Goal: Task Accomplishment & Management: Manage account settings

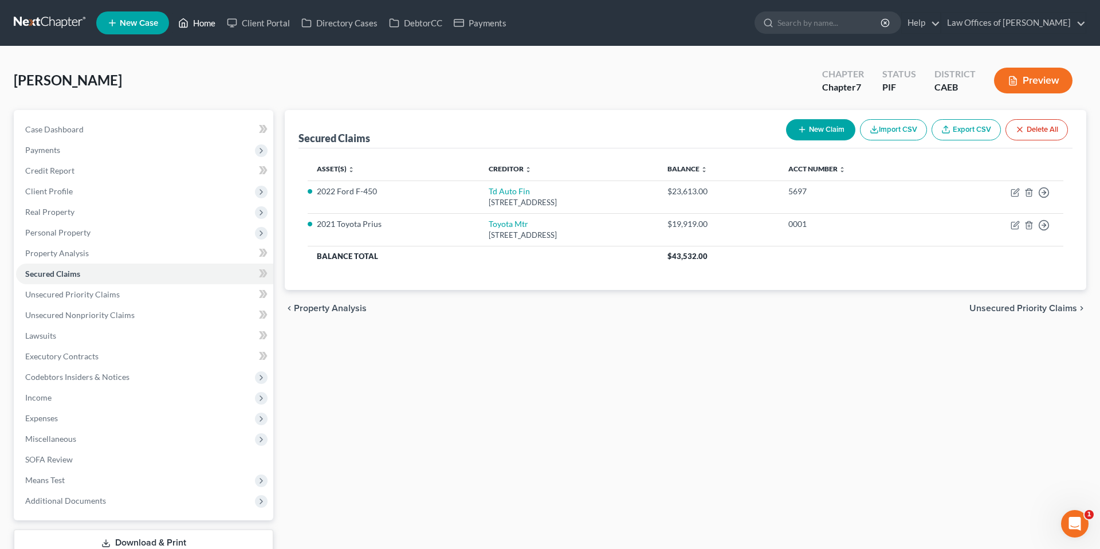
click at [208, 22] on link "Home" at bounding box center [196, 23] width 49 height 21
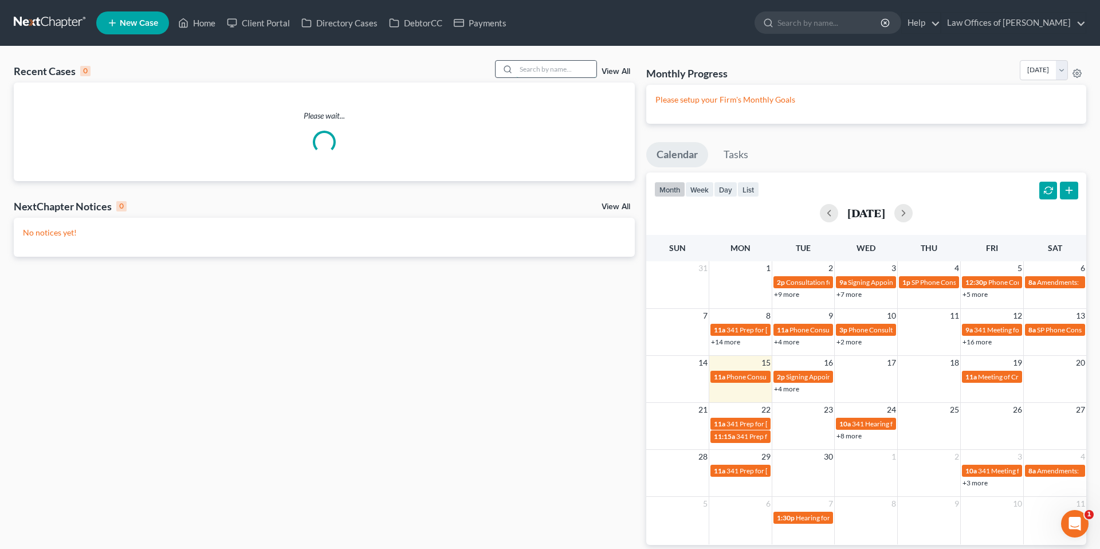
click at [546, 68] on input "search" at bounding box center [556, 69] width 80 height 17
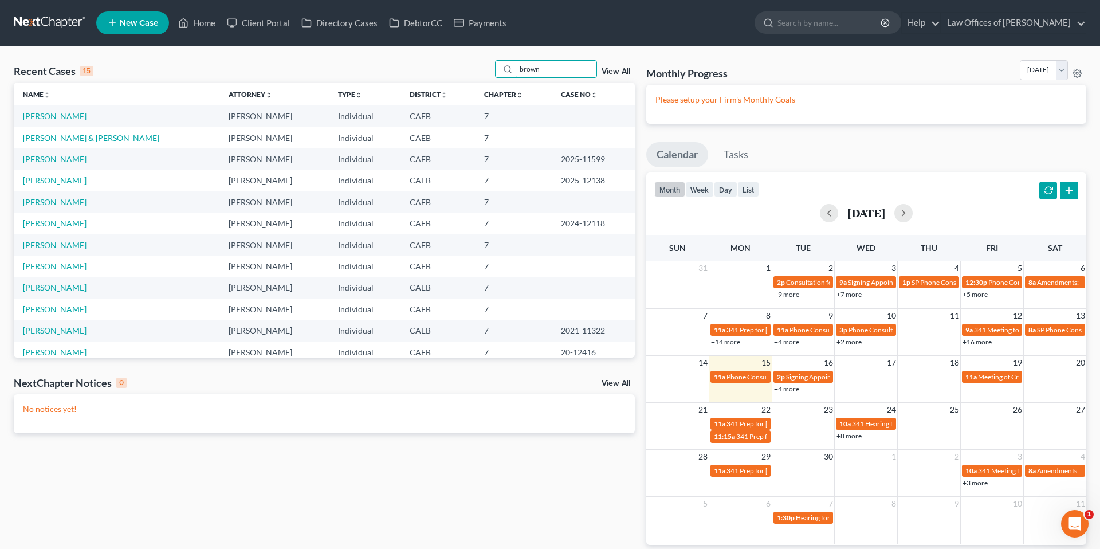
type input "brown"
click at [60, 118] on link "[PERSON_NAME]" at bounding box center [55, 116] width 64 height 10
select select "11"
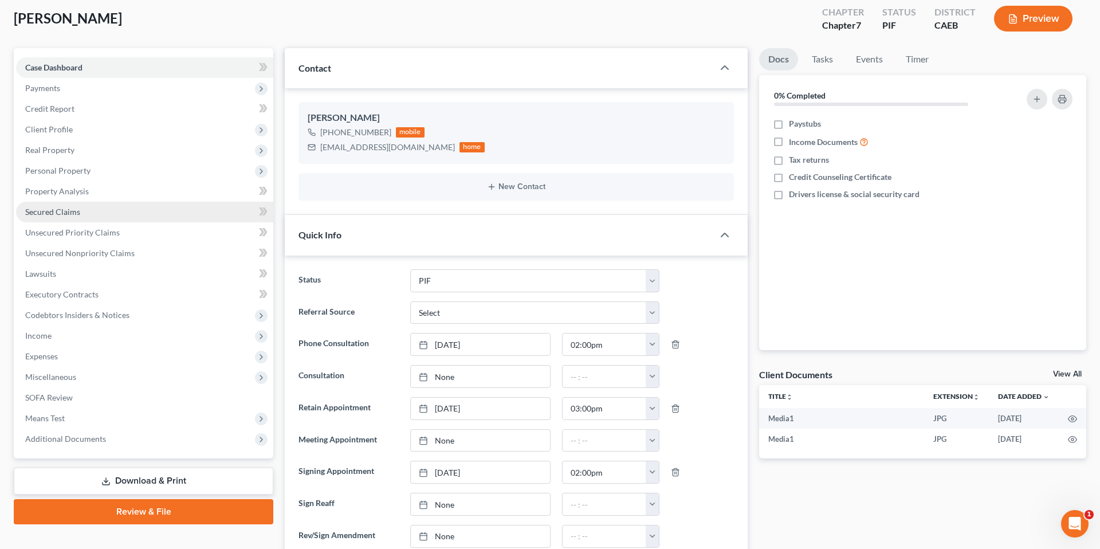
scroll to position [63, 0]
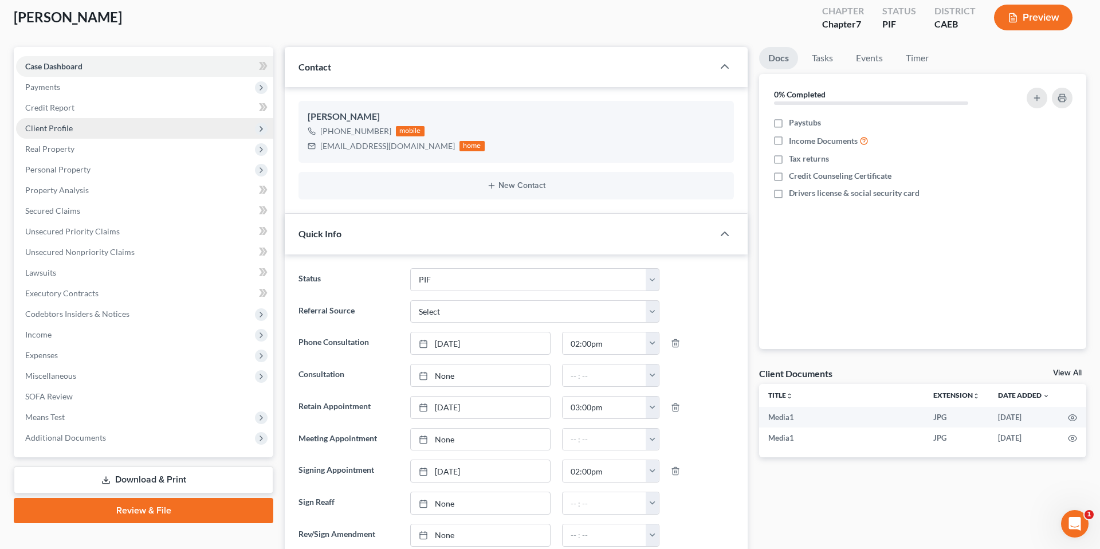
click at [72, 128] on span "Client Profile" at bounding box center [144, 128] width 257 height 21
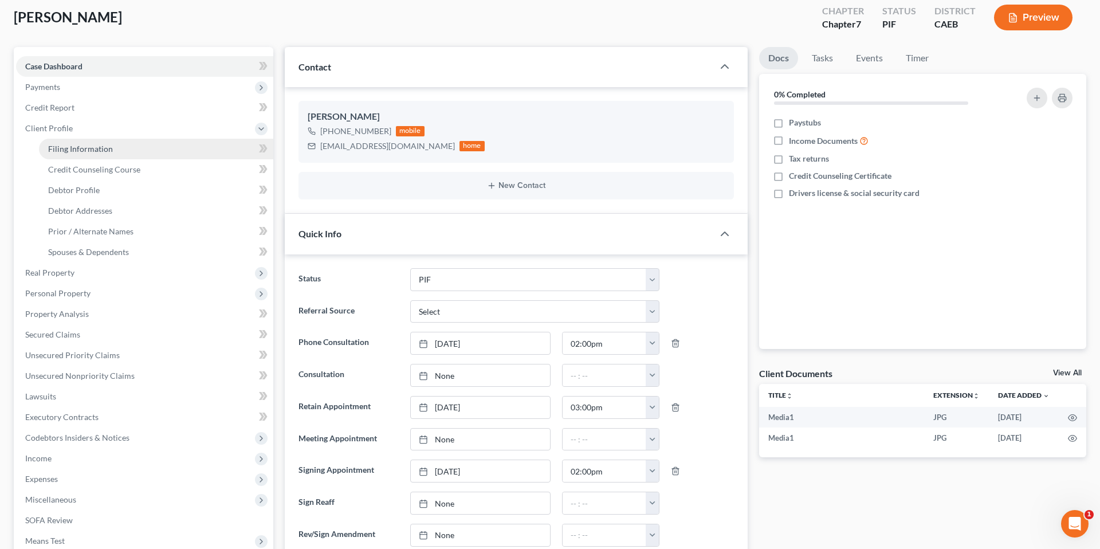
click at [96, 147] on span "Filing Information" at bounding box center [80, 149] width 65 height 10
select select "1"
select select "0"
select select "4"
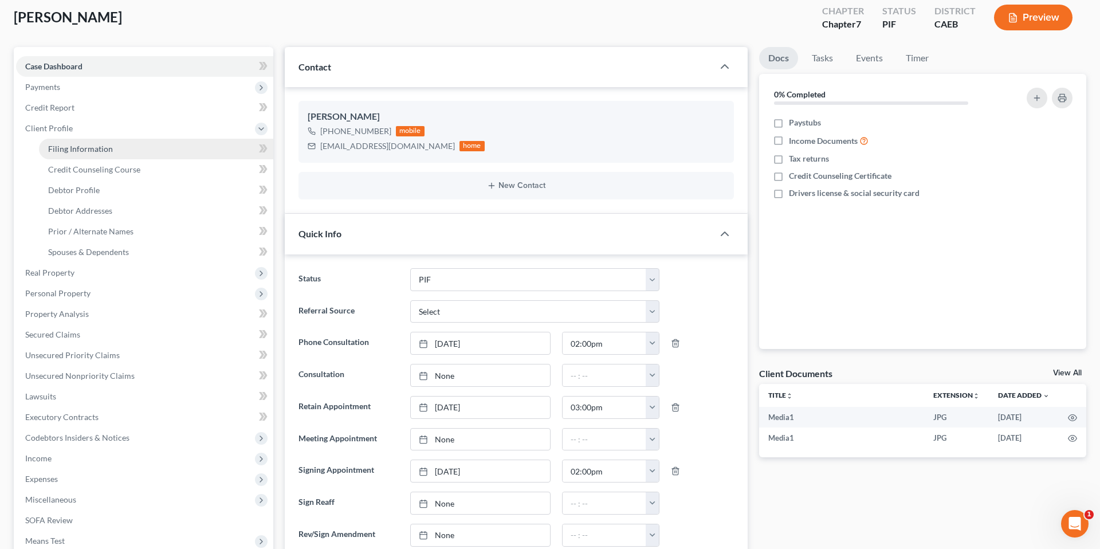
select select "0"
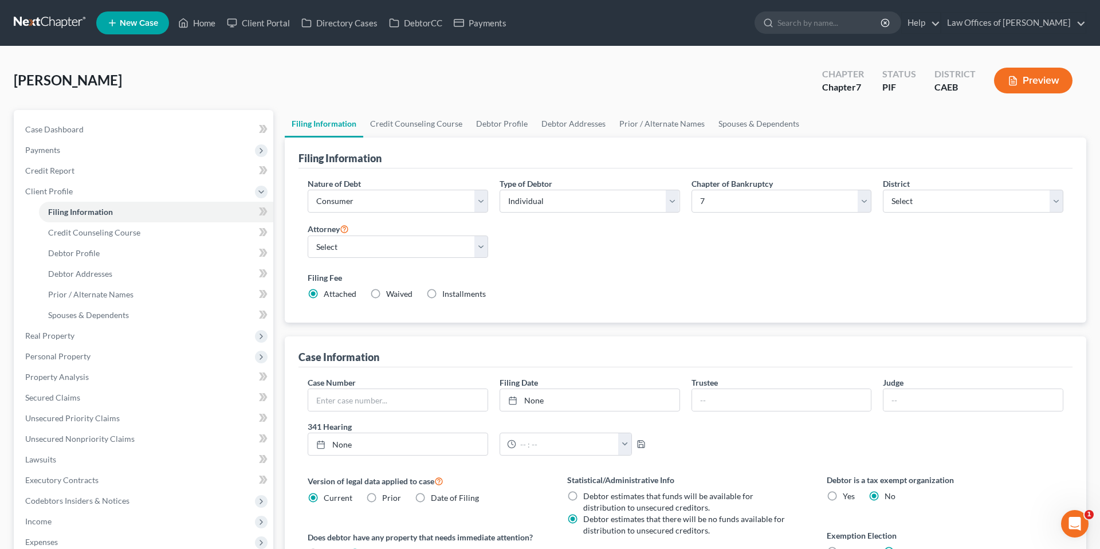
scroll to position [138, 0]
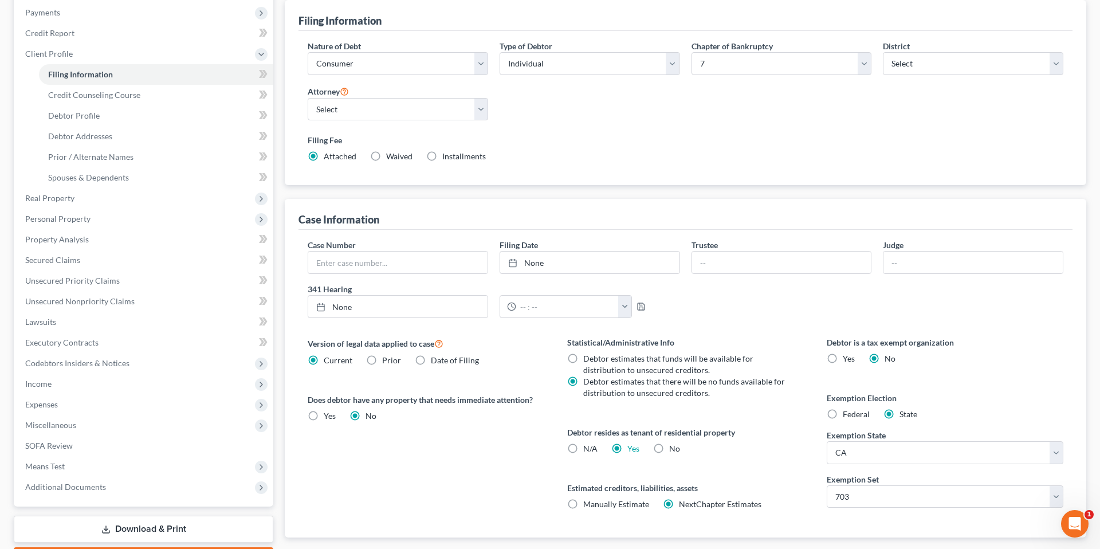
click at [442, 157] on label "Installments Installments" at bounding box center [464, 156] width 44 height 11
click at [447, 157] on input "Installments Installments" at bounding box center [450, 154] width 7 height 7
radio input "true"
radio input "false"
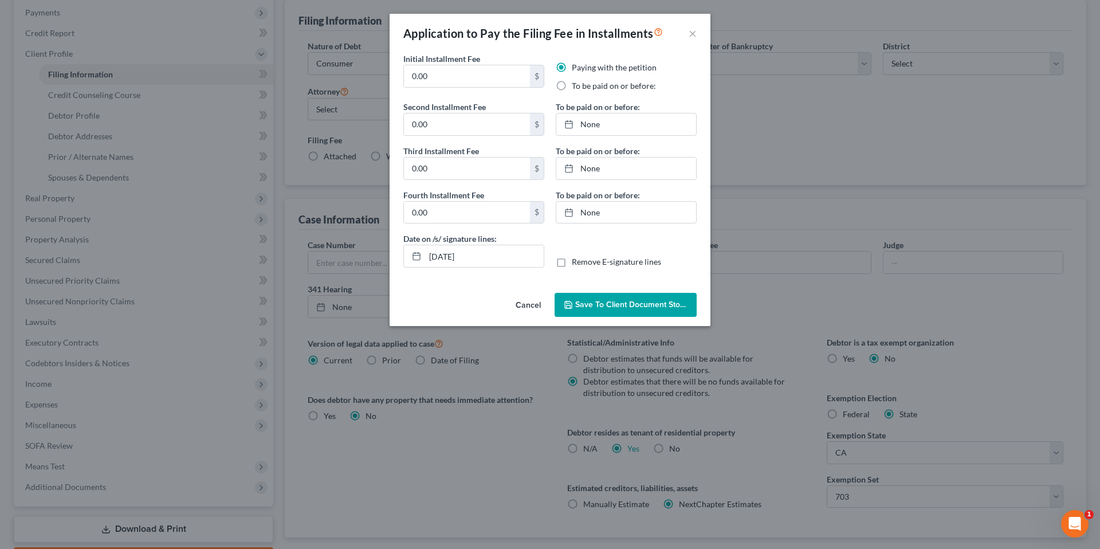
click at [76, 119] on div "Application to Pay the Filing Fee in Installments × Initial Installment Fee 0.0…" at bounding box center [550, 274] width 1100 height 549
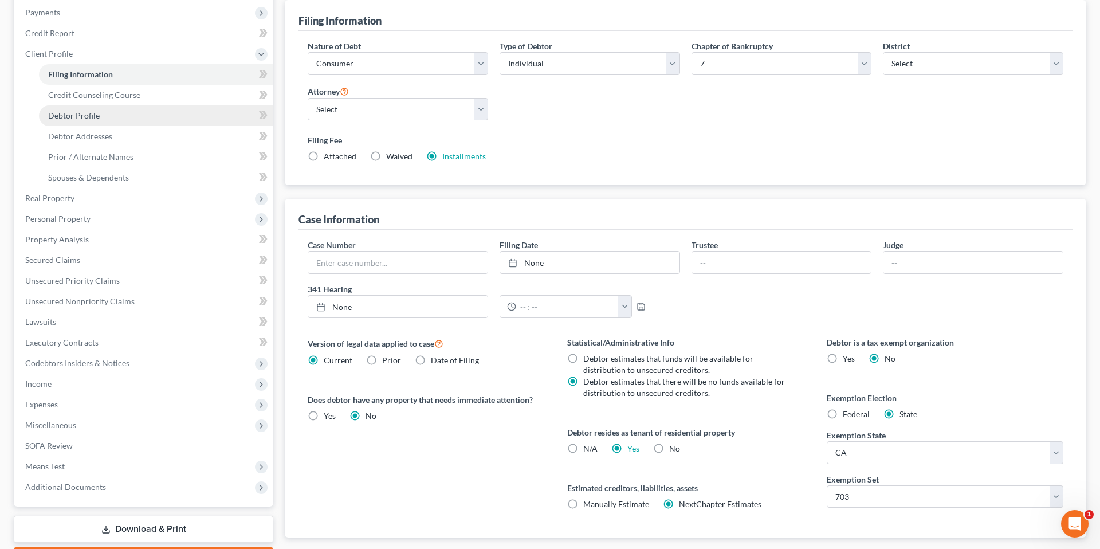
click at [102, 113] on link "Debtor Profile" at bounding box center [156, 115] width 234 height 21
select select "0"
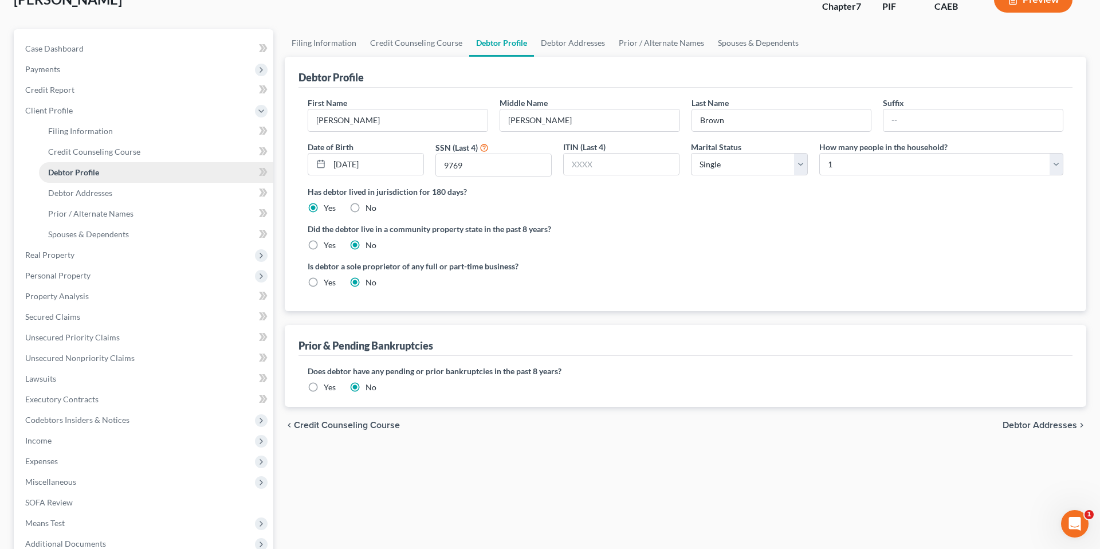
scroll to position [2, 0]
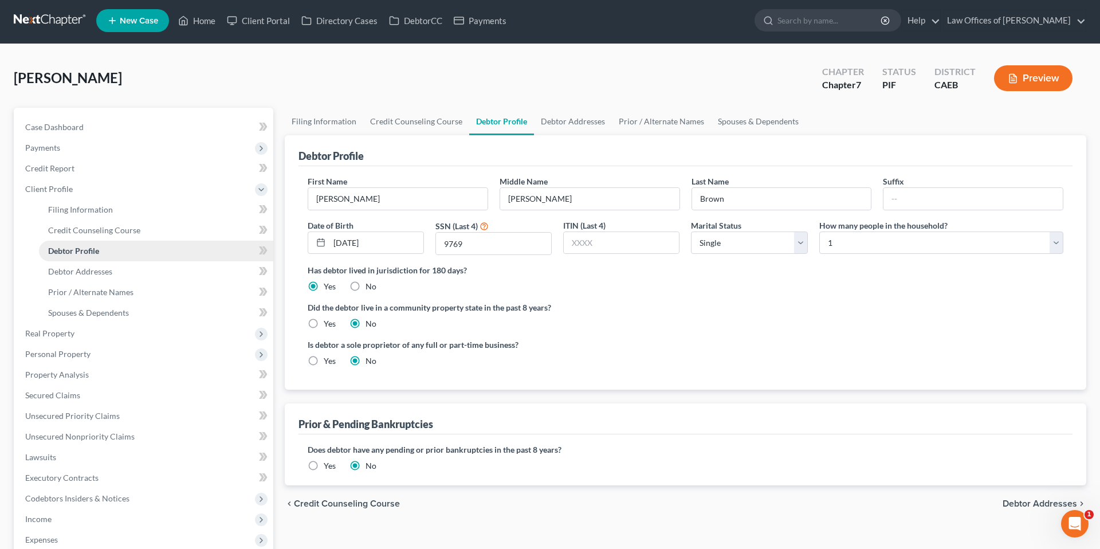
radio input "true"
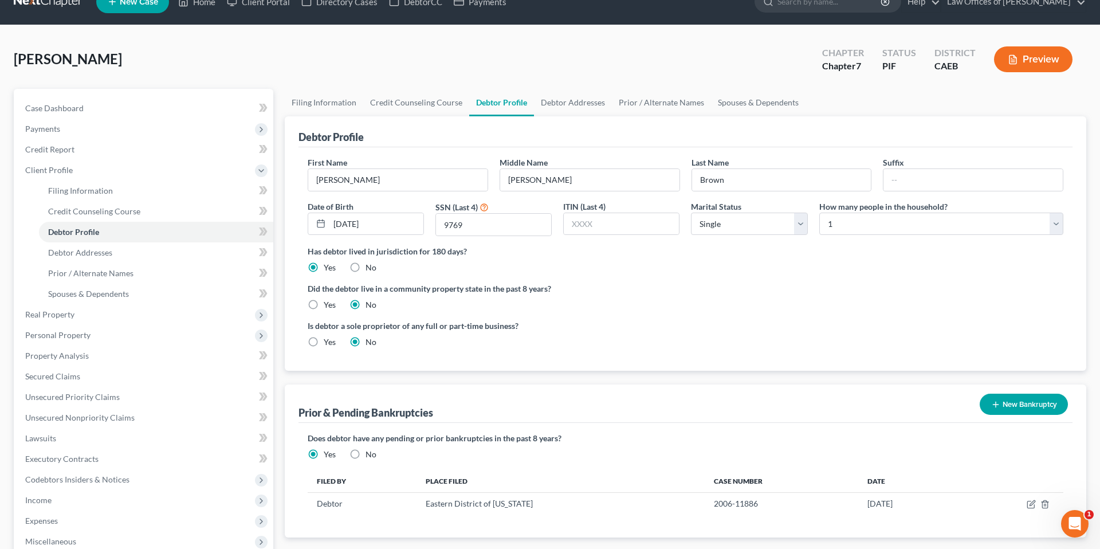
scroll to position [29, 0]
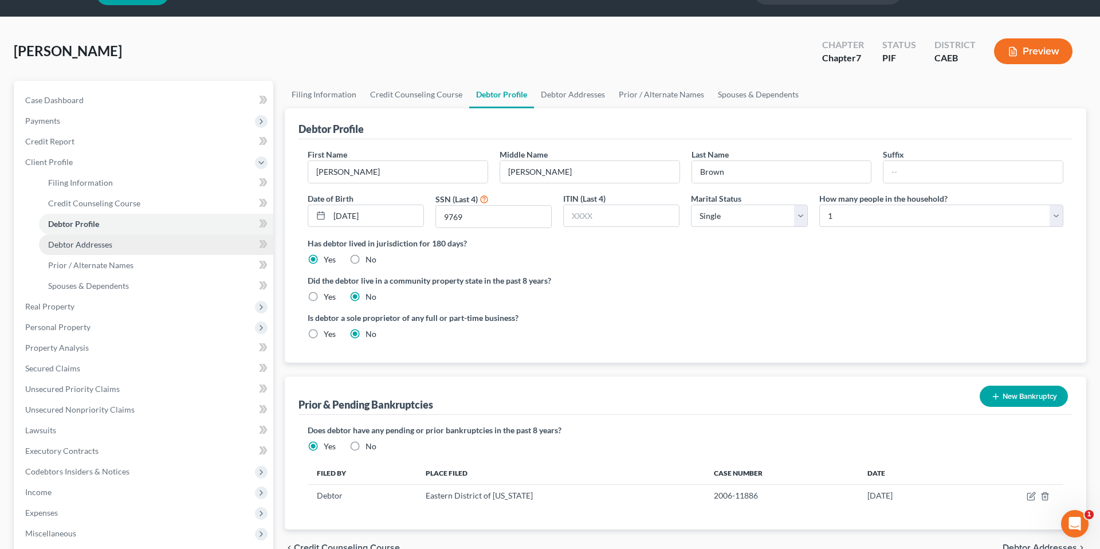
click at [114, 243] on link "Debtor Addresses" at bounding box center [156, 244] width 234 height 21
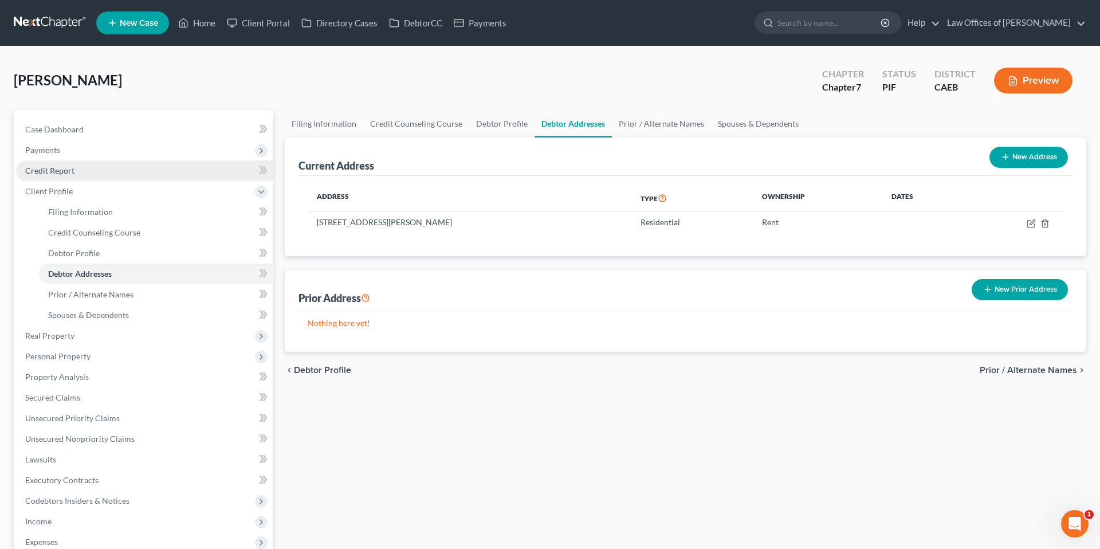
click at [56, 172] on span "Credit Report" at bounding box center [49, 171] width 49 height 10
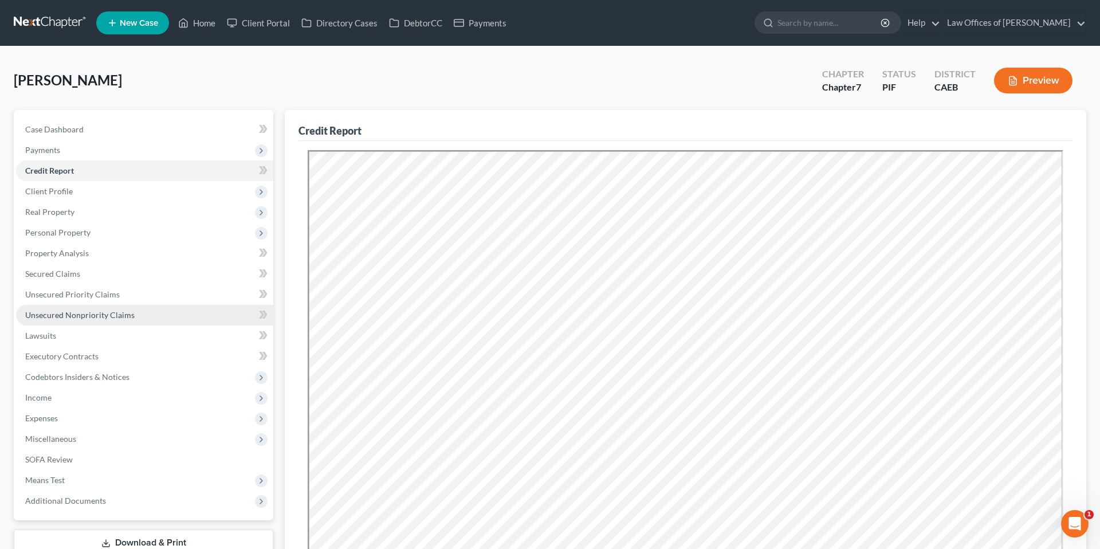
click at [85, 322] on link "Unsecured Nonpriority Claims" at bounding box center [144, 315] width 257 height 21
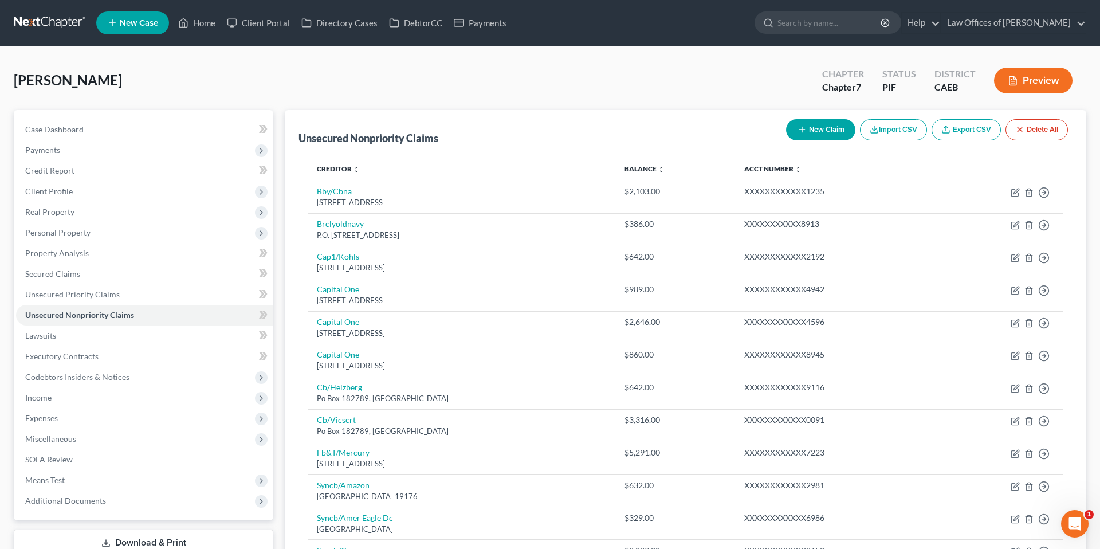
click at [1042, 85] on button "Preview" at bounding box center [1033, 81] width 78 height 26
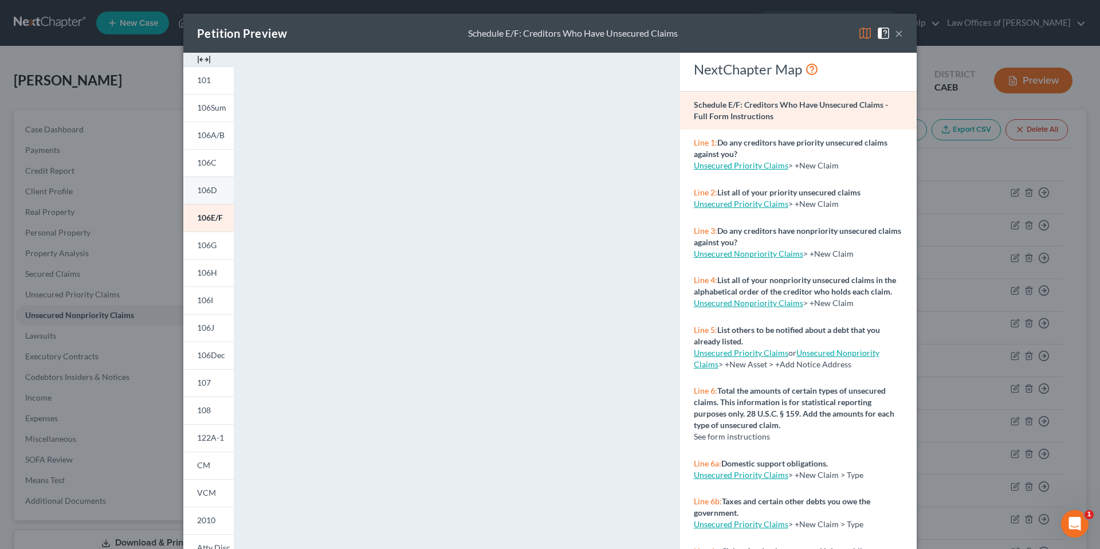
click at [202, 190] on span "106D" at bounding box center [207, 190] width 20 height 10
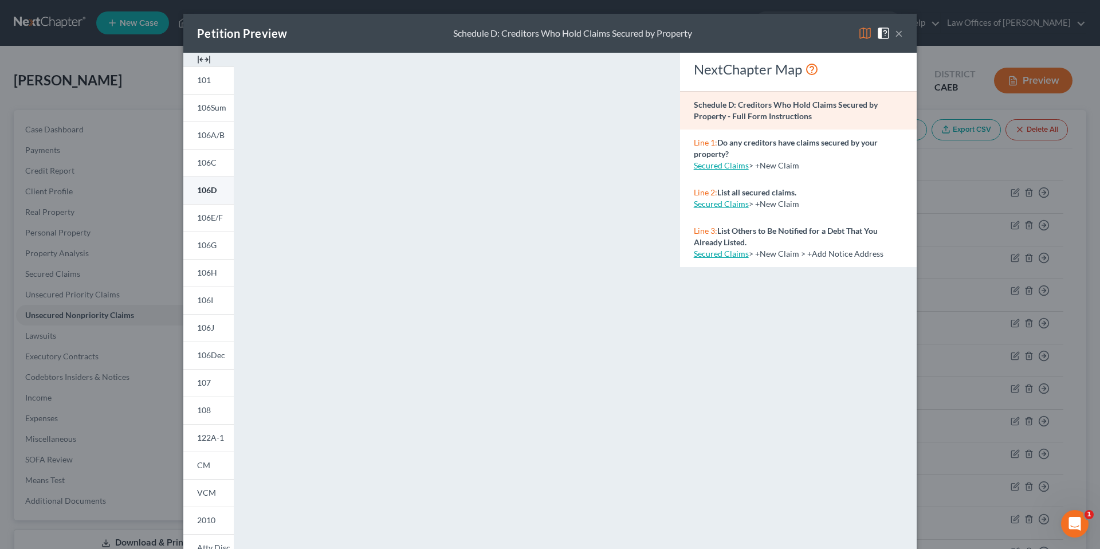
click at [219, 194] on link "106D" at bounding box center [208, 190] width 50 height 28
click at [898, 33] on button "×" at bounding box center [899, 33] width 8 height 14
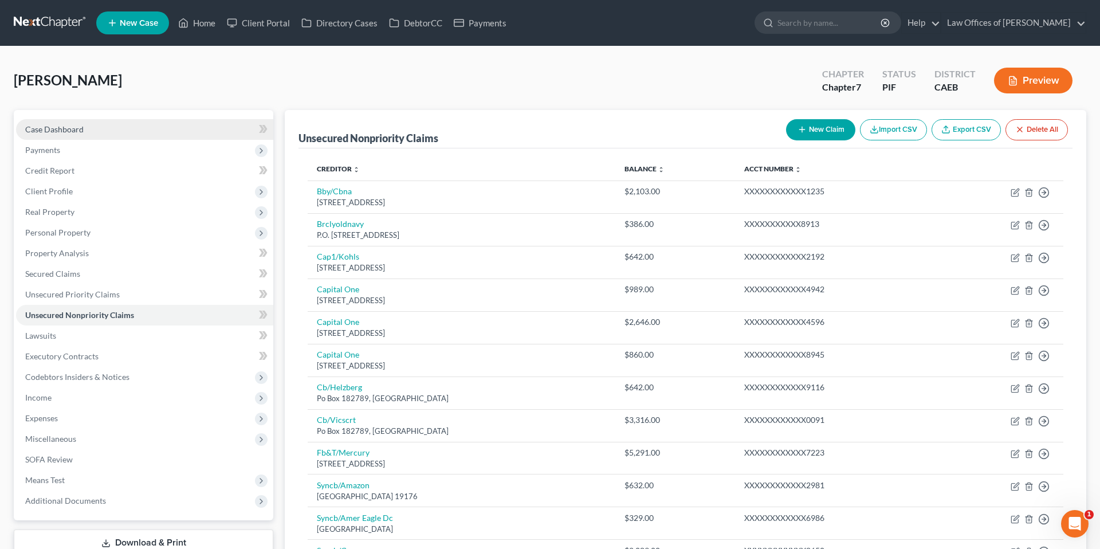
click at [70, 129] on span "Case Dashboard" at bounding box center [54, 129] width 58 height 10
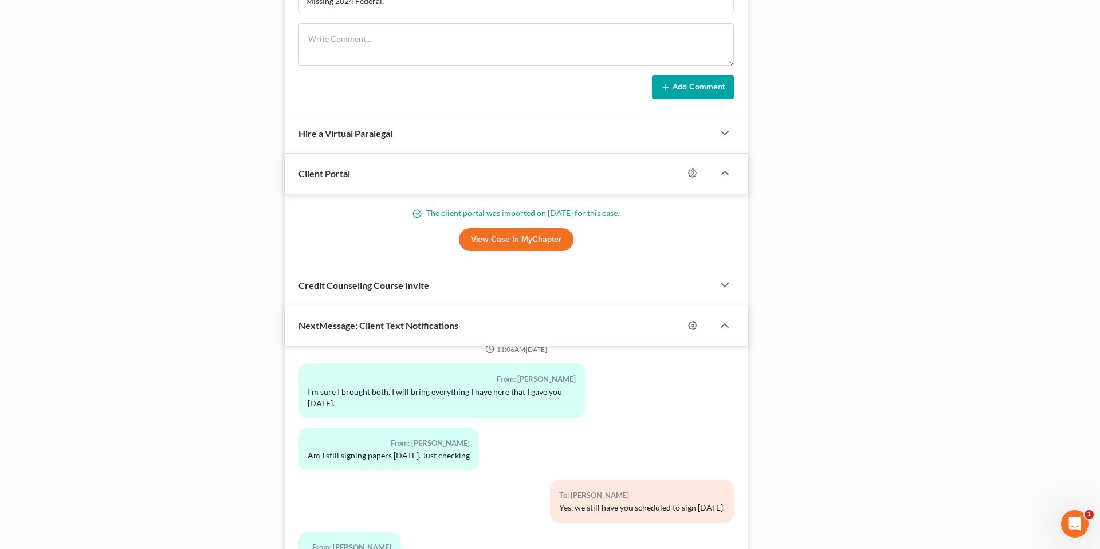
scroll to position [898, 0]
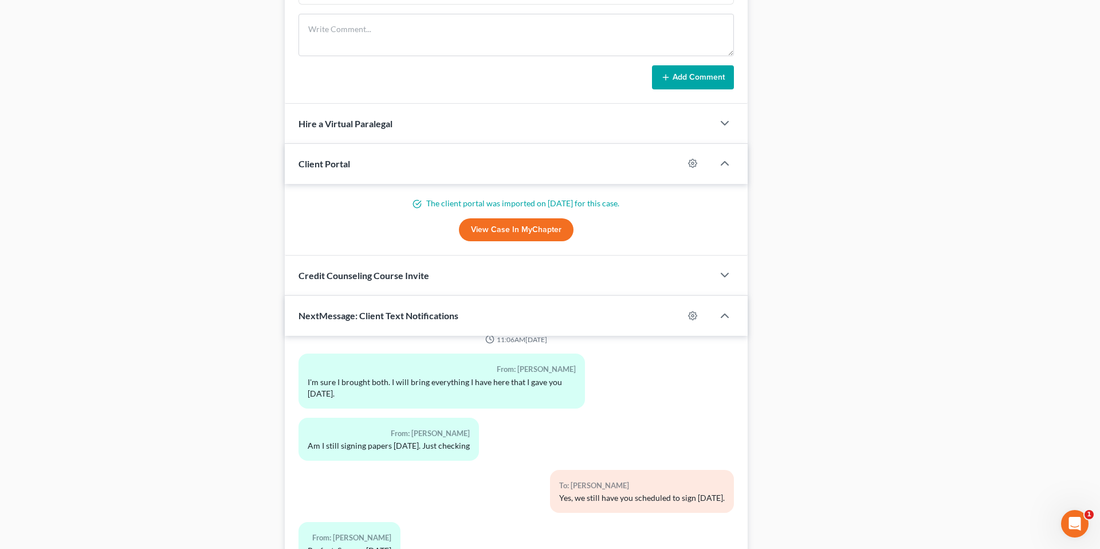
click at [513, 231] on link "View Case in MyChapter" at bounding box center [516, 229] width 115 height 23
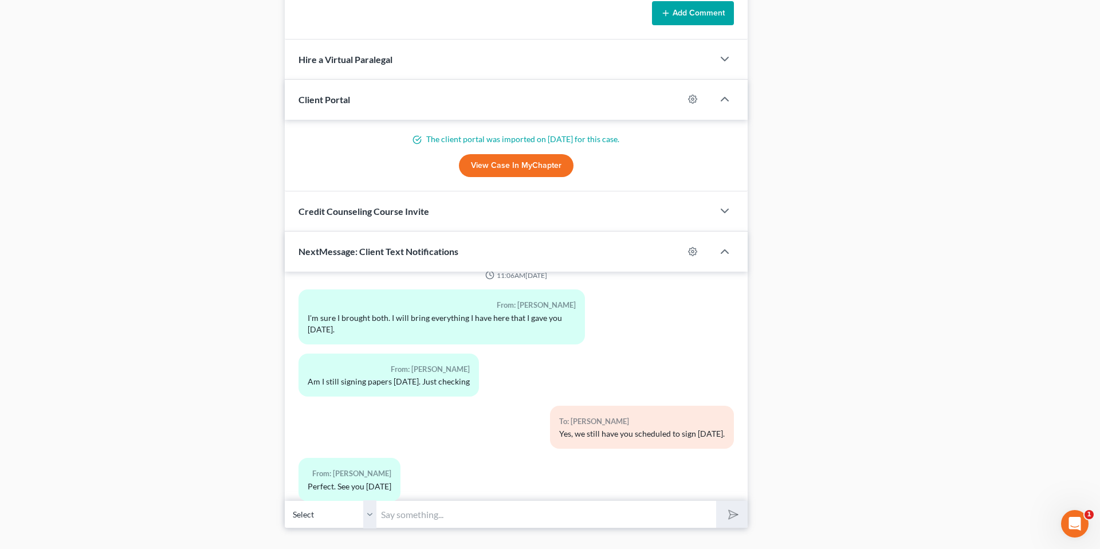
scroll to position [985, 0]
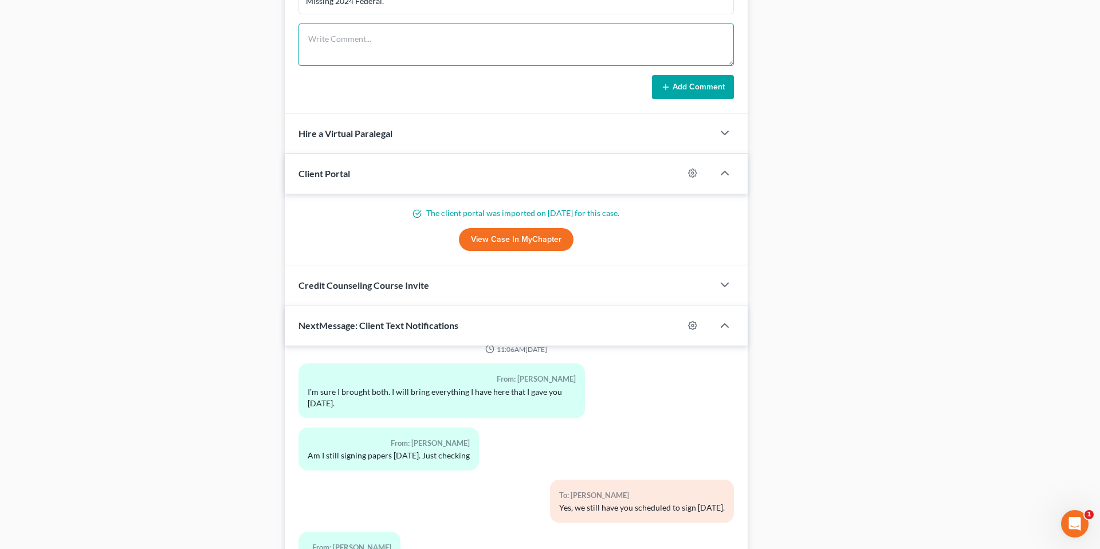
click at [418, 49] on textarea at bounding box center [516, 44] width 435 height 42
type textarea "Pre-petition complete."
click at [669, 86] on icon at bounding box center [665, 87] width 9 height 9
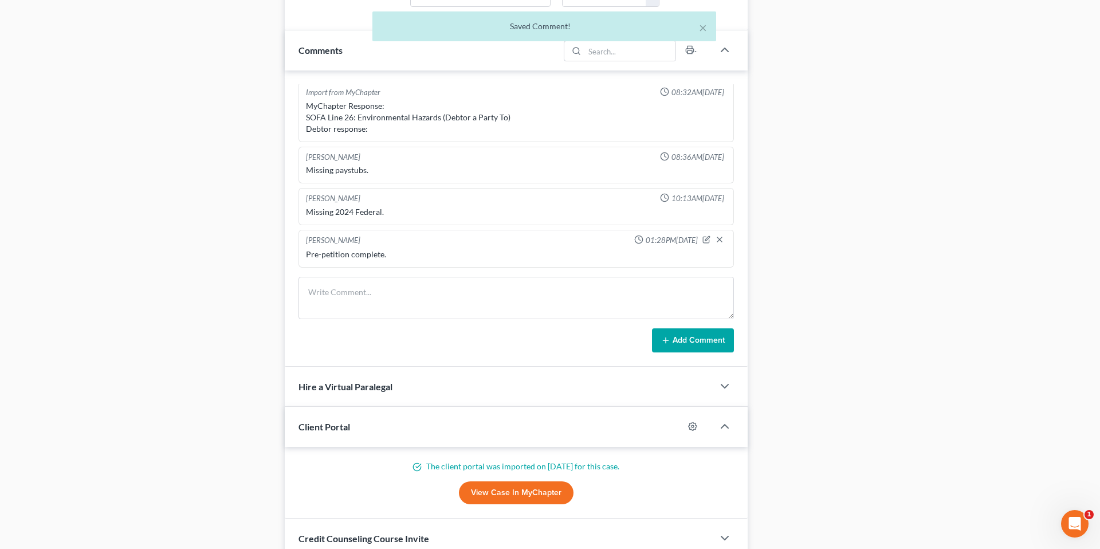
scroll to position [0, 0]
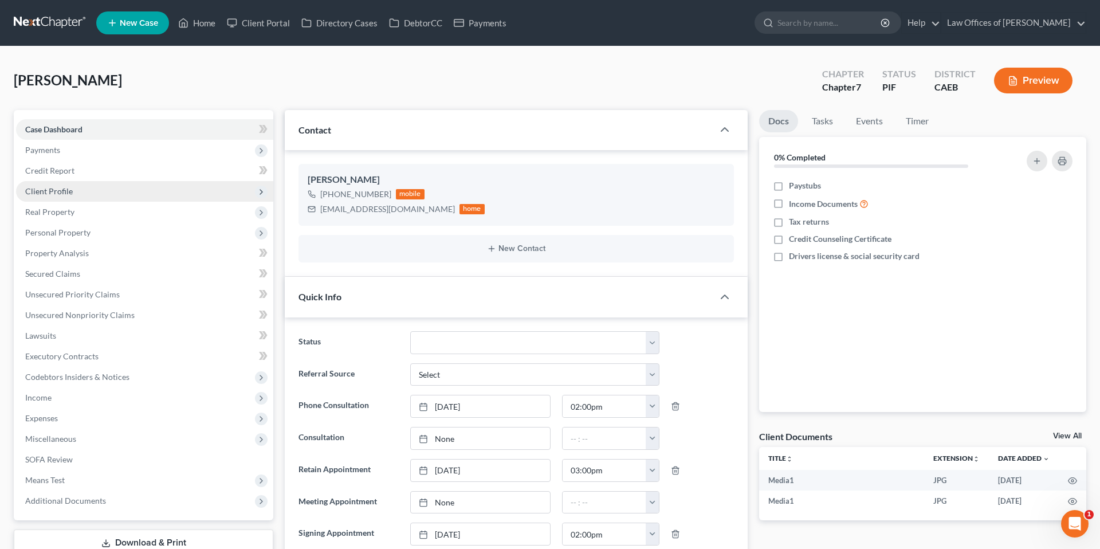
click at [60, 191] on span "Client Profile" at bounding box center [49, 191] width 48 height 10
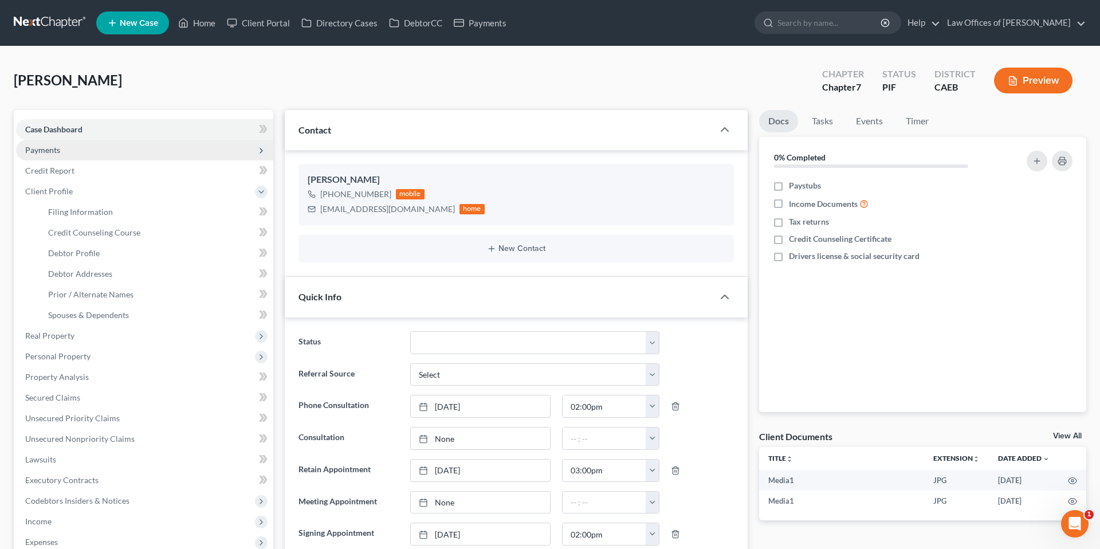
click at [53, 153] on span "Payments" at bounding box center [42, 150] width 35 height 10
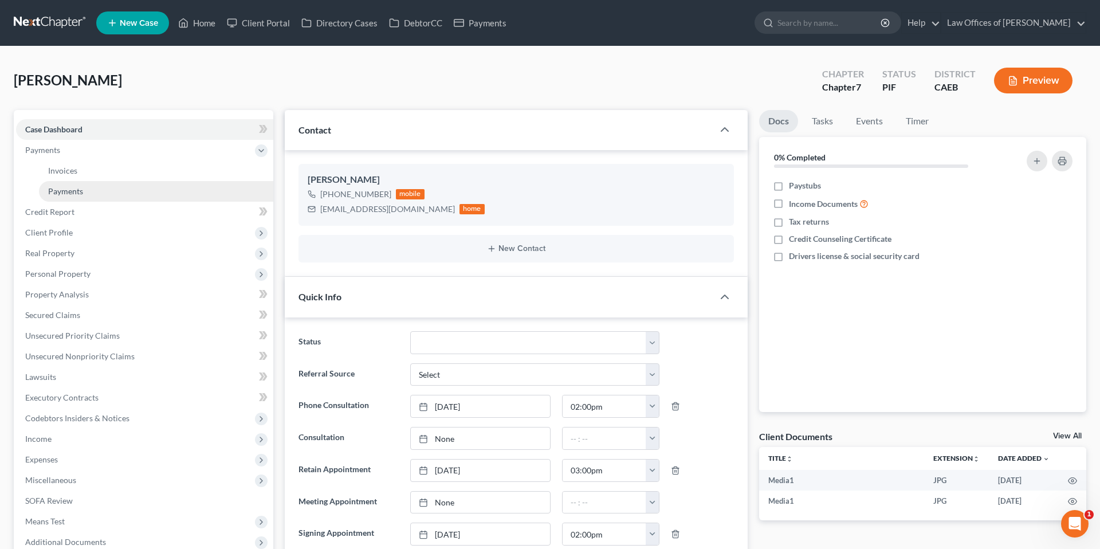
click at [75, 188] on span "Payments" at bounding box center [65, 191] width 35 height 10
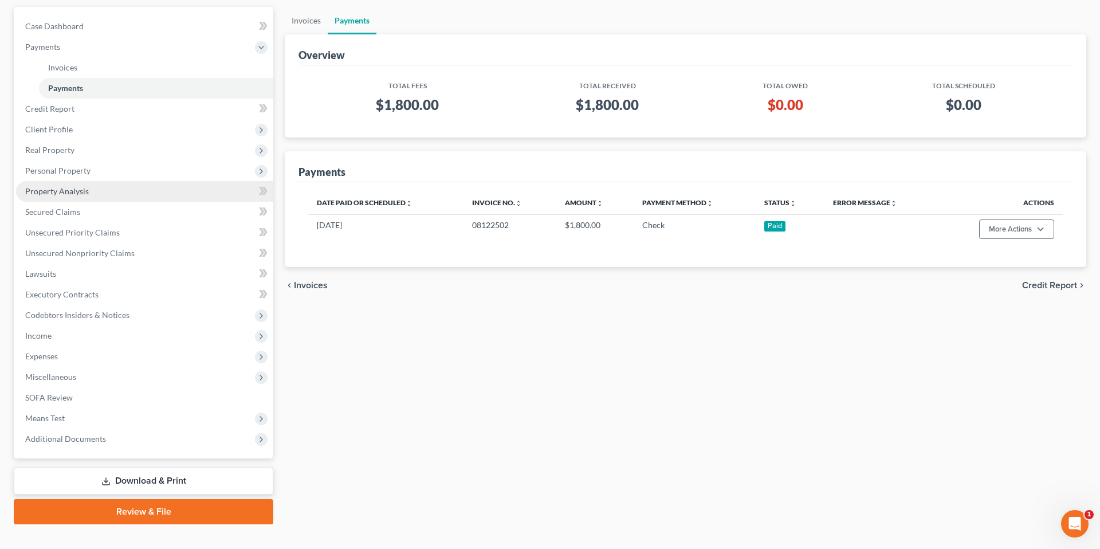
scroll to position [122, 0]
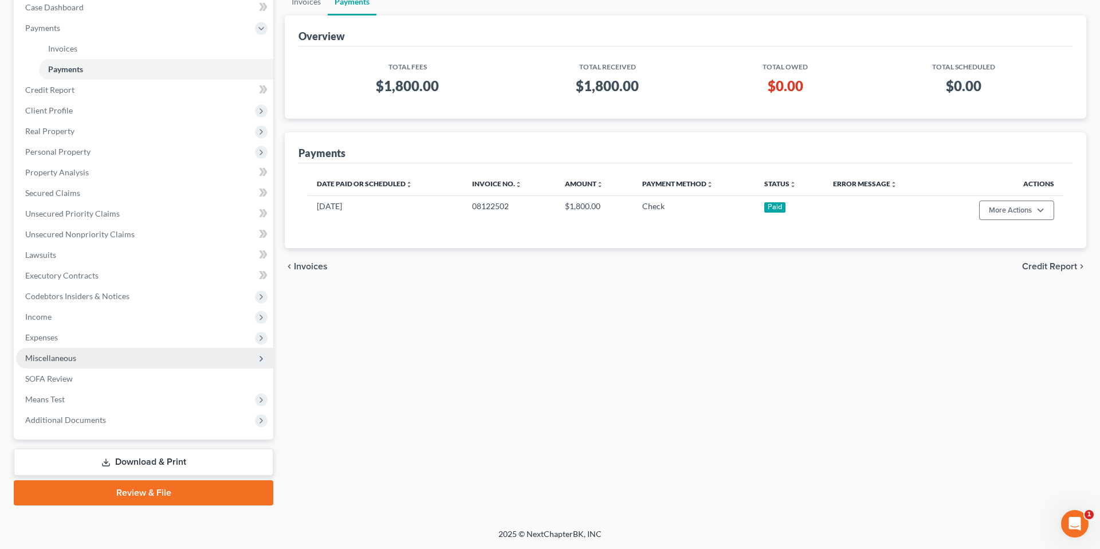
click at [63, 357] on span "Miscellaneous" at bounding box center [50, 358] width 51 height 10
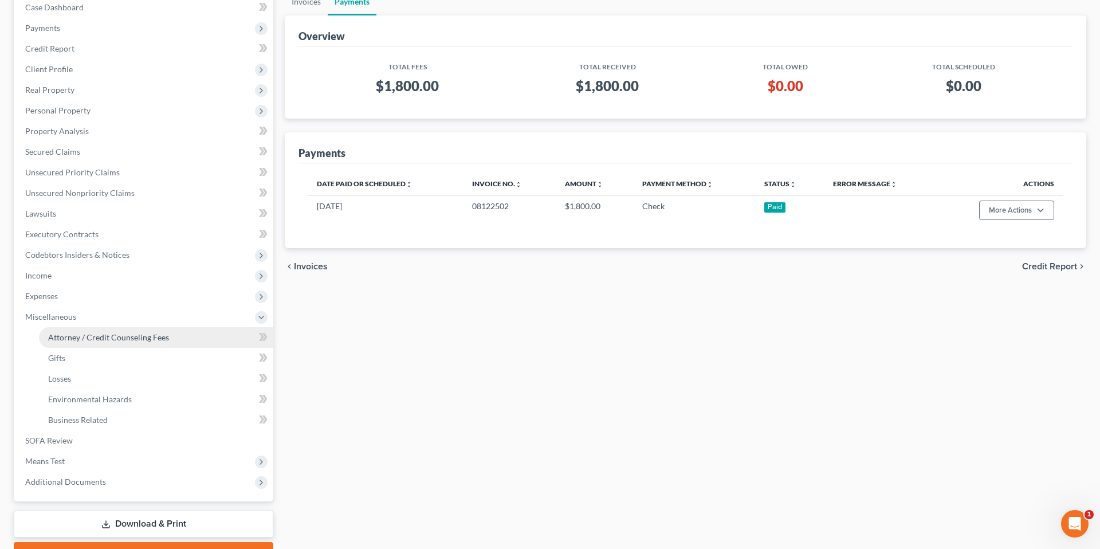
click at [85, 339] on span "Attorney / Credit Counseling Fees" at bounding box center [108, 337] width 121 height 10
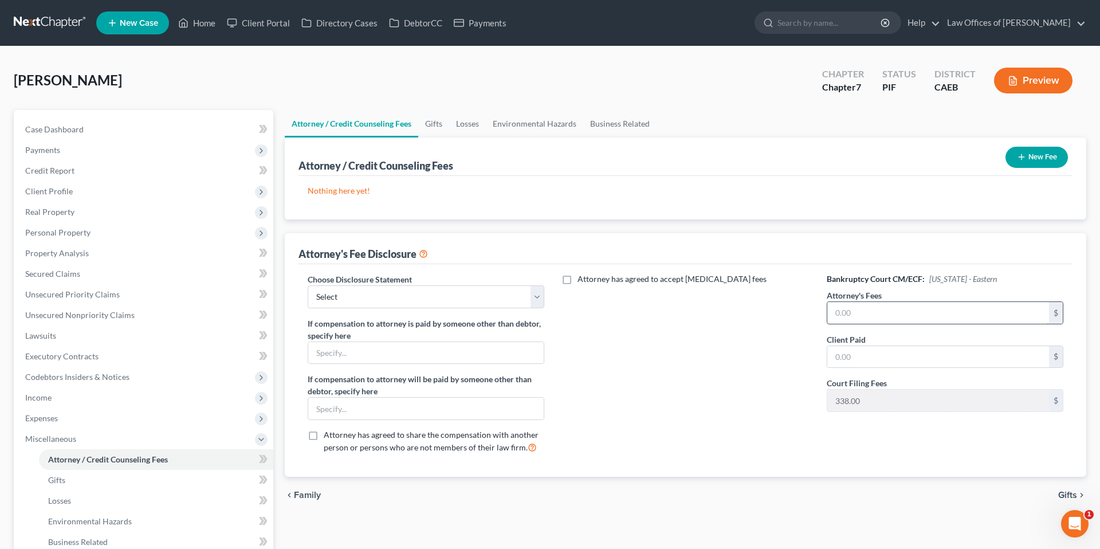
click at [827, 320] on input "text" at bounding box center [938, 313] width 222 height 22
type input "1,800"
click at [881, 358] on input "text" at bounding box center [938, 357] width 222 height 22
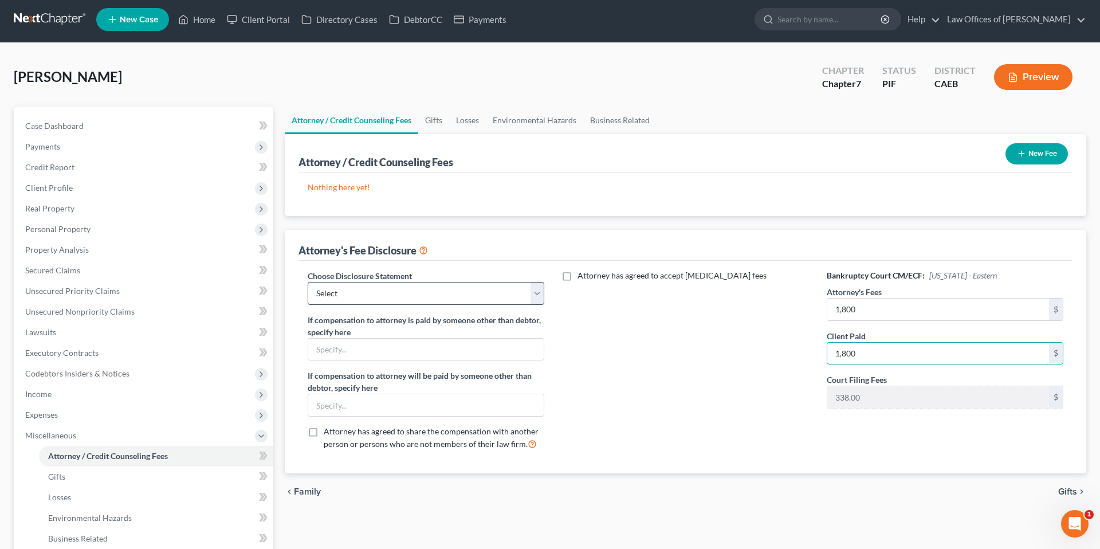
type input "1,800"
click at [426, 296] on select "Select Disclosure" at bounding box center [426, 293] width 237 height 23
select select "0"
click at [308, 282] on select "Select Disclosure" at bounding box center [426, 293] width 237 height 23
click at [1025, 154] on button "New Fee" at bounding box center [1037, 153] width 62 height 21
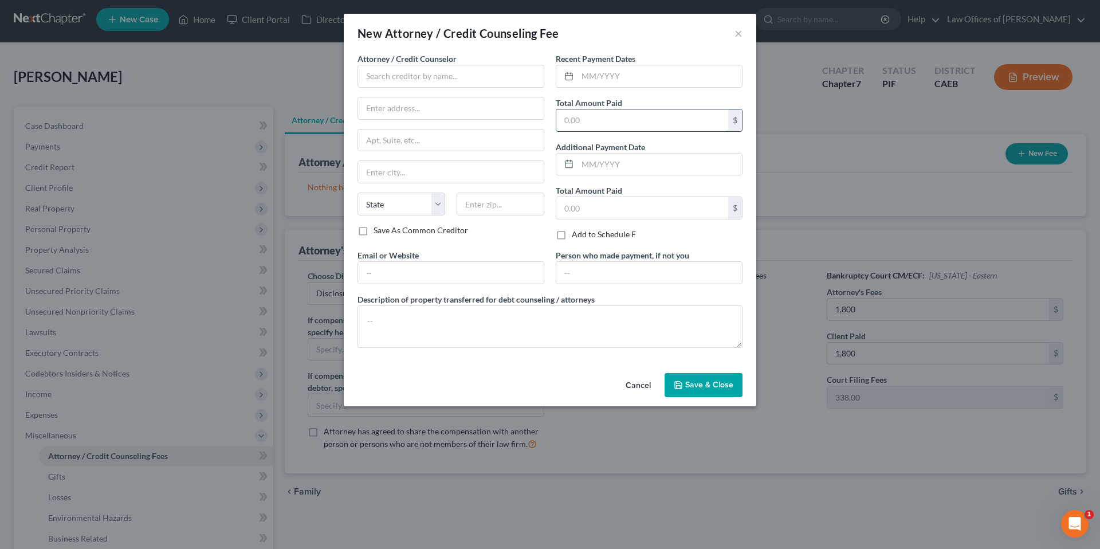
click at [622, 109] on input "text" at bounding box center [642, 120] width 172 height 22
type input "1,800"
click at [595, 69] on input "text" at bounding box center [660, 76] width 164 height 22
type input "08/2025"
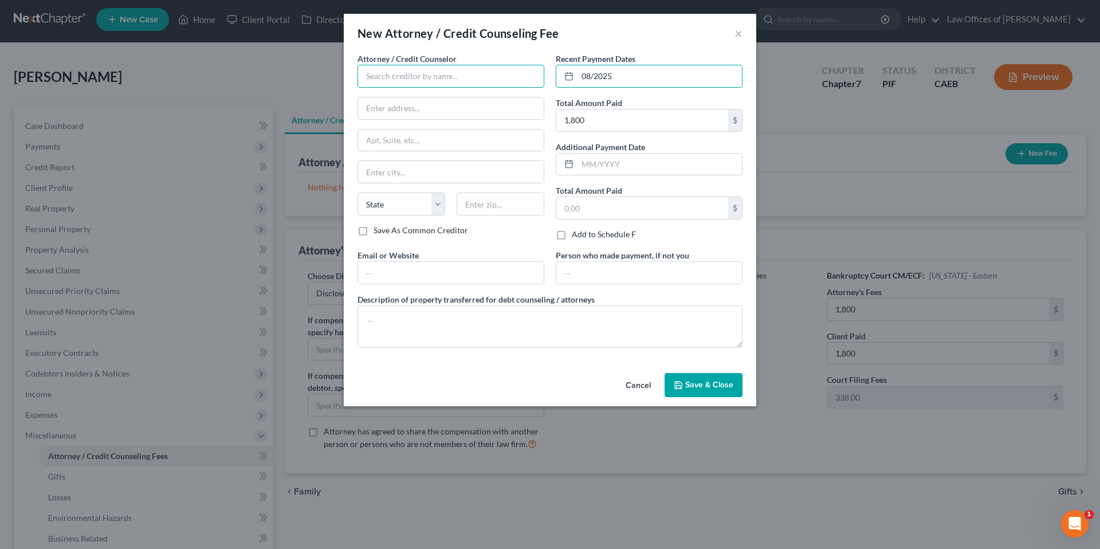
click at [477, 82] on input "text" at bounding box center [451, 76] width 187 height 23
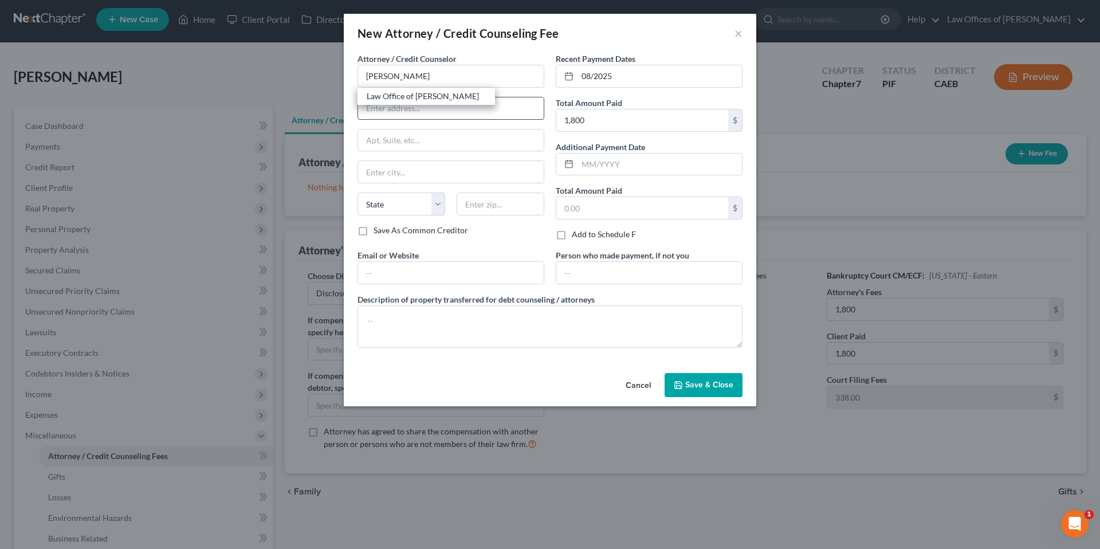
click at [414, 98] on div "Law Office of [PERSON_NAME]" at bounding box center [426, 96] width 119 height 11
type input "Law Office of [PERSON_NAME]"
type input "[STREET_ADDRESS]"
type input "[GEOGRAPHIC_DATA]"
select select "4"
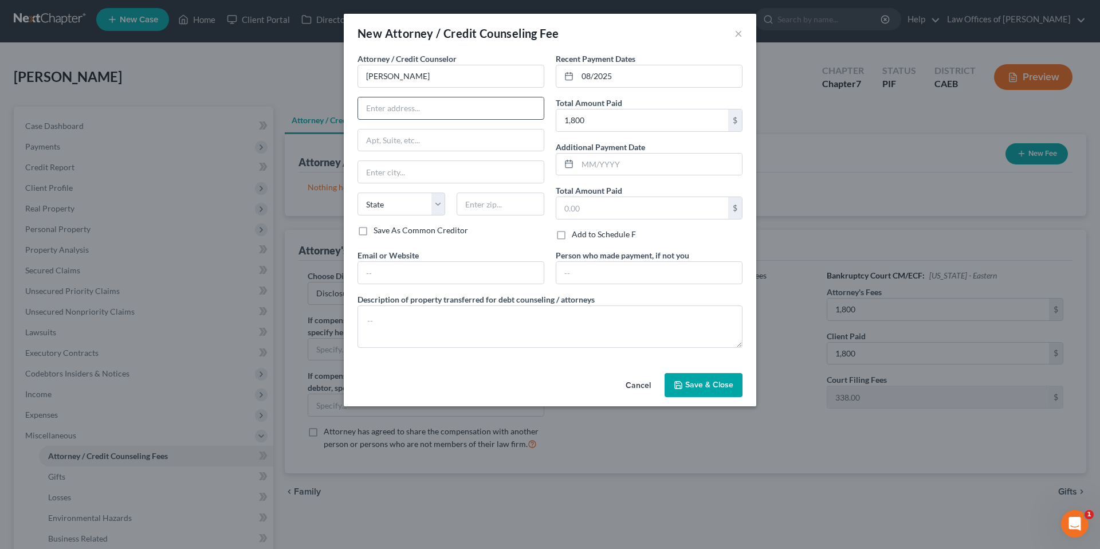
type input "93301"
click at [708, 377] on button "Save & Close" at bounding box center [704, 385] width 78 height 24
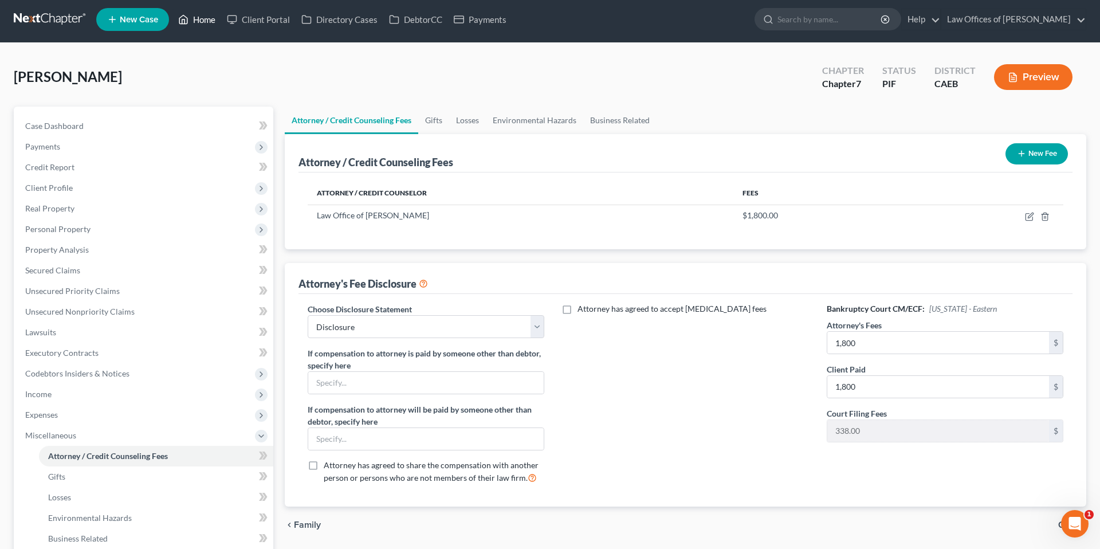
click at [202, 22] on link "Home" at bounding box center [196, 19] width 49 height 21
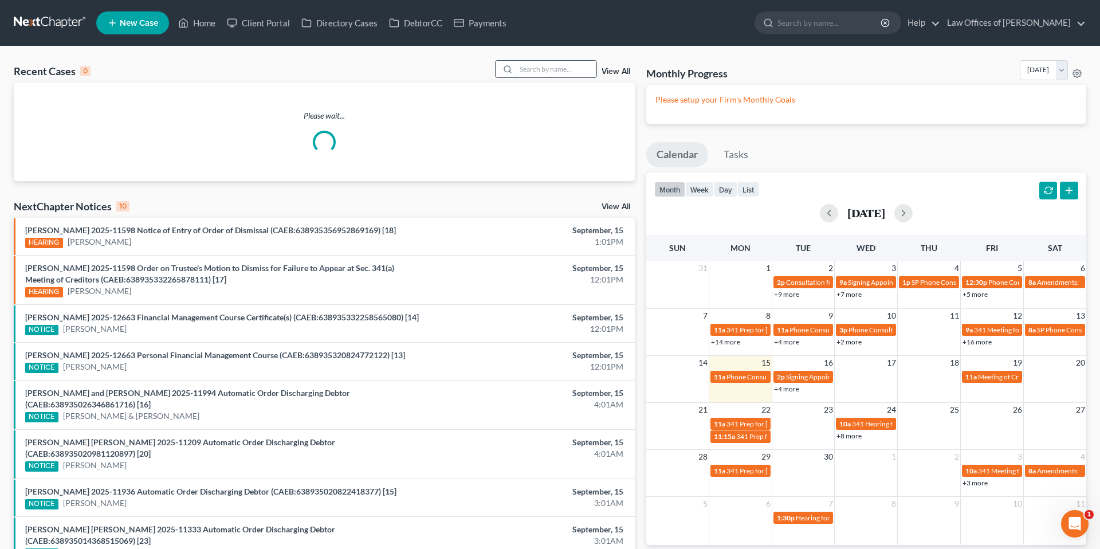
click at [539, 68] on input "search" at bounding box center [556, 69] width 80 height 17
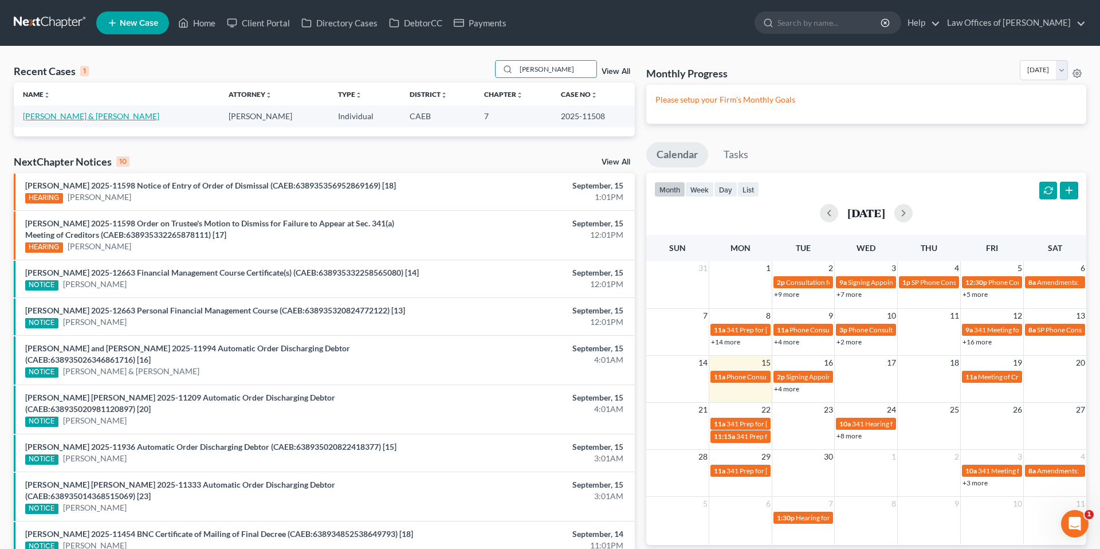
type input "jimmy hill"
click at [51, 119] on link "[PERSON_NAME] & [PERSON_NAME]" at bounding box center [91, 116] width 136 height 10
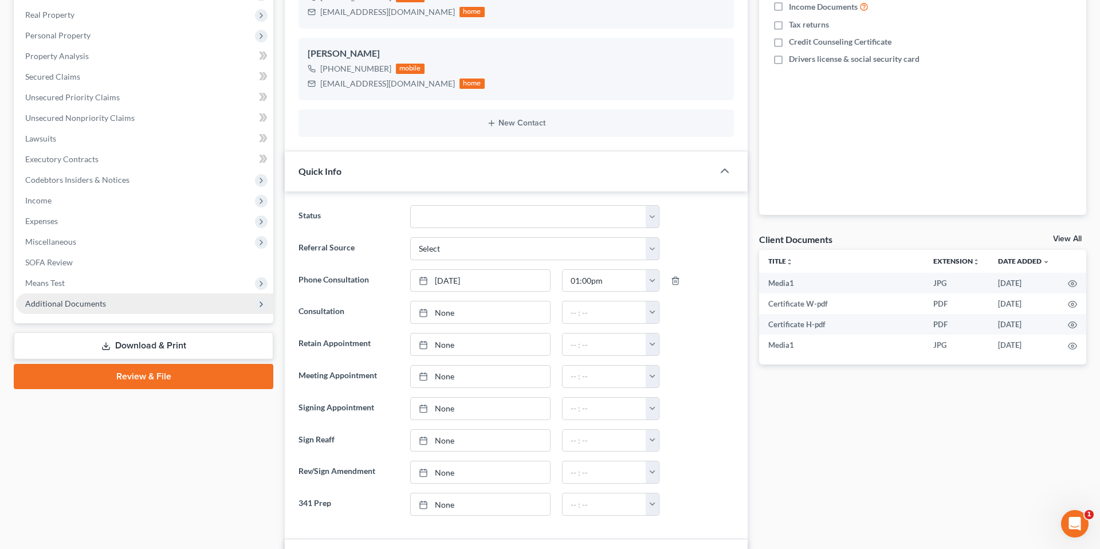
scroll to position [219, 0]
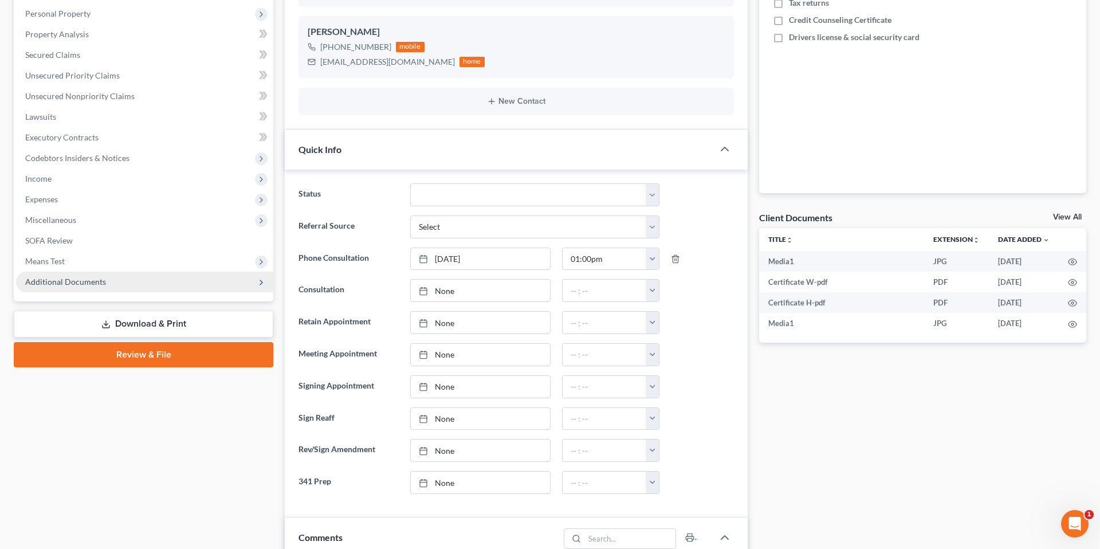
click at [89, 283] on span "Additional Documents" at bounding box center [65, 282] width 81 height 10
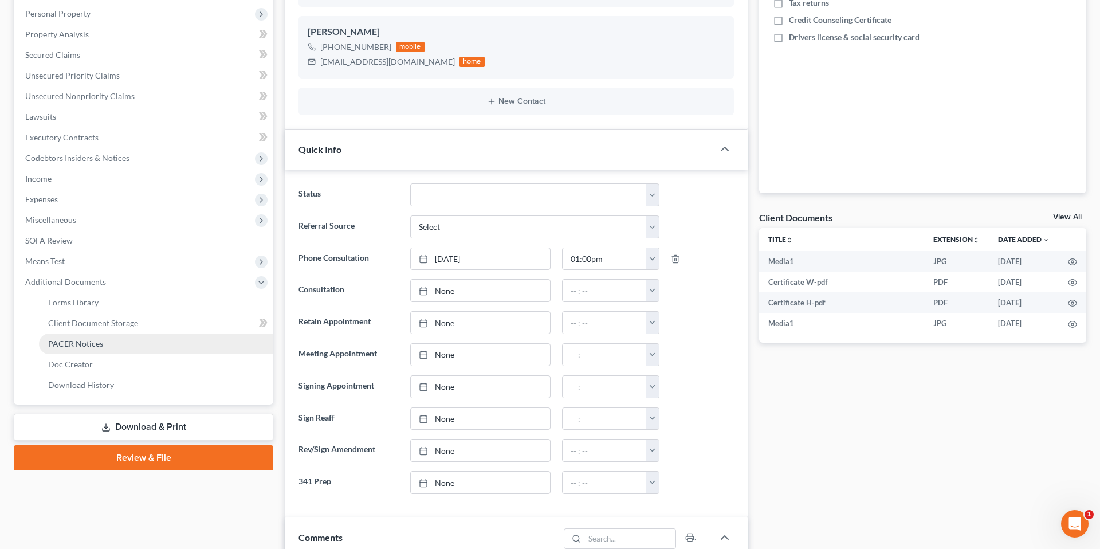
click at [94, 345] on span "PACER Notices" at bounding box center [75, 344] width 55 height 10
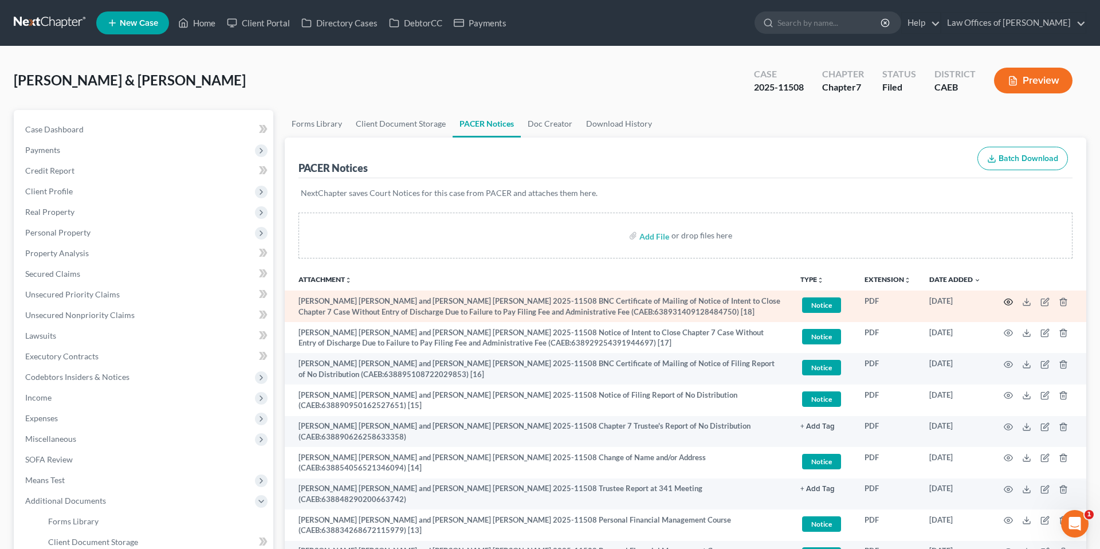
click at [1009, 301] on circle "button" at bounding box center [1008, 302] width 2 height 2
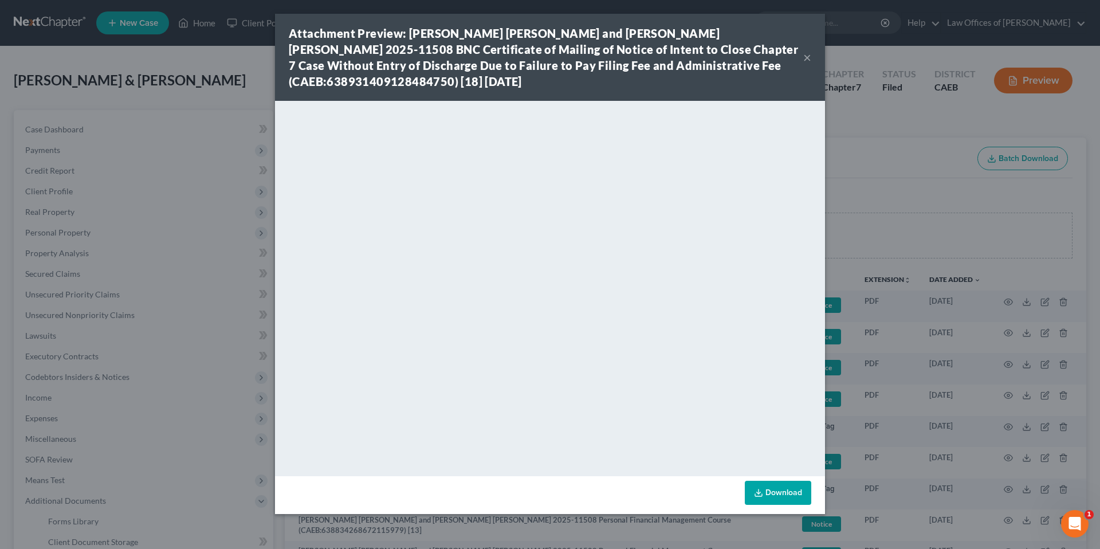
click at [807, 52] on button "×" at bounding box center [807, 57] width 8 height 14
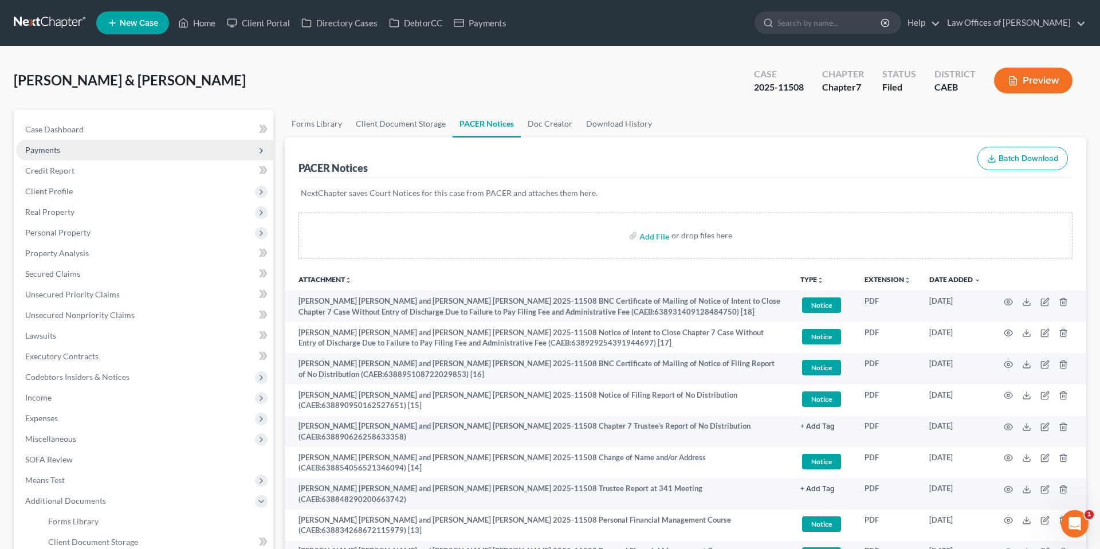
click at [148, 140] on span "Payments" at bounding box center [144, 150] width 257 height 21
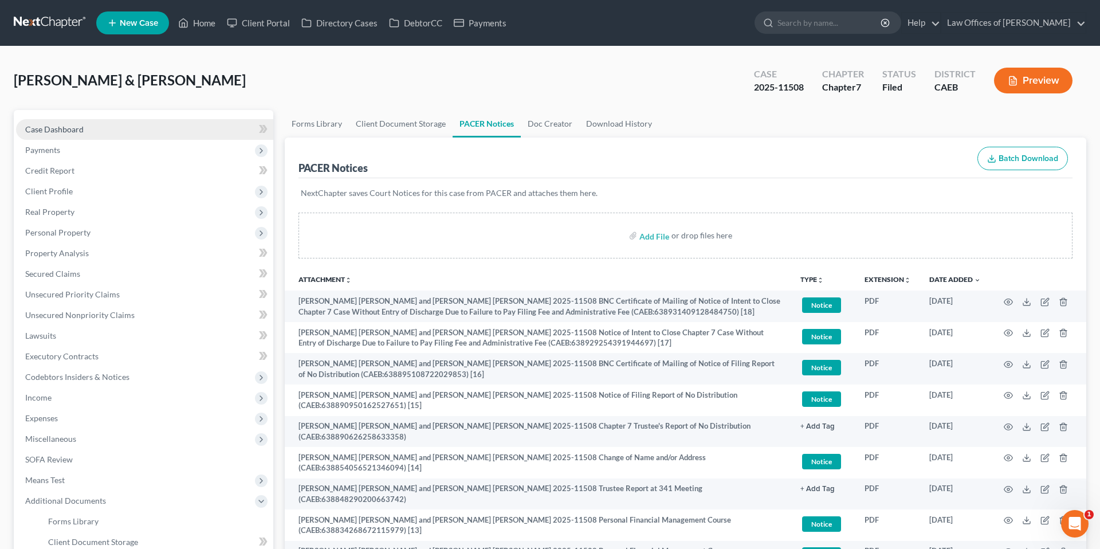
click at [144, 127] on link "Case Dashboard" at bounding box center [144, 129] width 257 height 21
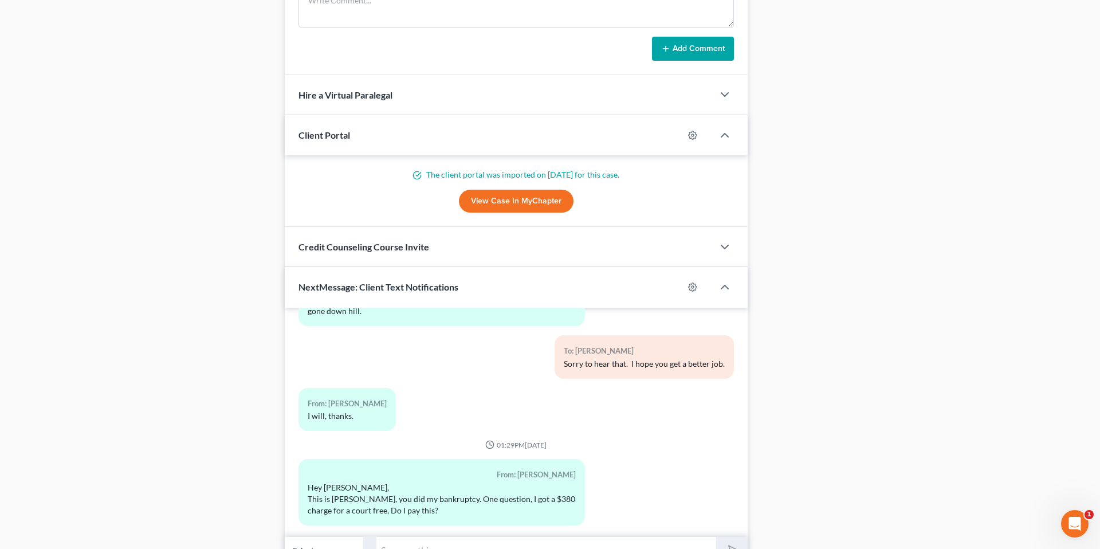
scroll to position [1057, 0]
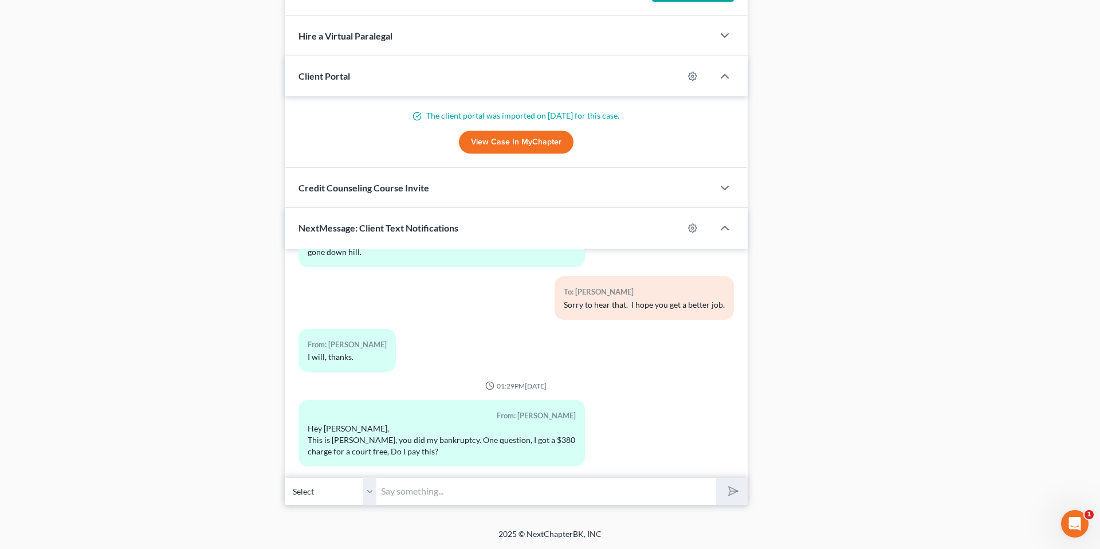
click at [370, 488] on select "Select +1 (661) 859-8074 - Jimmy Hill +1 (661) 520-1004 - Sarah Hill" at bounding box center [331, 491] width 92 height 28
click at [490, 491] on input "text" at bounding box center [546, 491] width 340 height 28
click at [402, 497] on input "text" at bounding box center [546, 491] width 340 height 28
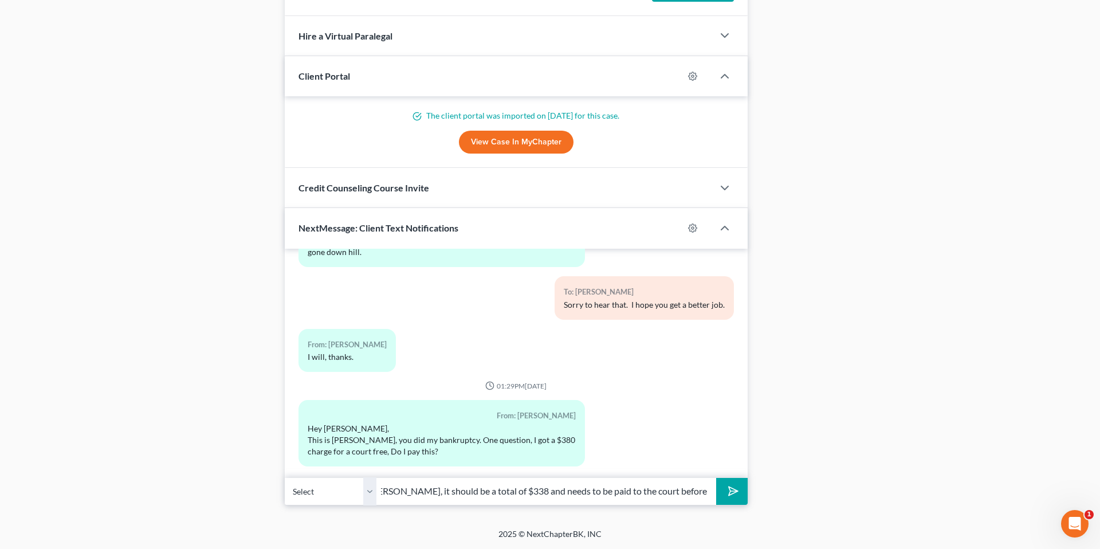
scroll to position [0, 0]
drag, startPoint x: 709, startPoint y: 492, endPoint x: 358, endPoint y: 484, distance: 351.3
click at [358, 484] on div "Select +1 (661) 859-8074 - Jimmy Hill +1 (661) 520-1004 - Sarah Hill Hello Jimm…" at bounding box center [516, 491] width 463 height 27
type input "Hello Jimmy, it should be a total of $338 and needs to be paid to the court bef…"
drag, startPoint x: 151, startPoint y: 296, endPoint x: 113, endPoint y: 371, distance: 84.3
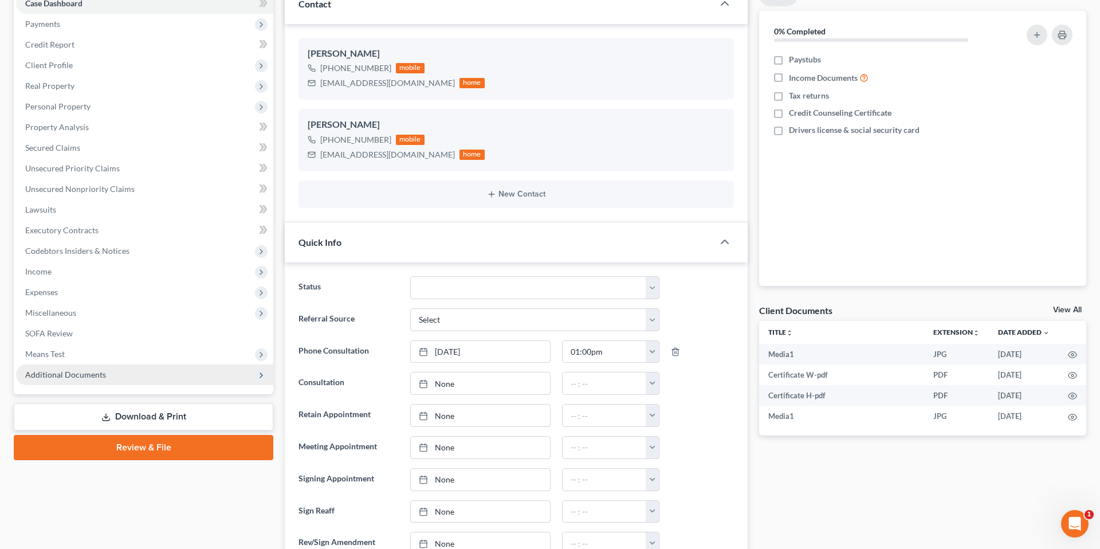
click at [72, 374] on span "Additional Documents" at bounding box center [65, 375] width 81 height 10
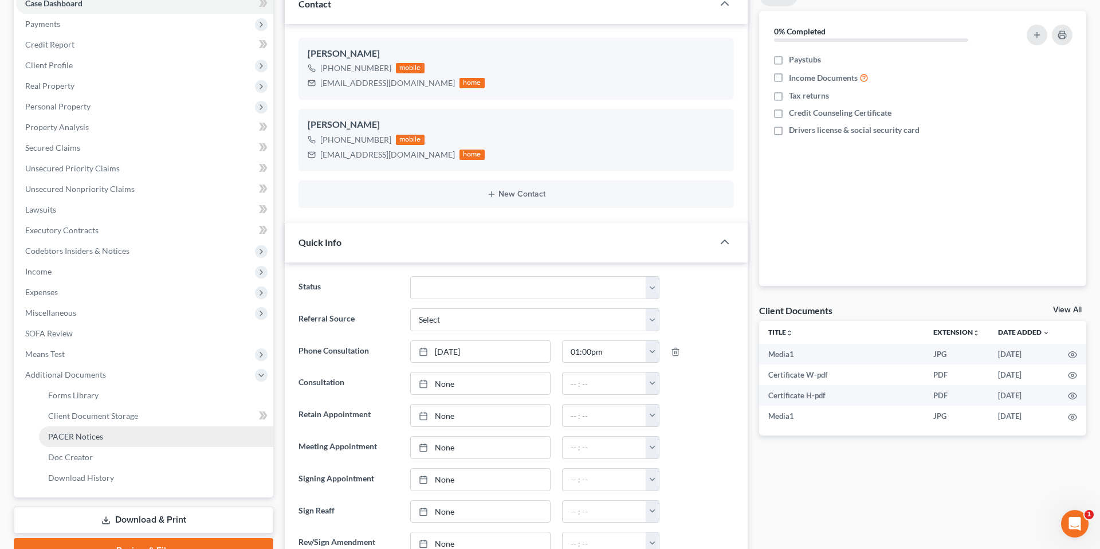
click at [97, 436] on span "PACER Notices" at bounding box center [75, 436] width 55 height 10
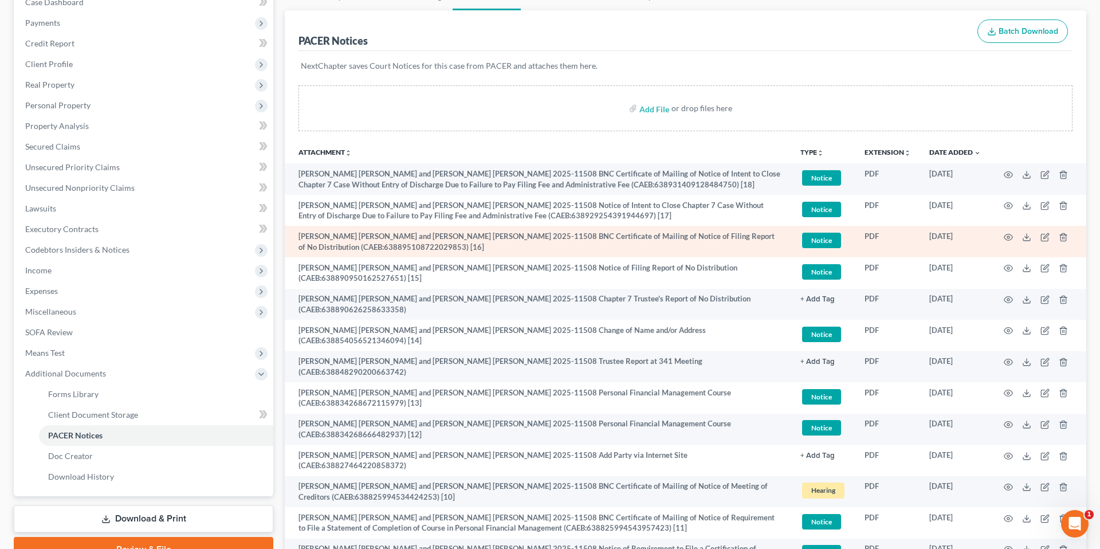
scroll to position [129, 0]
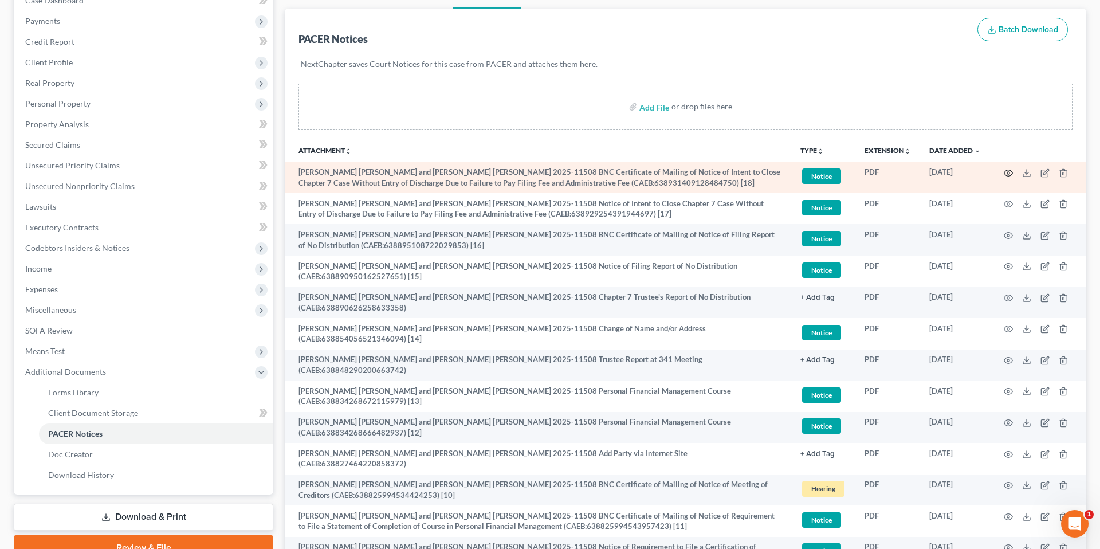
click at [1008, 174] on circle "button" at bounding box center [1008, 173] width 2 height 2
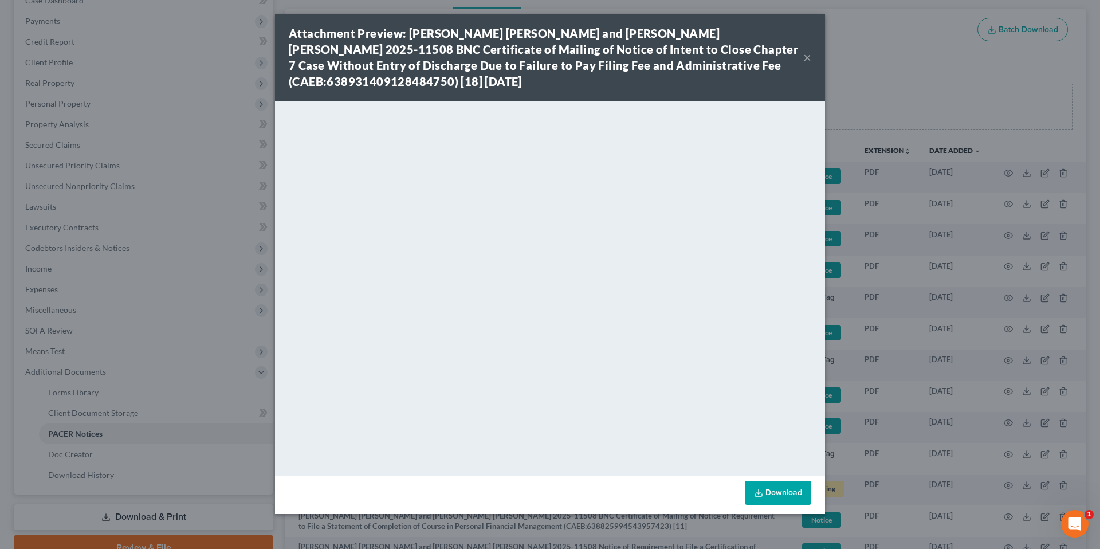
click at [809, 50] on button "×" at bounding box center [807, 57] width 8 height 14
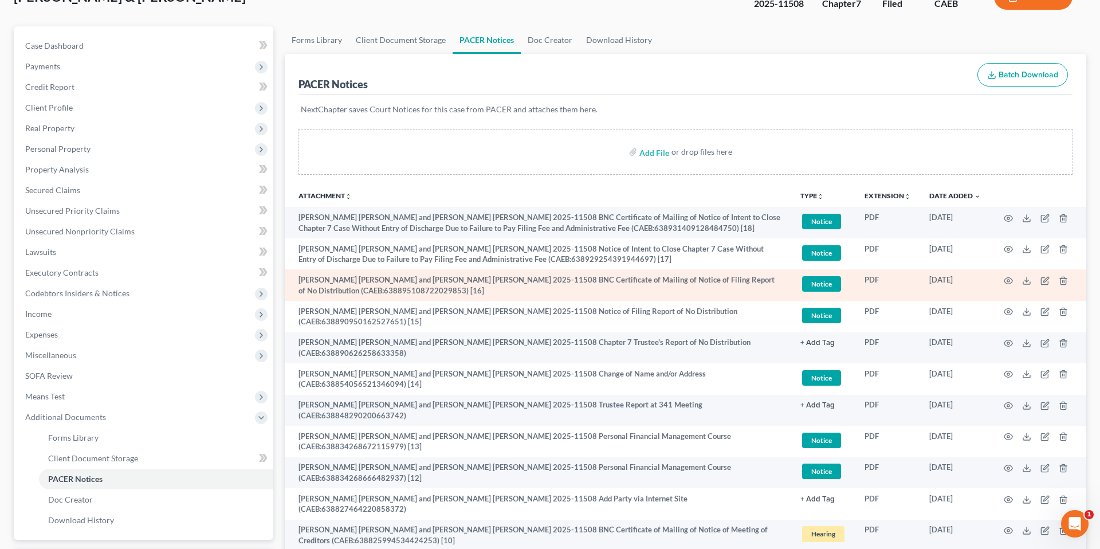
scroll to position [0, 0]
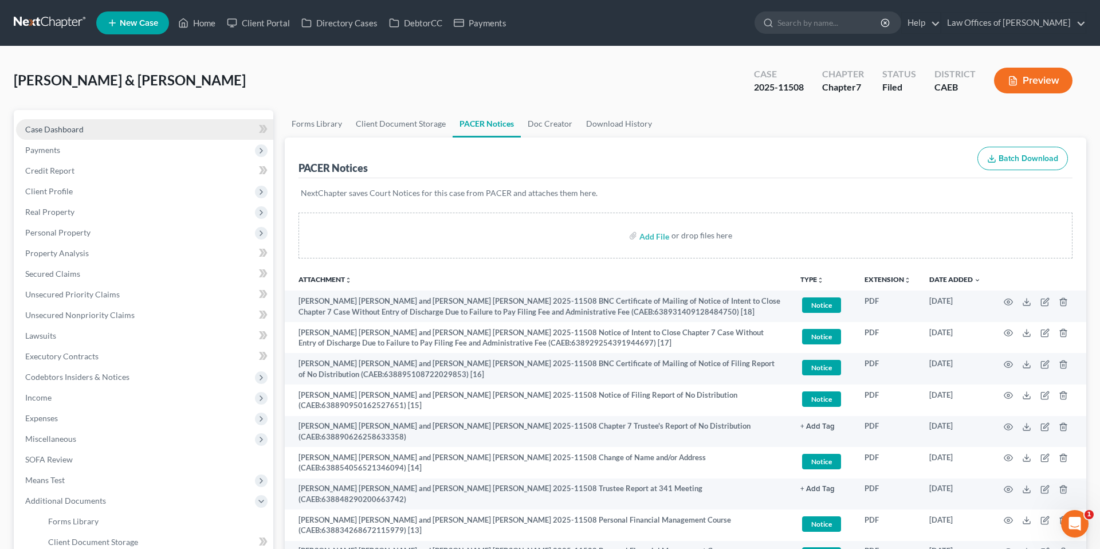
click at [76, 127] on span "Case Dashboard" at bounding box center [54, 129] width 58 height 10
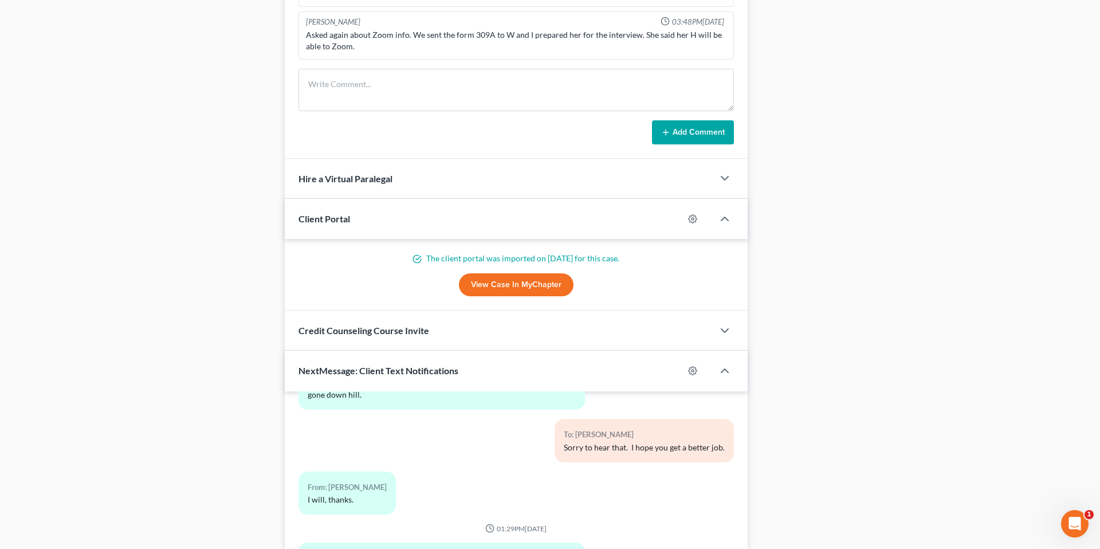
scroll to position [1057, 0]
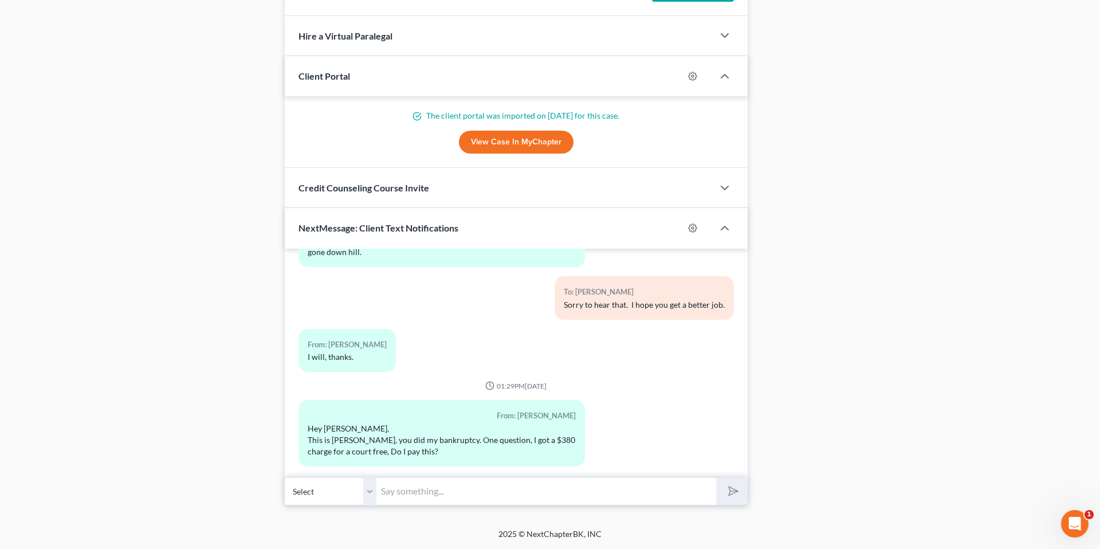
click at [413, 489] on input "text" at bounding box center [546, 491] width 340 height 28
paste input "Hello Jimmy, it should be a total of $338 and needs to be paid to the court bef…"
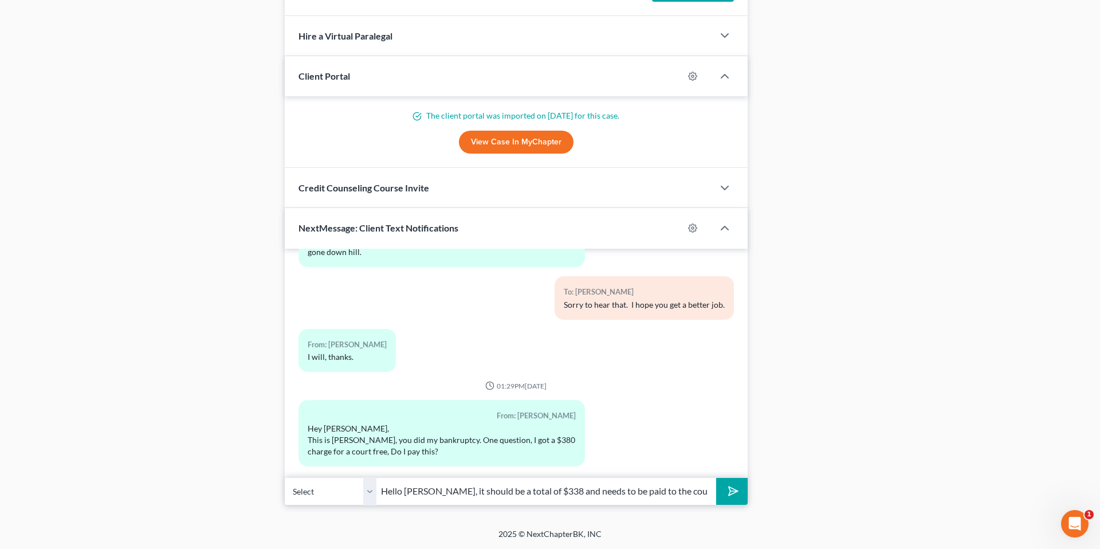
scroll to position [0, 35]
type input "Hello Jimmy, it should be a total of $338 and needs to be paid to the court bef…"
click at [716, 478] on button "submit" at bounding box center [732, 491] width 32 height 27
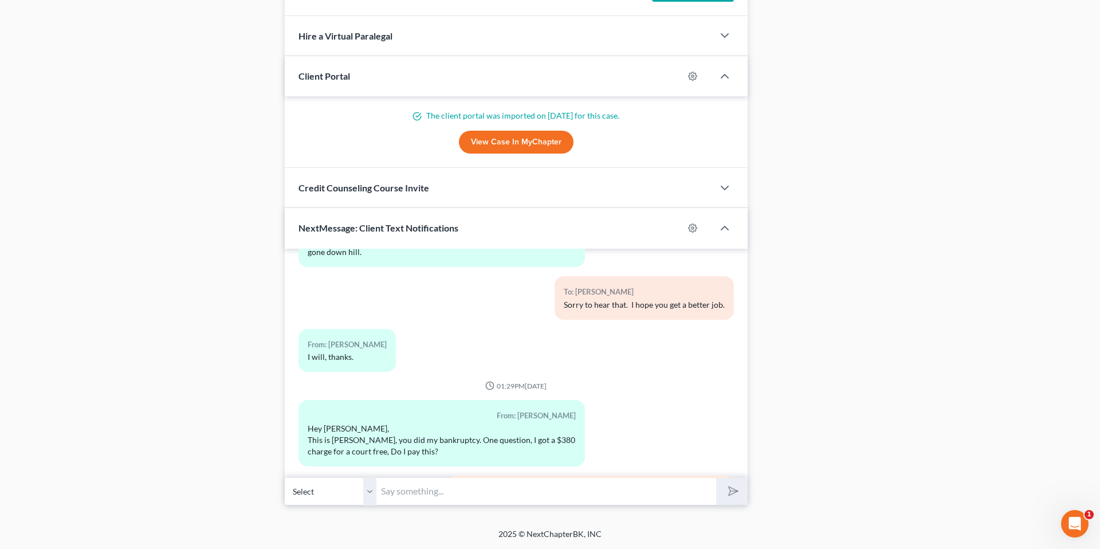
scroll to position [14307, 0]
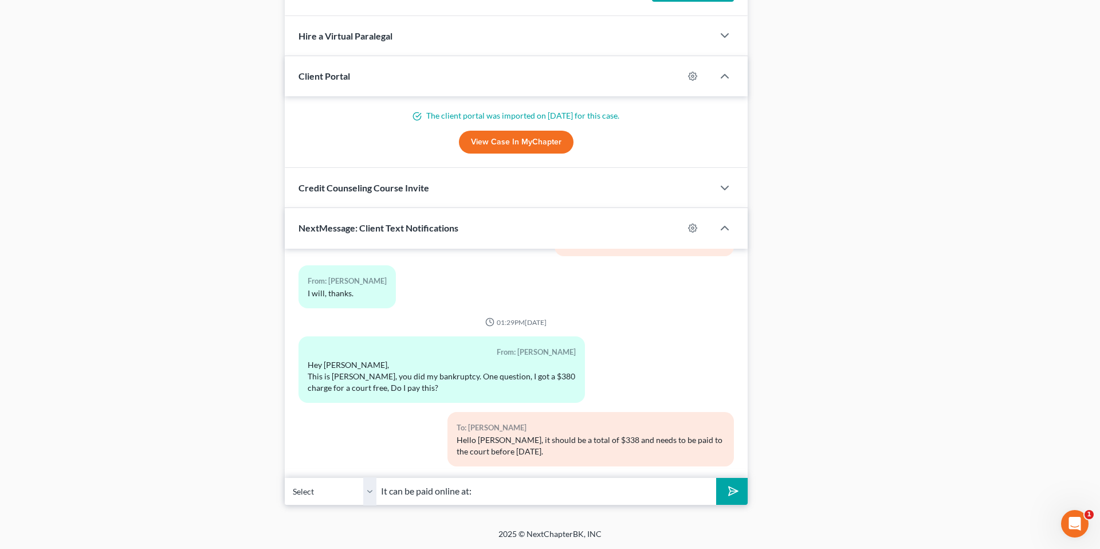
paste input "[URL][DOMAIN_NAME]"
click at [505, 490] on input "It can be paid online at: https://www.caeb.uscourts.gov/" at bounding box center [546, 491] width 340 height 28
type input "It can be paid online at: www.caeb.uscourts.gov/"
click at [716, 478] on button "submit" at bounding box center [732, 491] width 32 height 27
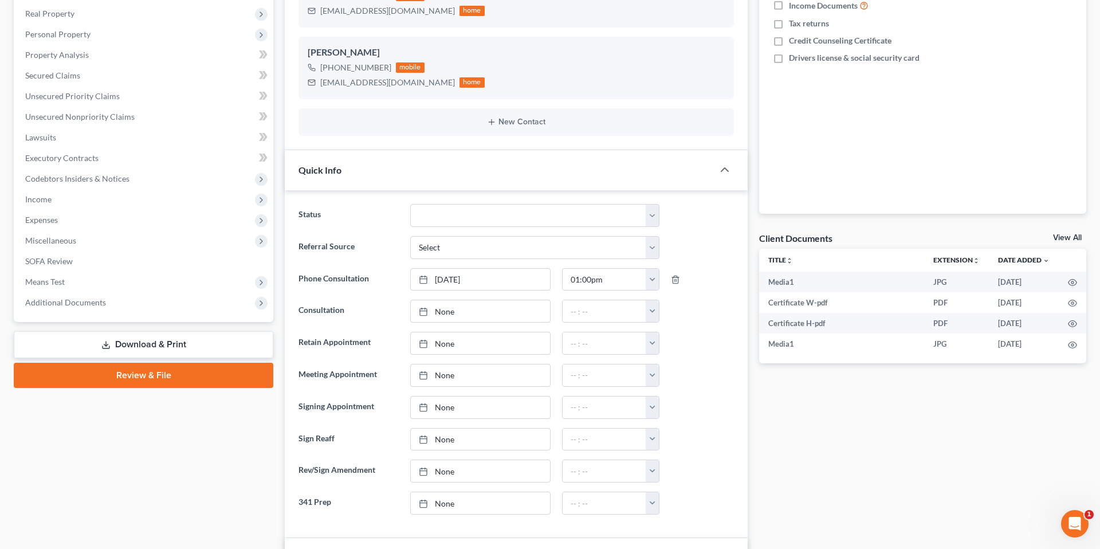
scroll to position [0, 0]
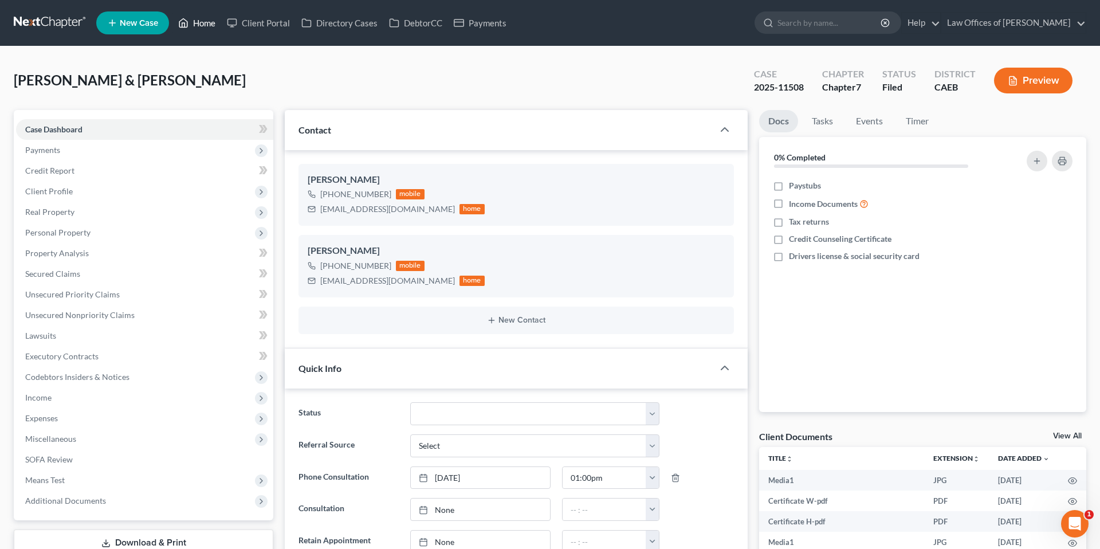
click at [210, 21] on link "Home" at bounding box center [196, 23] width 49 height 21
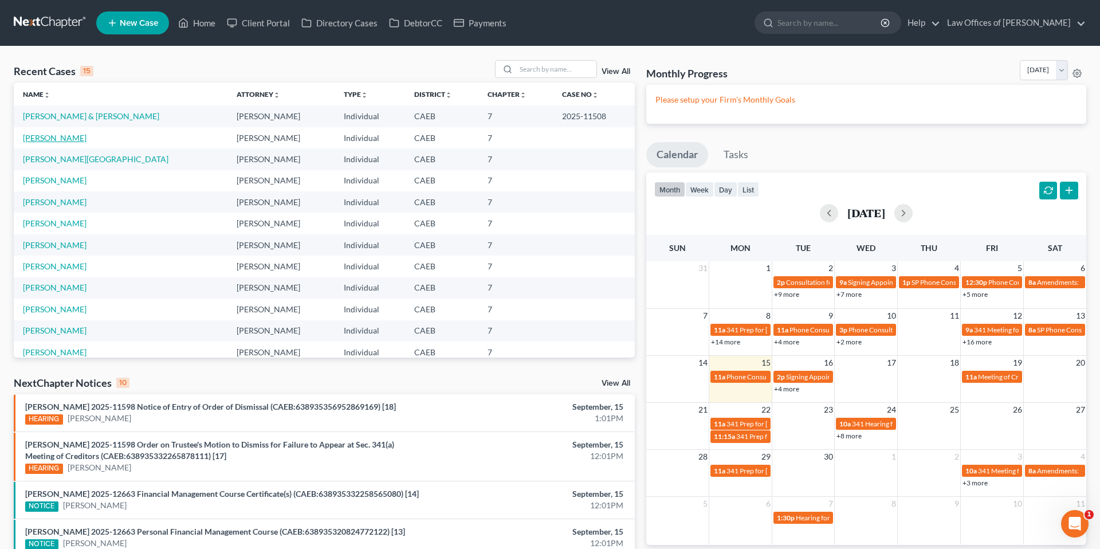
click at [62, 142] on link "[PERSON_NAME]" at bounding box center [55, 138] width 64 height 10
select select "11"
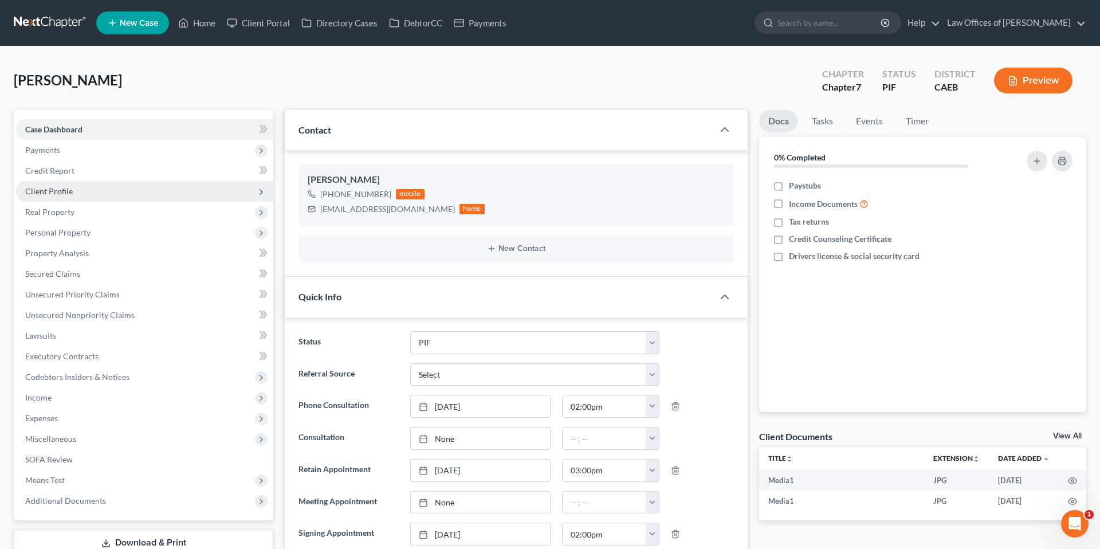
click at [62, 198] on span "Client Profile" at bounding box center [144, 191] width 257 height 21
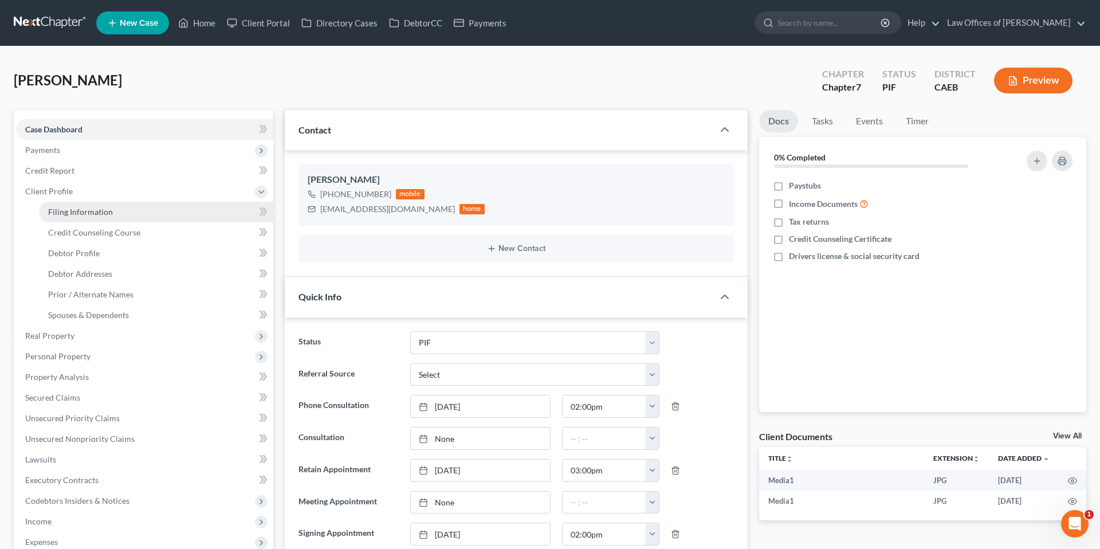
click at [112, 208] on link "Filing Information" at bounding box center [156, 212] width 234 height 21
select select "1"
select select "0"
select select "8"
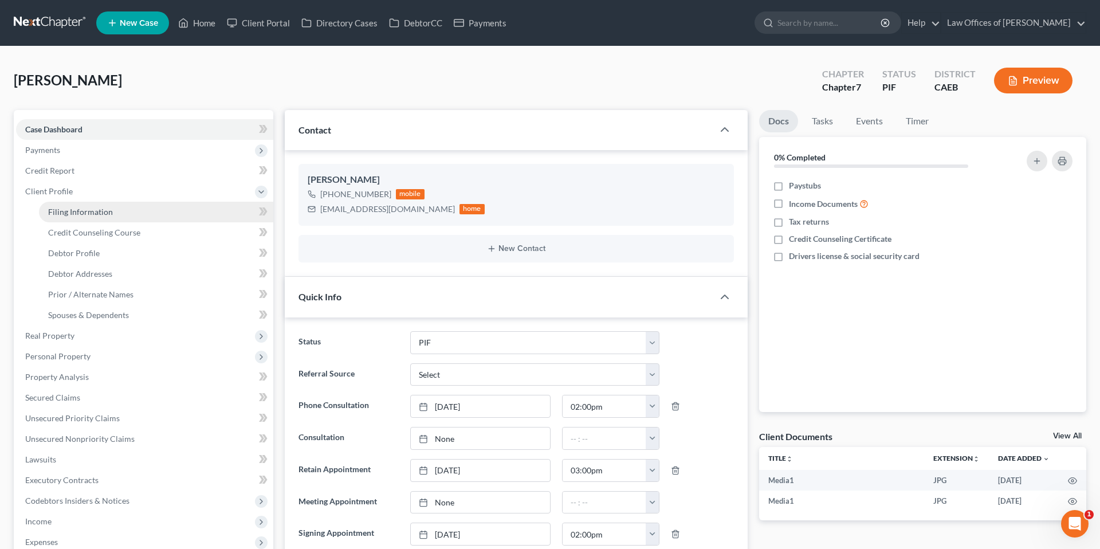
select select "0"
select select "4"
select select "0"
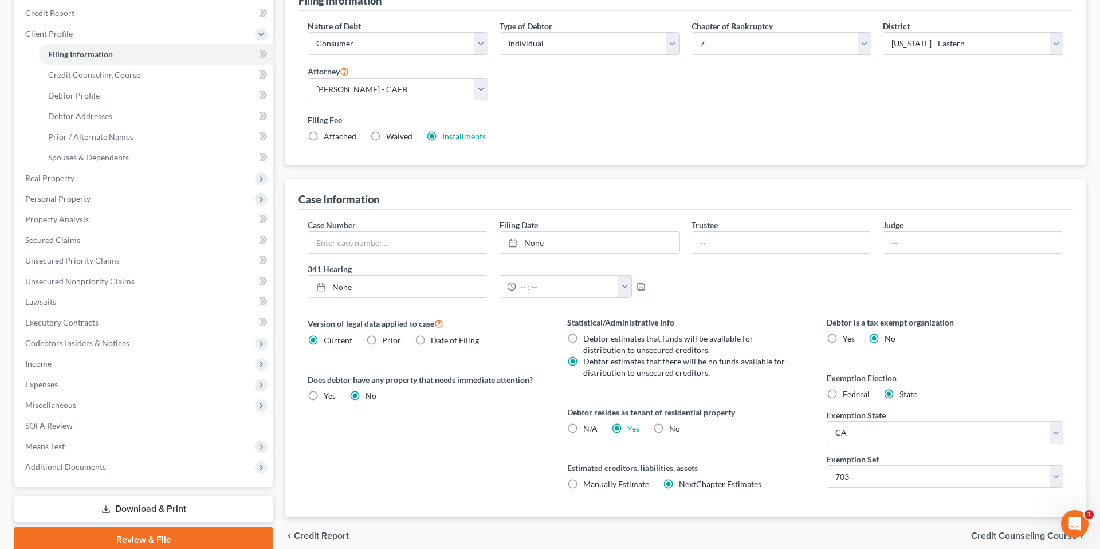
scroll to position [161, 0]
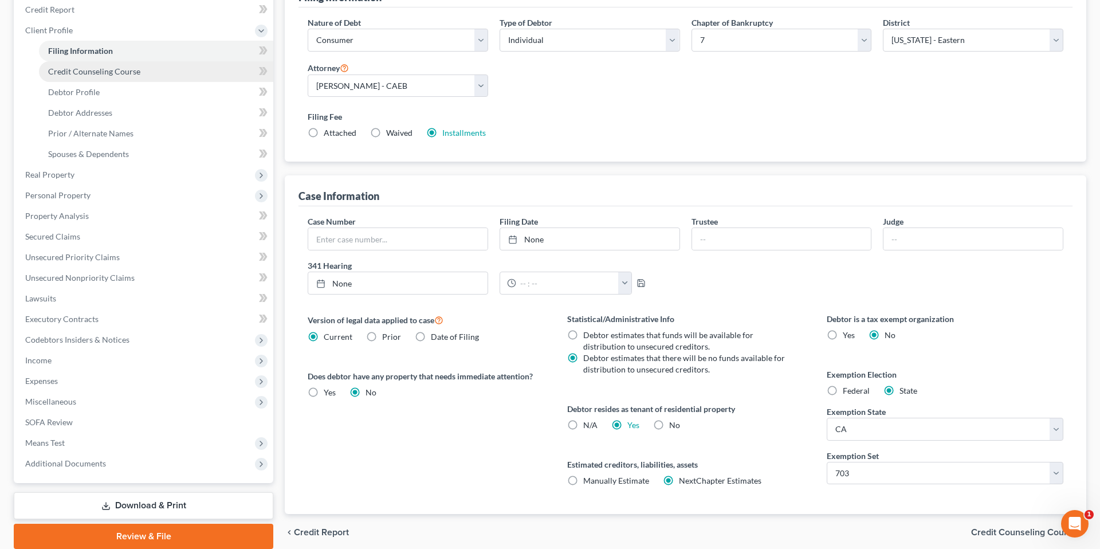
click at [115, 73] on span "Credit Counseling Course" at bounding box center [94, 71] width 92 height 10
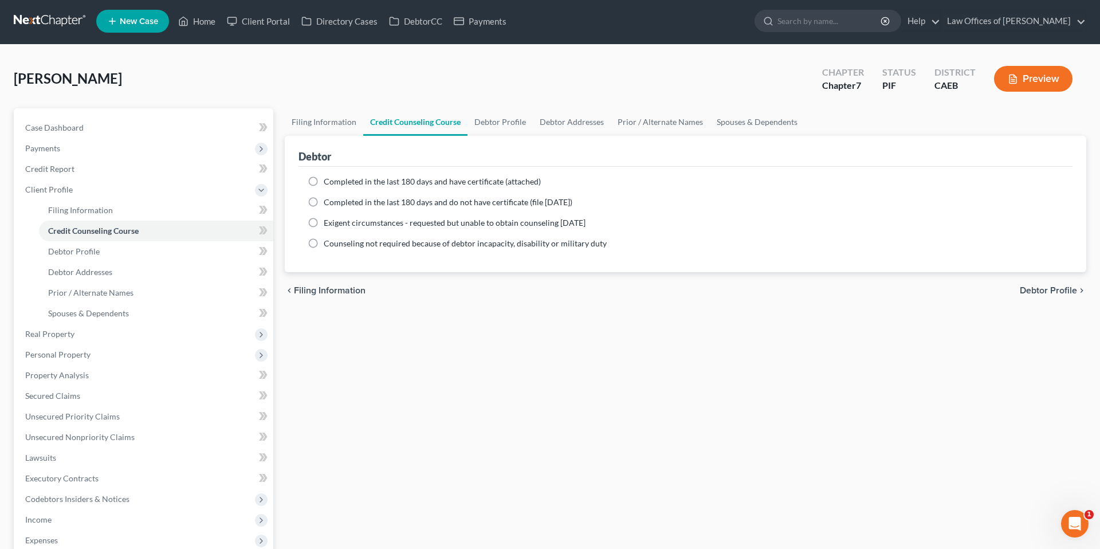
click at [324, 185] on label "Completed in the last 180 days and have certificate (attached)" at bounding box center [432, 181] width 217 height 11
click at [328, 183] on input "Completed in the last 180 days and have certificate (attached)" at bounding box center [331, 179] width 7 height 7
radio input "true"
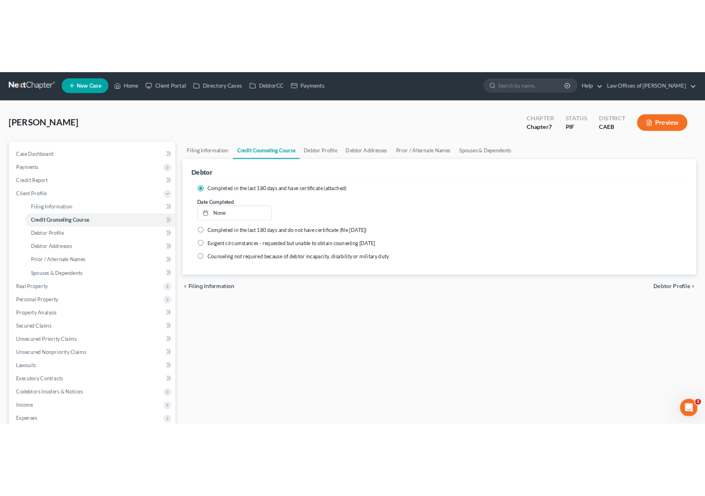
scroll to position [3, 0]
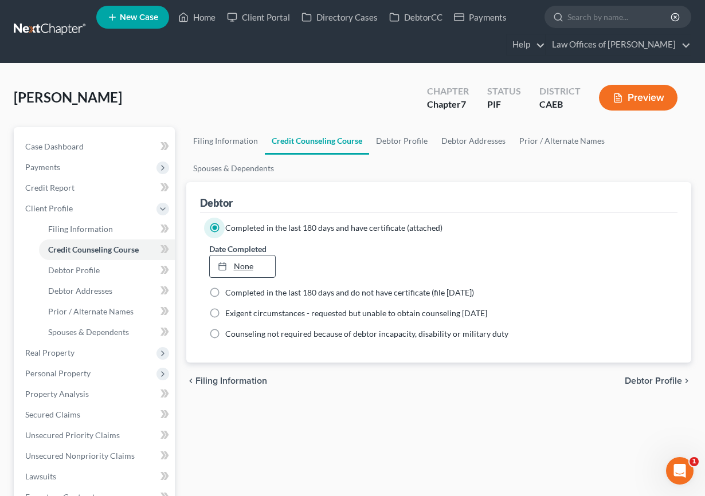
click at [237, 269] on link "None" at bounding box center [243, 267] width 66 height 22
type input "[DATE]"
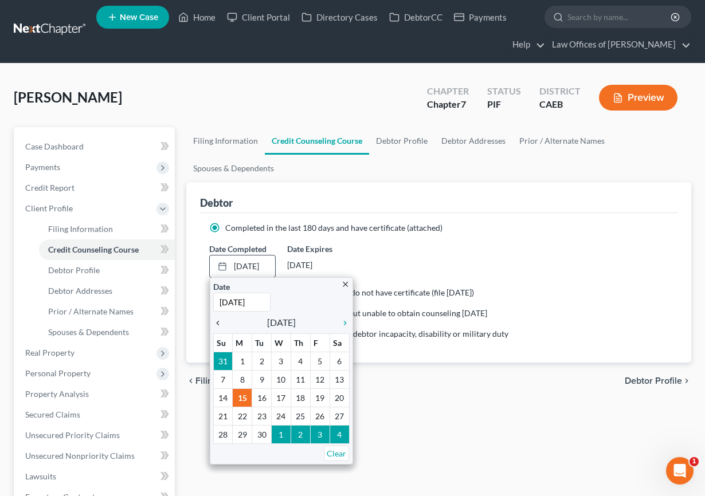
click at [217, 323] on icon "chevron_left" at bounding box center [220, 323] width 15 height 9
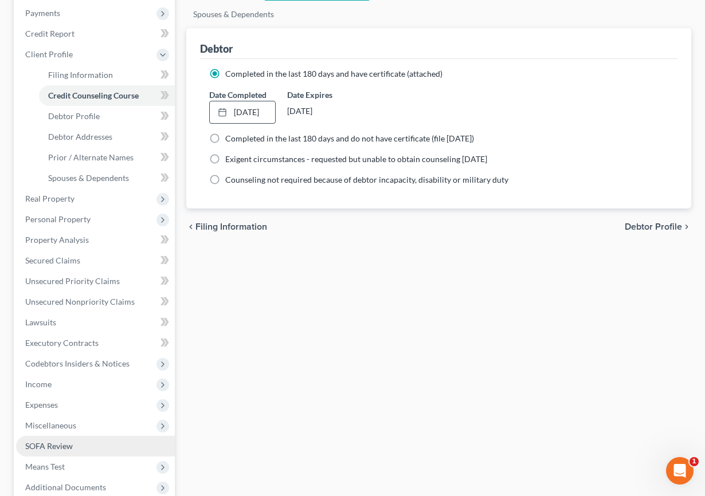
scroll to position [234, 0]
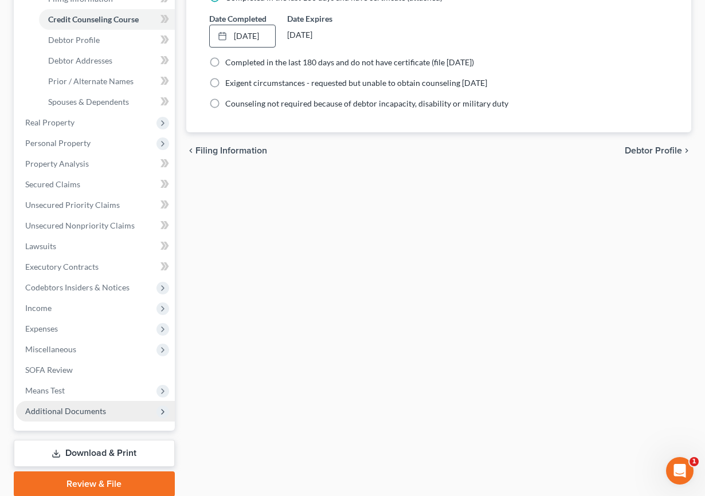
click at [62, 410] on span "Additional Documents" at bounding box center [65, 411] width 81 height 10
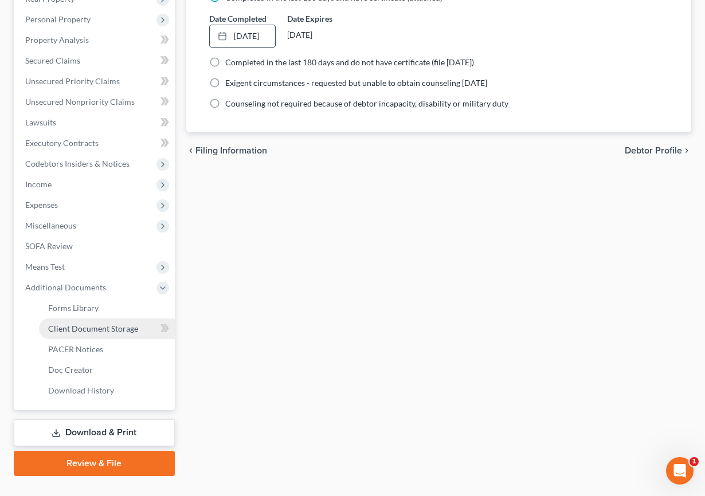
click at [105, 333] on span "Client Document Storage" at bounding box center [93, 329] width 90 height 10
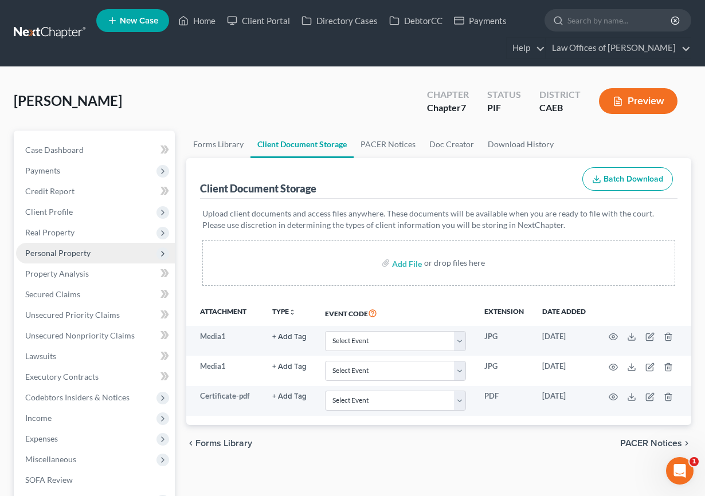
drag, startPoint x: 80, startPoint y: 257, endPoint x: 87, endPoint y: 254, distance: 7.7
click at [80, 257] on span "Personal Property" at bounding box center [57, 253] width 65 height 10
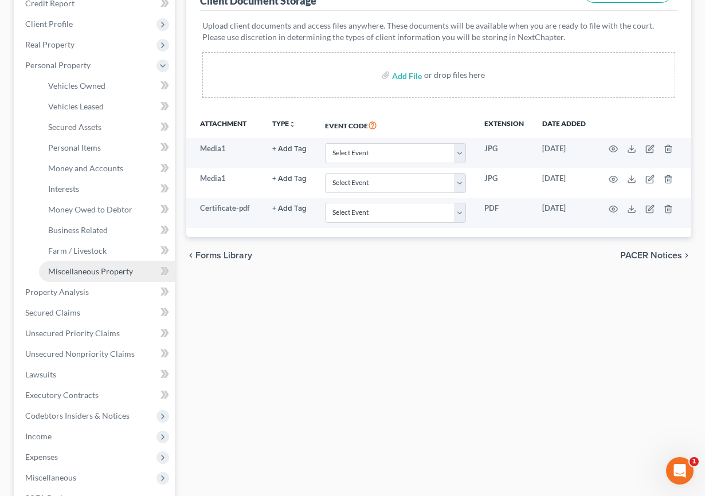
scroll to position [188, 0]
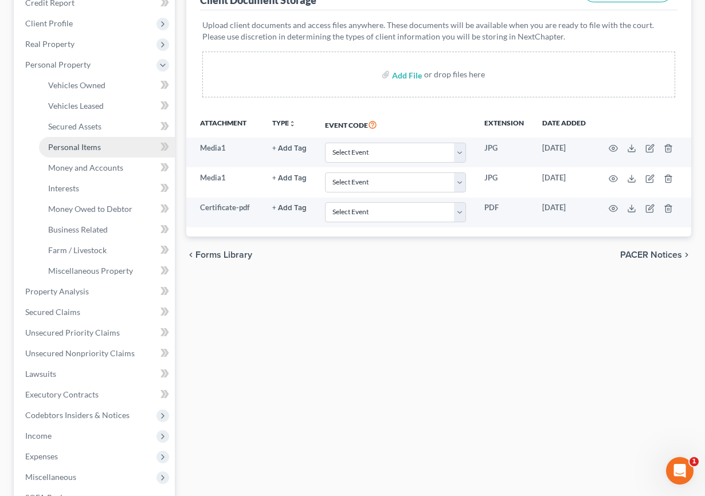
click at [84, 147] on span "Personal Items" at bounding box center [74, 147] width 53 height 10
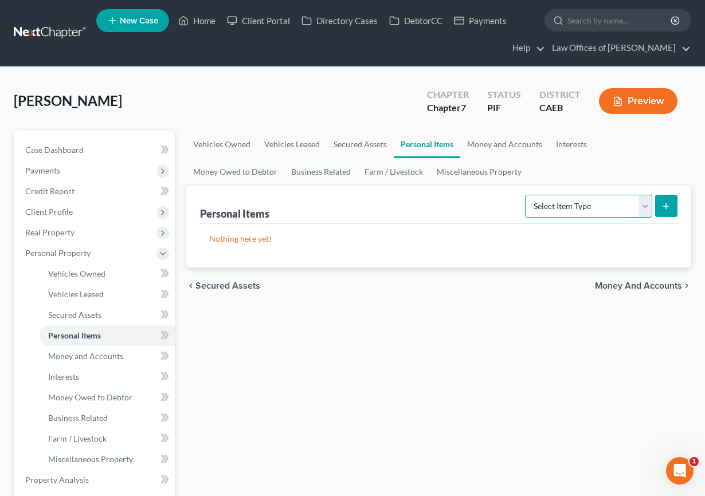
click at [582, 205] on select "Select Item Type Clothing Collectibles Of Value Electronics Firearms Household …" at bounding box center [588, 206] width 127 height 23
select select "clothing"
click at [526, 195] on select "Select Item Type Clothing Collectibles Of Value Electronics Firearms Household …" at bounding box center [588, 206] width 127 height 23
click at [666, 204] on icon "submit" at bounding box center [665, 206] width 9 height 9
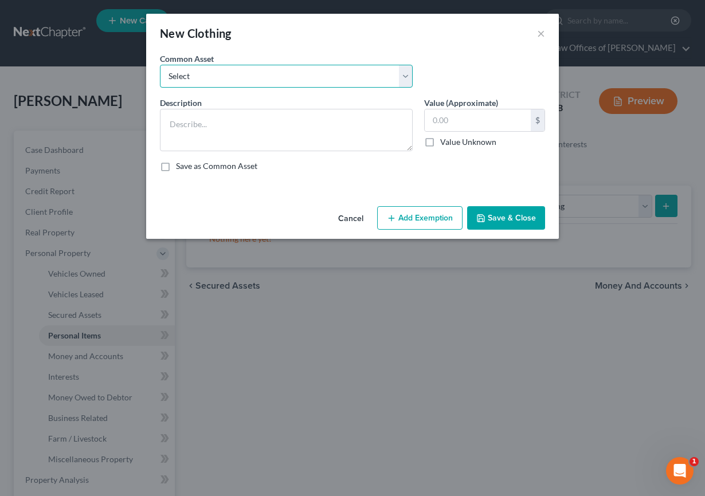
click at [341, 80] on select "Select Wardrobe" at bounding box center [286, 76] width 253 height 23
select select "0"
click at [160, 65] on select "Select Wardrobe" at bounding box center [286, 76] width 253 height 23
type textarea "Wardrobe"
click at [444, 123] on input "600.00" at bounding box center [478, 120] width 106 height 22
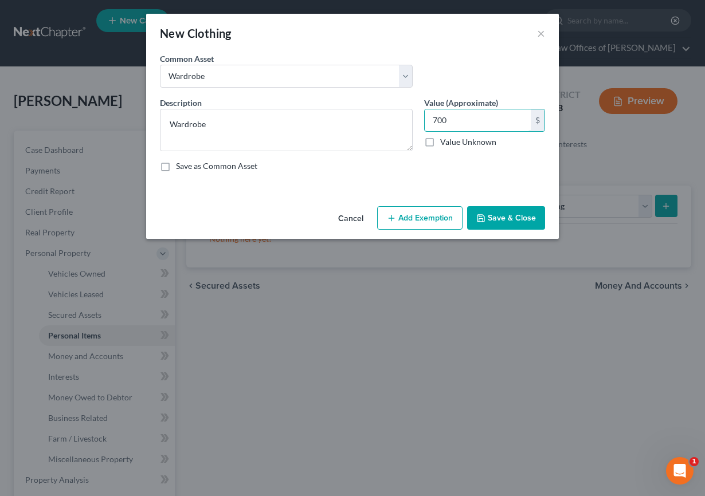
type input "700"
click at [428, 218] on button "Add Exemption" at bounding box center [419, 218] width 85 height 24
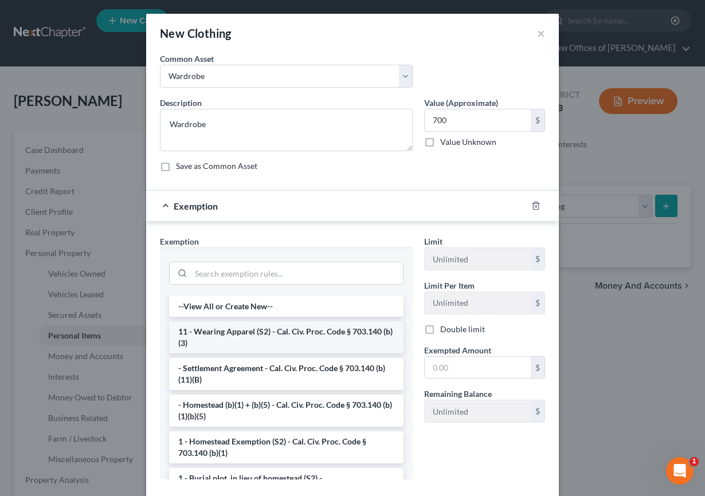
click at [269, 335] on li "11 - Wearing Apparel (S2) - Cal. Civ. Proc. Code § 703.140 (b)(3)" at bounding box center [286, 337] width 234 height 32
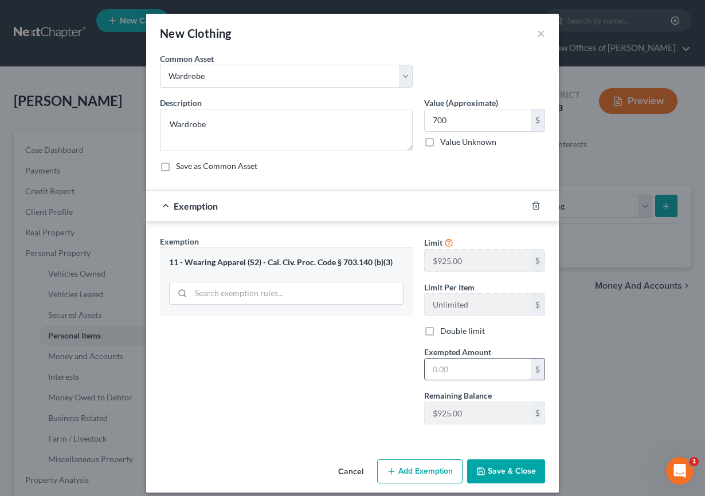
click at [450, 368] on input "text" at bounding box center [478, 370] width 106 height 22
type input "700"
drag, startPoint x: 351, startPoint y: 414, endPoint x: 406, endPoint y: 431, distance: 57.6
click at [351, 414] on div "Exemption Set must be selected for CA. Exemption * 11 - Wearing Apparel (S2) - …" at bounding box center [286, 334] width 264 height 198
click at [508, 484] on div "Cancel Add Exemption Save & Close" at bounding box center [352, 474] width 413 height 38
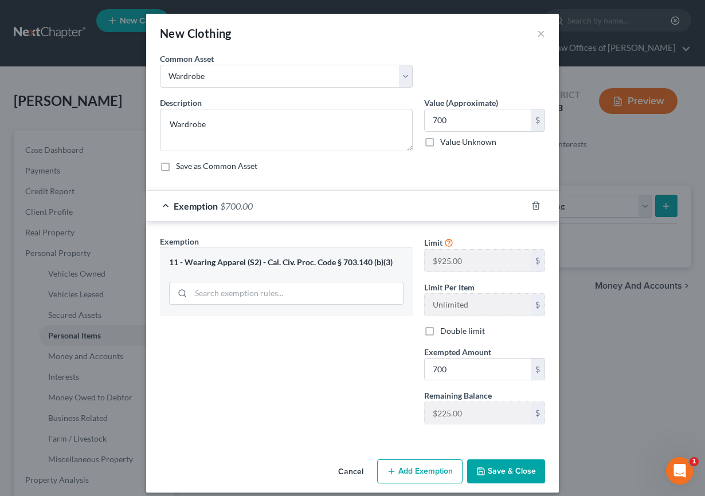
click at [505, 477] on button "Save & Close" at bounding box center [506, 471] width 78 height 24
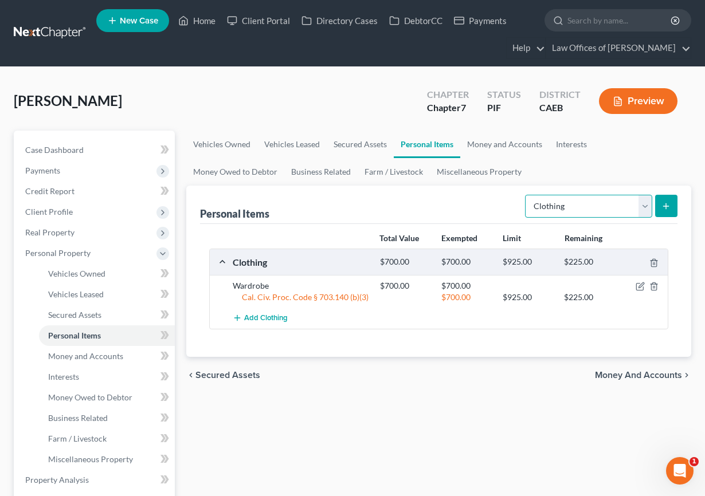
click at [603, 208] on select "Select Item Type Clothing Collectibles Of Value Electronics Firearms Household …" at bounding box center [588, 206] width 127 height 23
select select "electronics"
click at [526, 195] on select "Select Item Type Clothing Collectibles Of Value Electronics Firearms Household …" at bounding box center [588, 206] width 127 height 23
click at [666, 203] on icon "submit" at bounding box center [665, 206] width 9 height 9
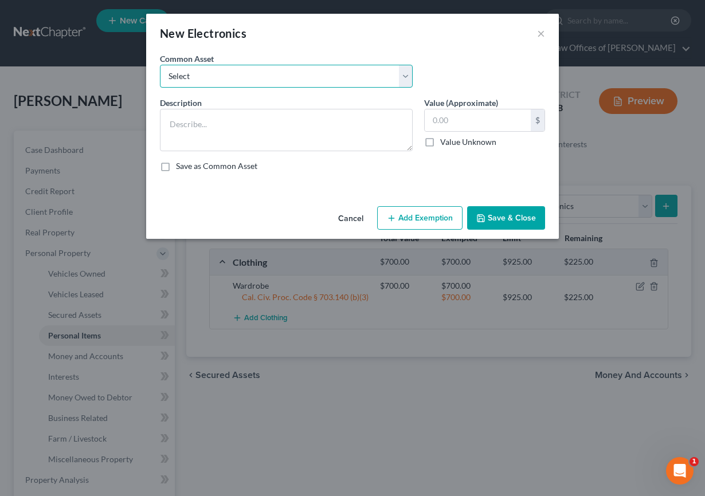
click at [231, 75] on select "Select Miscellaneous Electronic Items" at bounding box center [286, 76] width 253 height 23
select select "0"
click at [160, 65] on select "Select Miscellaneous Electronic Items" at bounding box center [286, 76] width 253 height 23
type textarea "Miscellaneous Electronic Items"
click at [445, 121] on input "700.00" at bounding box center [478, 120] width 106 height 22
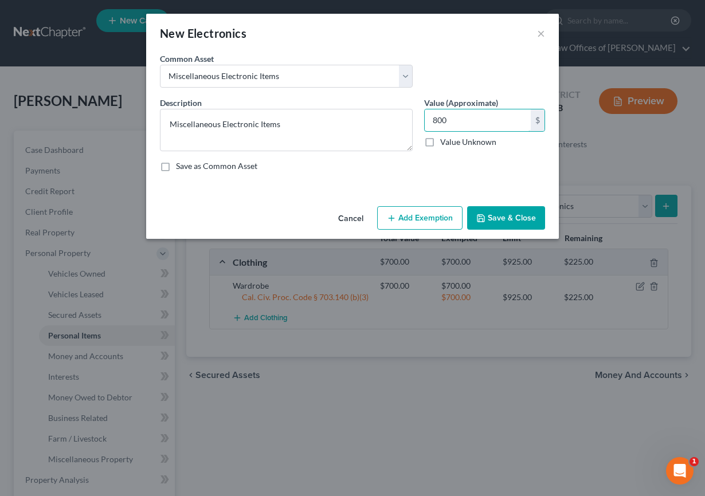
type input "800"
click at [432, 218] on button "Add Exemption" at bounding box center [419, 218] width 85 height 24
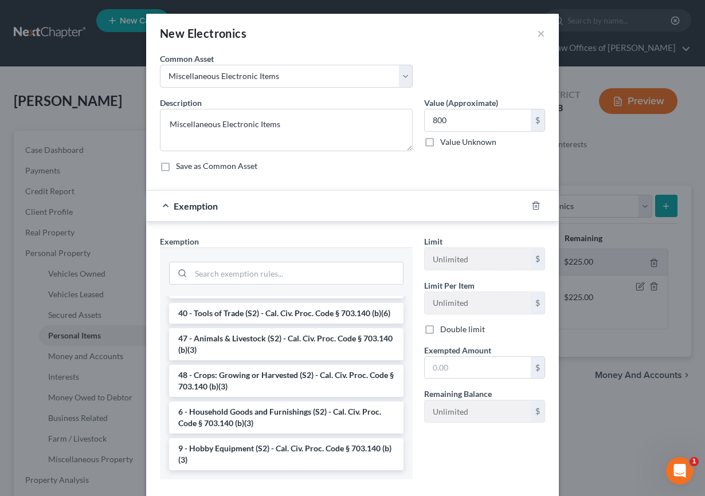
scroll to position [65, 0]
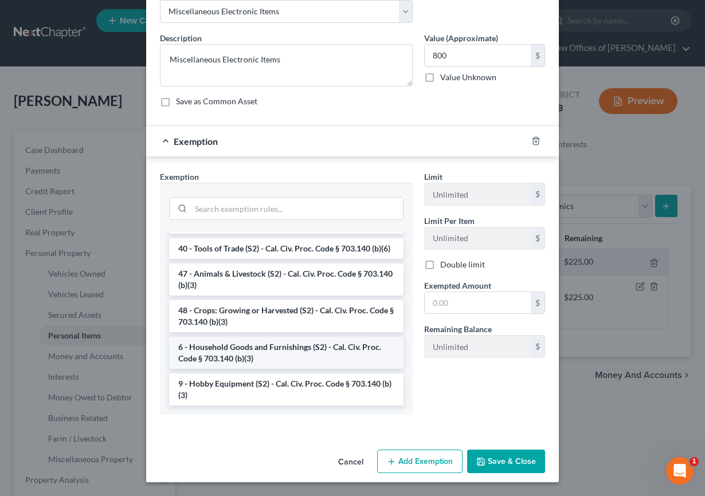
click at [242, 355] on li "6 - Household Goods and Furnishings (S2) - Cal. Civ. Proc. Code § 703.140 (b)(3)" at bounding box center [286, 353] width 234 height 32
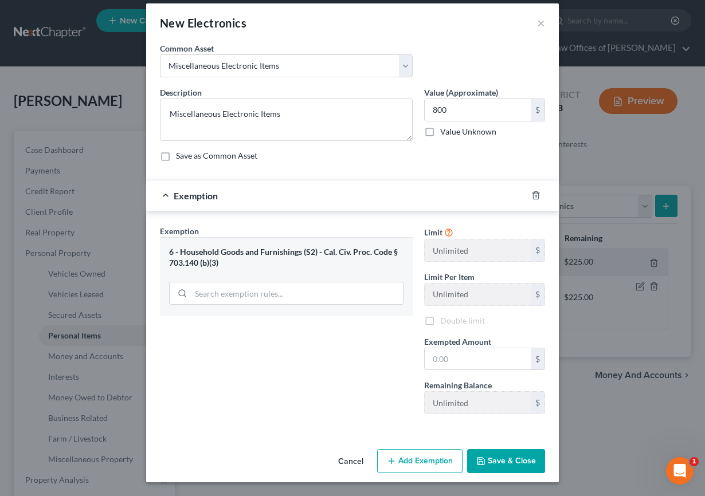
scroll to position [10, 0]
click at [452, 363] on input "text" at bounding box center [478, 359] width 106 height 22
type input "800"
click at [311, 405] on div "Exemption Set must be selected for CA. Exemption * 6 - Household Goods and Furn…" at bounding box center [286, 324] width 264 height 198
click at [522, 467] on button "Save & Close" at bounding box center [506, 461] width 78 height 24
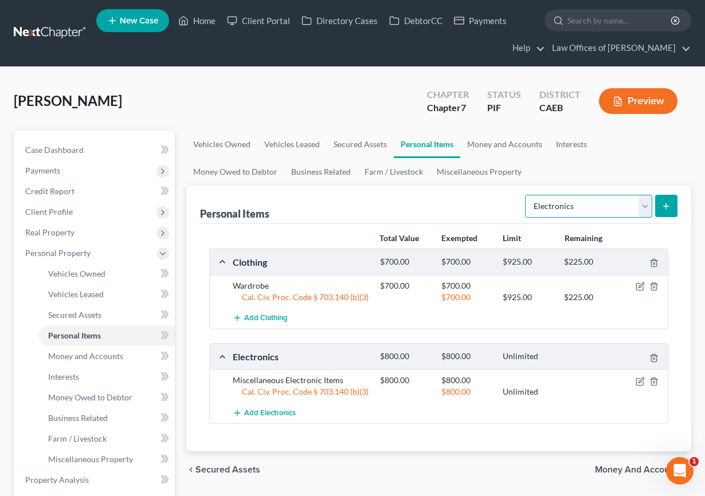
click at [564, 210] on select "Select Item Type Clothing Collectibles Of Value Electronics Firearms Household …" at bounding box center [588, 206] width 127 height 23
select select "household_goods"
click at [526, 195] on select "Select Item Type Clothing Collectibles Of Value Electronics Firearms Household …" at bounding box center [588, 206] width 127 height 23
click at [673, 206] on button "submit" at bounding box center [666, 206] width 22 height 22
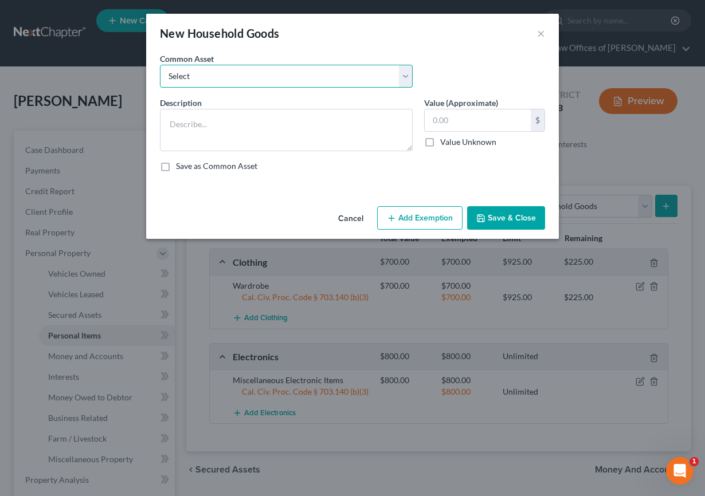
click at [264, 81] on select "Select Furniture and furnishings" at bounding box center [286, 76] width 253 height 23
select select "0"
click at [160, 65] on select "Select Furniture and furnishings" at bounding box center [286, 76] width 253 height 23
type textarea "Furniture and furnishings"
click at [432, 116] on input "1,200.00" at bounding box center [478, 120] width 106 height 22
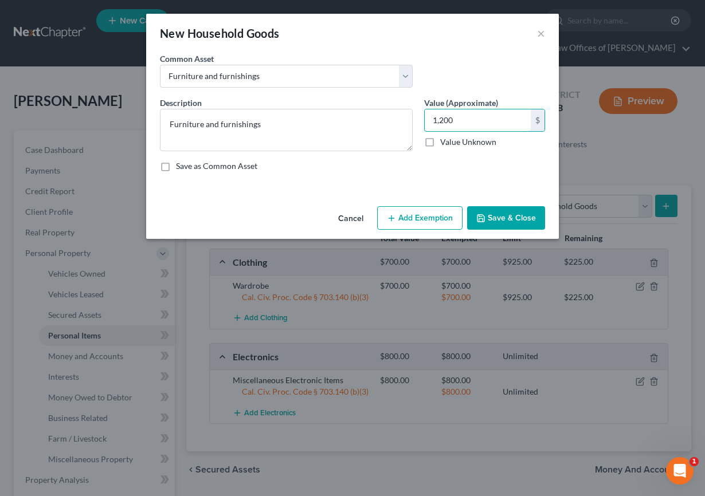
type input "1,200"
click at [407, 217] on button "Add Exemption" at bounding box center [419, 218] width 85 height 24
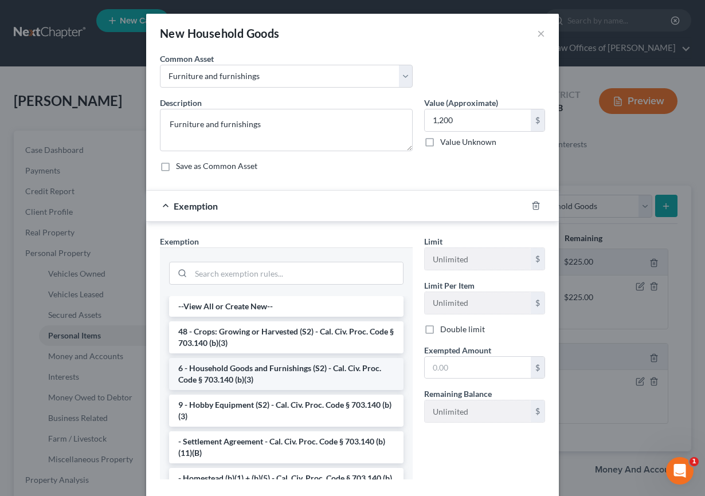
click at [245, 376] on li "6 - Household Goods and Furnishings (S2) - Cal. Civ. Proc. Code § 703.140 (b)(3)" at bounding box center [286, 374] width 234 height 32
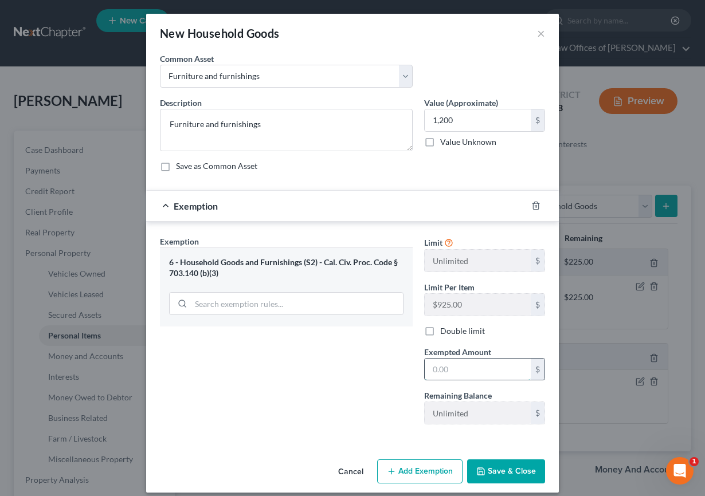
click at [455, 370] on input "text" at bounding box center [478, 370] width 106 height 22
type input "1,200"
click at [324, 395] on div "Exemption Set must be selected for CA. Exemption * 6 - Household Goods and Furn…" at bounding box center [286, 334] width 264 height 198
click at [505, 468] on button "Save & Close" at bounding box center [506, 471] width 78 height 24
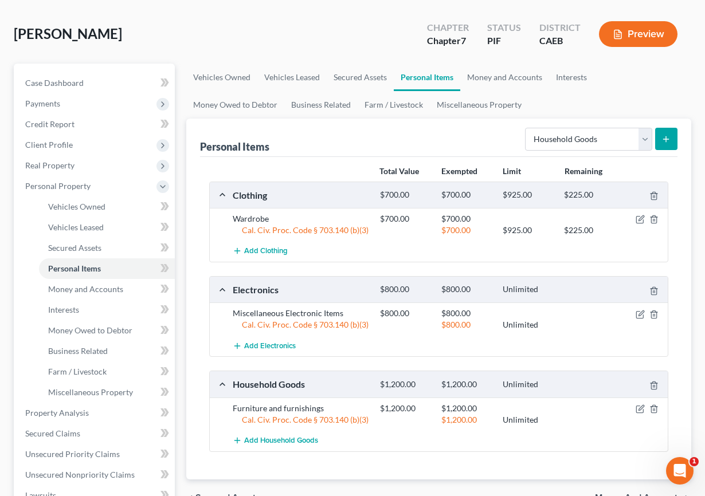
scroll to position [91, 0]
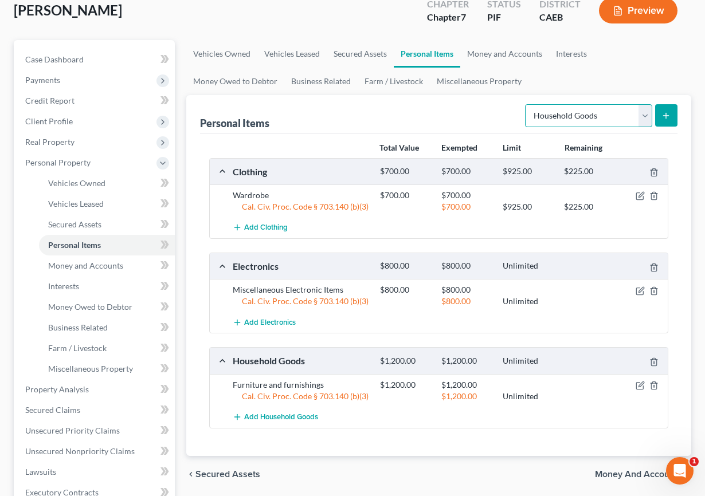
click at [596, 123] on select "Select Item Type Clothing Collectibles Of Value Electronics Firearms Household …" at bounding box center [588, 115] width 127 height 23
select select "jewelry"
click at [526, 104] on select "Select Item Type Clothing Collectibles Of Value Electronics Firearms Household …" at bounding box center [588, 115] width 127 height 23
click at [661, 115] on icon "submit" at bounding box center [665, 115] width 9 height 9
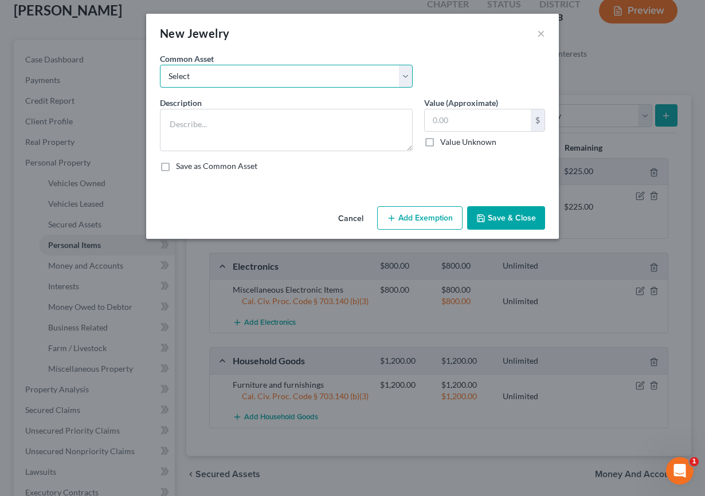
click at [311, 79] on select "Select Miscellaneous Jewelry" at bounding box center [286, 76] width 253 height 23
select select "0"
click at [160, 65] on select "Select Miscellaneous Jewelry" at bounding box center [286, 76] width 253 height 23
type textarea "Miscellaneous Jewelry"
click at [446, 124] on input "100.00" at bounding box center [478, 120] width 106 height 22
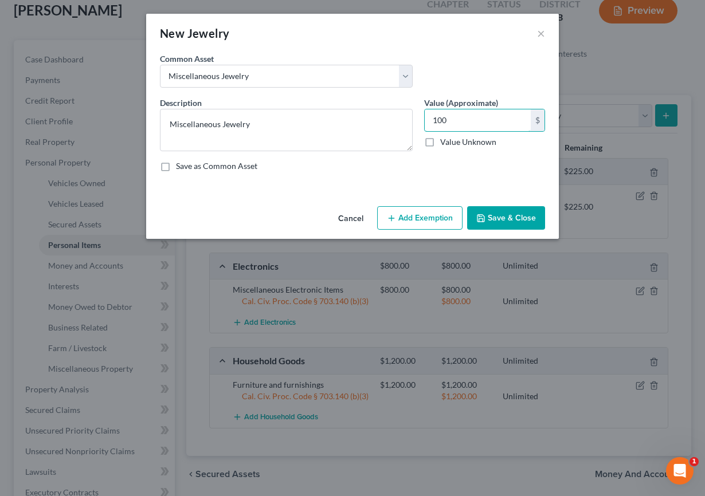
type input "100"
click at [419, 217] on button "Add Exemption" at bounding box center [419, 218] width 85 height 24
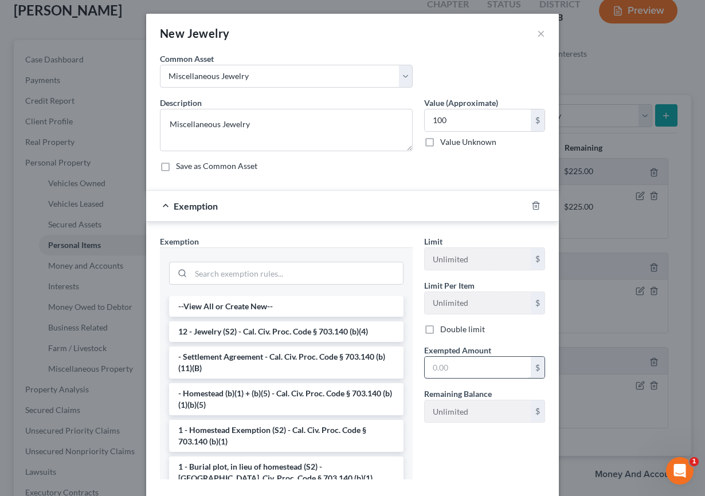
drag, startPoint x: 266, startPoint y: 328, endPoint x: 529, endPoint y: 364, distance: 265.0
click at [266, 328] on li "12 - Jewelry (S2) - Cal. Civ. Proc. Code § 703.140 (b)(4)" at bounding box center [286, 331] width 234 height 21
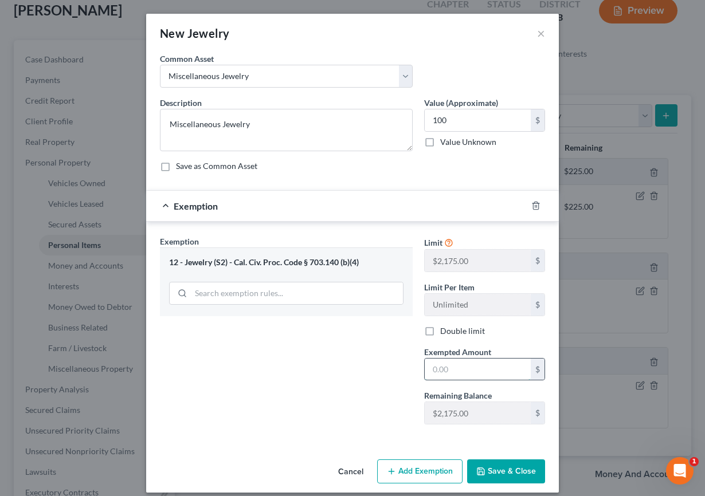
drag, startPoint x: 465, startPoint y: 367, endPoint x: 455, endPoint y: 368, distance: 9.2
click at [465, 367] on input "text" at bounding box center [478, 370] width 106 height 22
type input "100"
click at [265, 381] on div "Exemption Set must be selected for CA. Exemption * 12 - Jewelry (S2) - Cal. Civ…" at bounding box center [286, 334] width 264 height 198
click at [509, 472] on button "Save & Close" at bounding box center [506, 471] width 78 height 24
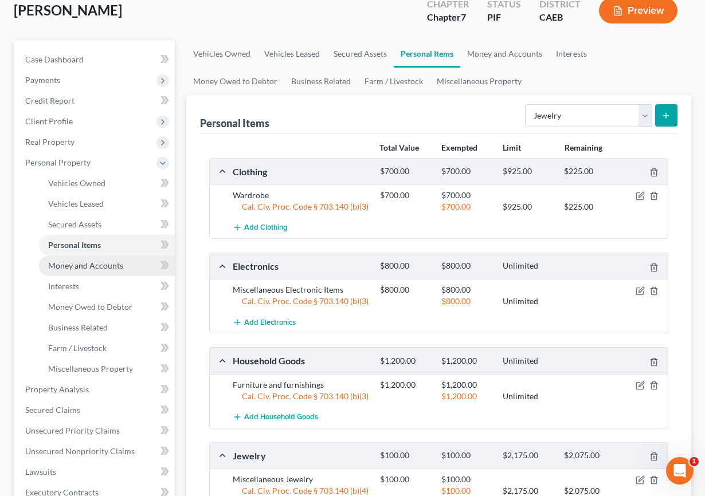
click at [92, 266] on span "Money and Accounts" at bounding box center [85, 266] width 75 height 10
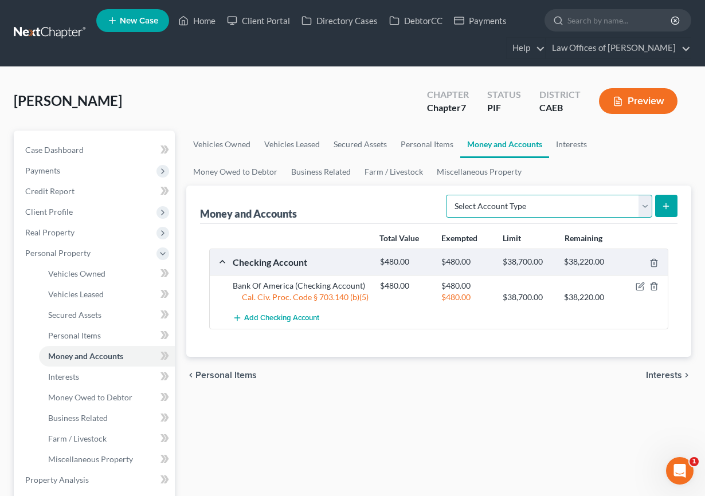
click at [530, 213] on select "Select Account Type Brokerage Cash on Hand Certificates of Deposit Checking Acc…" at bounding box center [549, 206] width 206 height 23
select select "cash_on_hand"
click at [448, 195] on select "Select Account Type Brokerage Cash on Hand Certificates of Deposit Checking Acc…" at bounding box center [549, 206] width 206 height 23
click at [667, 206] on line "submit" at bounding box center [665, 206] width 5 height 0
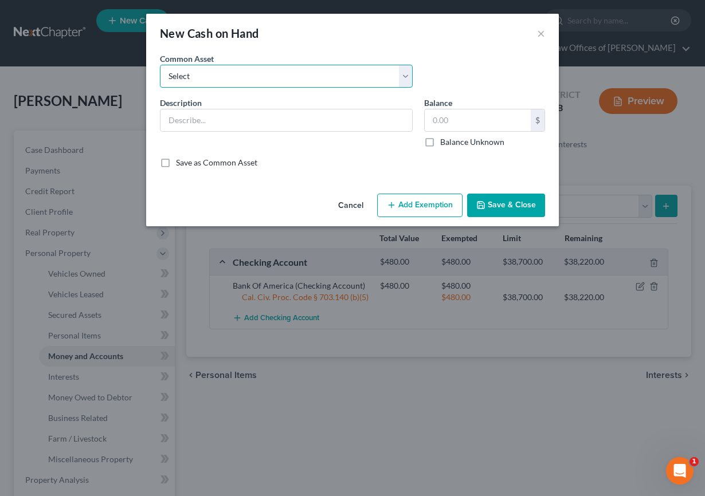
click at [245, 80] on select "Select Cash on Hand" at bounding box center [286, 76] width 253 height 23
select select "0"
click at [160, 65] on select "Select Cash on Hand" at bounding box center [286, 76] width 253 height 23
type input "Cash on Hand"
click at [302, 78] on select "Select Cash on Hand" at bounding box center [286, 76] width 253 height 23
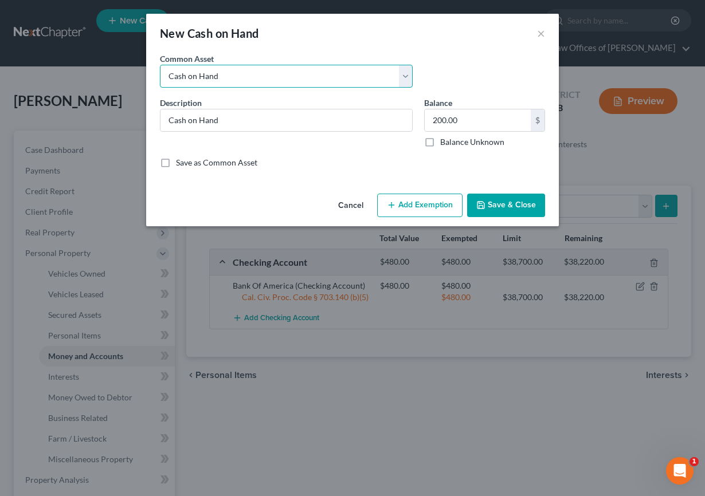
click at [160, 65] on select "Select Cash on Hand" at bounding box center [286, 76] width 253 height 23
click at [428, 119] on input "200.00" at bounding box center [478, 120] width 106 height 22
type input "50"
click at [408, 201] on button "Add Exemption" at bounding box center [419, 206] width 85 height 24
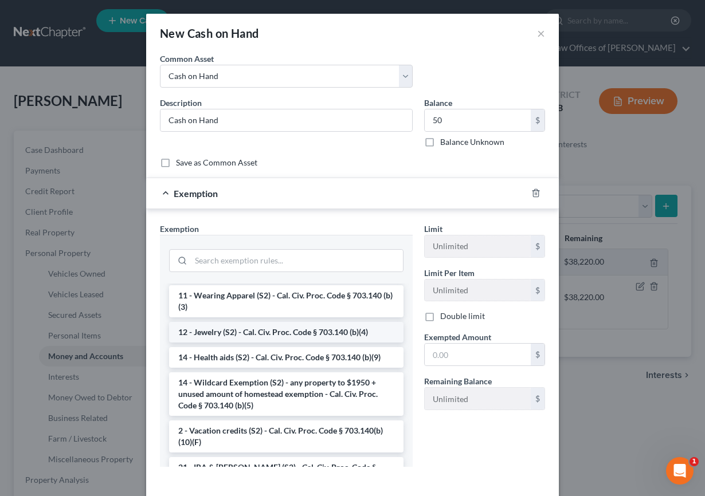
scroll to position [187, 0]
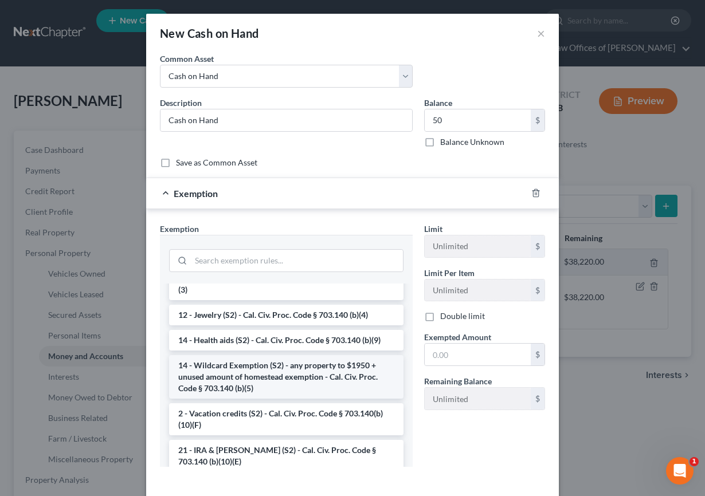
click at [260, 376] on li "14 - Wildcard Exemption (S2) - any property to $1950 + unused amount of homeste…" at bounding box center [286, 377] width 234 height 44
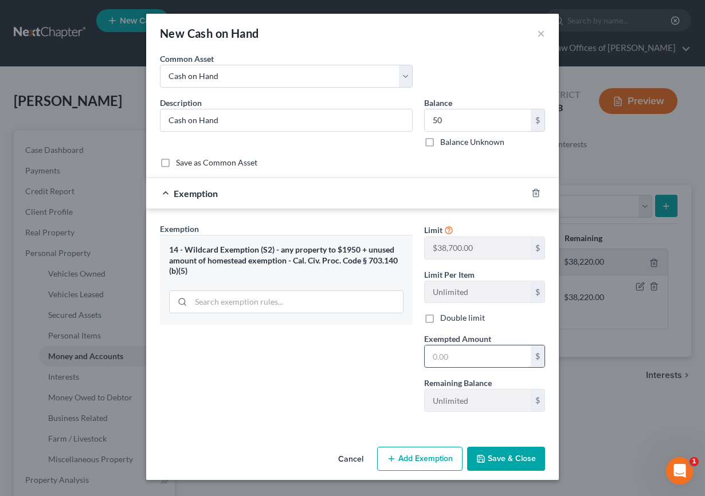
click at [485, 357] on input "text" at bounding box center [478, 356] width 106 height 22
type input "50"
drag, startPoint x: 331, startPoint y: 399, endPoint x: 492, endPoint y: 476, distance: 177.8
click at [332, 399] on div "Exemption Set must be selected for CA. Exemption * 14 - Wildcard Exemption (S2)…" at bounding box center [286, 322] width 264 height 198
click at [511, 461] on button "Save & Close" at bounding box center [506, 459] width 78 height 24
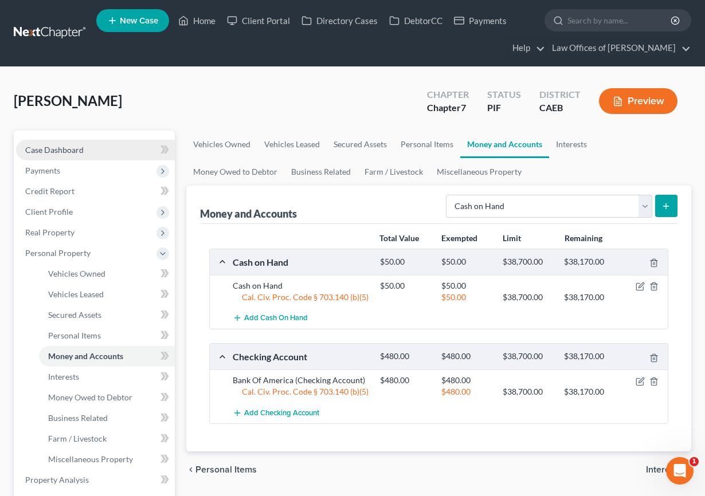
click at [72, 152] on span "Case Dashboard" at bounding box center [54, 150] width 58 height 10
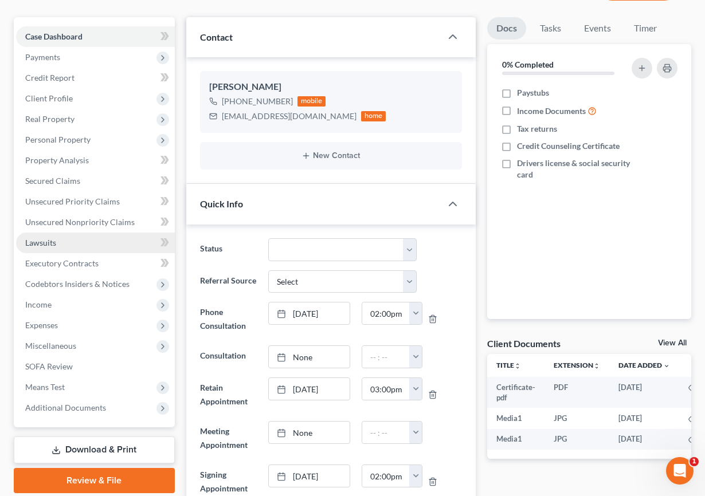
scroll to position [115, 0]
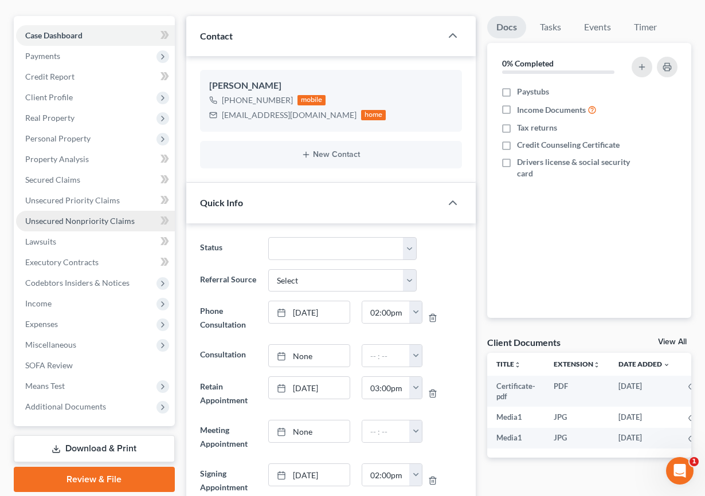
click at [60, 219] on span "Unsecured Nonpriority Claims" at bounding box center [79, 221] width 109 height 10
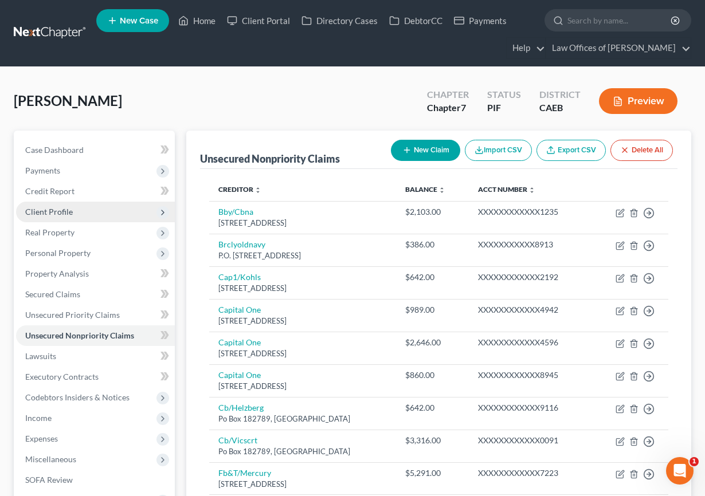
click at [65, 213] on span "Client Profile" at bounding box center [49, 212] width 48 height 10
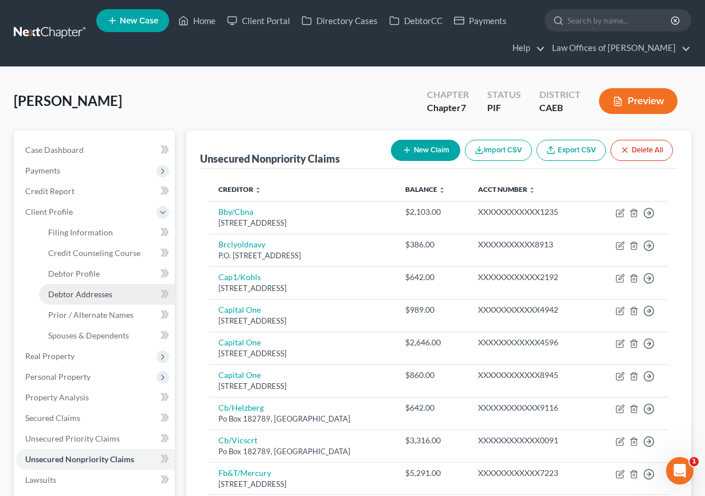
scroll to position [1, 0]
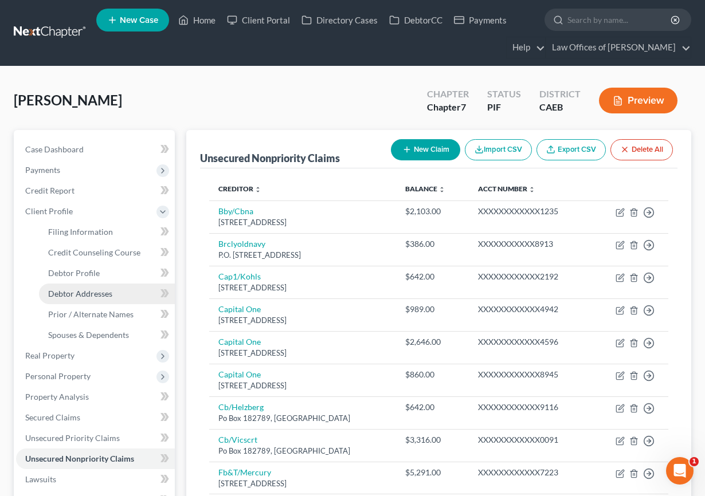
click at [91, 296] on span "Debtor Addresses" at bounding box center [80, 294] width 64 height 10
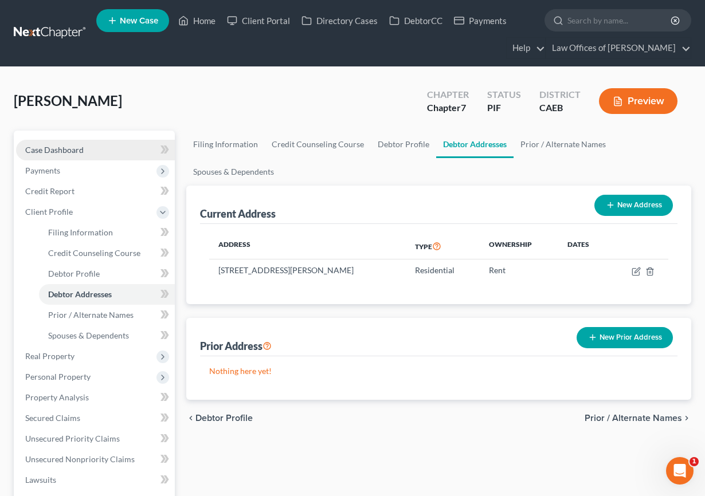
click at [73, 151] on span "Case Dashboard" at bounding box center [54, 150] width 58 height 10
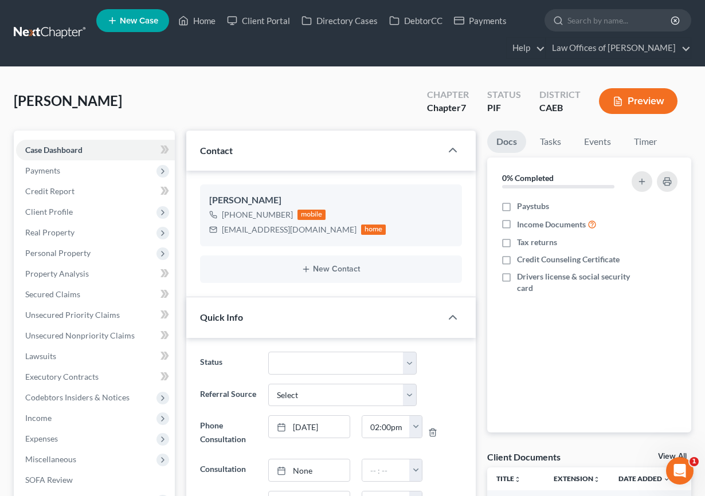
scroll to position [7485, 0]
click at [205, 22] on link "Home" at bounding box center [196, 20] width 49 height 21
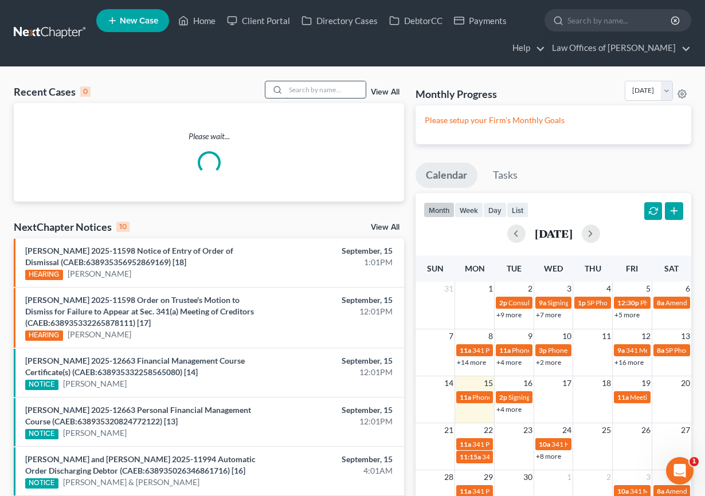
click at [298, 90] on input "search" at bounding box center [325, 89] width 80 height 17
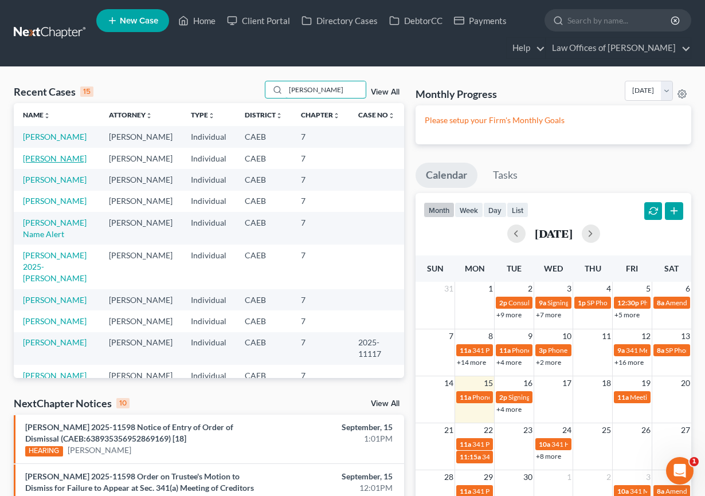
type input "[PERSON_NAME]"
click at [77, 157] on link "[PERSON_NAME]" at bounding box center [55, 159] width 64 height 10
select select "11"
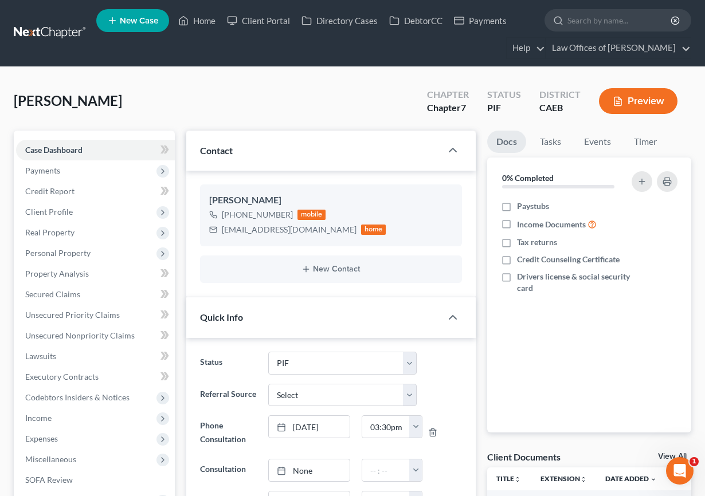
scroll to position [1836, 0]
click at [65, 211] on span "Client Profile" at bounding box center [49, 212] width 48 height 10
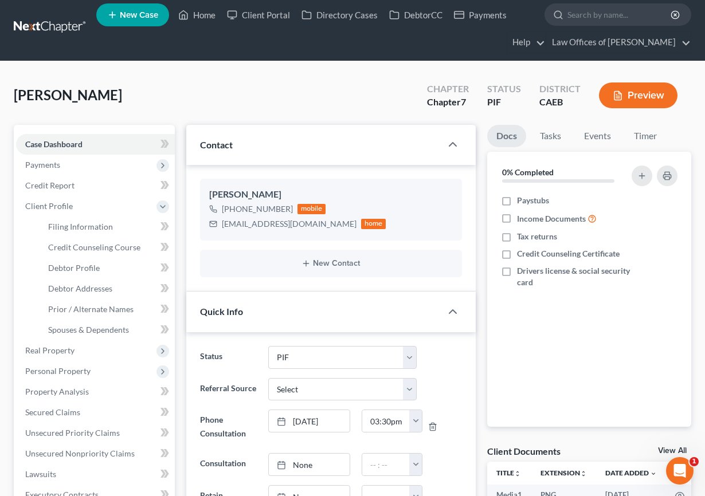
scroll to position [0, 0]
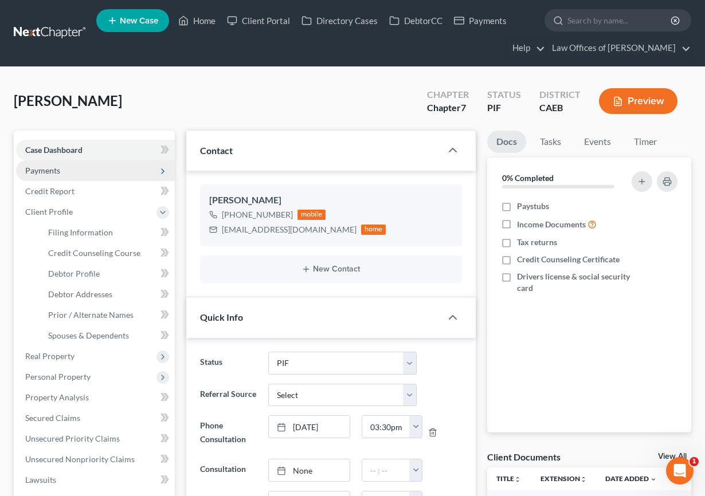
click at [58, 171] on span "Payments" at bounding box center [42, 171] width 35 height 10
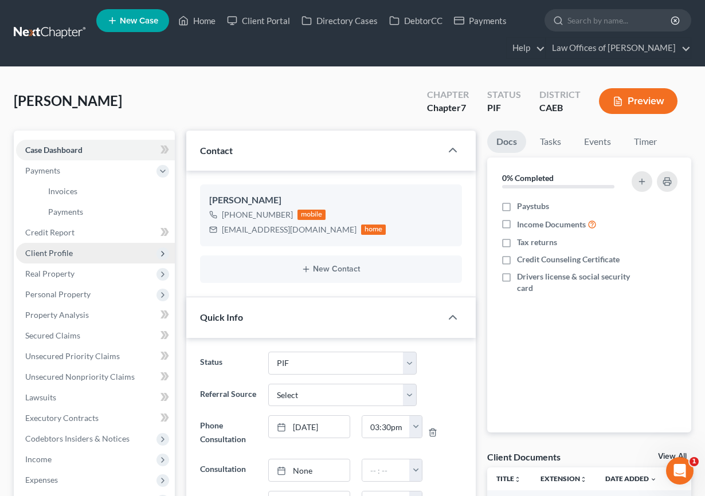
click at [69, 257] on span "Client Profile" at bounding box center [49, 253] width 48 height 10
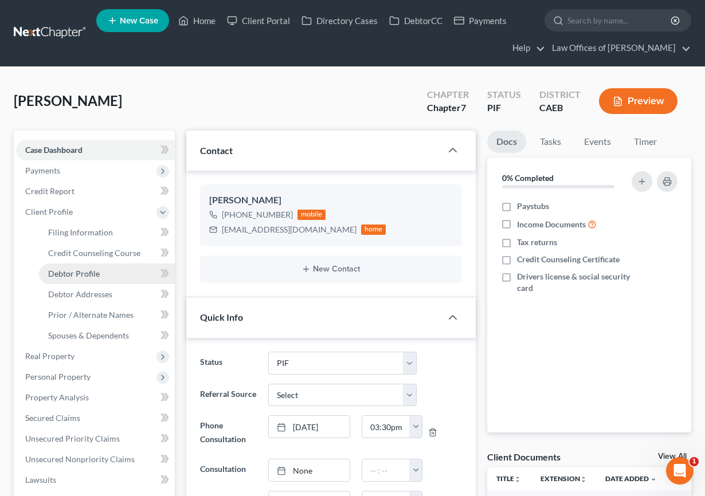
click at [92, 269] on span "Debtor Profile" at bounding box center [74, 274] width 52 height 10
select select "0"
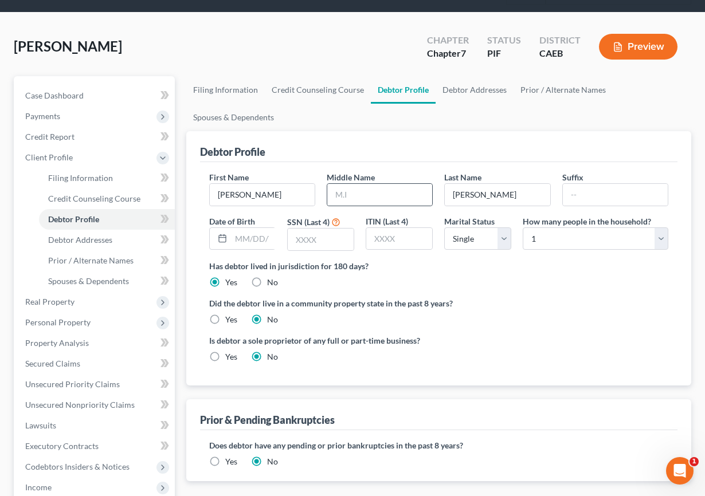
scroll to position [57, 0]
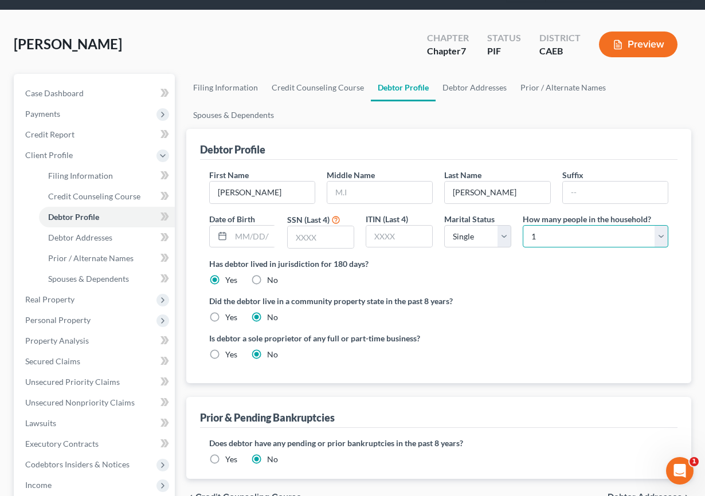
click at [587, 242] on select "Select 1 2 3 4 5 6 7 8 9 10 11 12 13 14 15 16 17 18 19 20" at bounding box center [596, 236] width 146 height 23
select select "4"
click at [523, 225] on select "Select 1 2 3 4 5 6 7 8 9 10 11 12 13 14 15 16 17 18 19 20" at bounding box center [596, 236] width 146 height 23
click at [483, 229] on select "Select Single Married Separated Divorced Widowed" at bounding box center [477, 236] width 67 height 23
click at [444, 225] on select "Select Single Married Separated Divorced Widowed" at bounding box center [477, 236] width 67 height 23
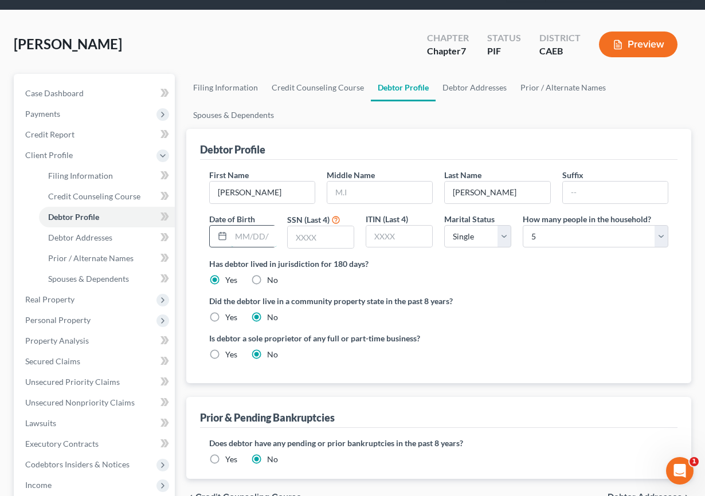
click at [250, 237] on input "text" at bounding box center [254, 237] width 46 height 22
type input "04/10/1991"
click at [324, 233] on input "text" at bounding box center [321, 237] width 66 height 22
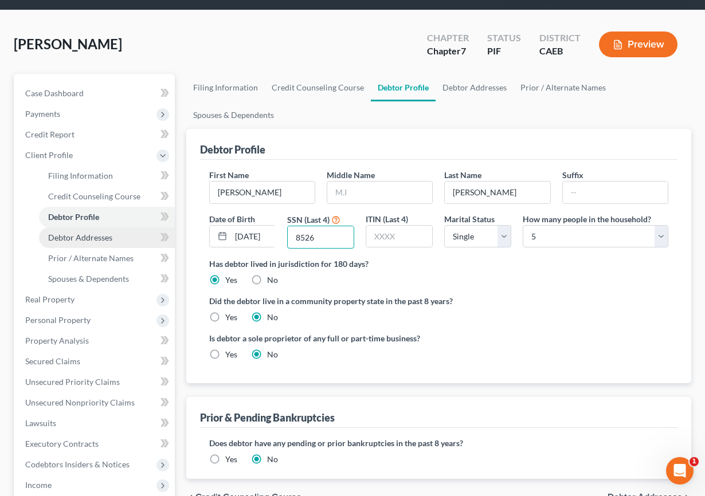
type input "8526"
click at [85, 237] on span "Debtor Addresses" at bounding box center [80, 238] width 64 height 10
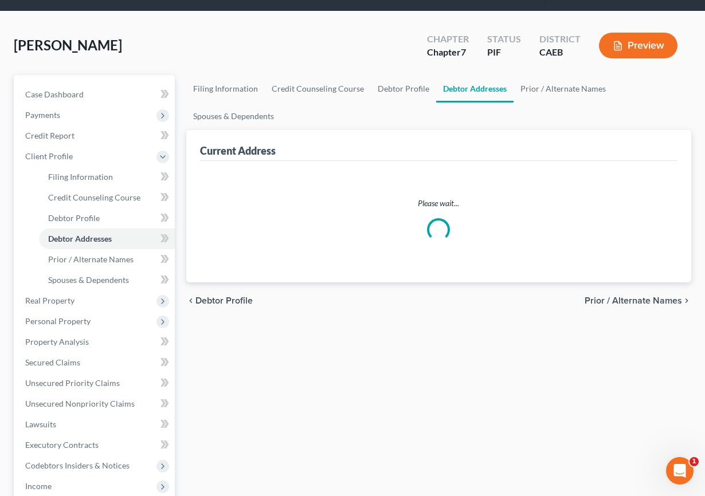
scroll to position [28, 0]
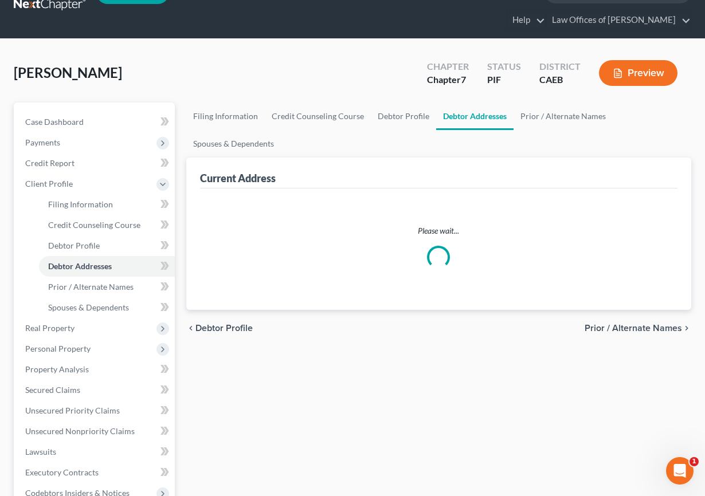
select select "0"
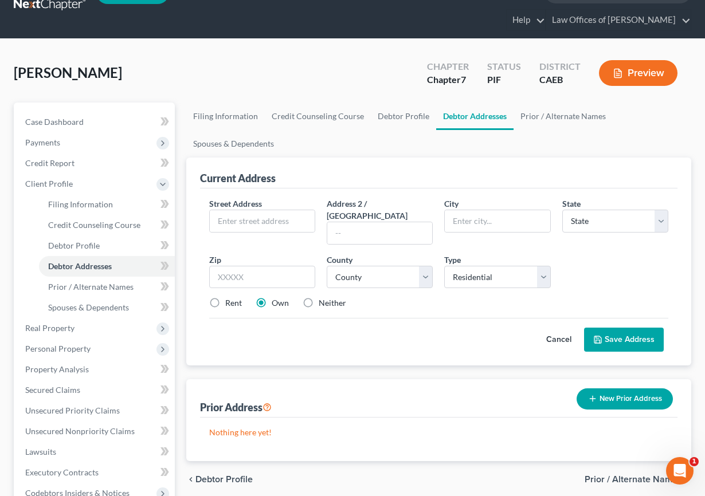
scroll to position [0, 0]
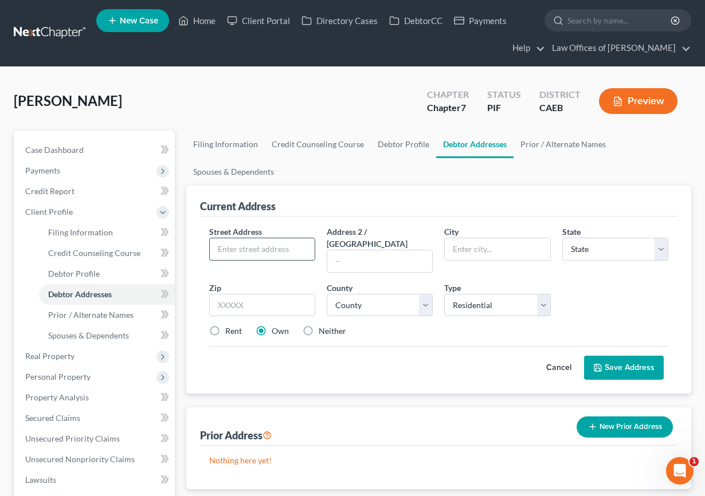
click at [230, 242] on input "text" at bounding box center [262, 249] width 105 height 22
type input "5920 Carrotwood Ave"
type input "[GEOGRAPHIC_DATA]"
select select "4"
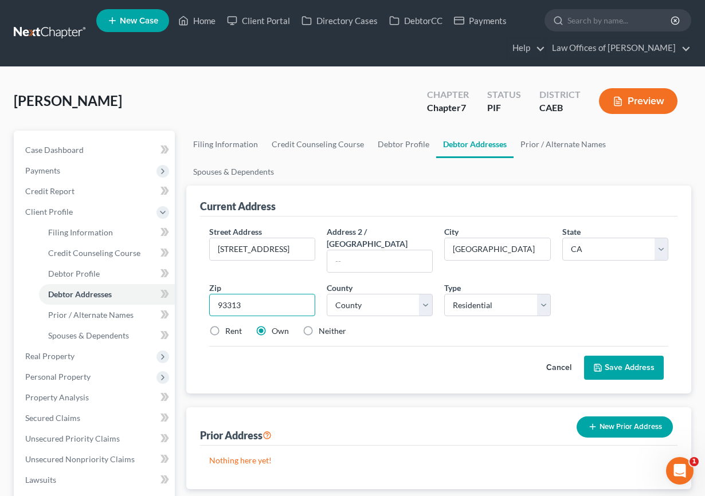
type input "93313"
click at [374, 311] on div "Street Address * 5920 Carrotwood Ave Address 2 / PO Box City * Bakersfield Stat…" at bounding box center [438, 286] width 471 height 121
click at [373, 294] on select "County Alameda County Alpine County Amador County Butte County Calaveras County…" at bounding box center [380, 305] width 106 height 23
select select "14"
click at [327, 294] on select "County Alameda County Alpine County Amador County Butte County Calaveras County…" at bounding box center [380, 305] width 106 height 23
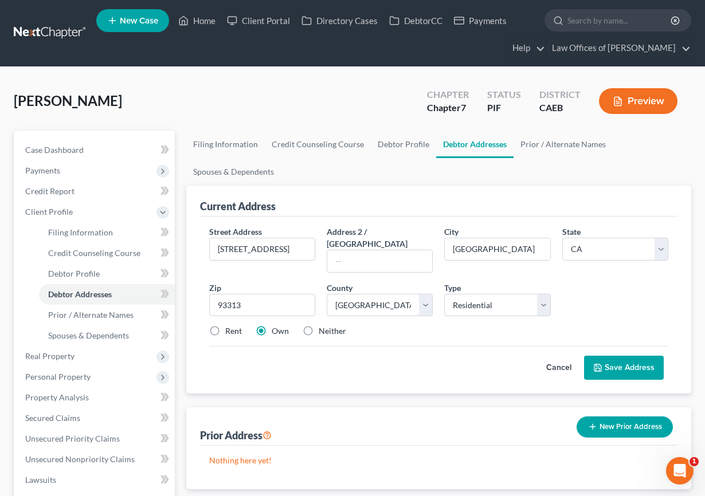
click at [225, 325] on label "Rent" at bounding box center [233, 330] width 17 height 11
click at [230, 325] on input "Rent" at bounding box center [233, 328] width 7 height 7
radio input "true"
click at [270, 325] on div "Own" at bounding box center [272, 330] width 33 height 11
click at [272, 325] on label "Own" at bounding box center [280, 330] width 17 height 11
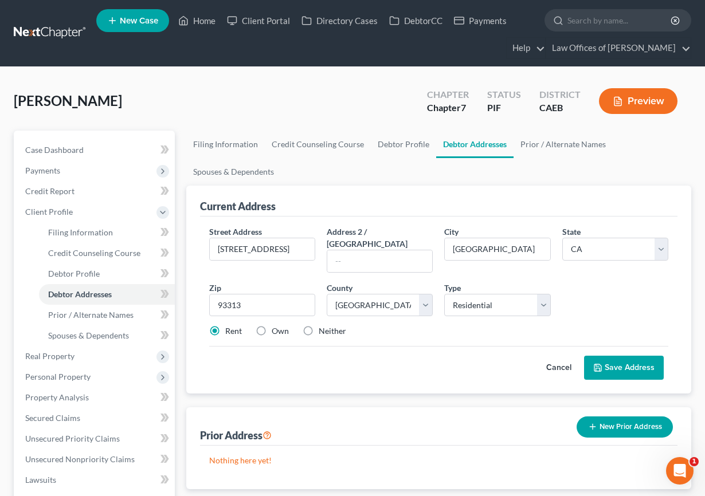
click at [276, 325] on input "Own" at bounding box center [279, 328] width 7 height 7
radio input "true"
click at [610, 356] on button "Save Address" at bounding box center [624, 368] width 80 height 24
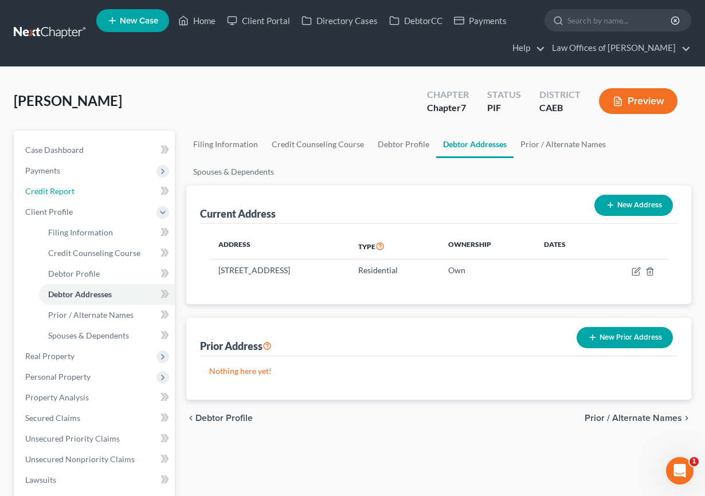
drag, startPoint x: 53, startPoint y: 185, endPoint x: 7, endPoint y: 151, distance: 57.0
click at [53, 185] on link "Credit Report" at bounding box center [95, 191] width 159 height 21
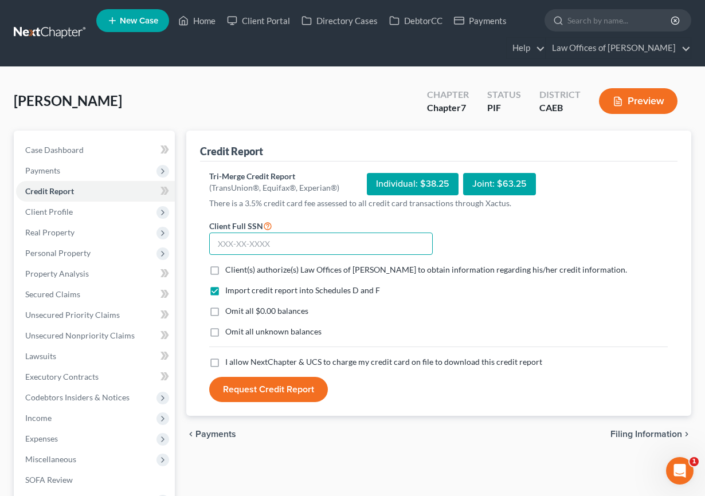
click at [241, 241] on input "text" at bounding box center [320, 244] width 223 height 23
type input "607-46-8526"
click at [225, 270] on label "Client(s) authorize(s) Law Offices of Scott Bell to obtain information regardin…" at bounding box center [426, 269] width 402 height 11
click at [230, 270] on input "Client(s) authorize(s) Law Offices of Scott Bell to obtain information regardin…" at bounding box center [233, 267] width 7 height 7
checkbox input "true"
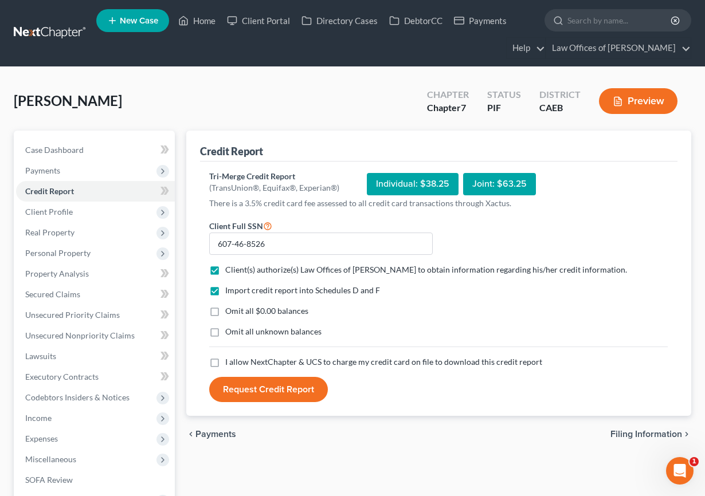
click at [225, 313] on label "Omit all $0.00 balances" at bounding box center [266, 310] width 83 height 11
click at [230, 313] on input "Omit all $0.00 balances" at bounding box center [233, 308] width 7 height 7
checkbox input "true"
drag, startPoint x: 218, startPoint y: 364, endPoint x: 253, endPoint y: 381, distance: 38.2
click at [225, 364] on label "I allow NextChapter & UCS to charge my credit card on file to download this cre…" at bounding box center [383, 361] width 317 height 11
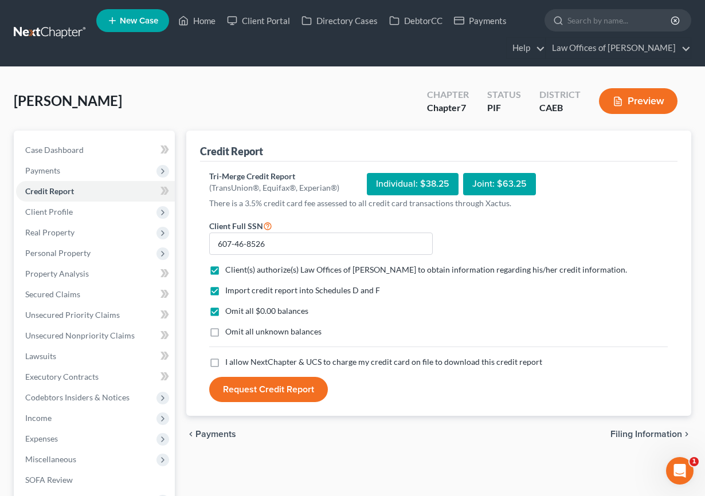
click at [230, 364] on input "I allow NextChapter & UCS to charge my credit card on file to download this cre…" at bounding box center [233, 359] width 7 height 7
checkbox input "true"
click at [272, 391] on button "Request Credit Report" at bounding box center [268, 389] width 119 height 25
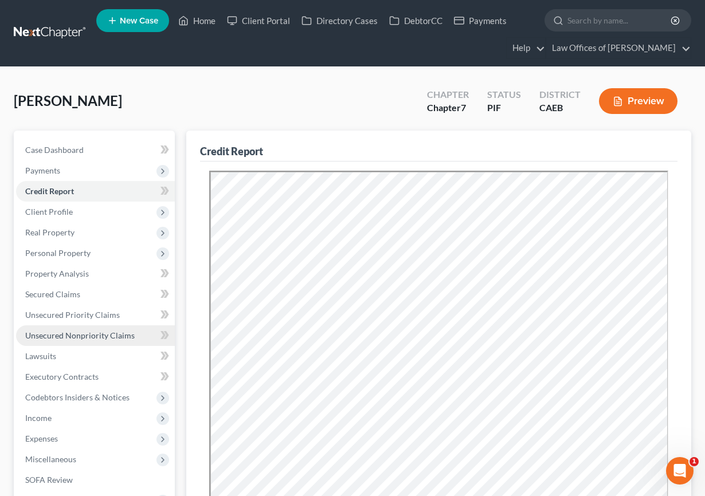
click at [72, 333] on span "Unsecured Nonpriority Claims" at bounding box center [79, 336] width 109 height 10
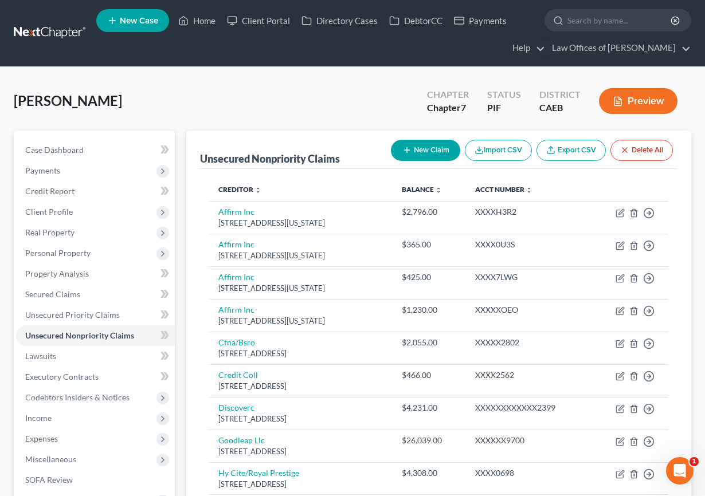
click at [638, 108] on button "Preview" at bounding box center [638, 101] width 78 height 26
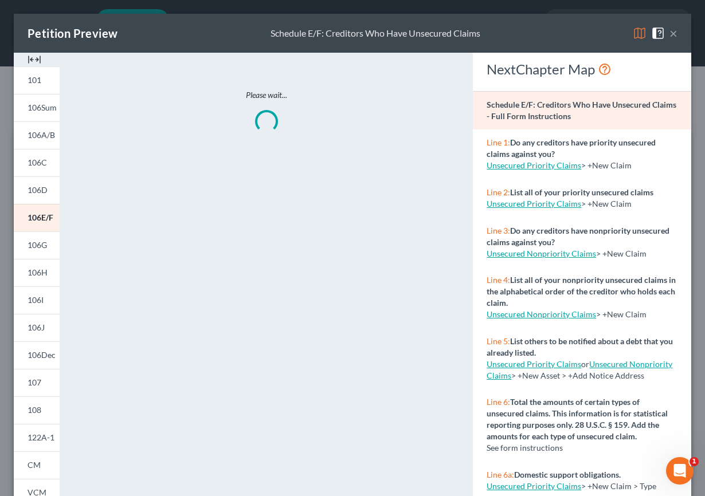
scroll to position [1, 0]
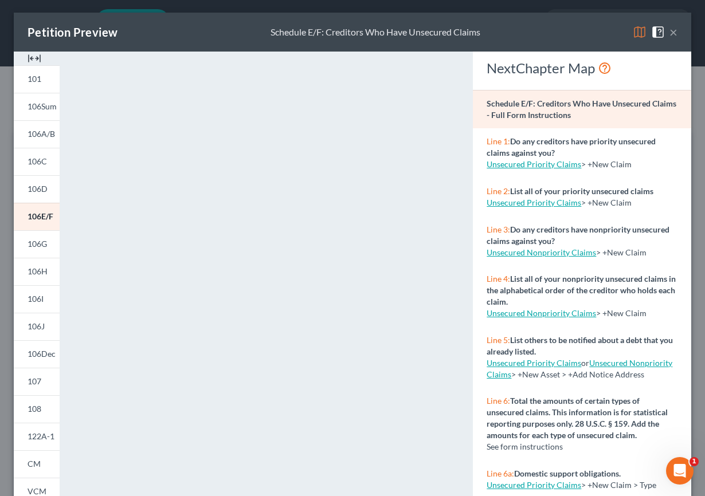
click at [675, 28] on button "×" at bounding box center [673, 32] width 8 height 14
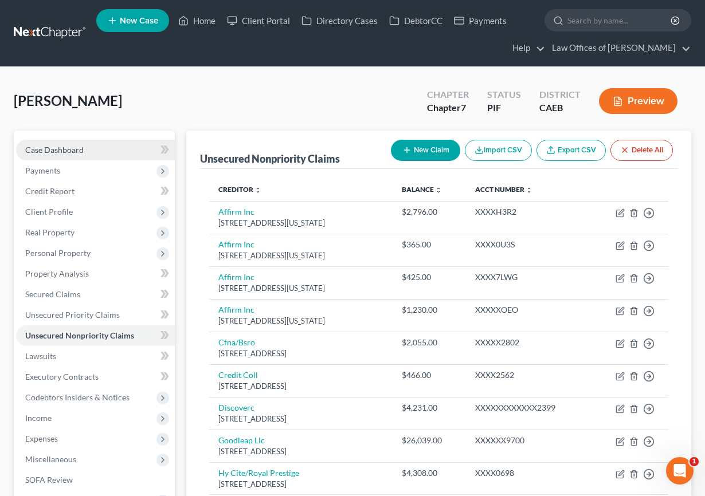
click at [74, 155] on link "Case Dashboard" at bounding box center [95, 150] width 159 height 21
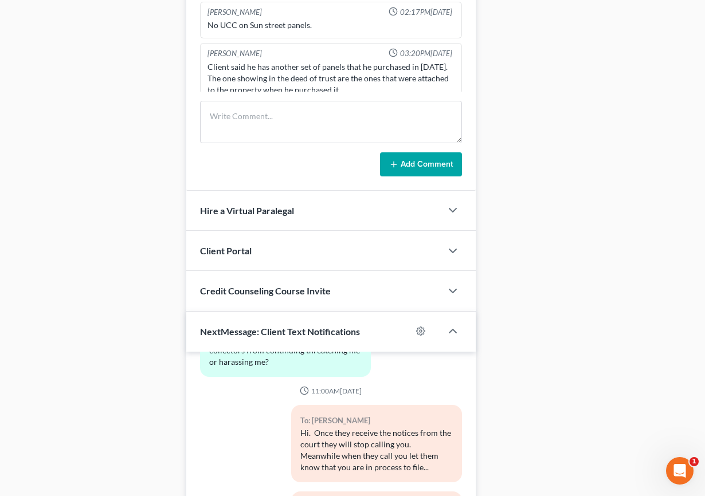
scroll to position [889, 0]
click at [320, 257] on div "Client Portal" at bounding box center [314, 251] width 256 height 40
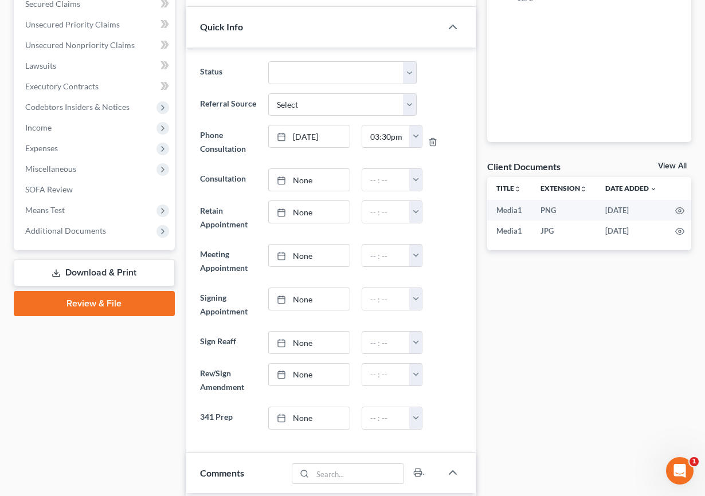
scroll to position [0, 0]
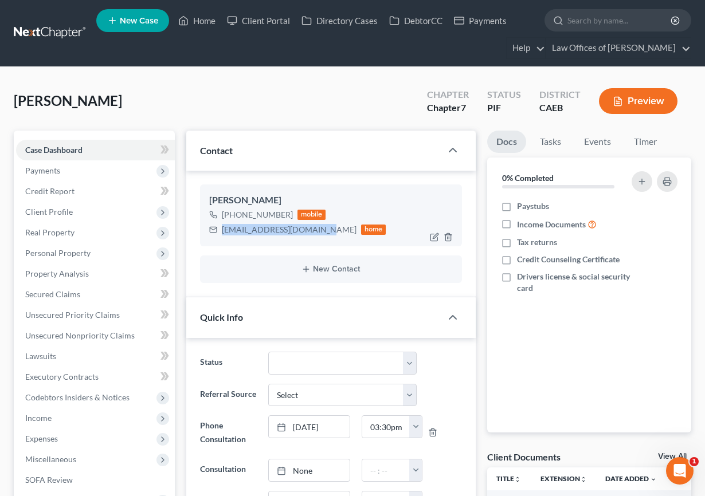
drag, startPoint x: 221, startPoint y: 230, endPoint x: 316, endPoint y: 229, distance: 95.1
click at [317, 230] on div "juanperez6822@icloud.com home" at bounding box center [297, 229] width 177 height 15
copy div "[EMAIL_ADDRESS][DOMAIN_NAME]"
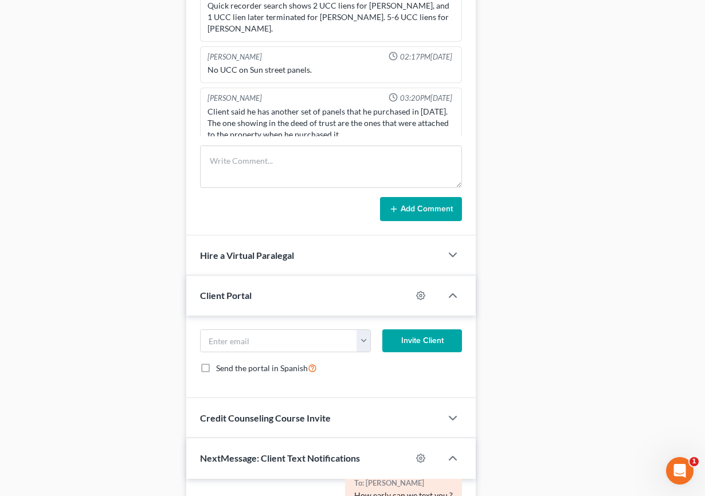
scroll to position [846, 0]
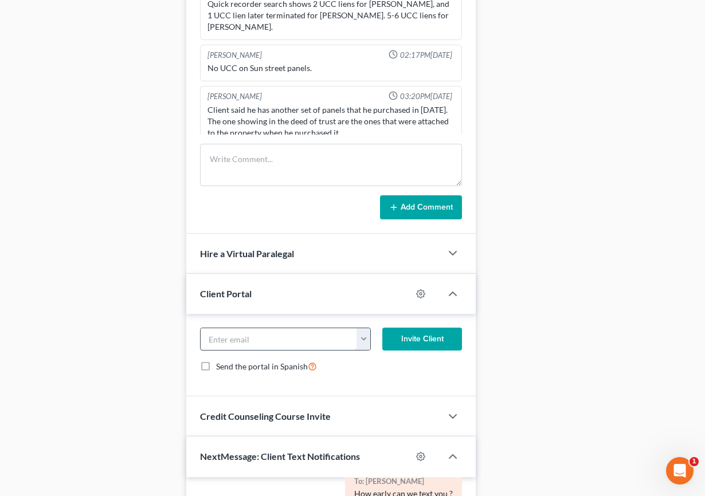
click at [266, 346] on input "email" at bounding box center [279, 339] width 156 height 22
paste input "[EMAIL_ADDRESS][DOMAIN_NAME]"
type input "[EMAIL_ADDRESS][DOMAIN_NAME]"
click at [437, 340] on button "Invite Client" at bounding box center [422, 339] width 80 height 23
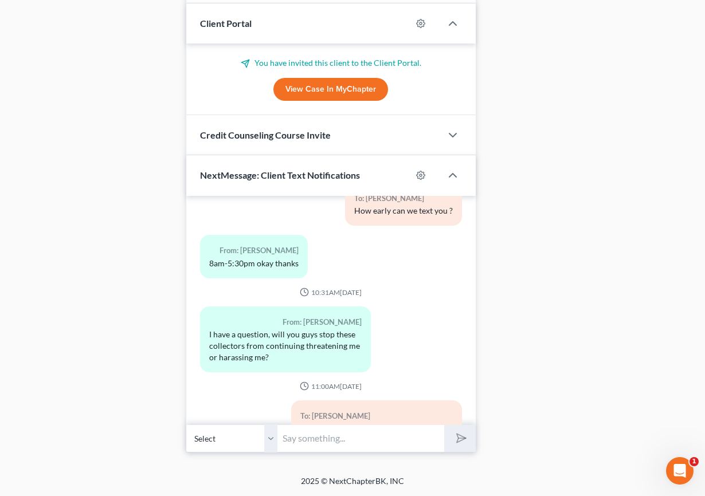
scroll to position [1117, 0]
click at [317, 439] on input "text" at bounding box center [361, 439] width 167 height 28
click at [375, 438] on input "Hello, we've emailed you a questionnaire" at bounding box center [361, 439] width 167 height 28
click at [438, 439] on input "Hello, we've emailed you a questionnaire" at bounding box center [361, 439] width 167 height 28
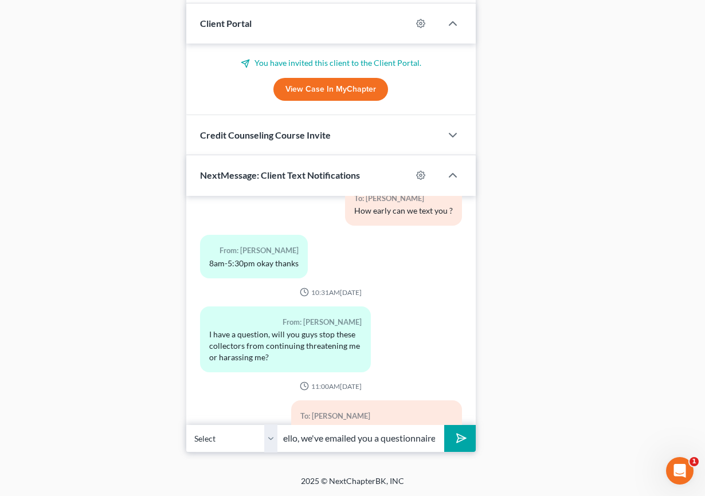
click at [434, 439] on input "Hello, we've emailed you a questionnaire" at bounding box center [361, 439] width 167 height 28
click at [434, 443] on input "Hello, we've emailed you a questionnaire" at bounding box center [361, 439] width 167 height 28
paste input "[EMAIL_ADDRESS][DOMAIN_NAME]"
type input "Hello, we've emailed you a questionnaire to: [EMAIL_ADDRESS][DOMAIN_NAME] Pleas…"
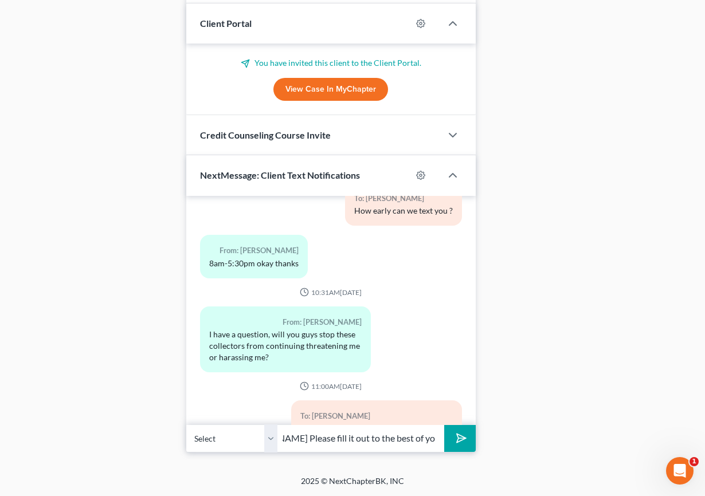
click at [469, 442] on button "submit" at bounding box center [460, 438] width 32 height 27
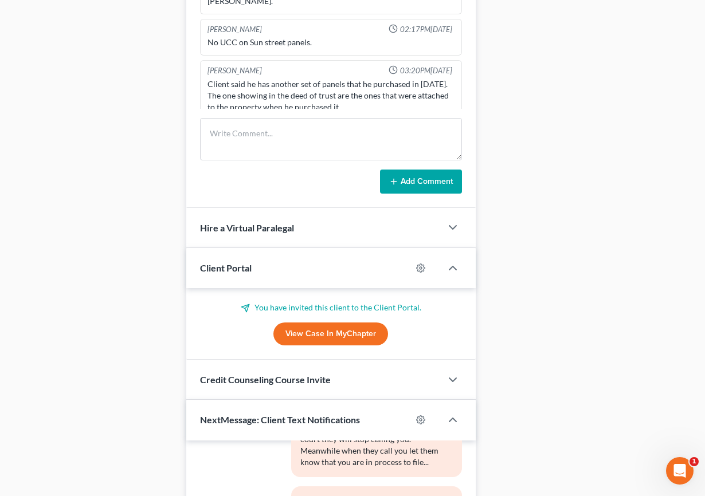
scroll to position [871, 0]
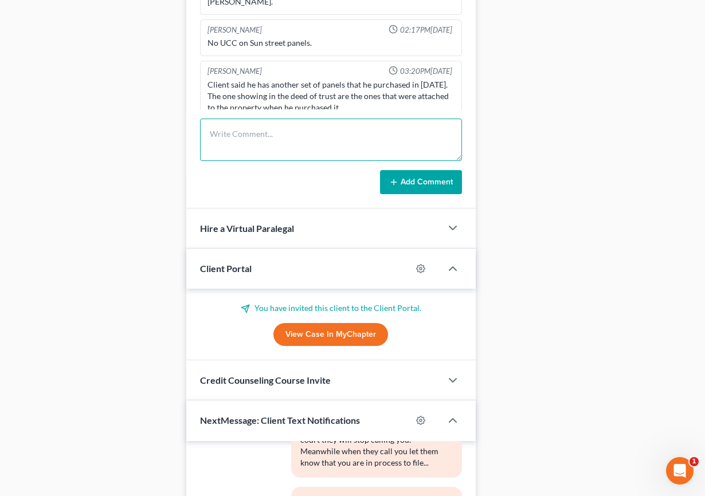
click at [226, 139] on textarea at bounding box center [331, 140] width 262 height 42
type textarea "Pre-petition complete. Questionnaire sent."
click at [422, 183] on button "Add Comment" at bounding box center [421, 182] width 82 height 24
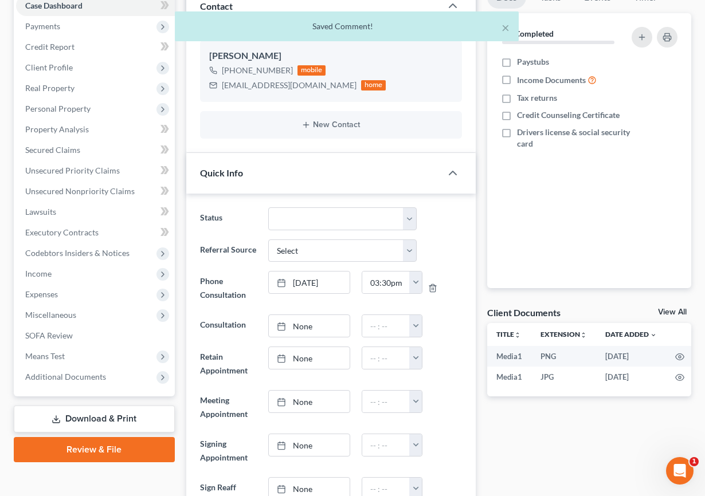
scroll to position [0, 0]
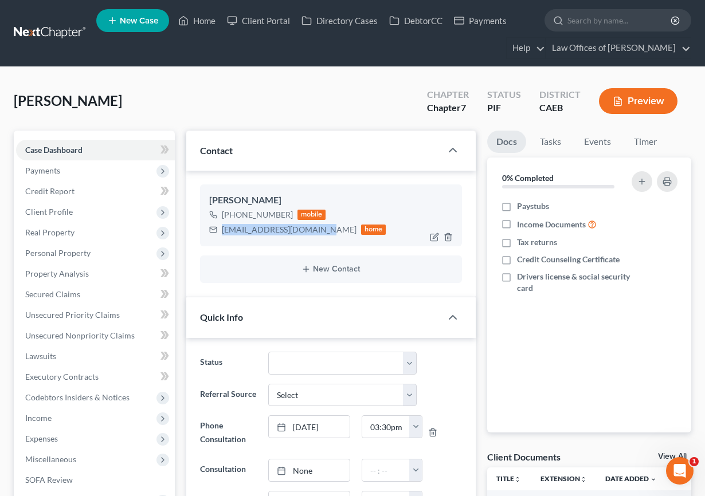
drag, startPoint x: 317, startPoint y: 231, endPoint x: 220, endPoint y: 232, distance: 97.4
click at [220, 232] on div "juanperez6822@icloud.com home" at bounding box center [297, 229] width 177 height 15
copy div "[EMAIL_ADDRESS][DOMAIN_NAME]"
click at [102, 341] on link "Unsecured Nonpriority Claims" at bounding box center [95, 335] width 159 height 21
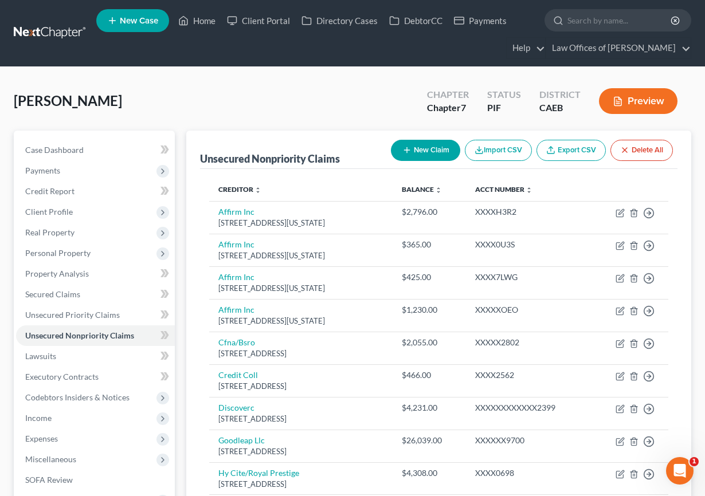
click at [421, 151] on button "New Claim" at bounding box center [425, 150] width 69 height 21
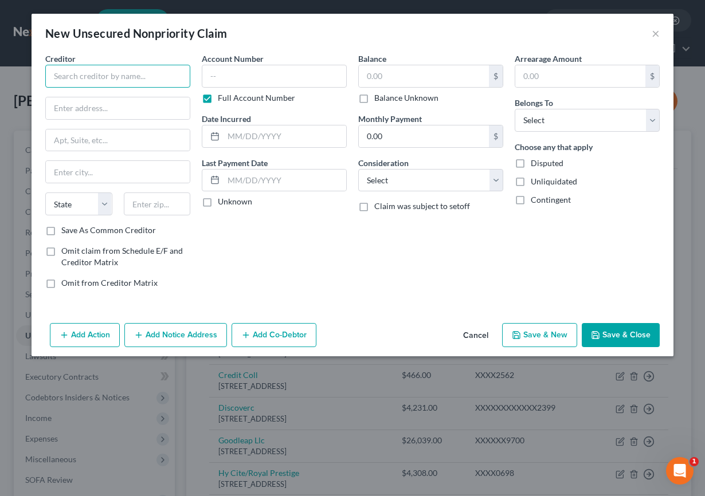
click at [145, 70] on input "text" at bounding box center [117, 76] width 145 height 23
type input "Sunnova"
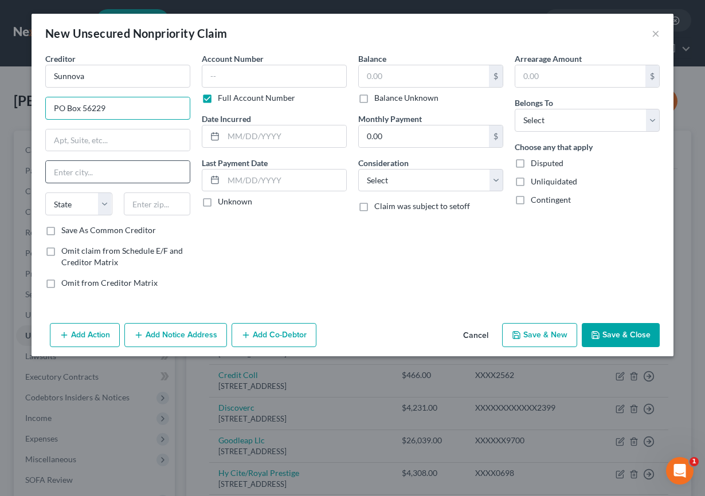
type input "PO Box 56229"
click at [92, 176] on input "text" at bounding box center [118, 172] width 144 height 22
drag, startPoint x: 243, startPoint y: 241, endPoint x: 150, endPoint y: 204, distance: 100.5
click at [245, 242] on div "Account Number Full Account Number Date Incurred Last Payment Date Unknown" at bounding box center [274, 175] width 156 height 245
click at [150, 204] on input "text" at bounding box center [157, 204] width 67 height 23
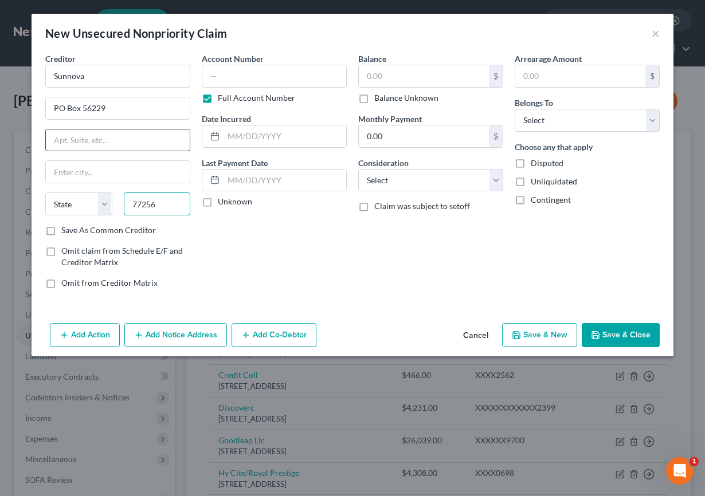
type input "77256"
click at [154, 144] on input "text" at bounding box center [118, 140] width 144 height 22
type input "Houston"
select select "45"
click at [254, 82] on input "text" at bounding box center [274, 76] width 145 height 23
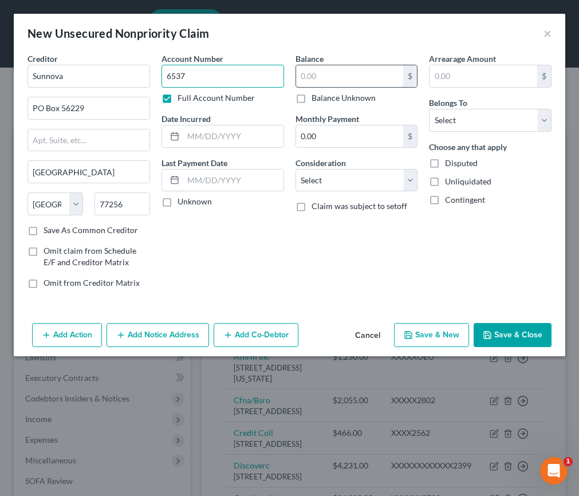
type input "6537"
click at [307, 77] on input "text" at bounding box center [350, 76] width 108 height 22
type input "632.63"
click at [455, 113] on select "Select Debtor 1 Only Debtor 2 Only Debtor 1 And Debtor 2 Only At Least One Of T…" at bounding box center [490, 120] width 123 height 23
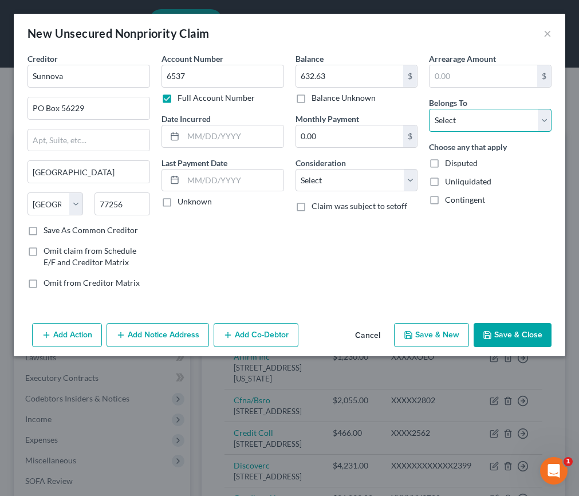
select select "0"
click at [429, 109] on select "Select Debtor 1 Only Debtor 2 Only Debtor 1 And Debtor 2 Only At Least One Of T…" at bounding box center [490, 120] width 123 height 23
click at [507, 335] on button "Save & Close" at bounding box center [513, 335] width 78 height 24
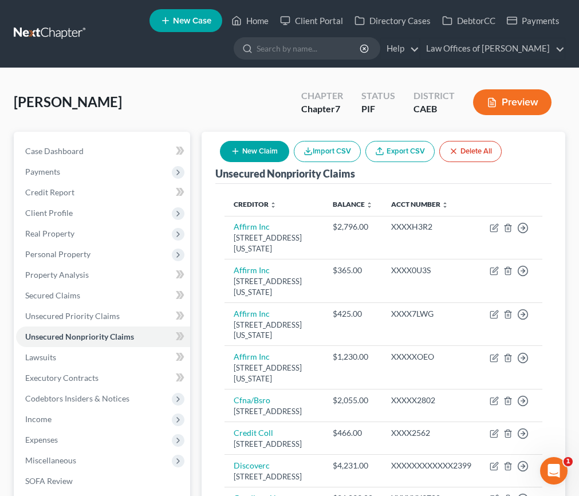
click at [254, 153] on button "New Claim" at bounding box center [254, 151] width 69 height 21
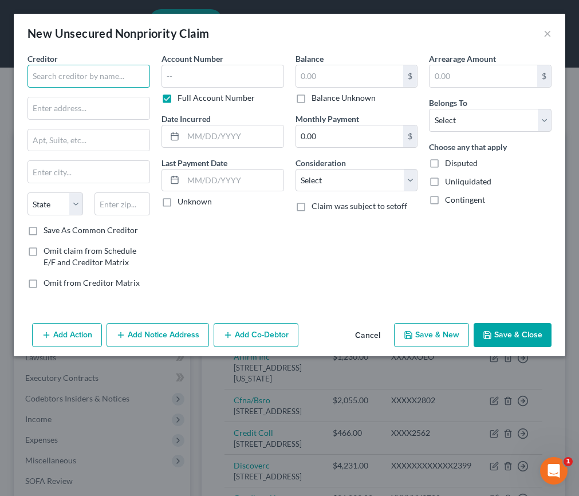
click at [92, 78] on input "text" at bounding box center [89, 76] width 123 height 23
type input "Greenlawn Cemetery SW"
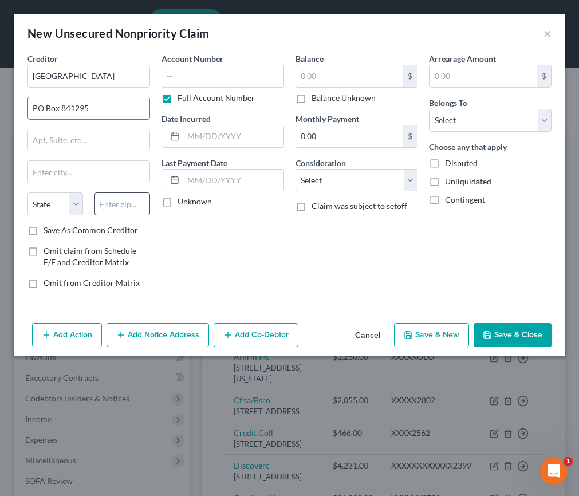
type input "PO Box 841295"
click at [115, 209] on input "text" at bounding box center [123, 204] width 56 height 23
type input "75284"
click at [125, 132] on input "text" at bounding box center [88, 140] width 121 height 22
click at [199, 80] on input "text" at bounding box center [223, 76] width 123 height 23
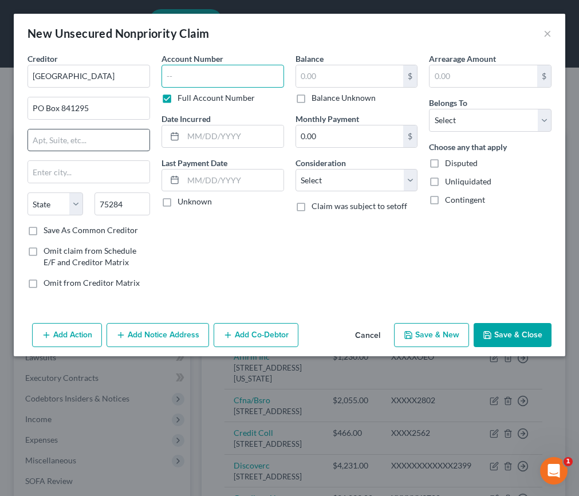
type input "Dallas"
select select "45"
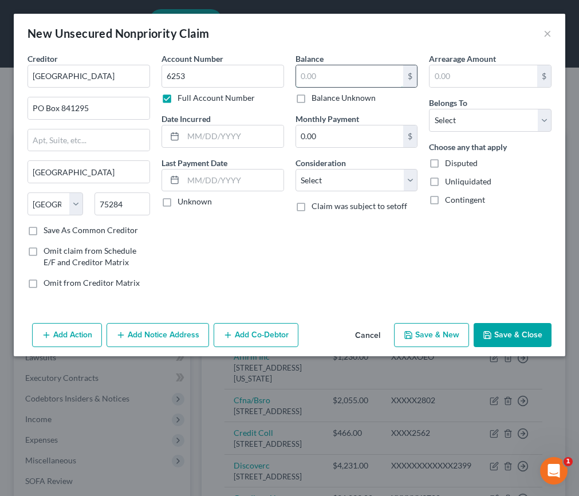
click at [355, 80] on input "text" at bounding box center [350, 76] width 108 height 22
click at [202, 74] on input "6253" at bounding box center [223, 76] width 123 height 23
type input "6283"
click at [341, 77] on input "text" at bounding box center [350, 76] width 108 height 22
type input "5,726.43"
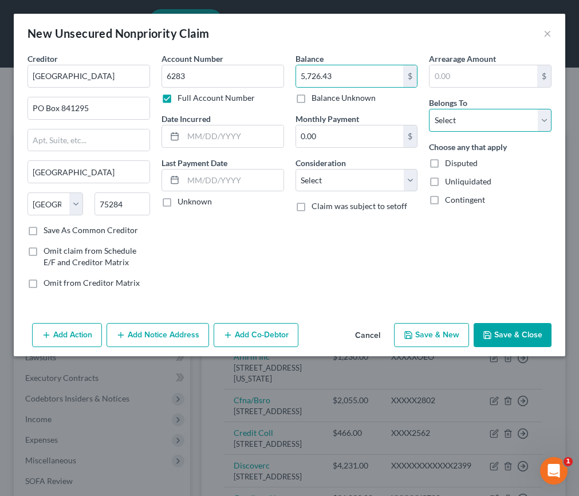
click at [441, 121] on select "Select Debtor 1 Only Debtor 2 Only Debtor 1 And Debtor 2 Only At Least One Of T…" at bounding box center [490, 120] width 123 height 23
select select "0"
click at [429, 109] on select "Select Debtor 1 Only Debtor 2 Only Debtor 1 And Debtor 2 Only At Least One Of T…" at bounding box center [490, 120] width 123 height 23
click at [519, 332] on button "Save & Close" at bounding box center [513, 335] width 78 height 24
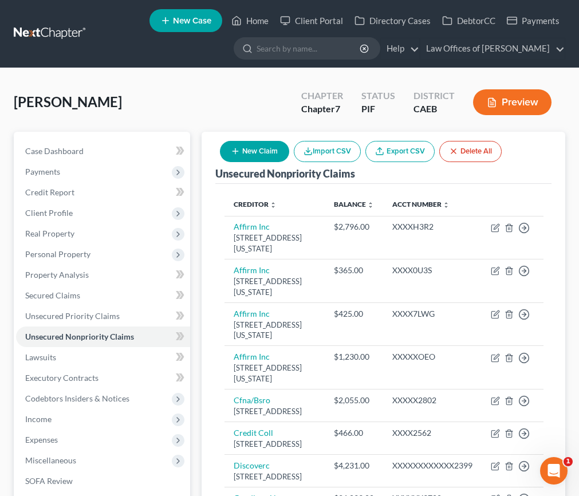
click at [508, 96] on button "Preview" at bounding box center [512, 102] width 78 height 26
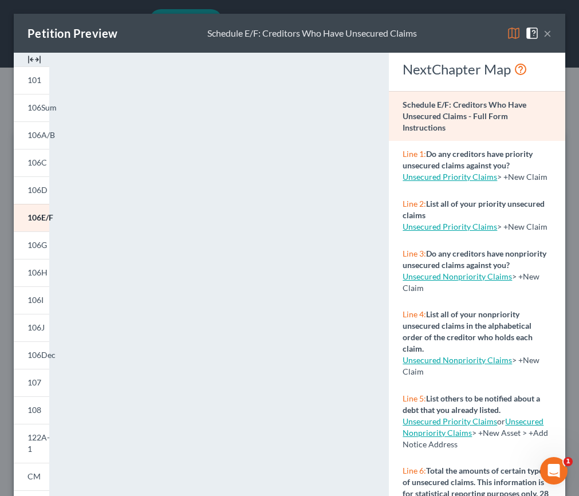
click at [548, 33] on button "×" at bounding box center [548, 33] width 8 height 14
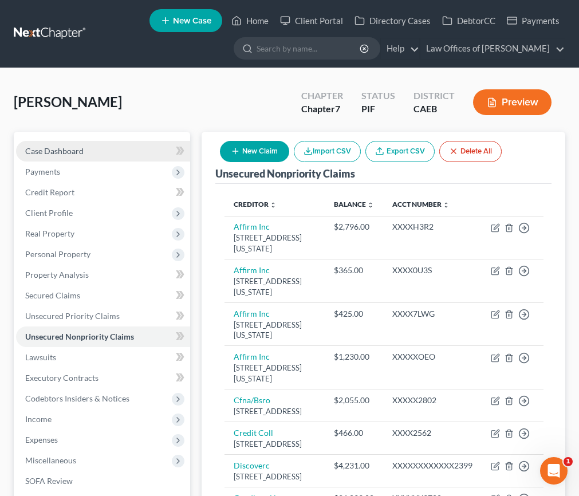
click at [69, 149] on span "Case Dashboard" at bounding box center [54, 151] width 58 height 10
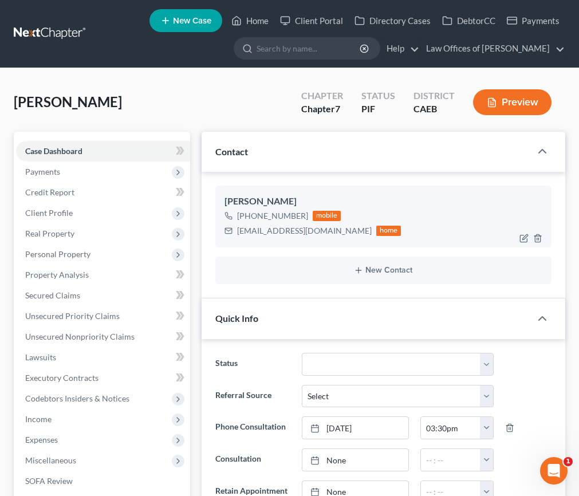
drag, startPoint x: 324, startPoint y: 231, endPoint x: 345, endPoint y: 230, distance: 21.8
click at [345, 230] on div "juanperez6822@icloud.com home" at bounding box center [313, 230] width 177 height 15
click at [395, 230] on div "+1 (661) 432-9714 mobile juanperez6822@icloud.com home" at bounding box center [384, 224] width 318 height 30
click at [357, 164] on div "Contact" at bounding box center [366, 152] width 329 height 40
click at [199, 104] on div "Perez, Juan Carlos Upgraded Chapter Chapter 7 Status PIF District CAEB Preview" at bounding box center [290, 107] width 552 height 50
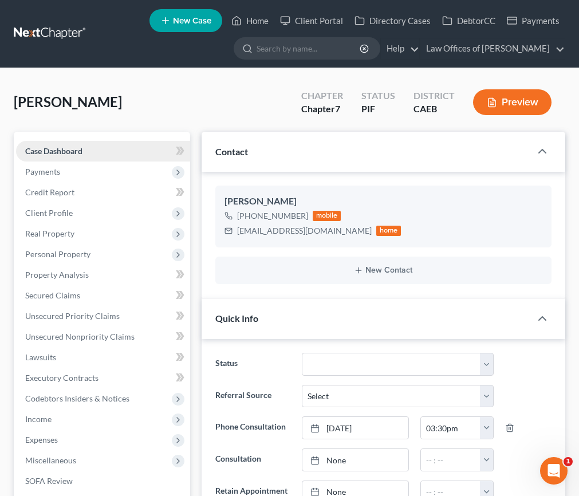
click at [337, 233] on div "juanperez6822@icloud.com home" at bounding box center [313, 230] width 177 height 15
click at [239, 232] on div "[EMAIL_ADDRESS][DOMAIN_NAME]" at bounding box center [304, 230] width 135 height 11
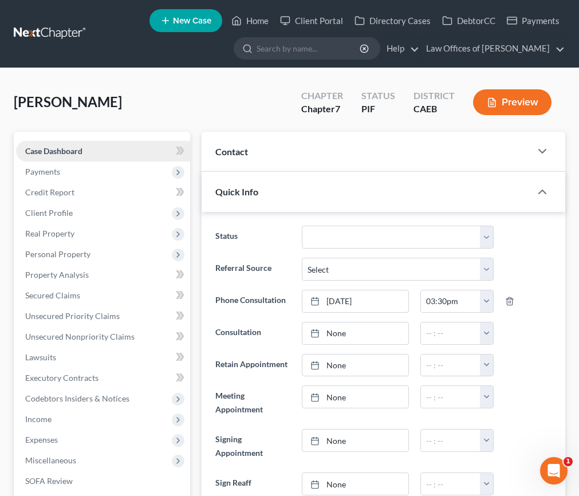
click at [108, 150] on link "Case Dashboard" at bounding box center [103, 151] width 174 height 21
click at [320, 162] on div "Contact" at bounding box center [366, 152] width 329 height 40
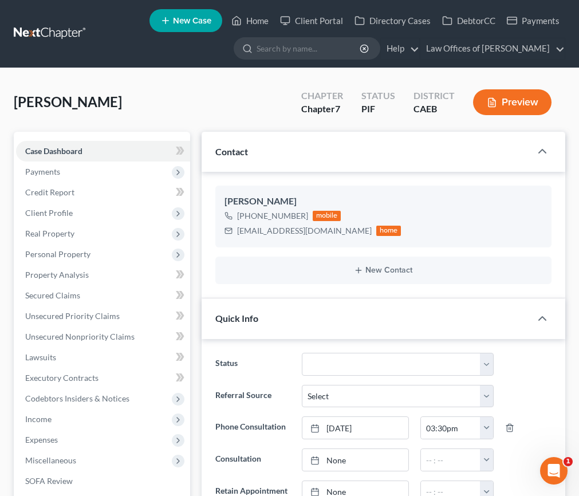
scroll to position [1781, 0]
drag, startPoint x: 237, startPoint y: 233, endPoint x: 333, endPoint y: 234, distance: 96.3
click at [333, 234] on div "[EMAIL_ADDRESS][DOMAIN_NAME]" at bounding box center [304, 230] width 135 height 11
copy div "[EMAIL_ADDRESS][DOMAIN_NAME]"
click at [186, 25] on span "New Case" at bounding box center [192, 21] width 38 height 9
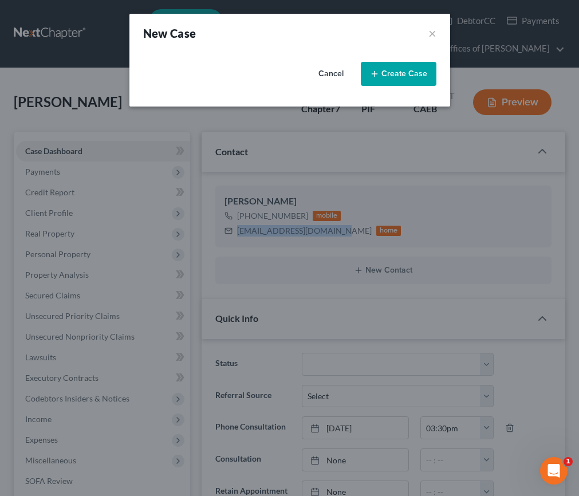
select select "8"
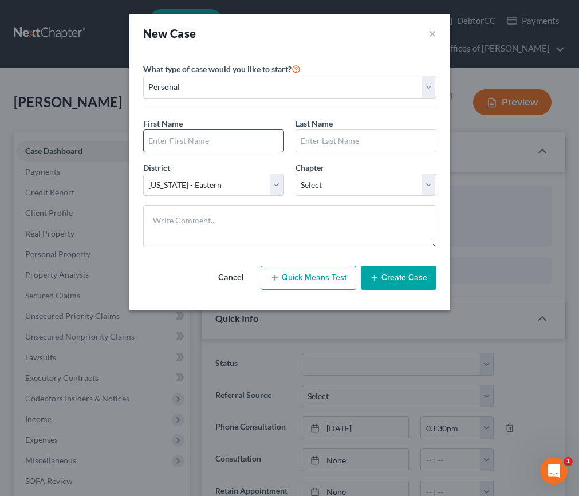
click at [231, 149] on input "text" at bounding box center [214, 141] width 140 height 22
click at [230, 142] on input "Ste" at bounding box center [214, 141] width 140 height 22
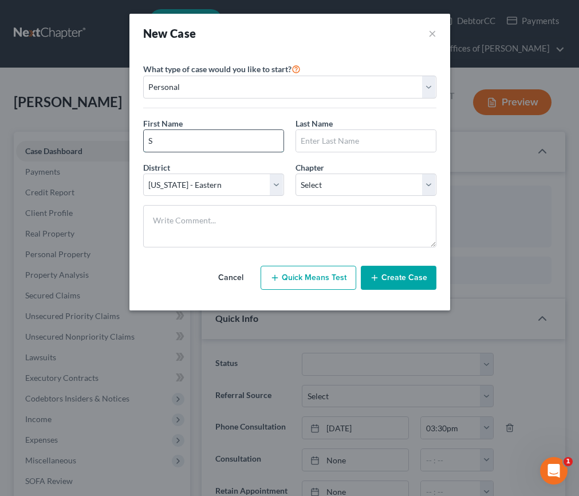
click at [190, 138] on input "S" at bounding box center [214, 141] width 140 height 22
type input "S"
type input "[PERSON_NAME]"
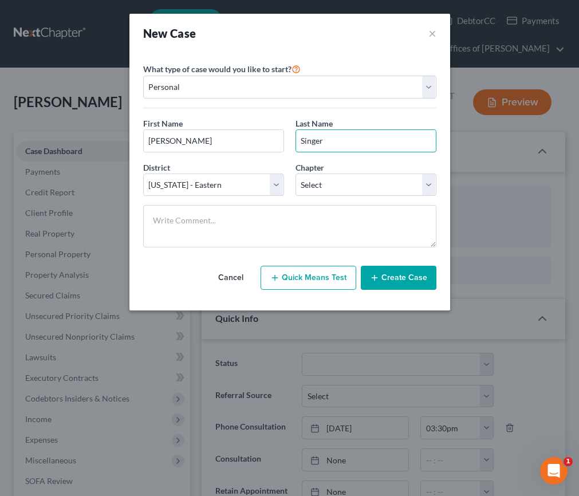
type input "Singer"
click at [303, 176] on select "Select 7 11 12 13" at bounding box center [366, 185] width 141 height 23
select select "0"
click at [296, 174] on select "Select 7 11 12 13" at bounding box center [366, 185] width 141 height 23
click at [402, 284] on button "Create Case" at bounding box center [399, 278] width 76 height 24
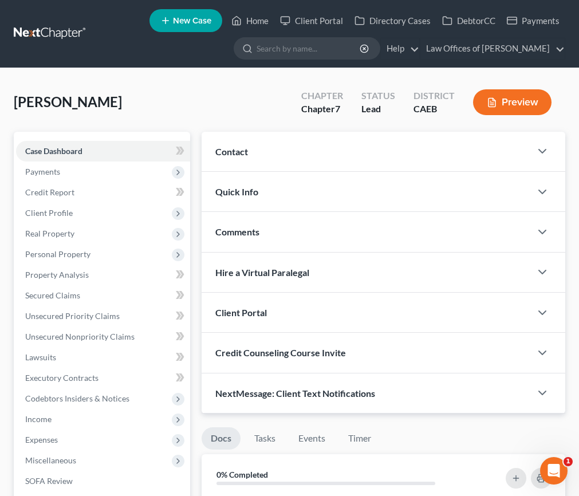
click at [273, 150] on div "Contact" at bounding box center [366, 152] width 329 height 40
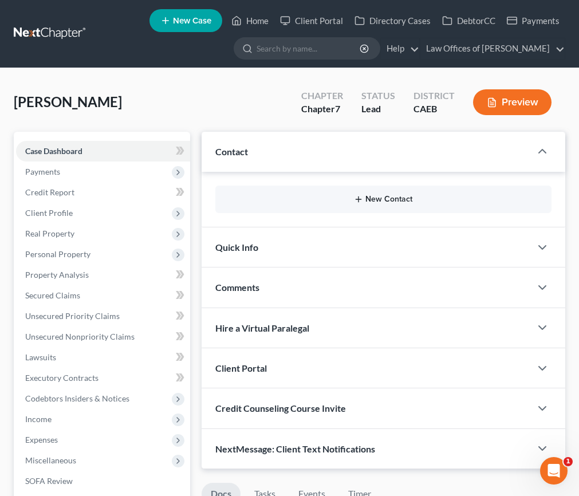
click at [352, 197] on button "New Contact" at bounding box center [384, 199] width 318 height 9
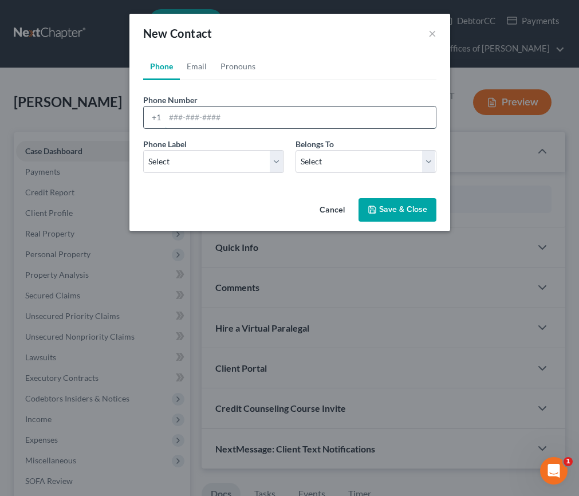
click at [242, 120] on input "tel" at bounding box center [300, 118] width 271 height 22
type input "6"
type input "9097211386"
click at [231, 160] on select "Select Mobile Home Work Other" at bounding box center [213, 161] width 141 height 23
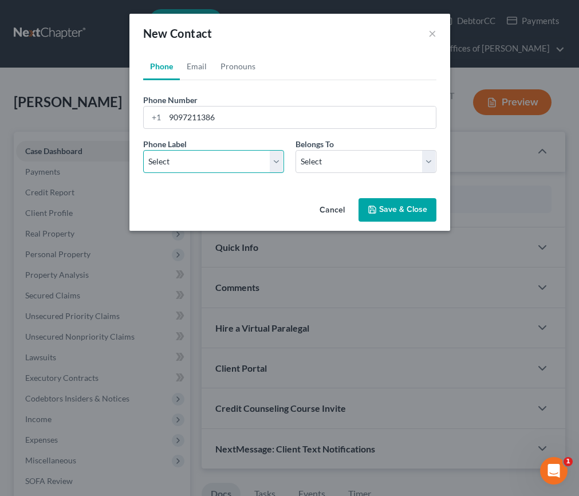
select select "0"
click at [143, 150] on select "Select Mobile Home Work Other" at bounding box center [213, 161] width 141 height 23
click at [316, 166] on select "Select Client Other" at bounding box center [366, 161] width 141 height 23
select select "0"
click at [296, 150] on select "Select Client Other" at bounding box center [366, 161] width 141 height 23
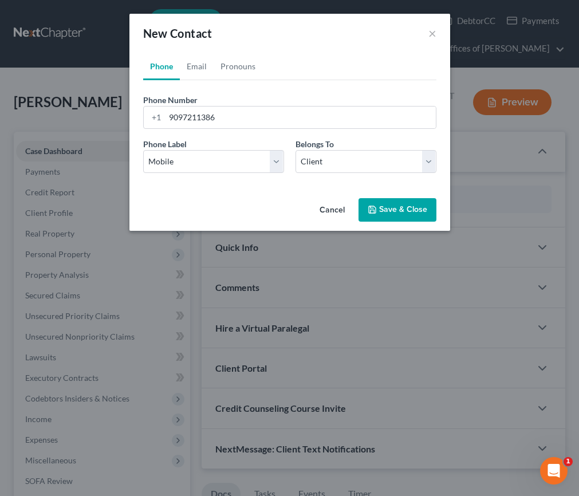
click at [421, 213] on button "Save & Close" at bounding box center [398, 210] width 78 height 24
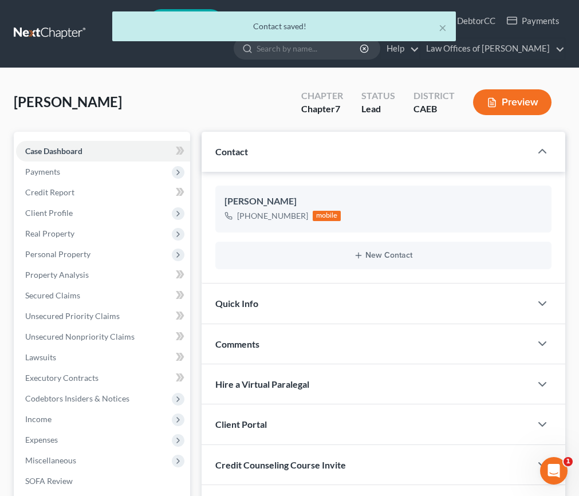
click at [359, 306] on div "Quick Info" at bounding box center [366, 304] width 329 height 40
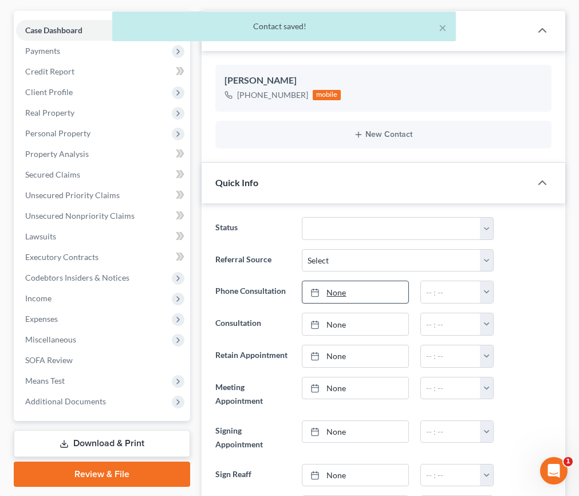
scroll to position [129, 0]
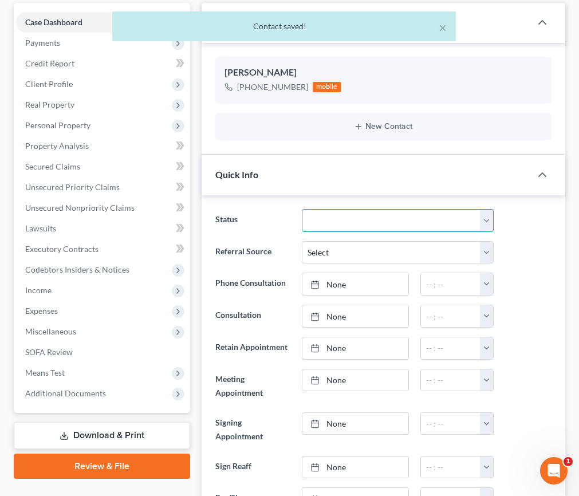
click at [346, 223] on select "Cancelled/Refund Closed Consultation Declined Discharged Filed Income Check In …" at bounding box center [397, 220] width 191 height 23
select select "2"
click at [302, 209] on select "Cancelled/Refund Closed Consultation Declined Discharged Filed Income Check In …" at bounding box center [397, 220] width 191 height 23
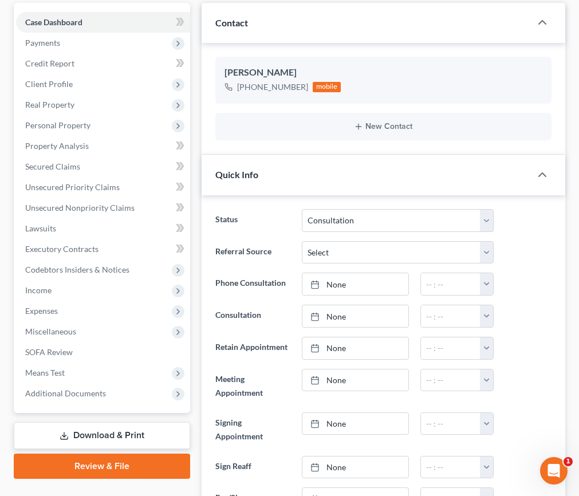
click at [539, 266] on ng-include "Status Cancelled/Refund Closed Consultation Declined Discharged Filed Income Ch…" at bounding box center [383, 381] width 336 height 345
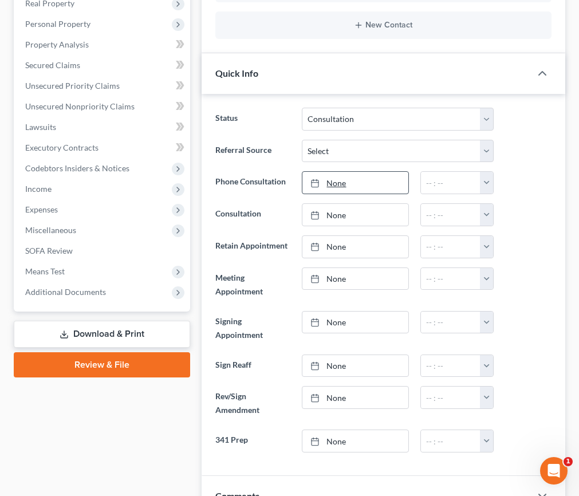
scroll to position [232, 0]
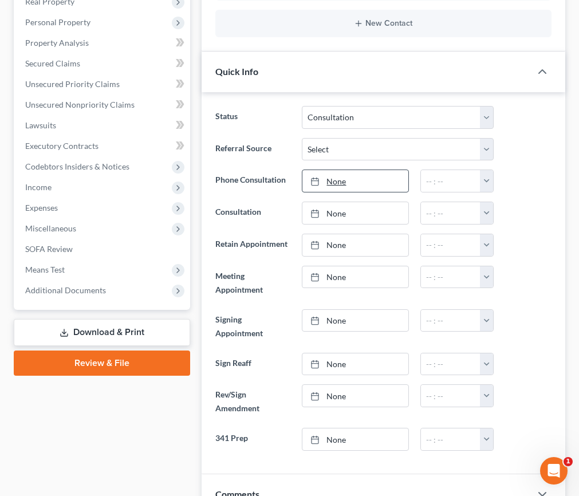
click at [370, 187] on link "None" at bounding box center [356, 181] width 106 height 22
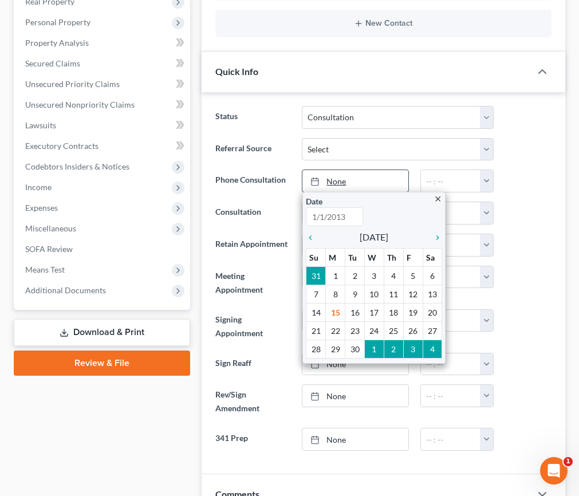
scroll to position [233, 0]
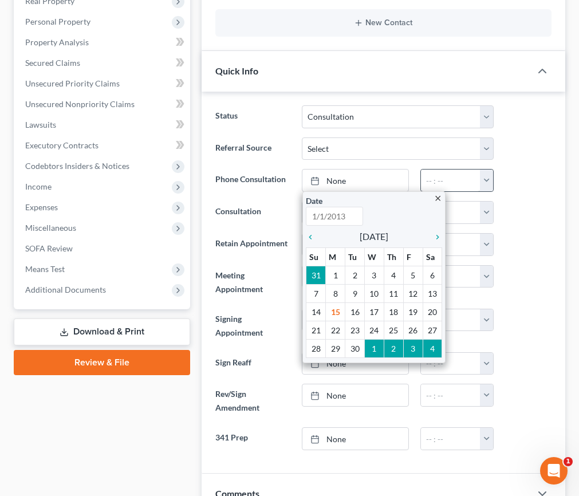
click at [523, 252] on div at bounding box center [529, 244] width 58 height 23
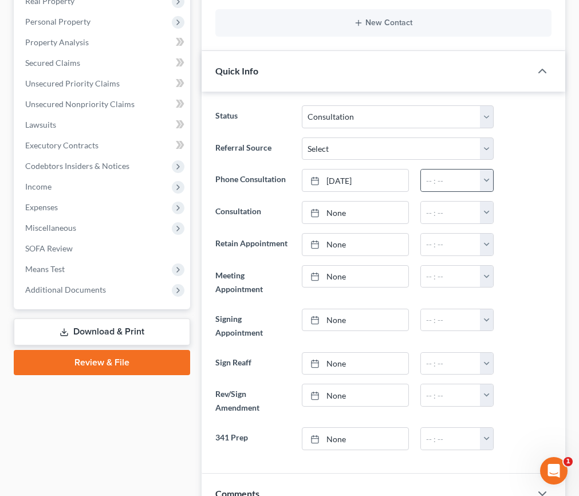
click at [485, 182] on button "button" at bounding box center [486, 181] width 13 height 22
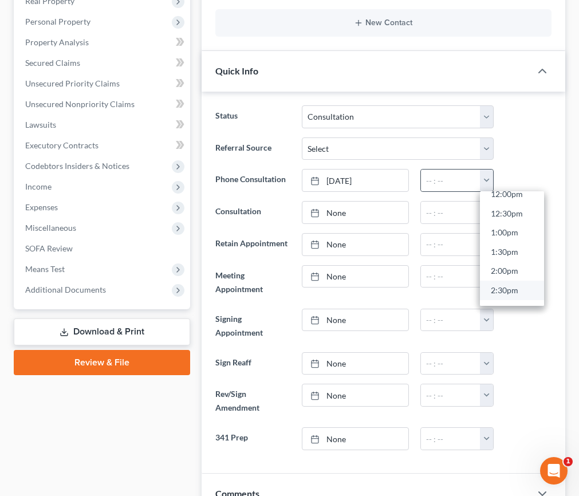
scroll to position [484, 0]
click at [518, 279] on link "2:30pm" at bounding box center [512, 279] width 64 height 19
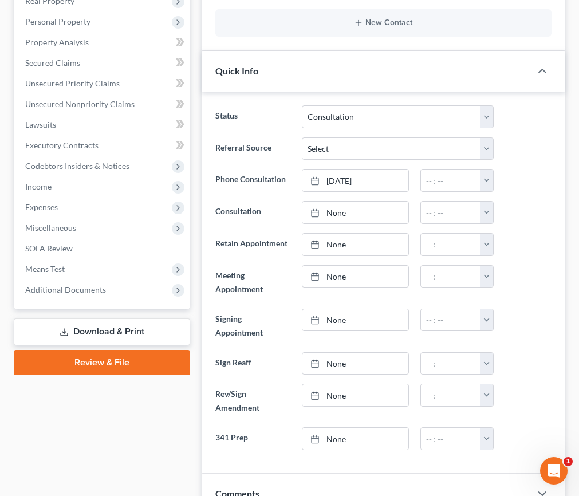
type input "2:30pm"
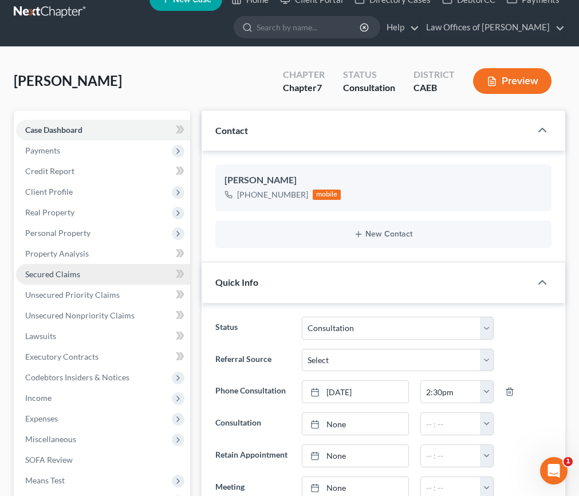
scroll to position [0, 0]
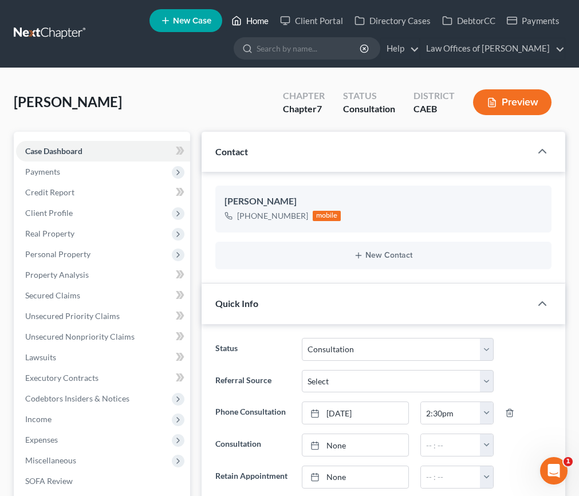
click at [256, 20] on link "Home" at bounding box center [250, 20] width 49 height 21
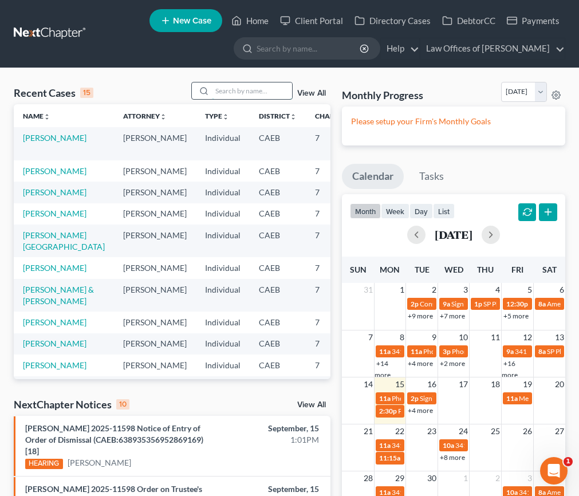
click at [240, 91] on input "search" at bounding box center [252, 91] width 80 height 17
click at [234, 91] on input "search" at bounding box center [252, 91] width 80 height 17
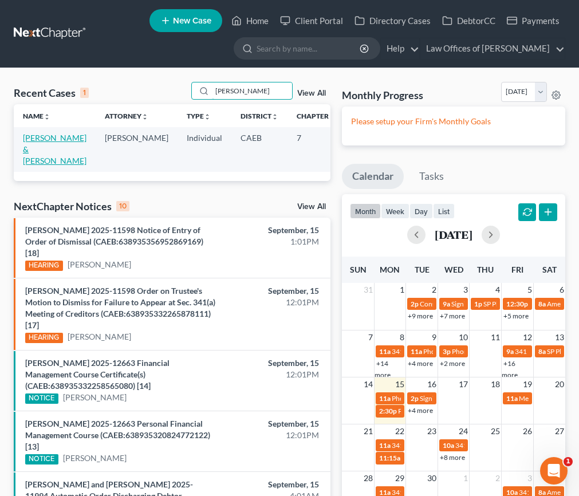
type input "hill jimmy"
click at [24, 138] on link "[PERSON_NAME] & [PERSON_NAME]" at bounding box center [55, 149] width 64 height 33
select select "5"
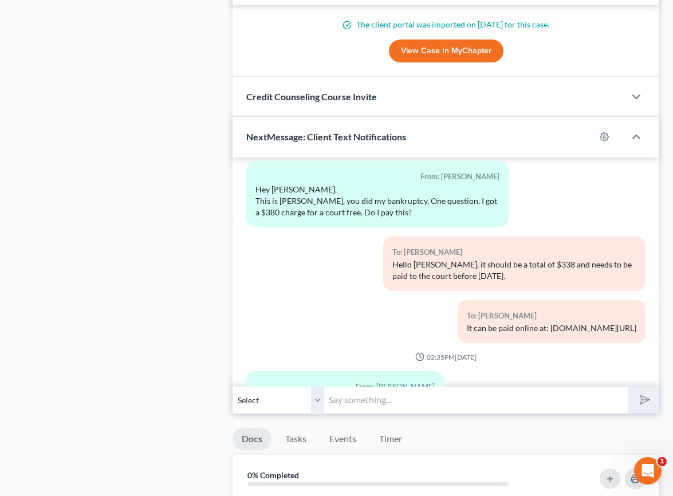
scroll to position [1172, 0]
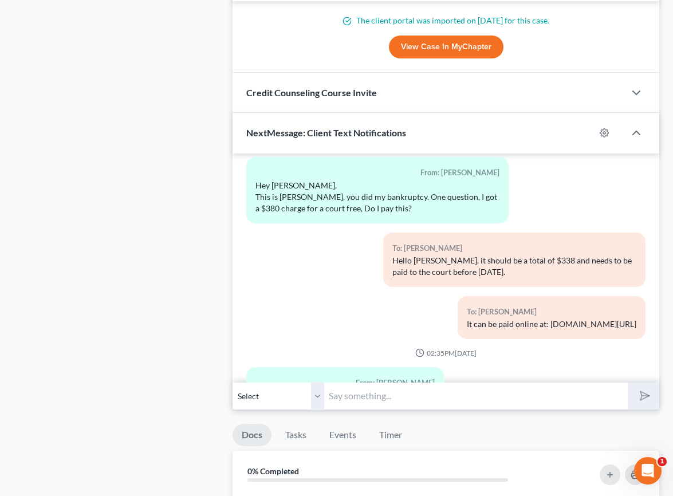
click at [364, 397] on input "text" at bounding box center [475, 396] width 303 height 28
type input "Your bankruptcy is"
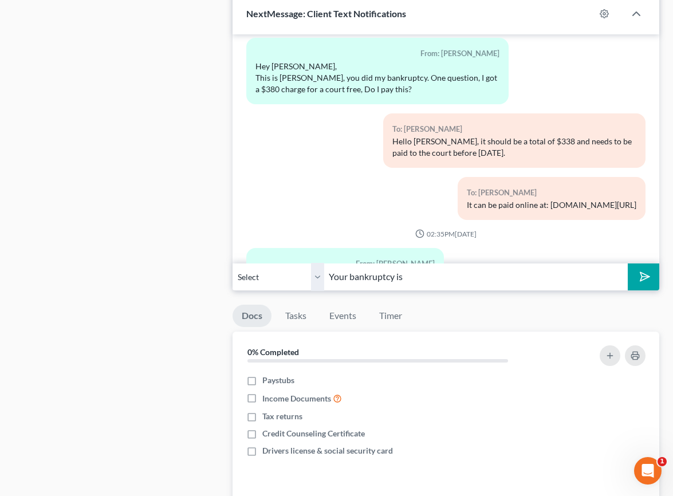
scroll to position [1294, 0]
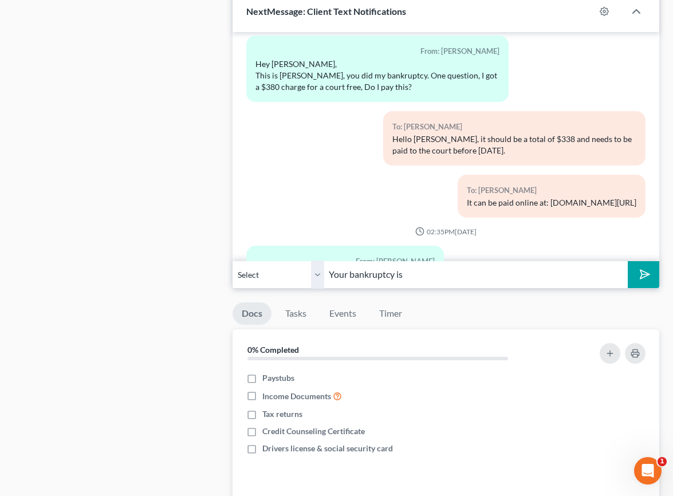
click at [457, 279] on input "Your bankruptcy is" at bounding box center [475, 275] width 303 height 28
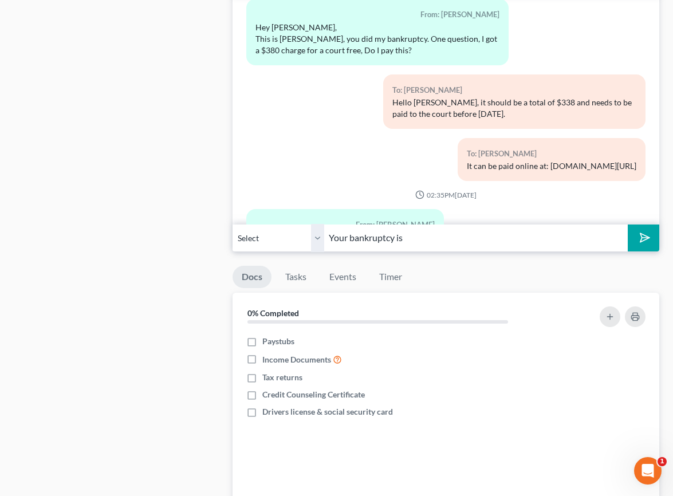
scroll to position [1331, 0]
drag, startPoint x: 415, startPoint y: 237, endPoint x: 280, endPoint y: 239, distance: 135.2
click at [280, 239] on div "Select +1 (661) 859-8074 - Jimmy Hill +1 (661) 520-1004 - Sarah Hill Your bankr…" at bounding box center [446, 237] width 427 height 27
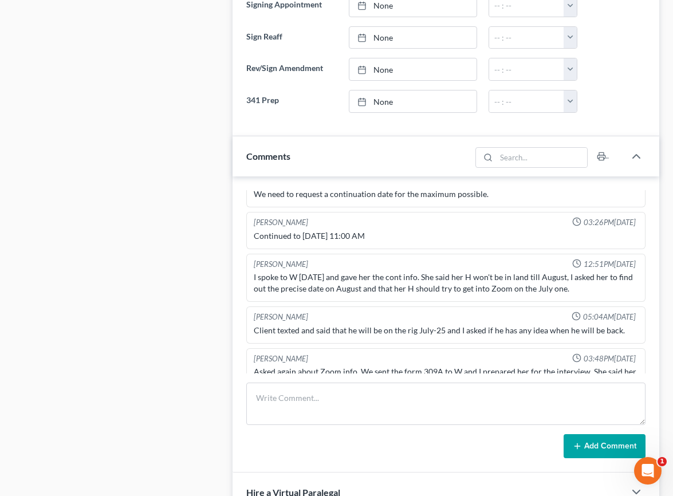
scroll to position [0, 0]
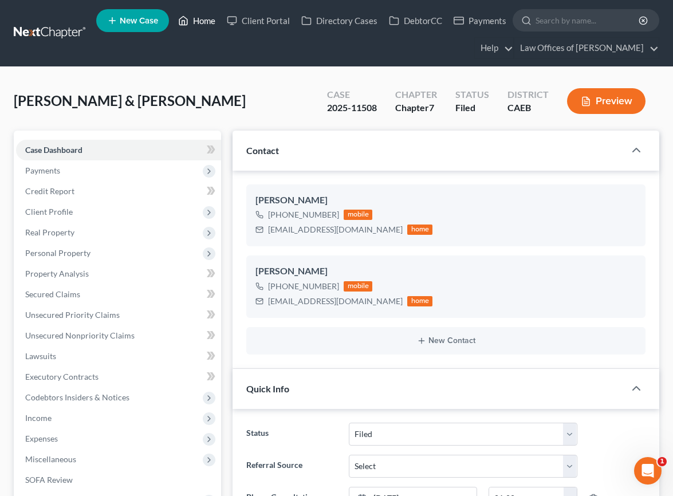
click at [215, 21] on link "Home" at bounding box center [196, 20] width 49 height 21
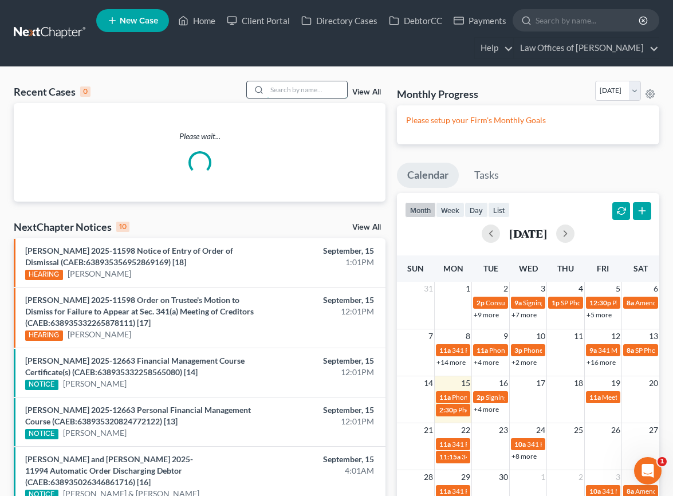
click at [300, 89] on input "search" at bounding box center [307, 89] width 80 height 17
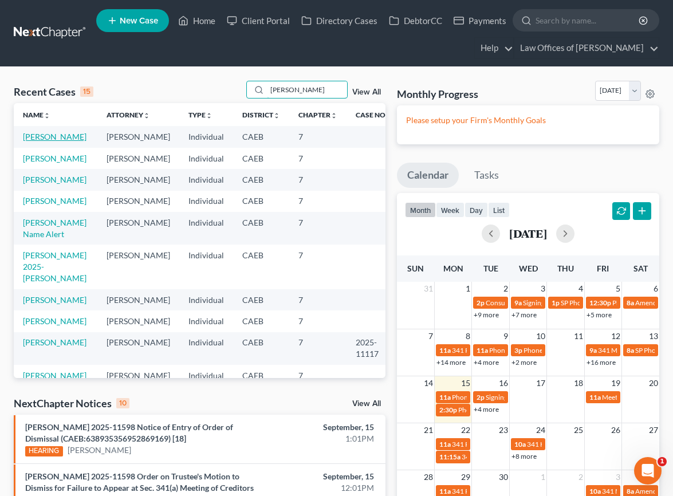
type input "[PERSON_NAME]"
click at [54, 138] on link "[PERSON_NAME]" at bounding box center [55, 137] width 64 height 10
select select "11"
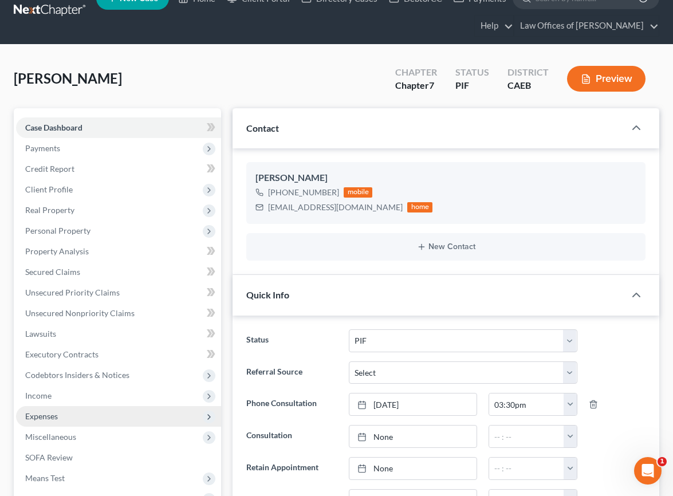
scroll to position [23, 0]
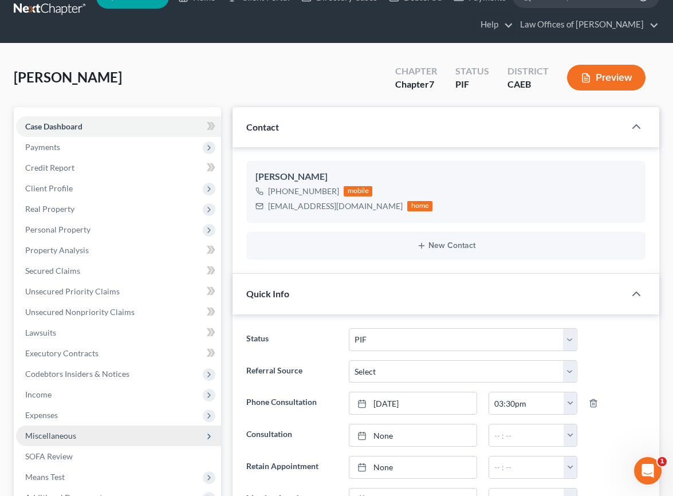
click at [73, 443] on span "Miscellaneous" at bounding box center [118, 436] width 205 height 21
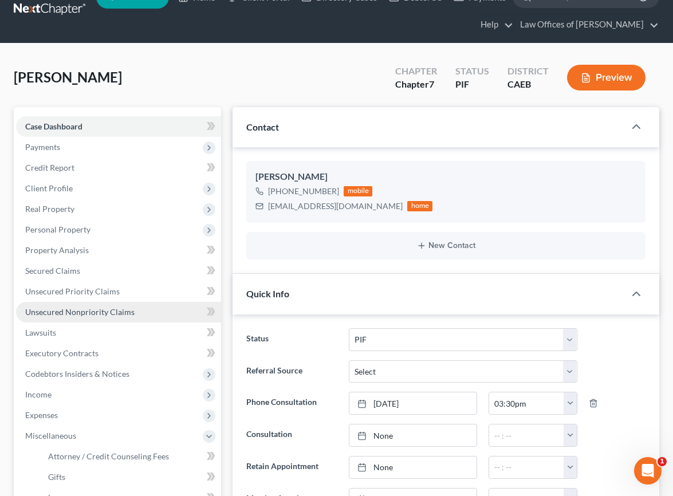
scroll to position [154, 0]
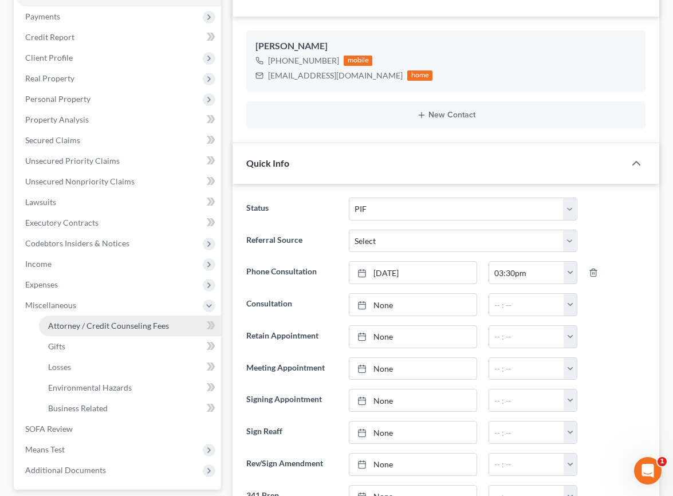
click at [91, 329] on span "Attorney / Credit Counseling Fees" at bounding box center [108, 326] width 121 height 10
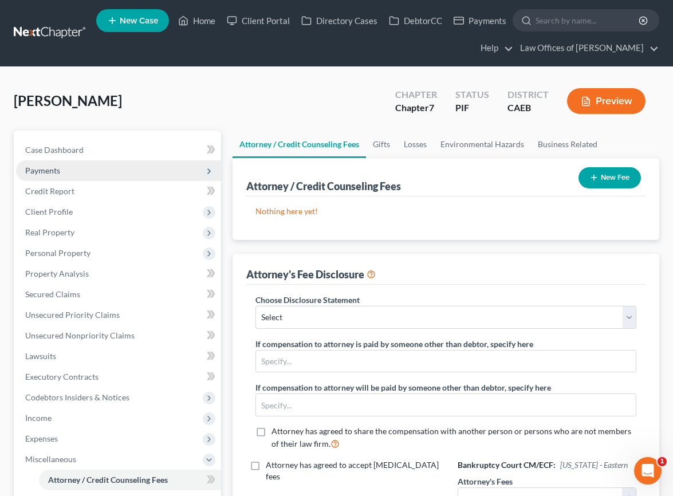
click at [37, 171] on span "Payments" at bounding box center [42, 171] width 35 height 10
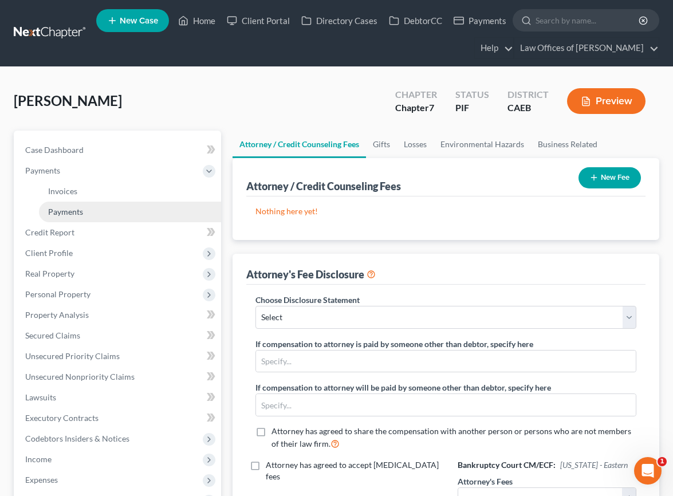
click at [71, 215] on span "Payments" at bounding box center [65, 212] width 35 height 10
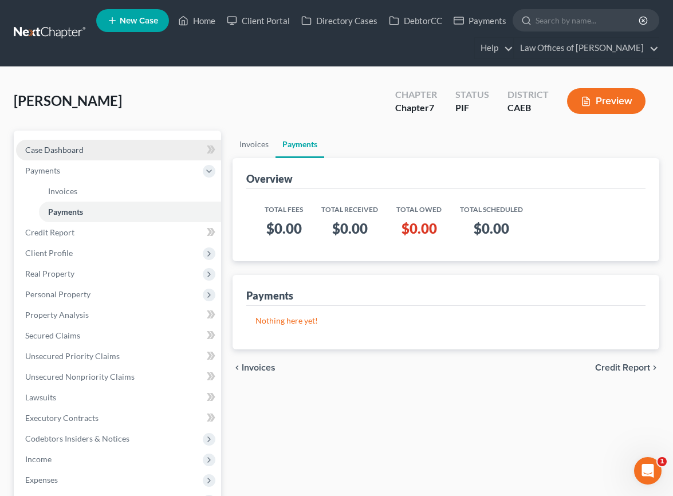
click at [77, 147] on span "Case Dashboard" at bounding box center [54, 150] width 58 height 10
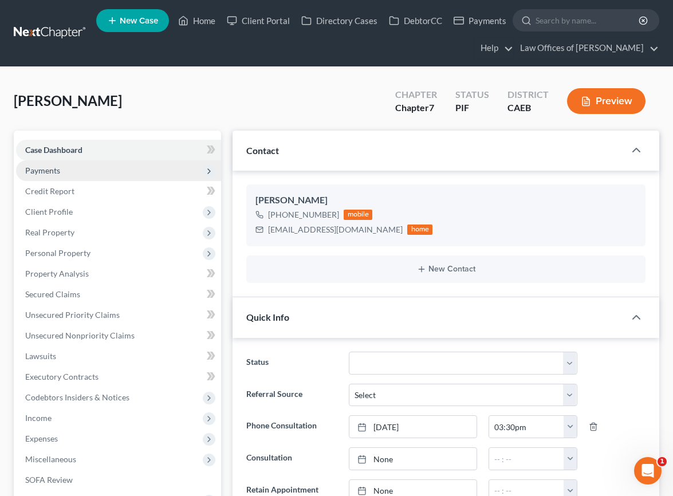
click at [61, 174] on span "Payments" at bounding box center [118, 170] width 205 height 21
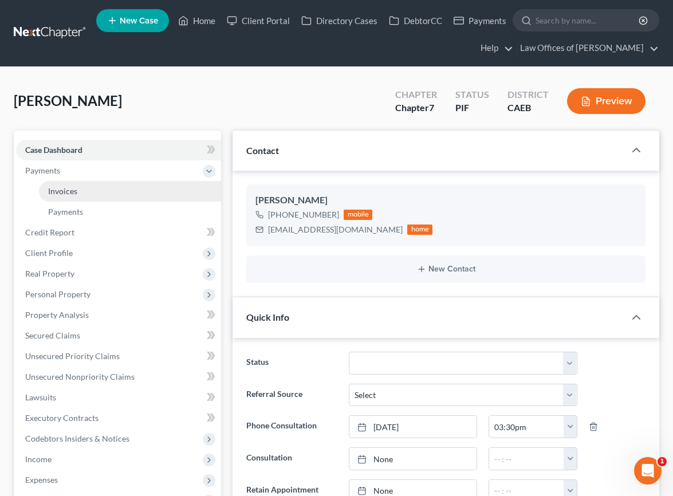
click at [66, 188] on span "Invoices" at bounding box center [62, 191] width 29 height 10
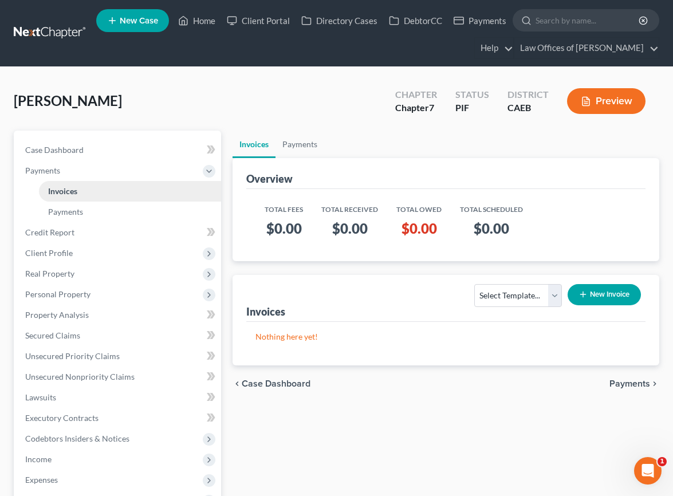
click at [63, 190] on span "Invoices" at bounding box center [62, 191] width 29 height 10
click at [612, 292] on button "New Invoice" at bounding box center [604, 294] width 73 height 21
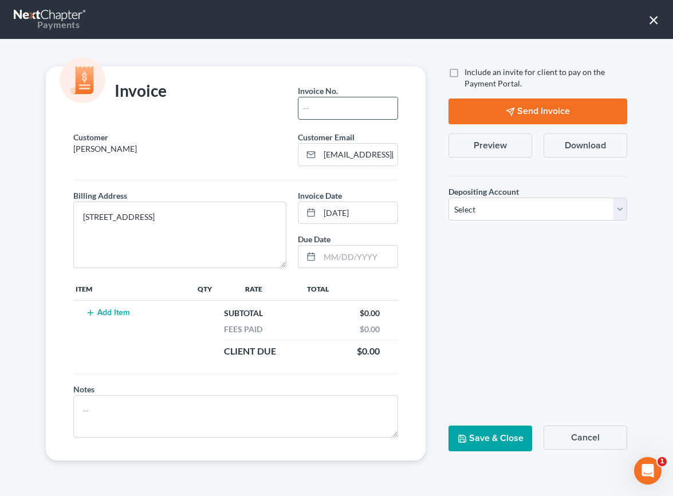
click at [367, 111] on input "text" at bounding box center [349, 108] width 100 height 22
type input "08262501"
click at [473, 217] on select "Select Operation Trust" at bounding box center [538, 209] width 179 height 23
select select "0"
click at [449, 198] on select "Select Operation Trust" at bounding box center [538, 209] width 179 height 23
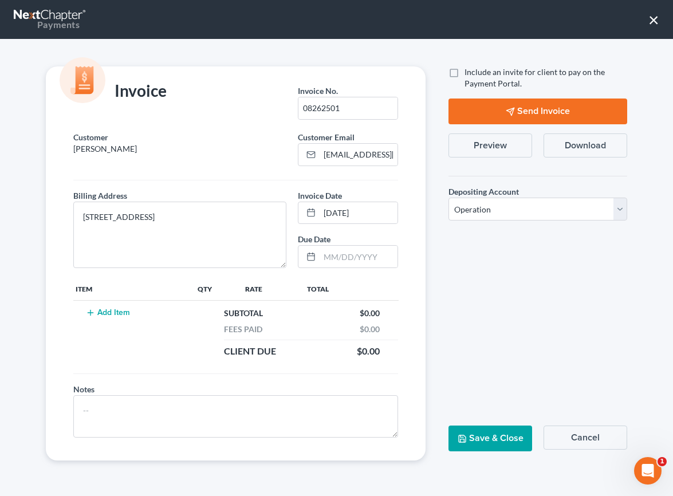
click at [495, 447] on button "Save & Close" at bounding box center [491, 439] width 84 height 26
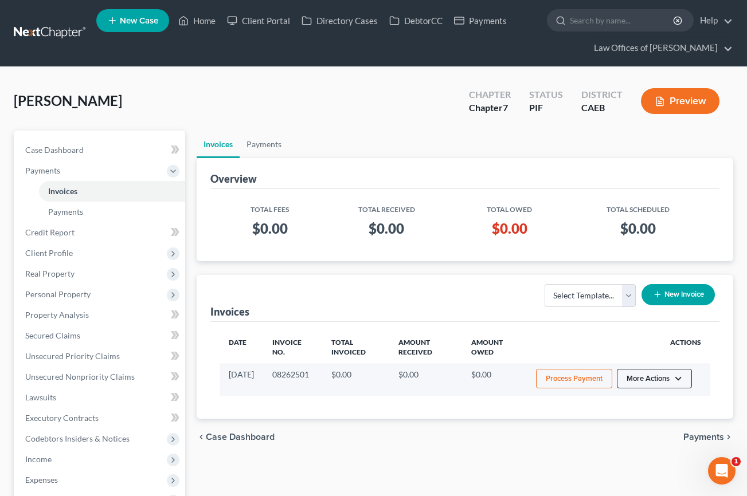
click at [646, 382] on button "More Actions" at bounding box center [653, 378] width 75 height 19
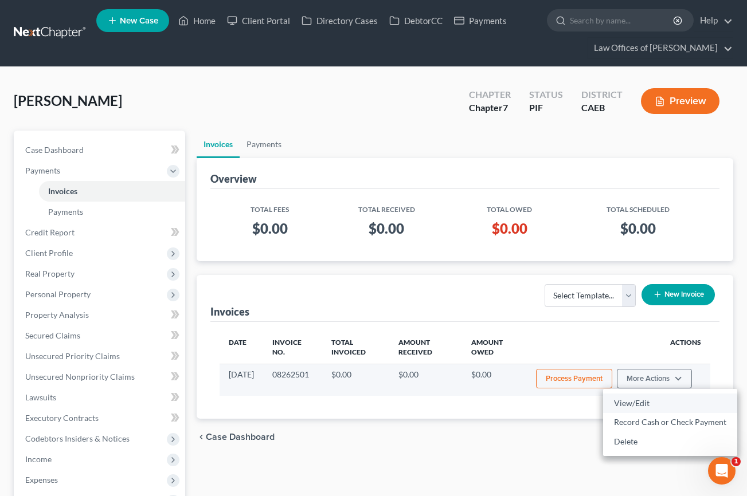
click at [623, 405] on link "View/Edit" at bounding box center [670, 403] width 134 height 19
select select "0"
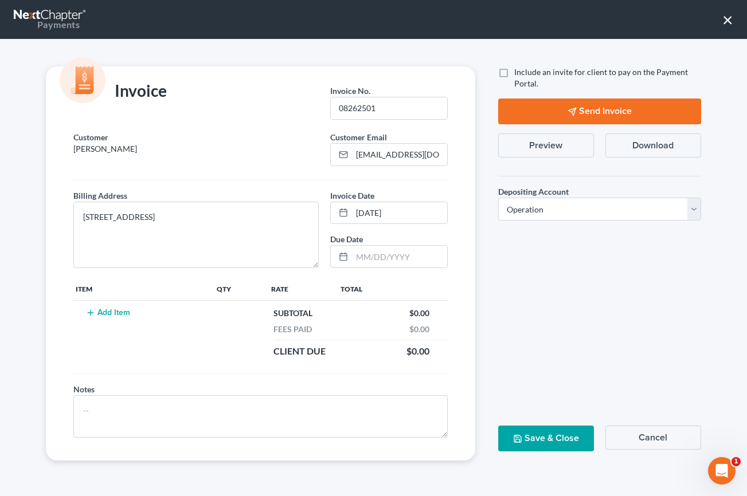
click at [117, 310] on button "Add Item" at bounding box center [108, 312] width 50 height 9
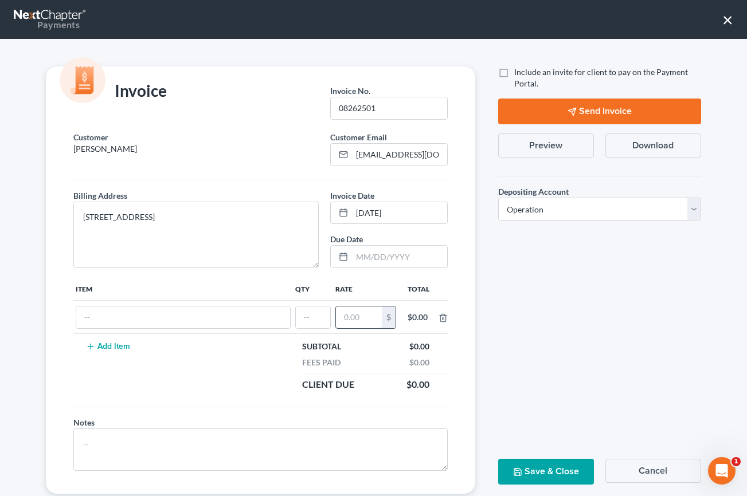
click at [347, 319] on input "text" at bounding box center [359, 318] width 46 height 22
type input "2,200"
click at [225, 311] on input "text" at bounding box center [183, 318] width 214 height 22
type input "Attorneys Fee"
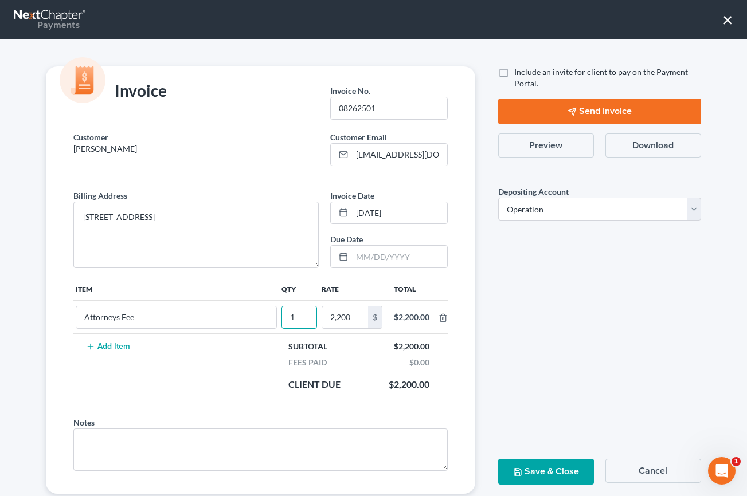
type input "1"
click at [537, 474] on button "Save & Close" at bounding box center [546, 472] width 96 height 26
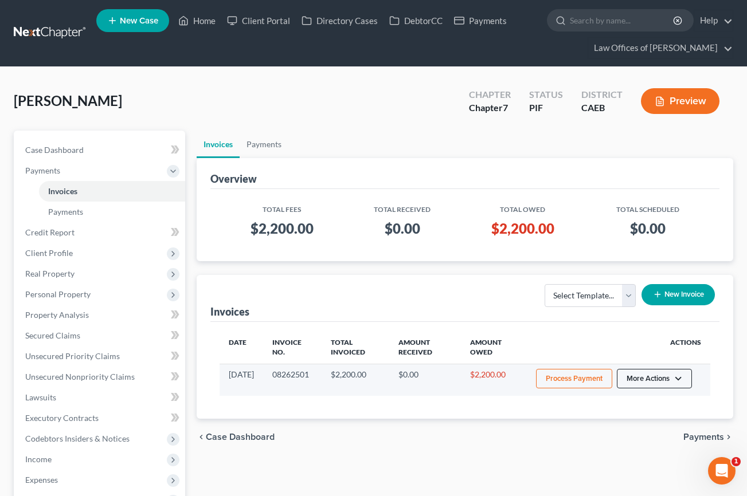
click at [673, 376] on button "More Actions" at bounding box center [653, 378] width 75 height 19
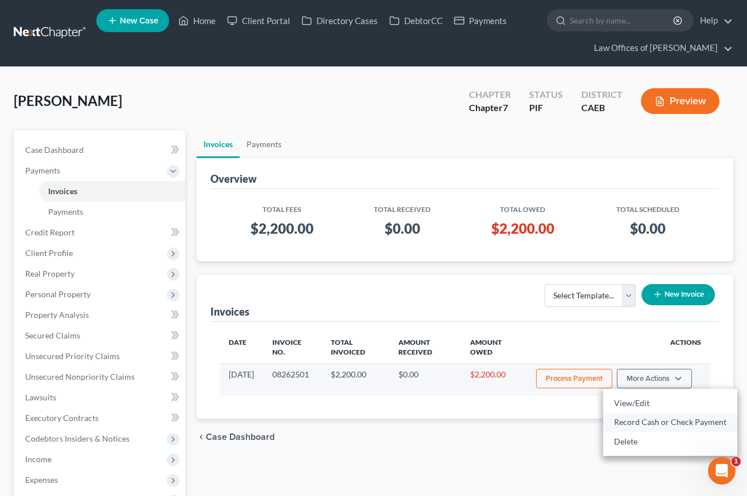
click at [634, 423] on link "Record Cash or Check Payment" at bounding box center [670, 422] width 134 height 19
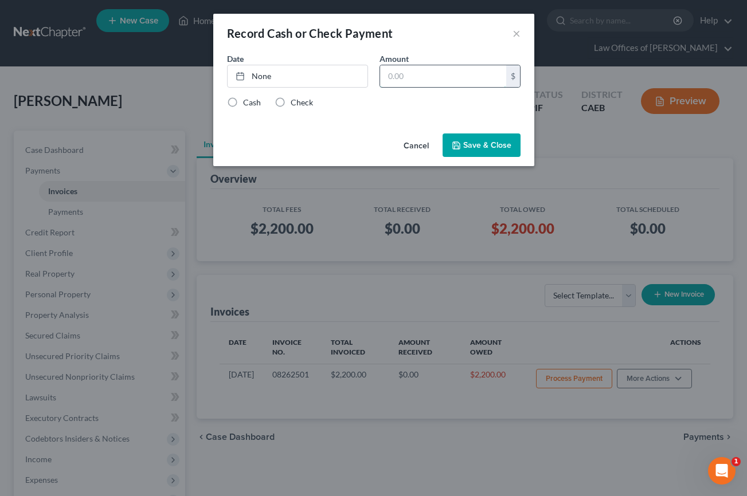
click at [426, 74] on input "text" at bounding box center [443, 76] width 126 height 22
type input "2,200"
click at [341, 80] on link "None" at bounding box center [297, 76] width 140 height 22
type input "[DATE]"
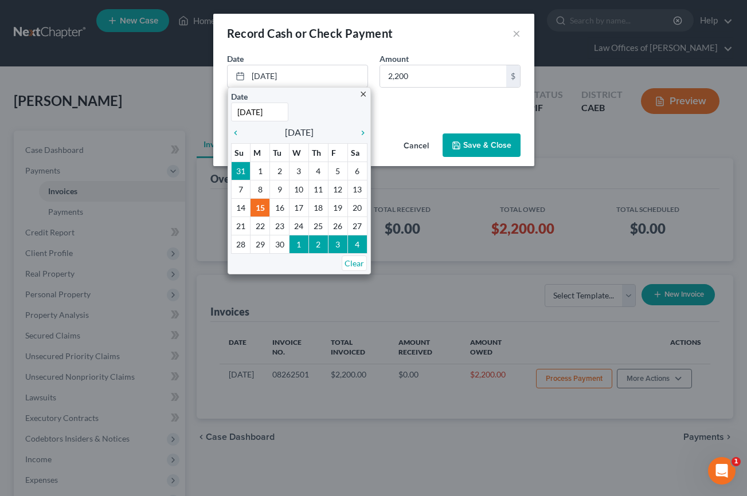
click at [433, 105] on div "Cash Check" at bounding box center [373, 102] width 293 height 11
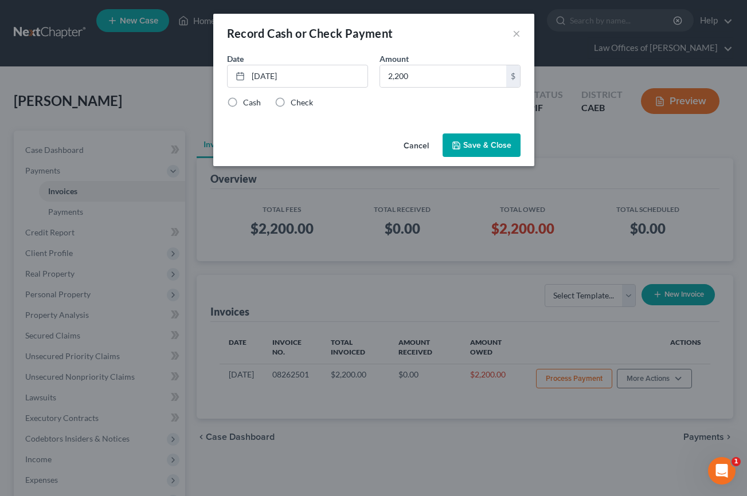
click at [290, 100] on label "Check" at bounding box center [301, 102] width 22 height 11
click at [295, 100] on input "Check" at bounding box center [298, 100] width 7 height 7
radio input "true"
click at [481, 144] on button "Save & Close" at bounding box center [481, 145] width 78 height 24
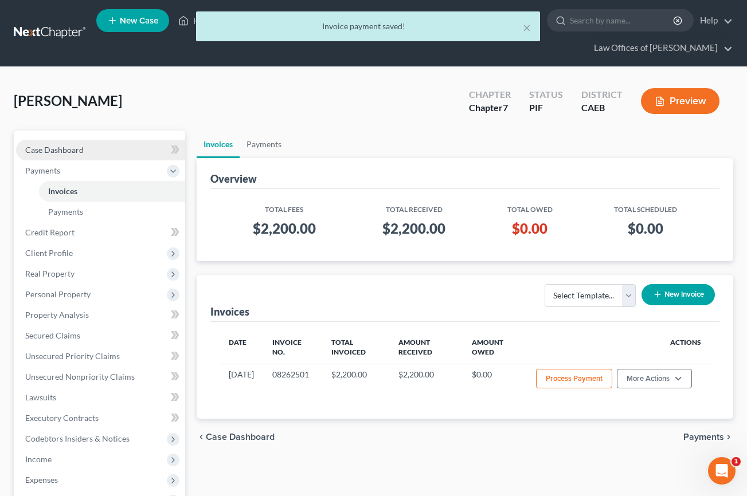
click at [109, 144] on link "Case Dashboard" at bounding box center [100, 150] width 169 height 21
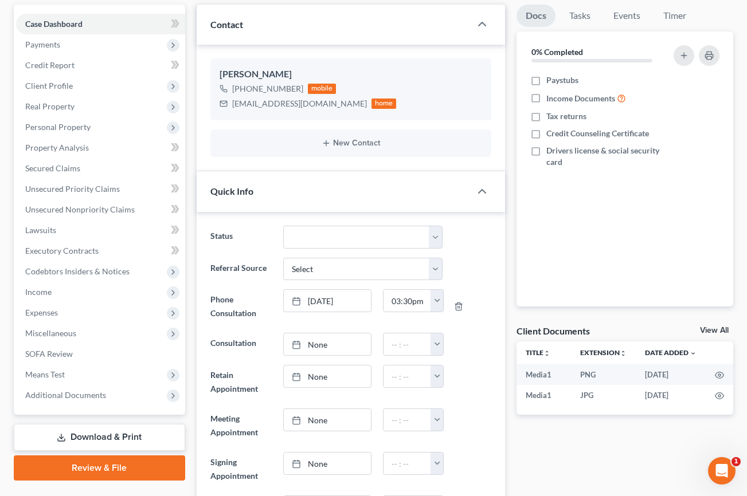
scroll to position [1896, 0]
click at [68, 335] on span "Miscellaneous" at bounding box center [50, 333] width 51 height 10
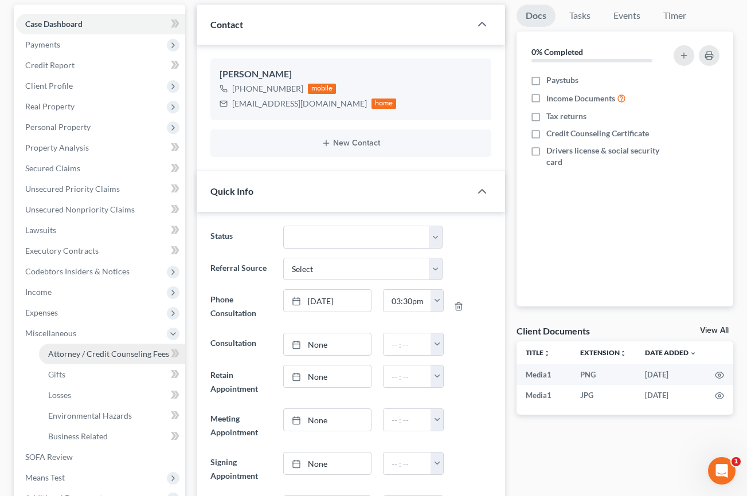
click at [82, 352] on span "Attorney / Credit Counseling Fees" at bounding box center [108, 354] width 121 height 10
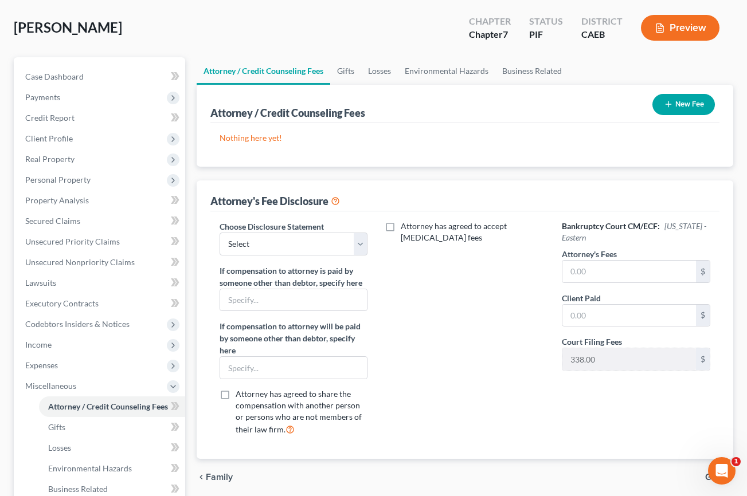
scroll to position [92, 0]
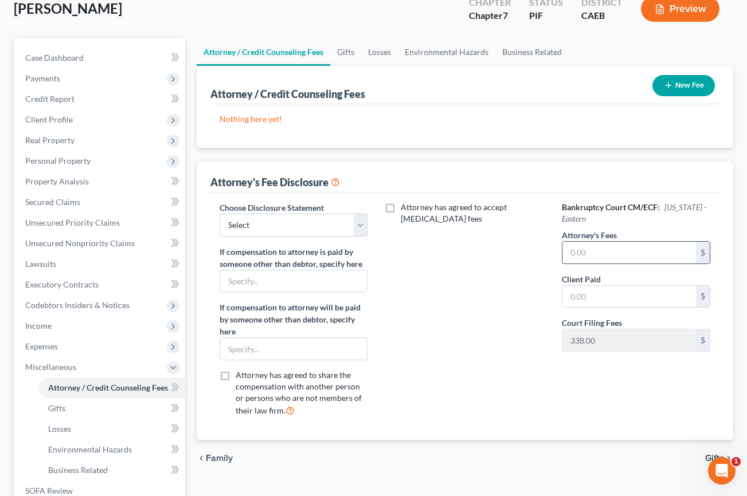
click at [599, 255] on input "text" at bounding box center [628, 253] width 133 height 22
type input "2,200"
click at [591, 294] on input "text" at bounding box center [628, 297] width 133 height 22
type input "2,200"
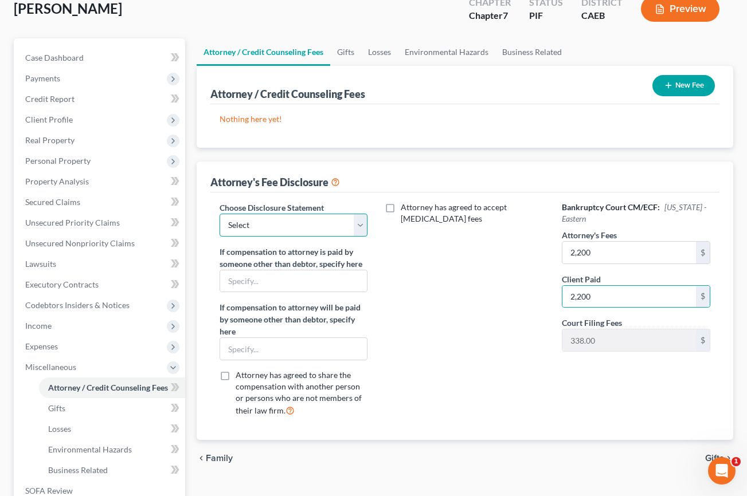
click at [304, 222] on select "Select Disclosure" at bounding box center [293, 225] width 148 height 23
select select "0"
click at [219, 214] on select "Select Disclosure" at bounding box center [293, 225] width 148 height 23
click at [688, 91] on button "New Fee" at bounding box center [683, 85] width 62 height 21
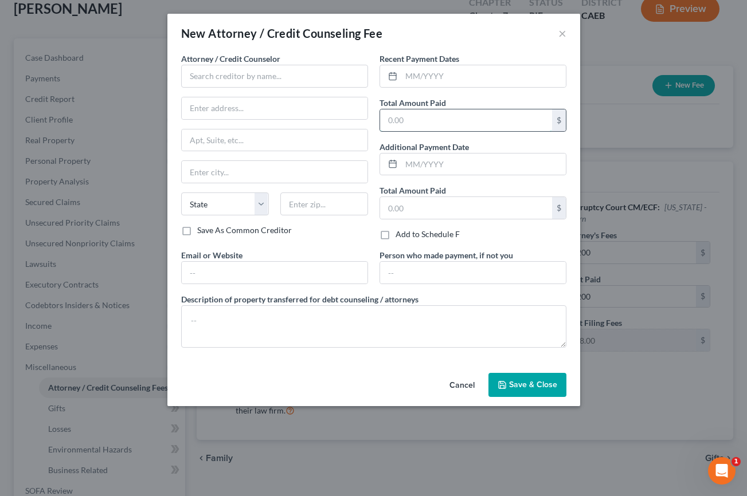
click at [424, 124] on input "text" at bounding box center [466, 120] width 172 height 22
type input "2,200"
click at [421, 76] on input "text" at bounding box center [483, 76] width 164 height 22
type input "08/2025"
click at [297, 80] on input "text" at bounding box center [274, 76] width 187 height 23
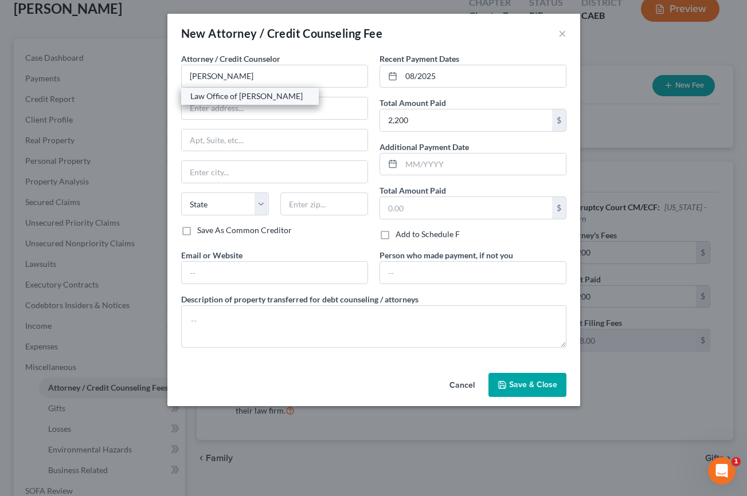
click at [228, 95] on div "Law Office of [PERSON_NAME]" at bounding box center [249, 96] width 119 height 11
type input "Law Office of [PERSON_NAME]"
type input "[STREET_ADDRESS]"
type input "[GEOGRAPHIC_DATA]"
select select "4"
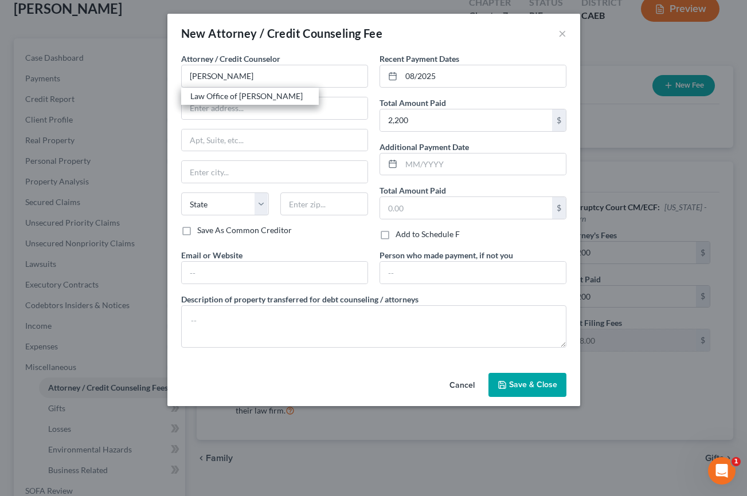
type input "93301"
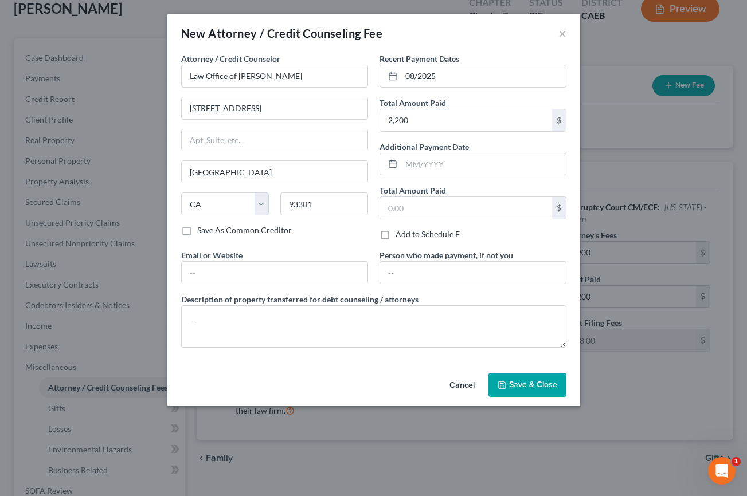
click at [521, 384] on span "Save & Close" at bounding box center [533, 385] width 48 height 10
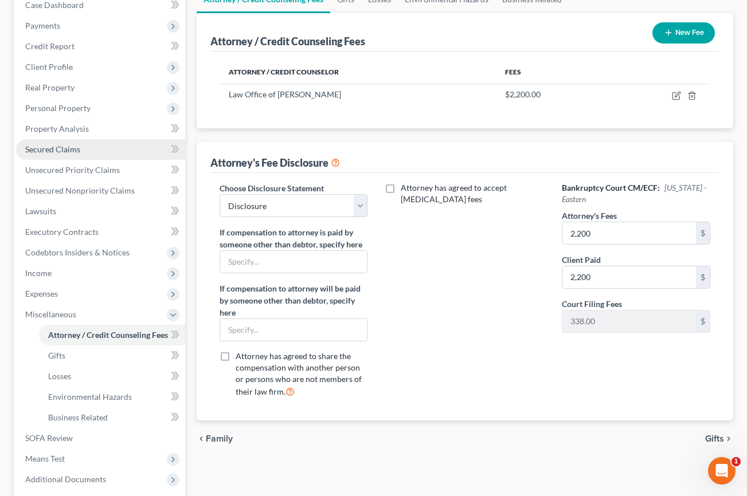
scroll to position [160, 0]
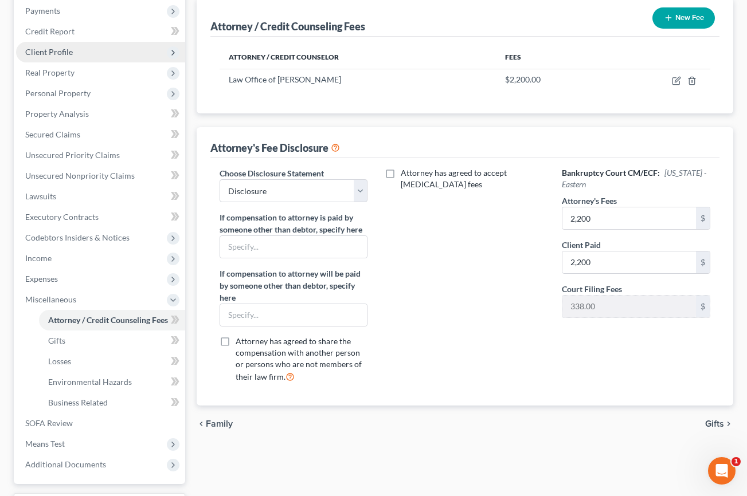
click at [66, 56] on span "Client Profile" at bounding box center [49, 52] width 48 height 10
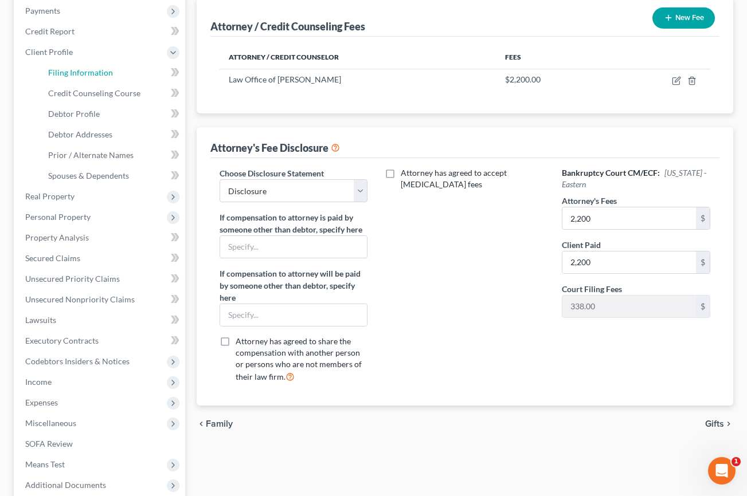
click at [72, 72] on span "Filing Information" at bounding box center [80, 73] width 65 height 10
select select "1"
select select "0"
select select "8"
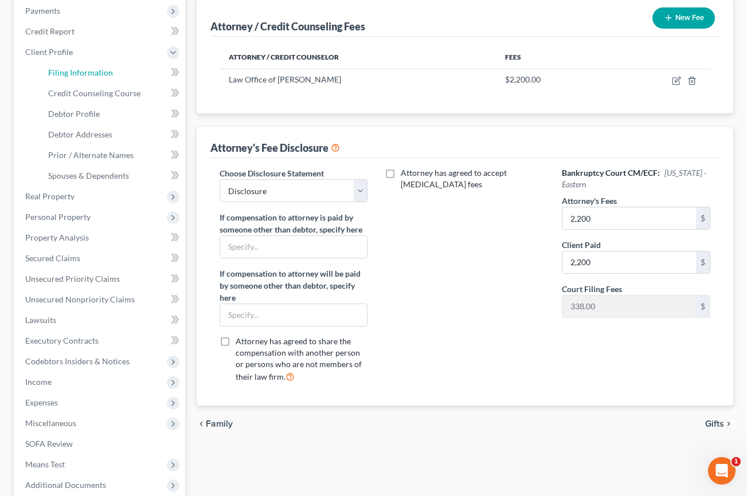
select select "0"
select select "4"
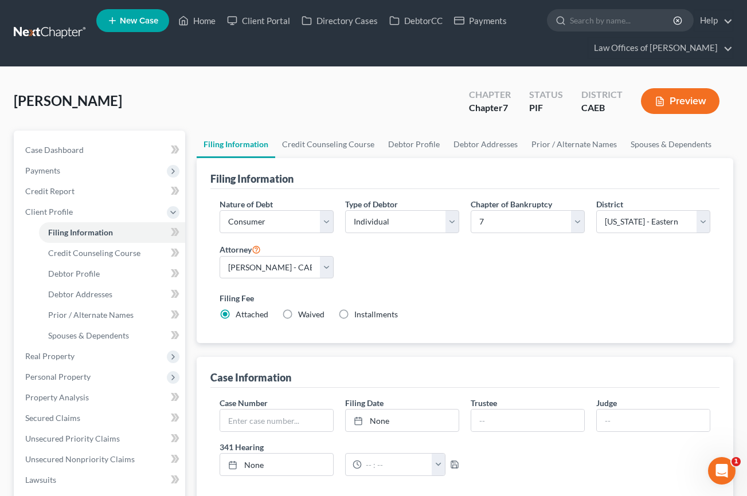
click at [354, 313] on label "Installments Installments" at bounding box center [376, 314] width 44 height 11
click at [359, 313] on input "Installments Installments" at bounding box center [362, 312] width 7 height 7
radio input "true"
radio input "false"
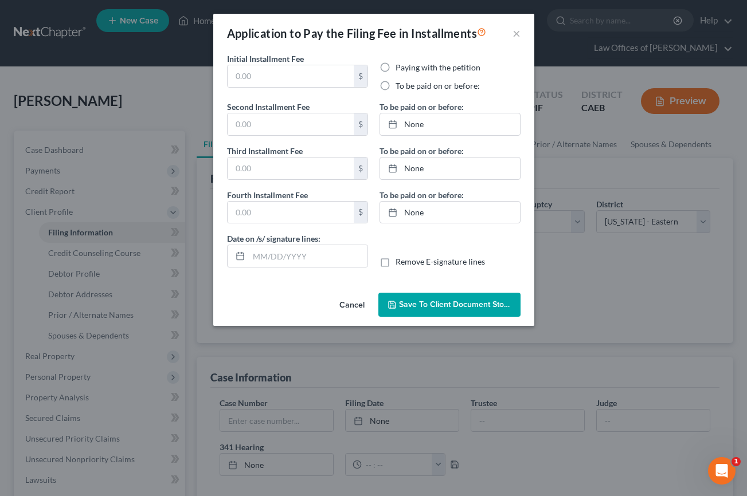
type input "0.00"
radio input "true"
type input "0.00"
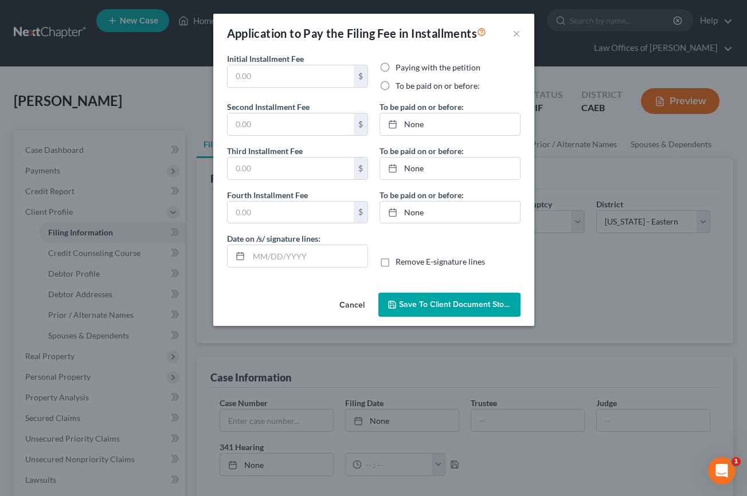
type input "[DATE]"
click at [353, 306] on button "Cancel" at bounding box center [352, 305] width 44 height 23
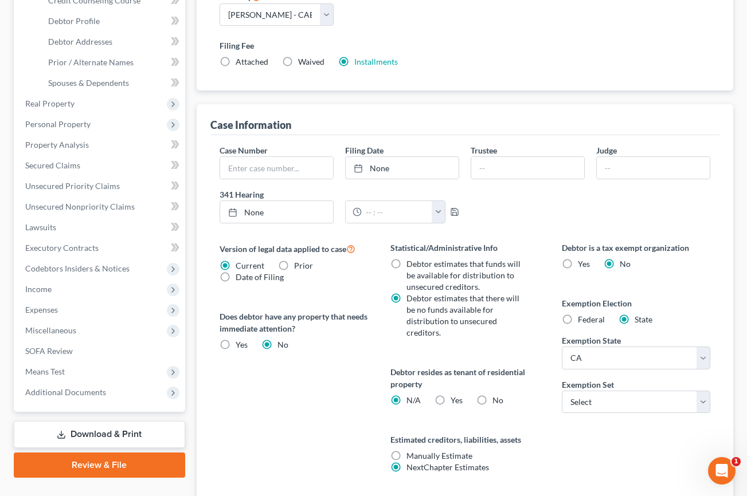
scroll to position [258, 0]
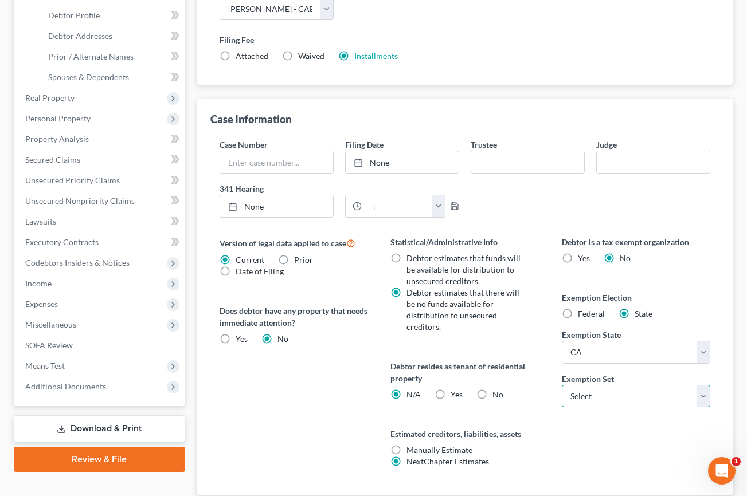
click at [650, 400] on select "Select 703 704" at bounding box center [635, 396] width 148 height 23
select select "1"
click at [561, 385] on select "Select 703 704" at bounding box center [635, 396] width 148 height 23
click at [450, 395] on label "Yes Yes" at bounding box center [456, 394] width 12 height 11
click at [455, 395] on input "Yes Yes" at bounding box center [458, 392] width 7 height 7
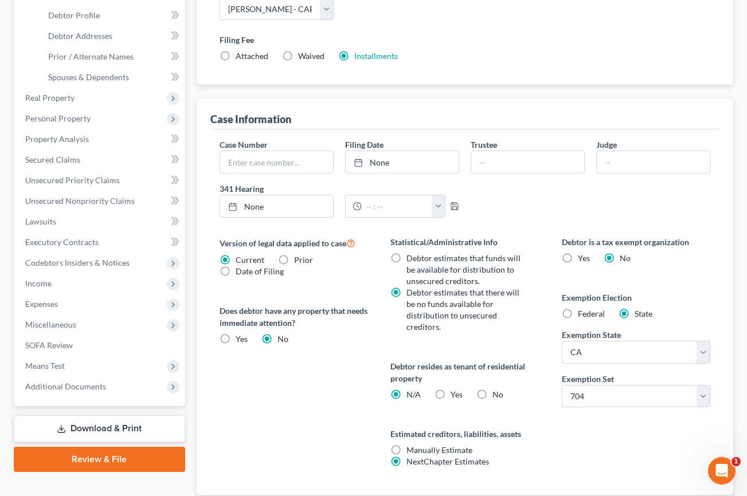
radio input "true"
radio input "false"
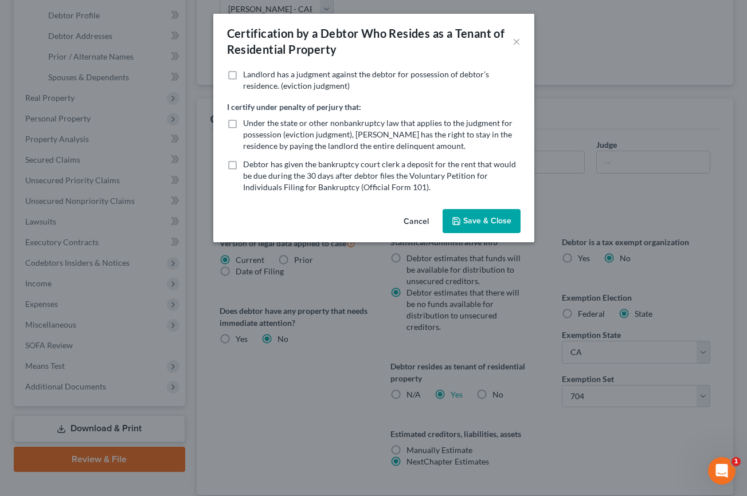
click at [482, 393] on div "Certification by a Debtor Who Resides as a Tenant of Residential Property × Lan…" at bounding box center [373, 248] width 747 height 496
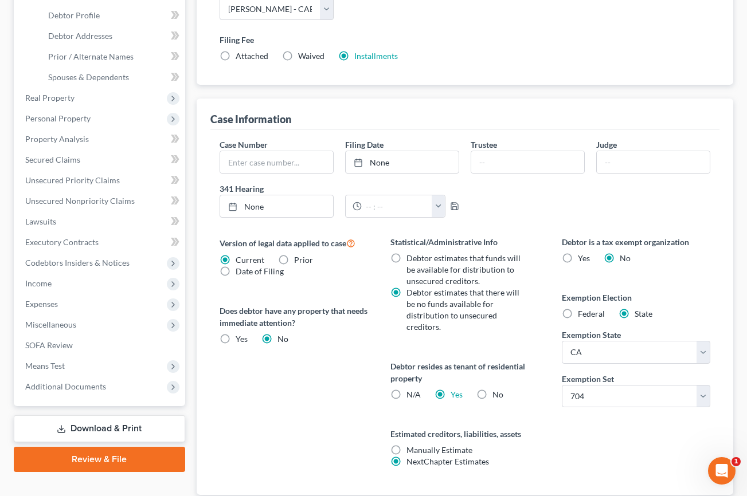
click at [492, 393] on label "No" at bounding box center [497, 394] width 11 height 11
click at [497, 393] on input "No" at bounding box center [500, 392] width 7 height 7
radio input "true"
radio input "false"
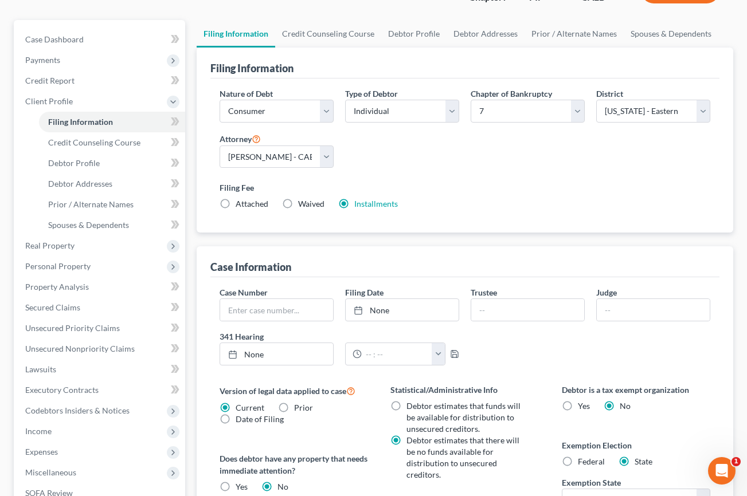
scroll to position [0, 0]
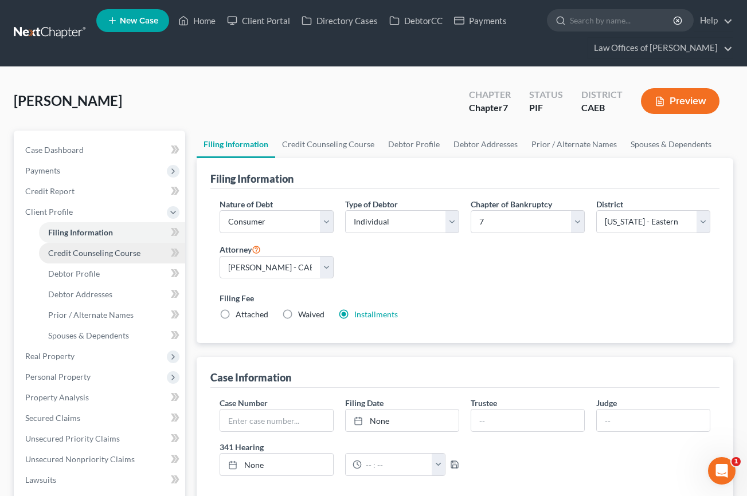
click at [76, 254] on span "Credit Counseling Course" at bounding box center [94, 253] width 92 height 10
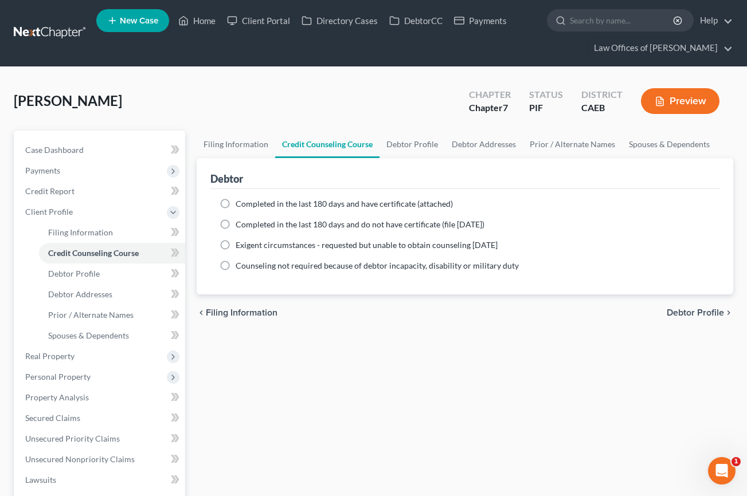
click at [235, 204] on label "Completed in the last 180 days and have certificate (attached)" at bounding box center [343, 203] width 217 height 11
click at [240, 204] on input "Completed in the last 180 days and have certificate (attached)" at bounding box center [243, 201] width 7 height 7
radio input "true"
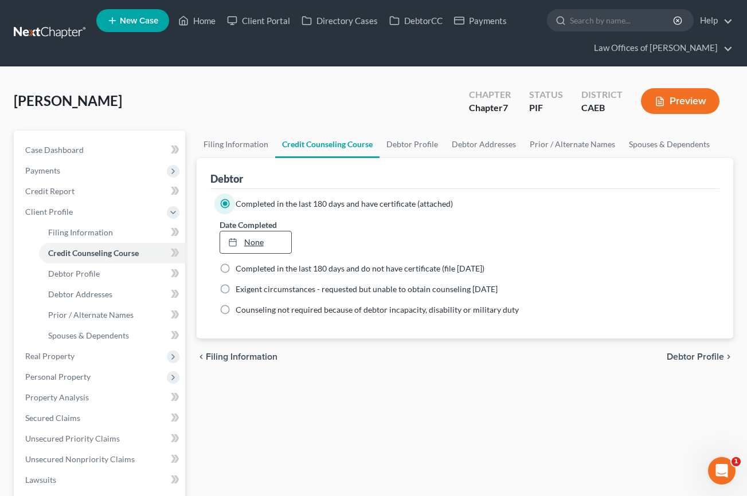
scroll to position [1, 0]
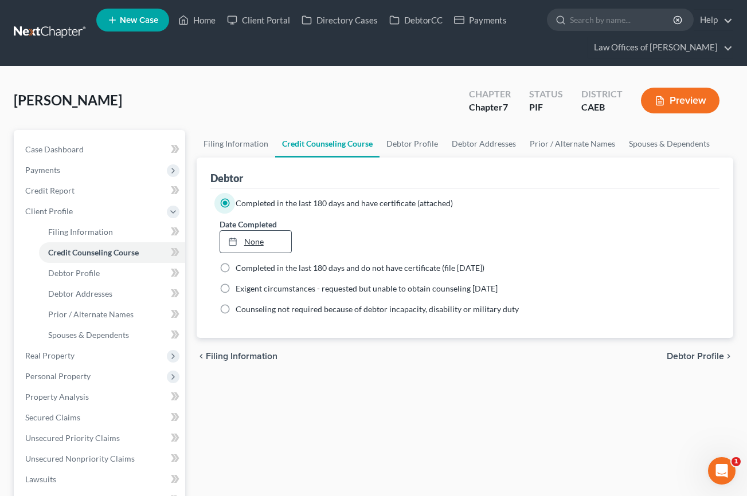
click at [257, 242] on link "None" at bounding box center [255, 242] width 71 height 22
type input "[DATE]"
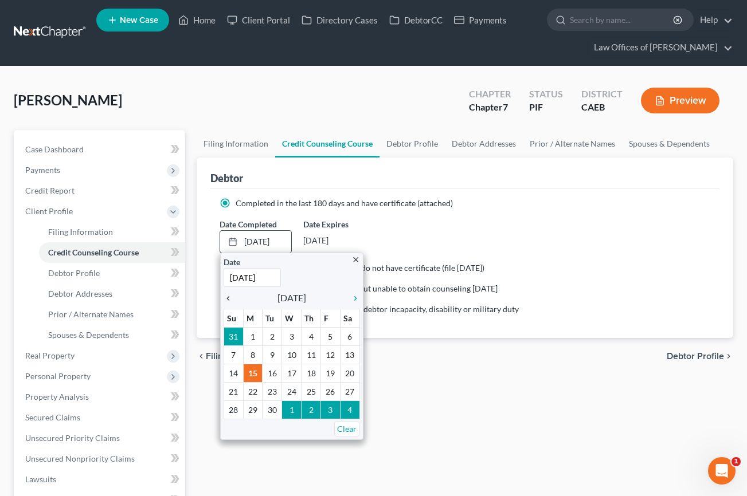
click at [229, 298] on icon "chevron_left" at bounding box center [230, 298] width 15 height 9
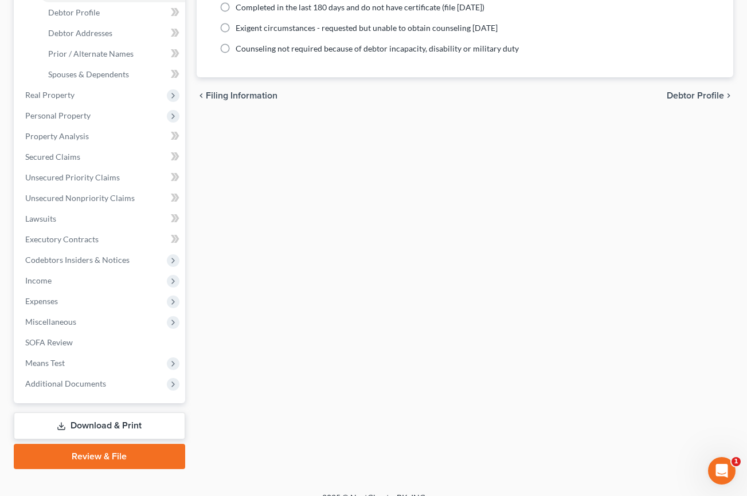
scroll to position [278, 0]
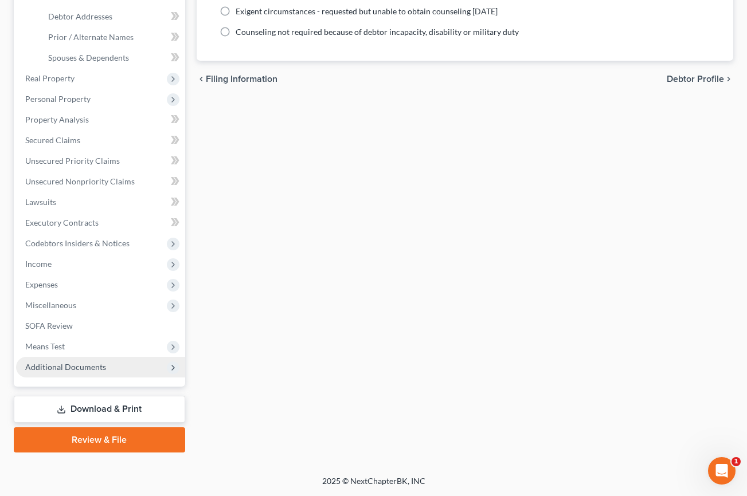
click at [81, 372] on span "Additional Documents" at bounding box center [100, 367] width 169 height 21
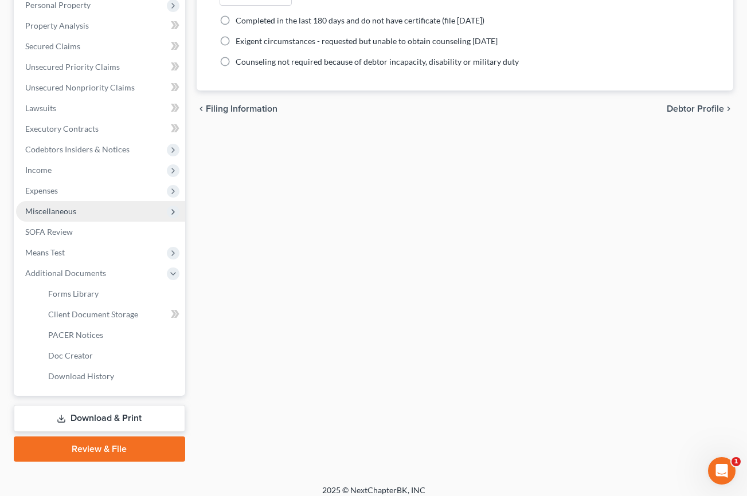
scroll to position [247, 0]
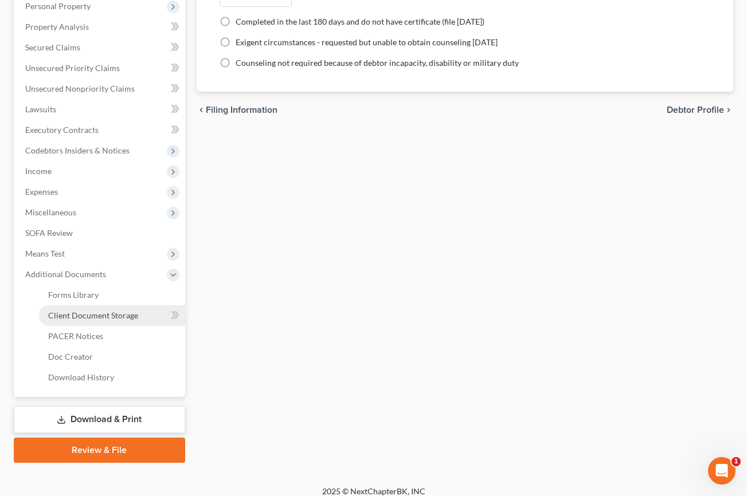
click at [88, 315] on span "Client Document Storage" at bounding box center [93, 316] width 90 height 10
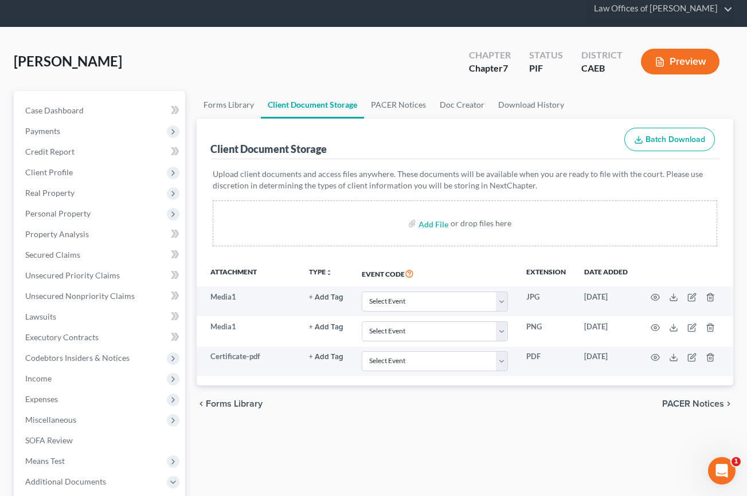
scroll to position [40, 0]
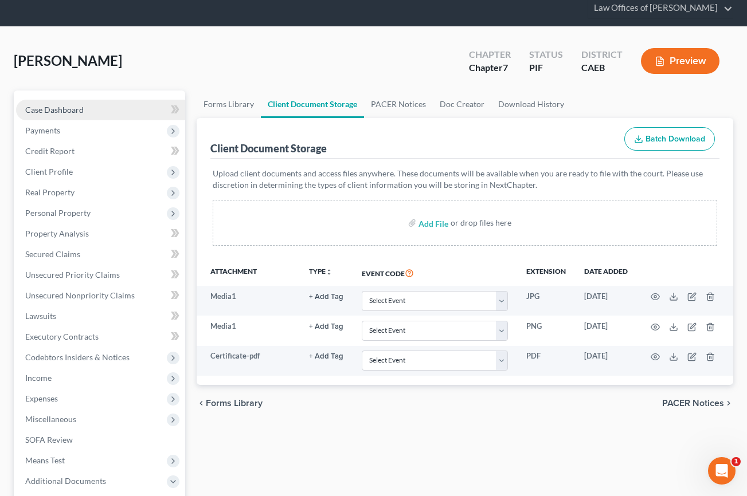
click at [69, 112] on span "Case Dashboard" at bounding box center [54, 110] width 58 height 10
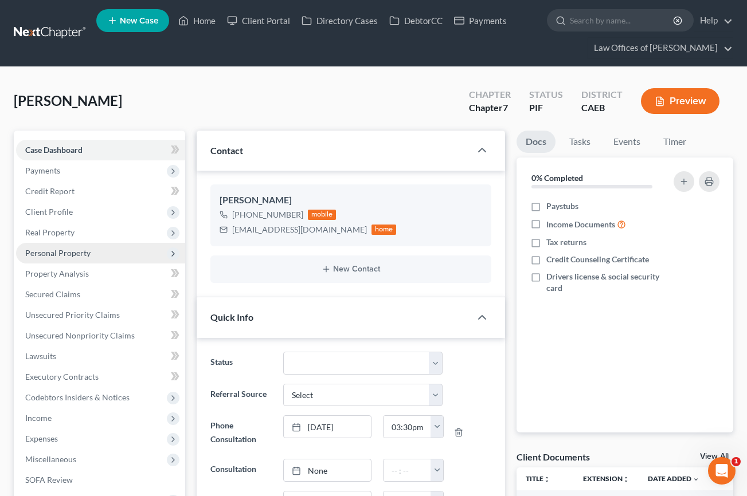
click at [69, 248] on span "Personal Property" at bounding box center [57, 253] width 65 height 10
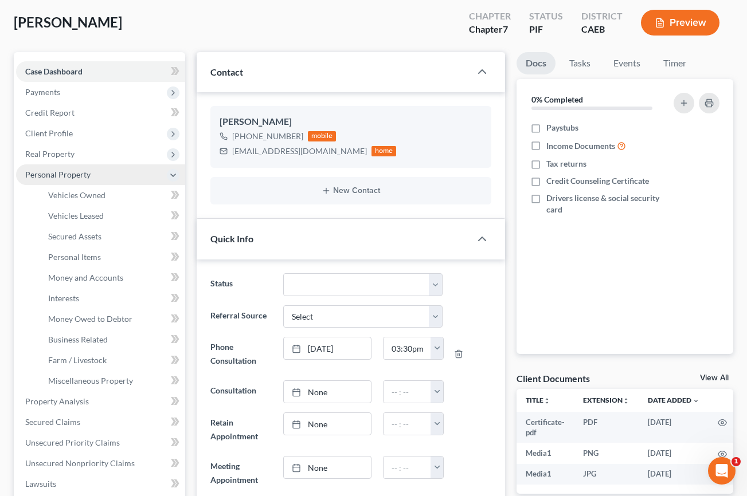
scroll to position [1896, 0]
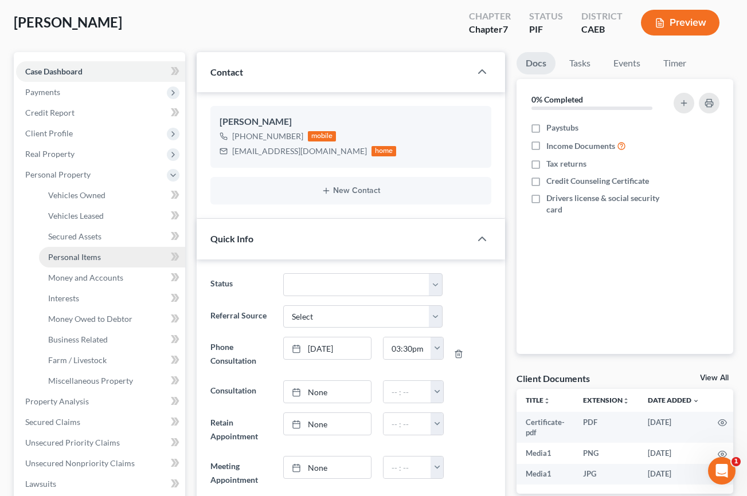
click at [90, 261] on link "Personal Items" at bounding box center [112, 257] width 146 height 21
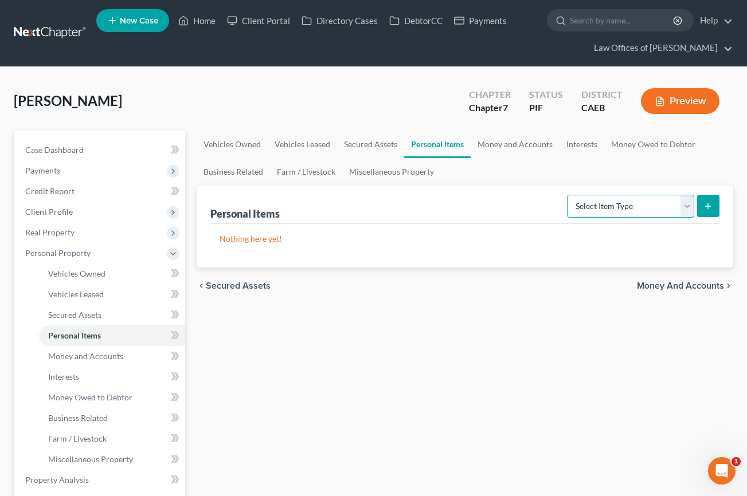
click at [595, 215] on select "Select Item Type Clothing Collectibles Of Value Electronics Firearms Household …" at bounding box center [630, 206] width 127 height 23
select select "clothing"
click at [568, 195] on select "Select Item Type Clothing Collectibles Of Value Electronics Firearms Household …" at bounding box center [630, 206] width 127 height 23
click at [704, 207] on icon "submit" at bounding box center [707, 206] width 9 height 9
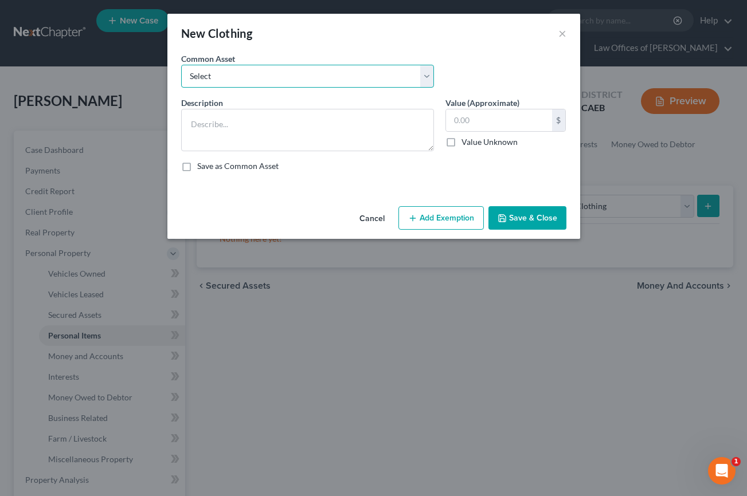
click at [331, 77] on select "Select Wardrobe" at bounding box center [307, 76] width 253 height 23
select select "0"
click at [181, 65] on select "Select Wardrobe" at bounding box center [307, 76] width 253 height 23
type textarea "Wardrobe"
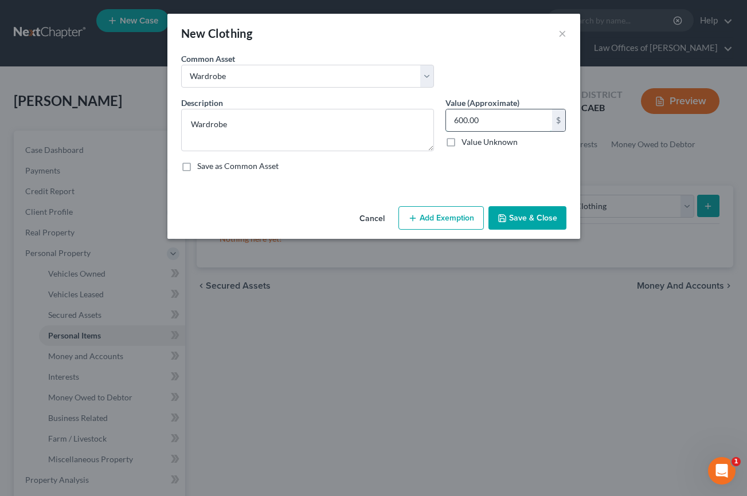
click at [488, 125] on input "600.00" at bounding box center [499, 120] width 106 height 22
type input "900"
click at [429, 218] on button "Add Exemption" at bounding box center [440, 218] width 85 height 24
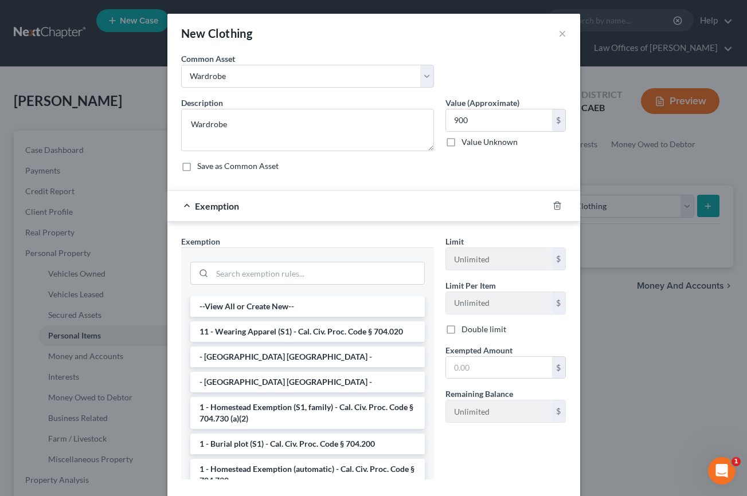
click at [286, 329] on li "11 - Wearing Apparel (S1) - Cal. Civ. Proc. Code § 704.020" at bounding box center [307, 331] width 234 height 21
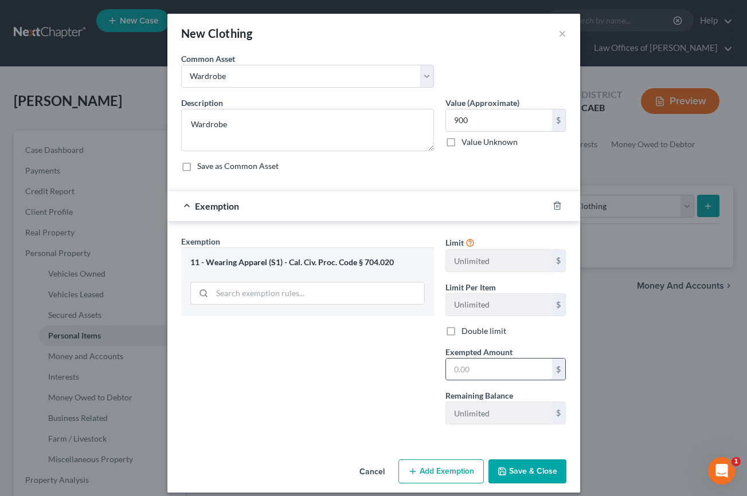
click at [485, 369] on input "text" at bounding box center [499, 370] width 106 height 22
type input "900"
click at [392, 378] on div "Exemption Set must be selected for CA. Exemption * 11 - Wearing Apparel (S1) - …" at bounding box center [307, 334] width 264 height 198
click at [515, 463] on button "Save & Close" at bounding box center [527, 471] width 78 height 24
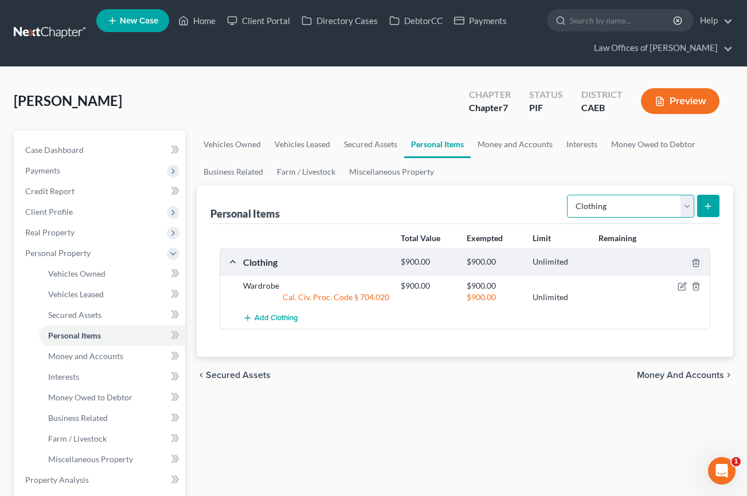
click at [623, 206] on select "Select Item Type Clothing Collectibles Of Value Electronics Firearms Household …" at bounding box center [630, 206] width 127 height 23
select select "electronics"
click at [568, 195] on select "Select Item Type Clothing Collectibles Of Value Electronics Firearms Household …" at bounding box center [630, 206] width 127 height 23
click at [704, 205] on icon "submit" at bounding box center [707, 206] width 9 height 9
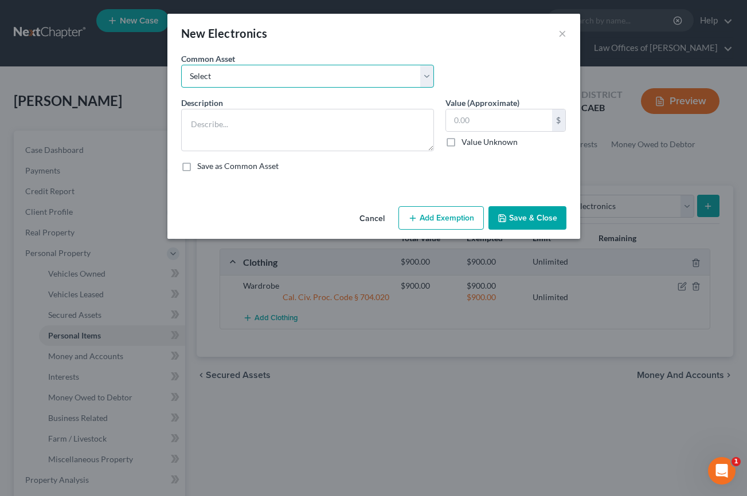
click at [385, 77] on select "Select Miscellaneous Electronic Items" at bounding box center [307, 76] width 253 height 23
select select "0"
click at [181, 65] on select "Select Miscellaneous Electronic Items" at bounding box center [307, 76] width 253 height 23
type textarea "Miscellaneous Electronic Items"
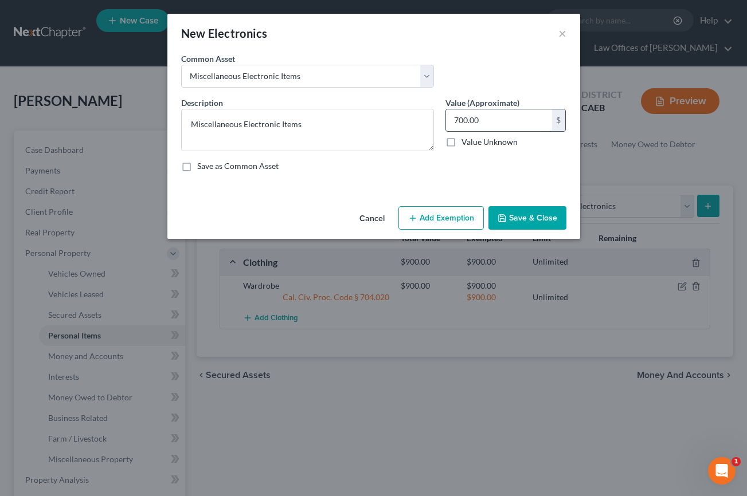
click at [472, 128] on input "700.00" at bounding box center [499, 120] width 106 height 22
type input "9"
type input "1,200"
click at [450, 217] on button "Add Exemption" at bounding box center [440, 218] width 85 height 24
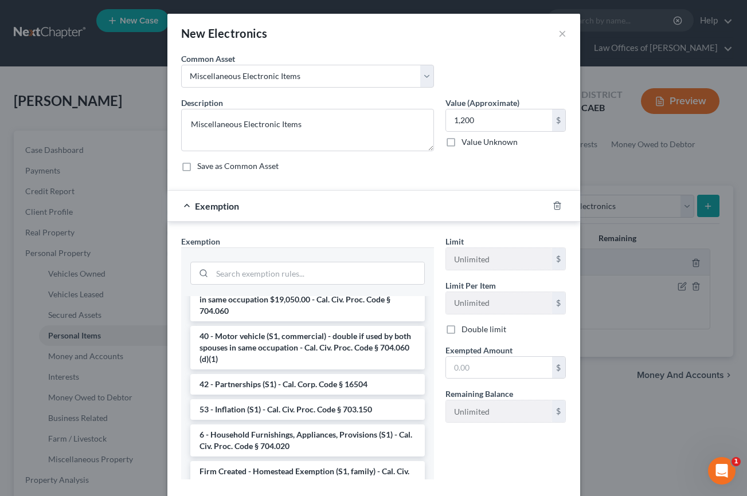
scroll to position [65, 0]
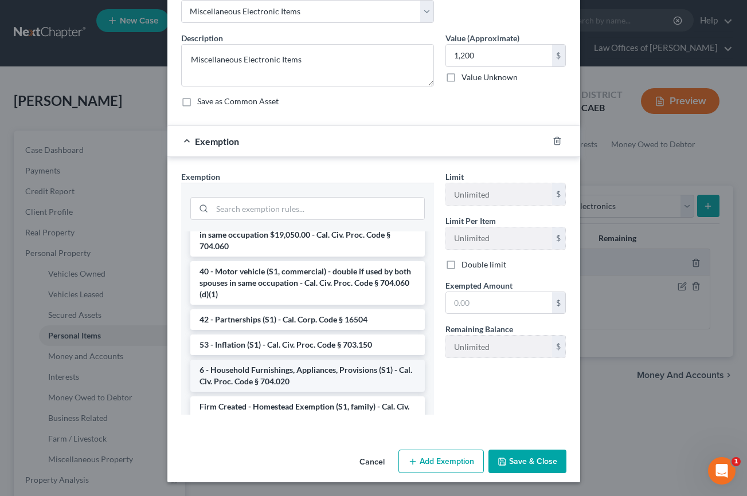
click at [277, 362] on li "6 - Household Furnishings, Appliances, Provisions (S1) - Cal. Civ. Proc. Code §…" at bounding box center [307, 376] width 234 height 32
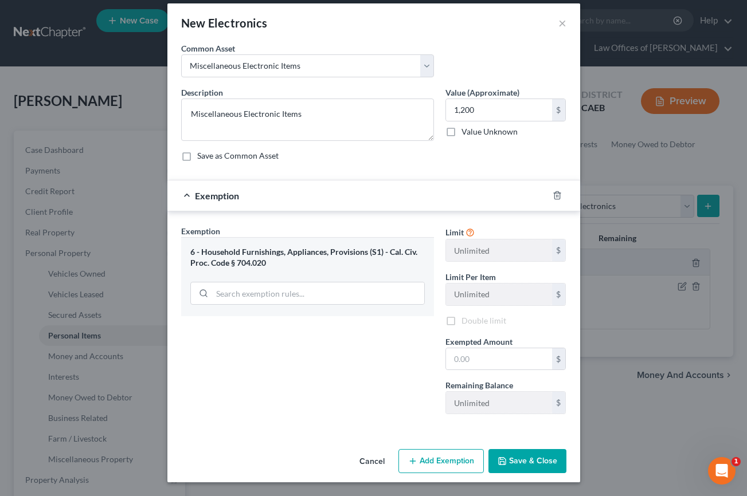
scroll to position [10, 0]
click at [477, 359] on input "text" at bounding box center [499, 359] width 106 height 22
type input "1,200"
click at [387, 367] on div "Exemption Set must be selected for CA. Exemption * 6 - Household Furnishings, A…" at bounding box center [307, 324] width 264 height 198
click at [525, 468] on button "Save & Close" at bounding box center [527, 461] width 78 height 24
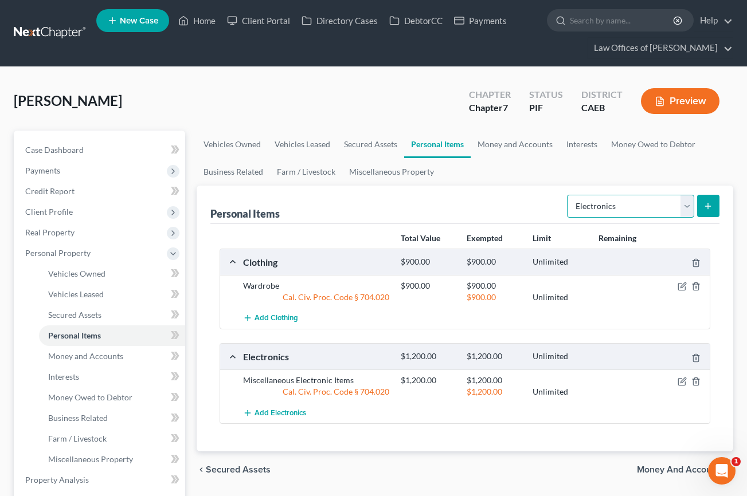
click at [626, 208] on select "Select Item Type Clothing Collectibles Of Value Electronics Firearms Household …" at bounding box center [630, 206] width 127 height 23
select select "household_goods"
click at [568, 195] on select "Select Item Type Clothing Collectibles Of Value Electronics Firearms Household …" at bounding box center [630, 206] width 127 height 23
click at [709, 204] on icon "submit" at bounding box center [707, 206] width 9 height 9
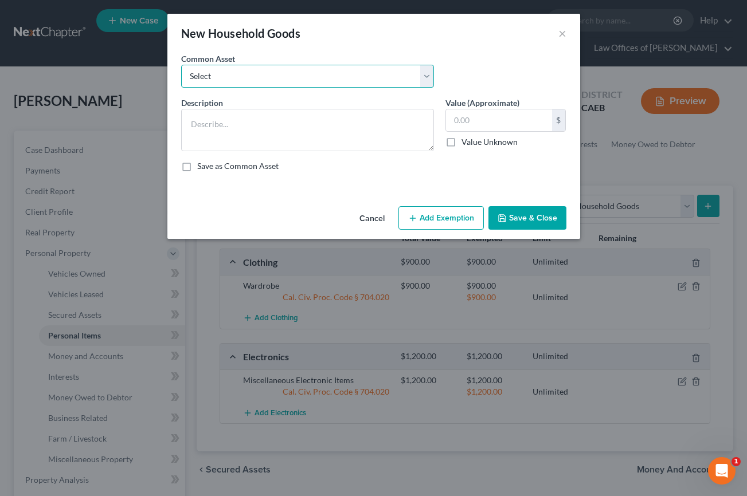
click at [324, 79] on select "Select Furniture and furnishings" at bounding box center [307, 76] width 253 height 23
select select "0"
click at [181, 65] on select "Select Furniture and furnishings" at bounding box center [307, 76] width 253 height 23
type textarea "Furniture and furnishings"
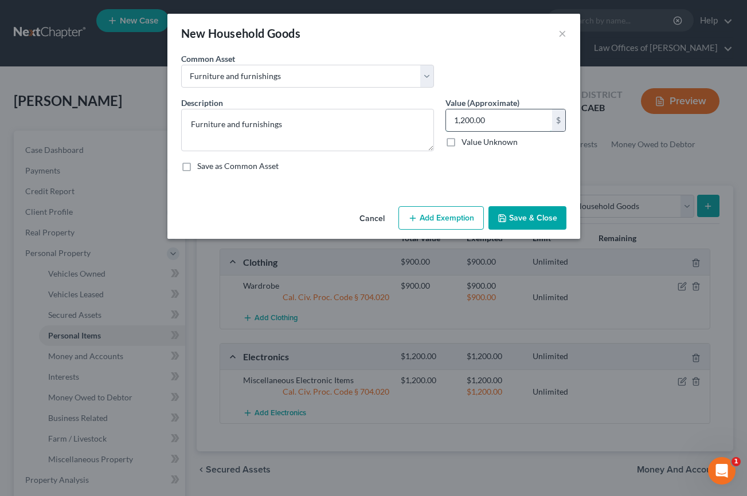
click at [461, 121] on input "1,200.00" at bounding box center [499, 120] width 106 height 22
click at [462, 121] on input "1,200.00" at bounding box center [499, 120] width 106 height 22
type input "1,500"
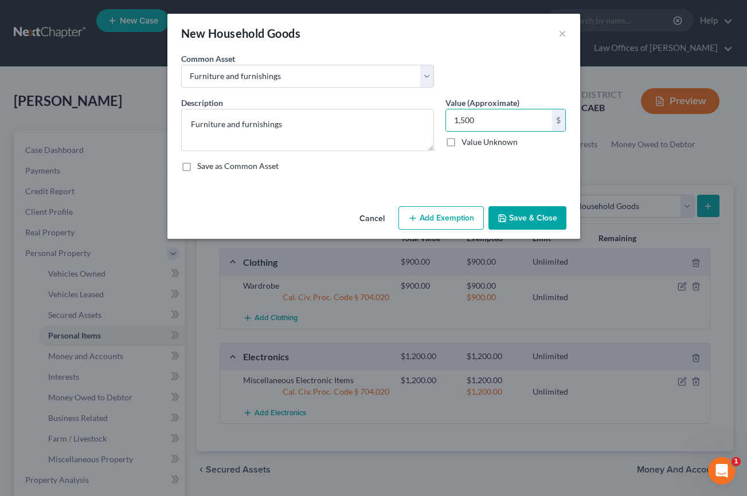
drag, startPoint x: 430, startPoint y: 224, endPoint x: 387, endPoint y: 238, distance: 45.3
click at [429, 225] on button "Add Exemption" at bounding box center [440, 218] width 85 height 24
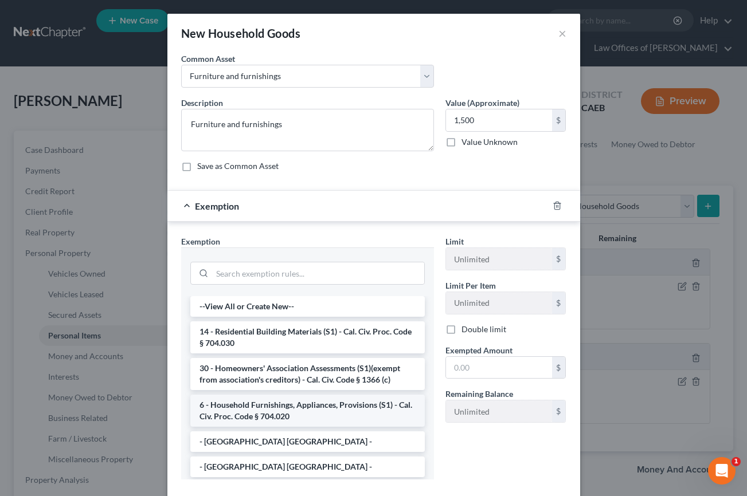
click at [278, 404] on li "6 - Household Furnishings, Appliances, Provisions (S1) - Cal. Civ. Proc. Code §…" at bounding box center [307, 411] width 234 height 32
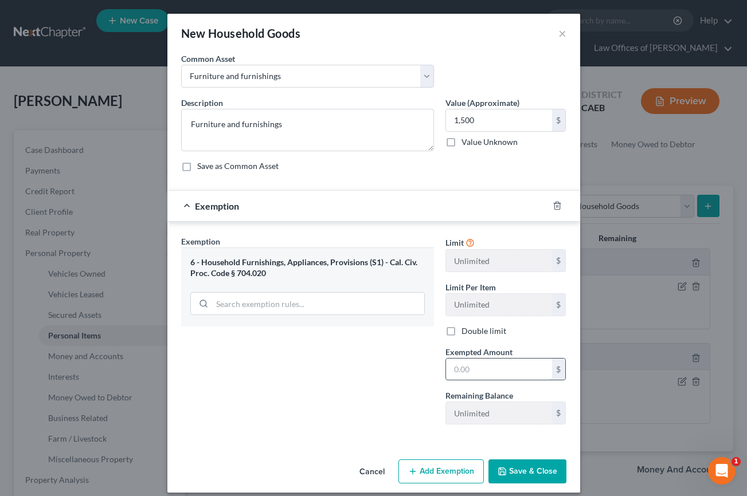
click at [487, 376] on input "text" at bounding box center [499, 370] width 106 height 22
type input "1,500"
click at [437, 402] on div "Exemption Set must be selected for CA. Exemption * 6 - Household Furnishings, A…" at bounding box center [307, 334] width 264 height 198
click at [542, 476] on button "Save & Close" at bounding box center [527, 471] width 78 height 24
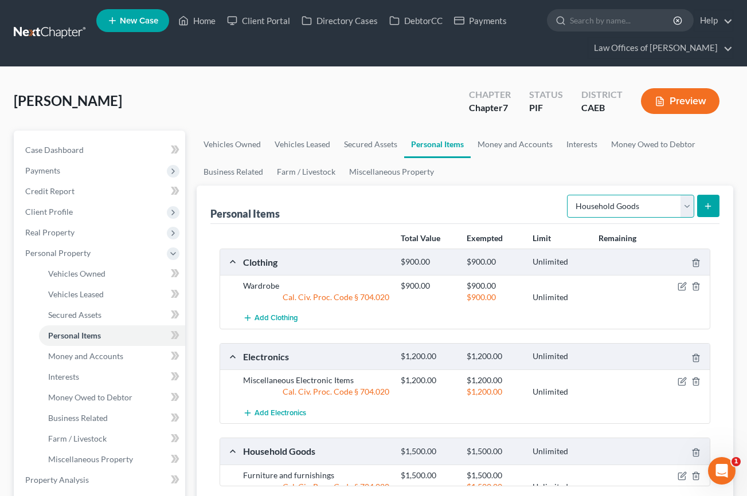
click at [616, 208] on select "Select Item Type Clothing Collectibles Of Value Electronics Firearms Household …" at bounding box center [630, 206] width 127 height 23
select select "jewelry"
click at [568, 195] on select "Select Item Type Clothing Collectibles Of Value Electronics Firearms Household …" at bounding box center [630, 206] width 127 height 23
click at [712, 210] on button "submit" at bounding box center [708, 206] width 22 height 22
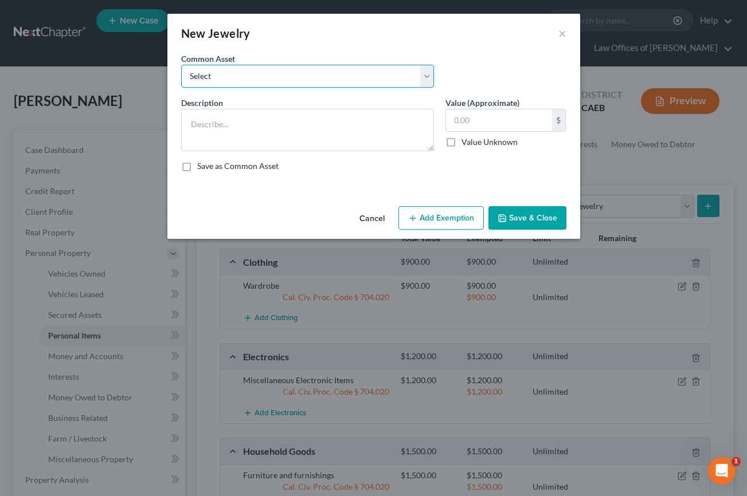
click at [355, 84] on select "Select Miscellaneous Jewelry" at bounding box center [307, 76] width 253 height 23
select select "0"
click at [181, 65] on select "Select Miscellaneous Jewelry" at bounding box center [307, 76] width 253 height 23
type textarea "Miscellaneous Jewelry"
type input "100.00"
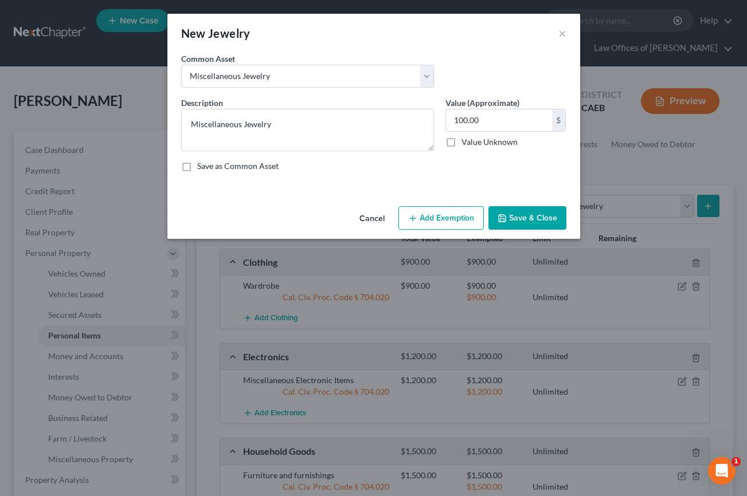
drag, startPoint x: 431, startPoint y: 212, endPoint x: 331, endPoint y: 222, distance: 101.3
click at [431, 212] on button "Add Exemption" at bounding box center [440, 218] width 85 height 24
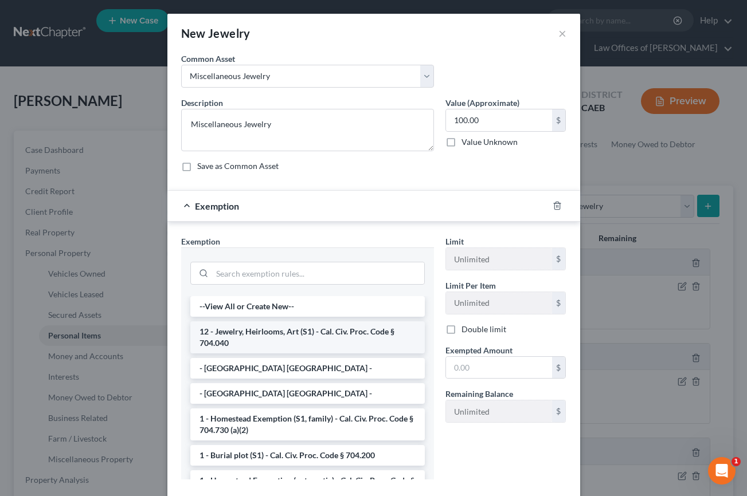
click at [268, 329] on li "12 - Jewelry, Heirlooms, Art (S1) - Cal. Civ. Proc. Code § 704.040" at bounding box center [307, 337] width 234 height 32
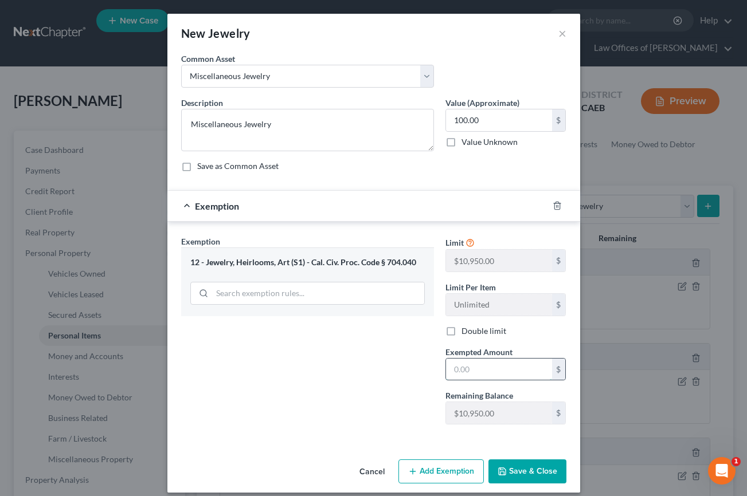
click at [477, 370] on input "text" at bounding box center [499, 370] width 106 height 22
type input "100"
click at [353, 394] on div "Exemption Set must be selected for CA. Exemption * 12 - Jewelry, Heirlooms, Art…" at bounding box center [307, 334] width 264 height 198
click at [536, 475] on button "Save & Close" at bounding box center [527, 471] width 78 height 24
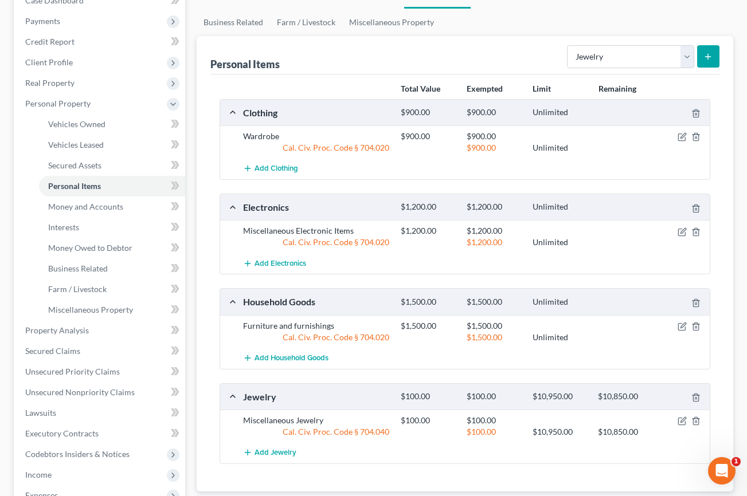
scroll to position [146, 0]
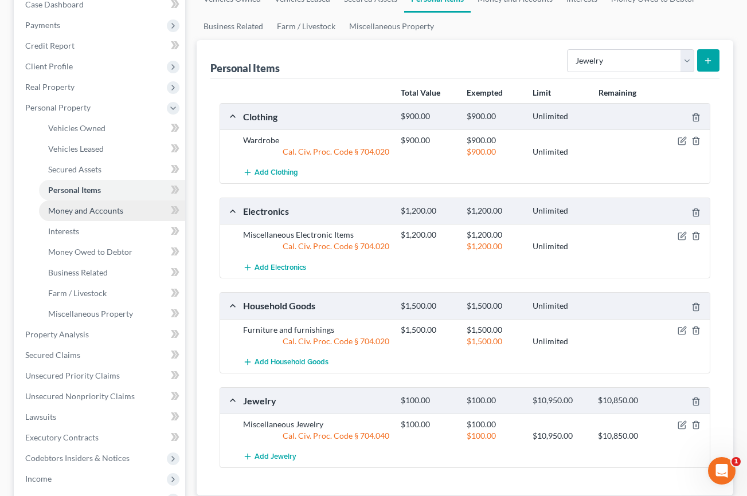
click at [89, 213] on span "Money and Accounts" at bounding box center [85, 211] width 75 height 10
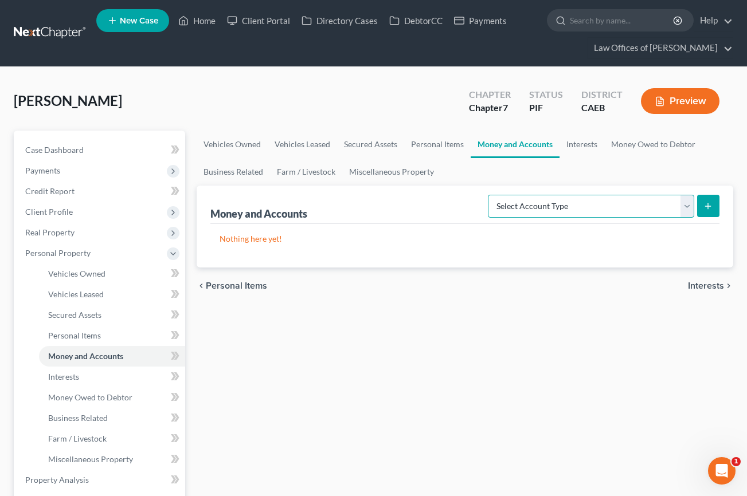
click at [532, 205] on select "Select Account Type Brokerage Cash on Hand Certificates of Deposit Checking Acc…" at bounding box center [591, 206] width 206 height 23
select select "cash_on_hand"
click at [490, 195] on select "Select Account Type Brokerage Cash on Hand Certificates of Deposit Checking Acc…" at bounding box center [591, 206] width 206 height 23
click at [706, 205] on icon "submit" at bounding box center [707, 206] width 9 height 9
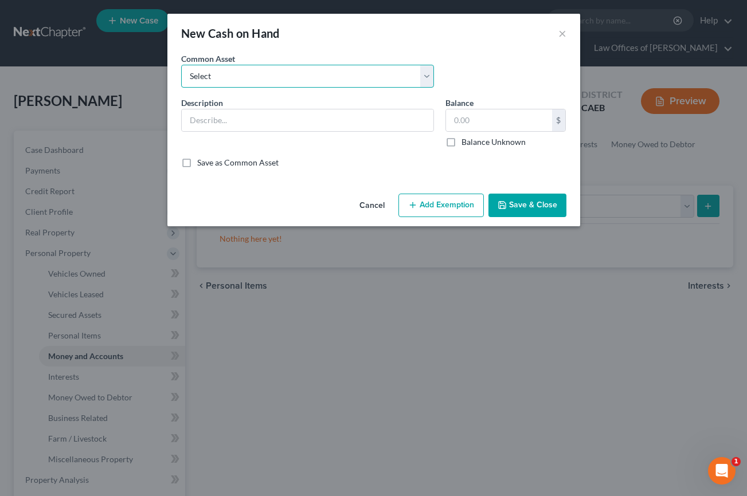
click at [352, 77] on select "Select Cash on Hand" at bounding box center [307, 76] width 253 height 23
select select "0"
click at [181, 65] on select "Select Cash on Hand" at bounding box center [307, 76] width 253 height 23
type input "Cash on Hand"
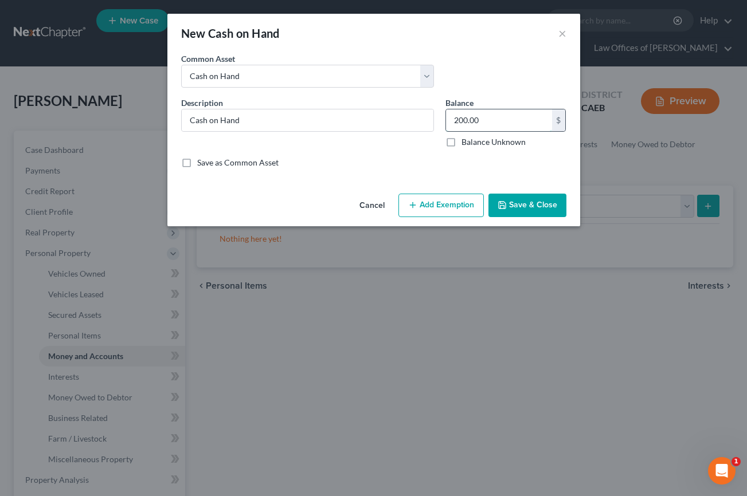
click at [467, 118] on input "200.00" at bounding box center [499, 120] width 106 height 22
type input "75"
click at [436, 206] on button "Add Exemption" at bounding box center [440, 206] width 85 height 24
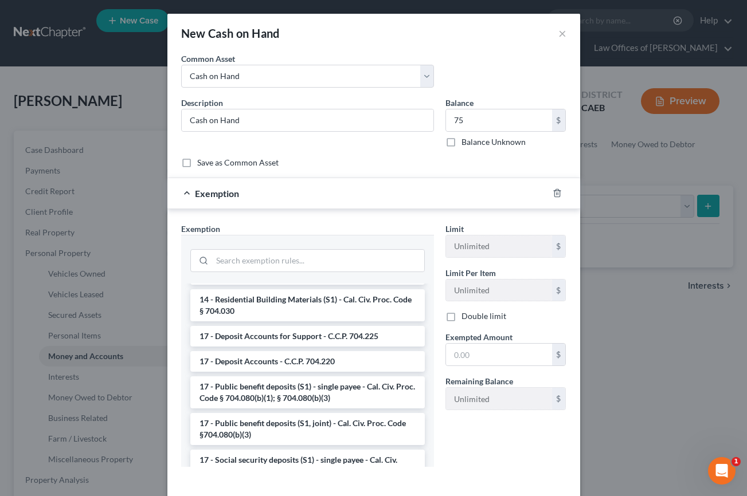
scroll to position [327, 0]
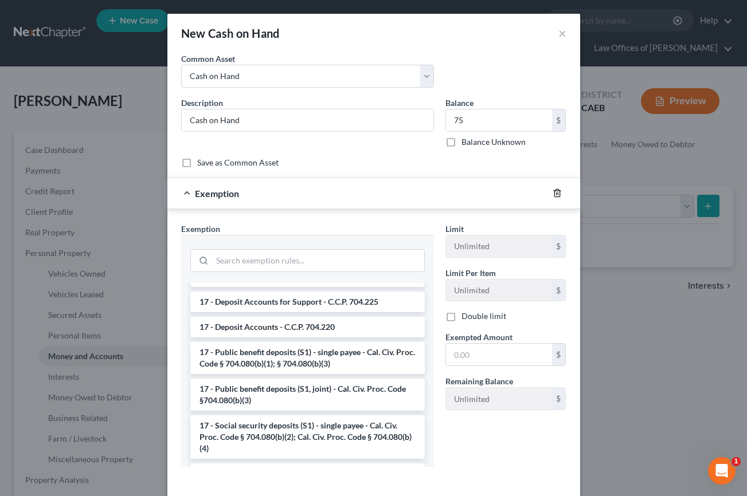
click at [555, 196] on icon "button" at bounding box center [556, 192] width 9 height 9
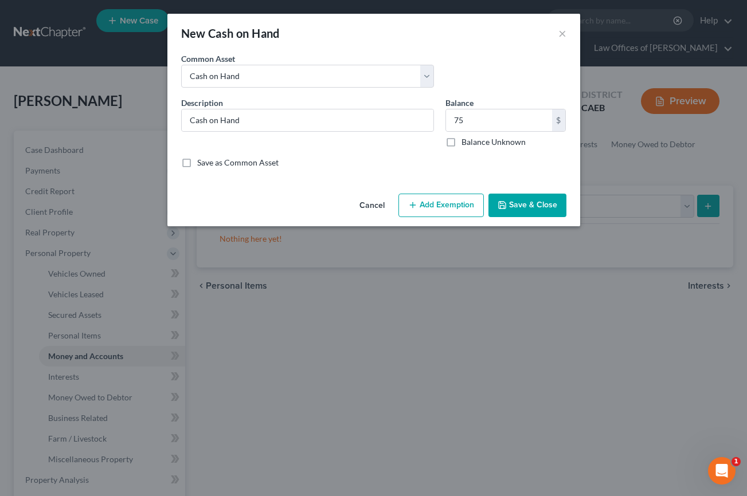
click at [556, 200] on button "Save & Close" at bounding box center [527, 206] width 78 height 24
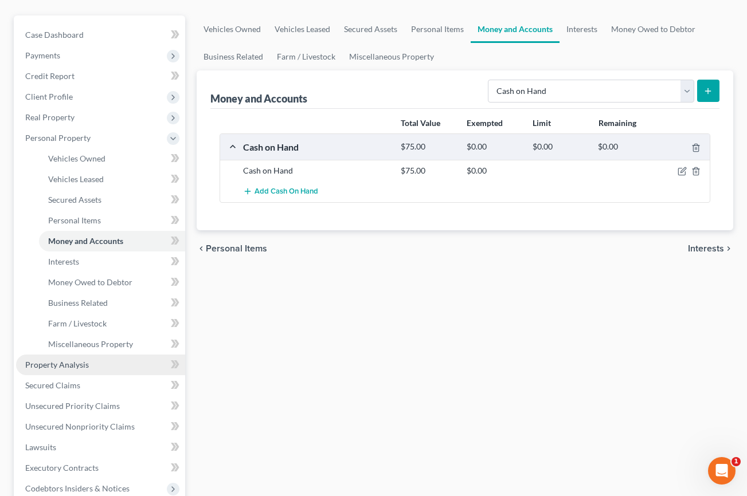
scroll to position [128, 0]
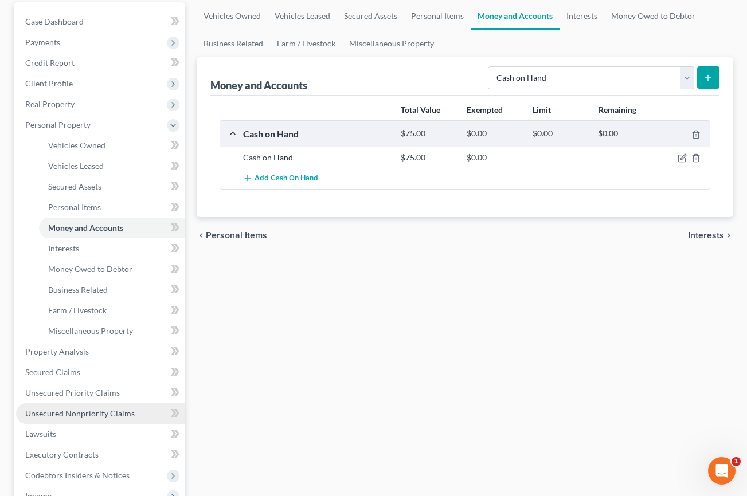
click at [99, 417] on span "Unsecured Nonpriority Claims" at bounding box center [79, 414] width 109 height 10
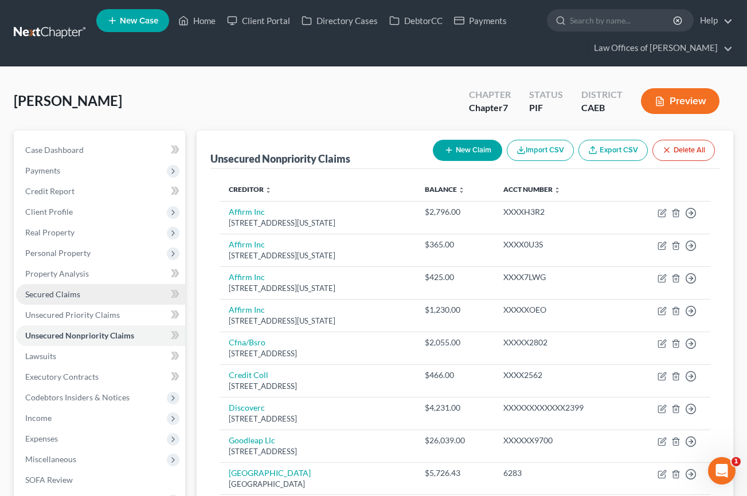
click at [66, 296] on span "Secured Claims" at bounding box center [52, 294] width 55 height 10
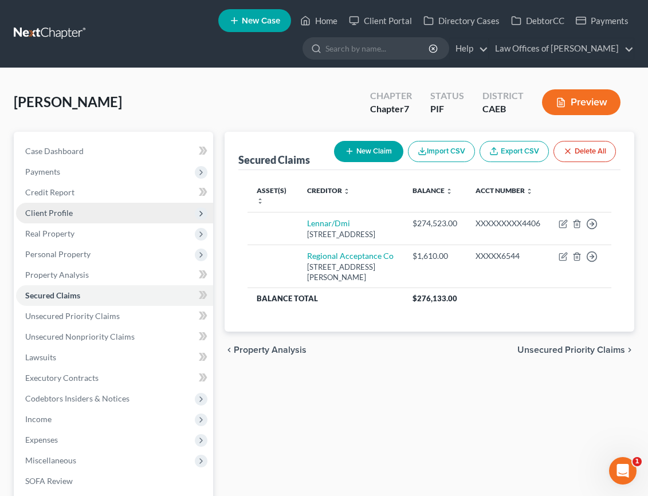
click at [57, 219] on span "Client Profile" at bounding box center [114, 213] width 197 height 21
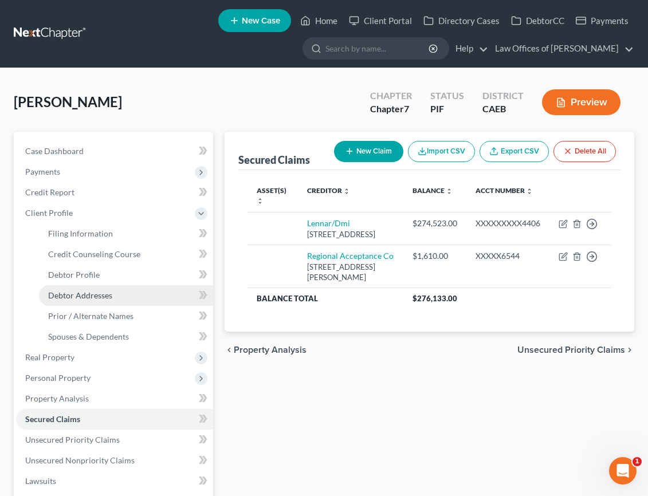
click at [99, 295] on span "Debtor Addresses" at bounding box center [80, 295] width 64 height 10
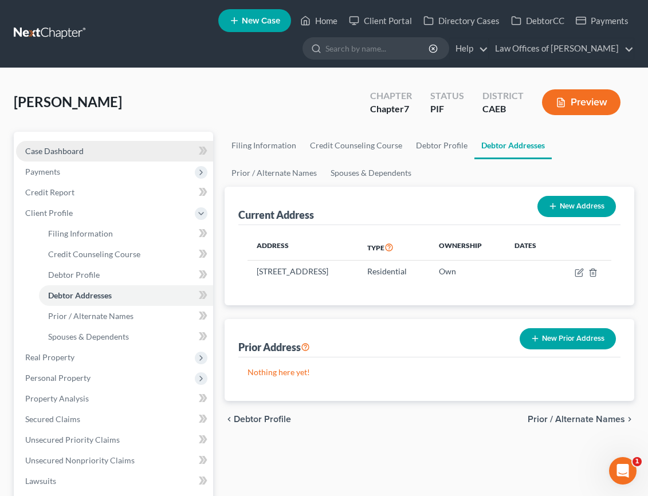
click at [74, 154] on span "Case Dashboard" at bounding box center [54, 151] width 58 height 10
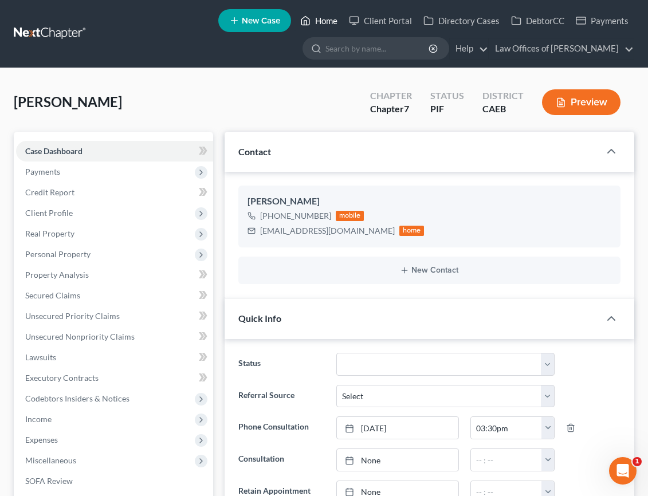
drag, startPoint x: 322, startPoint y: 19, endPoint x: 88, endPoint y: 40, distance: 234.7
click at [322, 19] on link "Home" at bounding box center [318, 20] width 49 height 21
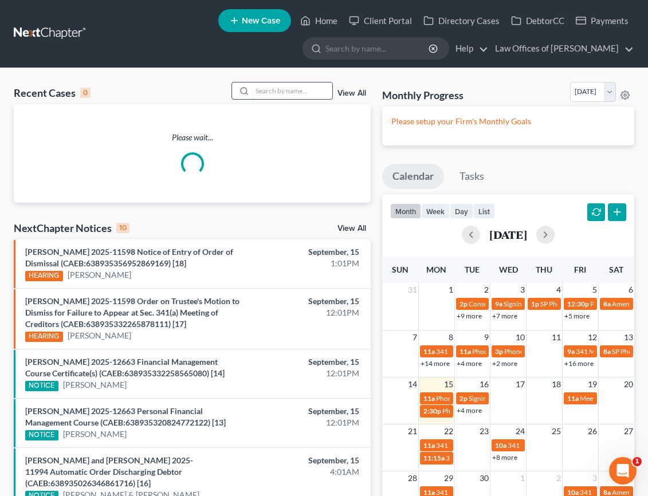
click at [284, 89] on input "search" at bounding box center [292, 91] width 80 height 17
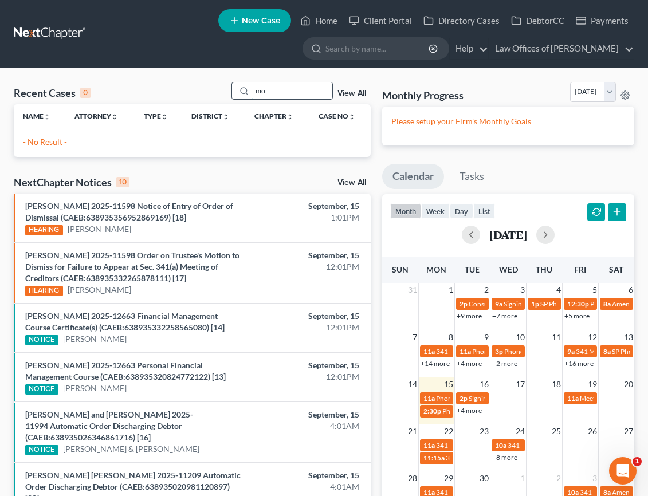
type input "m"
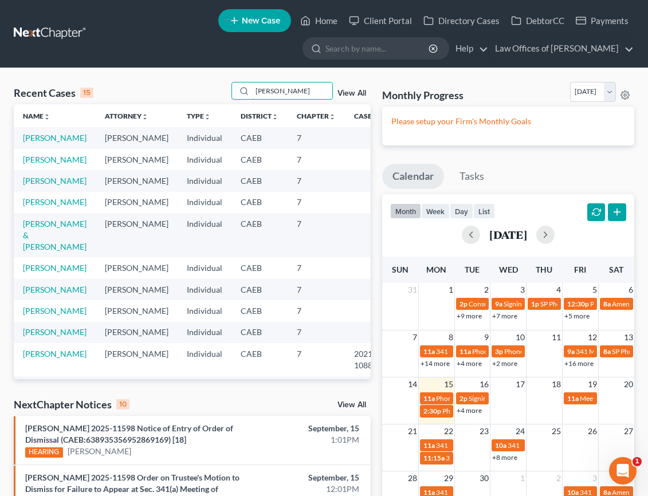
type input "moreno"
click at [38, 143] on td "[PERSON_NAME]" at bounding box center [55, 137] width 82 height 21
click at [45, 143] on link "[PERSON_NAME]" at bounding box center [55, 138] width 64 height 10
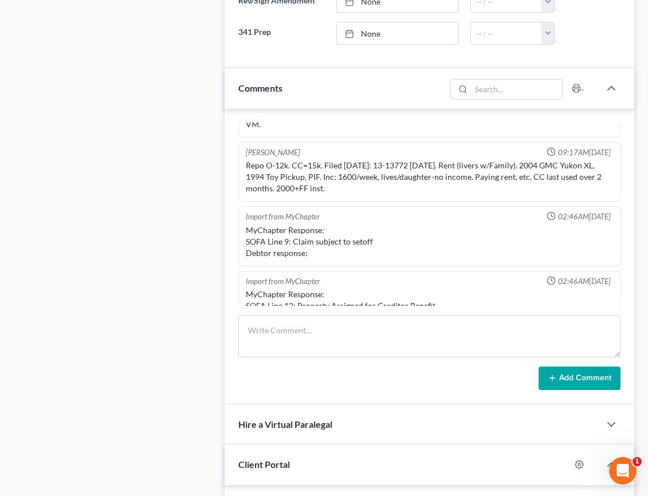
scroll to position [65, 0]
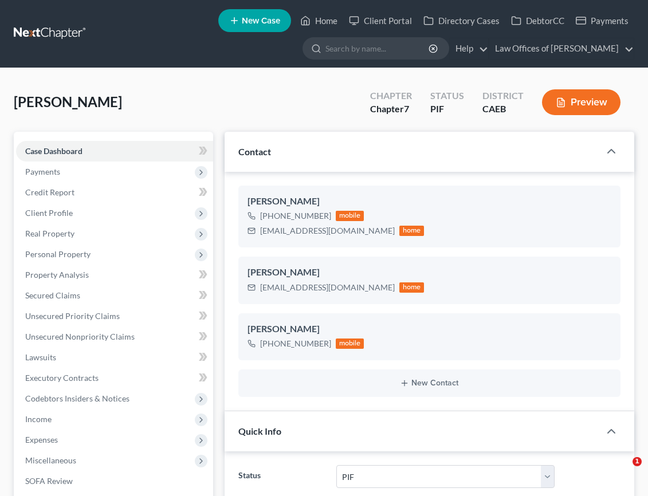
select select "11"
select select "0"
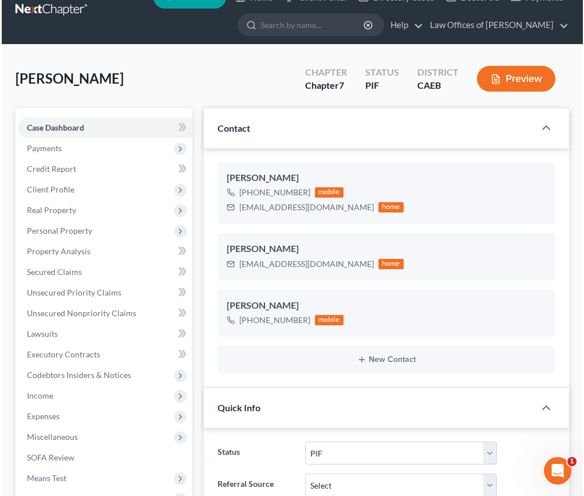
scroll to position [3365, 0]
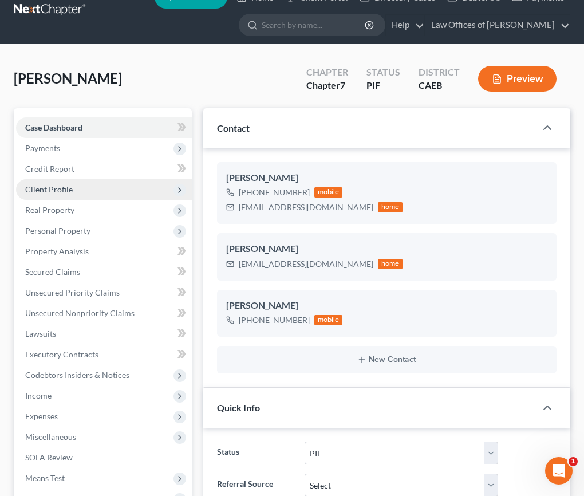
click at [54, 192] on span "Client Profile" at bounding box center [49, 189] width 48 height 10
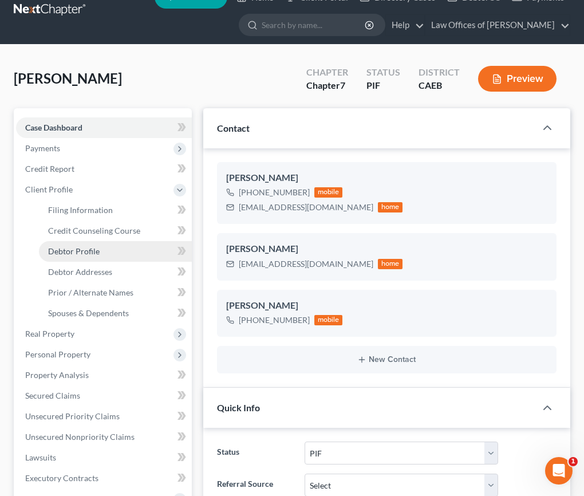
click at [66, 253] on span "Debtor Profile" at bounding box center [74, 251] width 52 height 10
select select "0"
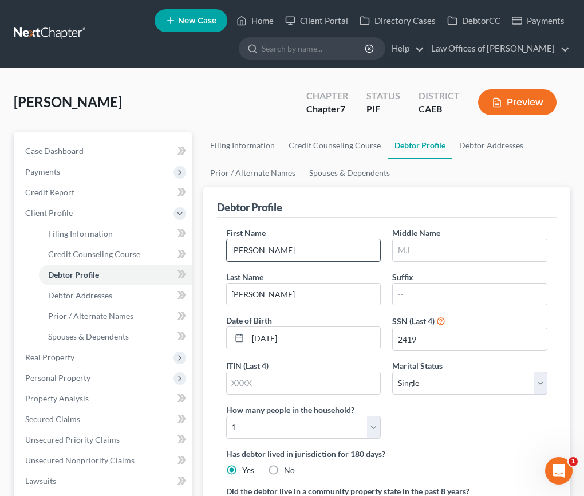
radio input "true"
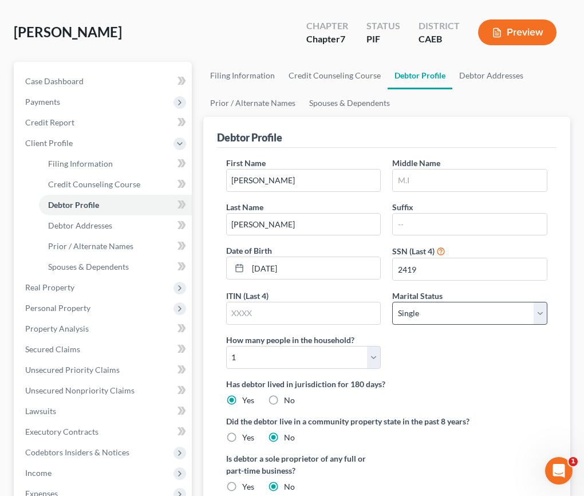
scroll to position [71, 0]
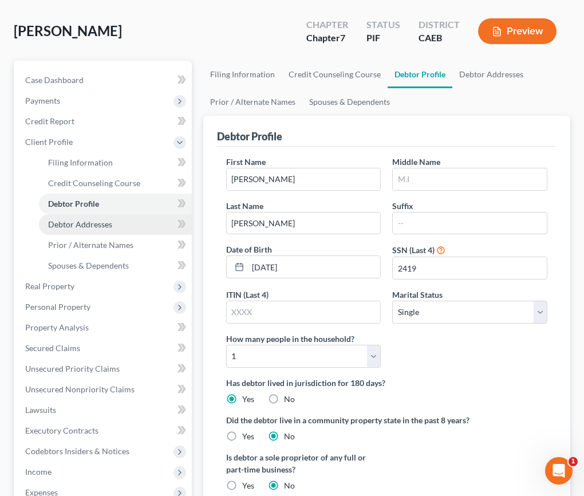
click at [87, 230] on link "Debtor Addresses" at bounding box center [115, 224] width 153 height 21
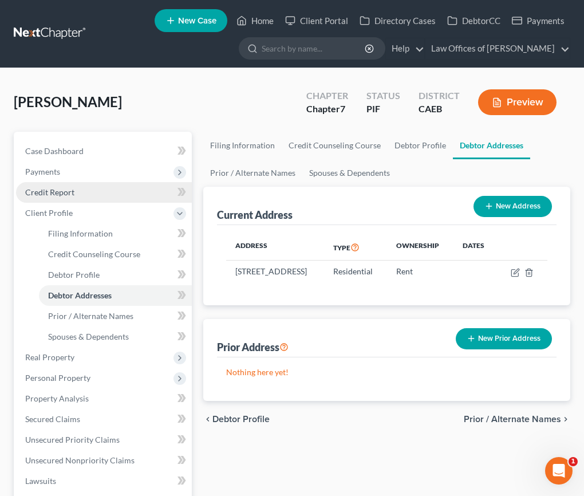
click at [22, 197] on link "Credit Report" at bounding box center [104, 192] width 176 height 21
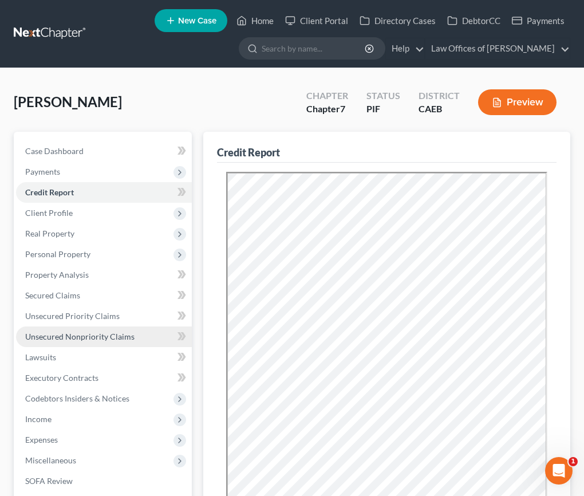
click at [99, 335] on span "Unsecured Nonpriority Claims" at bounding box center [79, 337] width 109 height 10
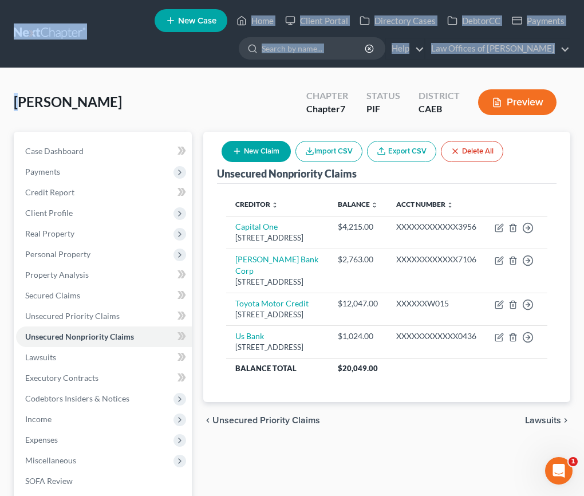
drag, startPoint x: 36, startPoint y: 144, endPoint x: 24, endPoint y: 25, distance: 119.8
click at [24, 25] on div "Home New Case Client Portal Directory Cases DebtorCC Payments Law Offices of [P…" at bounding box center [292, 325] width 584 height 651
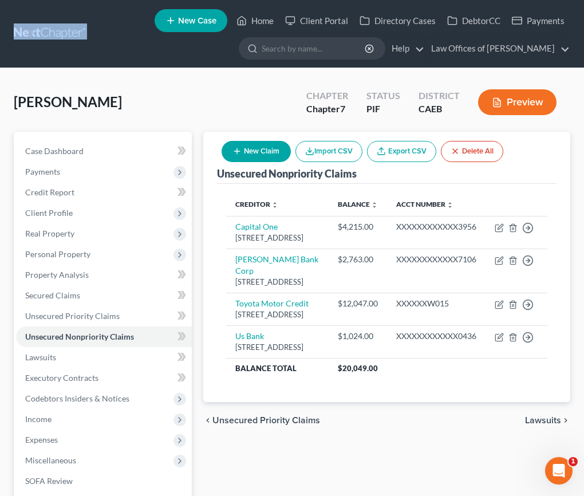
drag, startPoint x: 67, startPoint y: 227, endPoint x: 182, endPoint y: 2, distance: 252.9
click at [182, 2] on nav "Home New Case Client Portal Directory Cases DebtorCC Payments Law Offices of [P…" at bounding box center [292, 34] width 584 height 68
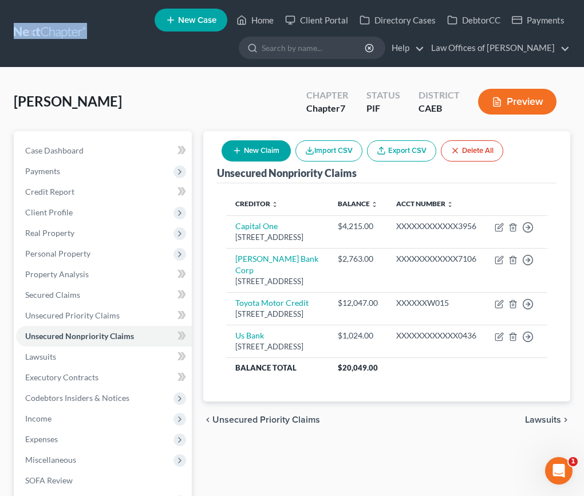
click at [251, 87] on div "[PERSON_NAME] Upgraded Chapter Chapter 7 Status PIF District CAEB Preview" at bounding box center [292, 106] width 557 height 50
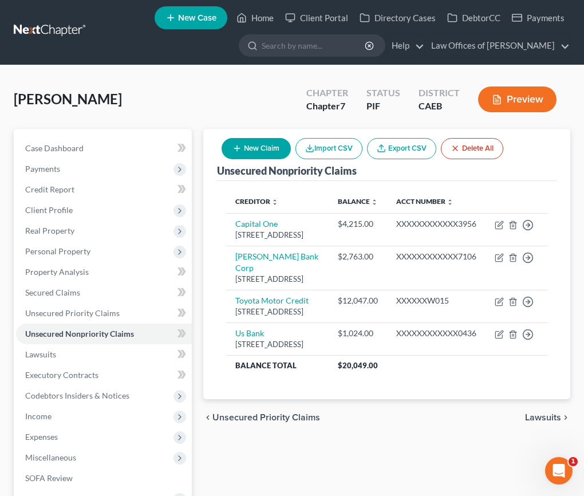
scroll to position [3, 0]
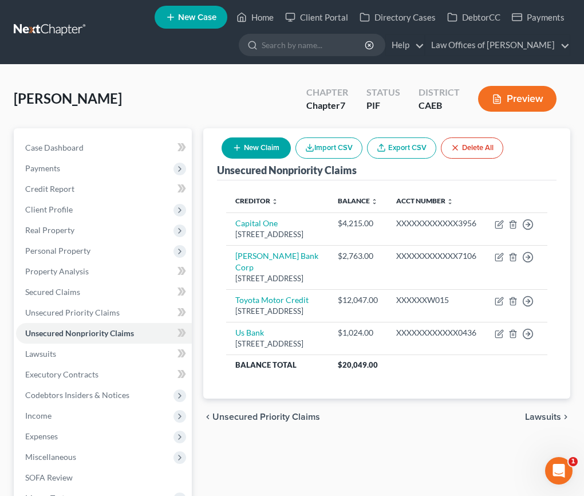
click at [532, 100] on button "Preview" at bounding box center [517, 99] width 78 height 26
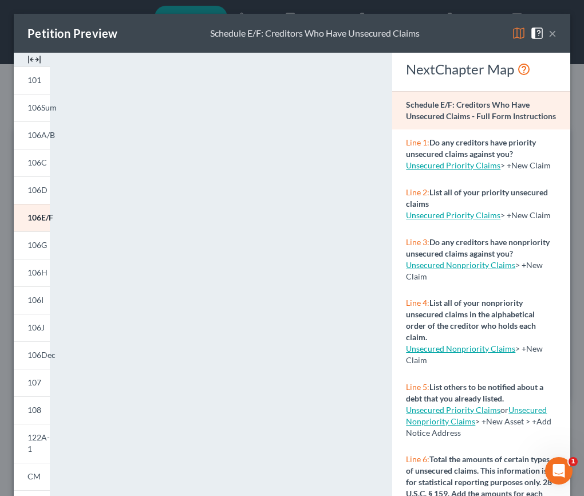
click at [553, 34] on button "×" at bounding box center [553, 33] width 8 height 14
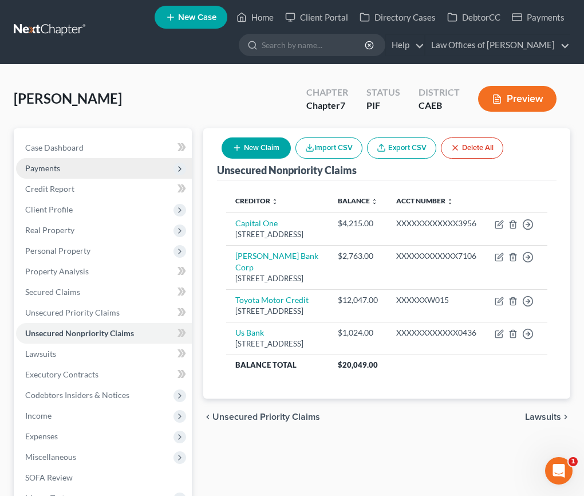
scroll to position [30, 0]
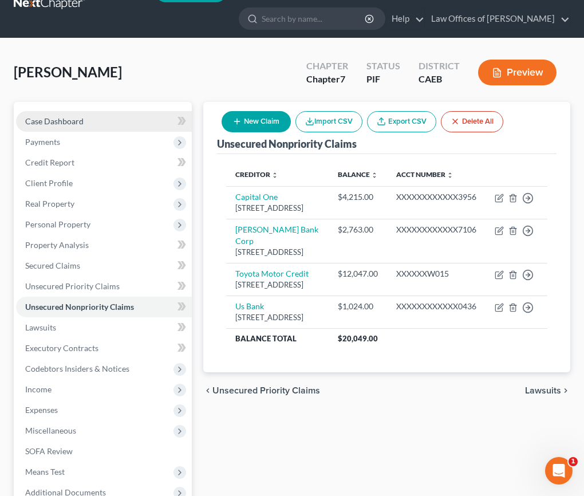
click at [70, 119] on span "Case Dashboard" at bounding box center [54, 121] width 58 height 10
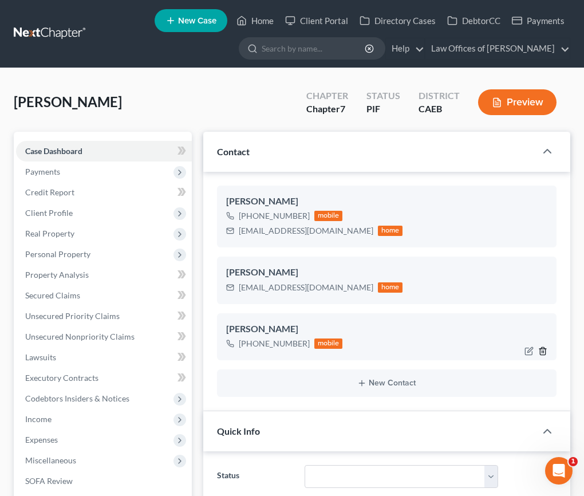
click at [542, 349] on icon "button" at bounding box center [543, 351] width 9 height 9
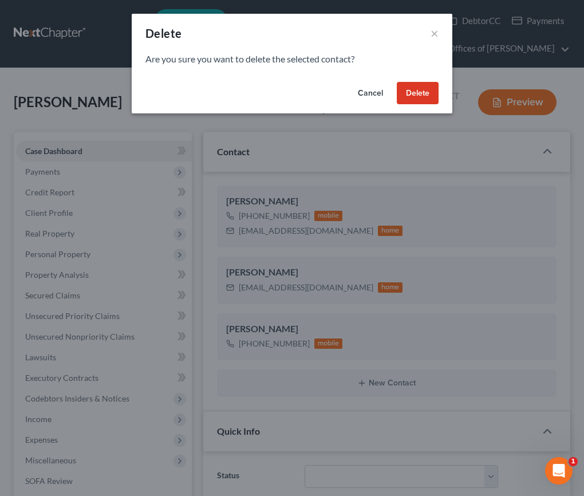
click at [429, 93] on button "Delete" at bounding box center [418, 93] width 42 height 23
click at [421, 93] on button "Delete" at bounding box center [418, 93] width 42 height 23
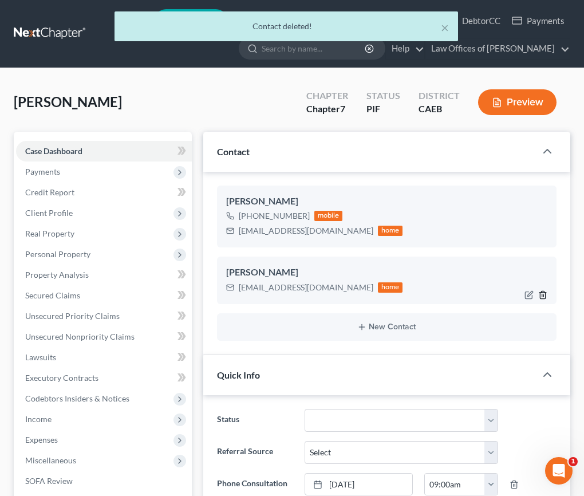
click at [543, 293] on icon "button" at bounding box center [543, 294] width 9 height 9
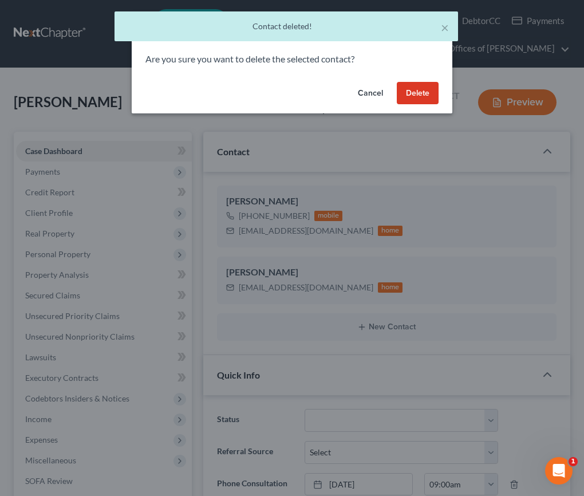
click at [417, 92] on button "Delete" at bounding box center [418, 93] width 42 height 23
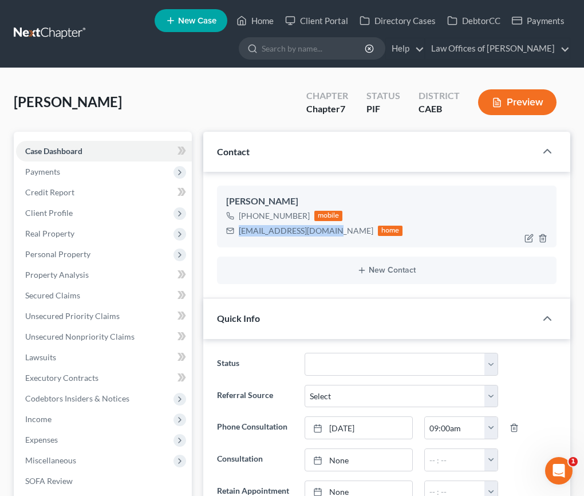
drag, startPoint x: 239, startPoint y: 231, endPoint x: 328, endPoint y: 230, distance: 88.8
click at [328, 230] on div "[EMAIL_ADDRESS][DOMAIN_NAME]" at bounding box center [306, 230] width 135 height 11
copy div "[EMAIL_ADDRESS][DOMAIN_NAME]"
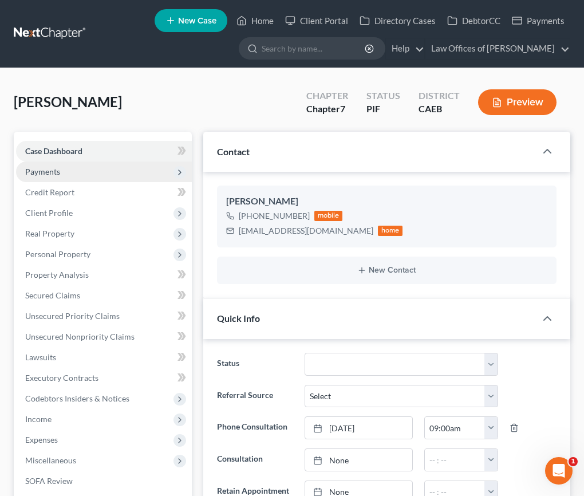
click at [60, 174] on span "Payments" at bounding box center [104, 172] width 176 height 21
click at [57, 174] on span "Payments" at bounding box center [42, 172] width 35 height 10
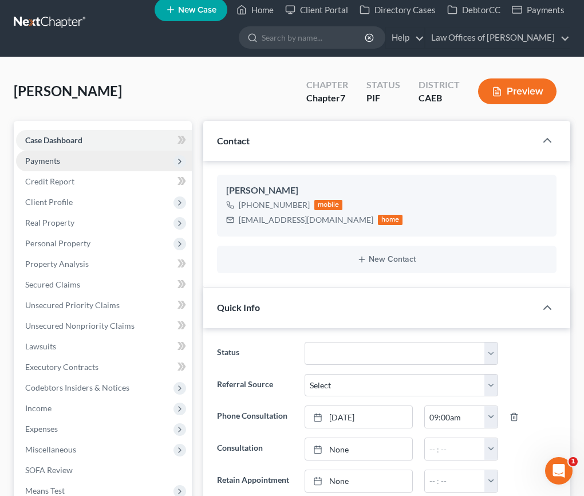
scroll to position [15, 0]
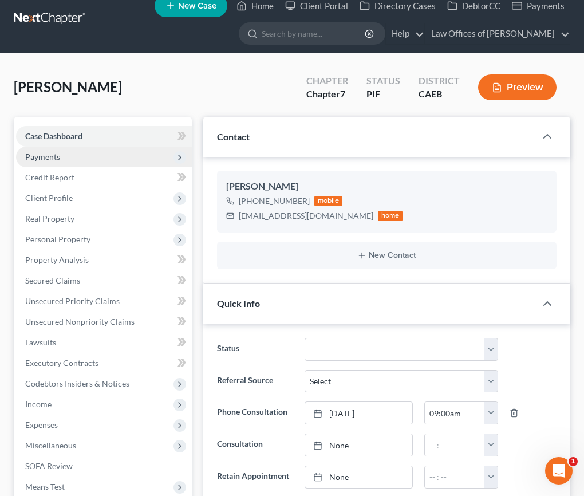
click at [50, 155] on span "Payments" at bounding box center [42, 157] width 35 height 10
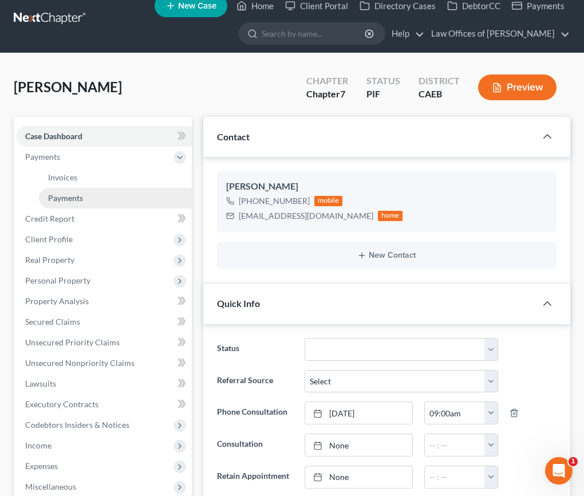
click at [72, 195] on span "Payments" at bounding box center [65, 198] width 35 height 10
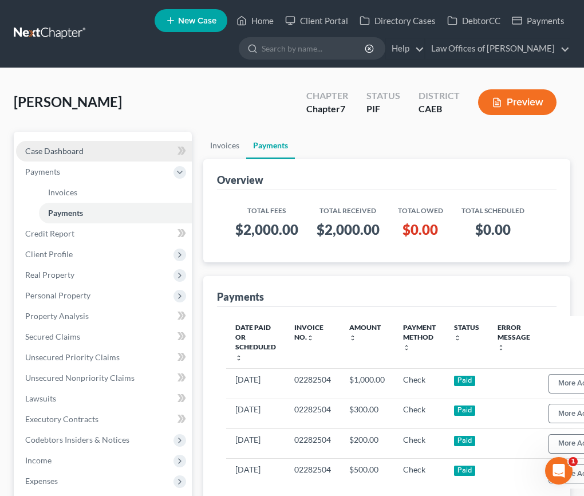
click at [87, 149] on link "Case Dashboard" at bounding box center [104, 151] width 176 height 21
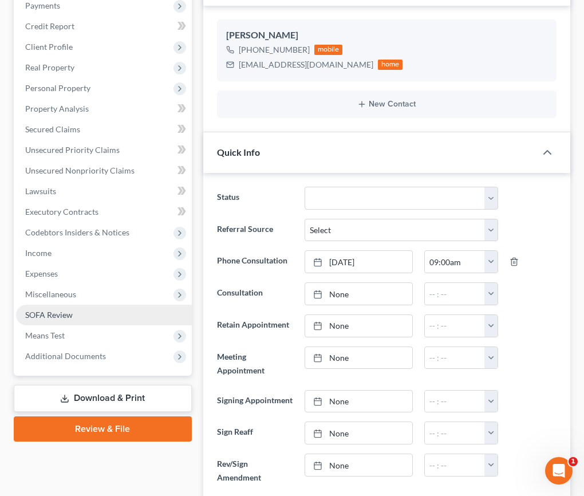
scroll to position [203, 0]
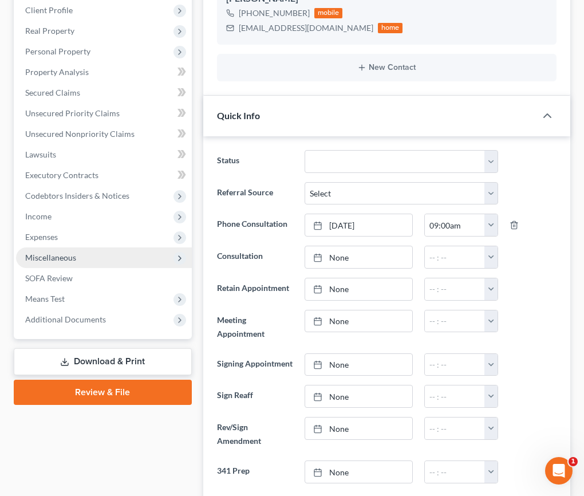
click at [56, 257] on span "Miscellaneous" at bounding box center [50, 258] width 51 height 10
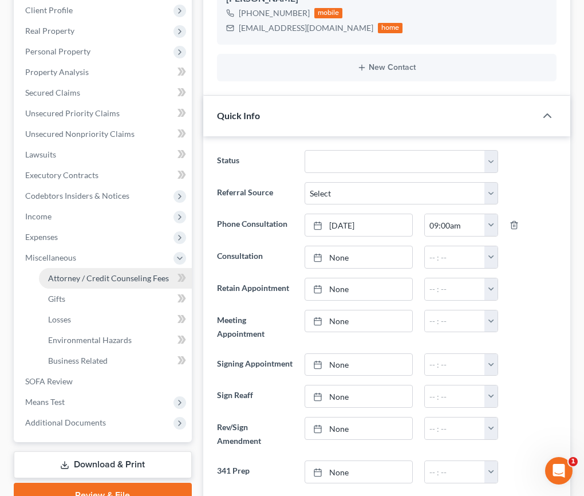
click at [119, 281] on span "Attorney / Credit Counseling Fees" at bounding box center [108, 278] width 121 height 10
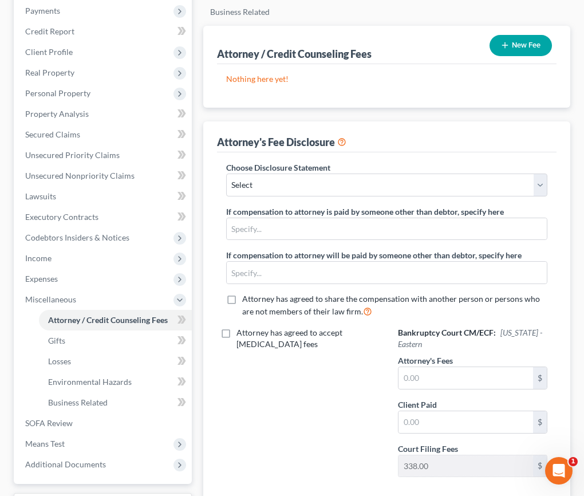
scroll to position [183, 0]
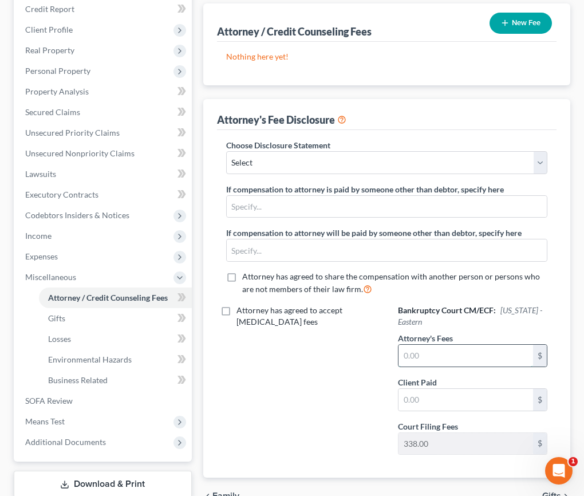
click at [408, 359] on input "text" at bounding box center [466, 356] width 135 height 22
type input "2,000"
click at [417, 384] on label "Client Paid" at bounding box center [417, 382] width 39 height 12
click at [422, 394] on input "text" at bounding box center [466, 400] width 135 height 22
click at [423, 402] on input "text" at bounding box center [466, 400] width 135 height 22
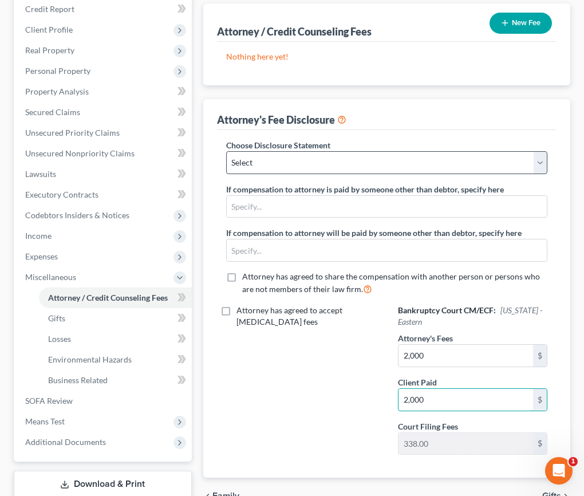
type input "2,000"
click at [282, 171] on select "Select Disclosure" at bounding box center [386, 162] width 321 height 23
select select "0"
click at [226, 151] on select "Select Disclosure" at bounding box center [386, 162] width 321 height 23
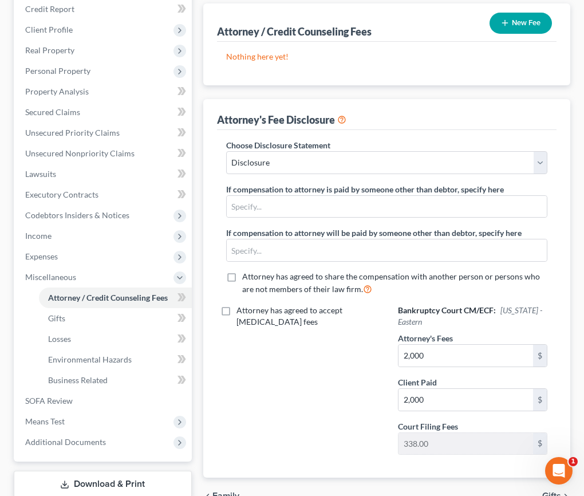
click at [523, 25] on button "New Fee" at bounding box center [521, 23] width 62 height 21
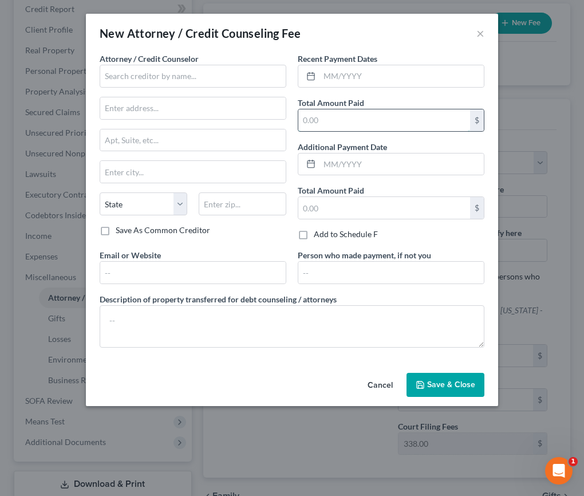
click at [342, 119] on input "text" at bounding box center [385, 120] width 172 height 22
type input "2,000"
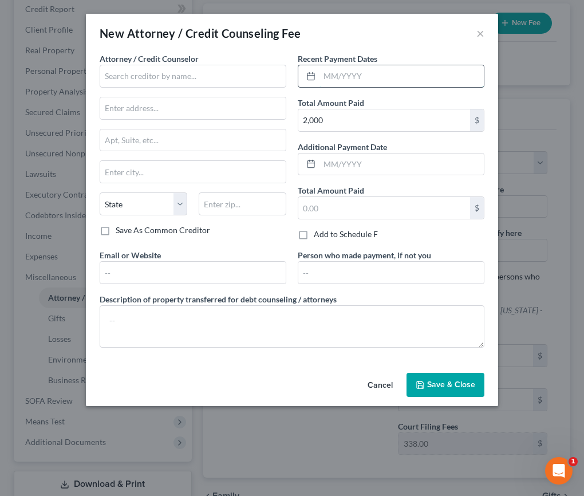
click at [328, 75] on input "text" at bounding box center [402, 76] width 164 height 22
type input "05/2025"
click at [221, 80] on input "text" at bounding box center [193, 76] width 187 height 23
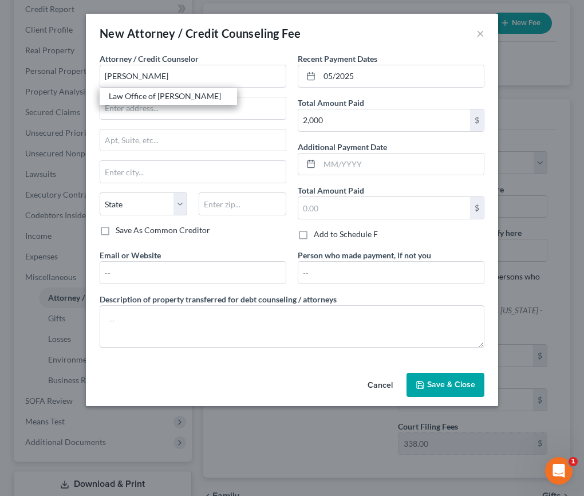
click at [147, 93] on div "Law Office of [PERSON_NAME]" at bounding box center [168, 96] width 119 height 11
type input "Law Office of [PERSON_NAME]"
type input "[STREET_ADDRESS]"
type input "[GEOGRAPHIC_DATA]"
select select "4"
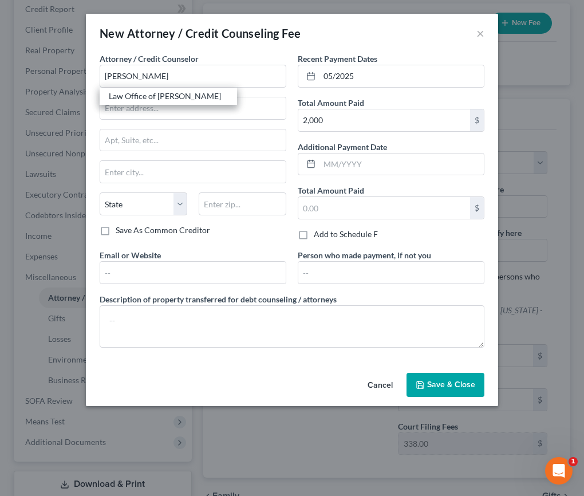
type input "93301"
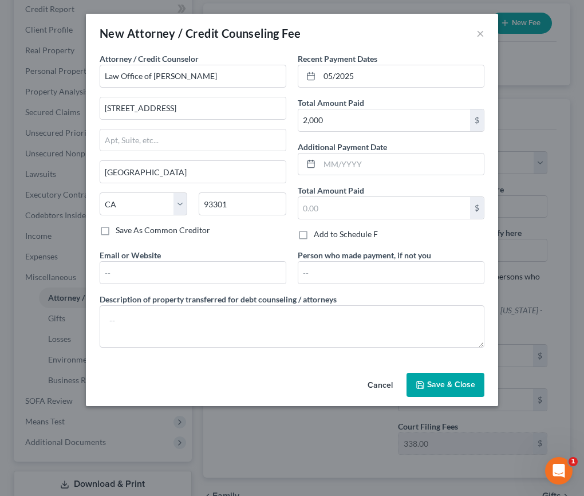
click at [459, 382] on span "Save & Close" at bounding box center [451, 385] width 48 height 10
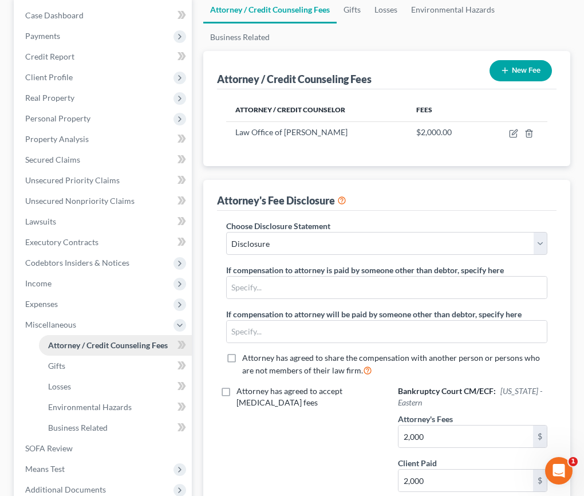
scroll to position [0, 0]
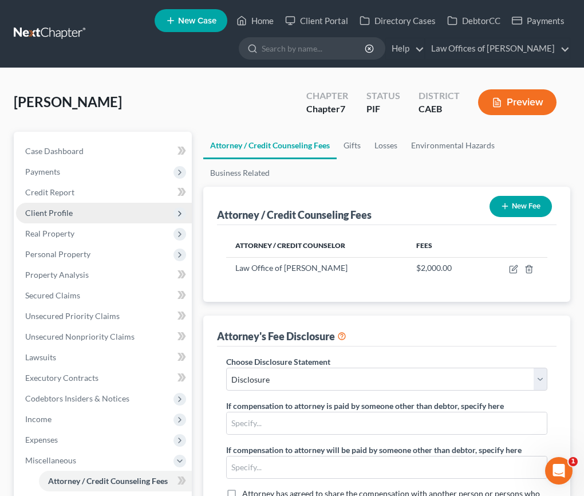
click at [64, 211] on span "Client Profile" at bounding box center [49, 213] width 48 height 10
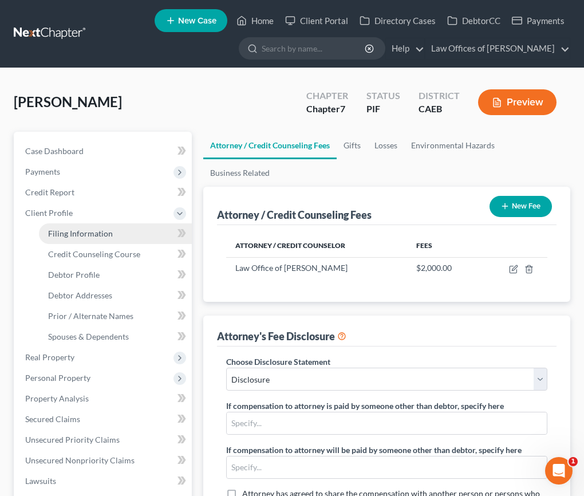
click at [83, 232] on span "Filing Information" at bounding box center [80, 234] width 65 height 10
select select "1"
select select "0"
select select "8"
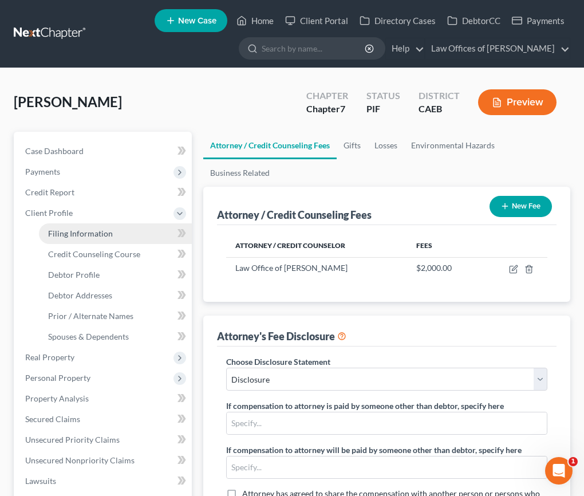
select select "0"
select select "4"
select select "0"
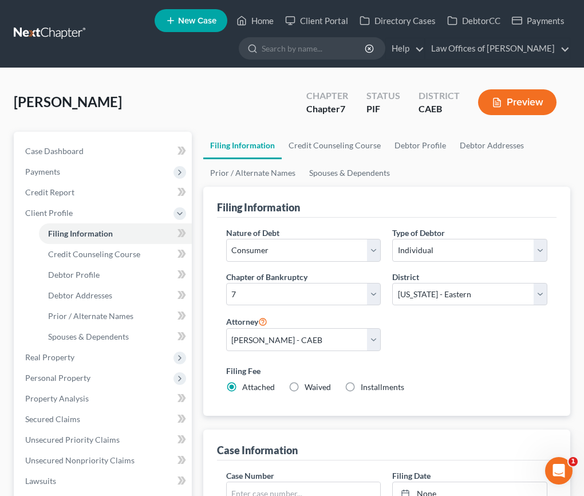
click at [369, 386] on span "Installments" at bounding box center [383, 387] width 44 height 10
click at [369, 386] on input "Installments Installments" at bounding box center [369, 385] width 7 height 7
radio input "true"
radio input "false"
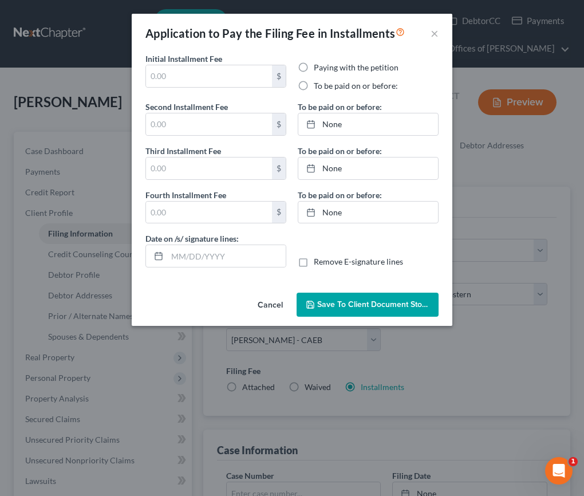
type input "0.00"
radio input "true"
type input "0.00"
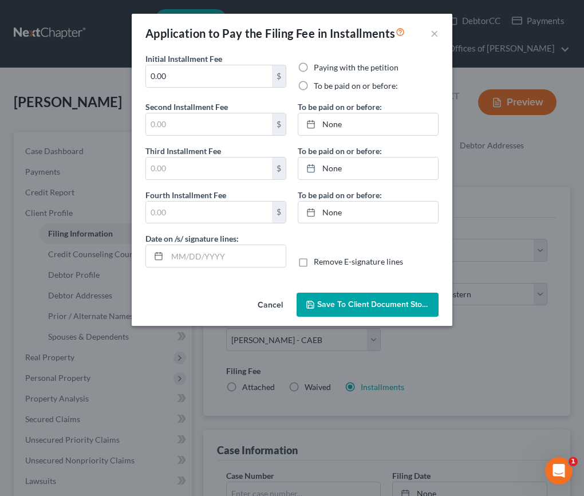
type input "[DATE]"
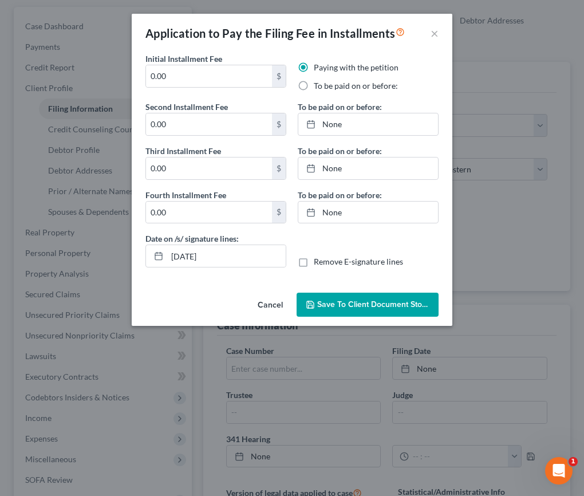
click at [261, 306] on button "Cancel" at bounding box center [271, 305] width 44 height 23
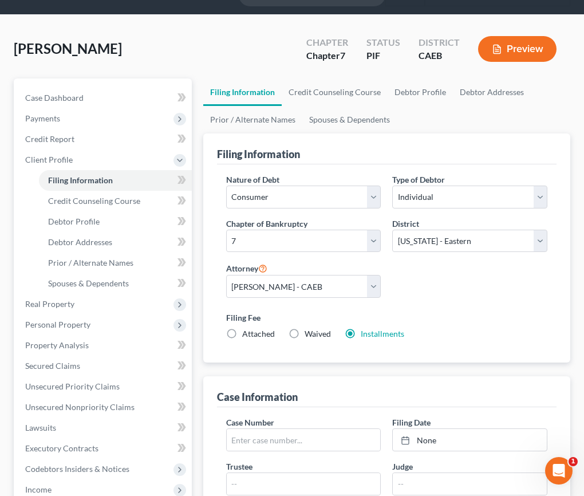
scroll to position [0, 0]
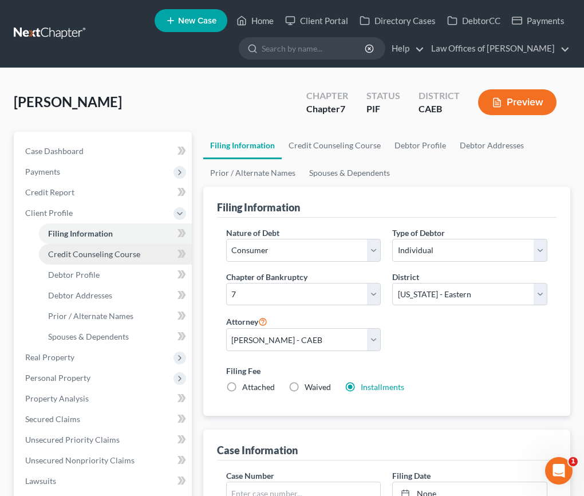
click at [98, 250] on span "Credit Counseling Course" at bounding box center [94, 254] width 92 height 10
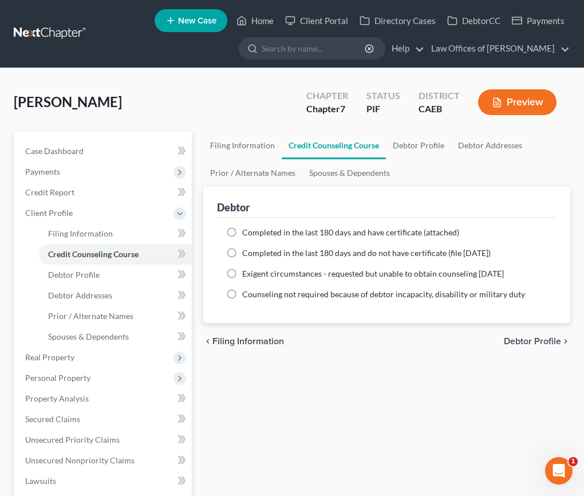
click at [242, 233] on label "Completed in the last 180 days and have certificate (attached)" at bounding box center [350, 232] width 217 height 11
click at [247, 233] on input "Completed in the last 180 days and have certificate (attached)" at bounding box center [250, 230] width 7 height 7
radio input "true"
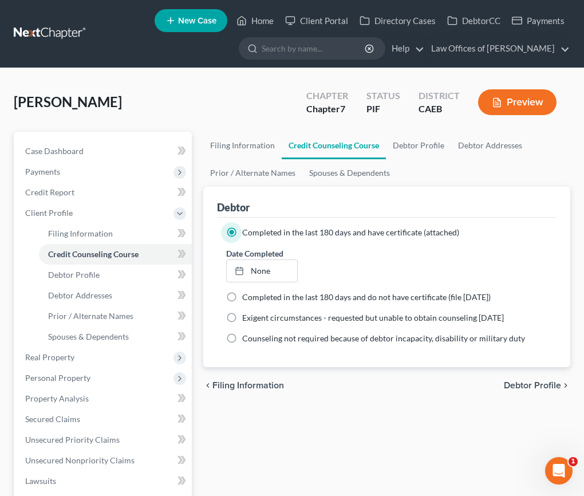
click at [260, 271] on link "None" at bounding box center [262, 271] width 70 height 22
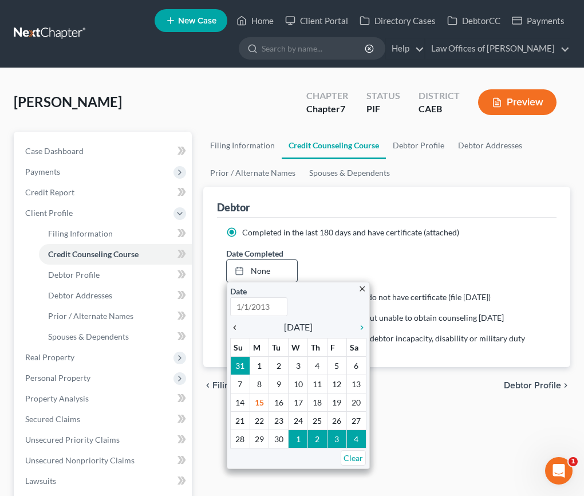
click at [236, 329] on icon "chevron_left" at bounding box center [237, 327] width 15 height 9
type input "[DATE]"
click at [236, 329] on icon "chevron_left" at bounding box center [237, 327] width 15 height 9
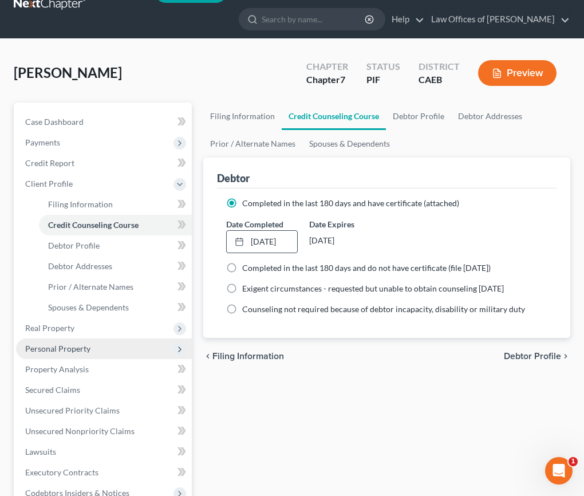
scroll to position [32, 0]
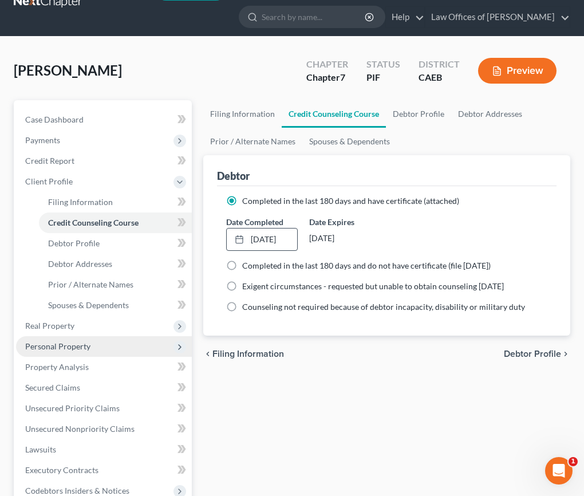
click at [52, 347] on span "Personal Property" at bounding box center [57, 346] width 65 height 10
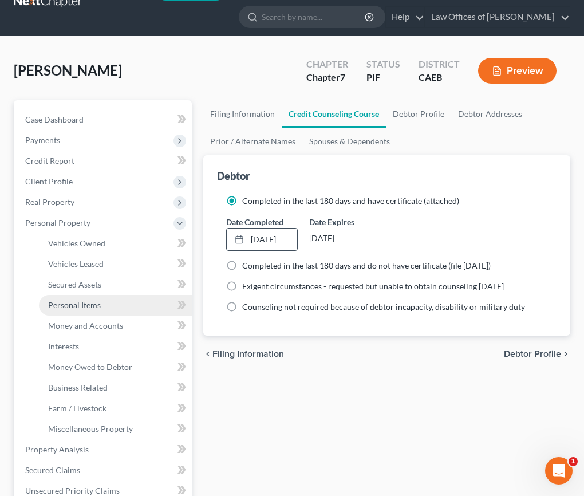
click at [68, 305] on span "Personal Items" at bounding box center [74, 305] width 53 height 10
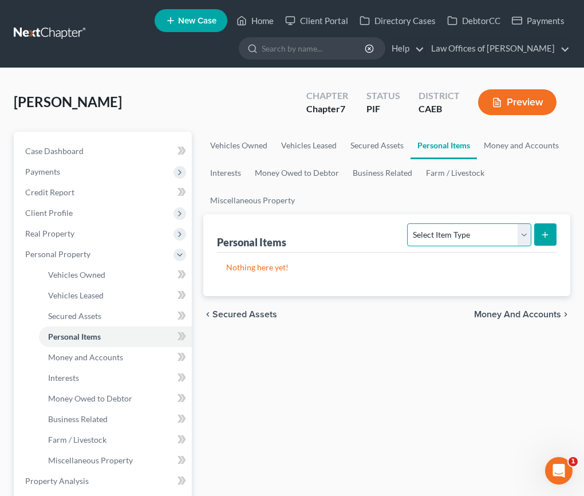
click at [446, 241] on select "Select Item Type Clothing Collectibles Of Value Electronics Firearms Household …" at bounding box center [469, 234] width 124 height 23
select select "clothing"
click at [409, 223] on select "Select Item Type Clothing Collectibles Of Value Electronics Firearms Household …" at bounding box center [469, 234] width 124 height 23
click at [542, 235] on icon "submit" at bounding box center [545, 234] width 9 height 9
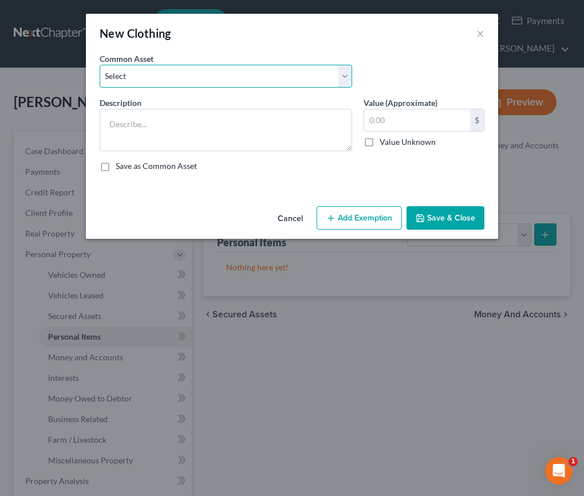
click at [284, 78] on select "Select Wardrobe" at bounding box center [226, 76] width 253 height 23
select select "0"
click at [100, 65] on select "Select Wardrobe" at bounding box center [226, 76] width 253 height 23
type textarea "Wardrobe"
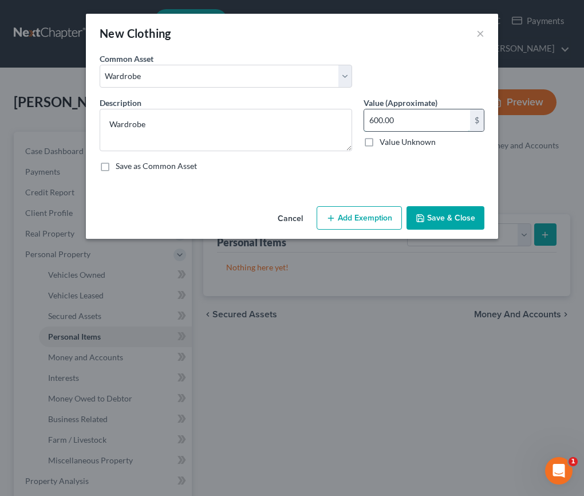
click at [384, 120] on input "600.00" at bounding box center [417, 120] width 106 height 22
click at [388, 120] on input "600" at bounding box center [417, 120] width 106 height 22
type input "500"
click at [345, 213] on button "Add Exemption" at bounding box center [359, 218] width 85 height 24
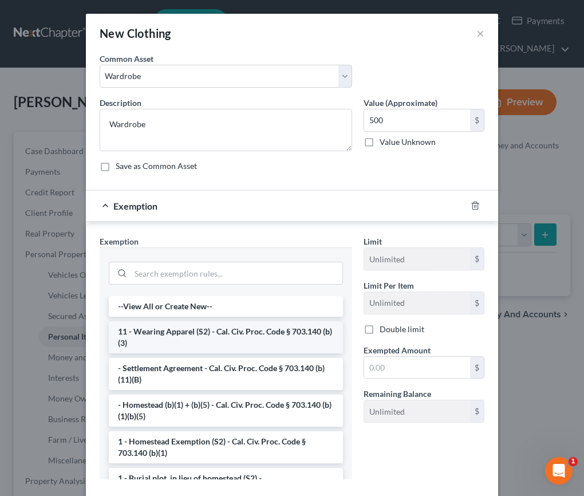
click at [233, 340] on li "11 - Wearing Apparel (S2) - Cal. Civ. Proc. Code § 703.140 (b)(3)" at bounding box center [226, 337] width 234 height 32
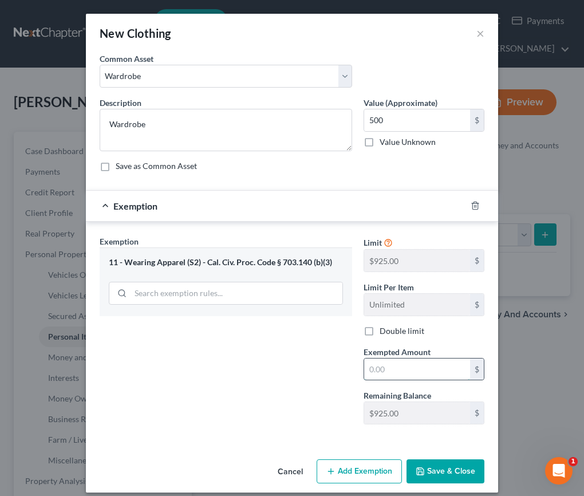
click at [406, 362] on input "text" at bounding box center [417, 370] width 106 height 22
type input "500"
drag, startPoint x: 350, startPoint y: 398, endPoint x: 449, endPoint y: 472, distance: 123.2
click at [350, 398] on div "Exemption Set must be selected for CA. Exemption * 11 - Wearing Apparel (S2) - …" at bounding box center [226, 334] width 264 height 198
click at [451, 478] on button "Save & Close" at bounding box center [446, 471] width 78 height 24
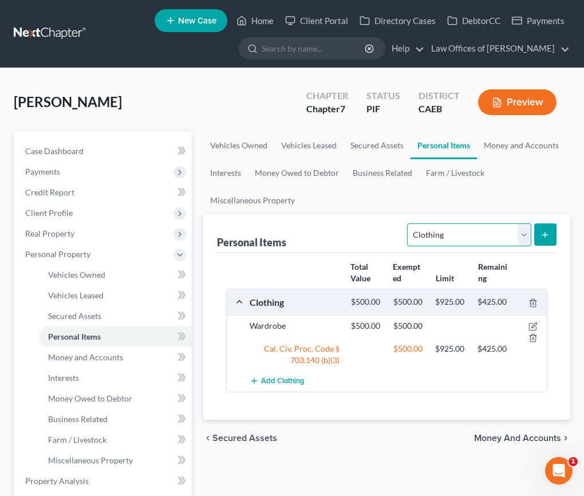
click at [482, 235] on select "Select Item Type Clothing Collectibles Of Value Electronics Firearms Household …" at bounding box center [469, 234] width 124 height 23
select select "electronics"
click at [409, 223] on select "Select Item Type Clothing Collectibles Of Value Electronics Firearms Household …" at bounding box center [469, 234] width 124 height 23
click at [548, 236] on icon "submit" at bounding box center [545, 234] width 9 height 9
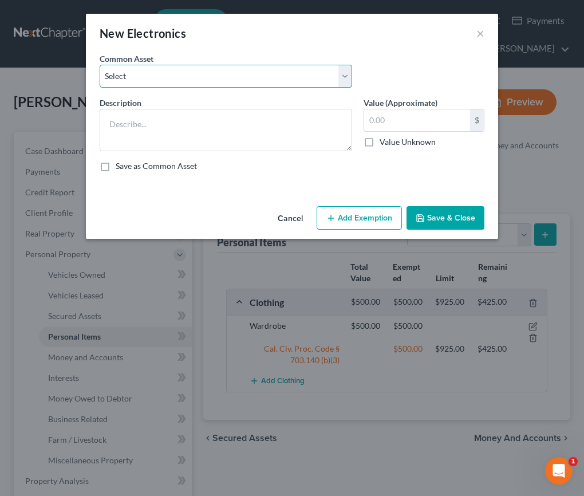
click at [207, 80] on select "Select Miscellaneous Electronic Items" at bounding box center [226, 76] width 253 height 23
select select "0"
click at [100, 65] on select "Select Miscellaneous Electronic Items" at bounding box center [226, 76] width 253 height 23
type textarea "Miscellaneous Electronic Items"
type input "700.00"
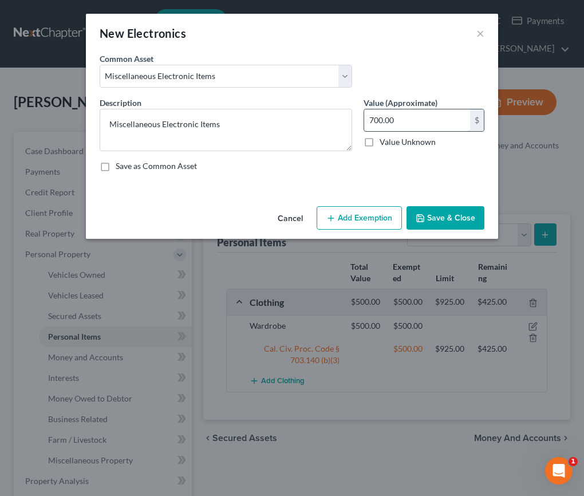
click at [377, 122] on input "700.00" at bounding box center [417, 120] width 106 height 22
click at [344, 213] on button "Add Exemption" at bounding box center [359, 218] width 85 height 24
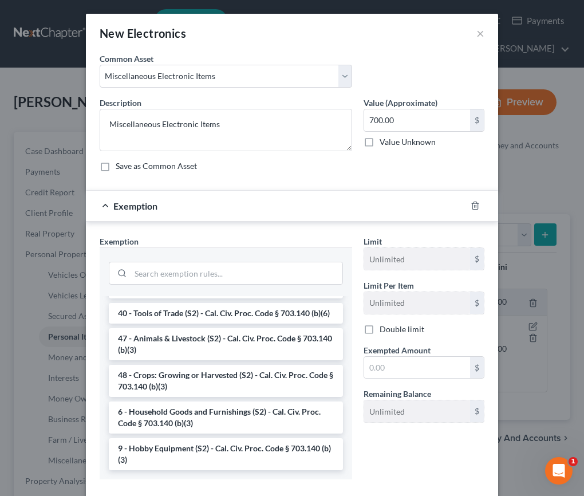
scroll to position [65, 0]
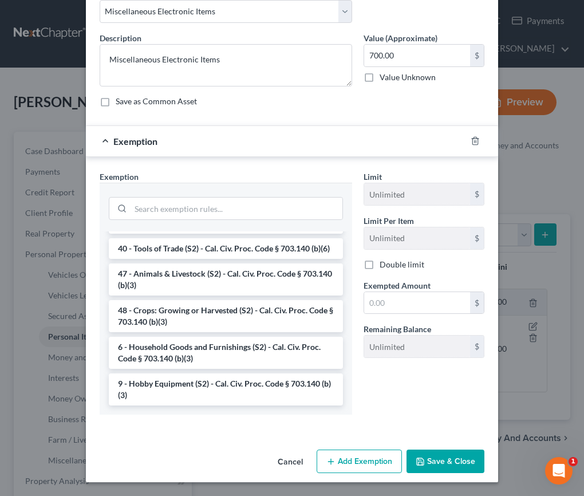
drag, startPoint x: 188, startPoint y: 351, endPoint x: 333, endPoint y: 324, distance: 147.3
click at [188, 350] on li "6 - Household Goods and Furnishings (S2) - Cal. Civ. Proc. Code § 703.140 (b)(3)" at bounding box center [226, 353] width 234 height 32
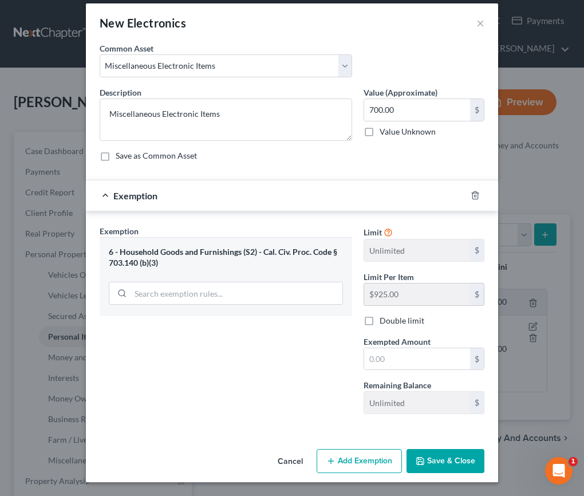
scroll to position [10, 0]
click at [383, 351] on input "text" at bounding box center [417, 359] width 106 height 22
type input "700"
click at [184, 354] on div "Exemption Set must be selected for CA. Exemption * 6 - Household Goods and Furn…" at bounding box center [226, 324] width 264 height 198
click at [435, 454] on button "Save & Close" at bounding box center [446, 461] width 78 height 24
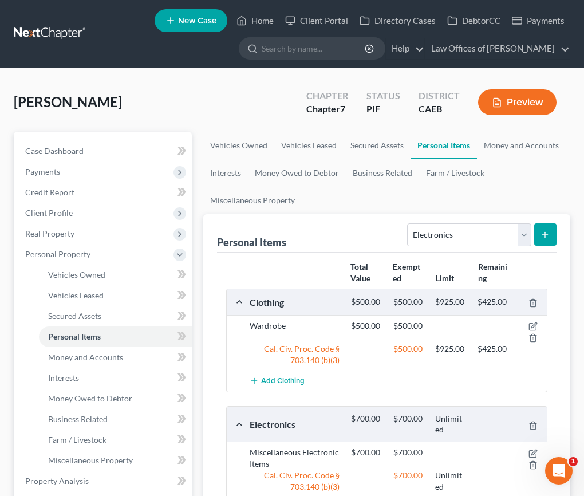
click at [447, 248] on div "Select Item Type Clothing Collectibles Of Value Electronics Firearms Household …" at bounding box center [480, 234] width 154 height 30
click at [445, 235] on select "Select Item Type Clothing Collectibles Of Value Electronics Firearms Household …" at bounding box center [469, 234] width 124 height 23
select select "household_goods"
click at [409, 223] on select "Select Item Type Clothing Collectibles Of Value Electronics Firearms Household …" at bounding box center [469, 234] width 124 height 23
click at [545, 235] on line "submit" at bounding box center [545, 234] width 0 height 5
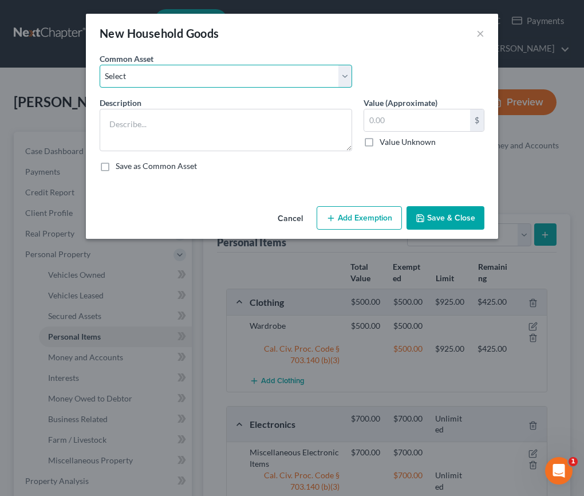
click at [243, 72] on select "Select Furniture and furnishings" at bounding box center [226, 76] width 253 height 23
select select "0"
click at [100, 65] on select "Select Furniture and furnishings" at bounding box center [226, 76] width 253 height 23
type textarea "Furniture and furnishings"
type input "1,200.00"
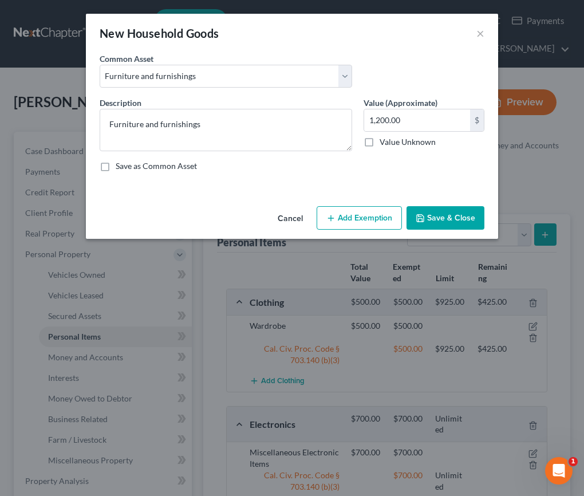
click at [364, 225] on button "Add Exemption" at bounding box center [359, 218] width 85 height 24
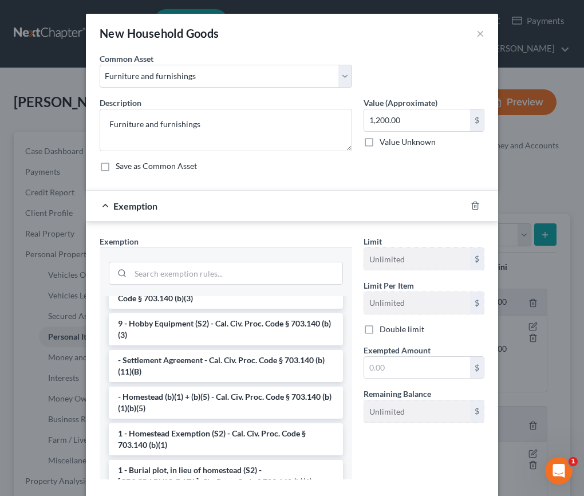
scroll to position [41, 0]
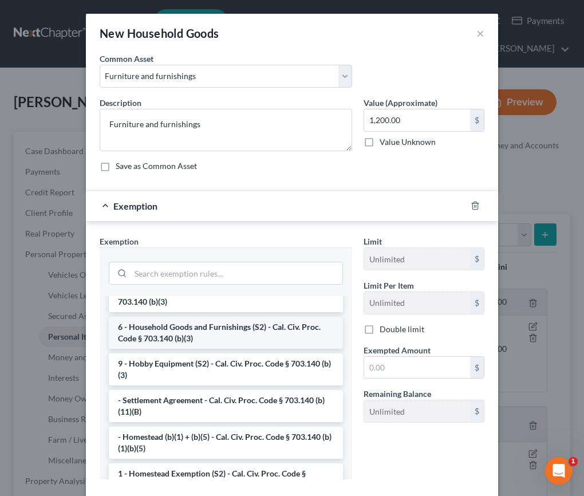
click at [177, 338] on li "6 - Household Goods and Furnishings (S2) - Cal. Civ. Proc. Code § 703.140 (b)(3)" at bounding box center [226, 333] width 234 height 32
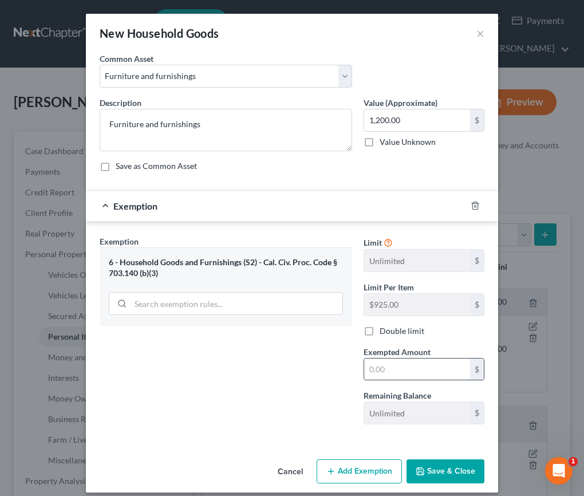
click at [400, 365] on input "text" at bounding box center [417, 370] width 106 height 22
type input "1,200"
click at [244, 395] on div "Exemption Set must be selected for CA. Exemption * 6 - Household Goods and Furn…" at bounding box center [226, 334] width 264 height 198
click at [432, 472] on button "Save & Close" at bounding box center [446, 471] width 78 height 24
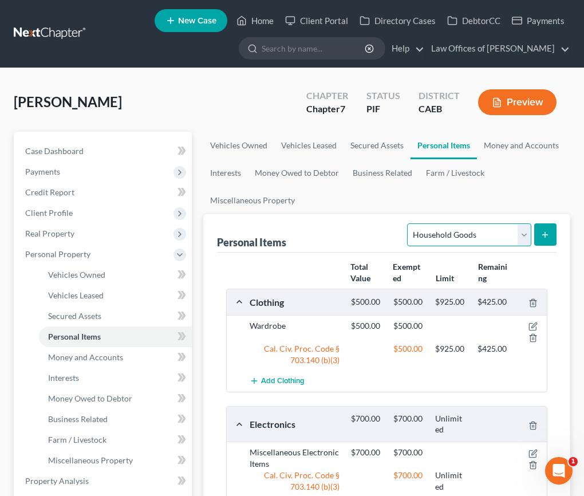
click at [424, 233] on select "Select Item Type Clothing Collectibles Of Value Electronics Firearms Household …" at bounding box center [469, 234] width 124 height 23
select select "jewelry"
click at [409, 223] on select "Select Item Type Clothing Collectibles Of Value Electronics Firearms Household …" at bounding box center [469, 234] width 124 height 23
click at [547, 238] on icon "submit" at bounding box center [545, 234] width 9 height 9
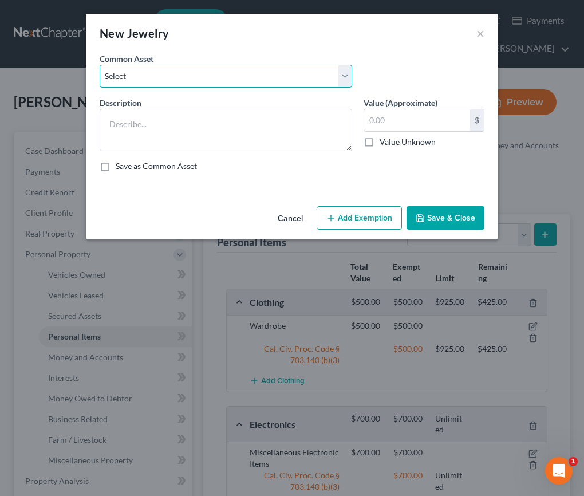
click at [282, 77] on select "Select Miscellaneous Jewelry" at bounding box center [226, 76] width 253 height 23
select select "0"
click at [100, 65] on select "Select Miscellaneous Jewelry" at bounding box center [226, 76] width 253 height 23
type textarea "Miscellaneous Jewelry"
type input "100.00"
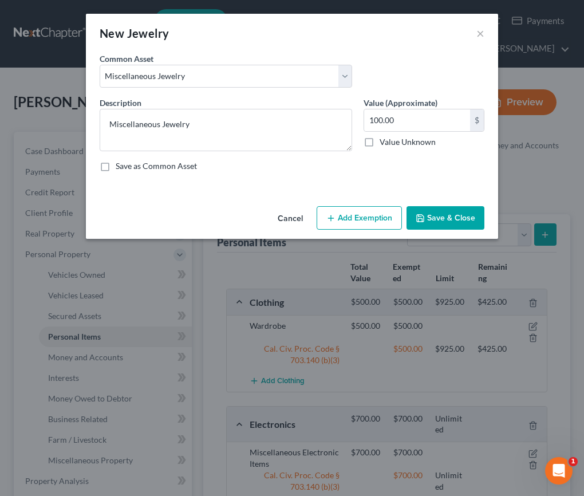
click at [361, 214] on button "Add Exemption" at bounding box center [359, 218] width 85 height 24
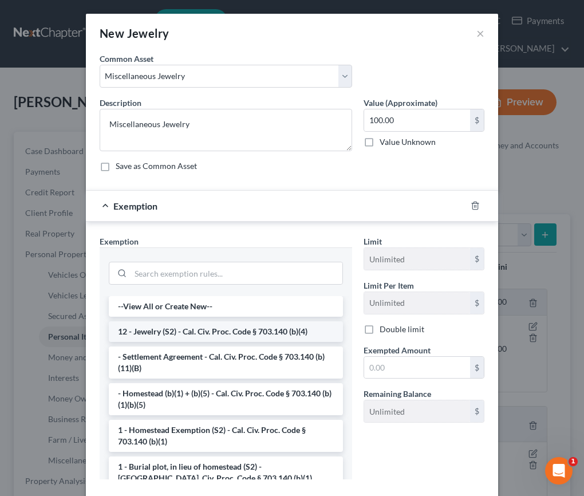
click at [160, 330] on li "12 - Jewelry (S2) - Cal. Civ. Proc. Code § 703.140 (b)(4)" at bounding box center [226, 331] width 234 height 21
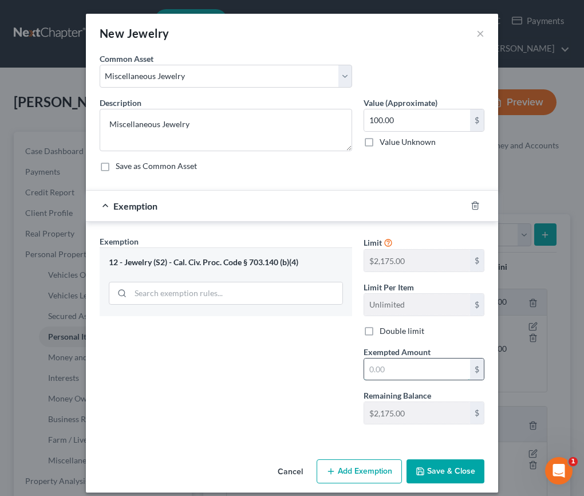
click at [391, 367] on input "text" at bounding box center [417, 370] width 106 height 22
type input "100"
click at [308, 387] on div "Exemption Set must be selected for CA. Exemption * 12 - Jewelry (S2) - Cal. Civ…" at bounding box center [226, 334] width 264 height 198
click at [442, 472] on button "Save & Close" at bounding box center [446, 471] width 78 height 24
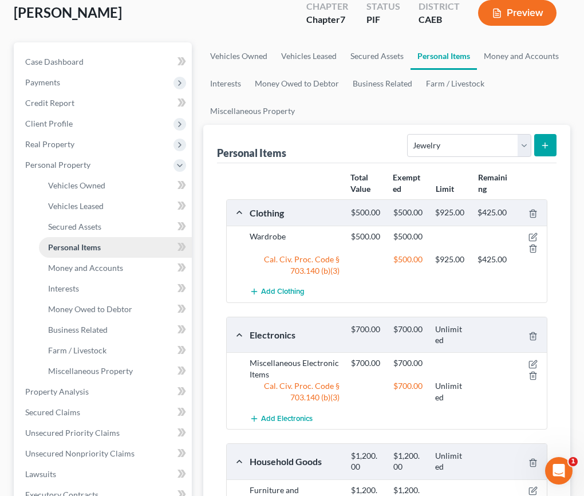
scroll to position [97, 0]
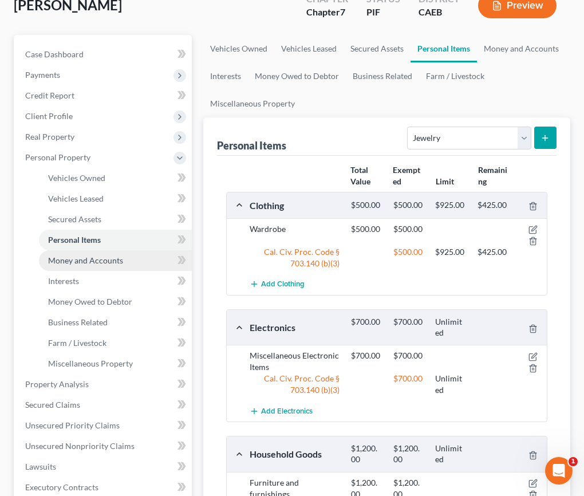
click at [100, 262] on span "Money and Accounts" at bounding box center [85, 261] width 75 height 10
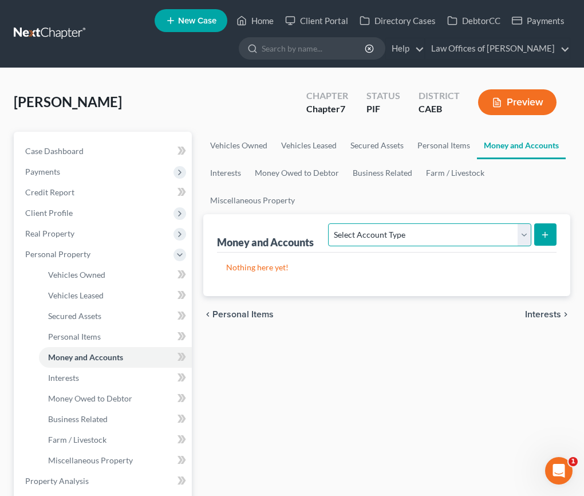
click at [387, 230] on select "Select Account Type Brokerage Cash on Hand Certificates of Deposit Checking Acc…" at bounding box center [429, 234] width 203 height 23
select select "cash_on_hand"
click at [331, 223] on select "Select Account Type Brokerage Cash on Hand Certificates of Deposit Checking Acc…" at bounding box center [429, 234] width 203 height 23
click at [546, 240] on button "submit" at bounding box center [546, 234] width 22 height 22
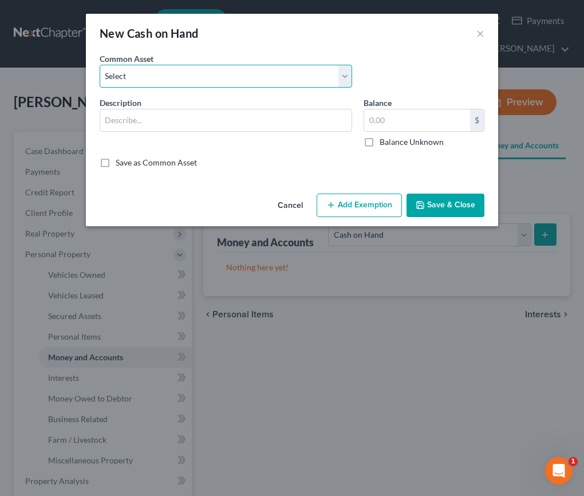
click at [235, 73] on select "Select Cash on Hand" at bounding box center [226, 76] width 253 height 23
select select "0"
click at [100, 65] on select "Select Cash on Hand" at bounding box center [226, 76] width 253 height 23
type input "Cash on Hand"
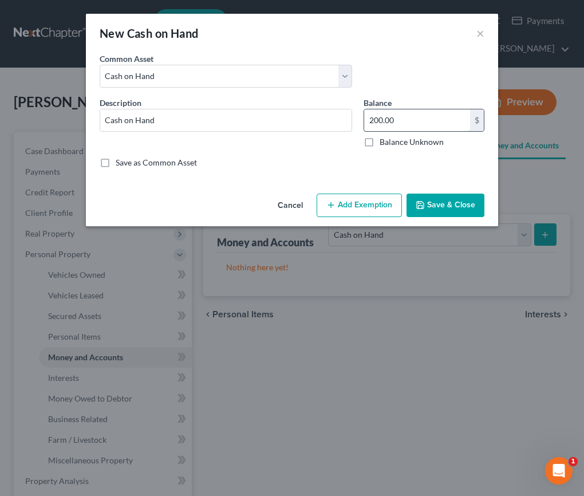
click at [380, 121] on input "200.00" at bounding box center [417, 120] width 106 height 22
type input "30"
click at [369, 208] on button "Add Exemption" at bounding box center [359, 206] width 85 height 24
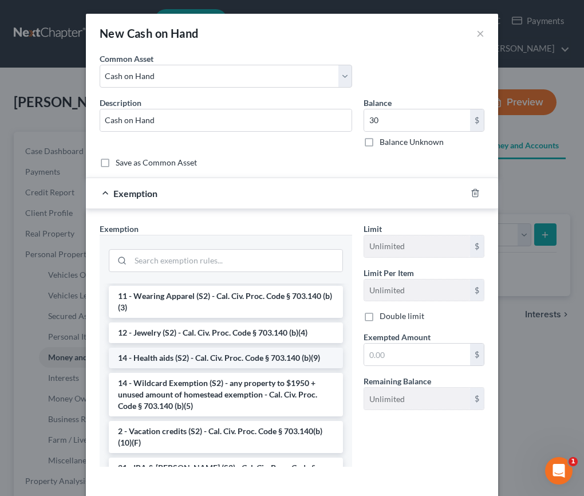
scroll to position [171, 0]
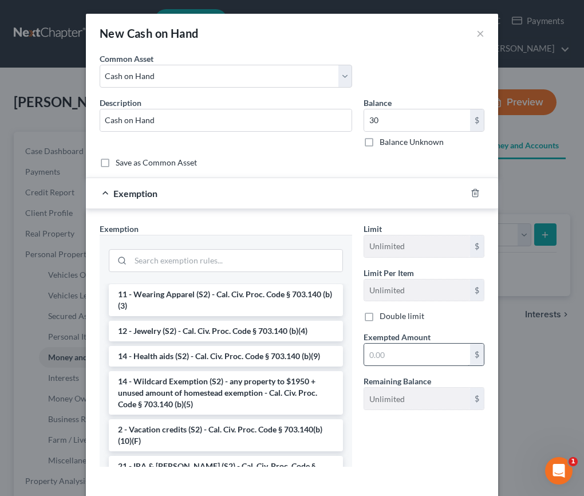
drag, startPoint x: 201, startPoint y: 387, endPoint x: 402, endPoint y: 355, distance: 203.6
click at [201, 387] on li "14 - Wildcard Exemption (S2) - any property to $1950 + unused amount of homeste…" at bounding box center [226, 393] width 234 height 44
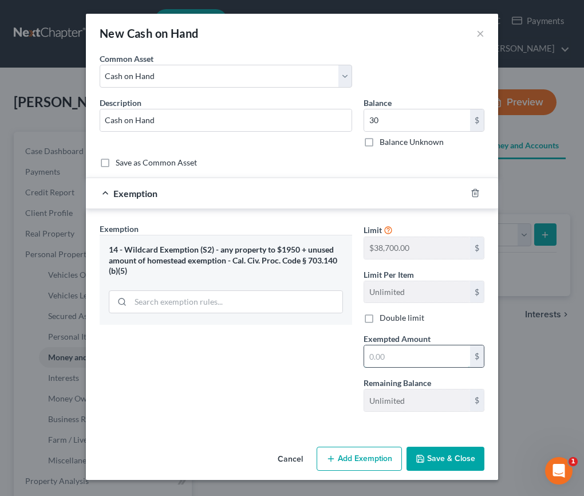
click at [402, 355] on input "text" at bounding box center [417, 356] width 106 height 22
type input "30"
click at [231, 354] on div "Exemption Set must be selected for CA. Exemption * 14 - Wildcard Exemption (S2)…" at bounding box center [226, 322] width 264 height 198
click at [450, 460] on button "Save & Close" at bounding box center [446, 459] width 78 height 24
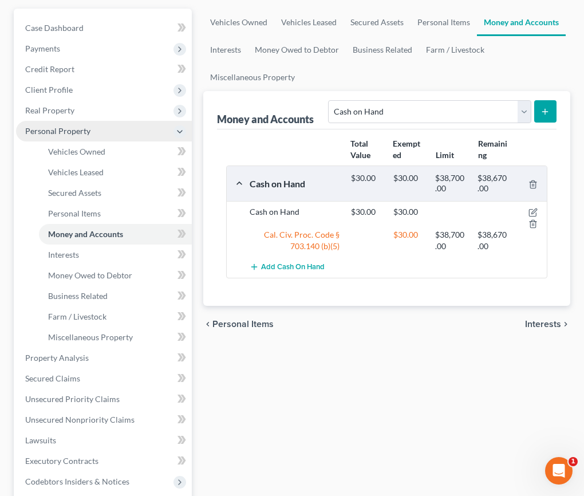
scroll to position [124, 0]
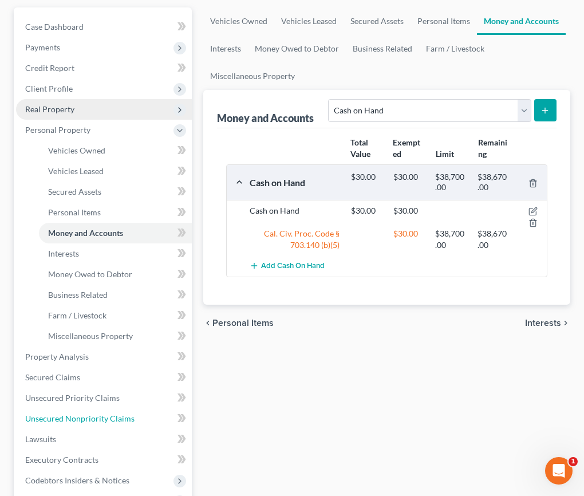
drag, startPoint x: 95, startPoint y: 420, endPoint x: 44, endPoint y: 117, distance: 307.3
click at [95, 420] on span "Unsecured Nonpriority Claims" at bounding box center [79, 419] width 109 height 10
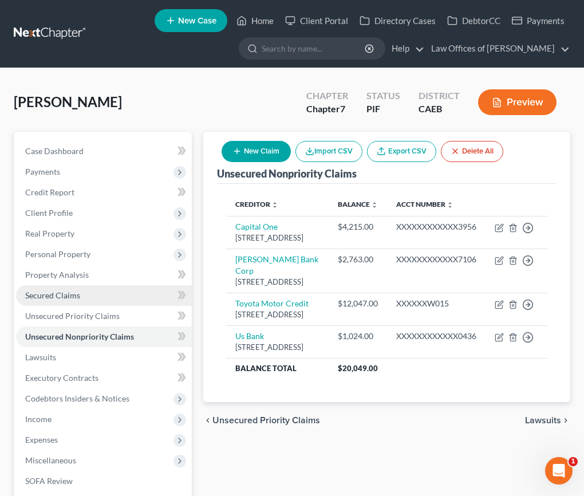
click at [58, 297] on span "Secured Claims" at bounding box center [52, 295] width 55 height 10
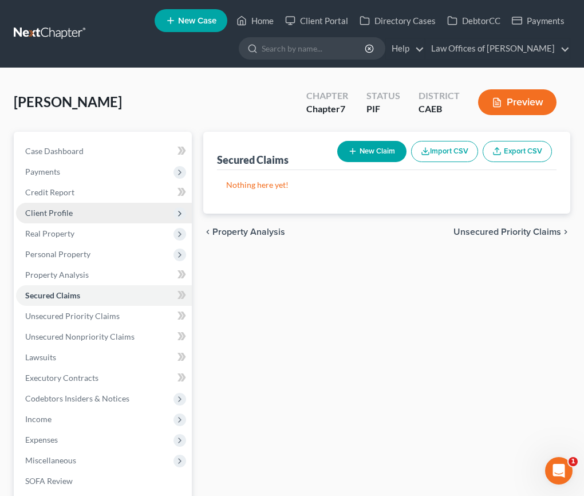
click at [54, 213] on span "Client Profile" at bounding box center [49, 213] width 48 height 10
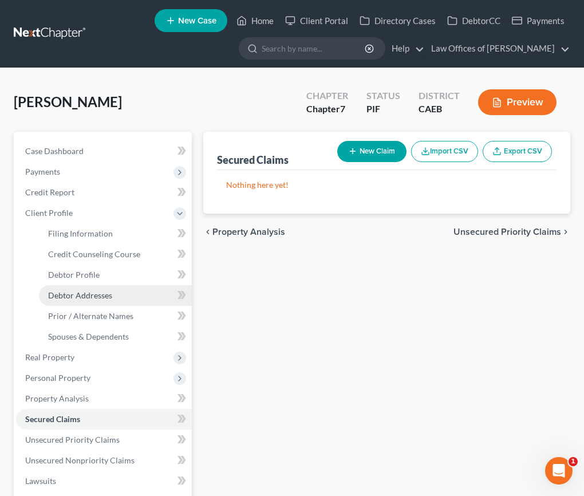
click at [93, 293] on span "Debtor Addresses" at bounding box center [80, 295] width 64 height 10
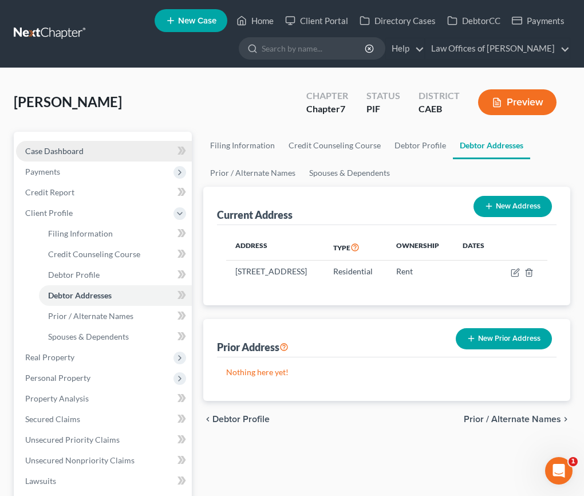
click at [76, 150] on span "Case Dashboard" at bounding box center [54, 151] width 58 height 10
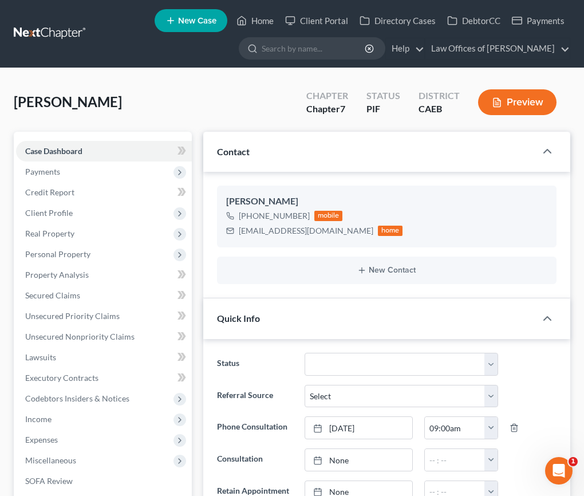
scroll to position [3376, 0]
click at [265, 26] on link "Home" at bounding box center [255, 20] width 49 height 21
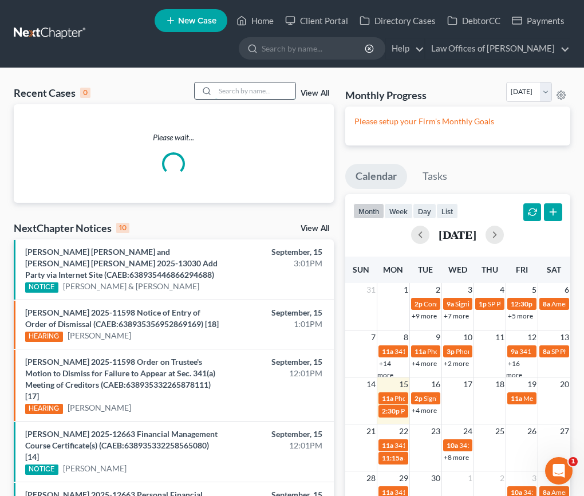
click at [245, 93] on input "search" at bounding box center [255, 91] width 80 height 17
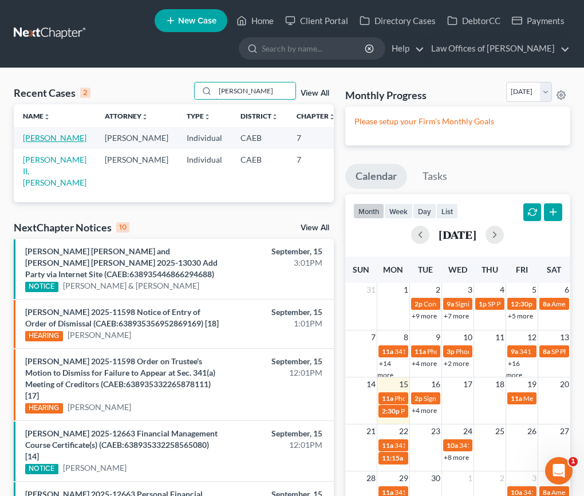
type input "[PERSON_NAME]"
click at [42, 143] on link "[PERSON_NAME]" at bounding box center [55, 138] width 64 height 10
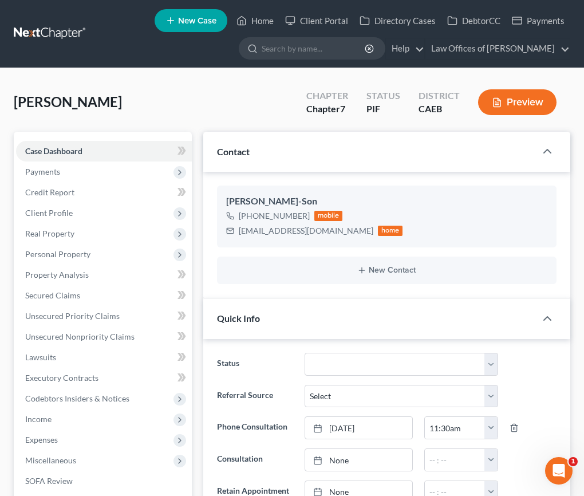
scroll to position [979, 0]
click at [51, 213] on span "Client Profile" at bounding box center [49, 213] width 48 height 10
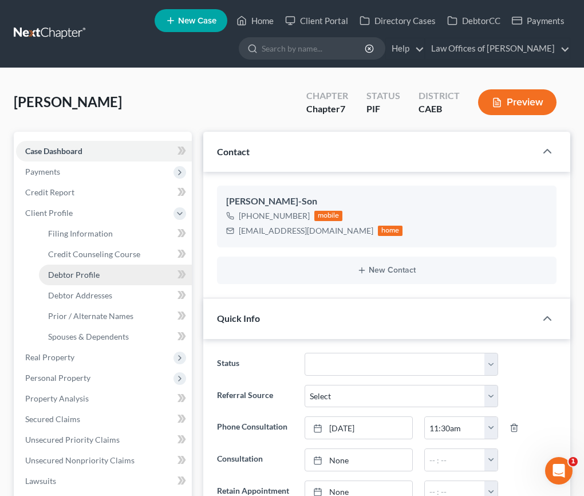
click at [84, 276] on span "Debtor Profile" at bounding box center [74, 275] width 52 height 10
select select "4"
select select "0"
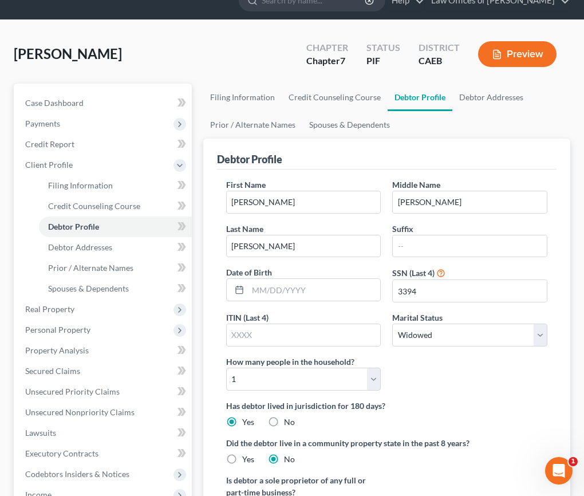
scroll to position [104, 0]
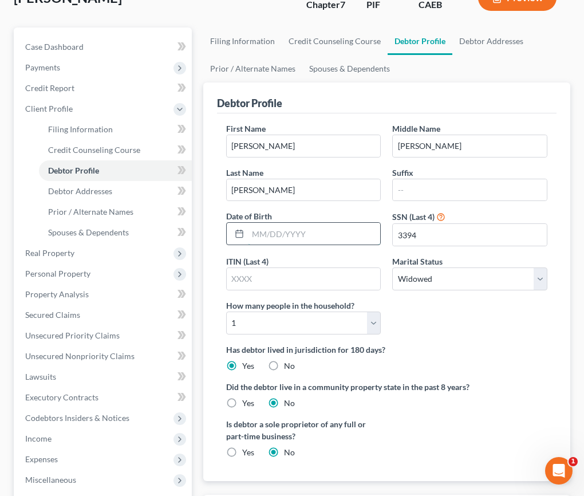
click at [289, 234] on input "text" at bounding box center [314, 234] width 133 height 22
type input "[DATE]"
click at [81, 190] on span "Debtor Addresses" at bounding box center [80, 191] width 64 height 10
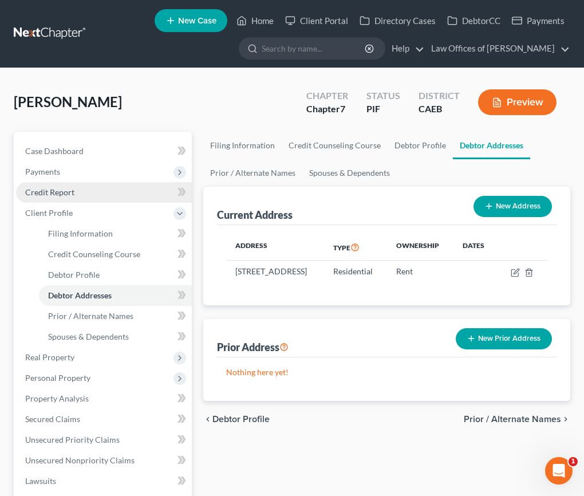
click at [62, 192] on span "Credit Report" at bounding box center [49, 192] width 49 height 10
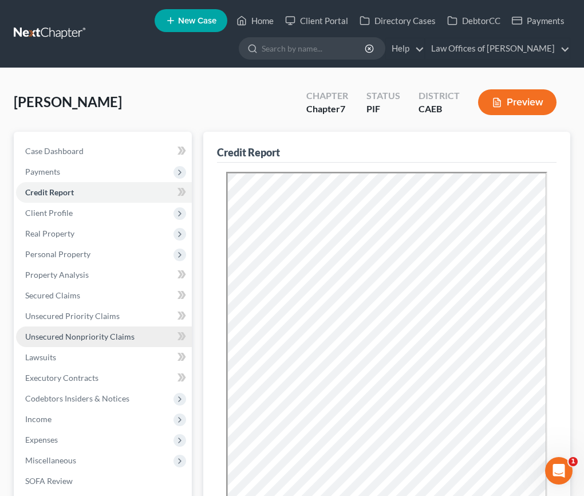
click at [68, 337] on span "Unsecured Nonpriority Claims" at bounding box center [79, 337] width 109 height 10
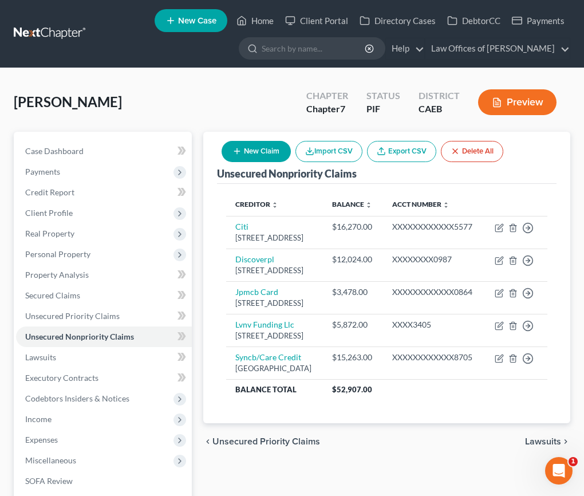
click at [535, 104] on button "Preview" at bounding box center [517, 102] width 78 height 26
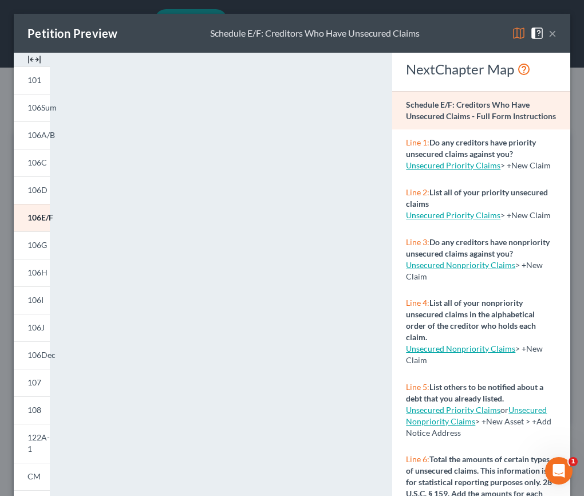
click at [553, 35] on button "×" at bounding box center [553, 33] width 8 height 14
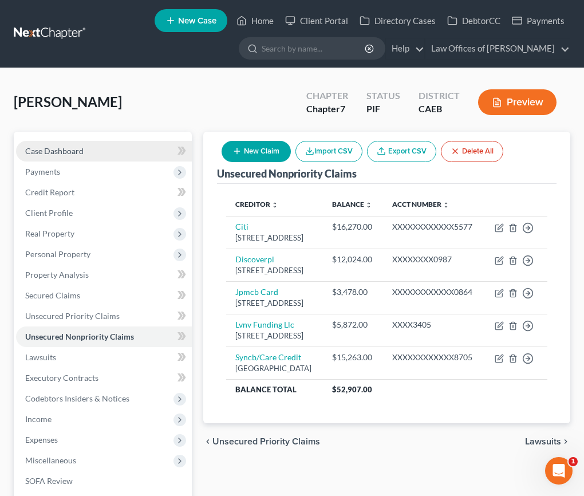
click at [54, 151] on span "Case Dashboard" at bounding box center [54, 151] width 58 height 10
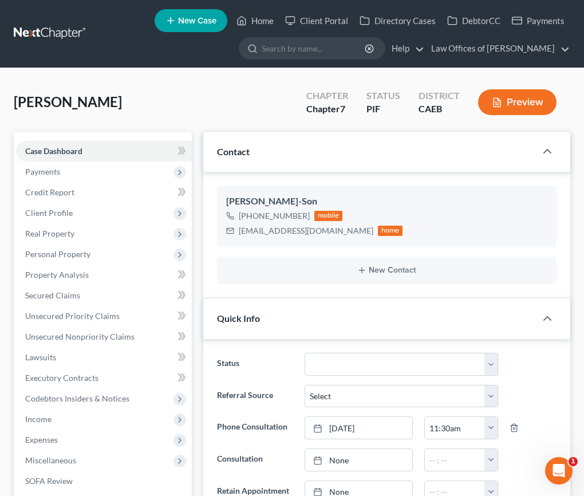
scroll to position [596, 0]
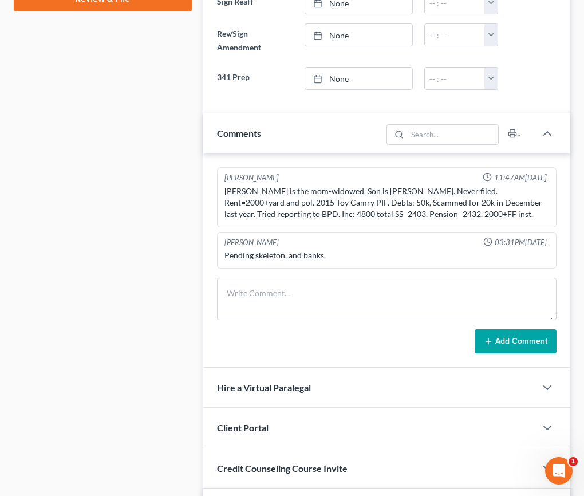
click at [236, 408] on div "Client Portal" at bounding box center [369, 428] width 333 height 40
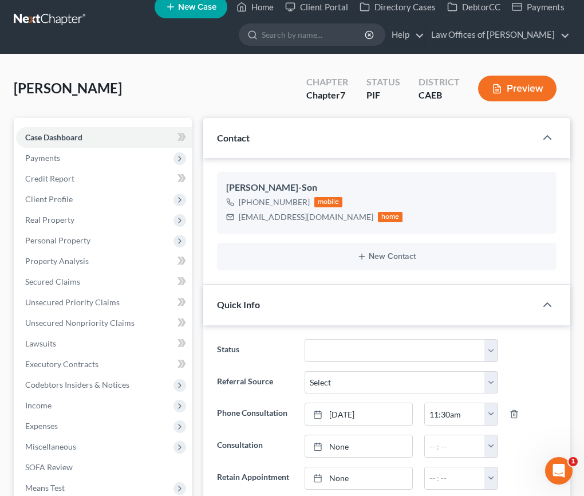
scroll to position [22, 0]
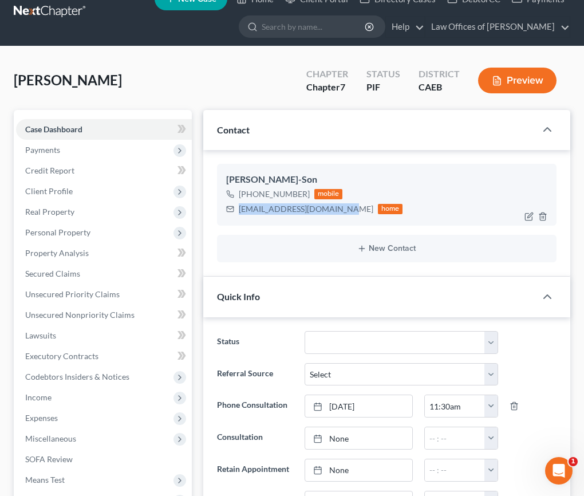
drag, startPoint x: 240, startPoint y: 210, endPoint x: 335, endPoint y: 209, distance: 94.5
click at [335, 209] on div "[EMAIL_ADDRESS][DOMAIN_NAME]" at bounding box center [306, 208] width 135 height 11
copy div "[EMAIL_ADDRESS][DOMAIN_NAME]"
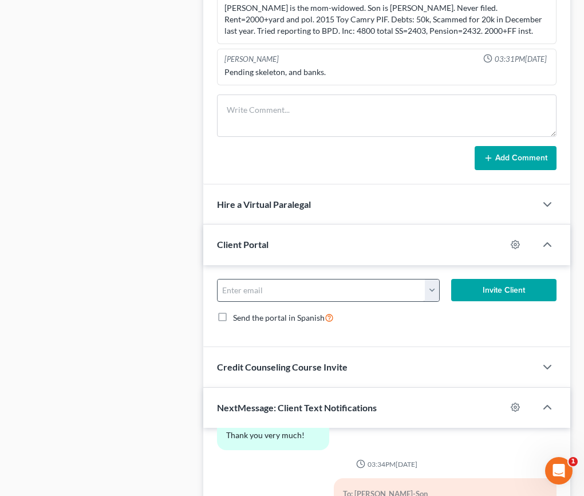
scroll to position [781, 0]
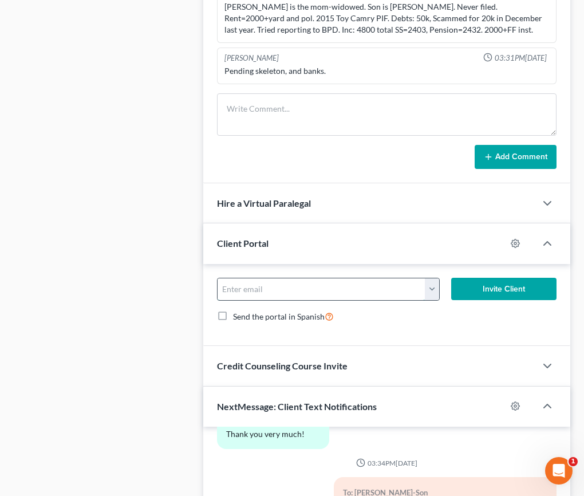
click at [233, 286] on input "email" at bounding box center [322, 289] width 208 height 22
paste input "[EMAIL_ADDRESS][DOMAIN_NAME]"
type input "[EMAIL_ADDRESS][DOMAIN_NAME]"
click at [502, 290] on button "Invite Client" at bounding box center [503, 289] width 105 height 23
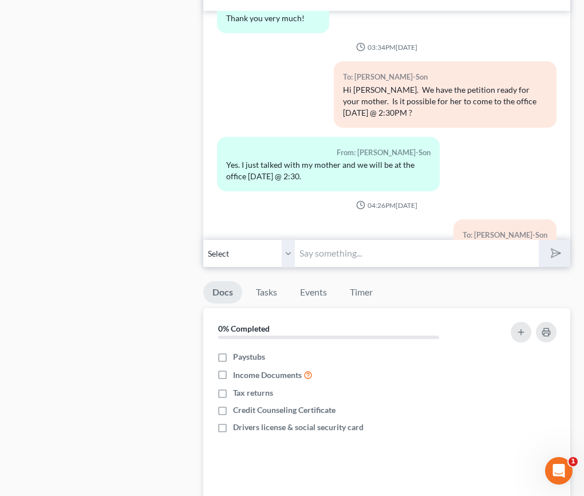
scroll to position [1180, 0]
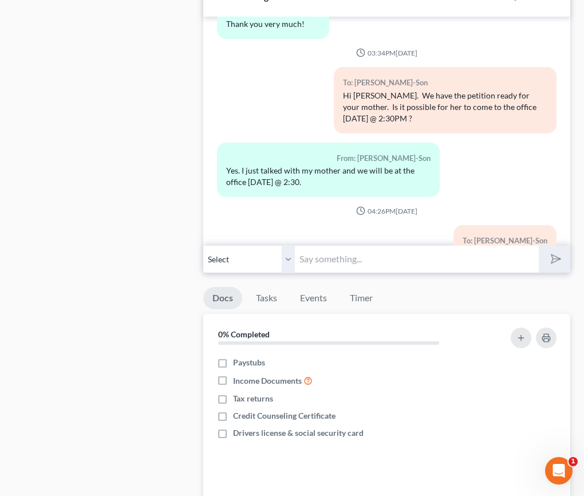
click at [311, 262] on input "text" at bounding box center [417, 259] width 244 height 28
type input "Hello, we've sent you a questionnaire from NextChapter. Please fill it out the …"
drag, startPoint x: 553, startPoint y: 264, endPoint x: 33, endPoint y: 405, distance: 538.6
click at [553, 264] on icon "submit" at bounding box center [554, 259] width 16 height 16
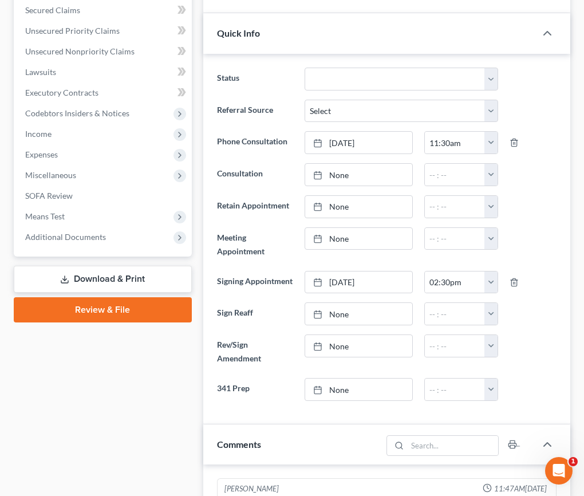
scroll to position [0, 0]
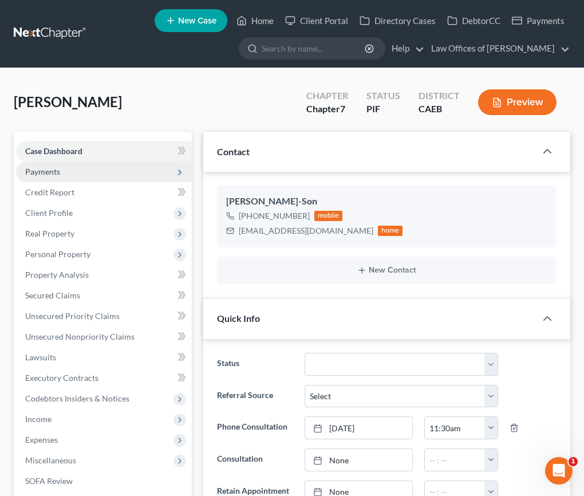
click at [42, 172] on span "Payments" at bounding box center [42, 172] width 35 height 10
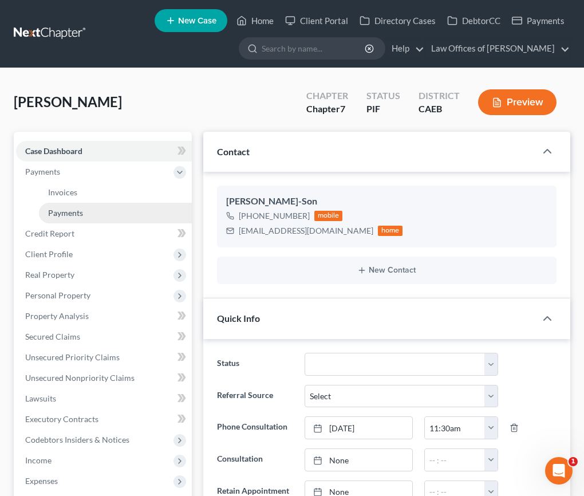
click at [77, 215] on span "Payments" at bounding box center [65, 213] width 35 height 10
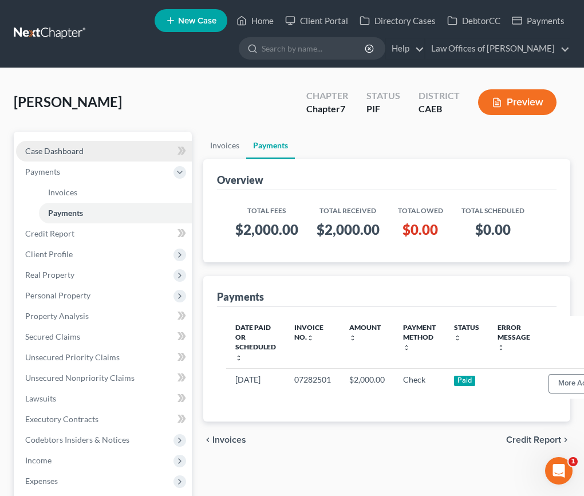
click at [65, 150] on span "Case Dashboard" at bounding box center [54, 151] width 58 height 10
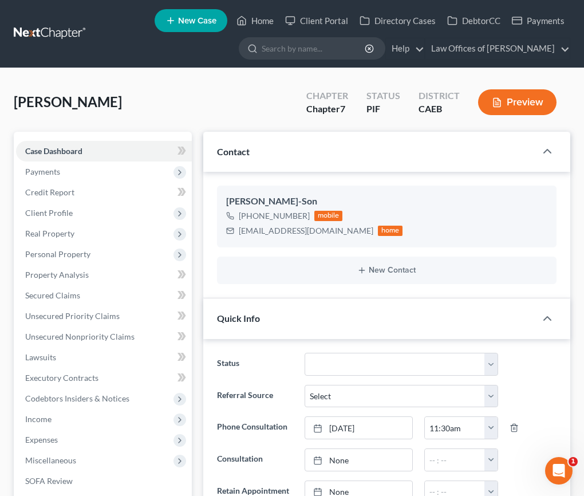
scroll to position [119, 0]
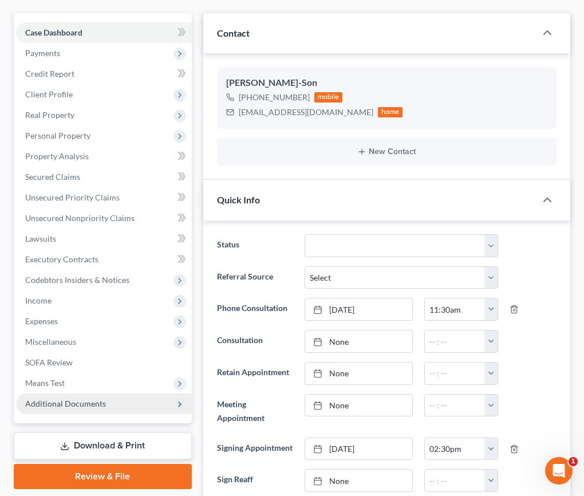
click at [68, 404] on span "Additional Documents" at bounding box center [65, 404] width 81 height 10
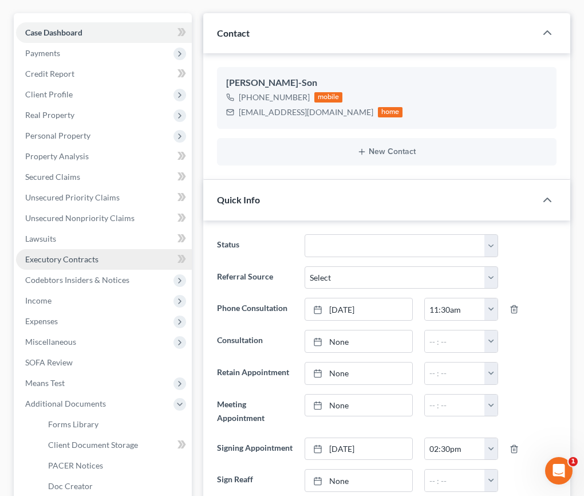
scroll to position [1062, 0]
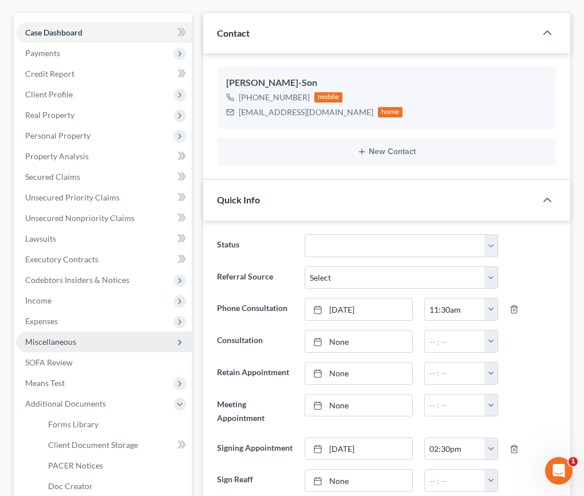
click at [58, 343] on span "Miscellaneous" at bounding box center [50, 342] width 51 height 10
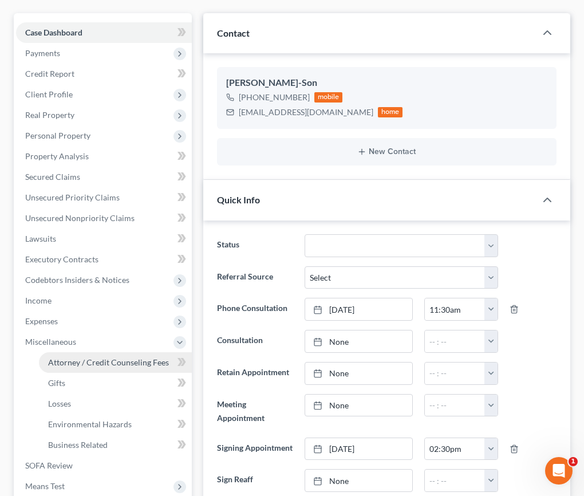
click at [97, 366] on span "Attorney / Credit Counseling Fees" at bounding box center [108, 363] width 121 height 10
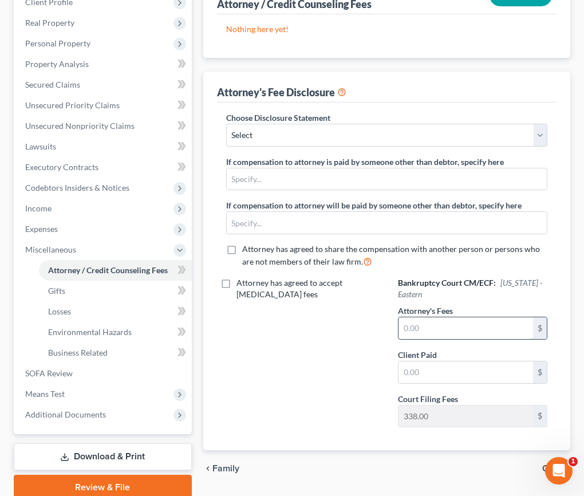
scroll to position [211, 0]
click at [414, 317] on input "text" at bounding box center [466, 328] width 135 height 22
type input "2,000"
click at [417, 368] on input "text" at bounding box center [466, 372] width 135 height 22
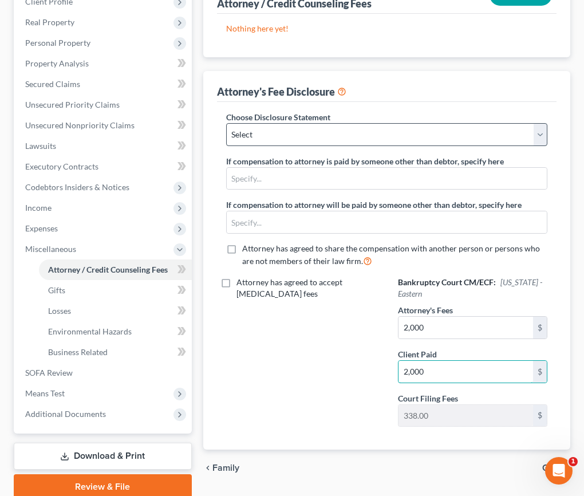
type input "2,000"
click at [303, 140] on select "Select Disclosure" at bounding box center [386, 134] width 321 height 23
select select "0"
click at [226, 123] on select "Select Disclosure" at bounding box center [386, 134] width 321 height 23
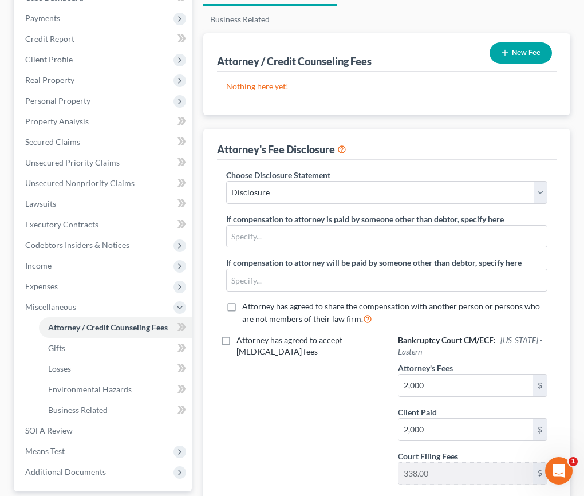
click at [529, 54] on button "New Fee" at bounding box center [521, 52] width 62 height 21
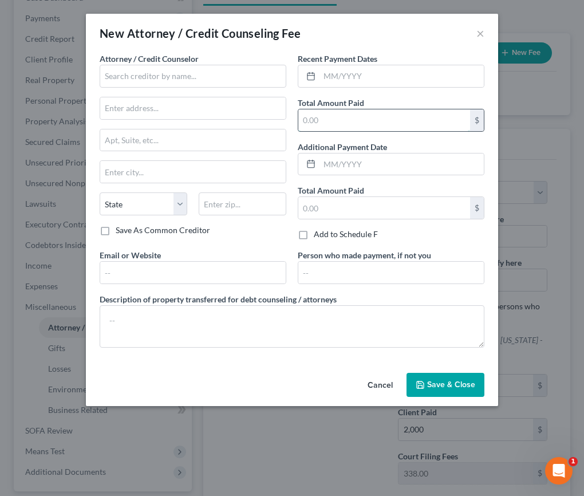
click at [379, 117] on input "text" at bounding box center [385, 120] width 172 height 22
type input "2,000"
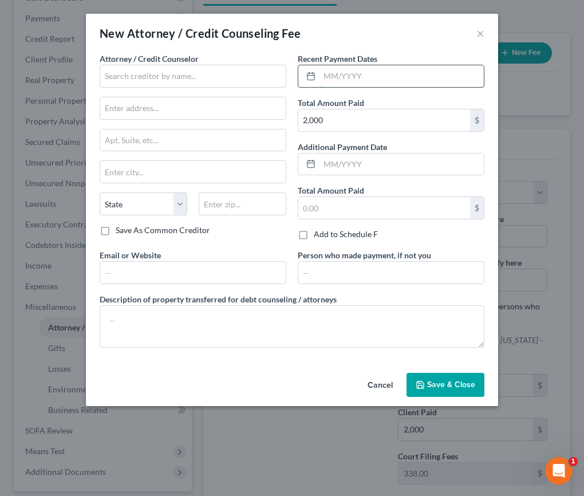
click at [333, 74] on input "text" at bounding box center [402, 76] width 164 height 22
type input "07/2025"
click at [202, 88] on div "Attorney / Credit Counselor * State [US_STATE] AK AR AZ CA CO [GEOGRAPHIC_DATA]…" at bounding box center [193, 139] width 187 height 172
click at [196, 76] on input "text" at bounding box center [193, 76] width 187 height 23
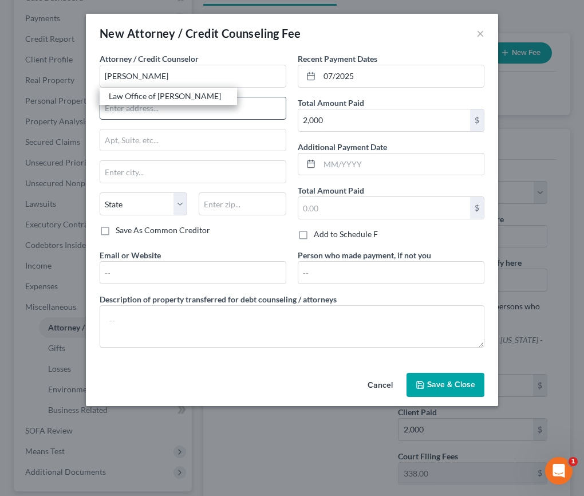
click at [143, 95] on div "Law Office of [PERSON_NAME]" at bounding box center [168, 96] width 119 height 11
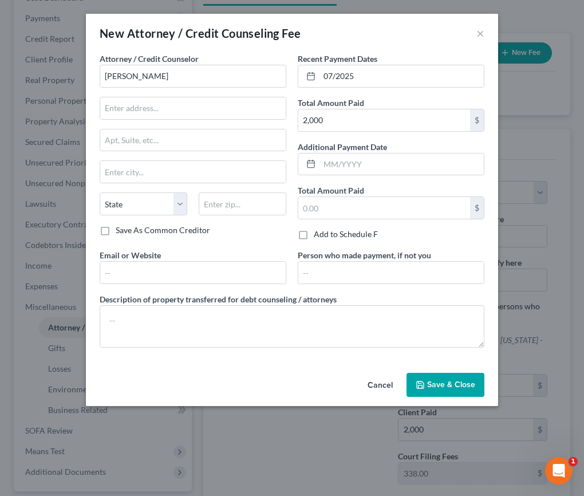
type input "Law Office of [PERSON_NAME]"
type input "[STREET_ADDRESS]"
type input "[GEOGRAPHIC_DATA]"
select select "4"
type input "93301"
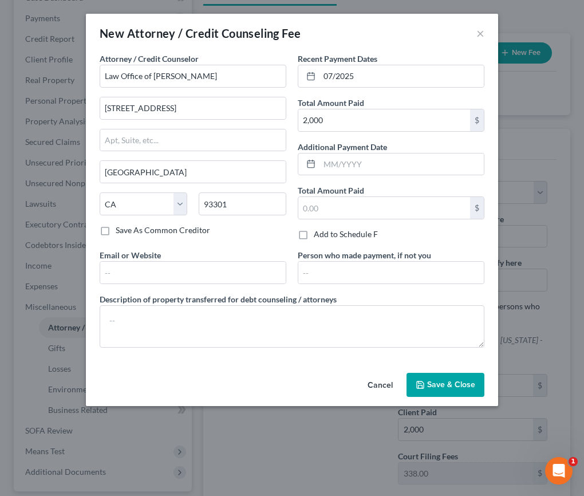
click at [445, 376] on button "Save & Close" at bounding box center [446, 385] width 78 height 24
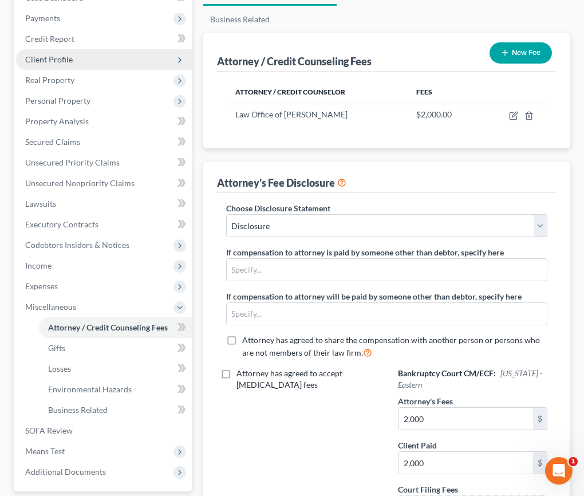
click at [56, 58] on span "Client Profile" at bounding box center [49, 59] width 48 height 10
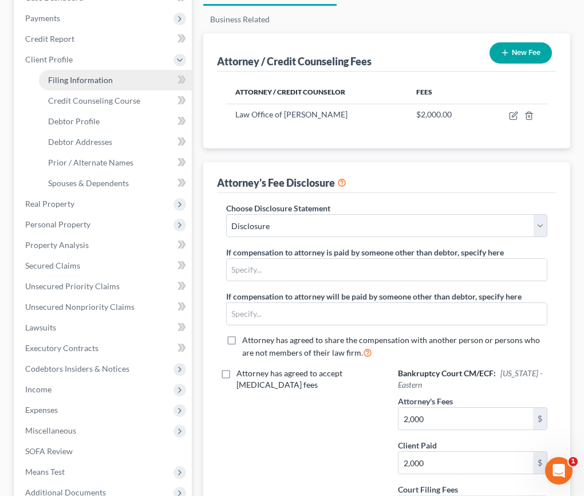
click at [81, 80] on span "Filing Information" at bounding box center [80, 80] width 65 height 10
select select "1"
select select "0"
select select "8"
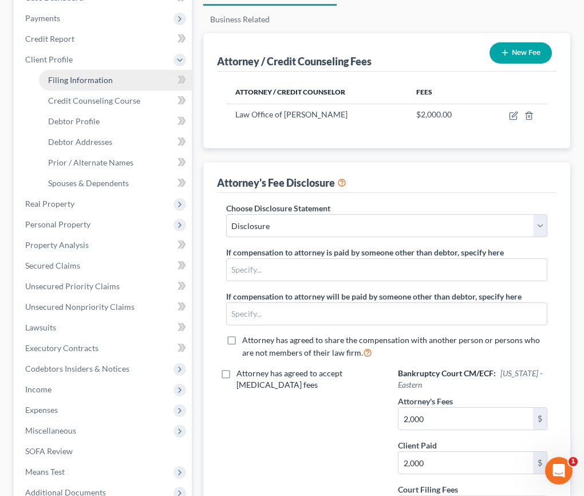
select select "0"
select select "4"
select select "0"
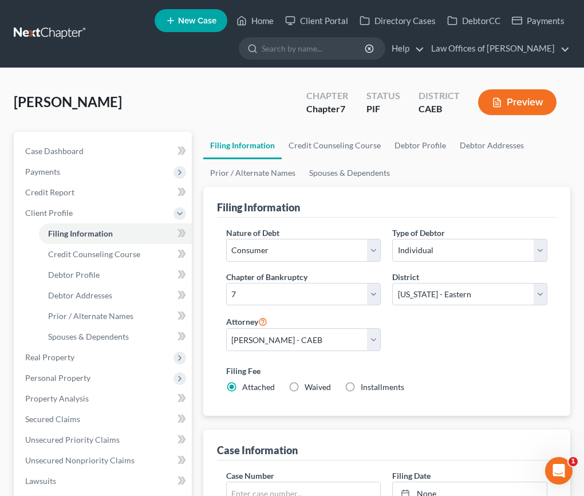
click at [361, 384] on label "Installments Installments" at bounding box center [383, 387] width 44 height 11
click at [366, 384] on input "Installments Installments" at bounding box center [369, 385] width 7 height 7
radio input "true"
radio input "false"
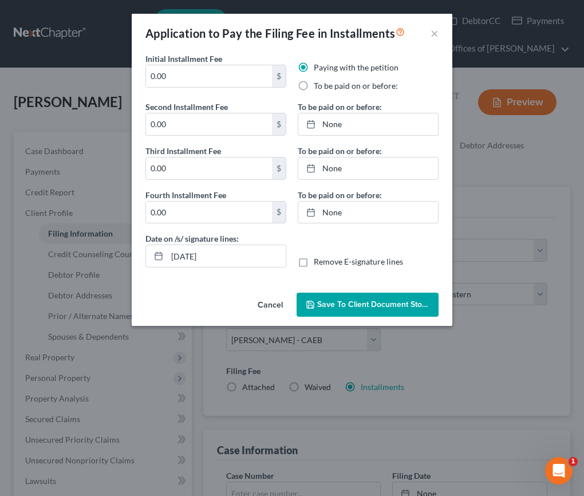
click at [266, 301] on button "Cancel" at bounding box center [271, 305] width 44 height 23
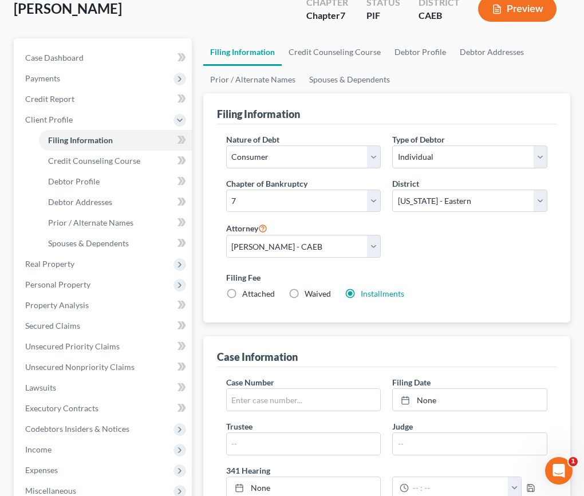
scroll to position [93, 0]
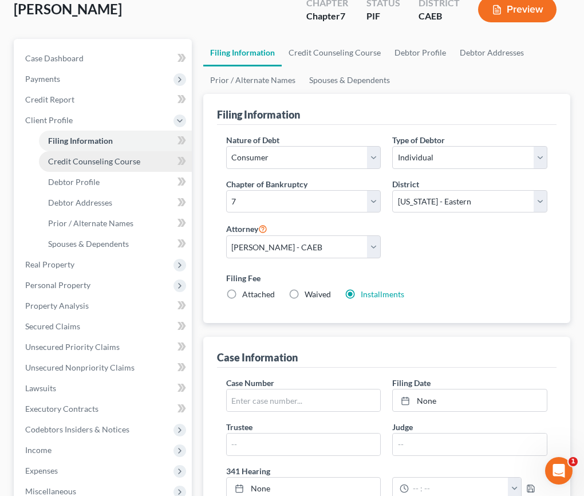
click at [94, 161] on span "Credit Counseling Course" at bounding box center [94, 161] width 92 height 10
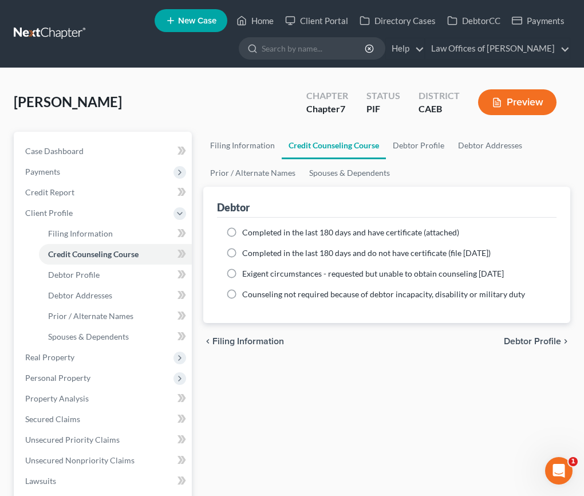
click at [242, 233] on label "Completed in the last 180 days and have certificate (attached)" at bounding box center [350, 232] width 217 height 11
click at [247, 233] on input "Completed in the last 180 days and have certificate (attached)" at bounding box center [250, 230] width 7 height 7
radio input "true"
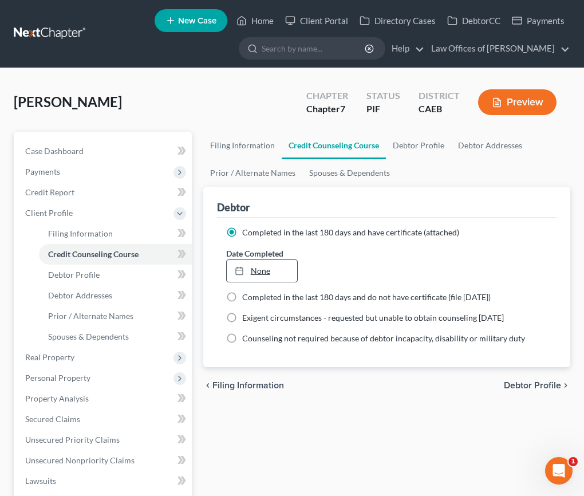
click at [263, 264] on link "None" at bounding box center [262, 271] width 70 height 22
type input "[DATE]"
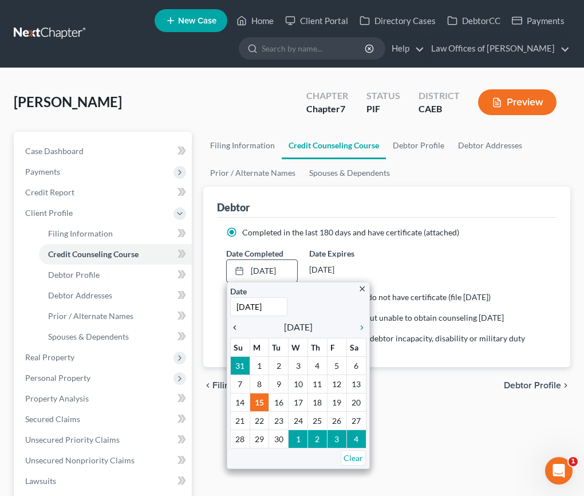
click at [237, 328] on icon "chevron_left" at bounding box center [237, 327] width 15 height 9
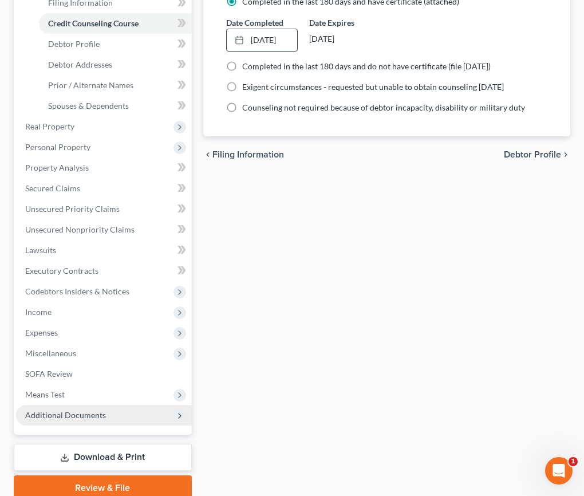
scroll to position [234, 0]
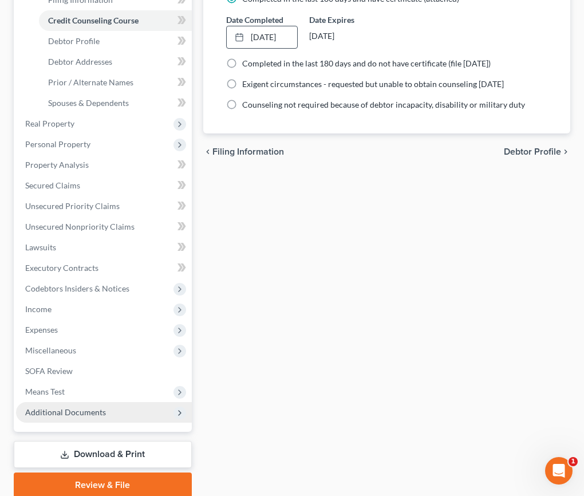
click at [77, 414] on span "Additional Documents" at bounding box center [65, 412] width 81 height 10
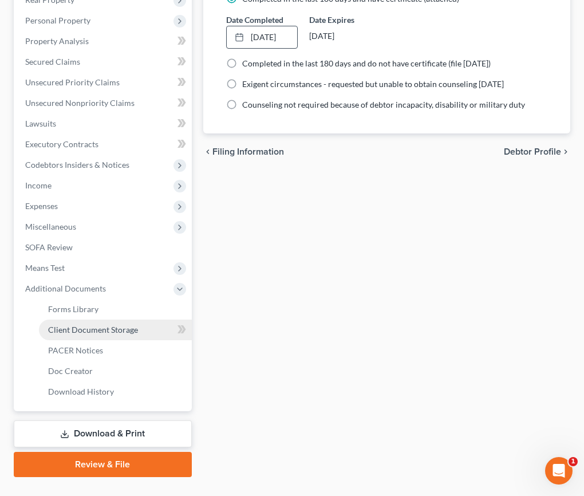
click at [92, 330] on span "Client Document Storage" at bounding box center [93, 330] width 90 height 10
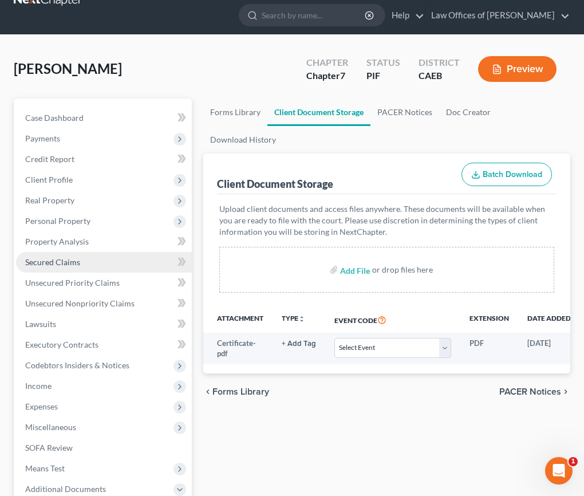
scroll to position [34, 0]
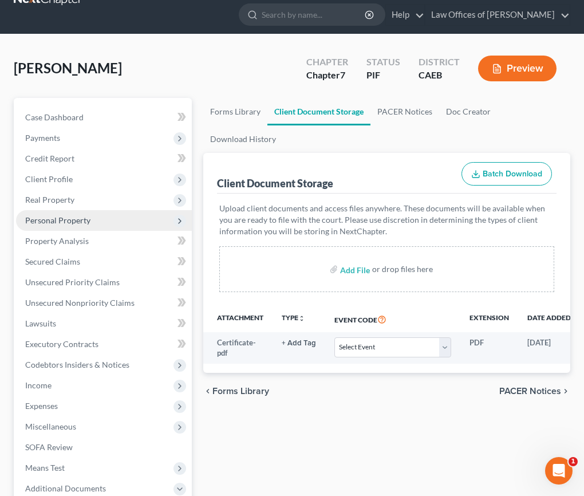
click at [69, 218] on span "Personal Property" at bounding box center [57, 220] width 65 height 10
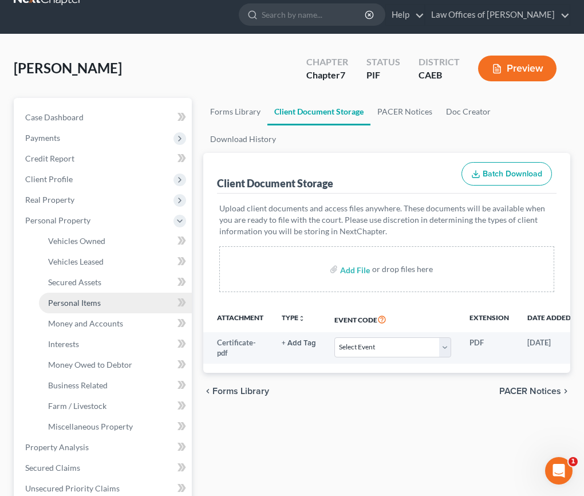
click at [87, 299] on span "Personal Items" at bounding box center [74, 303] width 53 height 10
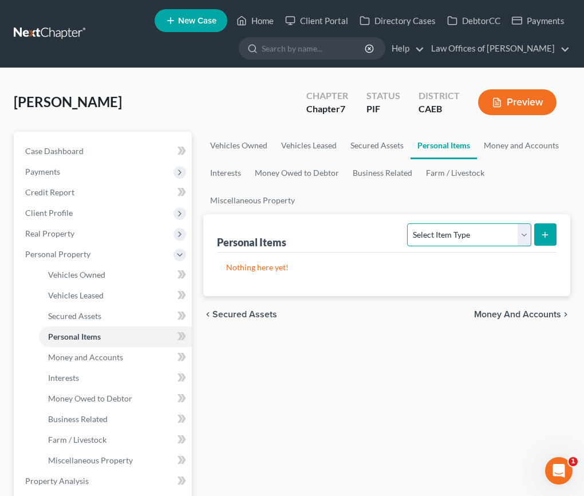
click at [470, 231] on select "Select Item Type Clothing Collectibles Of Value Electronics Firearms Household …" at bounding box center [469, 234] width 124 height 23
select select "clothing"
click at [409, 223] on select "Select Item Type Clothing Collectibles Of Value Electronics Firearms Household …" at bounding box center [469, 234] width 124 height 23
click at [552, 238] on button "submit" at bounding box center [546, 234] width 22 height 22
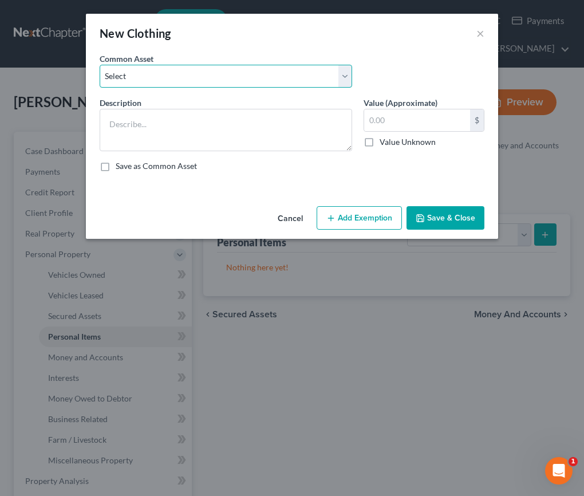
click at [231, 72] on select "Select Wardrobe" at bounding box center [226, 76] width 253 height 23
select select "0"
click at [100, 65] on select "Select Wardrobe" at bounding box center [226, 76] width 253 height 23
type textarea "Wardrobe"
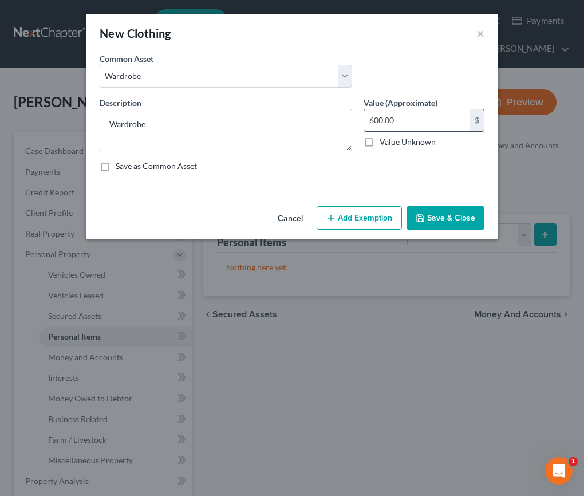
click at [380, 121] on input "600.00" at bounding box center [417, 120] width 106 height 22
type input "800"
click at [354, 228] on button "Add Exemption" at bounding box center [359, 218] width 85 height 24
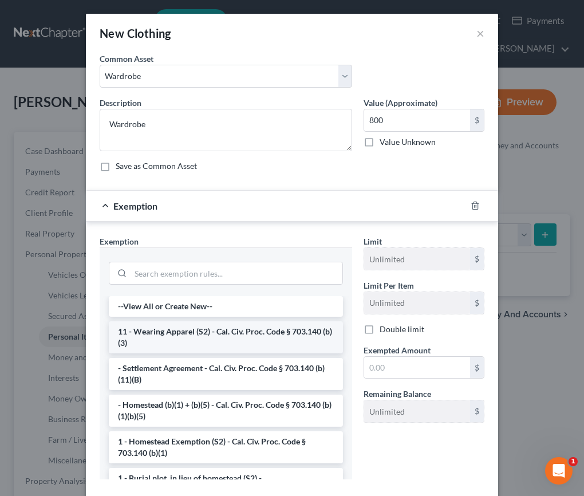
click at [191, 345] on li "11 - Wearing Apparel (S2) - Cal. Civ. Proc. Code § 703.140 (b)(3)" at bounding box center [226, 337] width 234 height 32
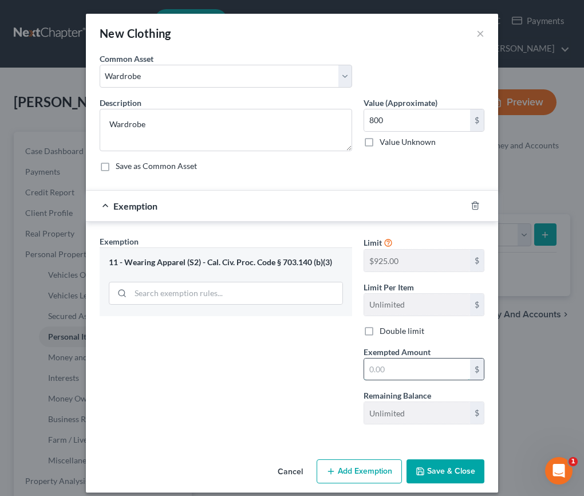
click at [383, 374] on input "text" at bounding box center [417, 370] width 106 height 22
type input "800"
click at [345, 383] on div "Exemption Set must be selected for CA. Exemption * 11 - Wearing Apparel (S2) - …" at bounding box center [226, 334] width 264 height 198
click at [439, 472] on button "Save & Close" at bounding box center [446, 471] width 78 height 24
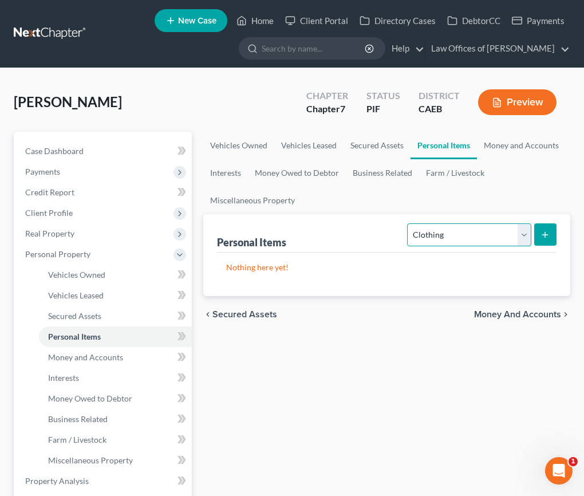
click at [442, 234] on select "Select Item Type Clothing Collectibles Of Value Electronics Firearms Household …" at bounding box center [469, 234] width 124 height 23
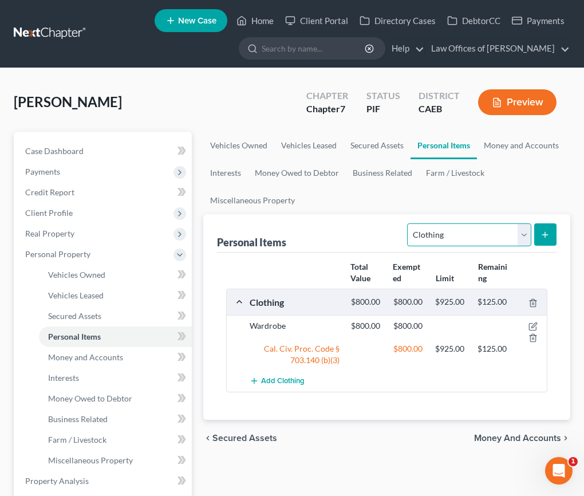
select select "electronics"
click at [409, 223] on select "Select Item Type Clothing Collectibles Of Value Electronics Firearms Household …" at bounding box center [469, 234] width 124 height 23
click at [547, 235] on icon "submit" at bounding box center [545, 234] width 9 height 9
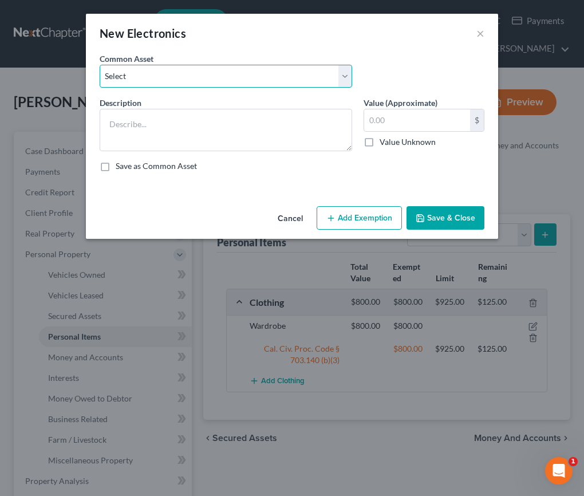
click at [228, 74] on select "Select Miscellaneous Electronic Items" at bounding box center [226, 76] width 253 height 23
select select "0"
click at [100, 65] on select "Select Miscellaneous Electronic Items" at bounding box center [226, 76] width 253 height 23
type textarea "Miscellaneous Electronic Items"
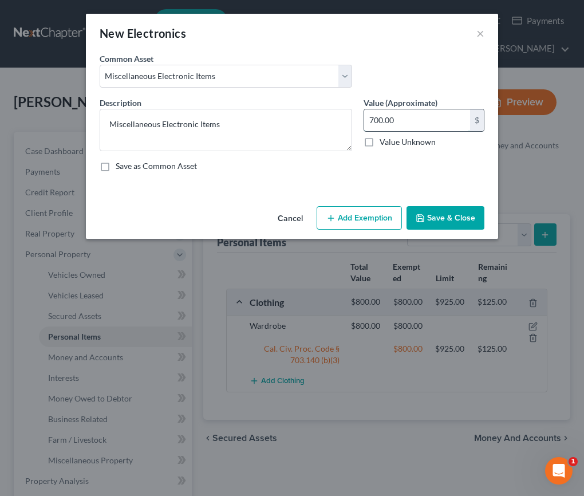
click at [380, 121] on input "700.00" at bounding box center [417, 120] width 106 height 22
type input "8"
type input "1,000"
click at [346, 216] on button "Add Exemption" at bounding box center [359, 218] width 85 height 24
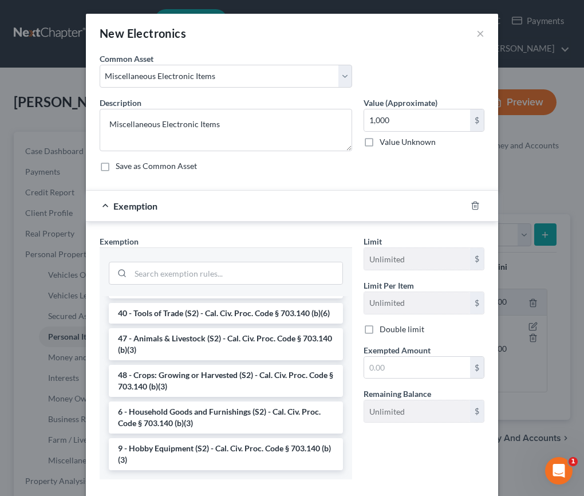
scroll to position [65, 0]
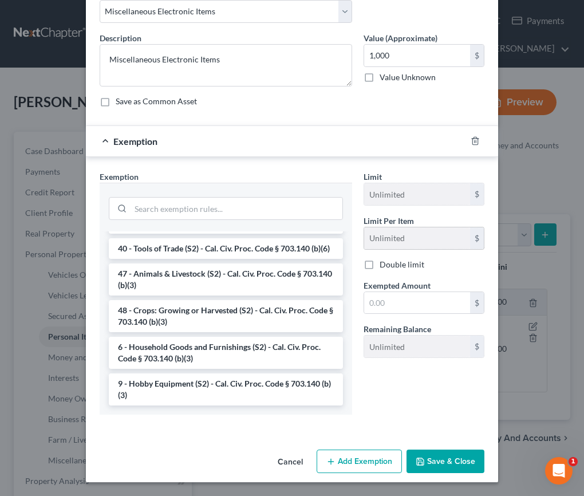
drag, startPoint x: 188, startPoint y: 352, endPoint x: 406, endPoint y: 303, distance: 223.2
click at [188, 352] on li "6 - Household Goods and Furnishings (S2) - Cal. Civ. Proc. Code § 703.140 (b)(3)" at bounding box center [226, 353] width 234 height 32
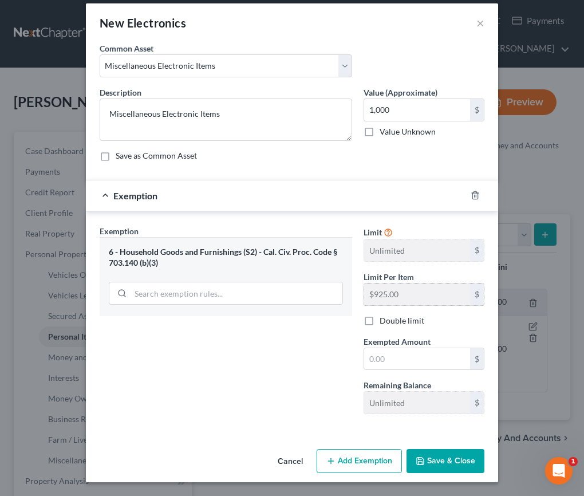
scroll to position [10, 0]
click at [380, 364] on input "text" at bounding box center [417, 359] width 106 height 22
type input "1,000"
click at [463, 469] on button "Save & Close" at bounding box center [446, 461] width 78 height 24
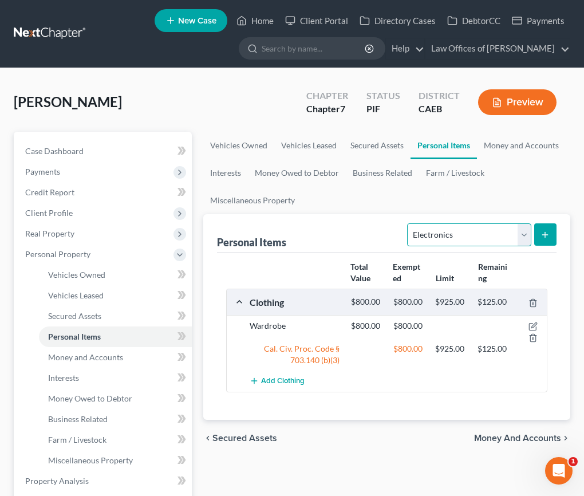
click at [511, 242] on select "Select Item Type Clothing Collectibles Of Value Electronics Firearms Household …" at bounding box center [469, 234] width 124 height 23
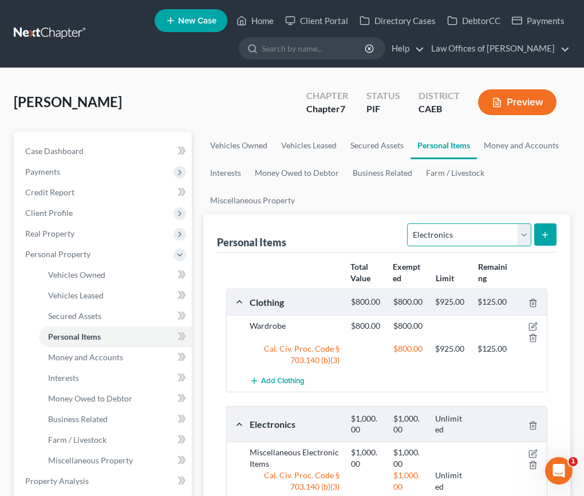
select select "household_goods"
click at [409, 223] on select "Select Item Type Clothing Collectibles Of Value Electronics Firearms Household …" at bounding box center [469, 234] width 124 height 23
click at [543, 235] on icon "submit" at bounding box center [545, 234] width 9 height 9
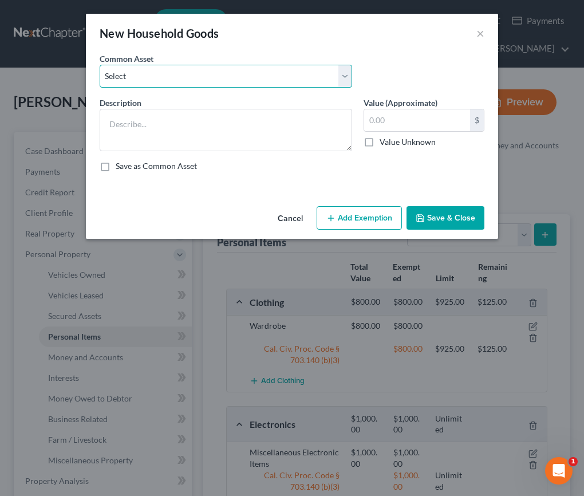
click at [269, 78] on select "Select Furniture and furnishings" at bounding box center [226, 76] width 253 height 23
select select "0"
click at [100, 65] on select "Select Furniture and furnishings" at bounding box center [226, 76] width 253 height 23
click at [219, 81] on select "Select Furniture and furnishings" at bounding box center [226, 76] width 253 height 23
type textarea "Furniture and furnishings"
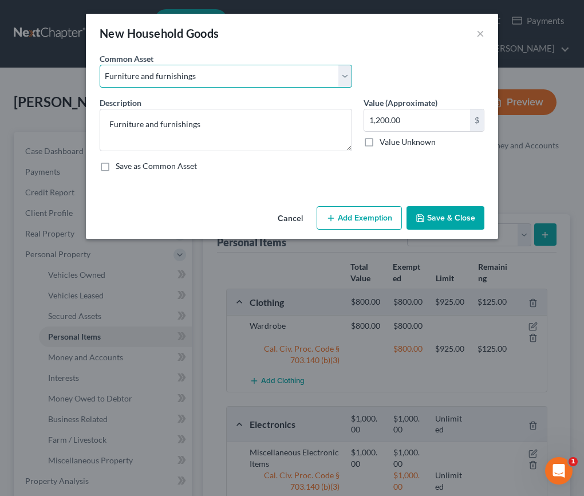
click at [100, 65] on select "Select Furniture and furnishings" at bounding box center [226, 76] width 253 height 23
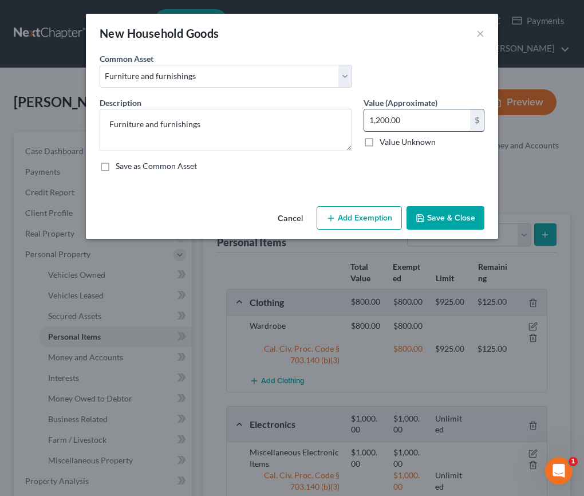
click at [376, 119] on input "1,200.00" at bounding box center [417, 120] width 106 height 22
type input "1,200"
click at [355, 219] on button "Add Exemption" at bounding box center [359, 218] width 85 height 24
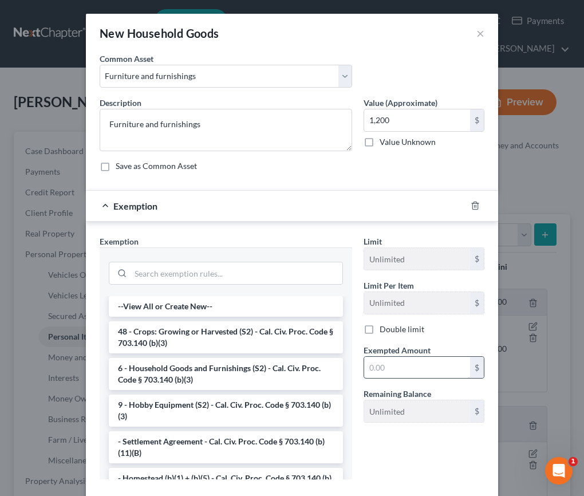
drag, startPoint x: 217, startPoint y: 377, endPoint x: 400, endPoint y: 366, distance: 183.1
click at [217, 377] on li "6 - Household Goods and Furnishings (S2) - Cal. Civ. Proc. Code § 703.140 (b)(3)" at bounding box center [226, 374] width 234 height 32
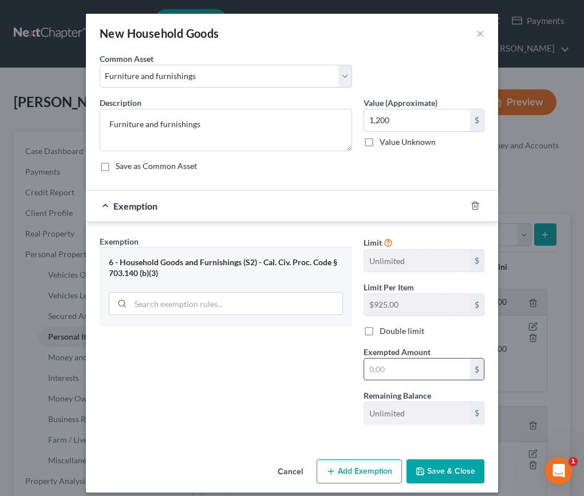
click at [400, 366] on input "text" at bounding box center [417, 370] width 106 height 22
type input "1,200"
click at [202, 406] on div "Exemption Set must be selected for CA. Exemption * 6 - Household Goods and Furn…" at bounding box center [226, 334] width 264 height 198
click at [432, 478] on button "Save & Close" at bounding box center [446, 471] width 78 height 24
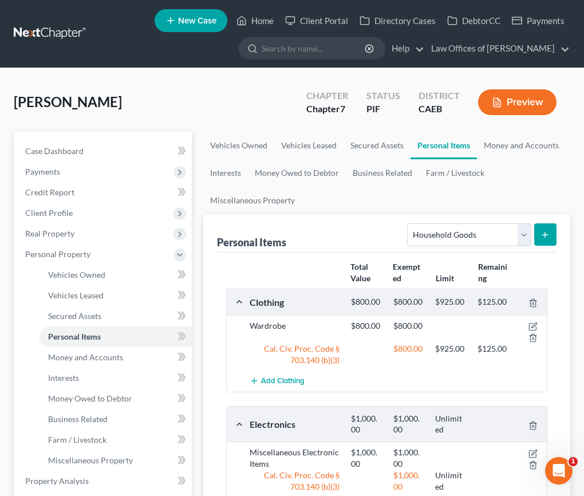
scroll to position [14, 0]
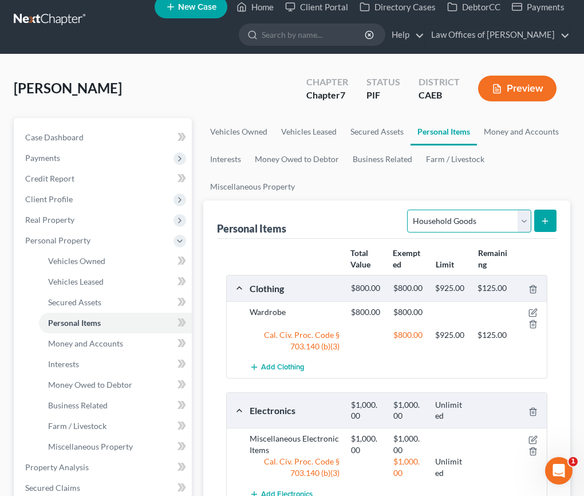
click at [461, 223] on select "Select Item Type Clothing Collectibles Of Value Electronics Firearms Household …" at bounding box center [469, 221] width 124 height 23
select select "jewelry"
click at [409, 210] on select "Select Item Type Clothing Collectibles Of Value Electronics Firearms Household …" at bounding box center [469, 221] width 124 height 23
click at [548, 225] on icon "submit" at bounding box center [545, 221] width 9 height 9
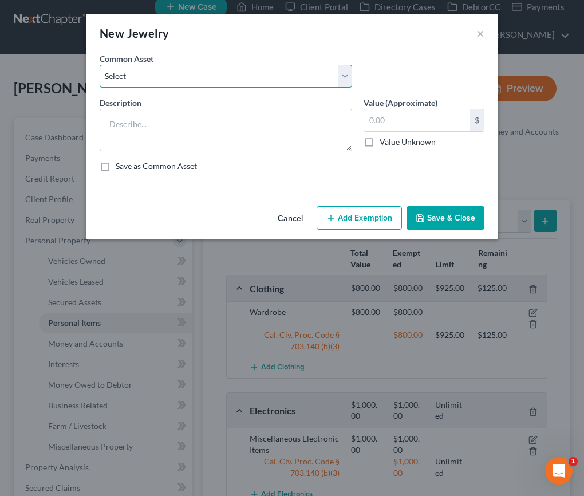
click at [260, 84] on select "Select Miscellaneous Jewelry" at bounding box center [226, 76] width 253 height 23
select select "0"
click at [100, 65] on select "Select Miscellaneous Jewelry" at bounding box center [226, 76] width 253 height 23
type textarea "Miscellaneous Jewelry"
type input "100.00"
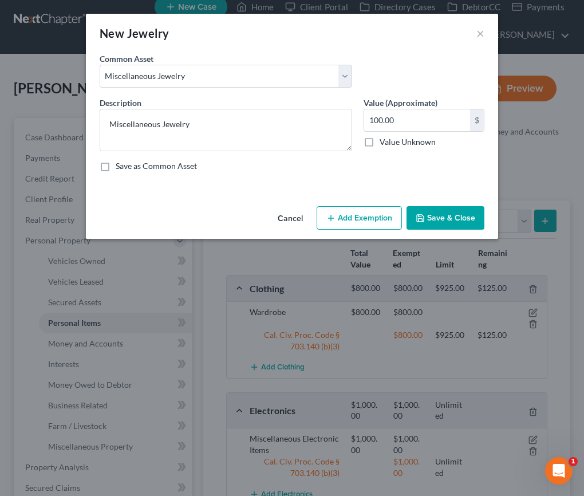
click at [360, 220] on button "Add Exemption" at bounding box center [359, 218] width 85 height 24
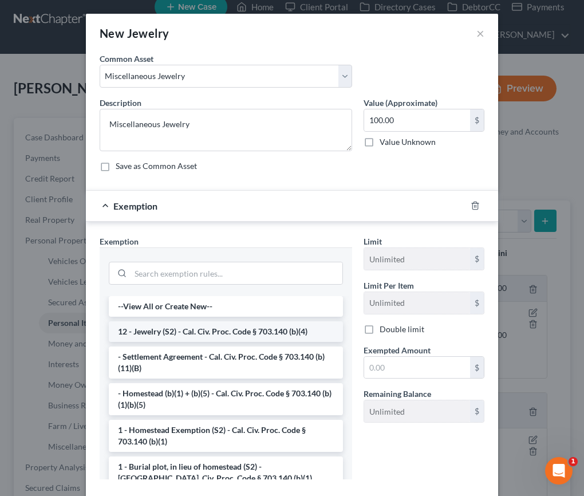
click at [203, 332] on li "12 - Jewelry (S2) - Cal. Civ. Proc. Code § 703.140 (b)(4)" at bounding box center [226, 331] width 234 height 21
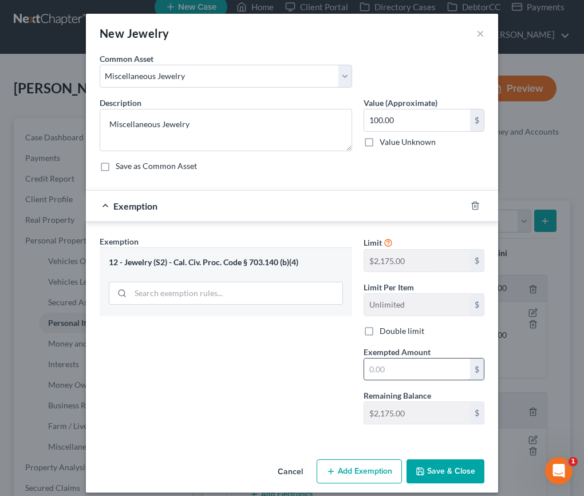
click at [392, 369] on input "text" at bounding box center [417, 370] width 106 height 22
type input "100"
click at [249, 429] on div "Exemption Set must be selected for CA. Exemption * 12 - Jewelry (S2) - Cal. Civ…" at bounding box center [226, 334] width 264 height 198
click at [441, 474] on button "Save & Close" at bounding box center [446, 471] width 78 height 24
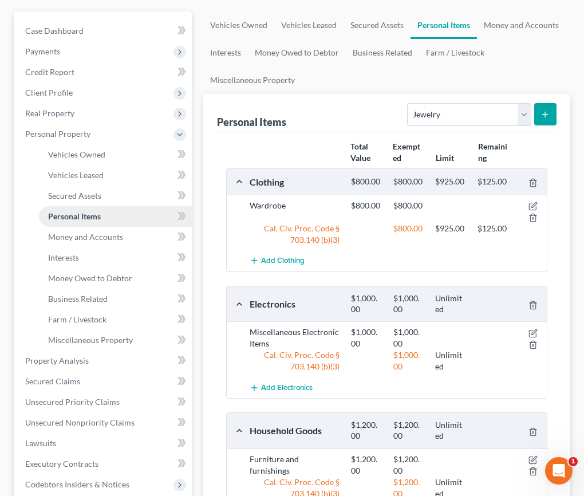
scroll to position [123, 0]
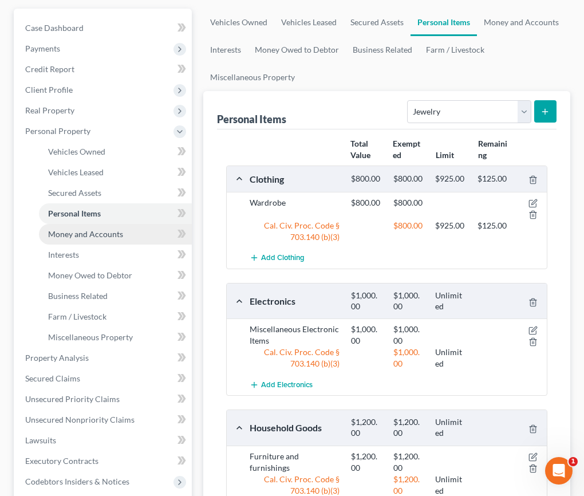
click at [97, 237] on span "Money and Accounts" at bounding box center [85, 234] width 75 height 10
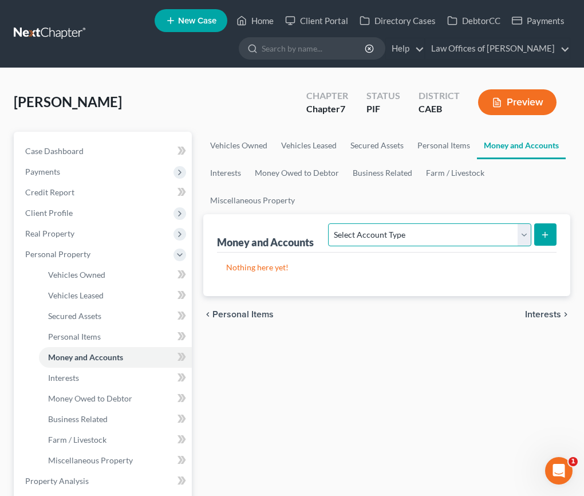
click at [382, 235] on select "Select Account Type Brokerage Cash on Hand Certificates of Deposit Checking Acc…" at bounding box center [429, 234] width 203 height 23
select select "cash_on_hand"
click at [331, 223] on select "Select Account Type Brokerage Cash on Hand Certificates of Deposit Checking Acc…" at bounding box center [429, 234] width 203 height 23
click at [549, 241] on button "submit" at bounding box center [546, 234] width 22 height 22
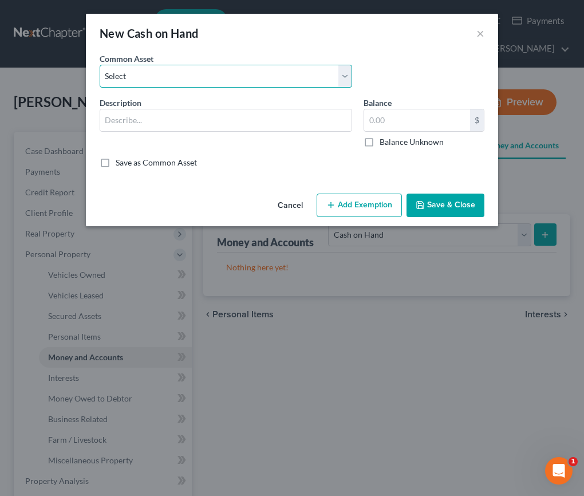
click at [190, 65] on select "Select Cash on Hand" at bounding box center [226, 76] width 253 height 23
select select "0"
click at [100, 65] on select "Select Cash on Hand" at bounding box center [226, 76] width 253 height 23
type input "Cash on Hand"
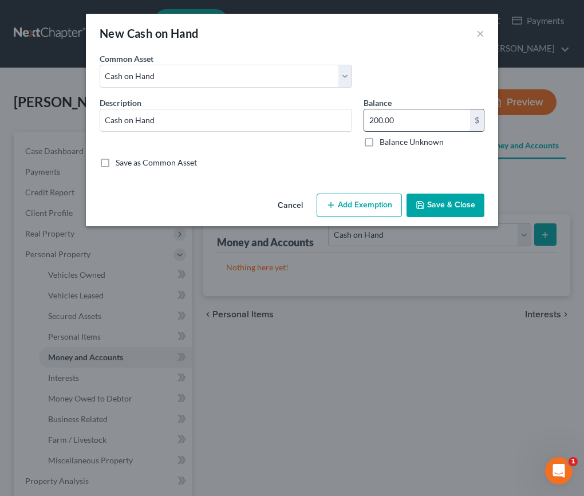
click at [379, 123] on input "200.00" at bounding box center [417, 120] width 106 height 22
type input "50"
click at [368, 206] on button "Add Exemption" at bounding box center [359, 206] width 85 height 24
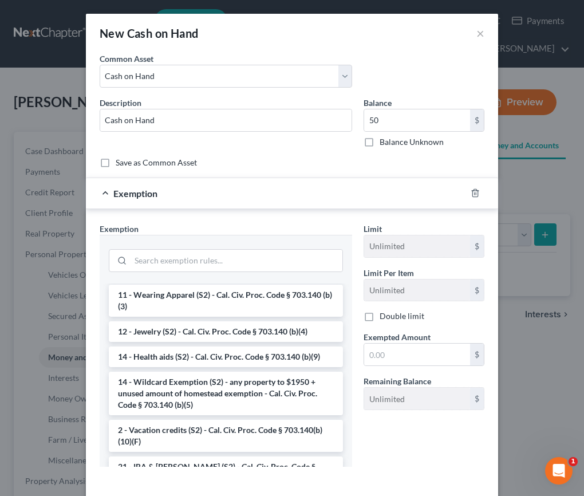
scroll to position [175, 0]
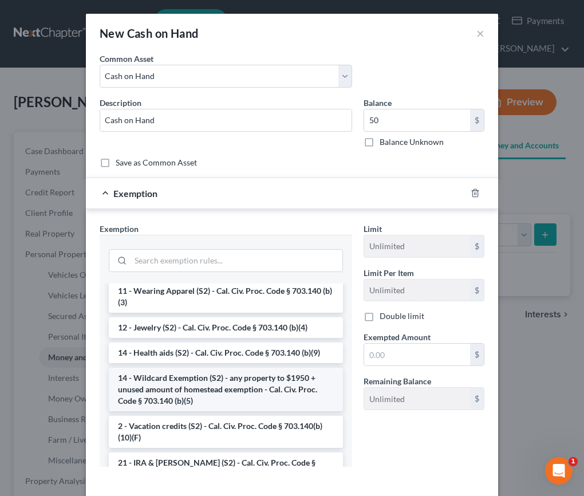
click at [215, 391] on li "14 - Wildcard Exemption (S2) - any property to $1950 + unused amount of homeste…" at bounding box center [226, 390] width 234 height 44
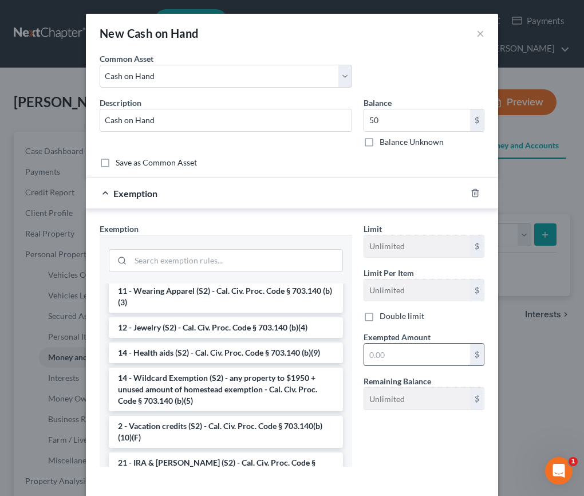
click at [410, 360] on input "text" at bounding box center [417, 355] width 106 height 22
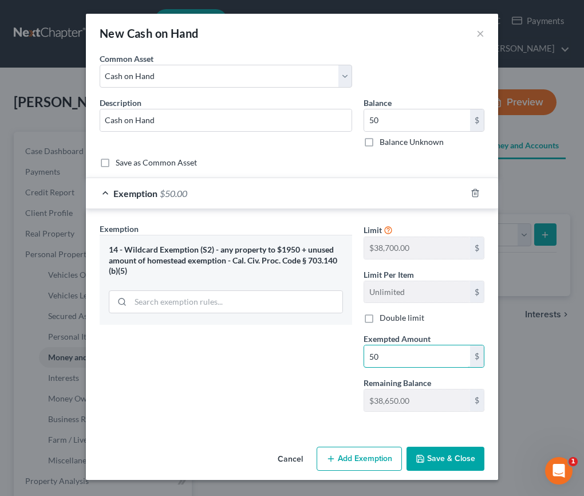
type input "50"
click at [245, 380] on div "Exemption Set must be selected for CA. Exemption * 14 - Wildcard Exemption (S2)…" at bounding box center [226, 322] width 264 height 198
click at [445, 457] on button "Save & Close" at bounding box center [446, 459] width 78 height 24
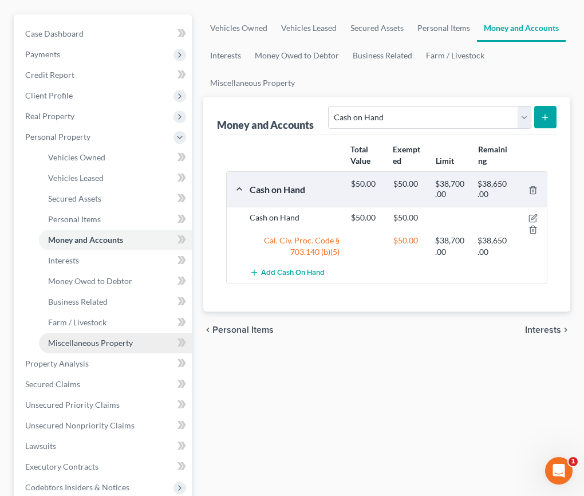
scroll to position [113, 0]
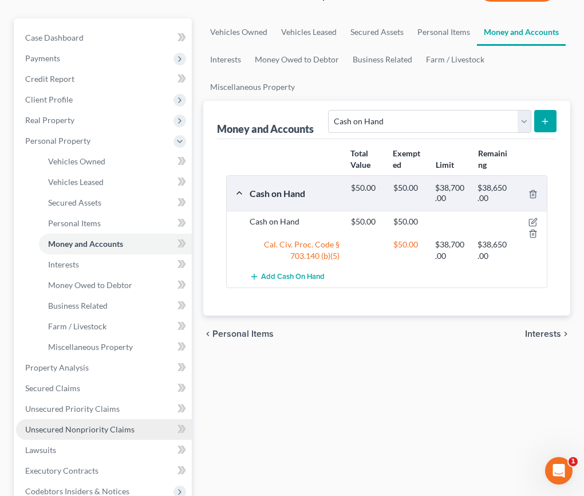
click at [101, 431] on span "Unsecured Nonpriority Claims" at bounding box center [79, 430] width 109 height 10
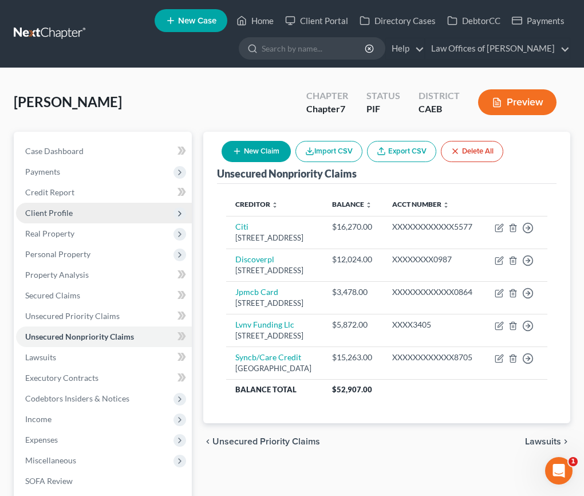
click at [58, 211] on span "Client Profile" at bounding box center [49, 213] width 48 height 10
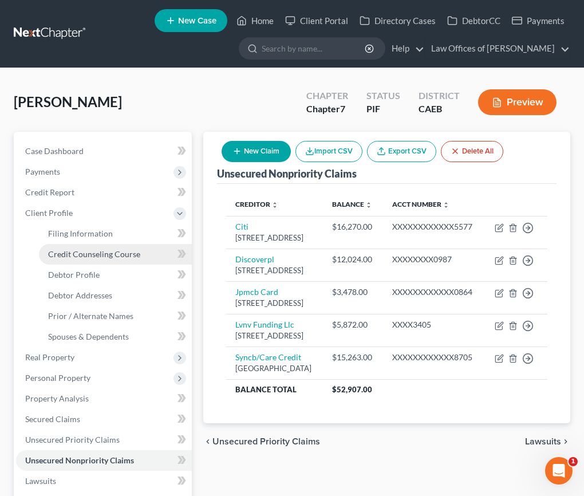
scroll to position [42, 0]
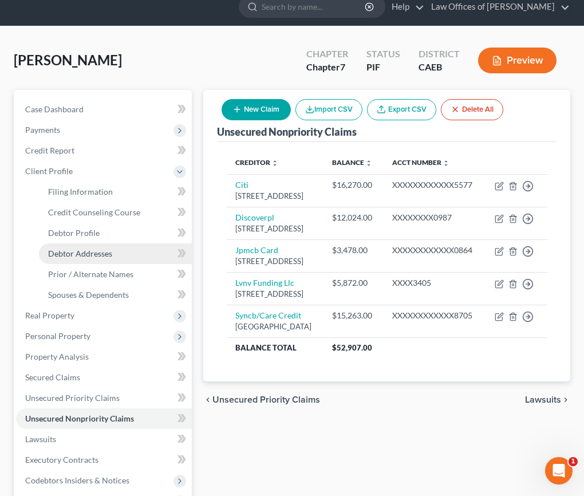
click at [89, 258] on span "Debtor Addresses" at bounding box center [80, 254] width 64 height 10
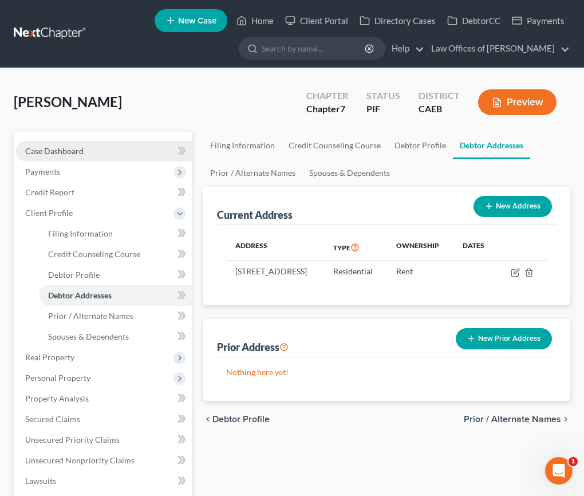
click at [62, 151] on span "Case Dashboard" at bounding box center [54, 151] width 58 height 10
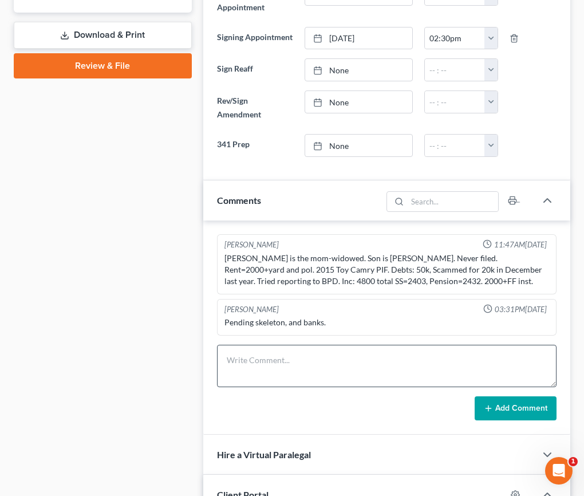
scroll to position [549, 0]
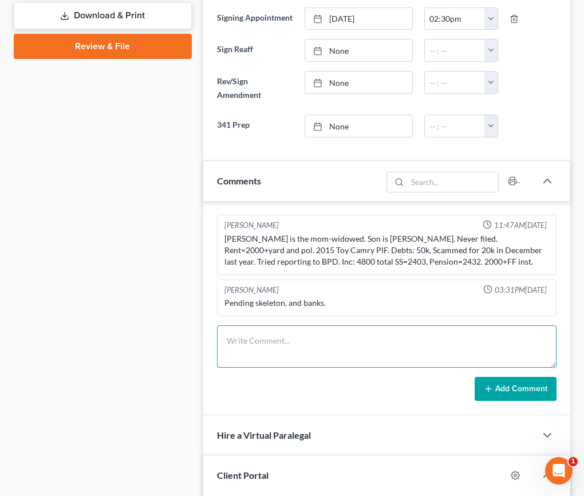
click at [287, 351] on textarea at bounding box center [387, 346] width 340 height 42
type textarea "Pre-petition complete. Creditors not sent."
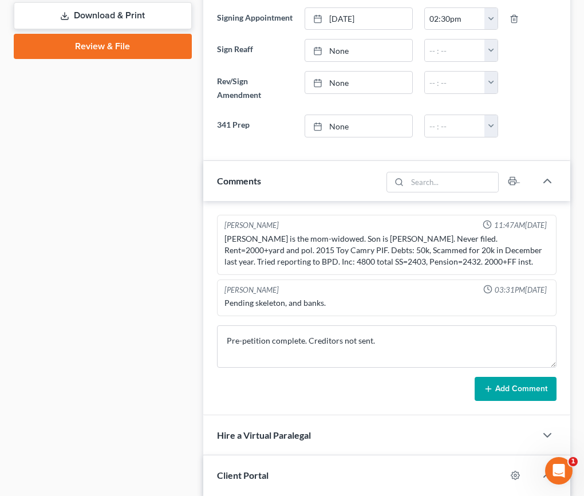
drag, startPoint x: 506, startPoint y: 387, endPoint x: 105, endPoint y: 300, distance: 410.4
click at [506, 387] on button "Add Comment" at bounding box center [516, 389] width 82 height 24
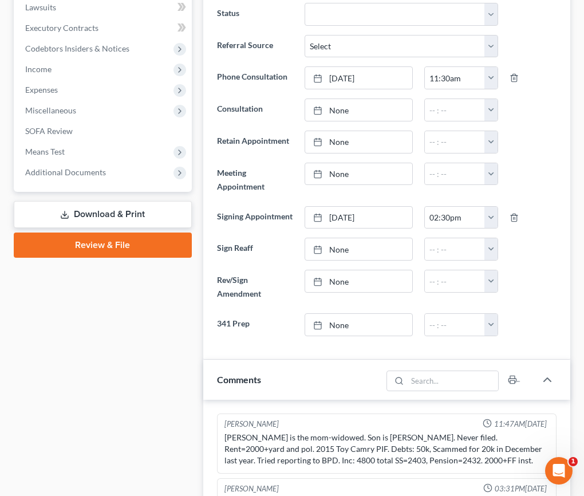
scroll to position [0, 0]
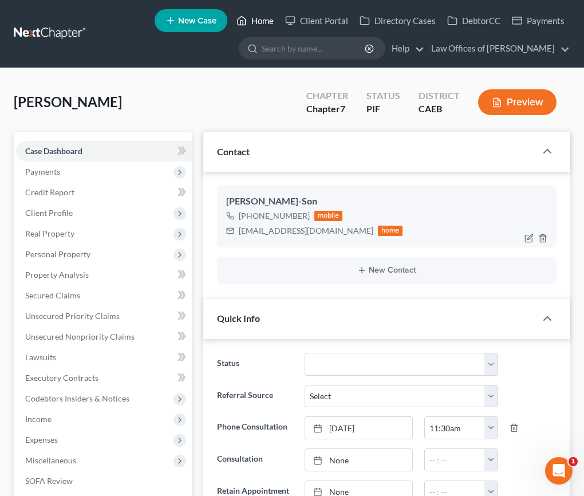
click at [260, 22] on link "Home" at bounding box center [255, 20] width 49 height 21
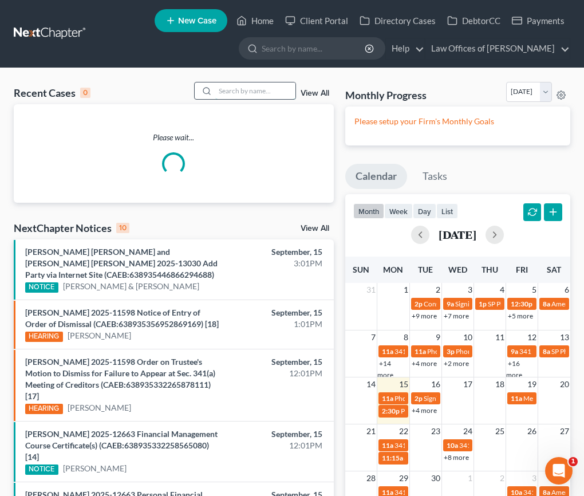
click at [240, 85] on input "search" at bounding box center [255, 91] width 80 height 17
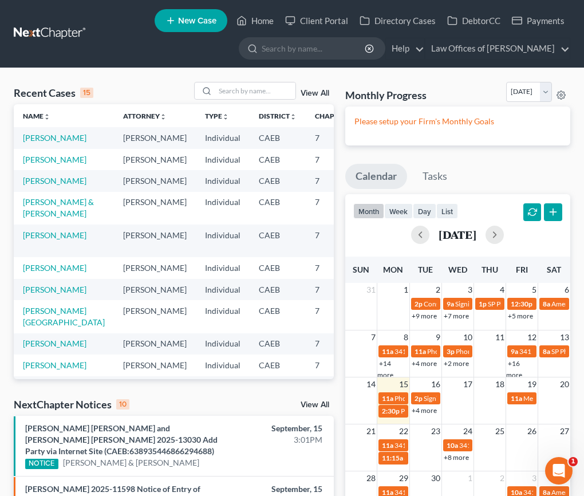
click at [64, 170] on td "[PERSON_NAME]" at bounding box center [64, 159] width 100 height 21
click at [50, 164] on link "[PERSON_NAME]" at bounding box center [55, 160] width 64 height 10
select select "11"
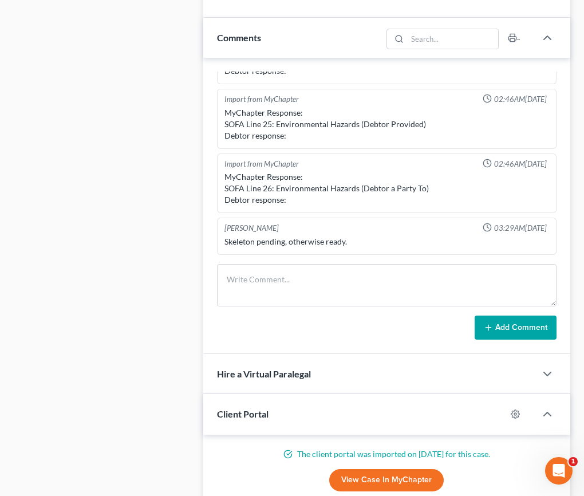
scroll to position [692, 0]
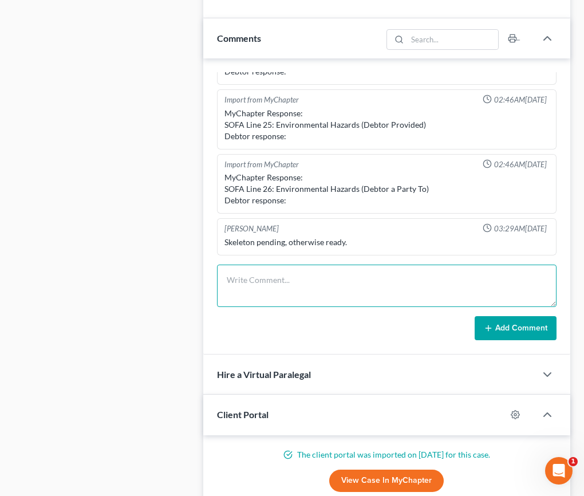
click at [286, 278] on textarea at bounding box center [387, 286] width 340 height 42
type textarea "C"
type textarea "Pre-petition complete."
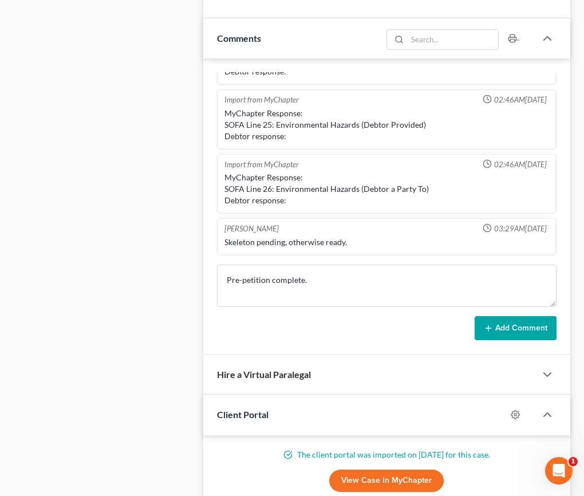
click at [518, 325] on button "Add Comment" at bounding box center [516, 328] width 82 height 24
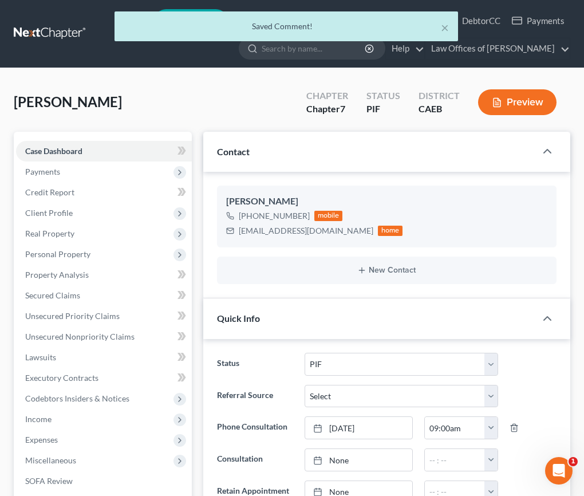
scroll to position [431, 0]
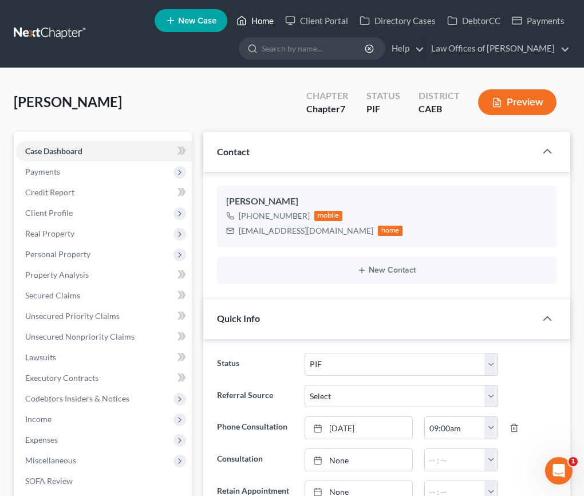
click at [260, 23] on link "Home" at bounding box center [255, 20] width 49 height 21
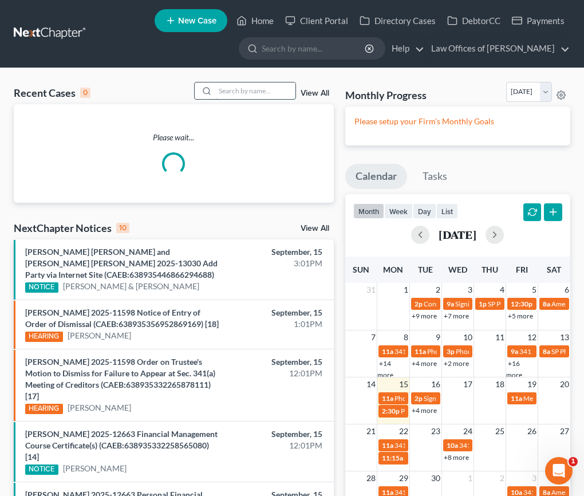
click at [277, 92] on input "search" at bounding box center [255, 91] width 80 height 17
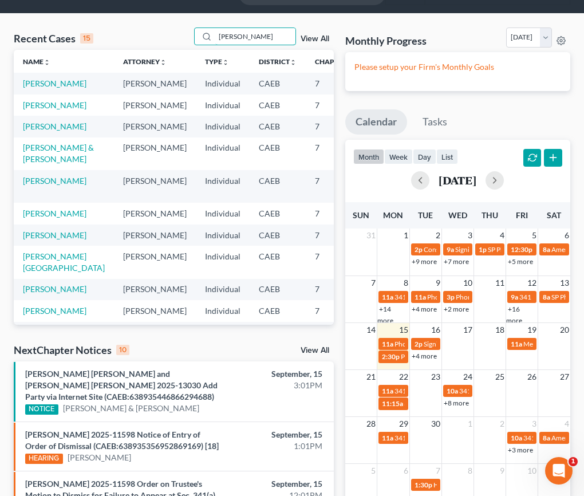
scroll to position [58, 0]
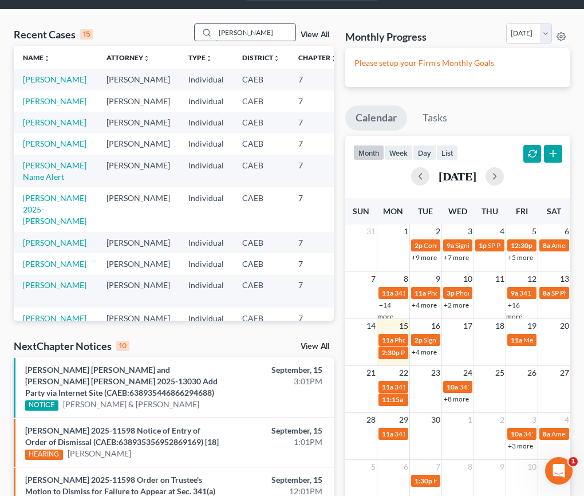
click at [255, 33] on input "[PERSON_NAME]" at bounding box center [255, 32] width 80 height 17
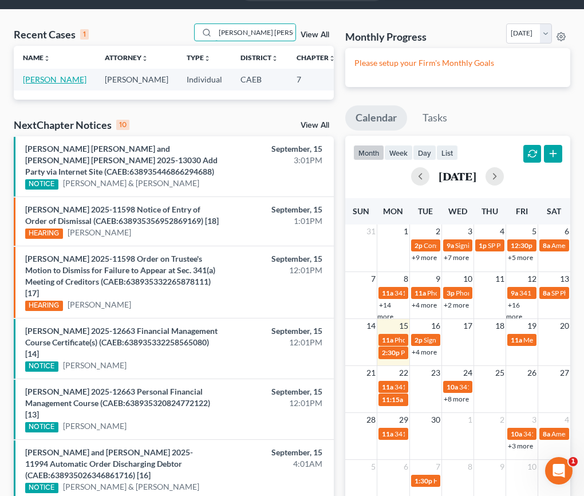
type input "[PERSON_NAME] [PERSON_NAME]"
click at [30, 84] on link "[PERSON_NAME]" at bounding box center [55, 79] width 64 height 10
select select "11"
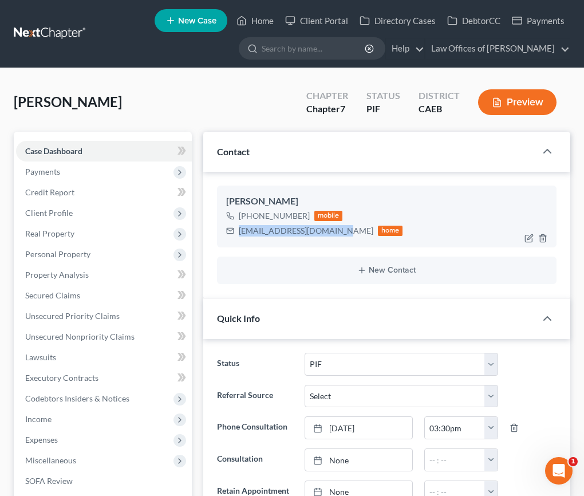
drag, startPoint x: 238, startPoint y: 232, endPoint x: 328, endPoint y: 233, distance: 89.4
click at [335, 231] on div "[EMAIL_ADDRESS][DOMAIN_NAME]" at bounding box center [306, 230] width 135 height 11
copy div "[EMAIL_ADDRESS][DOMAIN_NAME]"
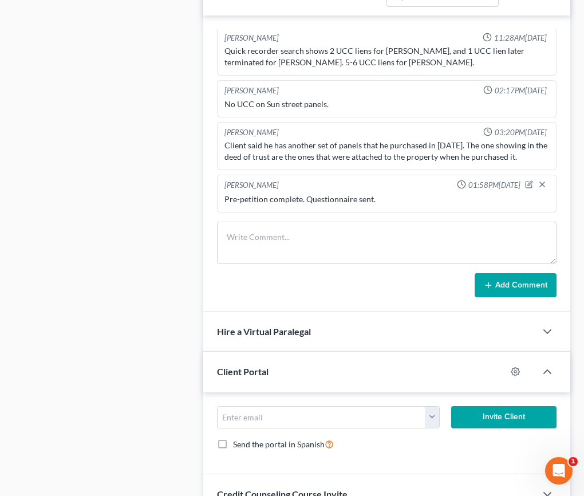
scroll to position [829, 0]
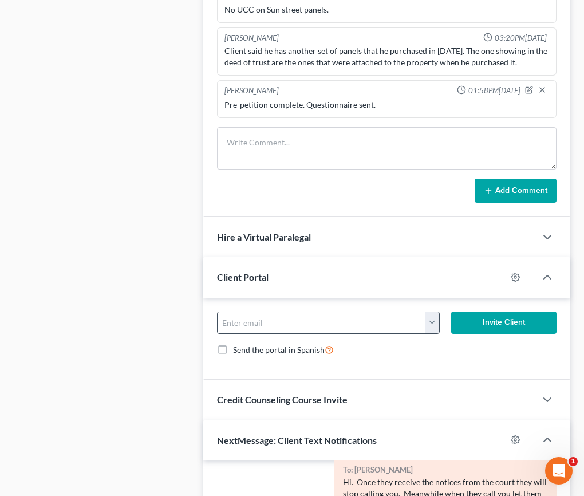
click at [269, 320] on input "email" at bounding box center [322, 323] width 208 height 22
paste input "[EMAIL_ADDRESS][DOMAIN_NAME]"
type input "[EMAIL_ADDRESS][DOMAIN_NAME]"
click at [482, 323] on button "Invite Client" at bounding box center [503, 323] width 105 height 23
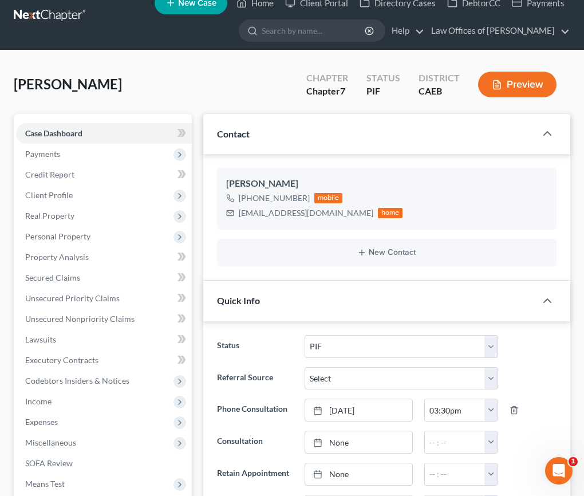
scroll to position [0, 0]
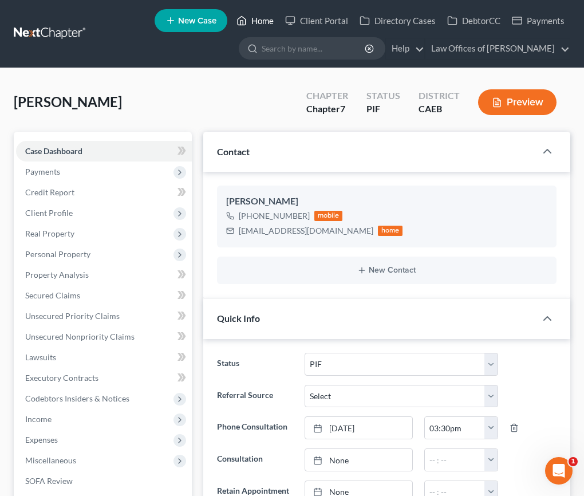
click at [257, 18] on link "Home" at bounding box center [255, 20] width 49 height 21
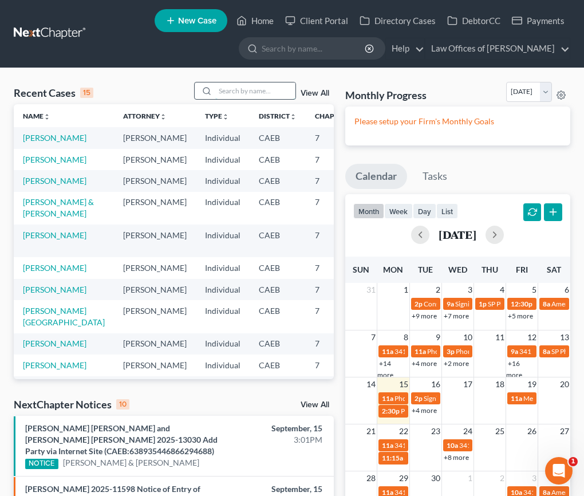
click at [250, 84] on input "search" at bounding box center [255, 91] width 80 height 17
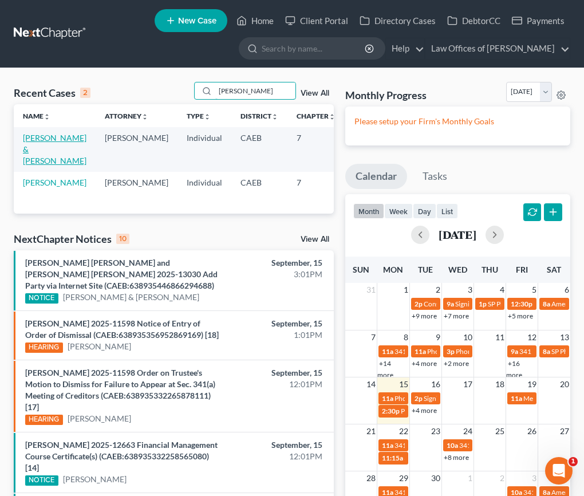
type input "[PERSON_NAME]"
click at [48, 142] on link "[PERSON_NAME] & [PERSON_NAME]" at bounding box center [55, 149] width 64 height 33
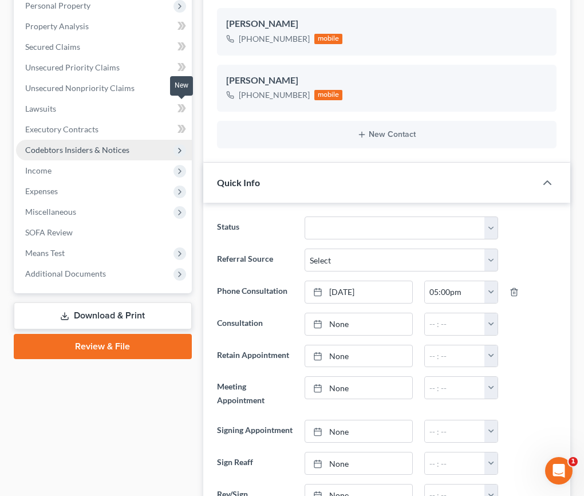
scroll to position [248, 0]
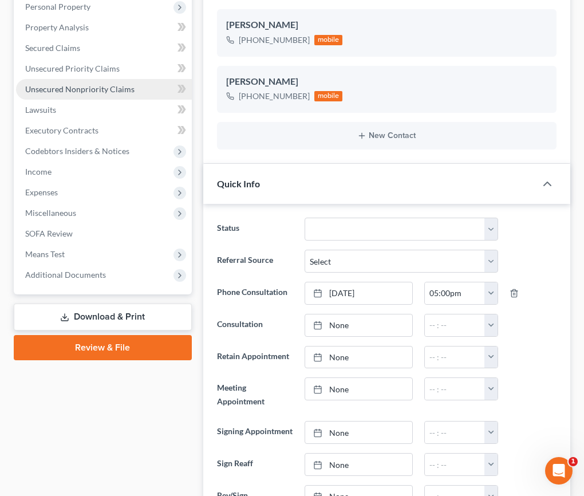
click at [82, 91] on span "Unsecured Nonpriority Claims" at bounding box center [79, 89] width 109 height 10
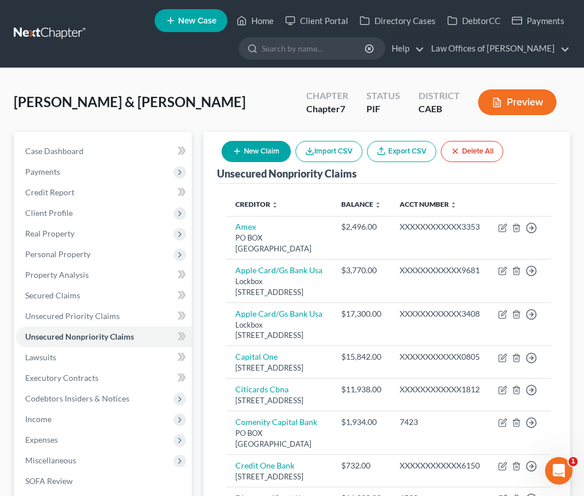
scroll to position [38, 0]
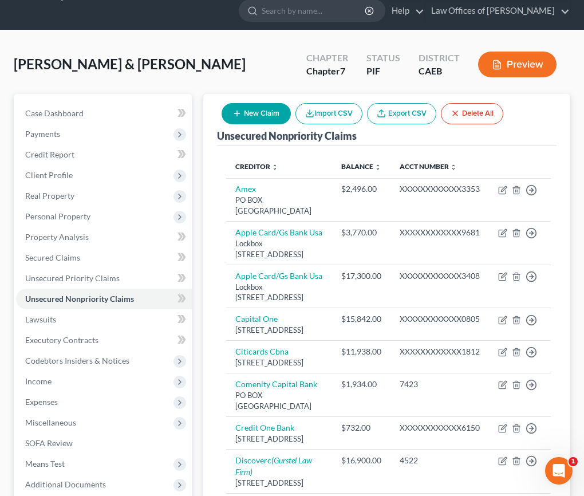
click at [254, 111] on button "New Claim" at bounding box center [256, 113] width 69 height 21
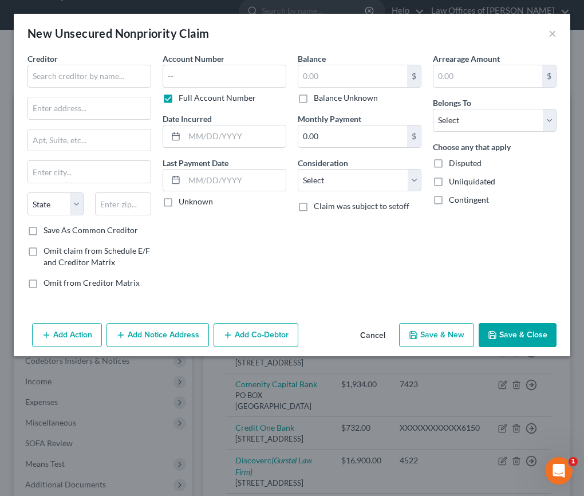
click at [376, 335] on button "Cancel" at bounding box center [373, 335] width 44 height 23
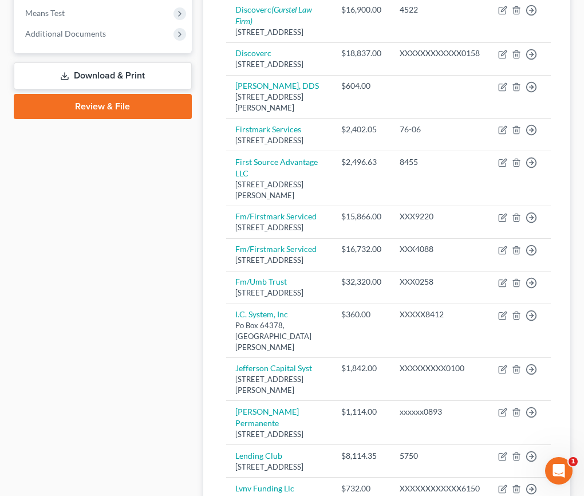
scroll to position [0, 0]
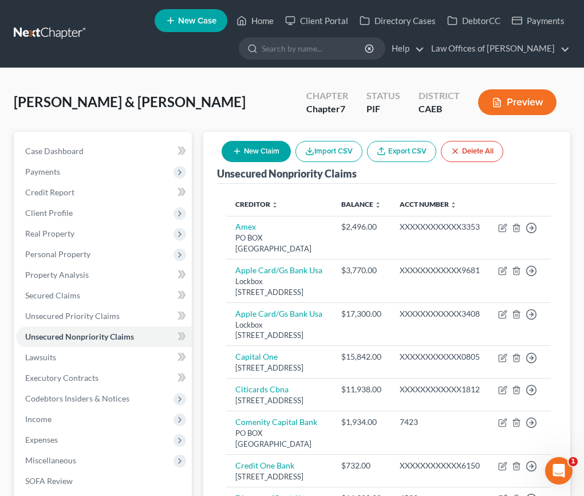
click at [252, 150] on button "New Claim" at bounding box center [256, 151] width 69 height 21
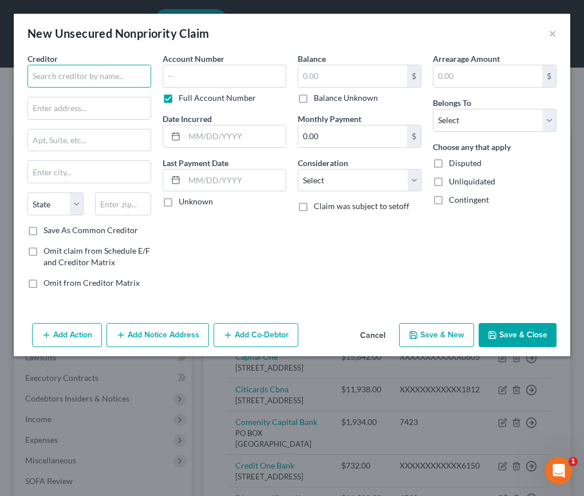
click at [98, 80] on input "text" at bounding box center [90, 76] width 124 height 23
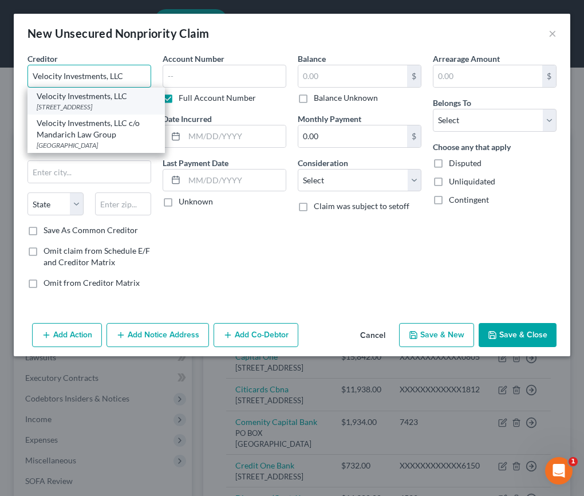
type input "Velocity Investments, LLC"
click at [72, 109] on div "[STREET_ADDRESS]" at bounding box center [96, 107] width 119 height 10
type input "[STREET_ADDRESS]"
type input "Belmar"
select select "33"
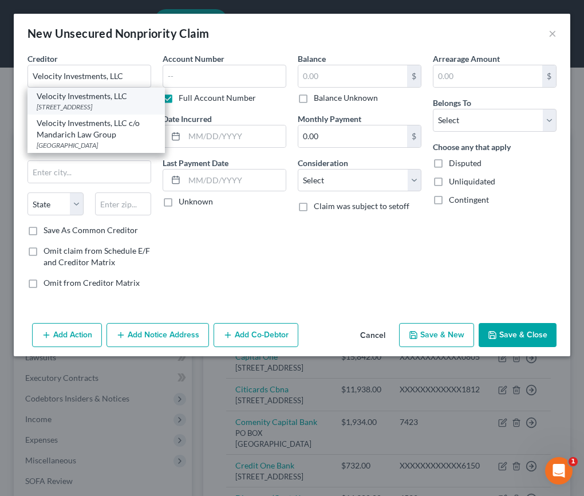
type input "07719"
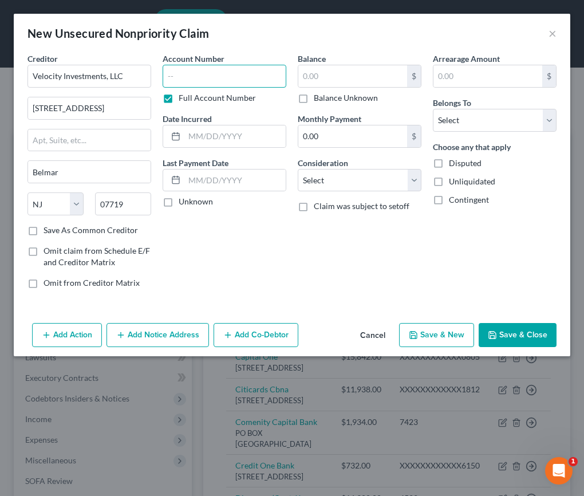
click at [203, 76] on input "text" at bounding box center [225, 76] width 124 height 23
type input "0684"
click at [343, 78] on input "text" at bounding box center [353, 76] width 109 height 22
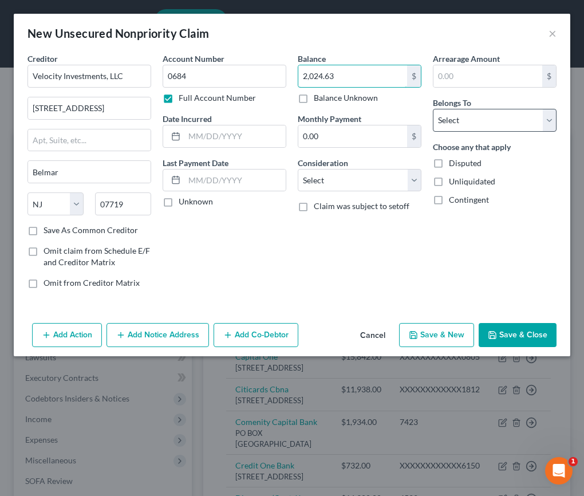
type input "2,024.63"
click at [465, 124] on select "Select Debtor 1 Only Debtor 2 Only Debtor 1 And Debtor 2 Only At Least One Of T…" at bounding box center [495, 120] width 124 height 23
select select "0"
click at [433, 109] on select "Select Debtor 1 Only Debtor 2 Only Debtor 1 And Debtor 2 Only At Least One Of T…" at bounding box center [495, 120] width 124 height 23
click at [509, 339] on button "Save & Close" at bounding box center [518, 335] width 78 height 24
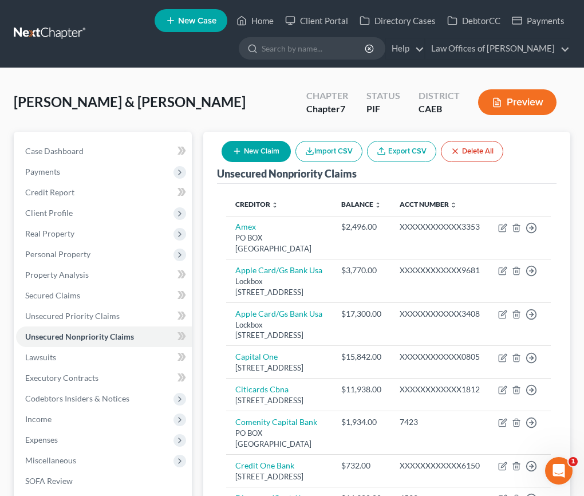
click at [200, 114] on div "[PERSON_NAME] & [PERSON_NAME] Upgraded Chapter Chapter 7 Status PIF District CA…" at bounding box center [292, 107] width 557 height 50
click at [511, 99] on button "Preview" at bounding box center [517, 102] width 78 height 26
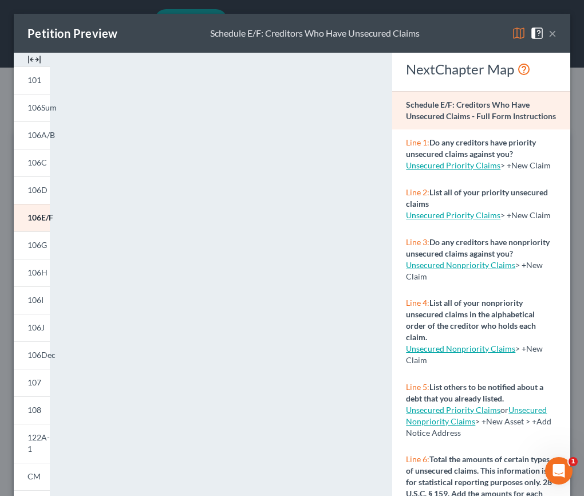
click at [554, 30] on button "×" at bounding box center [553, 33] width 8 height 14
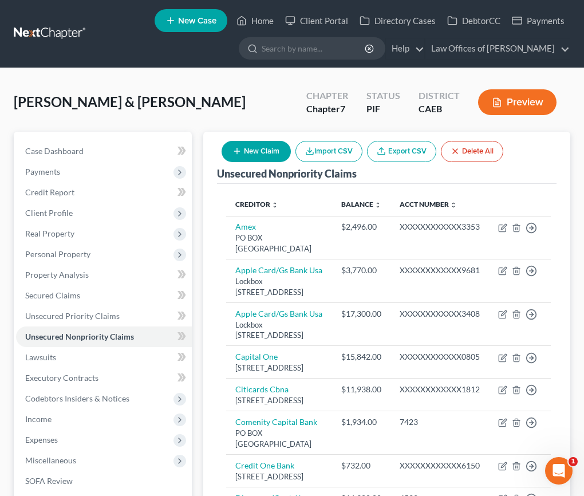
click at [511, 104] on button "Preview" at bounding box center [517, 102] width 78 height 26
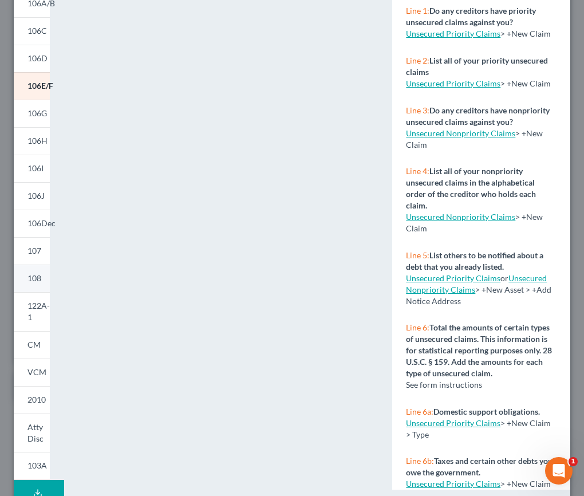
scroll to position [155, 0]
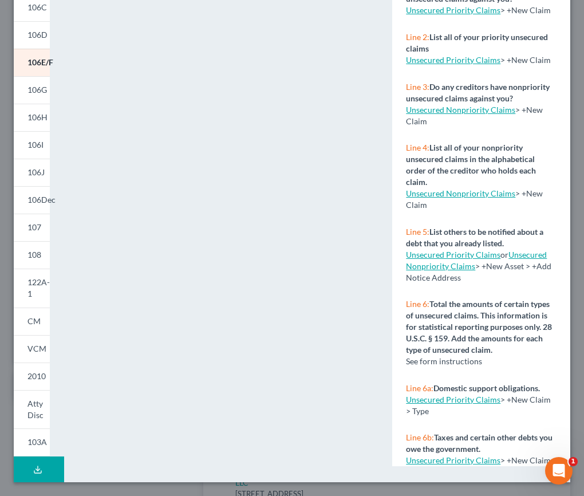
click at [41, 466] on icon at bounding box center [37, 469] width 9 height 9
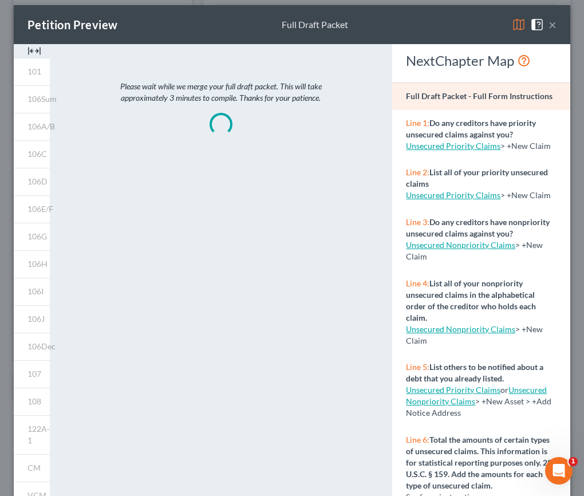
scroll to position [0, 0]
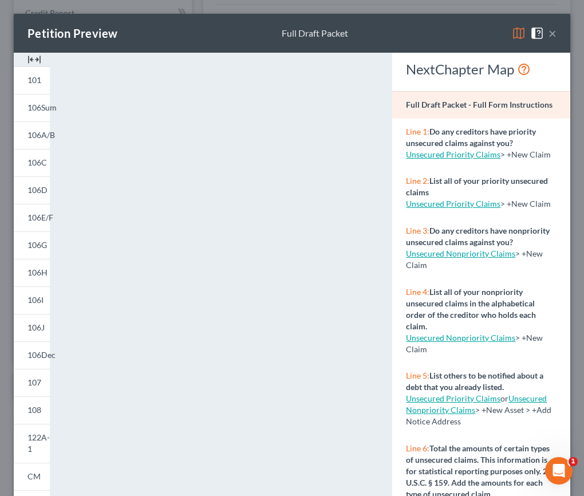
click at [553, 33] on button "×" at bounding box center [553, 33] width 8 height 14
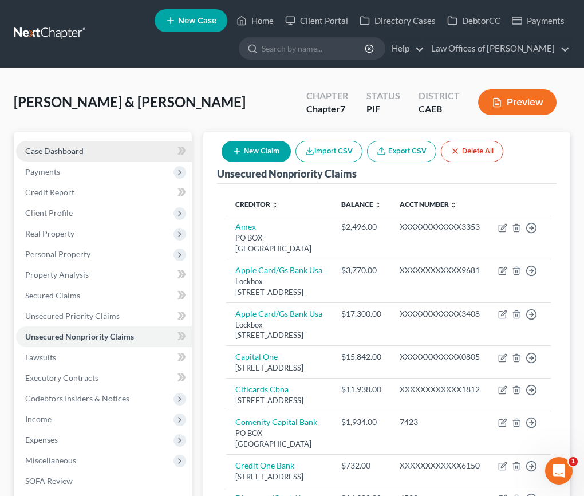
click at [68, 152] on span "Case Dashboard" at bounding box center [54, 151] width 58 height 10
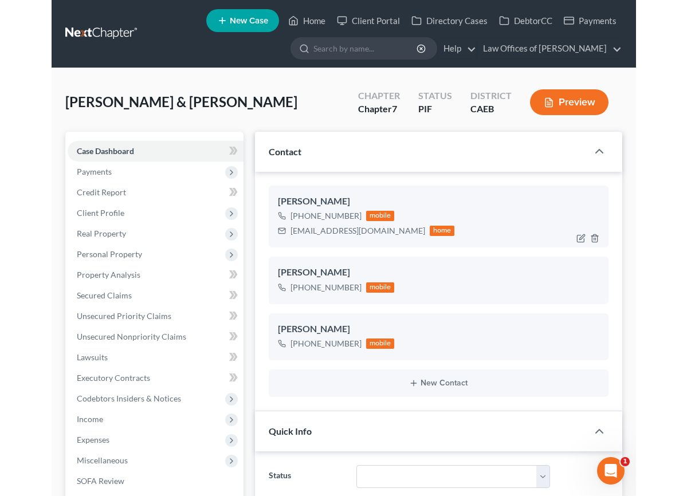
scroll to position [3128, 0]
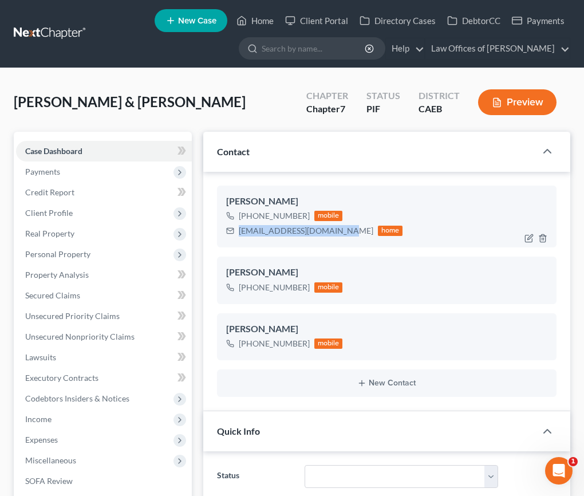
drag, startPoint x: 285, startPoint y: 230, endPoint x: 340, endPoint y: 231, distance: 54.4
click at [340, 231] on div "[EMAIL_ADDRESS][DOMAIN_NAME] home" at bounding box center [314, 230] width 177 height 15
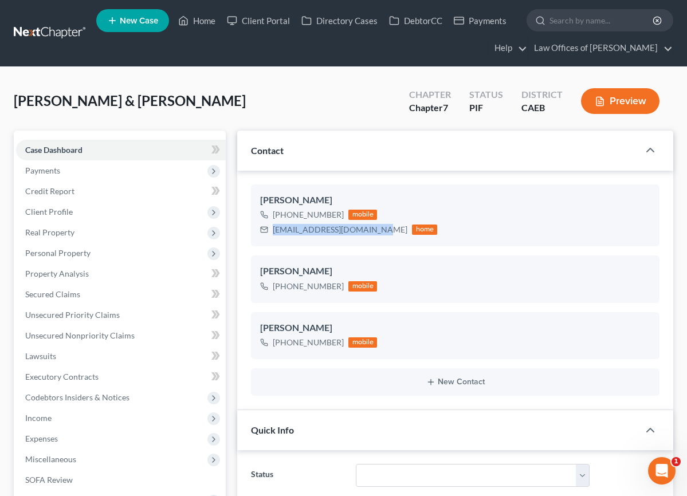
scroll to position [3048, 0]
click at [208, 28] on link "Home" at bounding box center [196, 20] width 49 height 21
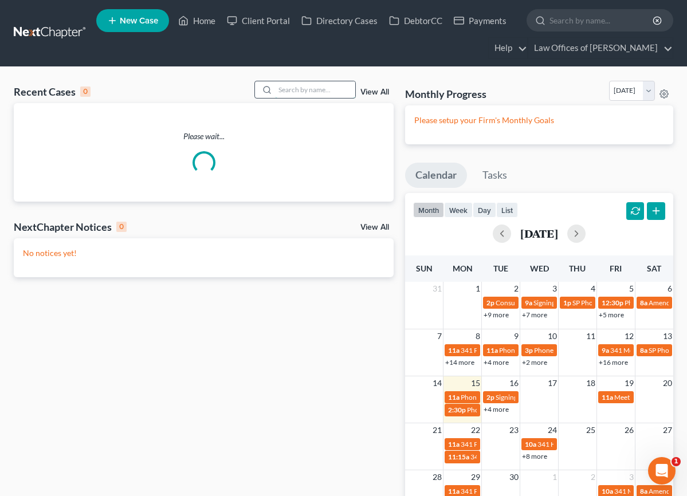
click at [333, 91] on input "search" at bounding box center [315, 89] width 80 height 17
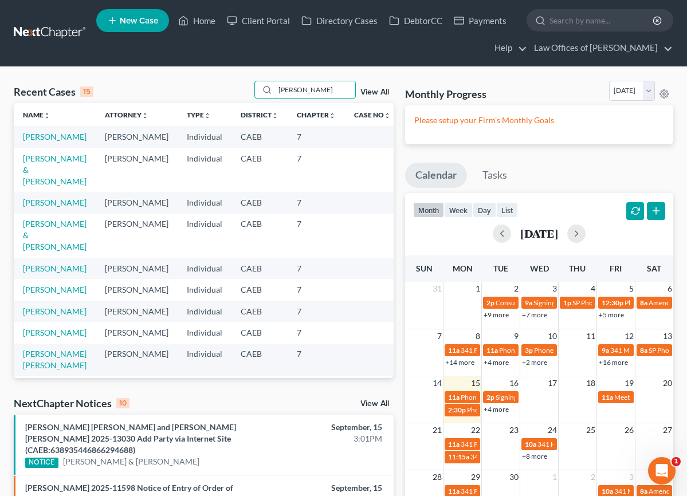
type input "[PERSON_NAME]"
click at [72, 138] on link "[PERSON_NAME]" at bounding box center [55, 137] width 64 height 10
select select "6"
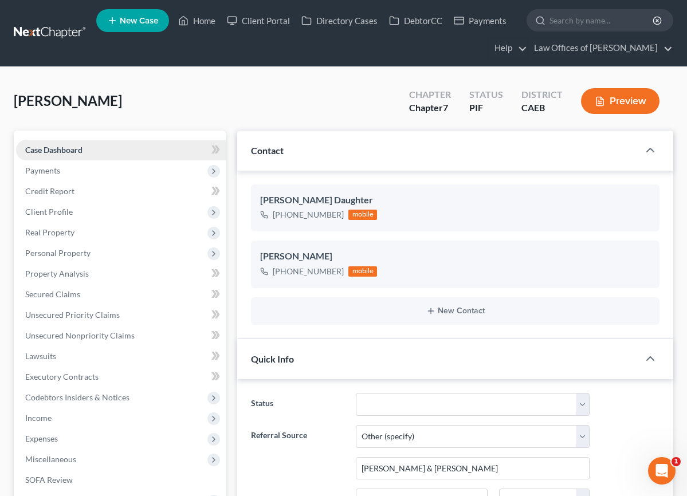
click at [82, 154] on span "Case Dashboard" at bounding box center [53, 150] width 57 height 10
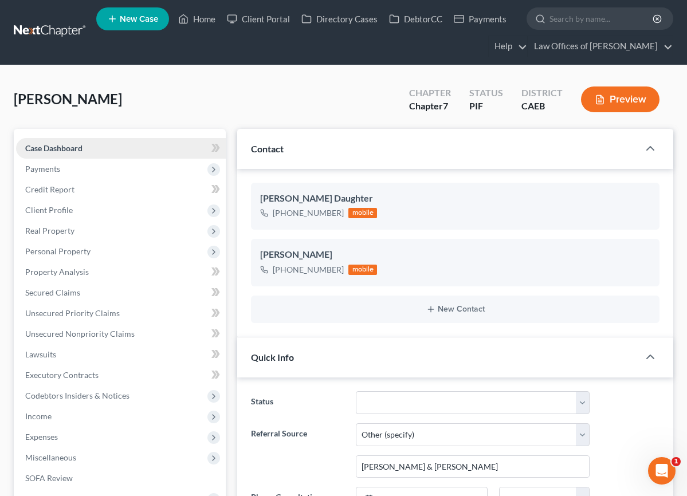
scroll to position [4, 0]
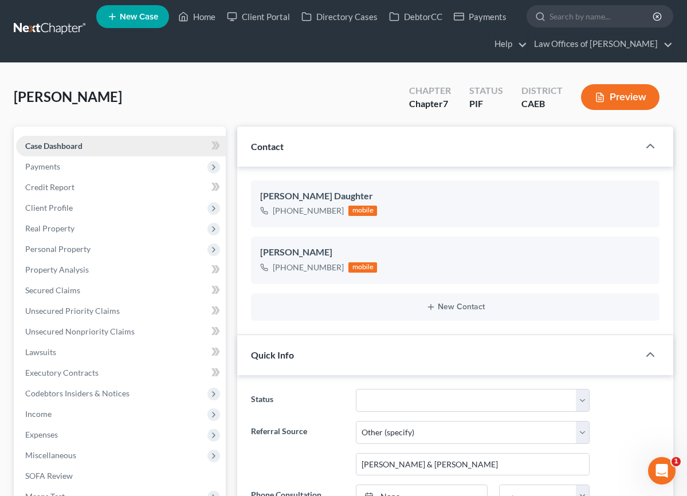
click at [84, 141] on link "Case Dashboard" at bounding box center [121, 146] width 210 height 21
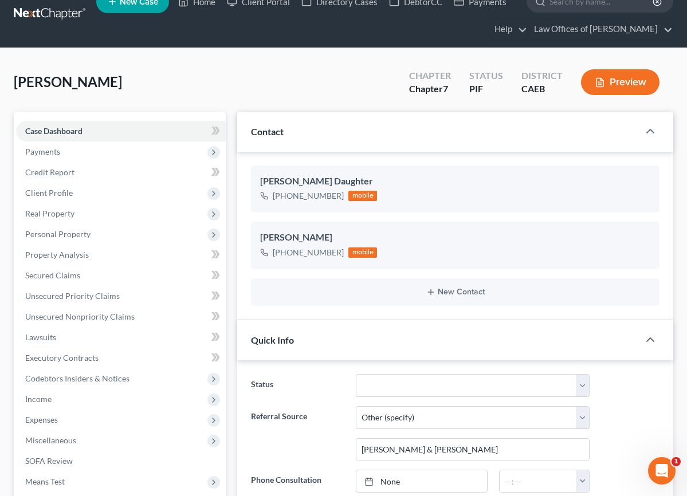
scroll to position [30, 0]
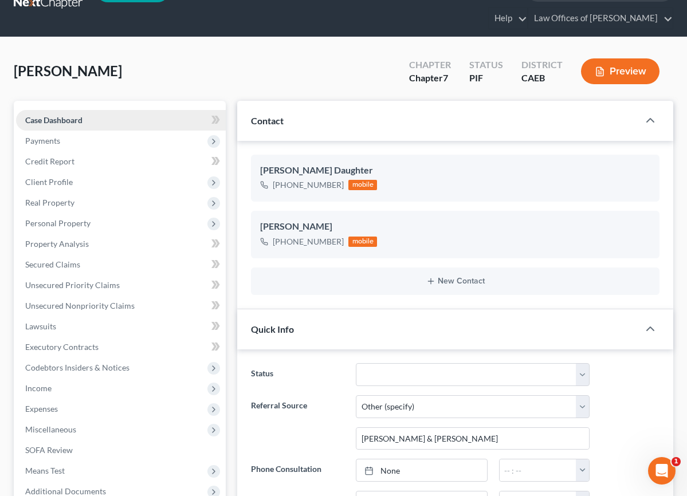
click at [69, 118] on span "Case Dashboard" at bounding box center [53, 120] width 57 height 10
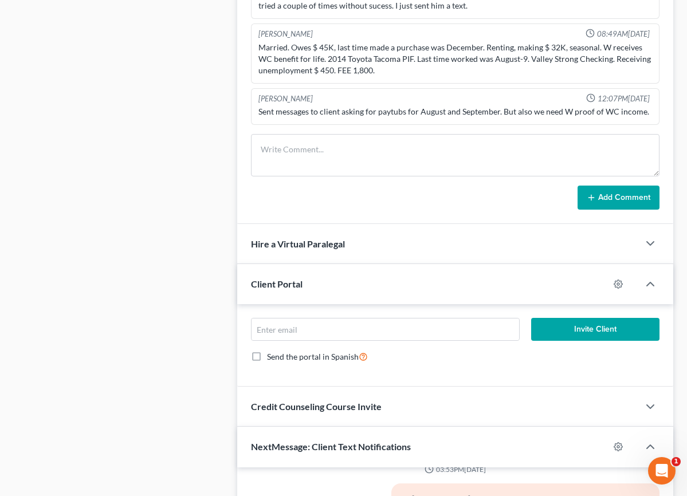
scroll to position [869, 0]
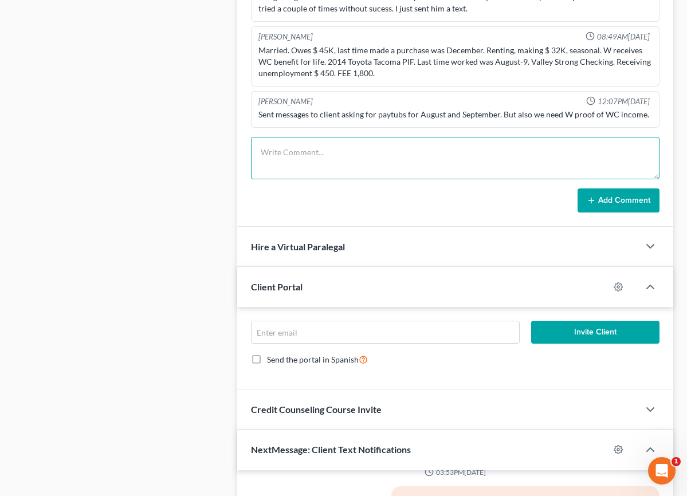
click at [326, 159] on textarea at bounding box center [455, 158] width 409 height 42
drag, startPoint x: 326, startPoint y: 152, endPoint x: 335, endPoint y: 164, distance: 15.1
click at [326, 152] on textarea "Stopped working [DATE]. W began disability" at bounding box center [455, 158] width 409 height 42
click at [443, 155] on textarea "Stopped working [DATE]. W began disability" at bounding box center [455, 158] width 409 height 42
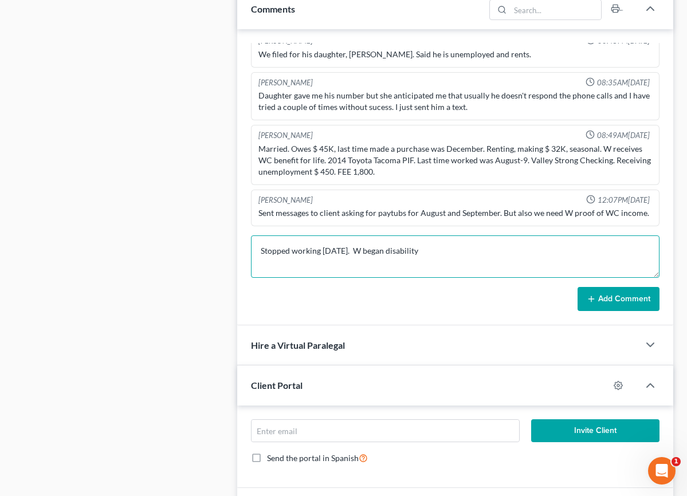
scroll to position [773, 0]
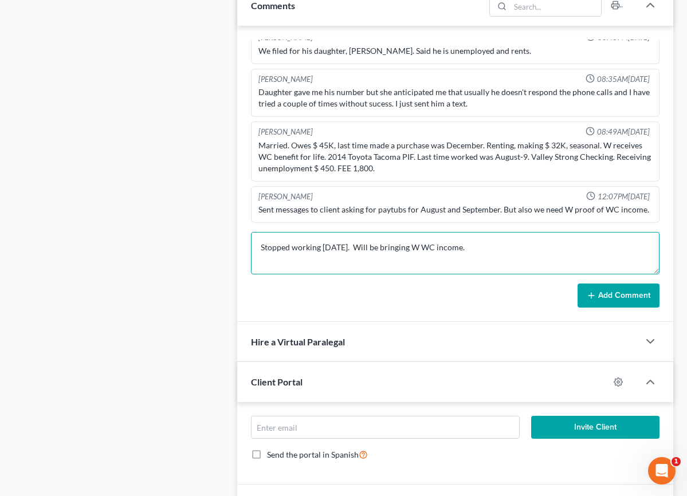
type textarea "Stopped working [DATE]. Will be bringing W WC income."
click at [628, 296] on button "Add Comment" at bounding box center [619, 296] width 82 height 24
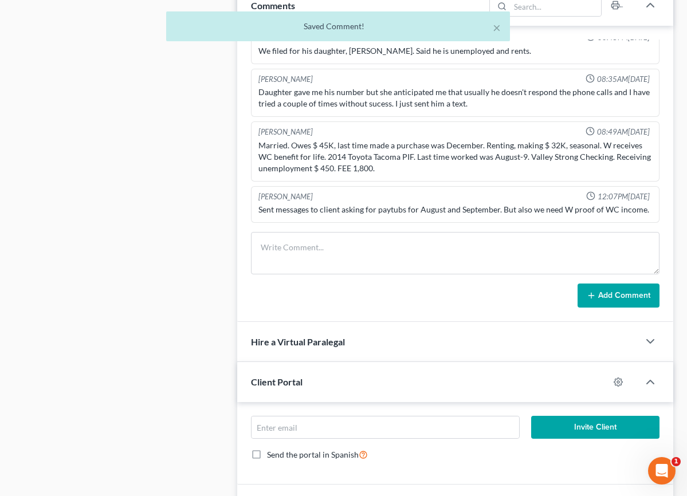
scroll to position [55, 0]
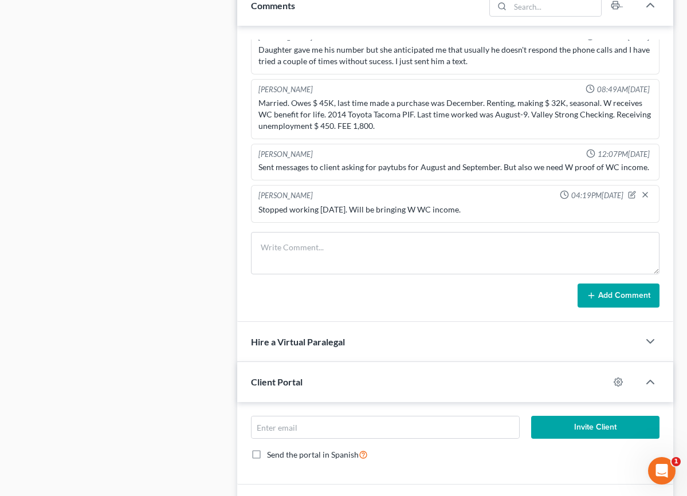
click at [226, 127] on div "Case Dashboard Payments Invoices Payments Payments Credit Report Client Profile" at bounding box center [119, 293] width 223 height 1873
click at [205, 18] on div "Case Dashboard Payments Invoices Payments Payments Credit Report Client Profile" at bounding box center [119, 293] width 223 height 1873
click at [205, 21] on div "Case Dashboard Payments Invoices Payments Payments Credit Report Client Profile" at bounding box center [119, 293] width 223 height 1873
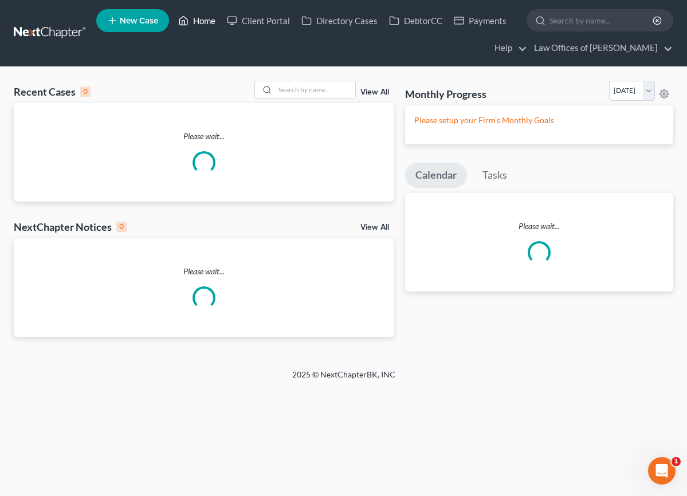
click at [194, 19] on link "Home" at bounding box center [196, 20] width 49 height 21
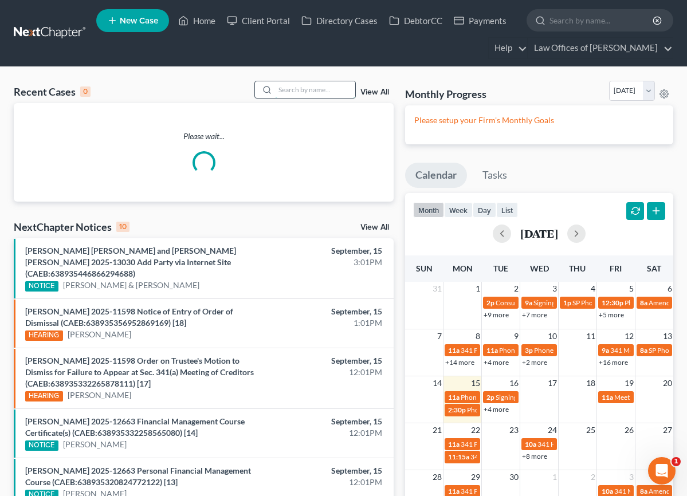
click at [324, 92] on input "search" at bounding box center [315, 89] width 80 height 17
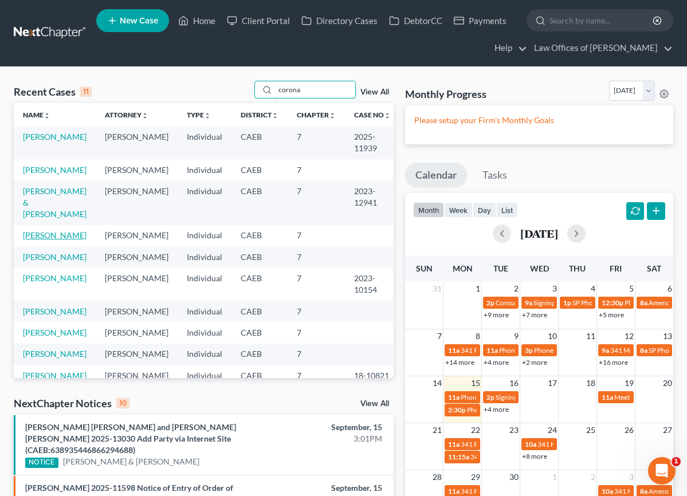
type input "corona"
click at [65, 238] on link "[PERSON_NAME]" at bounding box center [55, 235] width 64 height 10
select select "14"
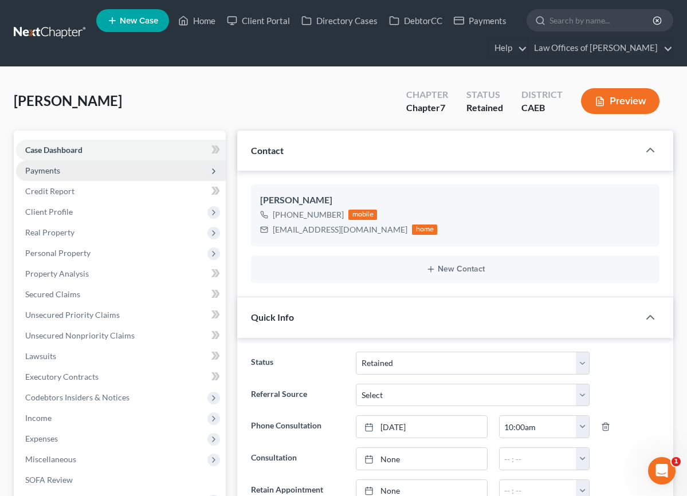
click at [53, 174] on span "Payments" at bounding box center [42, 171] width 35 height 10
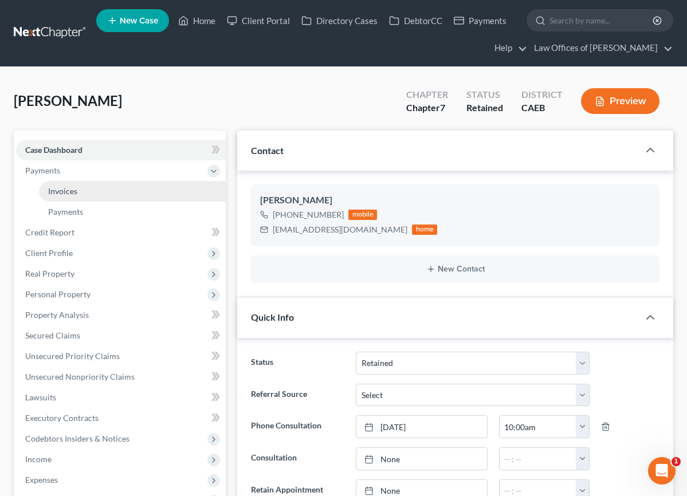
scroll to position [964, 0]
click at [81, 195] on link "Invoices" at bounding box center [132, 191] width 187 height 21
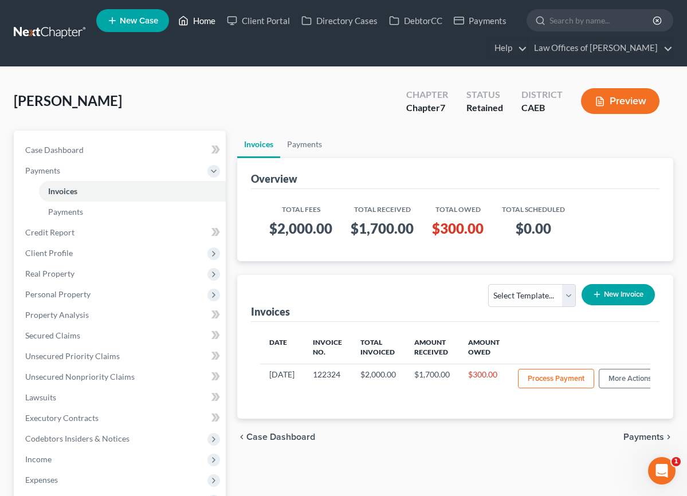
click at [193, 23] on link "Home" at bounding box center [196, 20] width 49 height 21
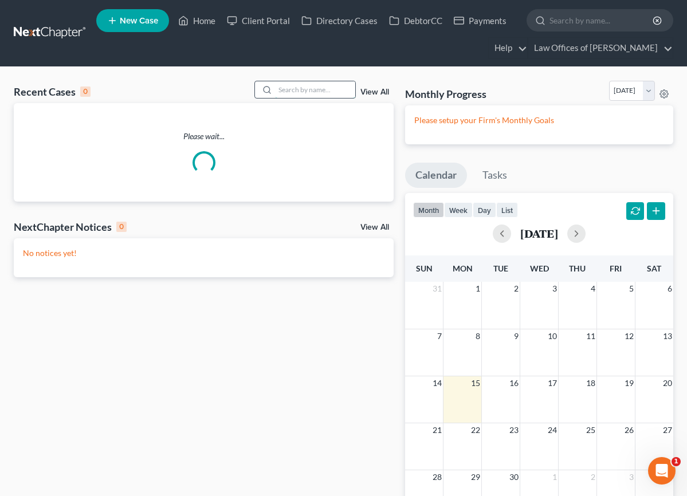
click at [327, 91] on input "search" at bounding box center [315, 89] width 80 height 17
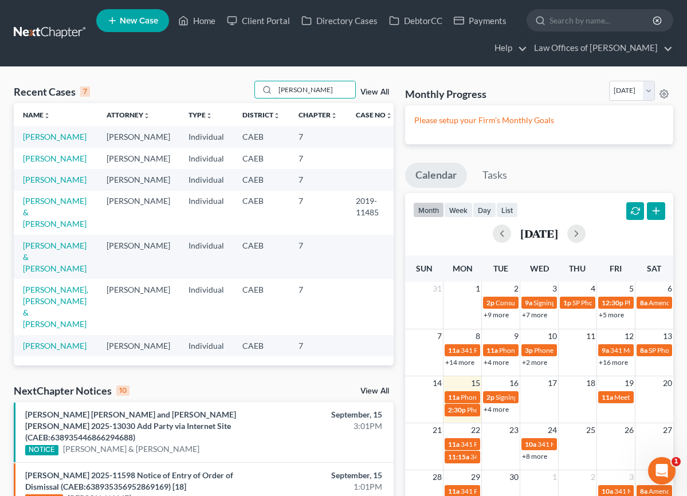
scroll to position [34, 0]
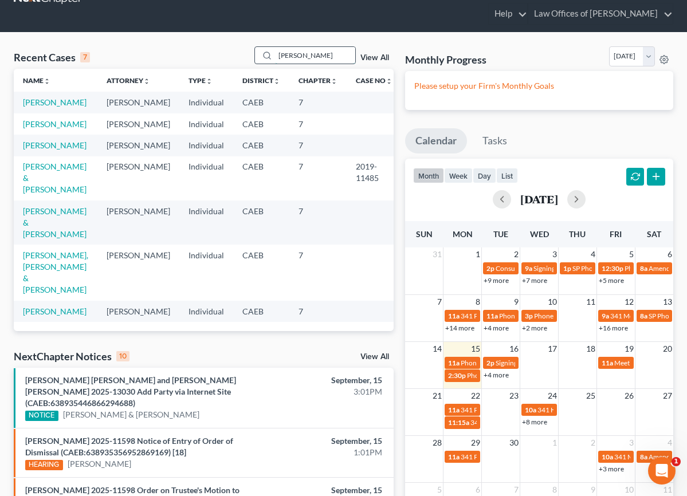
click at [315, 53] on input "[PERSON_NAME]" at bounding box center [315, 55] width 80 height 17
click at [314, 56] on input "[PERSON_NAME]" at bounding box center [315, 55] width 80 height 17
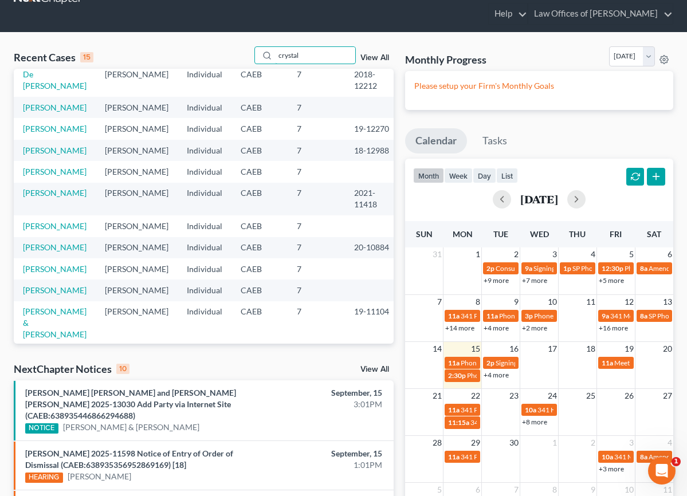
scroll to position [124, 0]
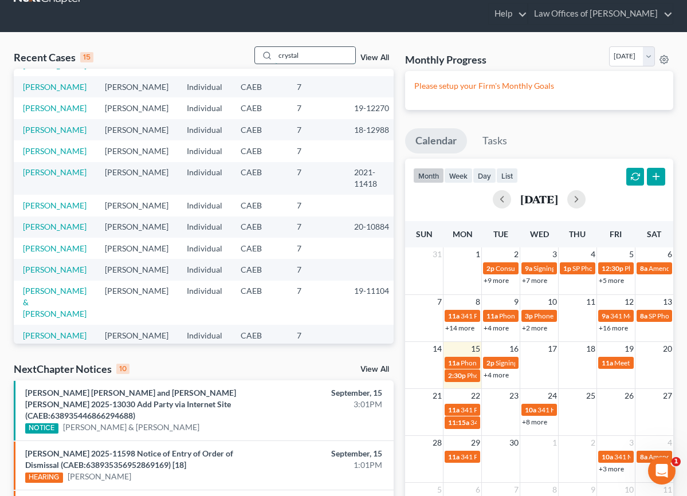
click at [327, 56] on input "crystal" at bounding box center [315, 55] width 80 height 17
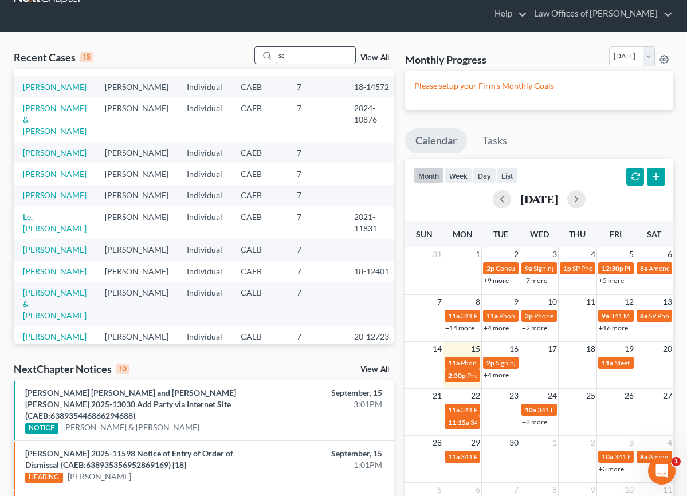
type input "s"
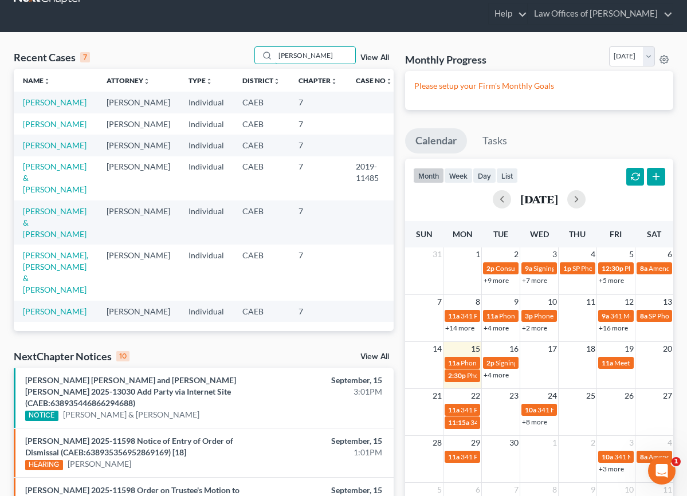
scroll to position [0, 0]
drag, startPoint x: 323, startPoint y: 58, endPoint x: 222, endPoint y: 61, distance: 100.9
click at [222, 61] on div "Recent Cases 7 [PERSON_NAME] View All" at bounding box center [204, 57] width 380 height 22
drag, startPoint x: 307, startPoint y: 52, endPoint x: 237, endPoint y: 58, distance: 70.2
click at [237, 58] on div "Recent Cases 7 [PERSON_NAME] View All" at bounding box center [204, 57] width 380 height 22
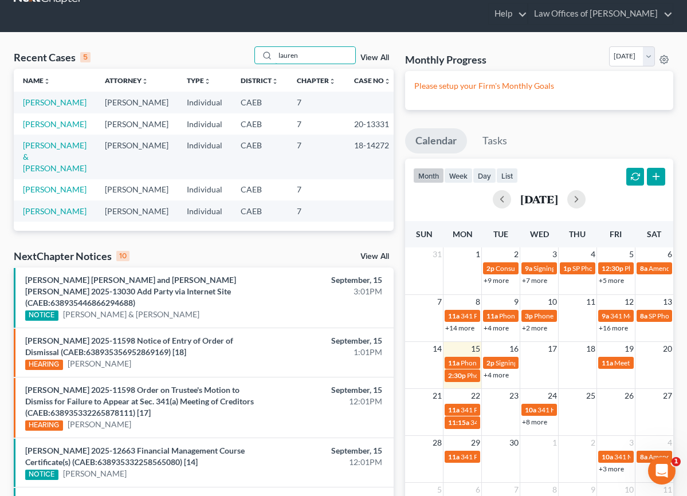
drag, startPoint x: 316, startPoint y: 57, endPoint x: 218, endPoint y: 54, distance: 97.4
click at [218, 54] on div "Recent Cases 5 lauren View All" at bounding box center [204, 57] width 380 height 22
type input "[PERSON_NAME]"
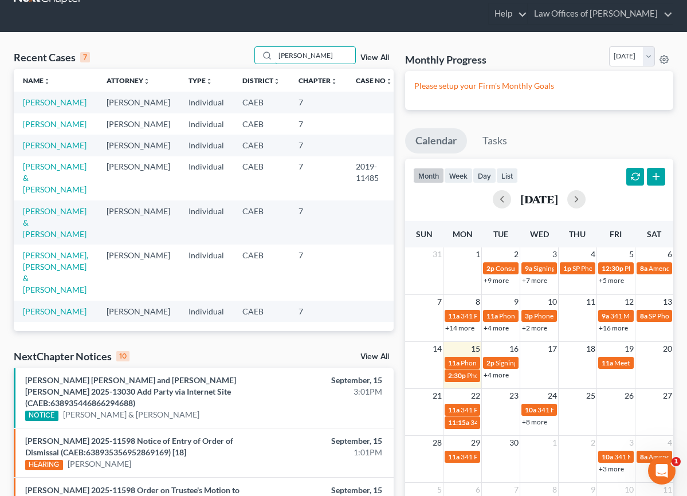
drag, startPoint x: 315, startPoint y: 59, endPoint x: 257, endPoint y: 58, distance: 57.9
click at [257, 58] on div "[PERSON_NAME]" at bounding box center [305, 55] width 102 height 18
type input "[PERSON_NAME]"
click at [329, 61] on input "[PERSON_NAME]" at bounding box center [315, 55] width 80 height 17
click at [246, 60] on div "Recent Cases 7 [PERSON_NAME] View All" at bounding box center [204, 57] width 380 height 22
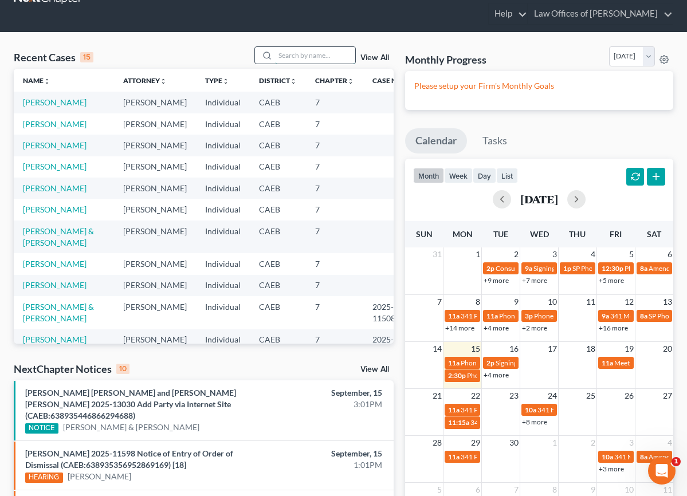
click at [302, 56] on input "search" at bounding box center [315, 55] width 80 height 17
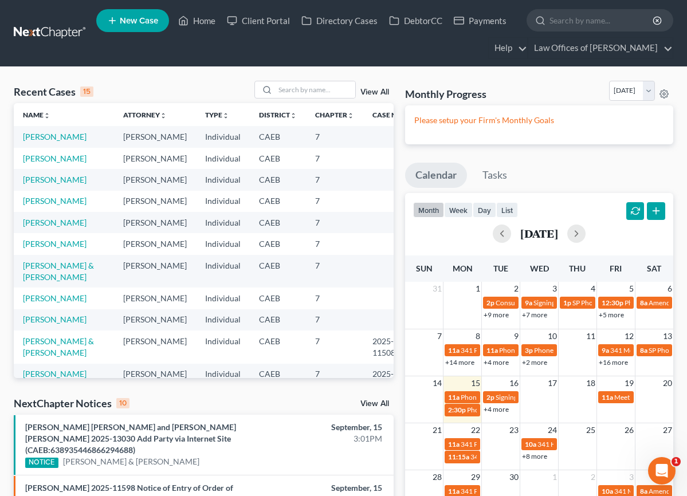
click at [144, 19] on span "New Case" at bounding box center [139, 21] width 38 height 9
select select "8"
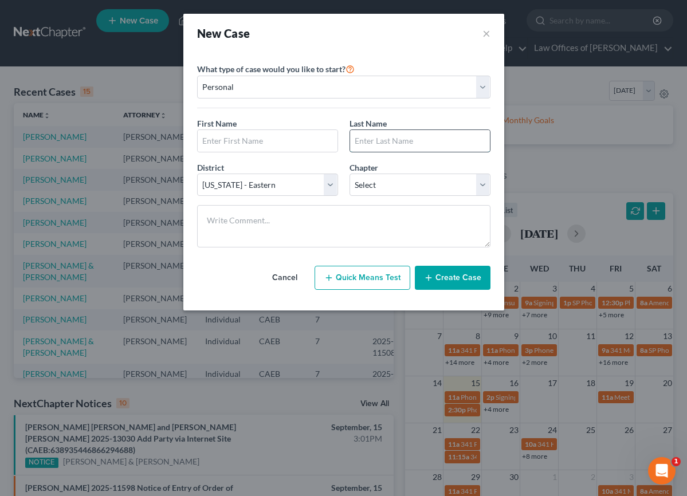
click at [395, 142] on input "text" at bounding box center [420, 141] width 140 height 22
type input "[PERSON_NAME]"
click at [287, 144] on input "text" at bounding box center [268, 141] width 140 height 22
type input "Crystal"
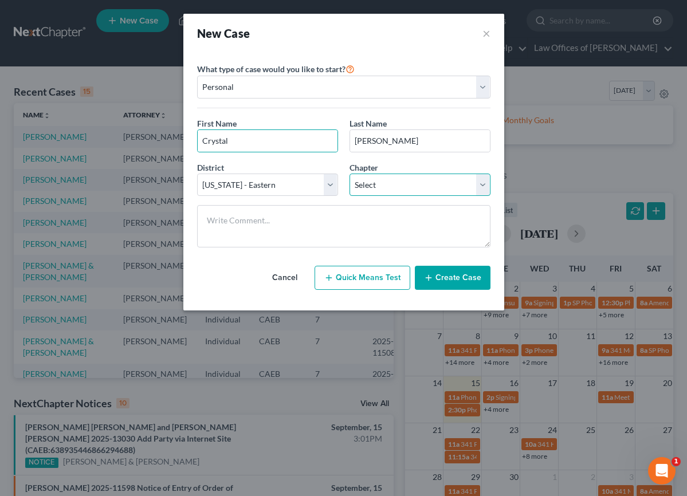
click at [448, 190] on select "Select 7 11 12 13" at bounding box center [419, 185] width 141 height 23
select select "0"
click at [349, 174] on select "Select 7 11 12 13" at bounding box center [419, 185] width 141 height 23
click at [466, 280] on button "Create Case" at bounding box center [453, 278] width 76 height 24
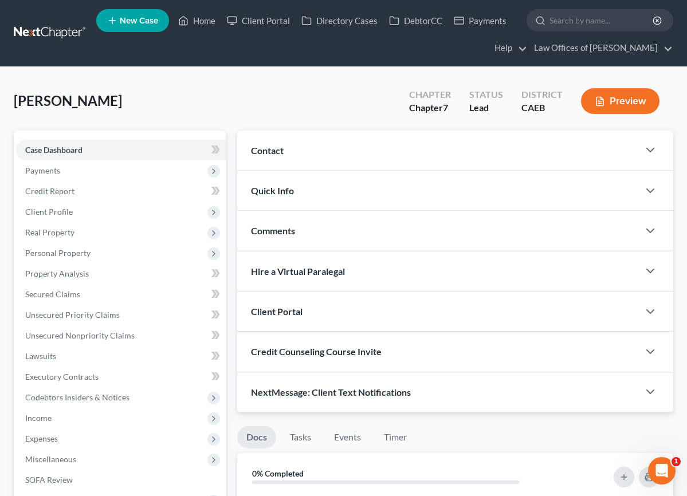
click at [448, 150] on div "Contact" at bounding box center [438, 151] width 402 height 40
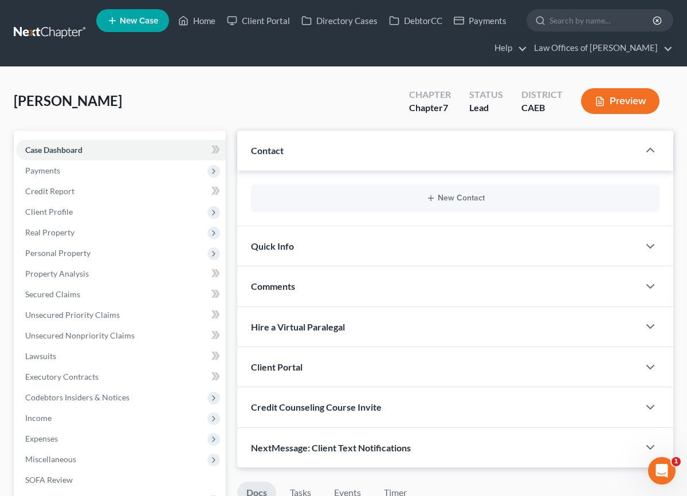
click at [448, 150] on div "Contact" at bounding box center [438, 151] width 402 height 40
click at [466, 197] on button "New Contact" at bounding box center [455, 198] width 390 height 9
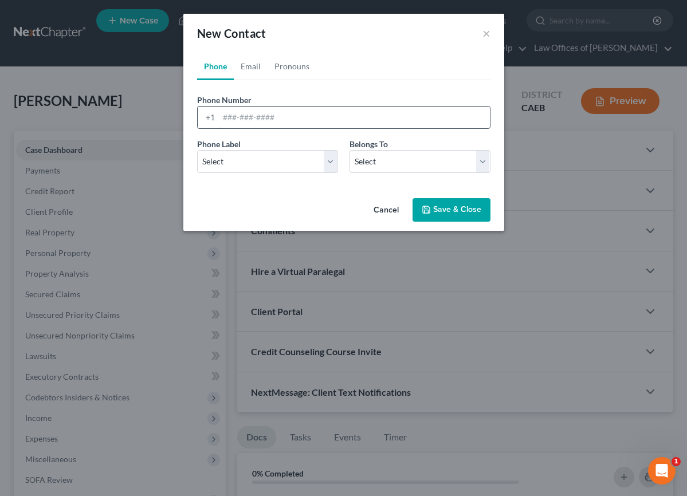
click at [274, 117] on input "tel" at bounding box center [354, 118] width 271 height 22
type input "6613042057"
click at [395, 165] on select "Select Client Other" at bounding box center [419, 161] width 141 height 23
select select "0"
click at [349, 150] on select "Select Client Other" at bounding box center [419, 161] width 141 height 23
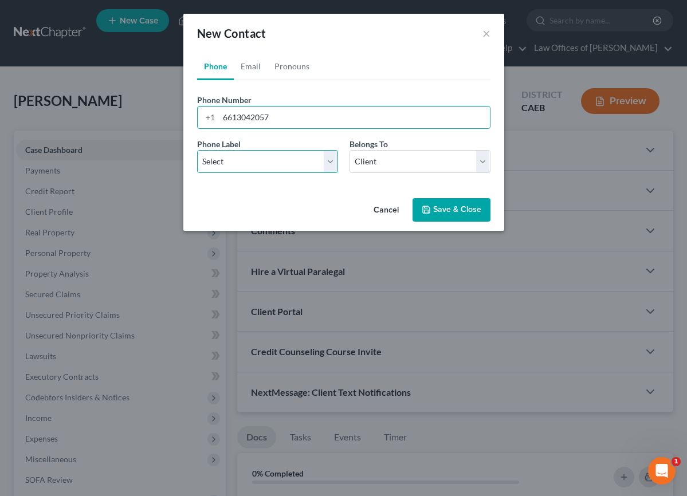
click at [328, 163] on select "Select Mobile Home Work Other" at bounding box center [267, 161] width 141 height 23
select select "0"
click at [197, 150] on select "Select Mobile Home Work Other" at bounding box center [267, 161] width 141 height 23
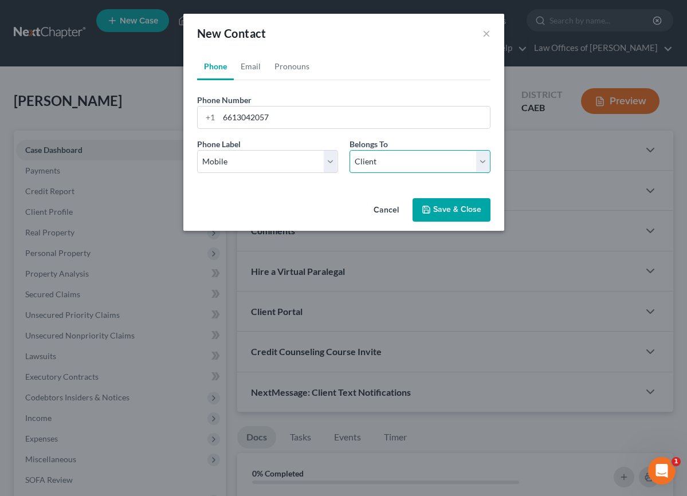
click at [390, 162] on select "Select Client Other" at bounding box center [419, 161] width 141 height 23
click at [349, 150] on select "Select Client Other" at bounding box center [419, 161] width 141 height 23
click at [435, 205] on button "Save & Close" at bounding box center [452, 210] width 78 height 24
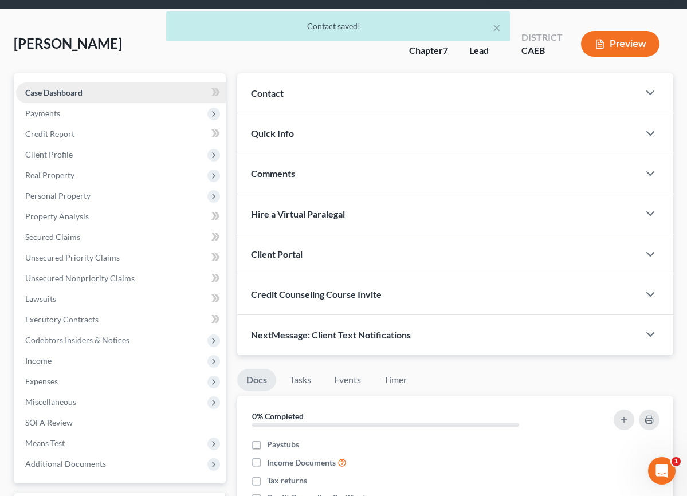
scroll to position [58, 0]
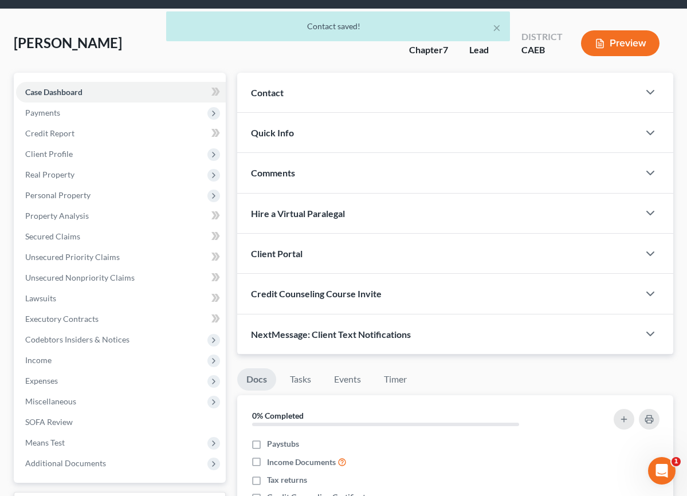
click at [327, 89] on div "Contact" at bounding box center [438, 93] width 402 height 40
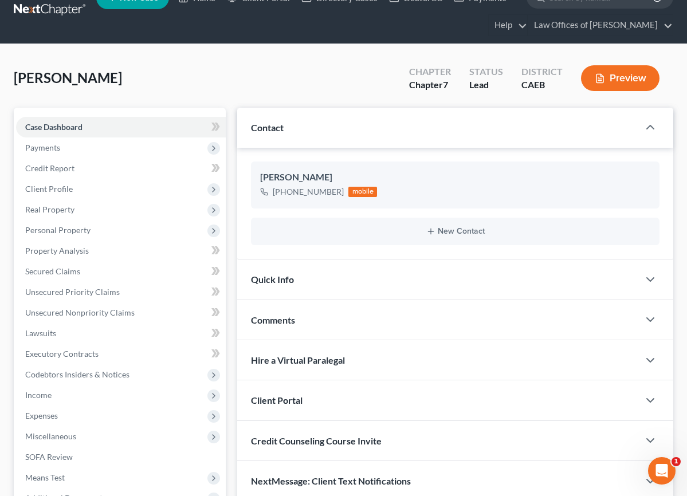
scroll to position [0, 0]
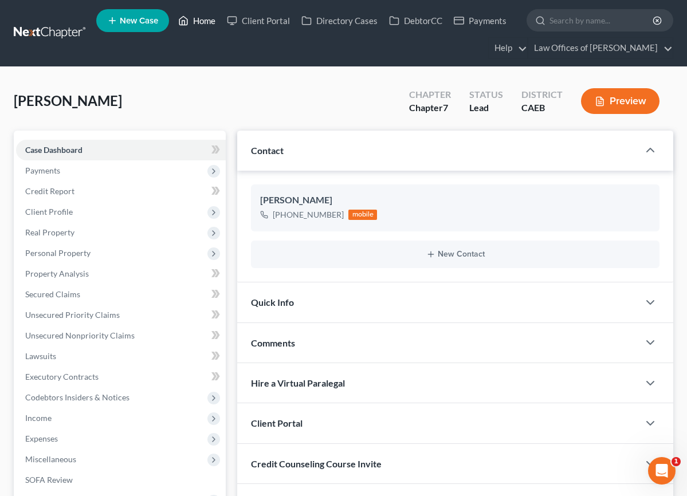
click at [204, 19] on link "Home" at bounding box center [196, 20] width 49 height 21
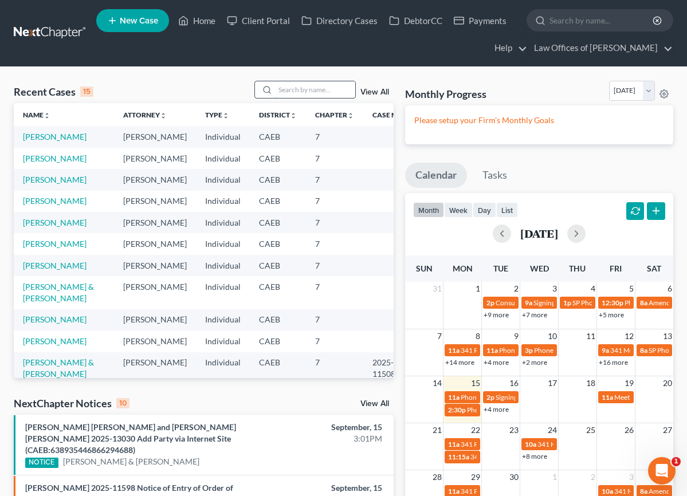
click at [312, 93] on input "search" at bounding box center [315, 89] width 80 height 17
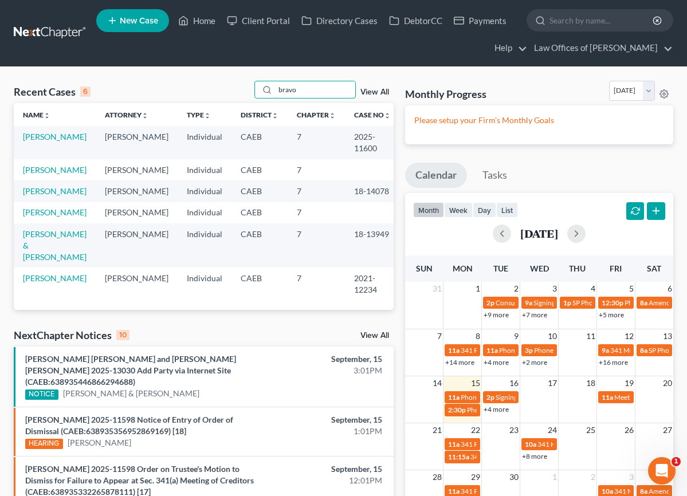
type input "bravo"
click at [46, 142] on link "[PERSON_NAME]" at bounding box center [55, 137] width 64 height 10
select select "5"
select select "0"
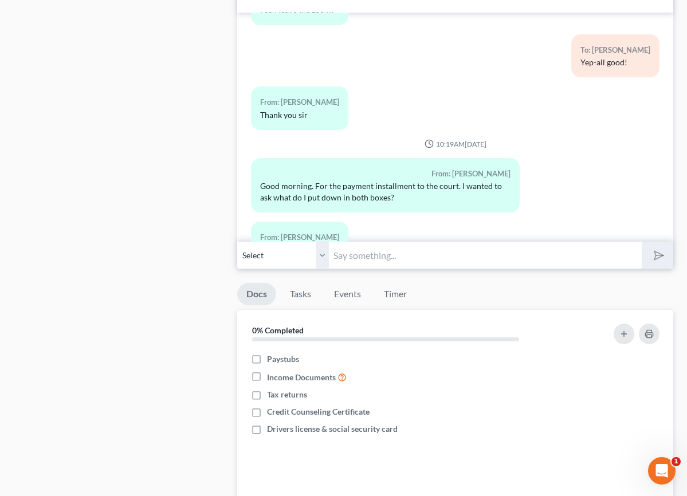
scroll to position [1248, 0]
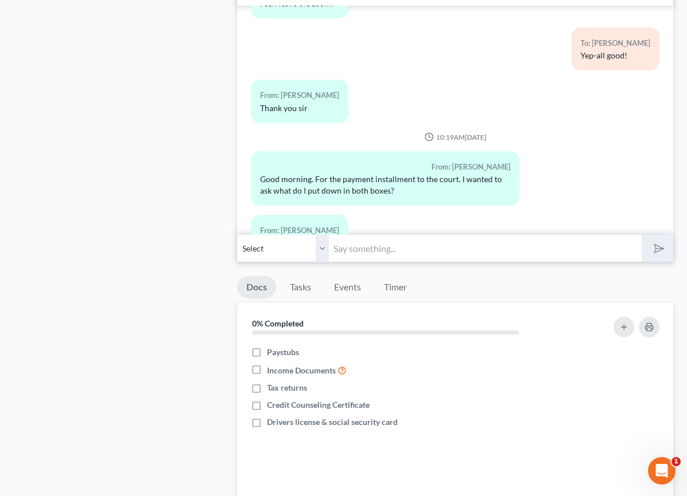
click at [382, 249] on input "text" at bounding box center [485, 248] width 312 height 28
click at [533, 253] on input "You can make your payment to the court at:" at bounding box center [485, 248] width 312 height 28
paste input "[URL][DOMAIN_NAME]"
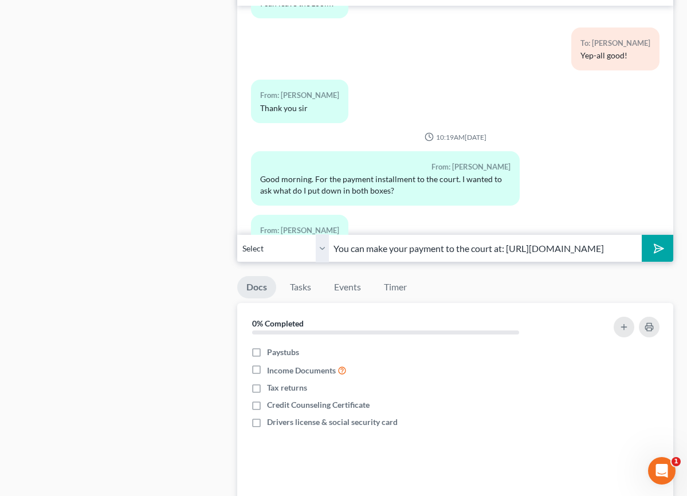
scroll to position [0, 2]
type input "You can make your payment to the court at: [URL][DOMAIN_NAME]"
click at [647, 253] on icon "submit" at bounding box center [656, 248] width 11 height 11
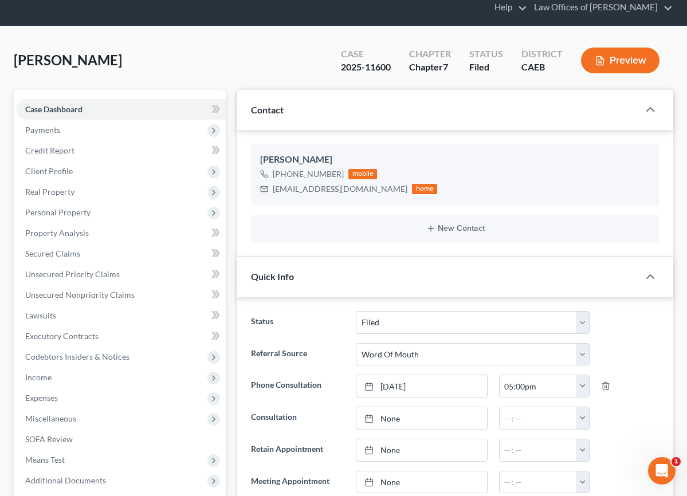
scroll to position [0, 0]
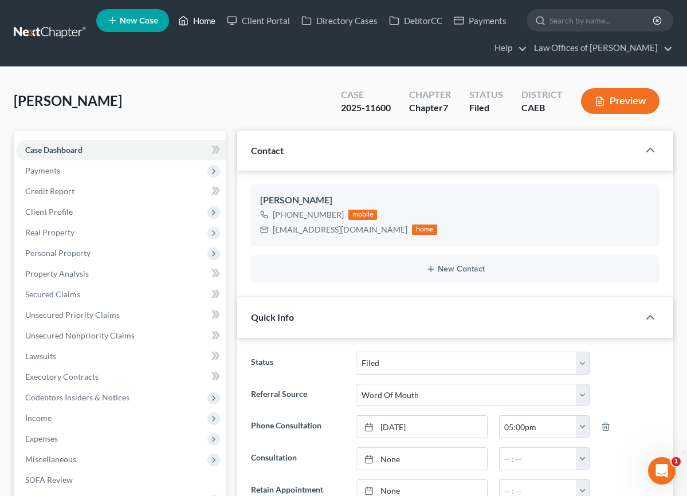
click at [196, 21] on link "Home" at bounding box center [196, 20] width 49 height 21
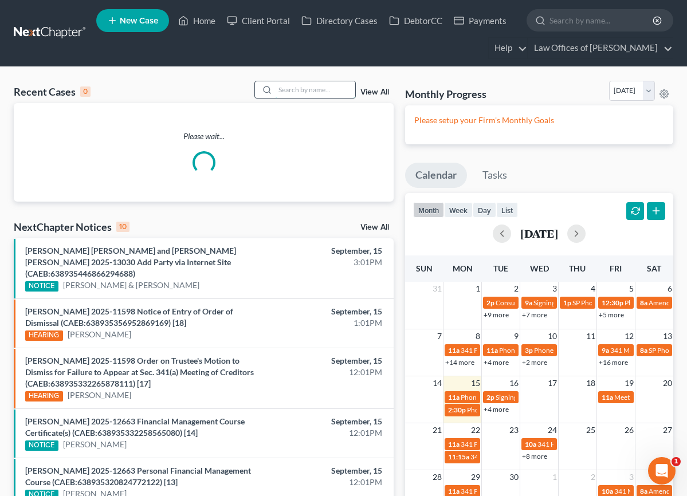
click at [307, 92] on input "search" at bounding box center [315, 89] width 80 height 17
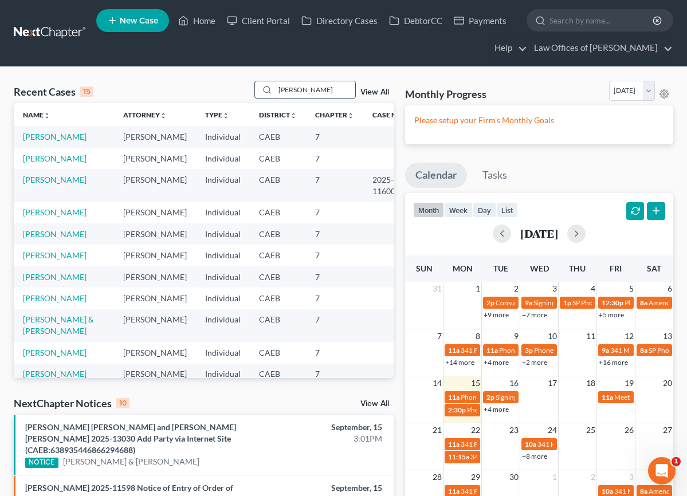
click at [312, 91] on input "[PERSON_NAME]" at bounding box center [315, 89] width 80 height 17
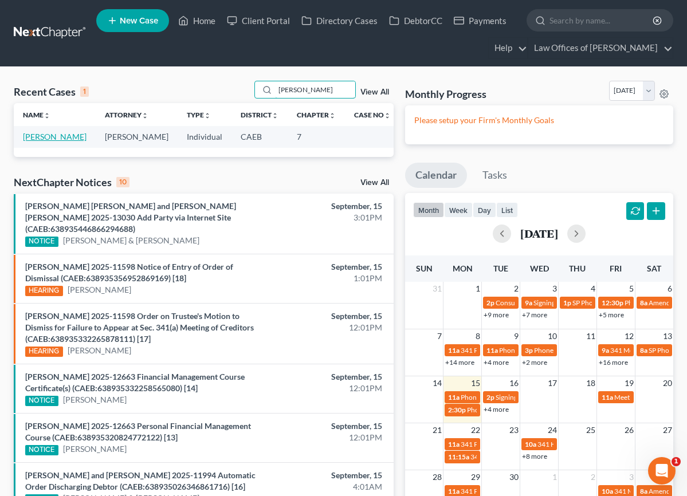
type input "[PERSON_NAME]"
click at [59, 139] on link "[PERSON_NAME]" at bounding box center [55, 137] width 64 height 10
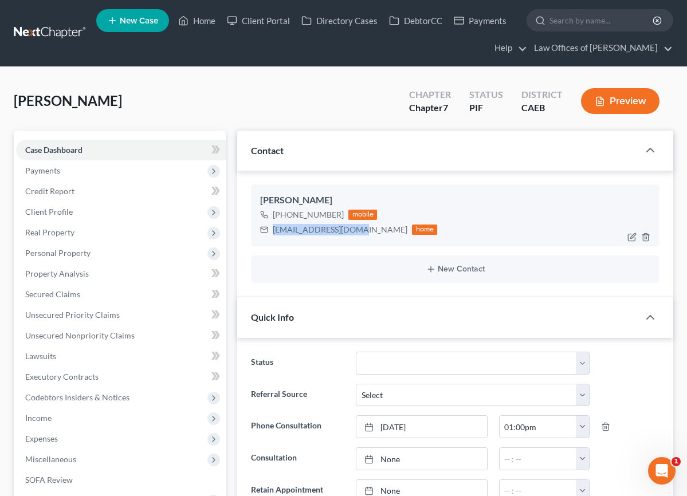
scroll to position [2752, 0]
drag, startPoint x: 274, startPoint y: 230, endPoint x: 355, endPoint y: 233, distance: 80.8
click at [355, 233] on div "[EMAIL_ADDRESS][DOMAIN_NAME]" at bounding box center [340, 229] width 135 height 11
copy div "[EMAIL_ADDRESS][DOMAIN_NAME]"
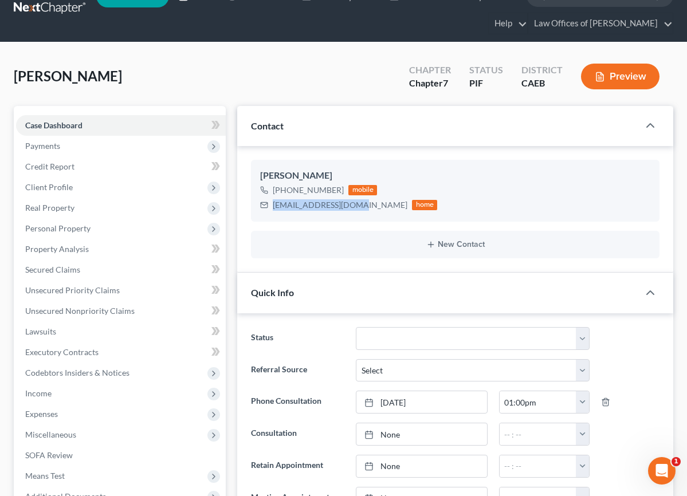
scroll to position [0, 0]
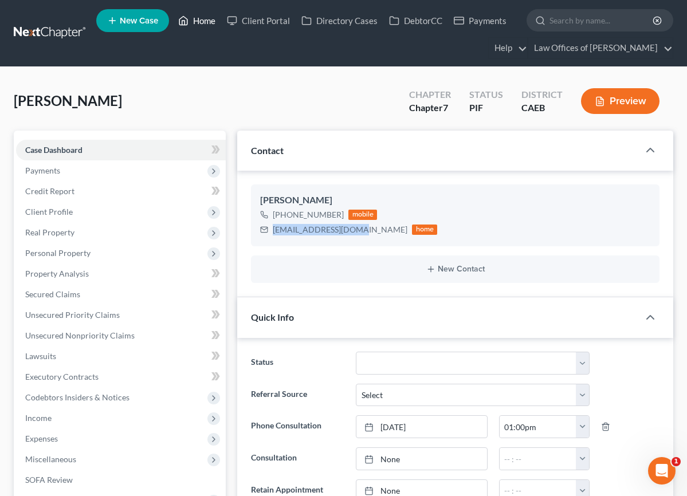
click at [195, 17] on link "Home" at bounding box center [196, 20] width 49 height 21
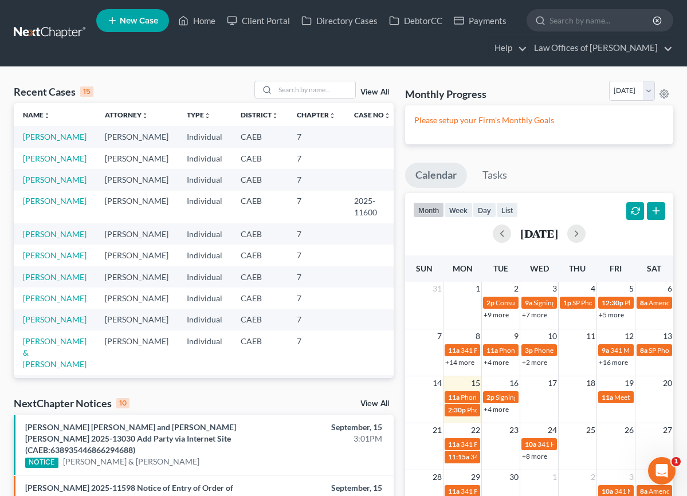
click at [307, 99] on div "Recent Cases 15 View All" at bounding box center [204, 92] width 380 height 22
click at [299, 92] on input "search" at bounding box center [315, 89] width 80 height 17
click at [69, 179] on link "[PERSON_NAME]" at bounding box center [55, 180] width 64 height 10
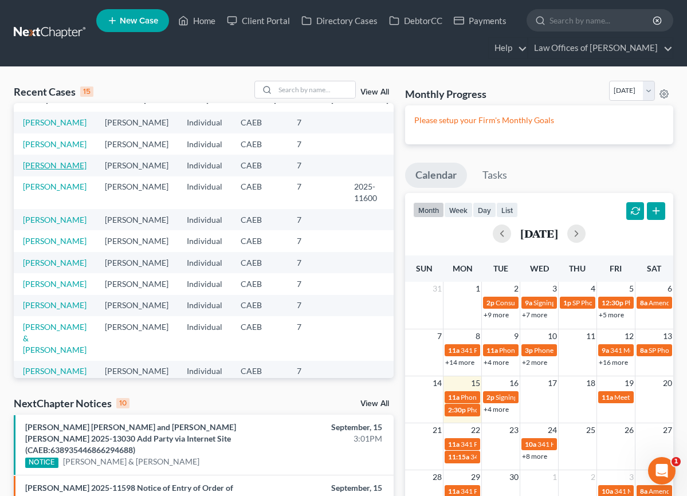
click at [53, 180] on td "[PERSON_NAME]" at bounding box center [55, 192] width 82 height 33
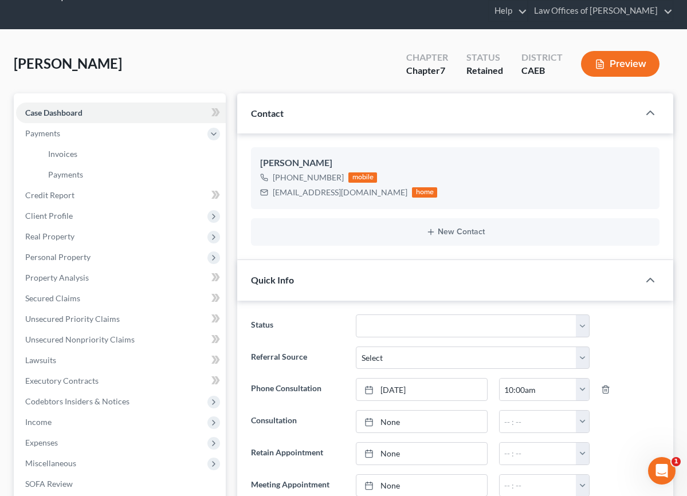
scroll to position [35, 0]
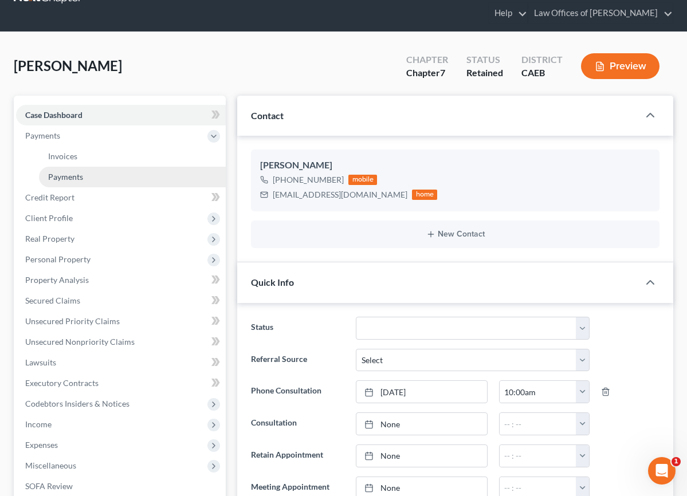
click at [70, 178] on span "Payments" at bounding box center [65, 177] width 35 height 10
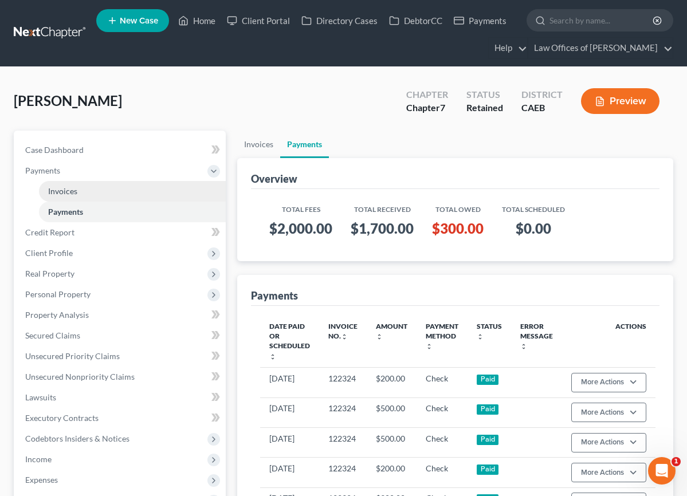
scroll to position [4, 0]
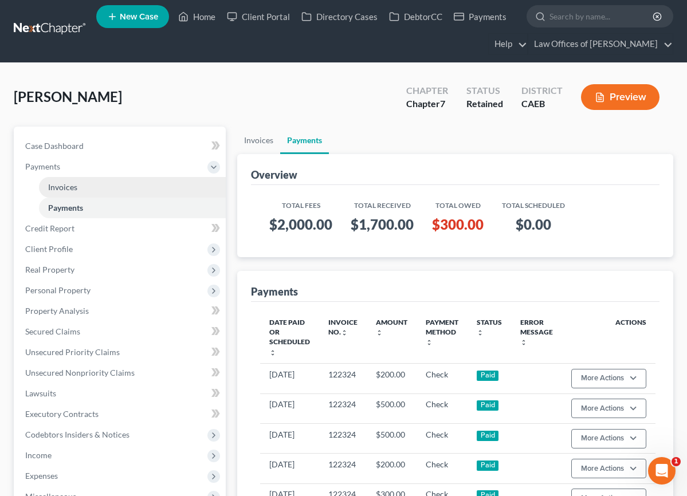
click at [81, 190] on link "Invoices" at bounding box center [132, 187] width 187 height 21
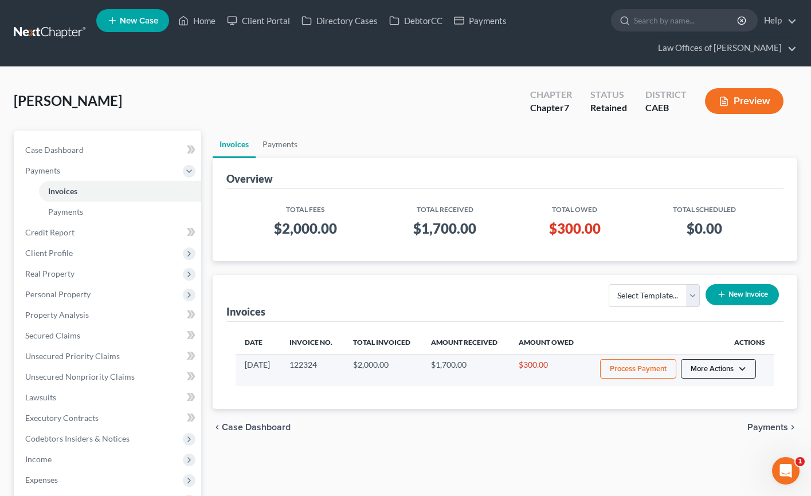
click at [647, 371] on button "More Actions" at bounding box center [718, 368] width 75 height 19
click at [647, 412] on link "Record Cash or Check Payment" at bounding box center [734, 411] width 134 height 19
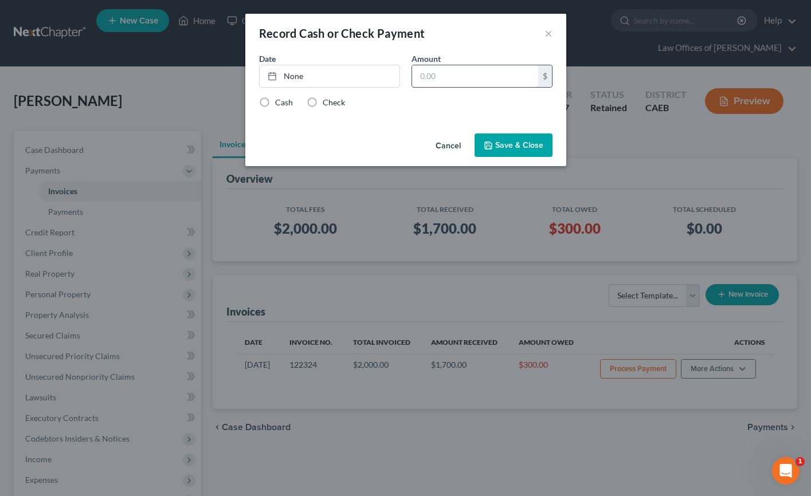
click at [461, 85] on input "text" at bounding box center [475, 76] width 126 height 22
type input "100"
click at [333, 73] on link "None" at bounding box center [330, 76] width 140 height 22
type input "[DATE]"
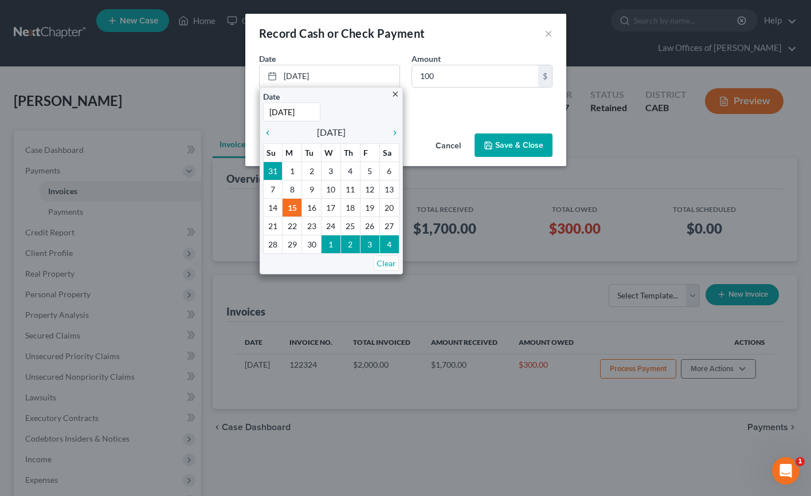
click at [469, 103] on div "Cash Check" at bounding box center [405, 102] width 293 height 11
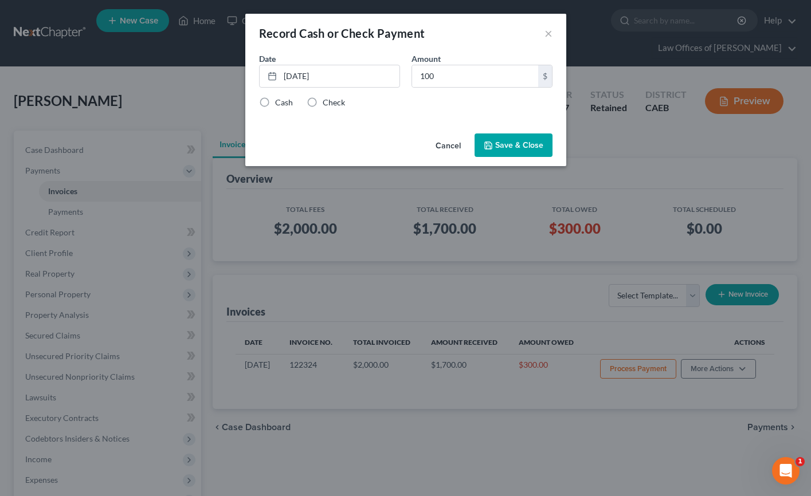
click at [323, 101] on label "Check" at bounding box center [334, 102] width 22 height 11
click at [327, 101] on input "Check" at bounding box center [330, 100] width 7 height 7
radio input "true"
click at [514, 143] on button "Save & Close" at bounding box center [513, 145] width 78 height 24
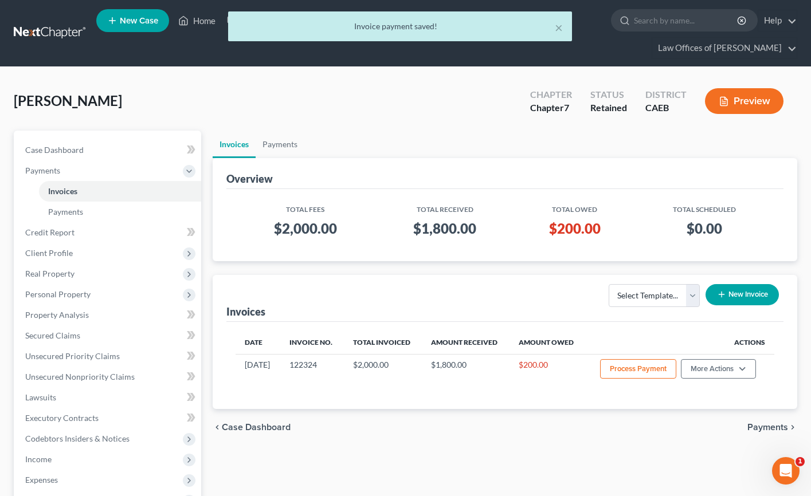
click at [214, 24] on div "× Invoice payment saved!" at bounding box center [399, 29] width 811 height 36
click at [209, 21] on div "× Invoice payment saved!" at bounding box center [399, 29] width 811 height 36
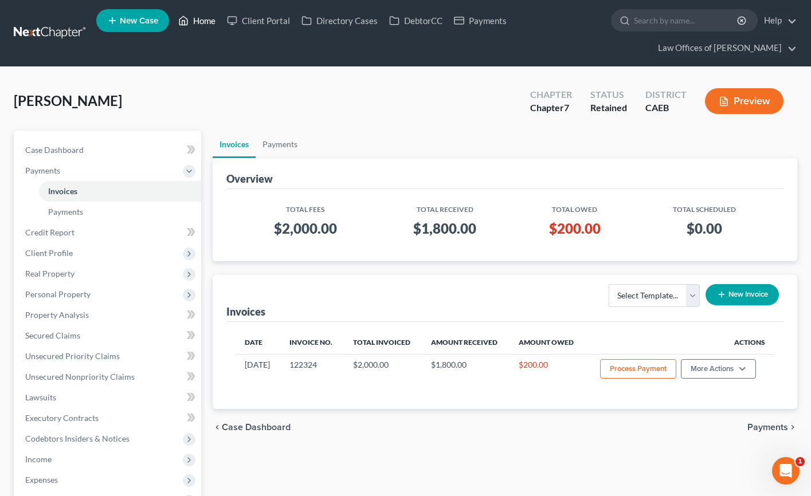
click at [195, 19] on link "Home" at bounding box center [196, 20] width 49 height 21
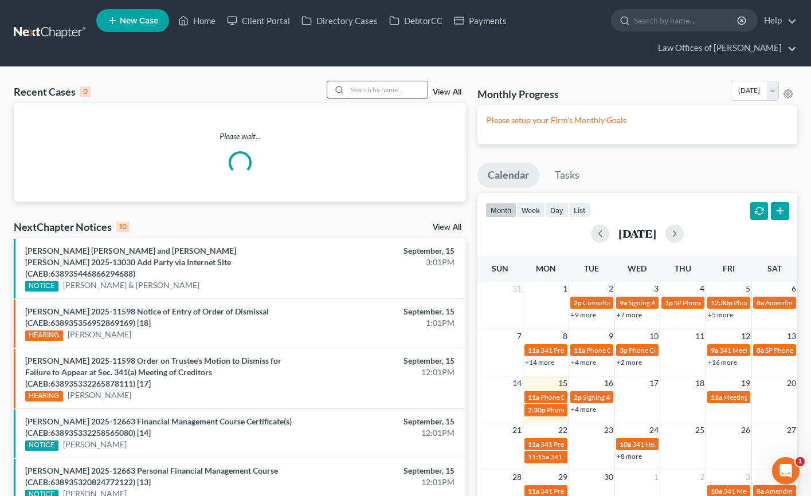
click at [379, 96] on input "search" at bounding box center [387, 89] width 80 height 17
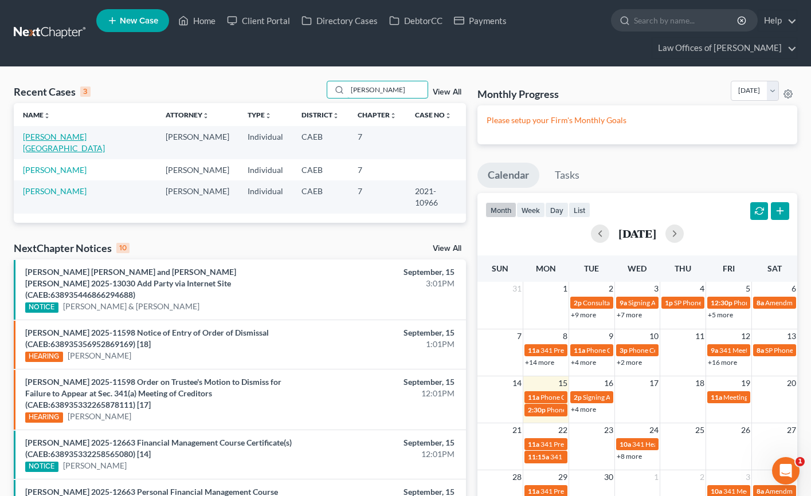
type input "[PERSON_NAME]"
click at [64, 138] on link "[PERSON_NAME][GEOGRAPHIC_DATA]" at bounding box center [64, 142] width 82 height 21
select select "11"
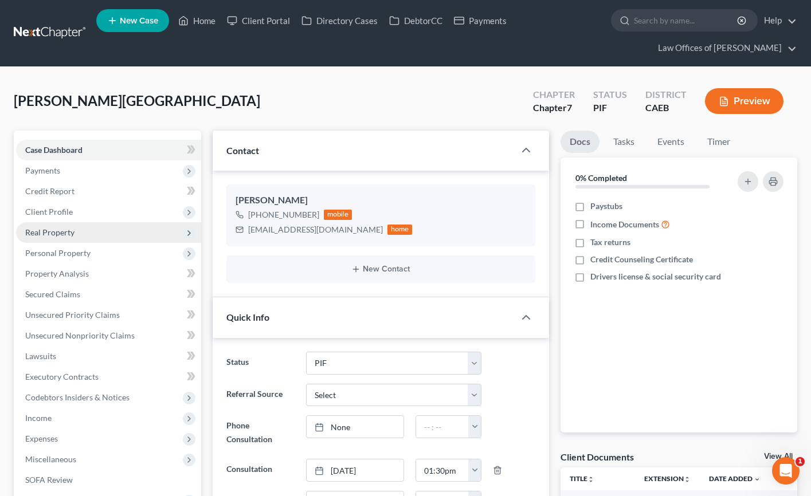
scroll to position [865, 0]
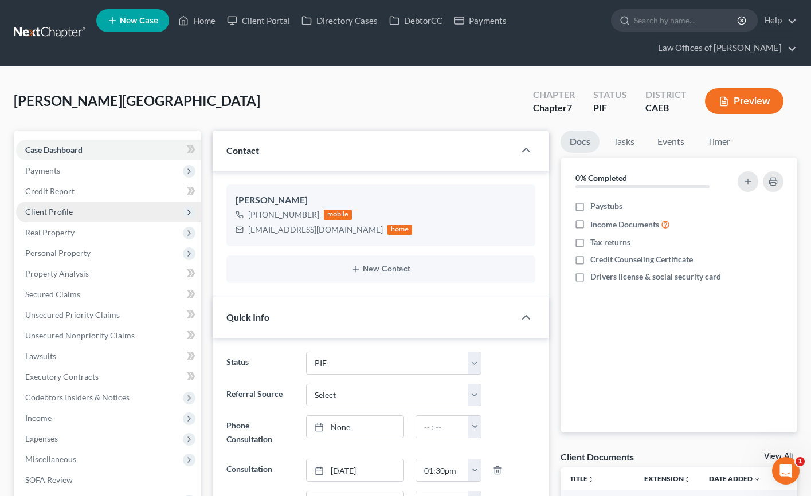
click at [60, 210] on span "Client Profile" at bounding box center [49, 212] width 48 height 10
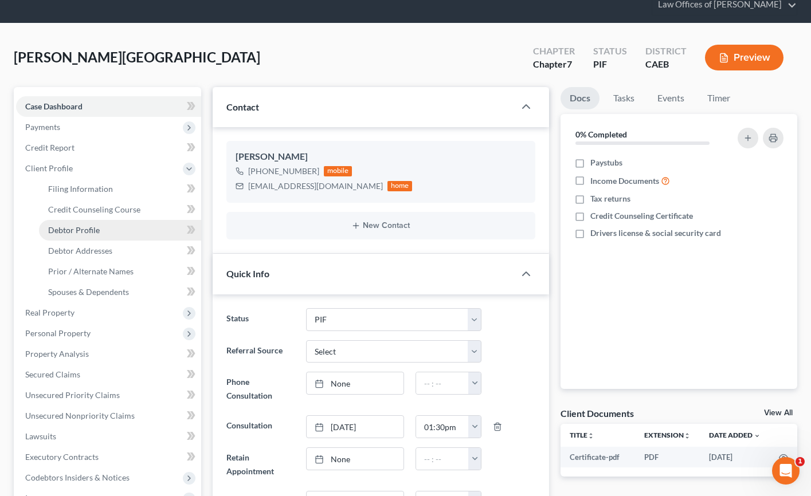
click at [92, 232] on span "Debtor Profile" at bounding box center [74, 230] width 52 height 10
select select "0"
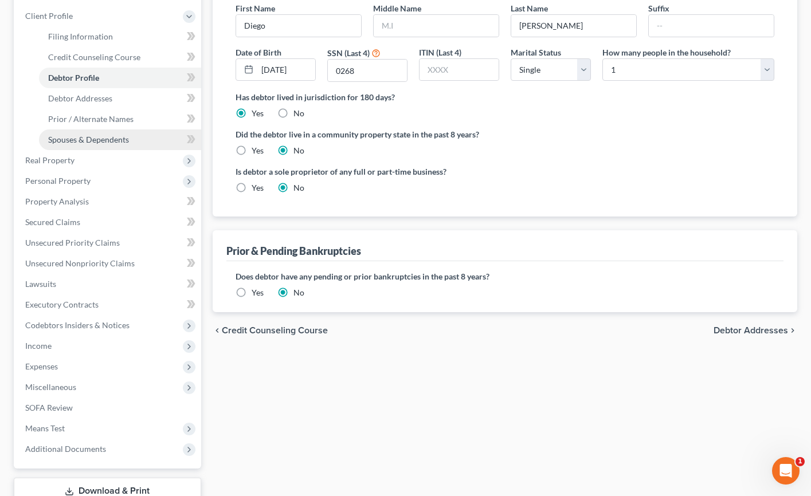
scroll to position [200, 0]
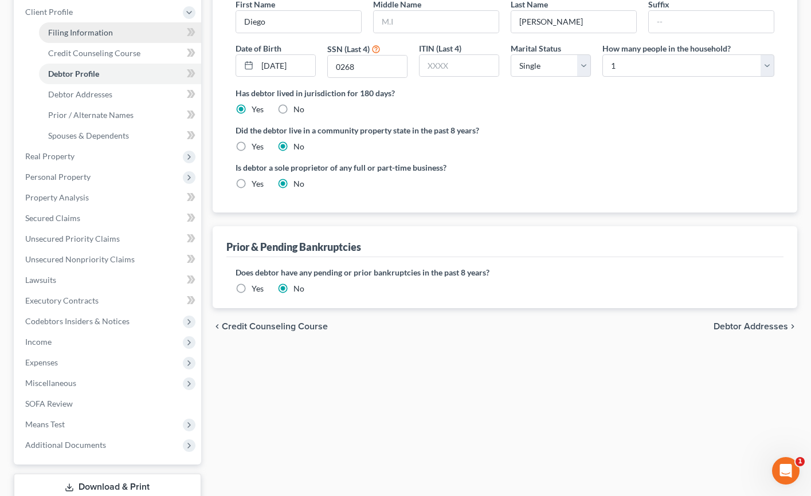
click at [106, 34] on span "Filing Information" at bounding box center [80, 33] width 65 height 10
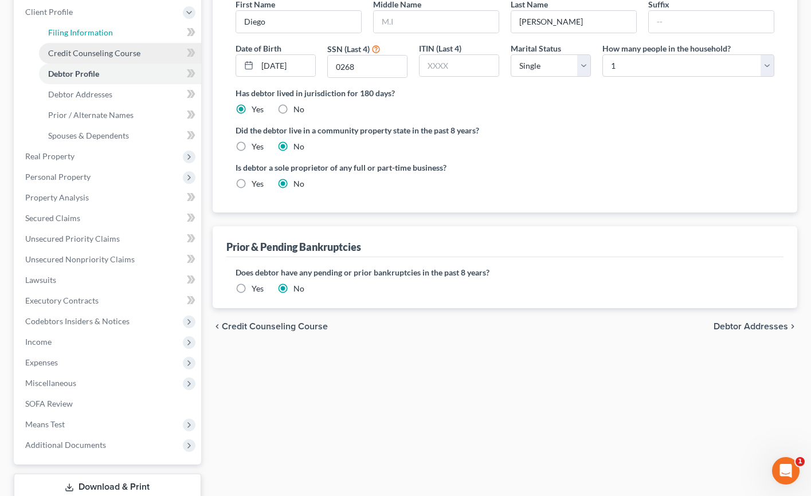
select select "1"
select select "0"
select select "8"
select select "0"
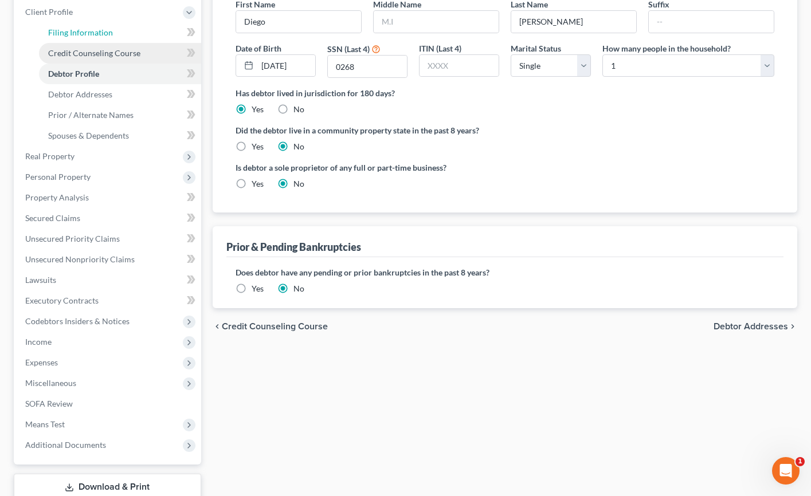
select select "4"
select select "0"
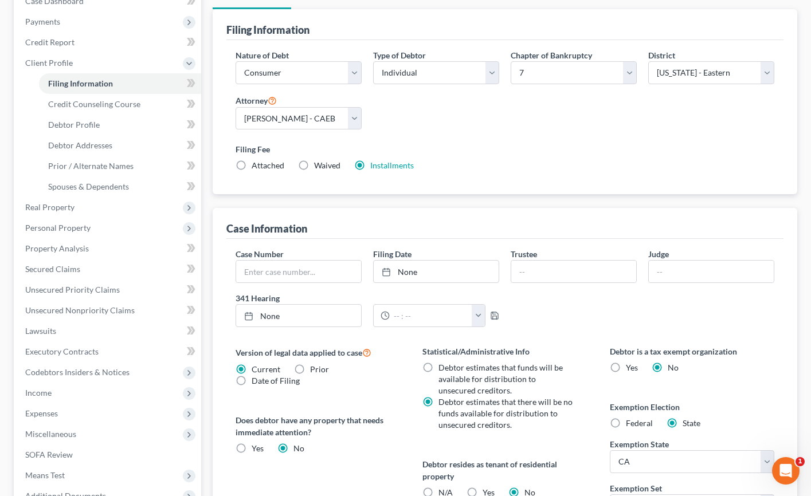
scroll to position [96, 0]
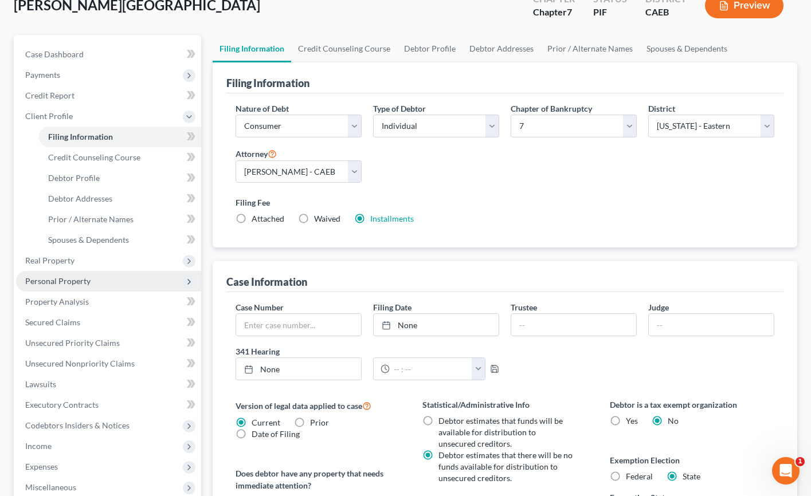
click at [72, 282] on span "Personal Property" at bounding box center [57, 281] width 65 height 10
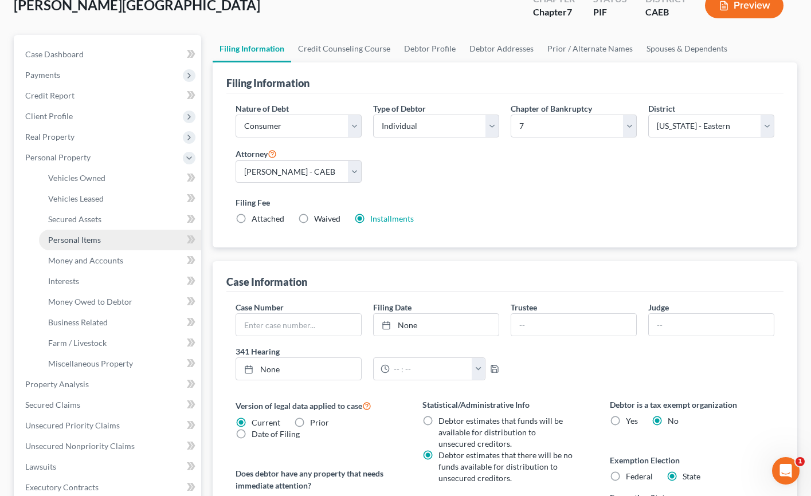
click at [83, 239] on span "Personal Items" at bounding box center [74, 240] width 53 height 10
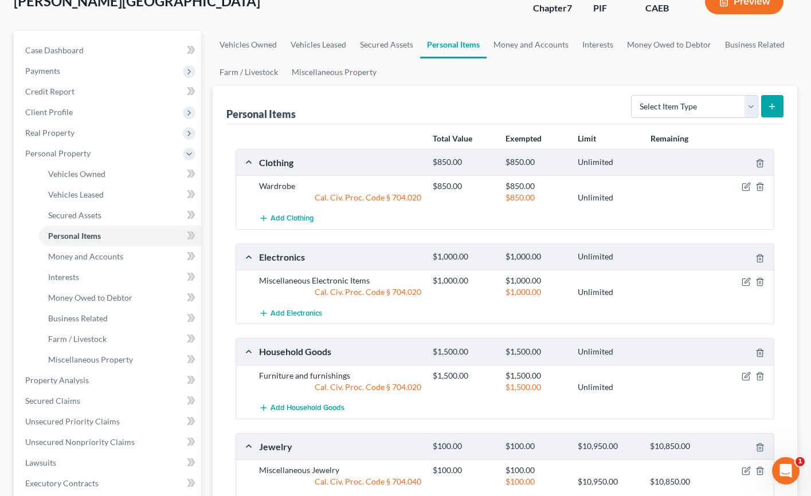
scroll to position [103, 0]
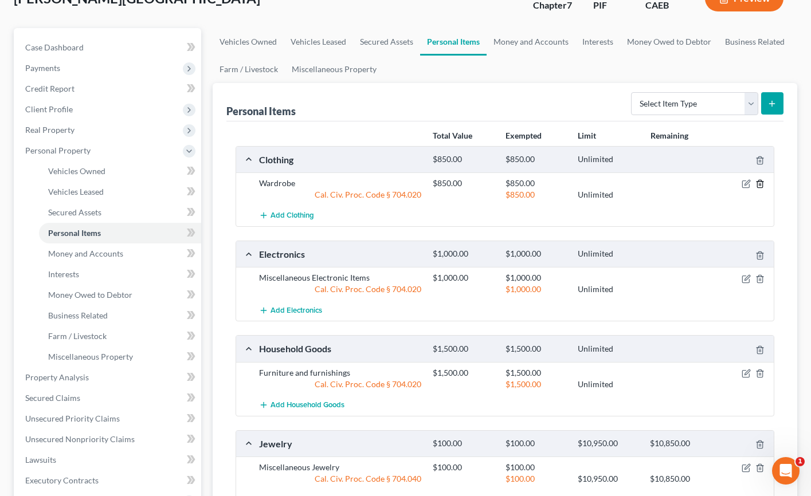
click at [647, 182] on polyline "button" at bounding box center [759, 182] width 7 height 0
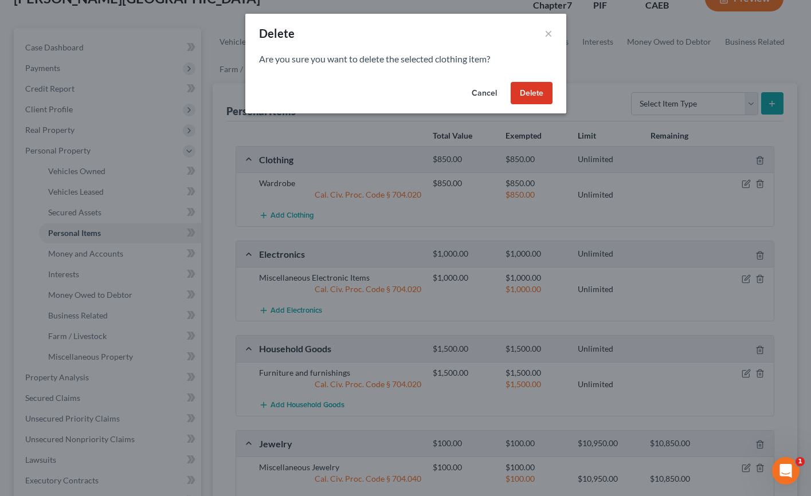
click at [513, 91] on button "Delete" at bounding box center [531, 93] width 42 height 23
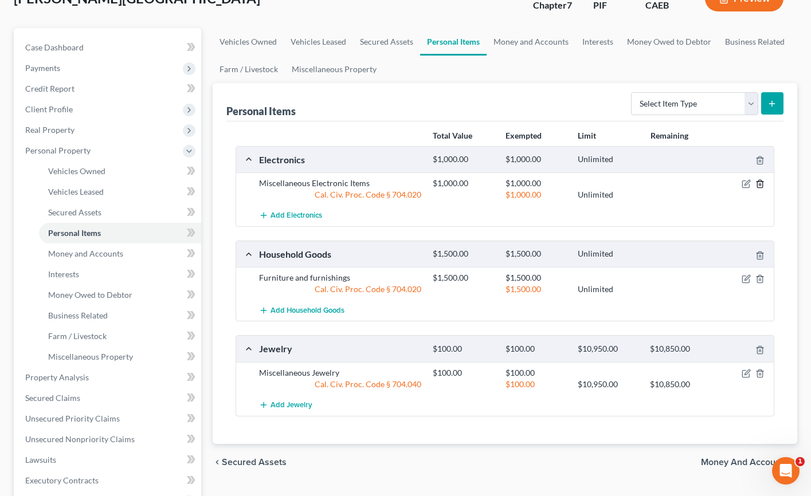
click at [647, 183] on icon "button" at bounding box center [759, 183] width 9 height 9
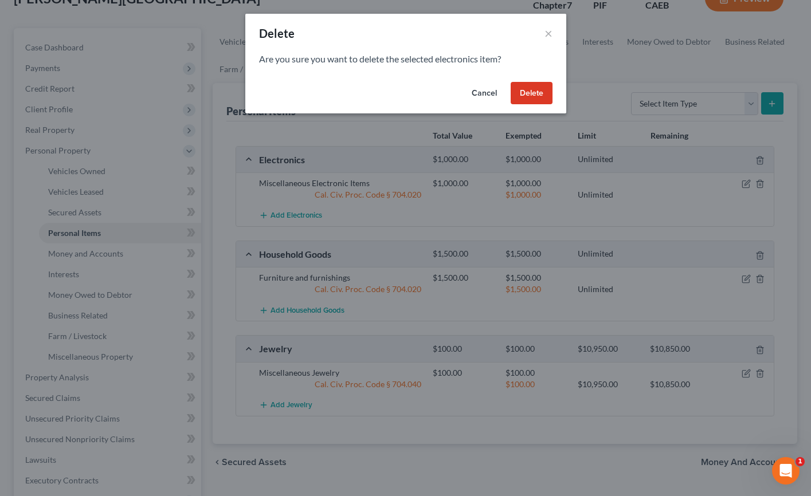
click at [529, 90] on button "Delete" at bounding box center [531, 93] width 42 height 23
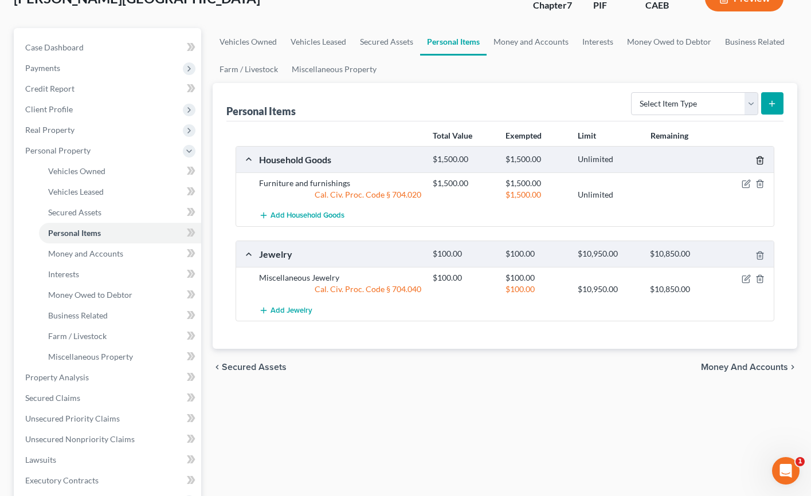
click at [647, 160] on line "button" at bounding box center [760, 161] width 0 height 2
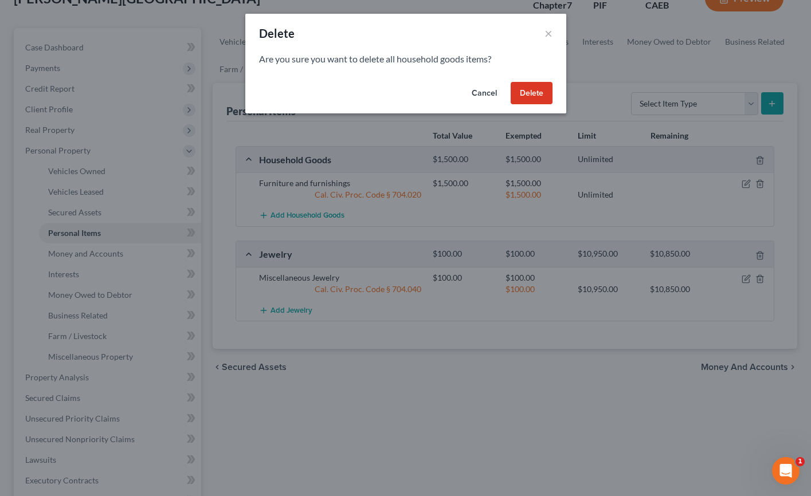
click at [532, 92] on button "Delete" at bounding box center [531, 93] width 42 height 23
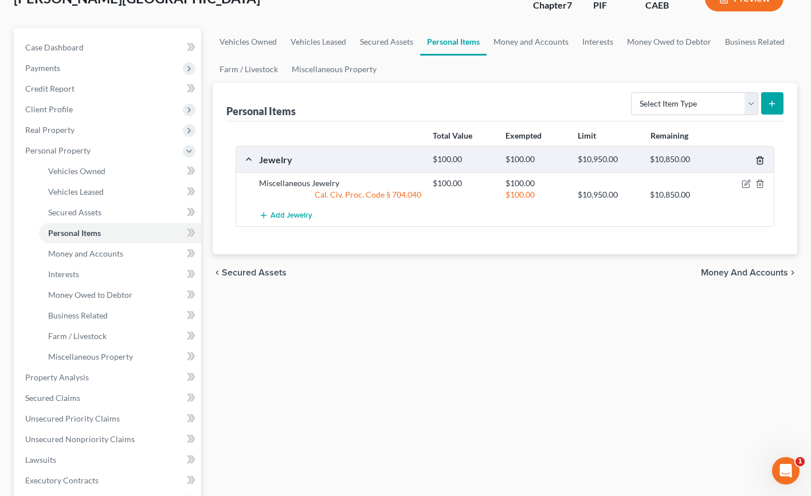
click at [647, 161] on icon "button" at bounding box center [759, 160] width 9 height 9
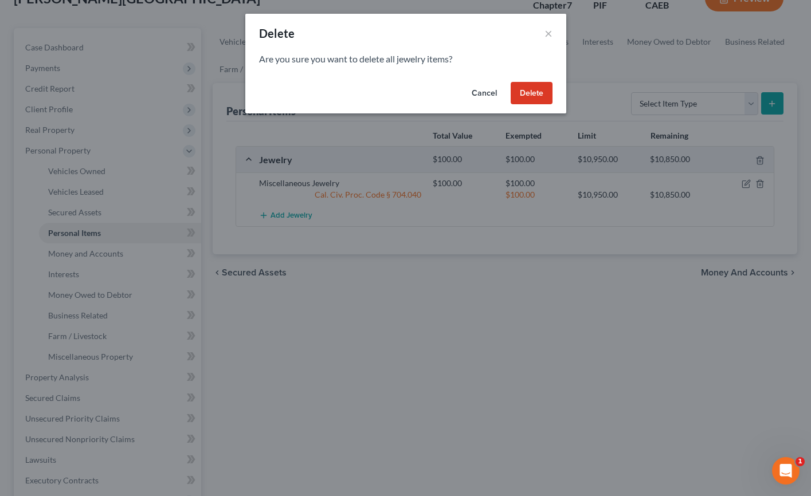
click at [525, 90] on button "Delete" at bounding box center [531, 93] width 42 height 23
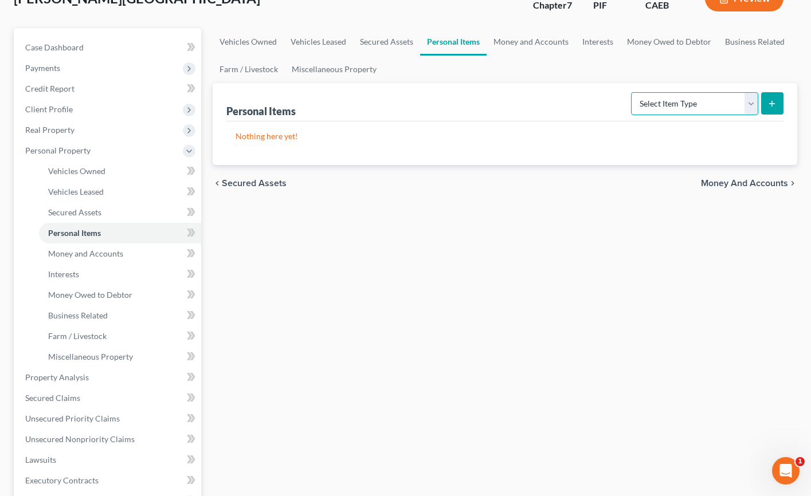
click at [647, 105] on select "Select Item Type Clothing Collectibles Of Value Electronics Firearms Household …" at bounding box center [694, 103] width 127 height 23
select select "clothing"
click at [632, 92] on select "Select Item Type Clothing Collectibles Of Value Electronics Firearms Household …" at bounding box center [694, 103] width 127 height 23
click at [647, 104] on icon "submit" at bounding box center [771, 103] width 9 height 9
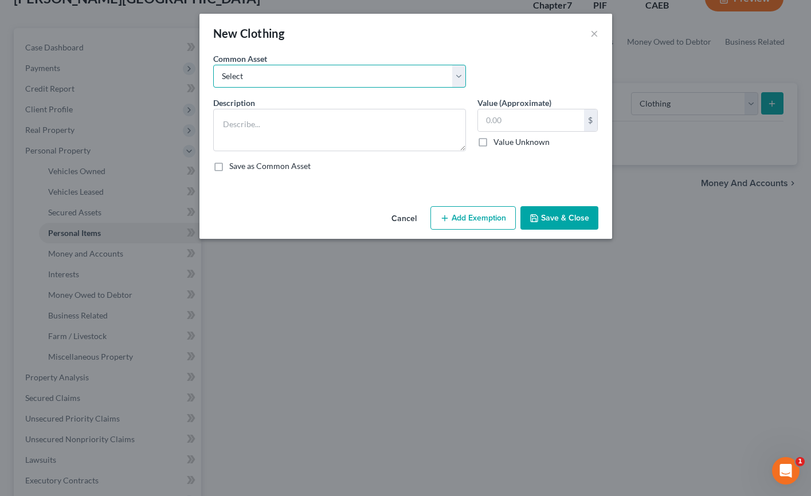
click at [393, 80] on select "Select Wardrobe" at bounding box center [339, 76] width 253 height 23
select select "0"
click at [213, 65] on select "Select Wardrobe" at bounding box center [339, 76] width 253 height 23
type textarea "Wardrobe"
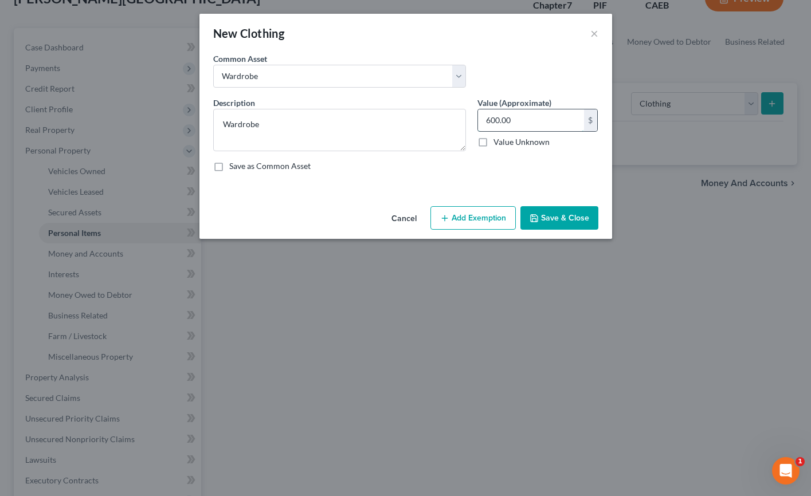
click at [509, 121] on input "600.00" at bounding box center [531, 120] width 106 height 22
type input "700"
click at [480, 210] on button "Add Exemption" at bounding box center [472, 218] width 85 height 24
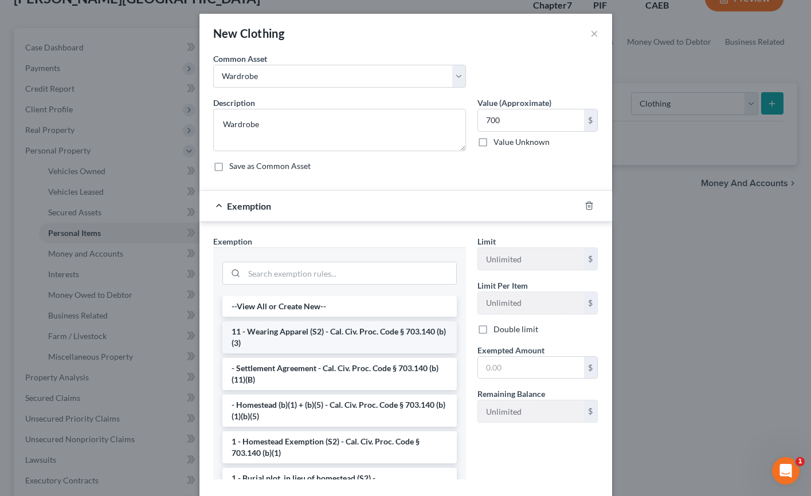
click at [309, 337] on li "11 - Wearing Apparel (S2) - Cal. Civ. Proc. Code § 703.140 (b)(3)" at bounding box center [339, 337] width 234 height 32
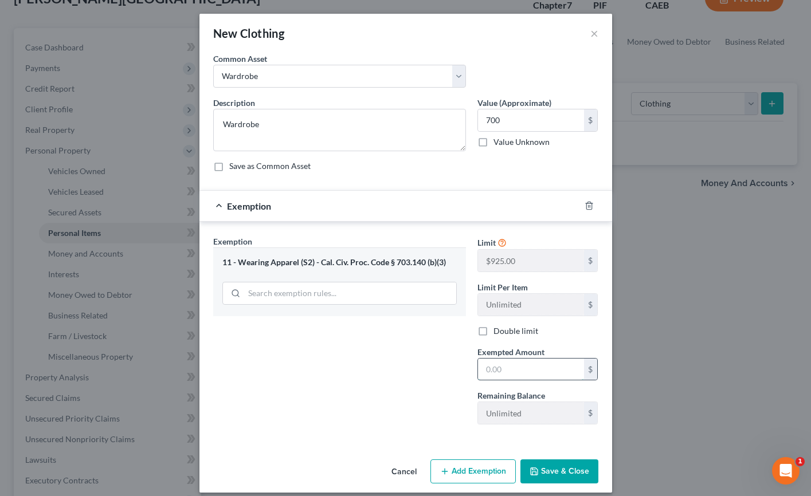
click at [520, 367] on input "text" at bounding box center [531, 370] width 106 height 22
type input "700"
click at [371, 376] on div "Exemption Set must be selected for CA. Exemption * 11 - Wearing Apparel (S2) - …" at bounding box center [339, 334] width 264 height 198
click at [584, 475] on button "Save & Close" at bounding box center [559, 471] width 78 height 24
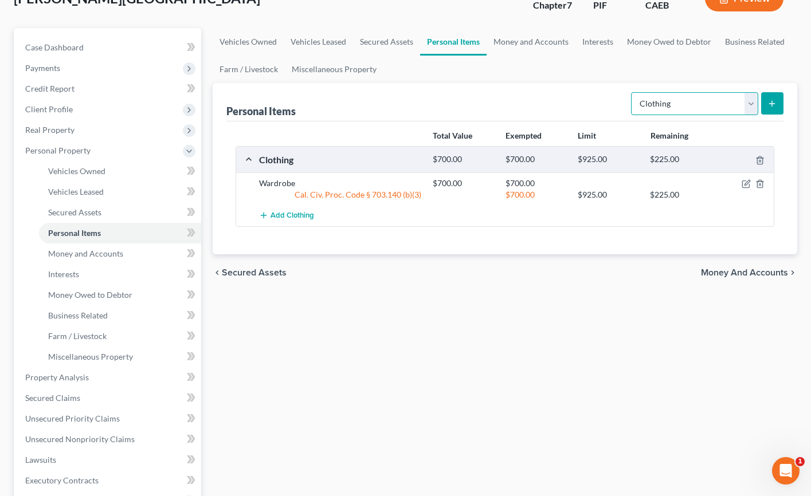
click at [647, 103] on select "Select Item Type Clothing Collectibles Of Value Electronics Firearms Household …" at bounding box center [694, 103] width 127 height 23
select select "electronics"
click at [632, 92] on select "Select Item Type Clothing Collectibles Of Value Electronics Firearms Household …" at bounding box center [694, 103] width 127 height 23
click at [647, 105] on line "submit" at bounding box center [772, 103] width 0 height 5
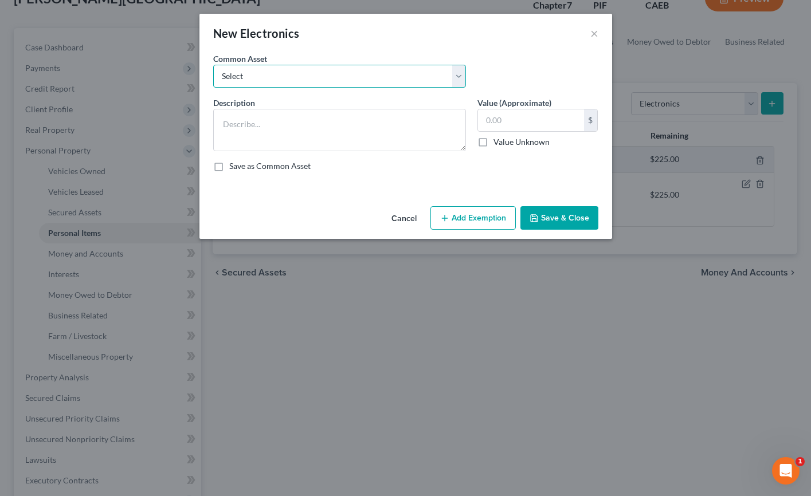
click at [328, 83] on select "Select Miscellaneous Electronic Items" at bounding box center [339, 76] width 253 height 23
select select "0"
click at [213, 65] on select "Select Miscellaneous Electronic Items" at bounding box center [339, 76] width 253 height 23
type textarea "Miscellaneous Electronic Items"
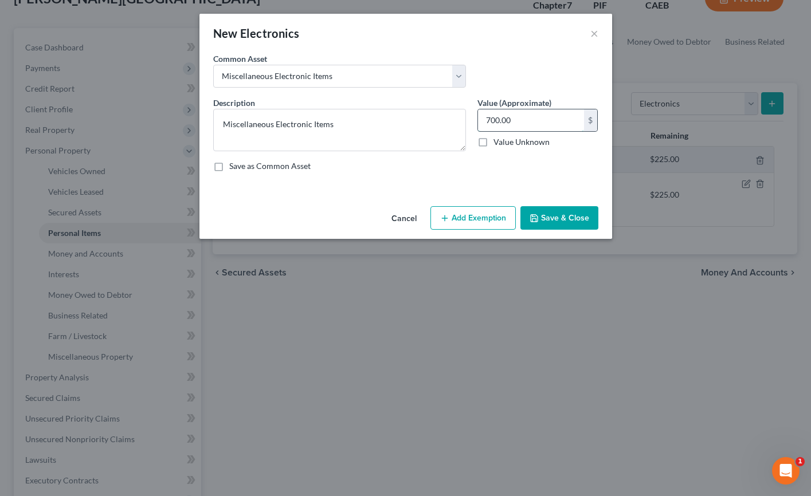
click at [492, 120] on input "700.00" at bounding box center [531, 120] width 106 height 22
type input "900"
click at [478, 215] on button "Add Exemption" at bounding box center [472, 218] width 85 height 24
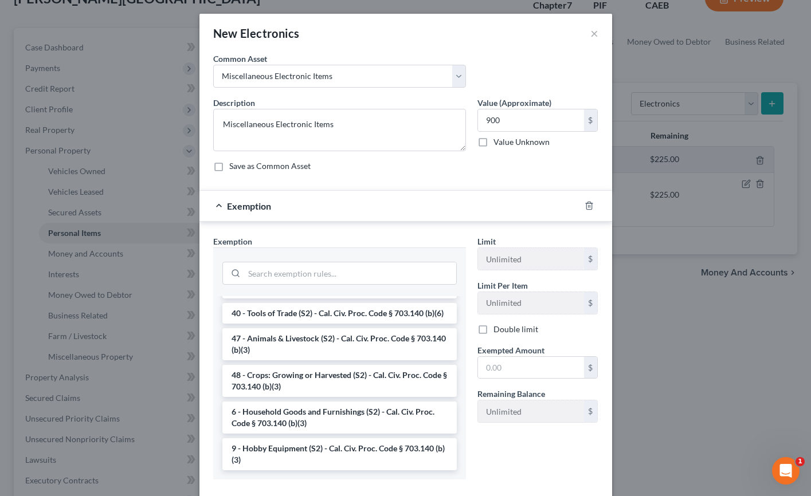
scroll to position [65, 0]
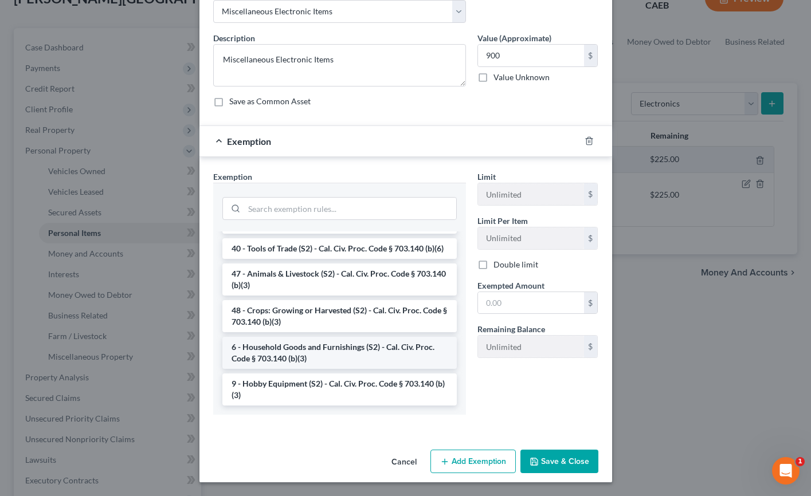
click at [317, 361] on li "6 - Household Goods and Furnishings (S2) - Cal. Civ. Proc. Code § 703.140 (b)(3)" at bounding box center [339, 353] width 234 height 32
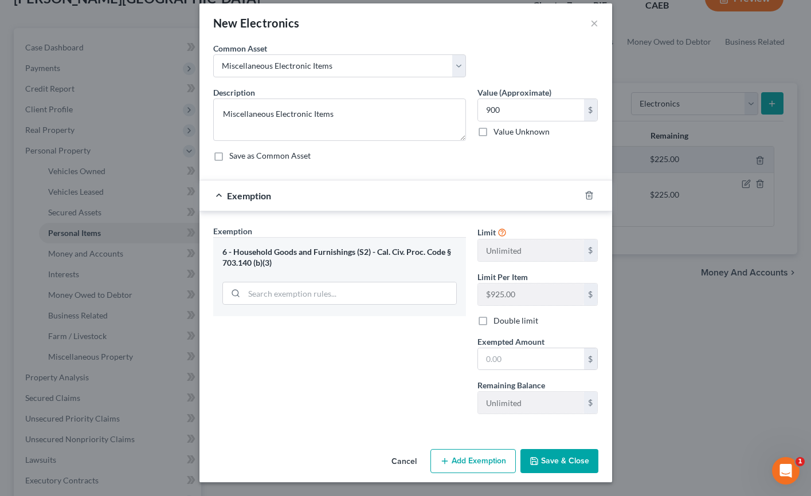
scroll to position [10, 0]
click at [501, 362] on input "text" at bounding box center [531, 359] width 106 height 22
type input "900"
click at [294, 395] on div "Exemption Set must be selected for CA. Exemption * 6 - Household Goods and Furn…" at bounding box center [339, 324] width 264 height 198
click at [536, 469] on button "Save & Close" at bounding box center [559, 461] width 78 height 24
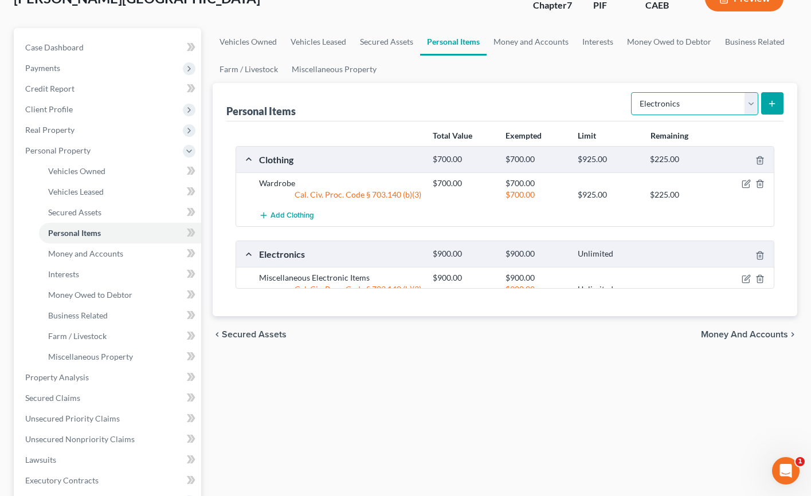
click at [647, 103] on select "Select Item Type Clothing Collectibles Of Value Electronics Firearms Household …" at bounding box center [694, 103] width 127 height 23
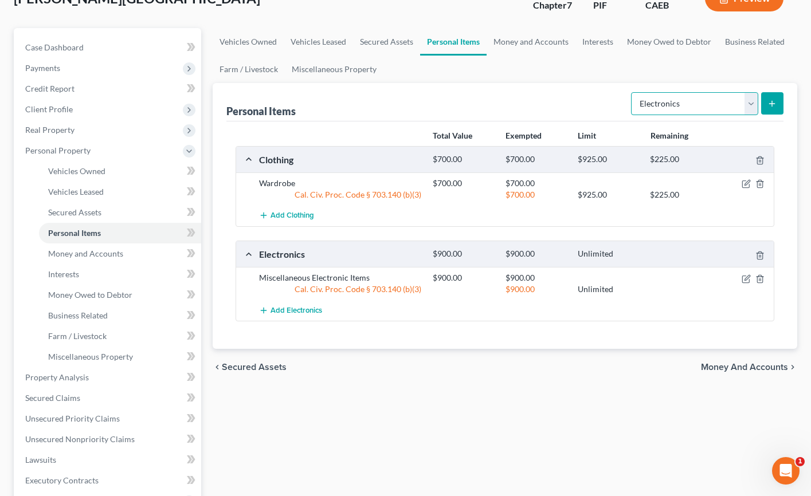
select select "household_goods"
click at [632, 92] on select "Select Item Type Clothing Collectibles Of Value Electronics Firearms Household …" at bounding box center [694, 103] width 127 height 23
click at [647, 103] on icon "submit" at bounding box center [771, 103] width 9 height 9
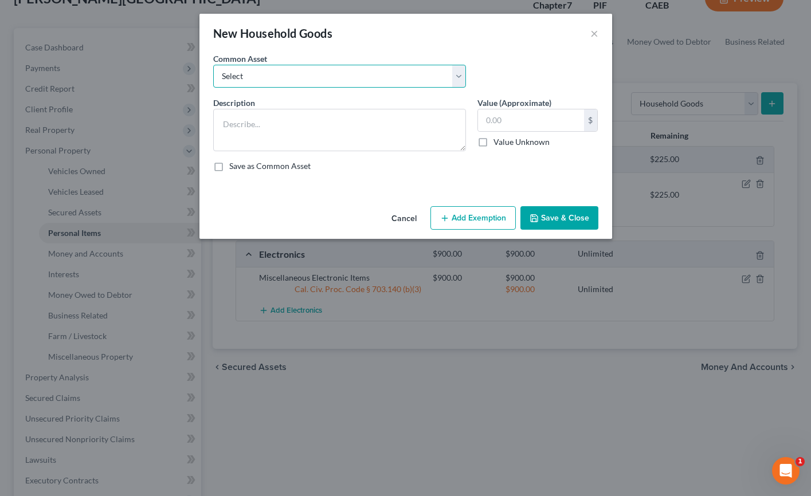
click at [356, 76] on select "Select Furniture and furnishings" at bounding box center [339, 76] width 253 height 23
select select "0"
click at [213, 65] on select "Select Furniture and furnishings" at bounding box center [339, 76] width 253 height 23
type textarea "Furniture and furnishings"
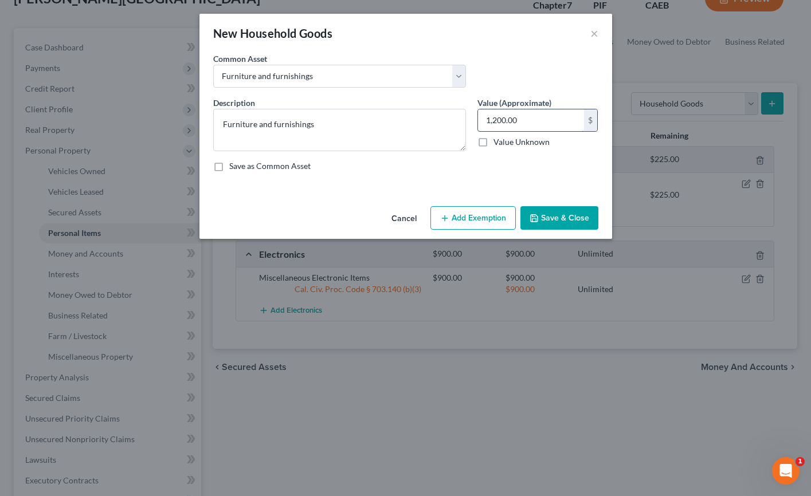
click at [515, 121] on input "1,200.00" at bounding box center [531, 120] width 106 height 22
type input "1,200"
click at [465, 227] on button "Add Exemption" at bounding box center [472, 218] width 85 height 24
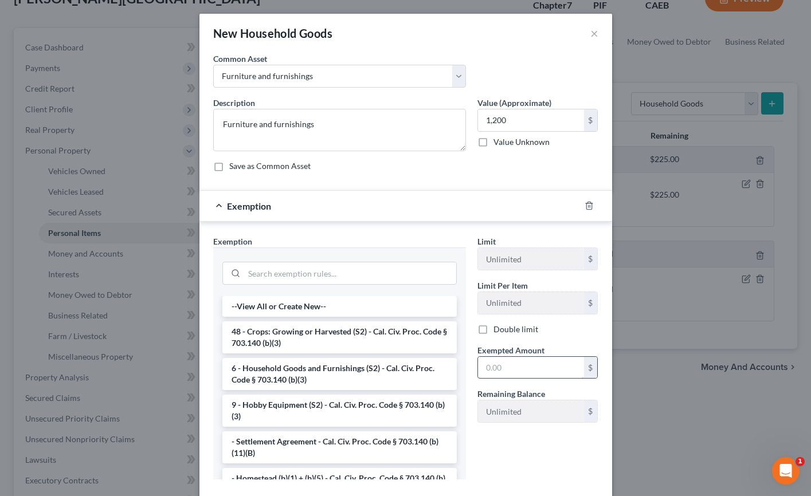
drag, startPoint x: 303, startPoint y: 365, endPoint x: 518, endPoint y: 369, distance: 214.9
click at [303, 365] on li "6 - Household Goods and Furnishings (S2) - Cal. Civ. Proc. Code § 703.140 (b)(3)" at bounding box center [339, 374] width 234 height 32
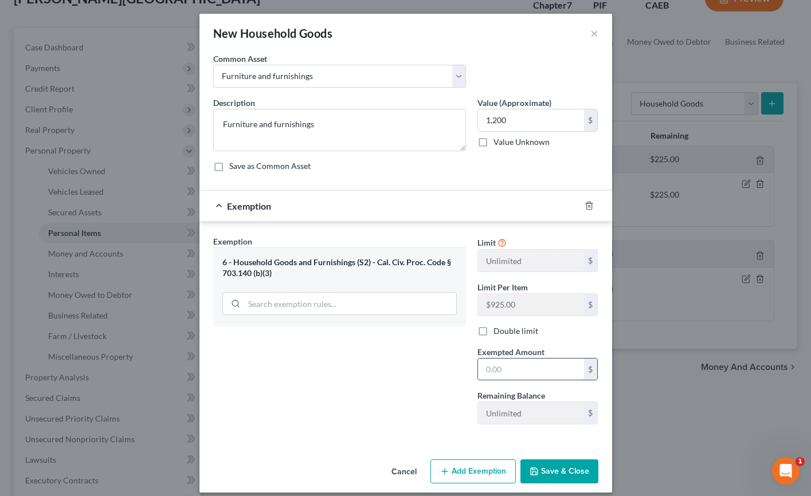
click at [525, 376] on input "text" at bounding box center [531, 370] width 106 height 22
type input "1,200"
click at [463, 394] on div "Exemption Set must be selected for CA. Exemption * 6 - Household Goods and Furn…" at bounding box center [339, 334] width 264 height 198
click at [566, 474] on button "Save & Close" at bounding box center [559, 471] width 78 height 24
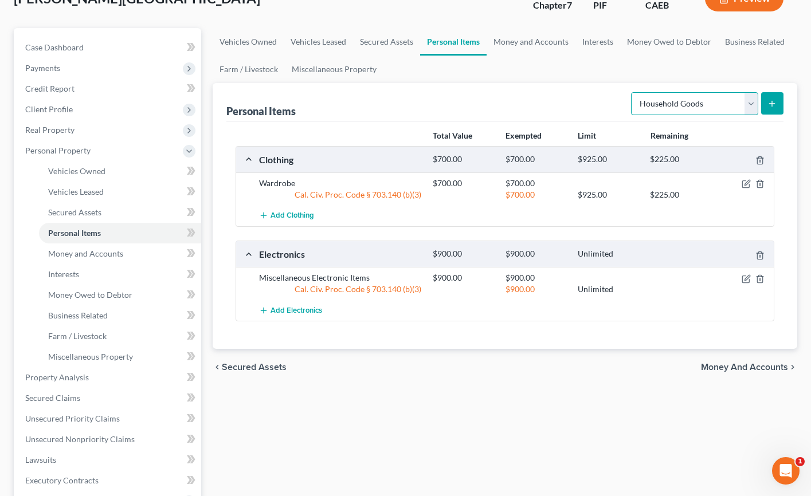
click at [647, 107] on select "Select Item Type Clothing Collectibles Of Value Electronics Firearms Household …" at bounding box center [694, 103] width 127 height 23
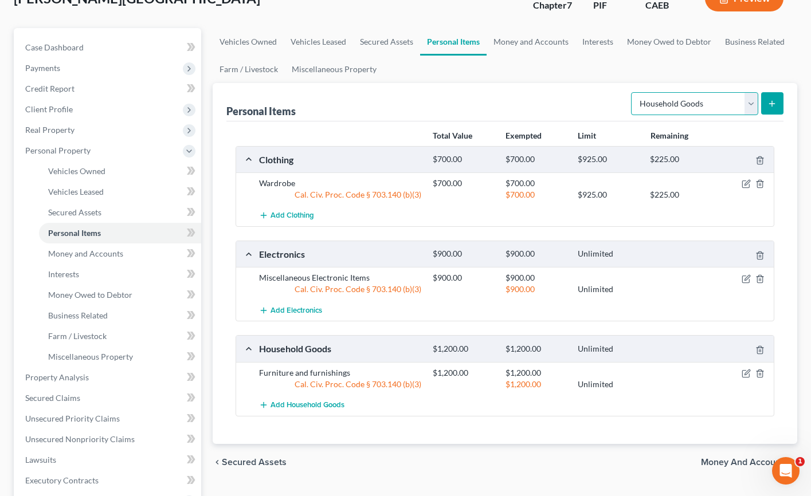
select select "jewelry"
click at [632, 92] on select "Select Item Type Clothing Collectibles Of Value Electronics Firearms Household …" at bounding box center [694, 103] width 127 height 23
click at [647, 101] on icon "submit" at bounding box center [771, 103] width 9 height 9
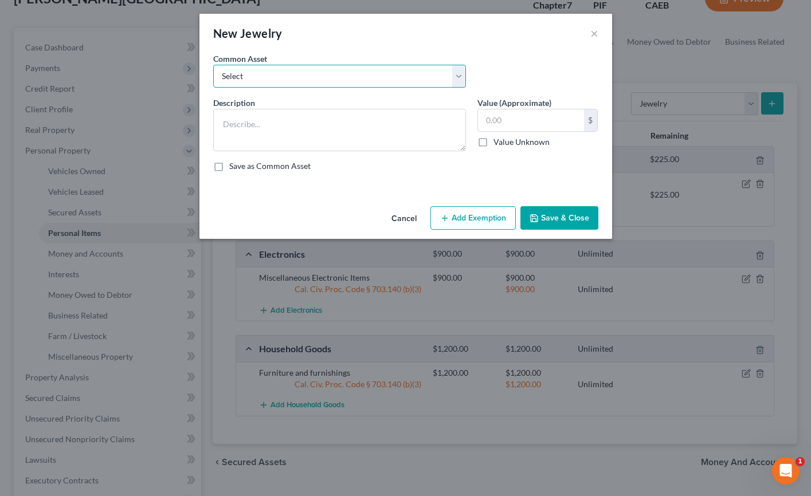
click at [330, 73] on select "Select Miscellaneous Jewelry" at bounding box center [339, 76] width 253 height 23
select select "0"
click at [213, 65] on select "Select Miscellaneous Jewelry" at bounding box center [339, 76] width 253 height 23
type textarea "Miscellaneous Jewelry"
type input "100.00"
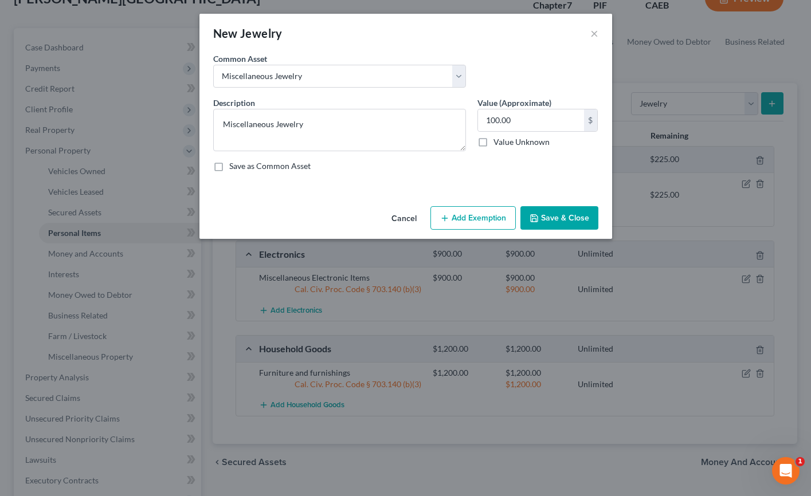
click at [477, 220] on button "Add Exemption" at bounding box center [472, 218] width 85 height 24
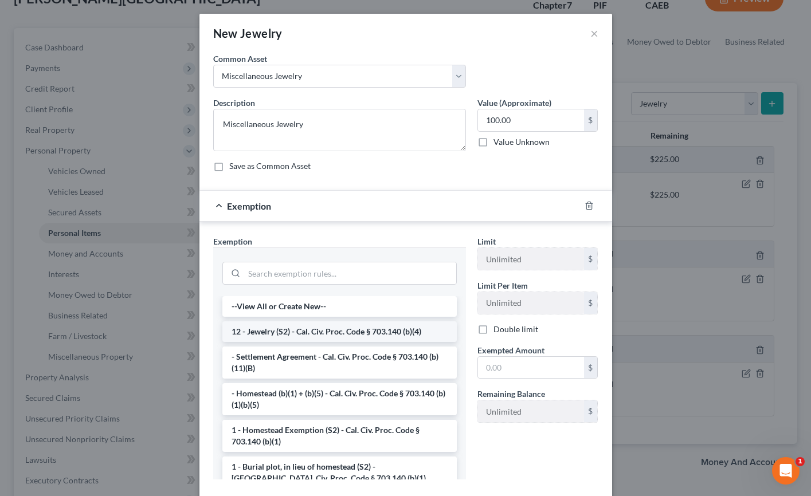
click at [320, 332] on li "12 - Jewelry (S2) - Cal. Civ. Proc. Code § 703.140 (b)(4)" at bounding box center [339, 331] width 234 height 21
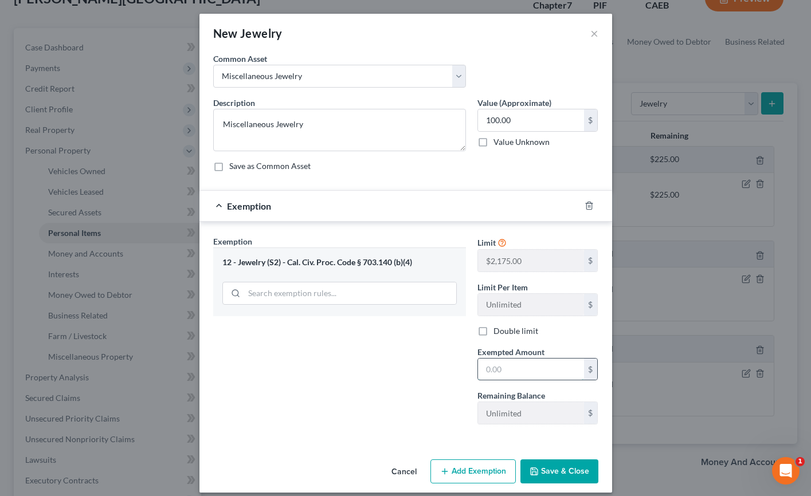
click at [531, 366] on input "text" at bounding box center [531, 370] width 106 height 22
type input "100"
click at [391, 370] on div "Exemption Set must be selected for CA. Exemption * 12 - Jewelry (S2) - Cal. Civ…" at bounding box center [339, 334] width 264 height 198
click at [535, 466] on button "Save & Close" at bounding box center [559, 471] width 78 height 24
click at [549, 476] on button "Save & Close" at bounding box center [559, 471] width 78 height 24
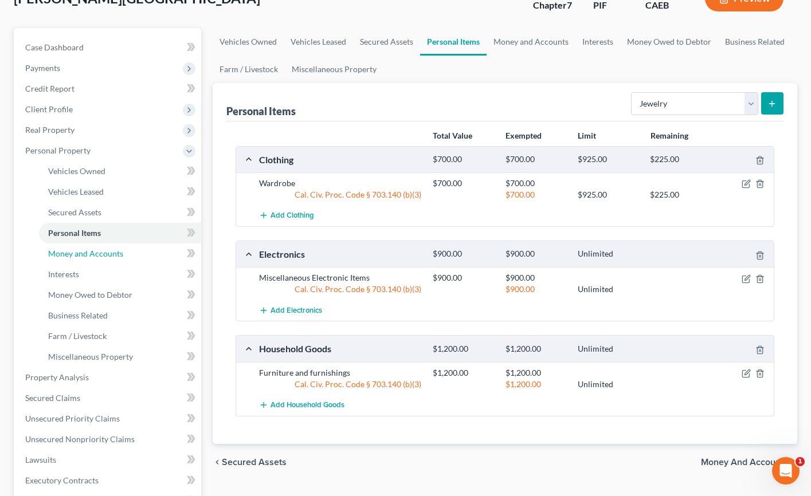
click at [112, 254] on span "Money and Accounts" at bounding box center [85, 254] width 75 height 10
click at [73, 258] on link "Money and Accounts" at bounding box center [120, 253] width 162 height 21
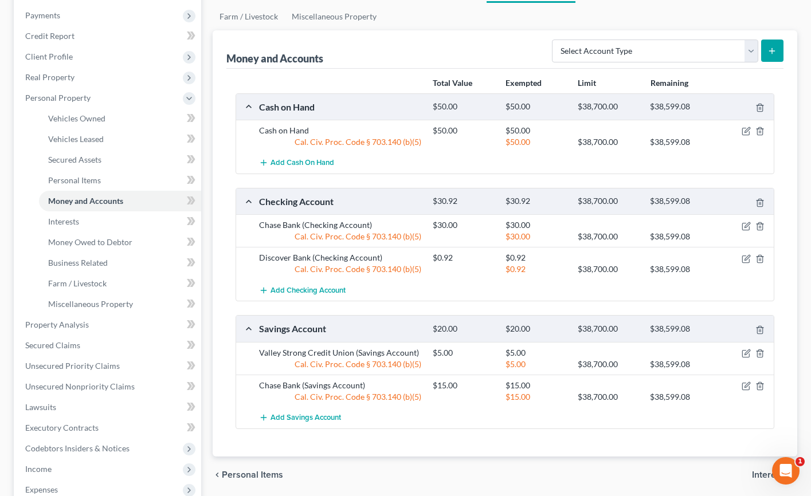
scroll to position [168, 0]
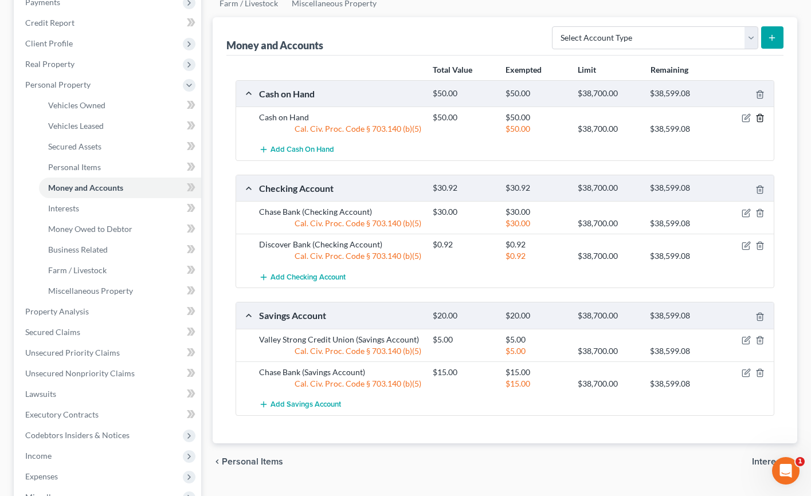
click at [647, 115] on icon "button" at bounding box center [759, 117] width 9 height 9
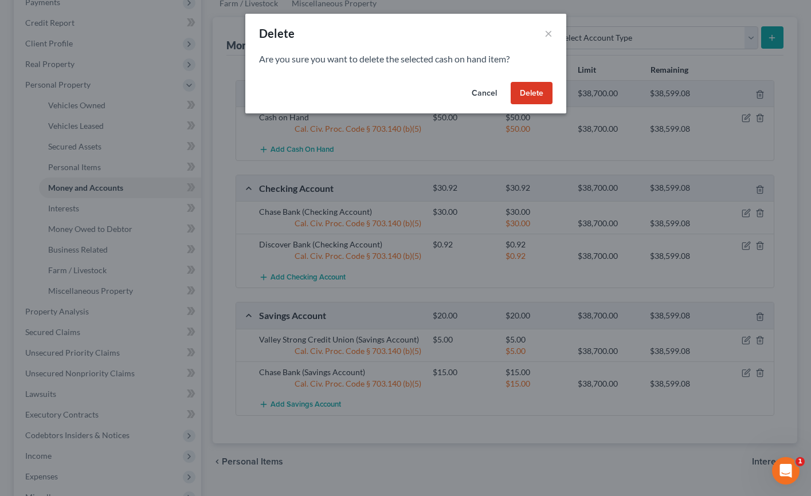
click at [483, 90] on button "Cancel" at bounding box center [484, 93] width 44 height 23
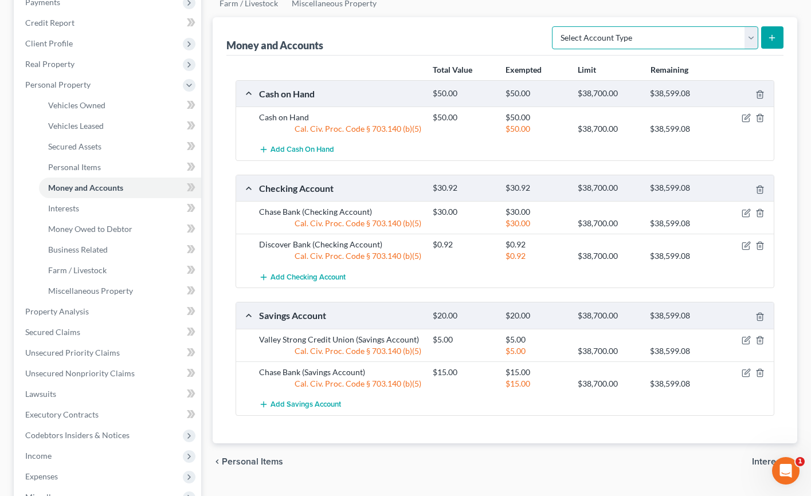
click at [647, 37] on select "Select Account Type Brokerage Cash on Hand Certificates of Deposit Checking Acc…" at bounding box center [655, 37] width 206 height 23
select select "cash_on_hand"
click at [554, 26] on select "Select Account Type Brokerage Cash on Hand Certificates of Deposit Checking Acc…" at bounding box center [655, 37] width 206 height 23
click at [647, 38] on icon "submit" at bounding box center [771, 37] width 9 height 9
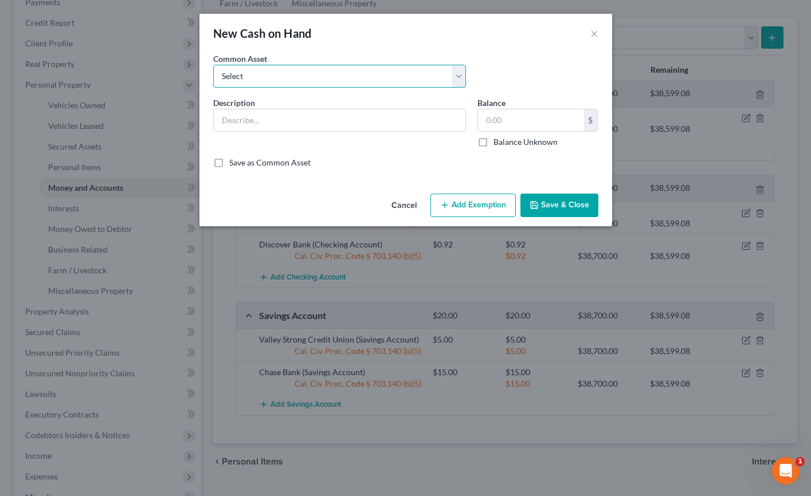
click at [429, 77] on select "Select Cash on Hand" at bounding box center [339, 76] width 253 height 23
select select "0"
click at [213, 65] on select "Select Cash on Hand" at bounding box center [339, 76] width 253 height 23
type input "Cash on Hand"
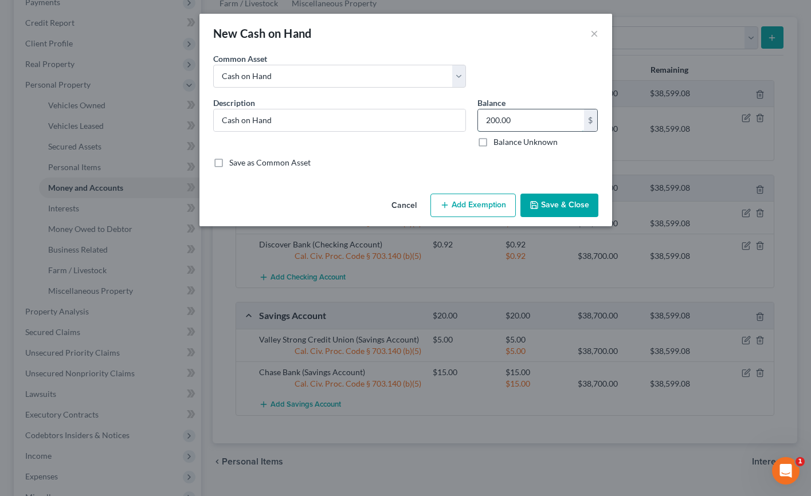
click at [492, 121] on input "200.00" at bounding box center [531, 120] width 106 height 22
type input "50"
drag, startPoint x: 473, startPoint y: 203, endPoint x: 370, endPoint y: 342, distance: 172.8
click at [473, 203] on button "Add Exemption" at bounding box center [472, 206] width 85 height 24
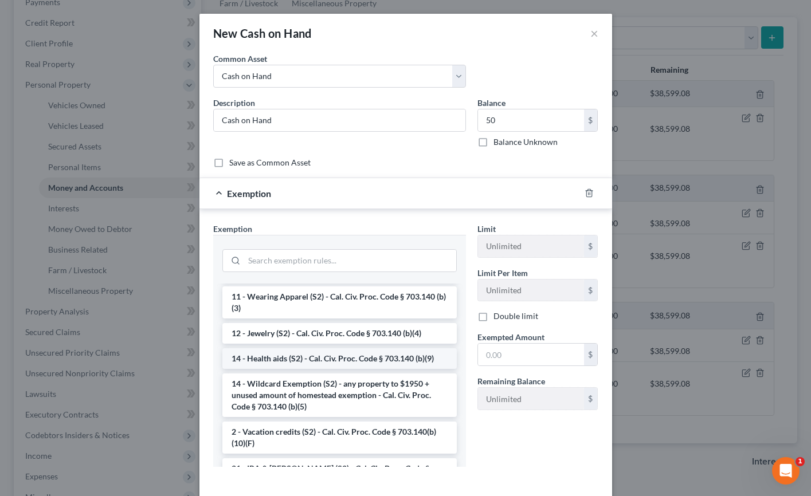
scroll to position [180, 0]
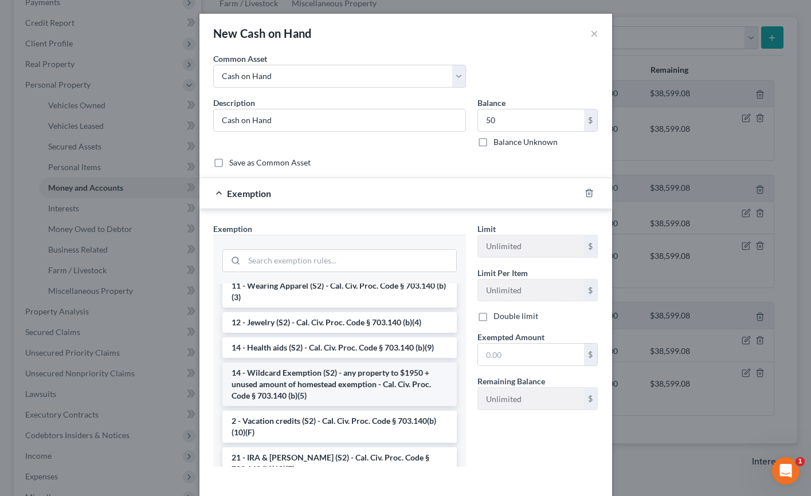
click at [280, 375] on li "14 - Wildcard Exemption (S2) - any property to $1950 + unused amount of homeste…" at bounding box center [339, 385] width 234 height 44
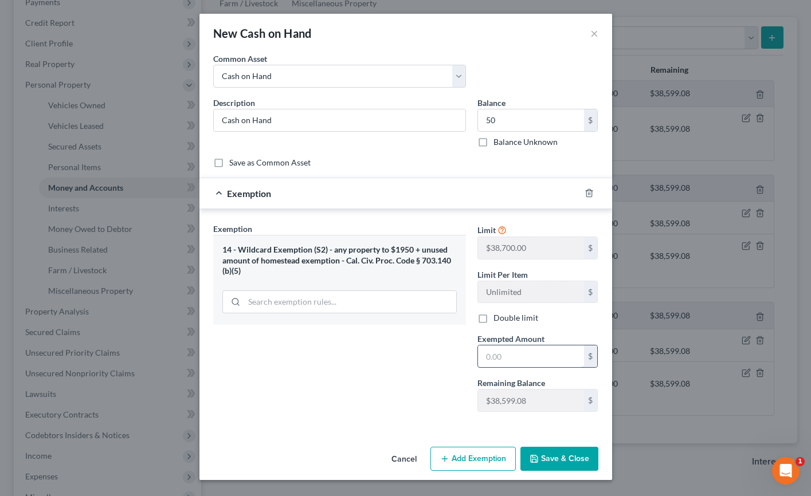
click at [502, 358] on input "text" at bounding box center [531, 356] width 106 height 22
type input "50"
click at [402, 384] on div "Exemption Set must be selected for CA. Exemption * 14 - Wildcard Exemption (S2)…" at bounding box center [339, 322] width 264 height 198
click at [553, 461] on button "Save & Close" at bounding box center [559, 459] width 78 height 24
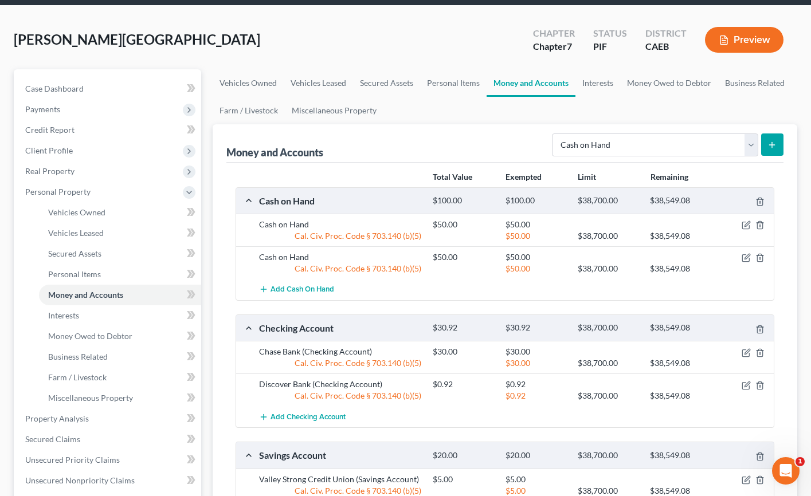
scroll to position [0, 0]
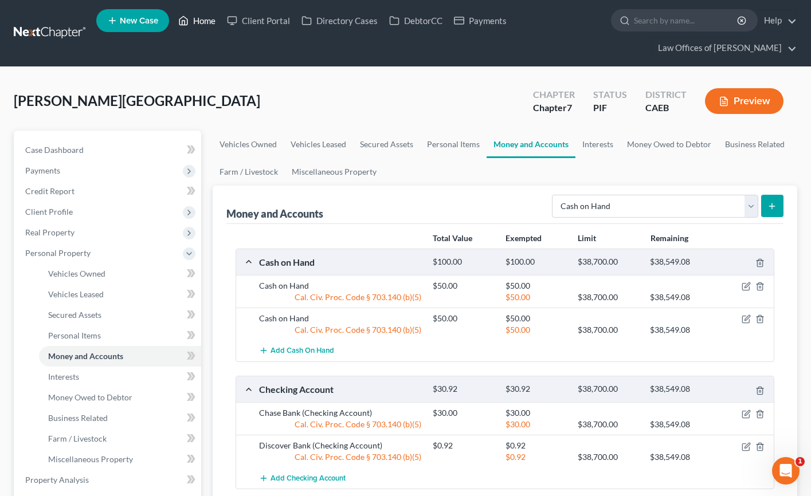
click at [197, 24] on link "Home" at bounding box center [196, 20] width 49 height 21
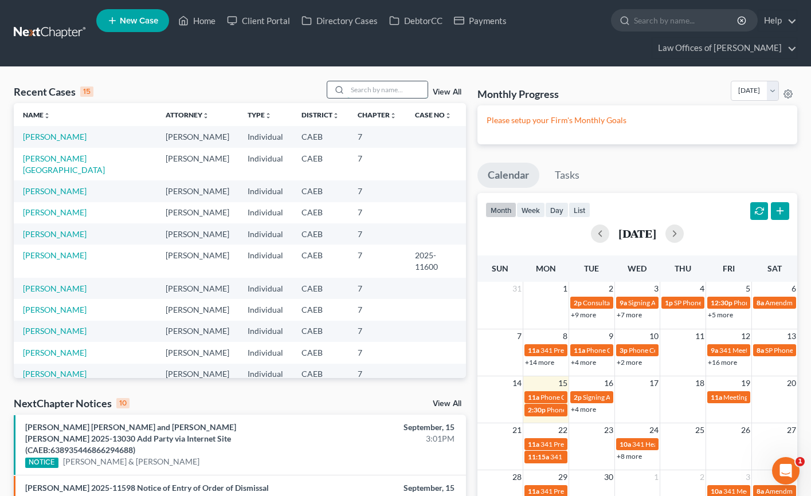
click at [377, 89] on input "search" at bounding box center [387, 89] width 80 height 17
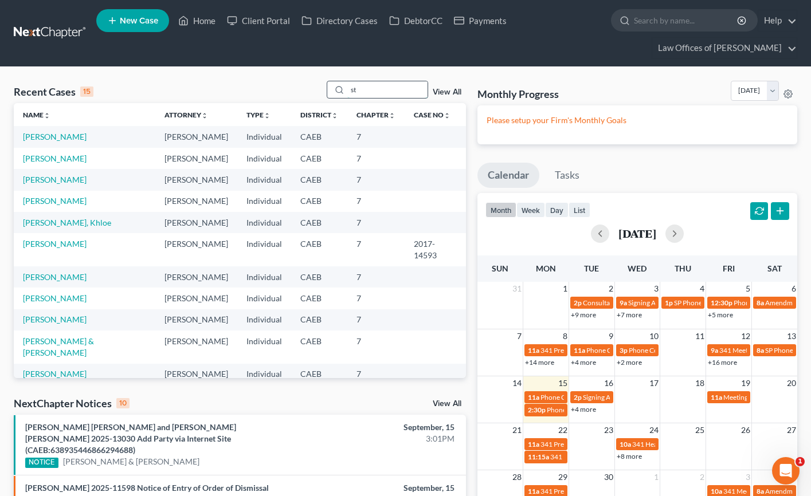
type input "s"
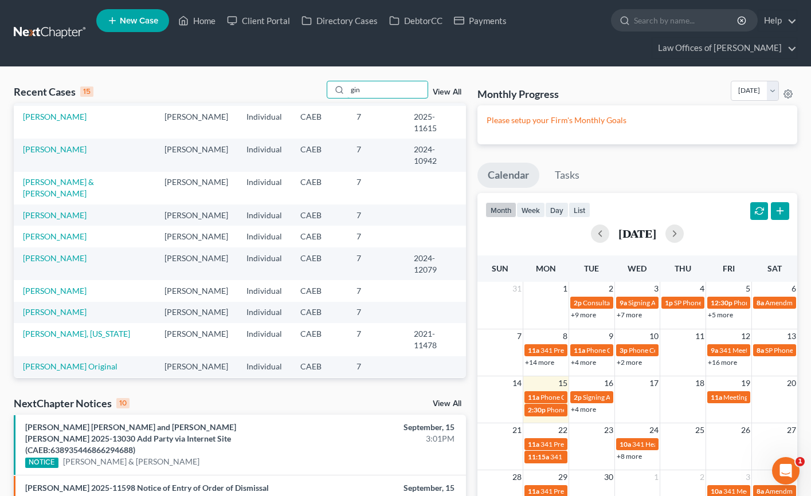
scroll to position [78, 0]
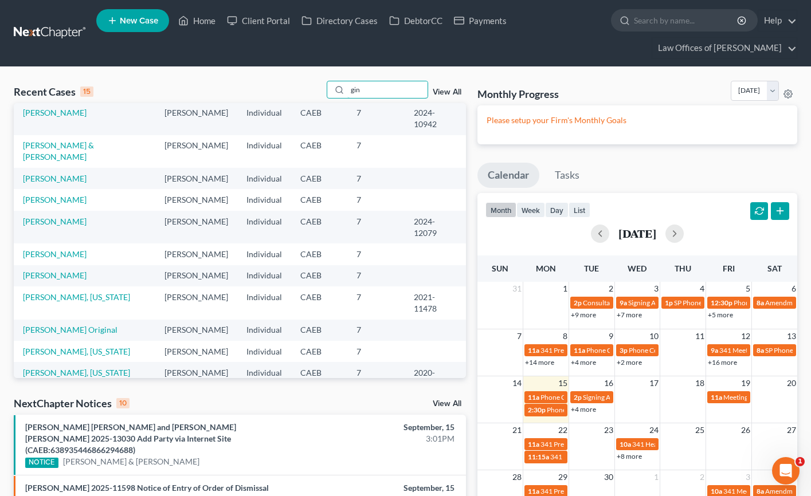
type input "gin"
click at [143, 18] on span "New Case" at bounding box center [139, 21] width 38 height 9
select select "8"
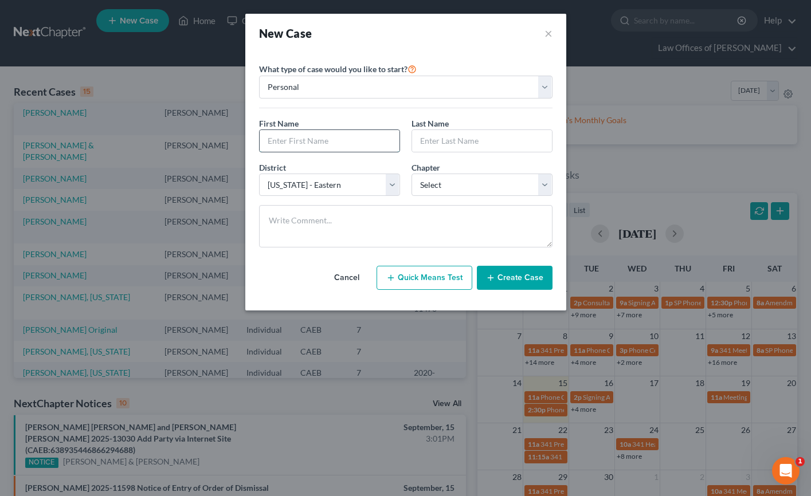
click at [317, 138] on input "text" at bounding box center [330, 141] width 140 height 22
type input "S"
click at [306, 143] on input "[PERSON_NAME]" at bounding box center [330, 141] width 140 height 22
type input "[PERSON_NAME]"
type input "Gin"
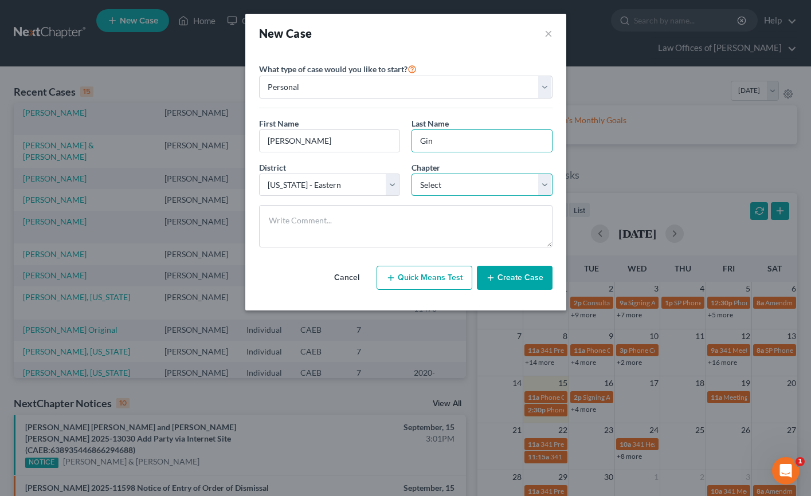
click at [455, 183] on select "Select 7 11 12 13" at bounding box center [481, 185] width 141 height 23
select select "0"
click at [411, 174] on select "Select 7 11 12 13" at bounding box center [481, 185] width 141 height 23
click at [513, 282] on button "Create Case" at bounding box center [515, 278] width 76 height 24
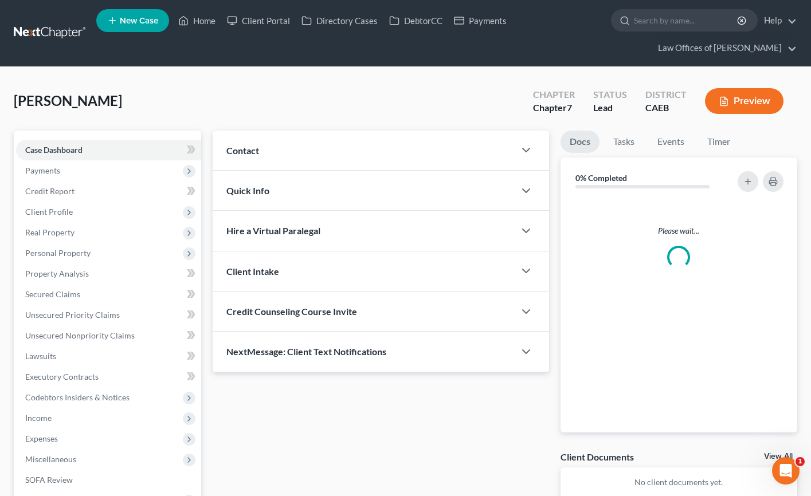
click at [313, 153] on div "Contact" at bounding box center [364, 151] width 302 height 40
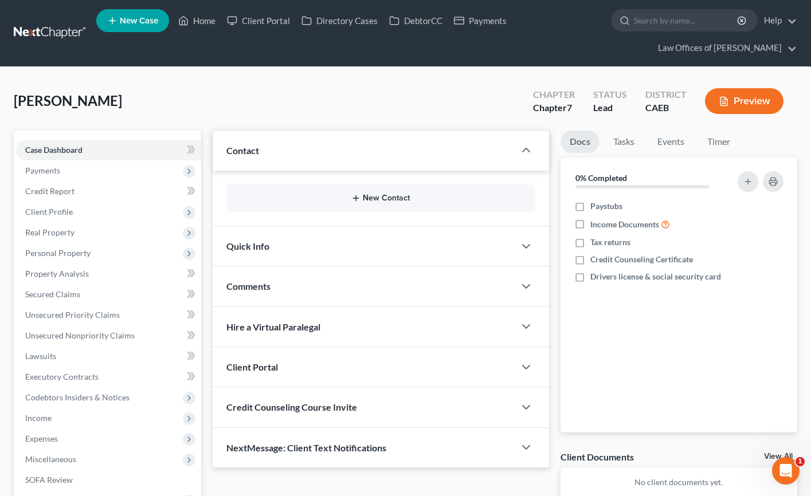
click at [365, 202] on button "New Contact" at bounding box center [380, 198] width 290 height 9
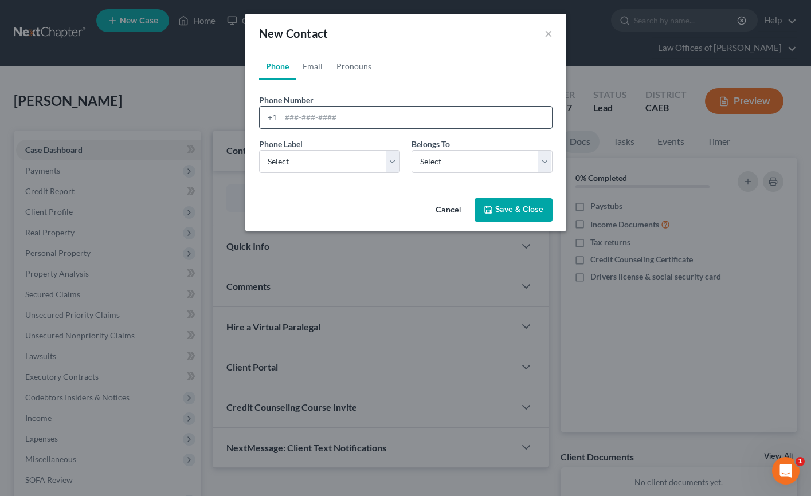
click at [407, 113] on input "tel" at bounding box center [416, 118] width 271 height 22
type input "6614366165"
click at [457, 163] on select "Select Client Other" at bounding box center [481, 161] width 141 height 23
click at [411, 150] on select "Select Client Other" at bounding box center [481, 161] width 141 height 23
click at [422, 166] on select "Select Client Other" at bounding box center [481, 161] width 141 height 23
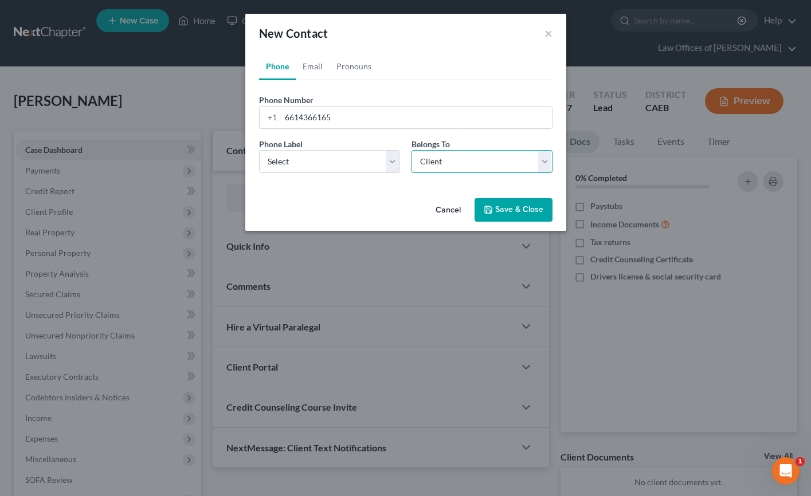
click at [411, 150] on select "Select Client Other" at bounding box center [481, 161] width 141 height 23
click at [367, 160] on select "Select Mobile Home Work Other" at bounding box center [329, 161] width 141 height 23
click at [259, 150] on select "Select Mobile Home Work Other" at bounding box center [329, 161] width 141 height 23
click at [533, 213] on button "Save & Close" at bounding box center [513, 210] width 78 height 24
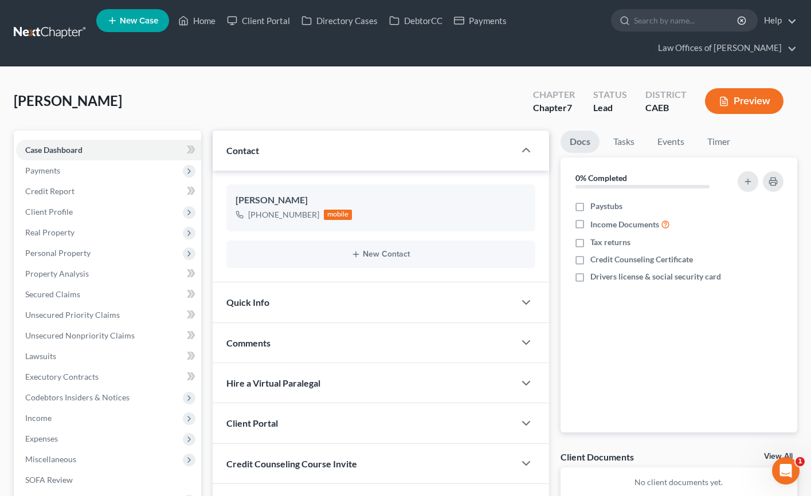
click at [333, 303] on div "Quick Info" at bounding box center [364, 302] width 302 height 40
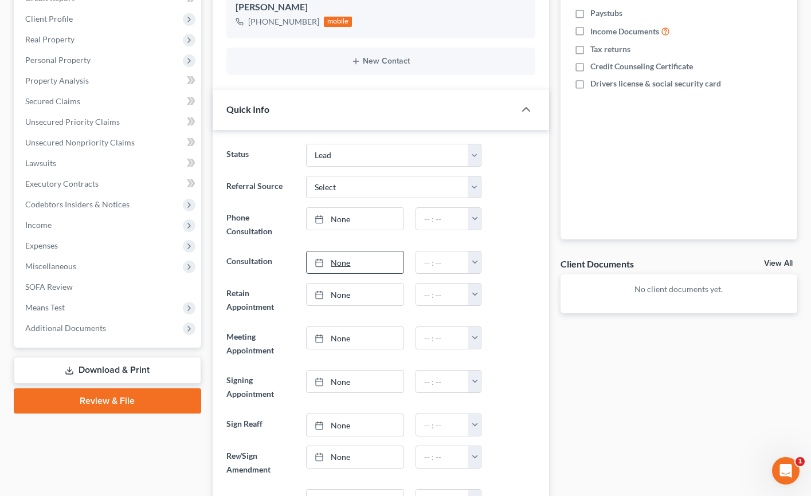
scroll to position [212, 0]
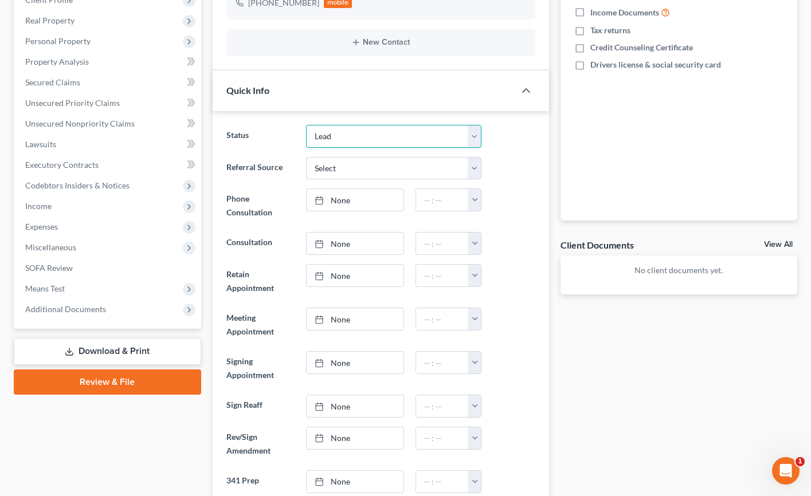
click at [359, 137] on select "Cancelled/Refund Closed Consultation Declined Discharged Filed Income Check In …" at bounding box center [393, 136] width 175 height 23
click at [306, 125] on select "Cancelled/Refund Closed Consultation Declined Discharged Filed Income Check In …" at bounding box center [393, 136] width 175 height 23
click at [524, 169] on div "Referral Source Select Word Of Mouth Previous Clients Direct Mail Website Googl…" at bounding box center [381, 168] width 320 height 23
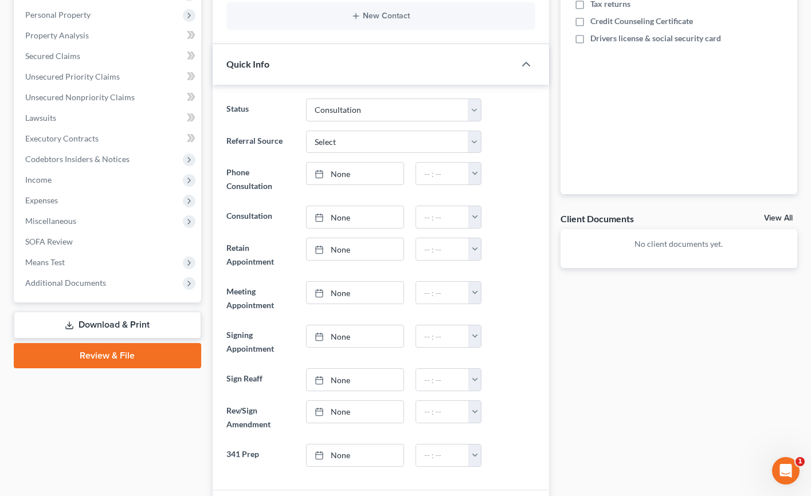
scroll to position [239, 0]
click at [356, 176] on link "None" at bounding box center [355, 173] width 96 height 22
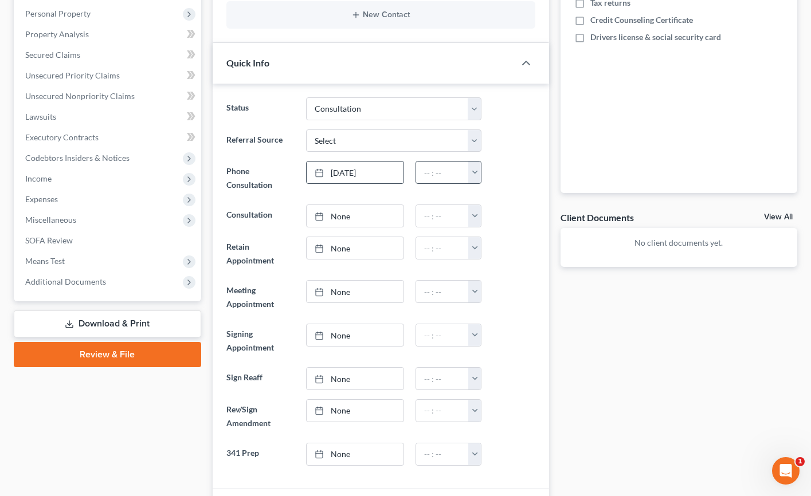
click at [473, 175] on button "button" at bounding box center [474, 173] width 13 height 22
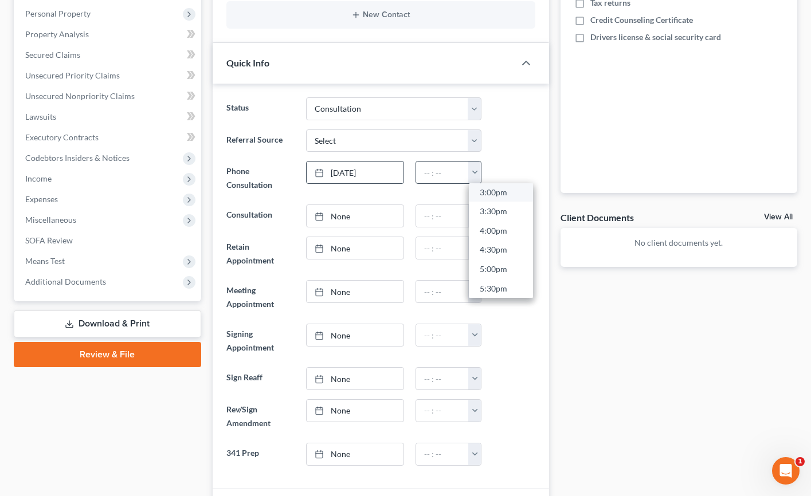
click at [497, 192] on link "3:00pm" at bounding box center [501, 192] width 64 height 19
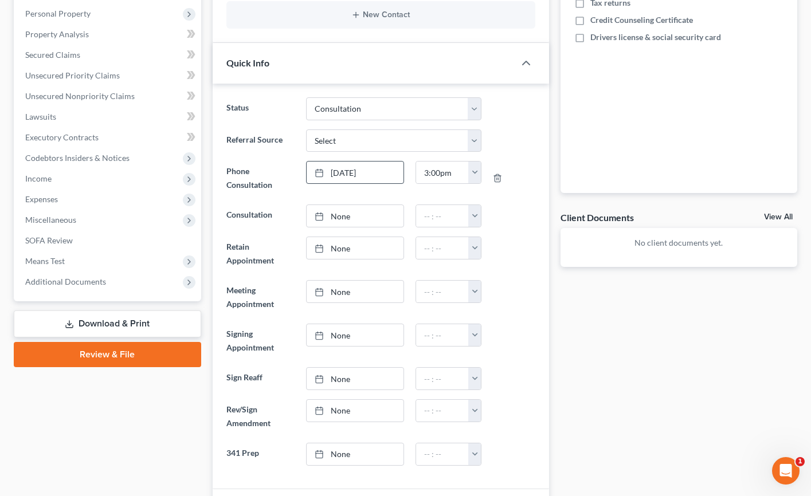
click at [510, 201] on ng-include "Status Cancelled/Refund Closed Consultation Declined Discharged Filed Income Ch…" at bounding box center [380, 281] width 309 height 368
click at [186, 24] on link "Property Analysis" at bounding box center [108, 34] width 185 height 21
click at [197, 21] on span "Personal Property" at bounding box center [108, 13] width 185 height 21
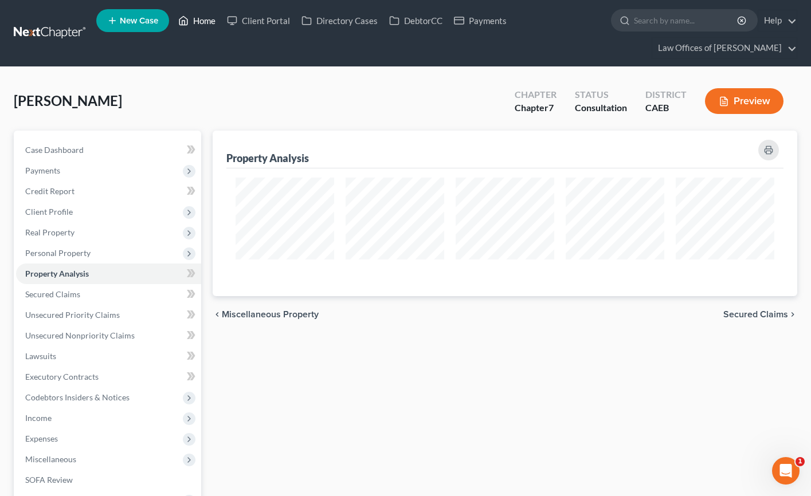
click at [203, 18] on link "Home" at bounding box center [196, 20] width 49 height 21
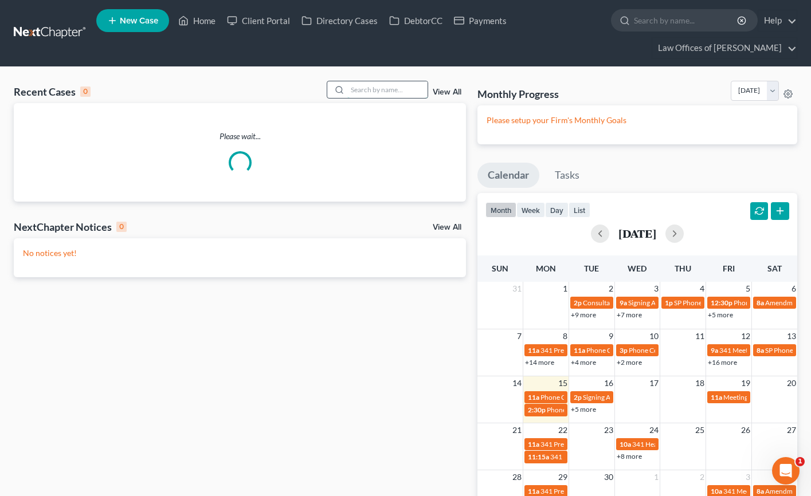
click at [361, 89] on input "search" at bounding box center [387, 89] width 80 height 17
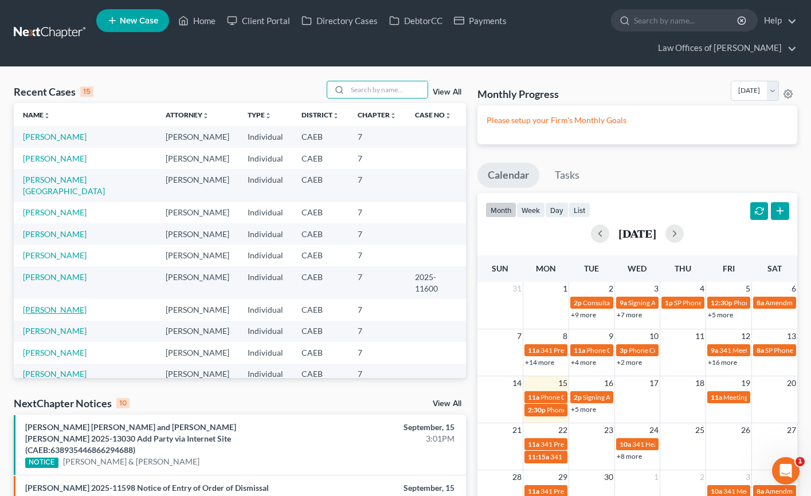
click at [64, 305] on link "[PERSON_NAME]" at bounding box center [55, 310] width 64 height 10
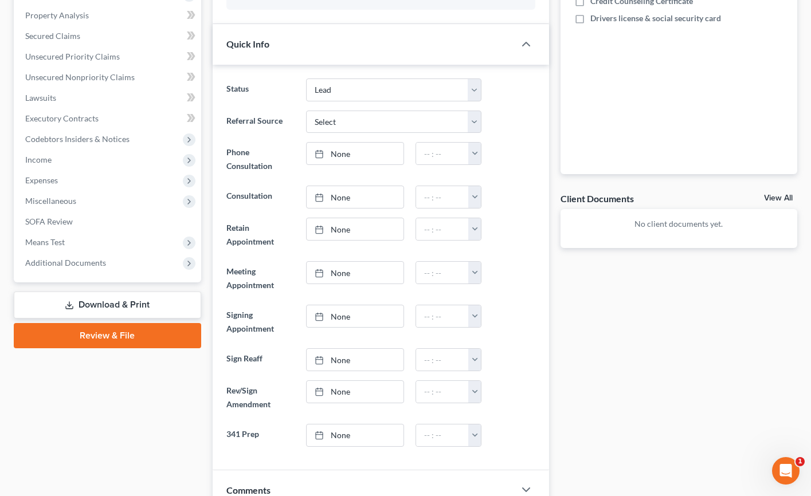
scroll to position [256, 0]
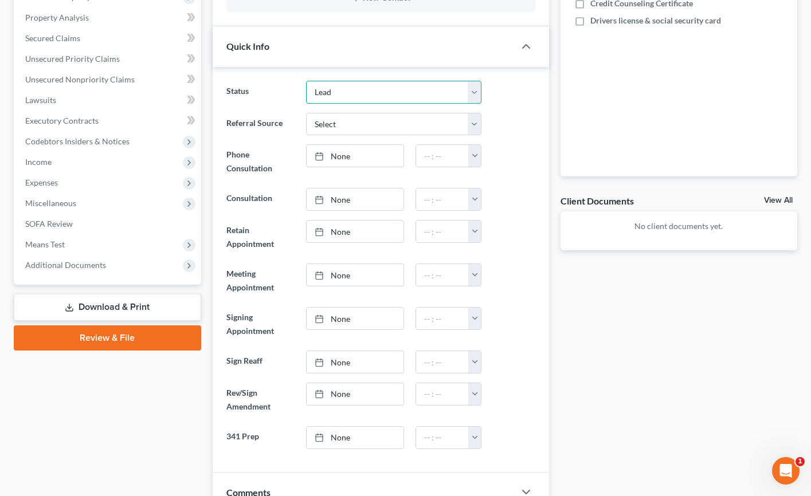
click at [417, 91] on select "Cancelled/Refund Closed Consultation Declined Discharged Filed Income Check In …" at bounding box center [393, 92] width 175 height 23
click at [306, 81] on select "Cancelled/Refund Closed Consultation Declined Discharged Filed Income Check In …" at bounding box center [393, 92] width 175 height 23
click at [514, 119] on div "Referral Source Select Word Of Mouth Previous Clients Direct Mail Website Googl…" at bounding box center [381, 124] width 320 height 23
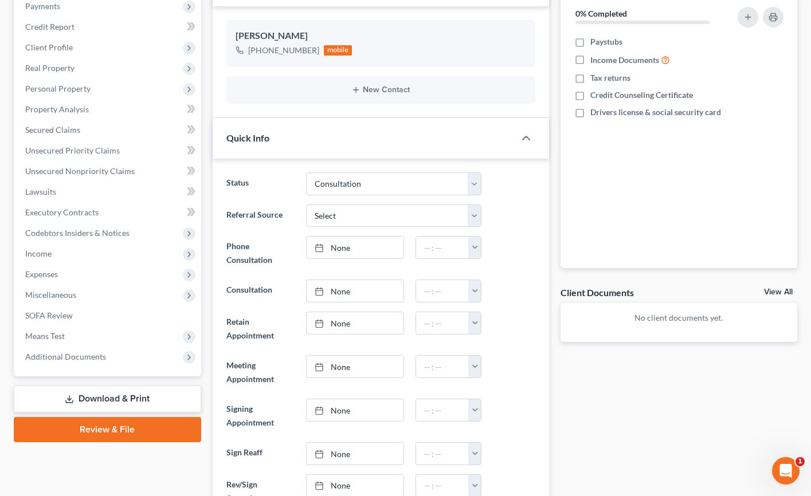
scroll to position [167, 0]
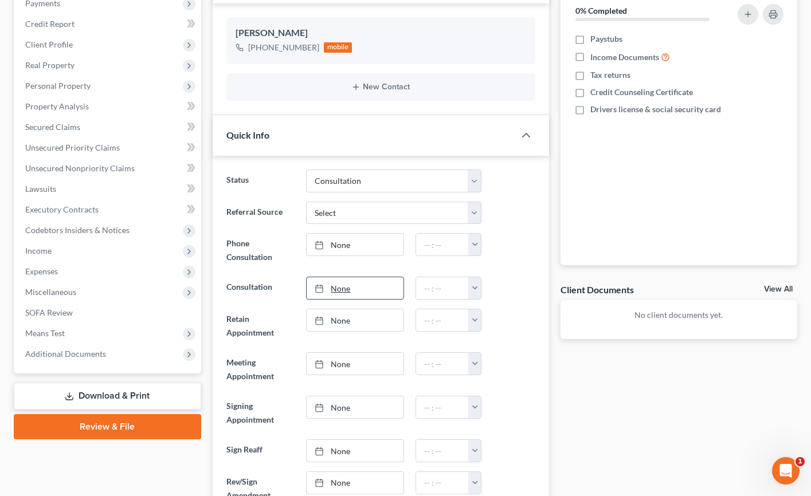
click at [362, 290] on link "None" at bounding box center [355, 288] width 96 height 22
click at [384, 289] on link "None" at bounding box center [355, 288] width 96 height 22
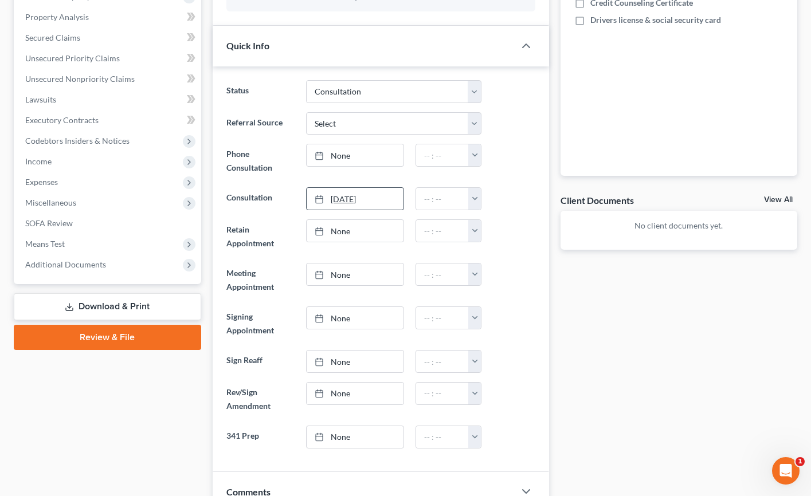
click at [389, 198] on link "[DATE]" at bounding box center [355, 199] width 96 height 22
click at [477, 201] on button "button" at bounding box center [474, 199] width 13 height 22
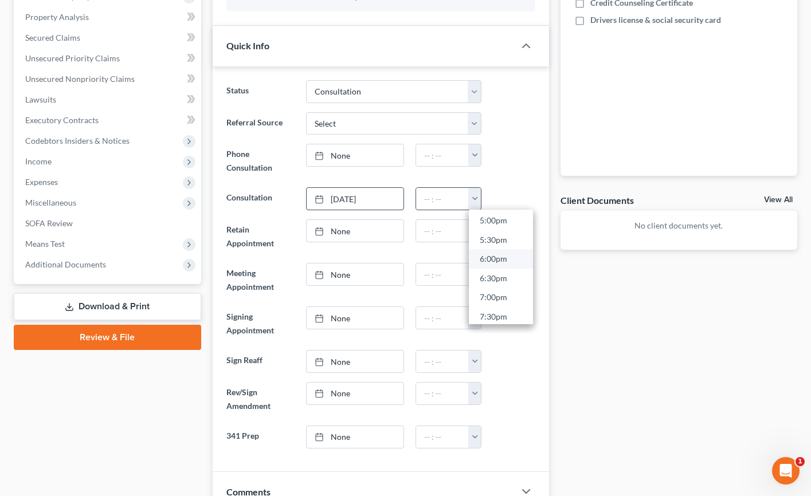
scroll to position [656, 0]
click at [498, 239] on link "5:30pm" at bounding box center [501, 241] width 64 height 19
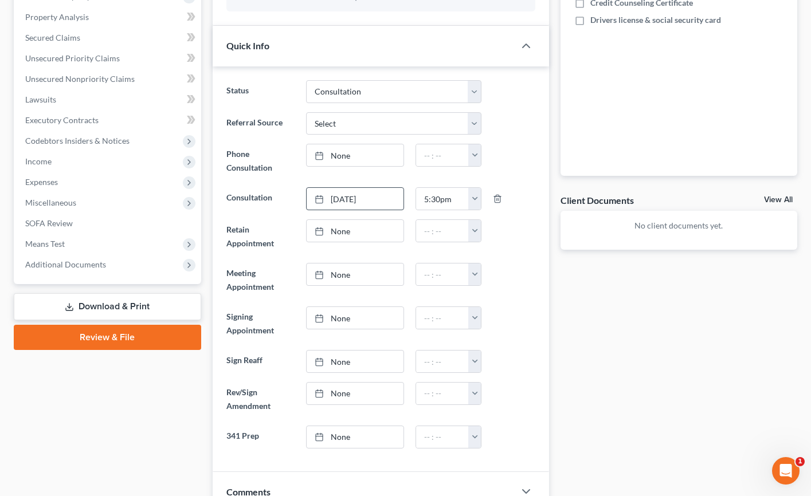
click at [512, 238] on div at bounding box center [513, 236] width 53 height 34
click at [201, 25] on div "Case Dashboard Payments Invoices Payments Payments Credit Report Client Profile" at bounding box center [107, 274] width 199 height 800
click at [201, 24] on div "Case Dashboard Payments Invoices Payments Payments Credit Report Client Profile" at bounding box center [107, 274] width 199 height 800
